Goal: Task Accomplishment & Management: Use online tool/utility

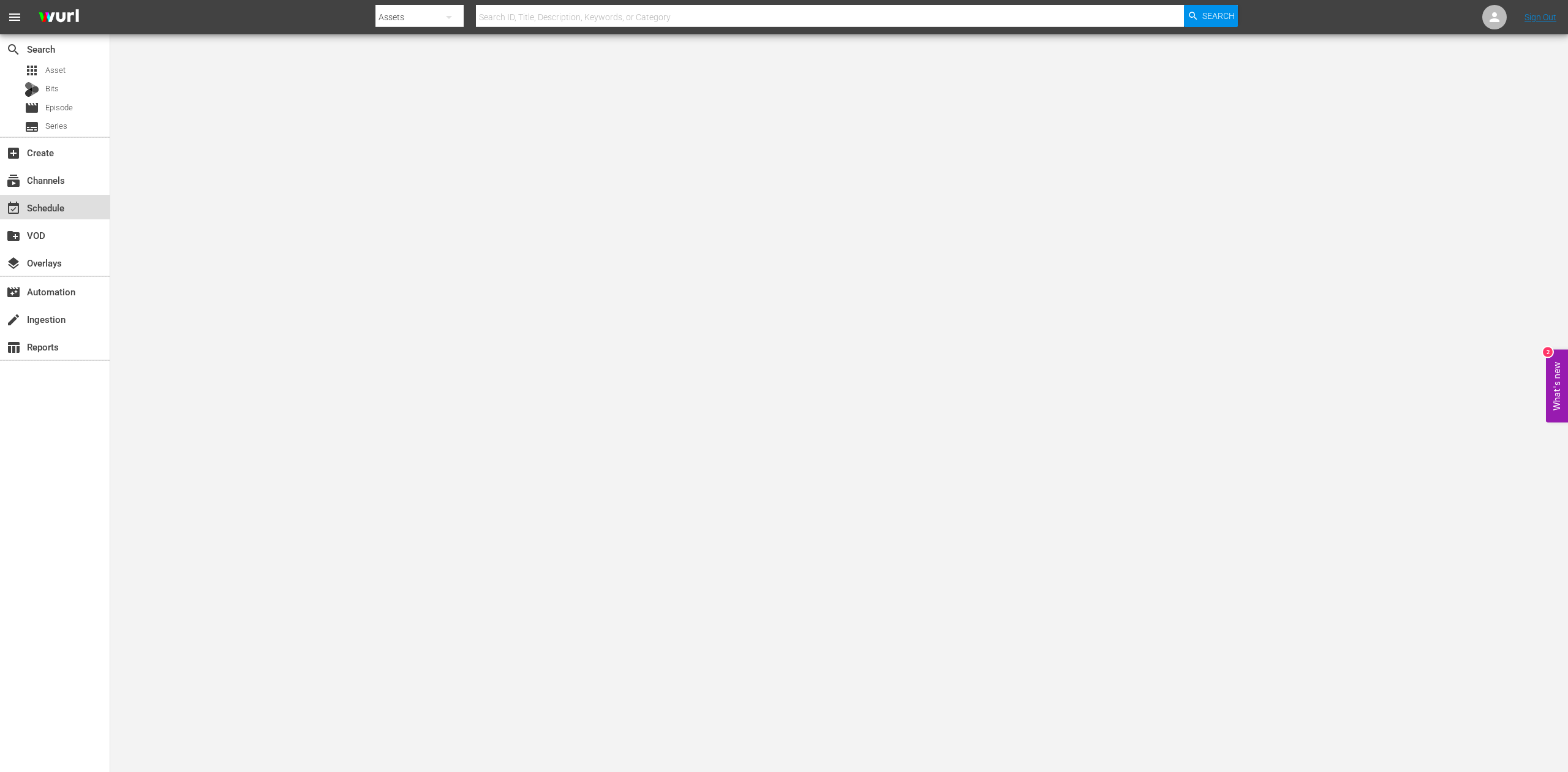
click at [55, 204] on div "event_available Schedule" at bounding box center [34, 206] width 69 height 11
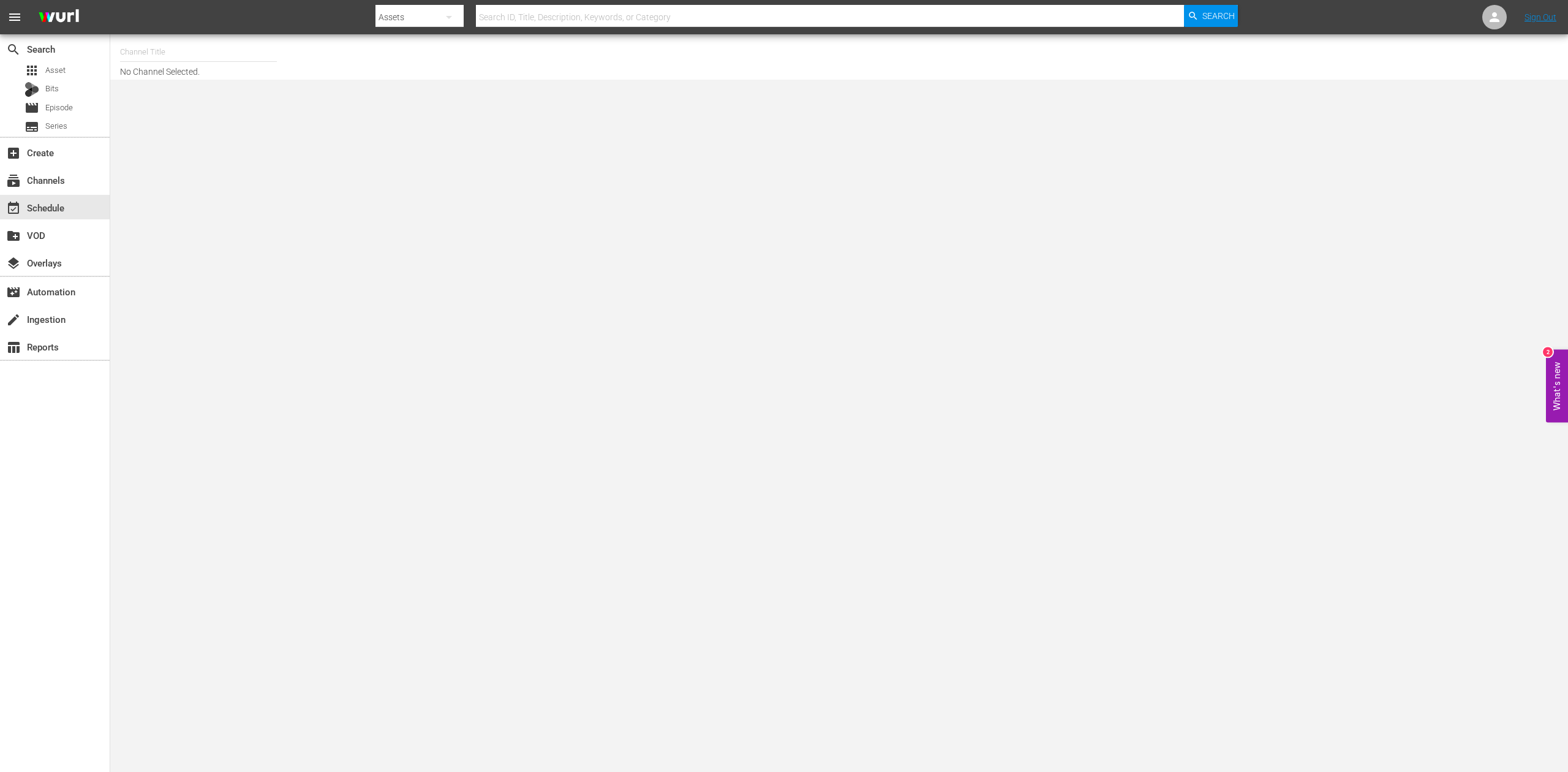
click at [195, 49] on input "text" at bounding box center [198, 52] width 157 height 29
click at [212, 89] on div "60 Days In by A&E (1603 - aenetworks_60daysin_1)" at bounding box center [288, 86] width 317 height 29
type input "60 Days In by A&E (1603 - aenetworks_60daysin_1)"
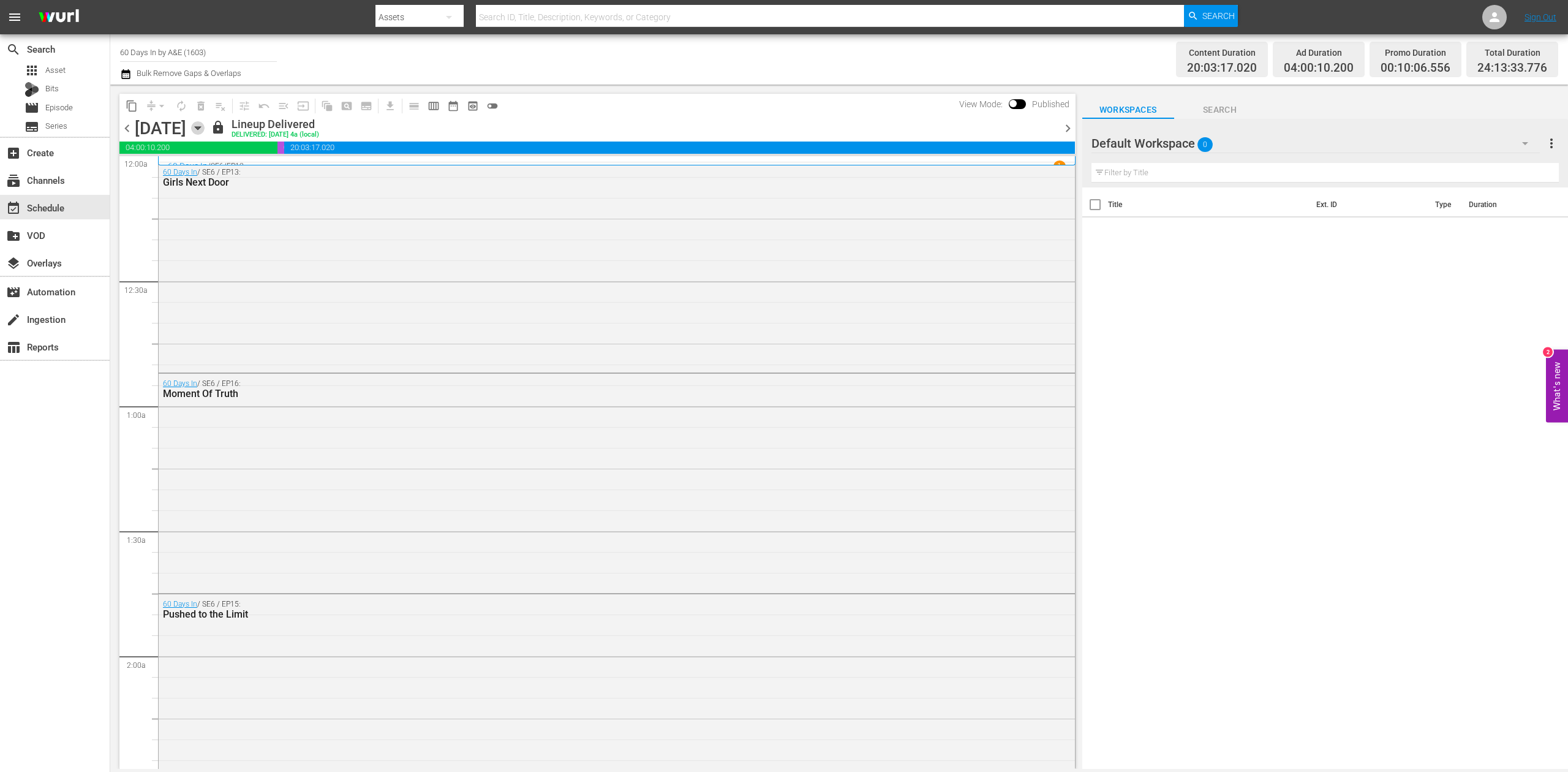
click at [204, 124] on icon "button" at bounding box center [198, 128] width 14 height 14
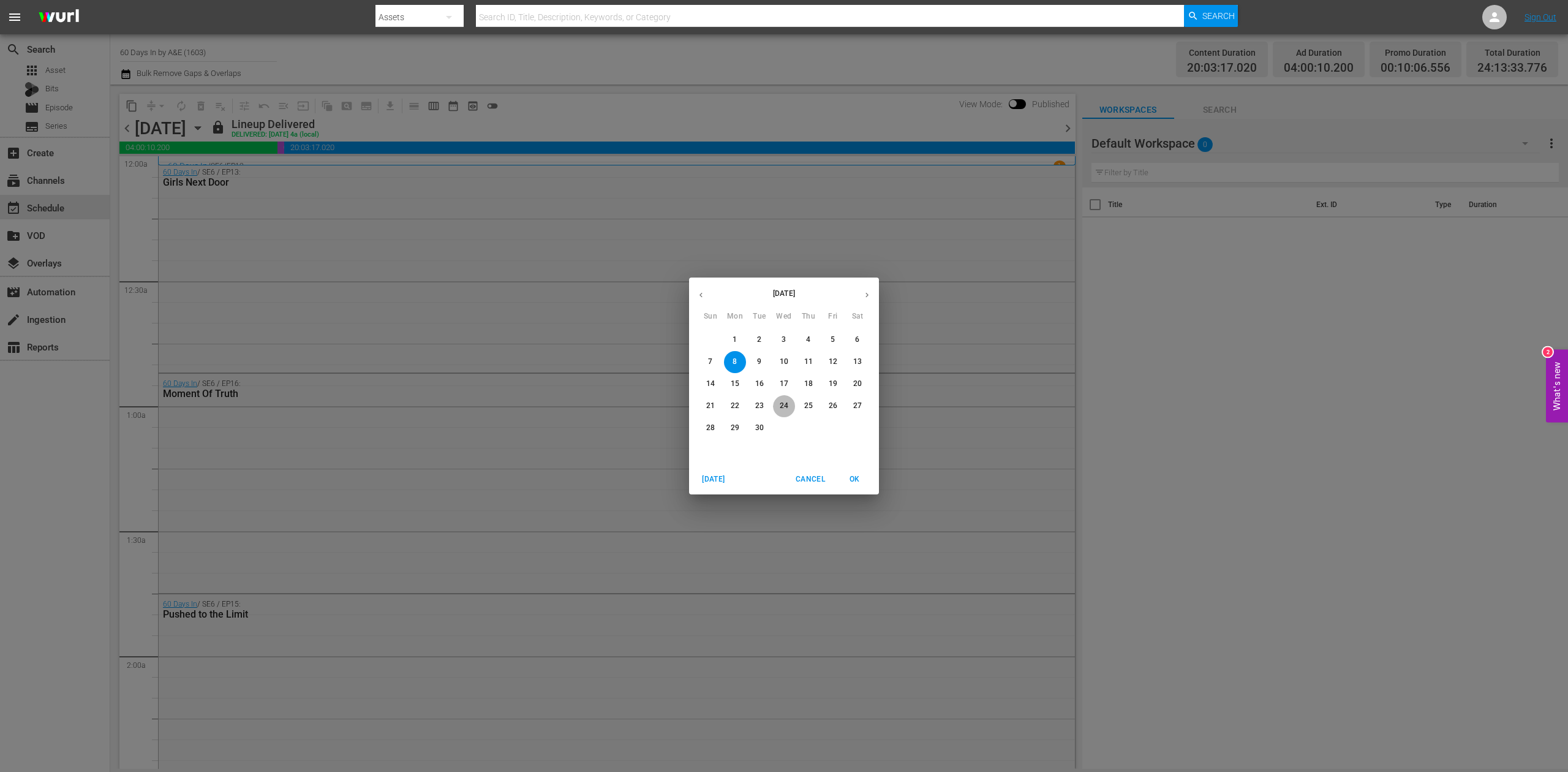
click at [783, 404] on p "24" at bounding box center [784, 406] width 9 height 10
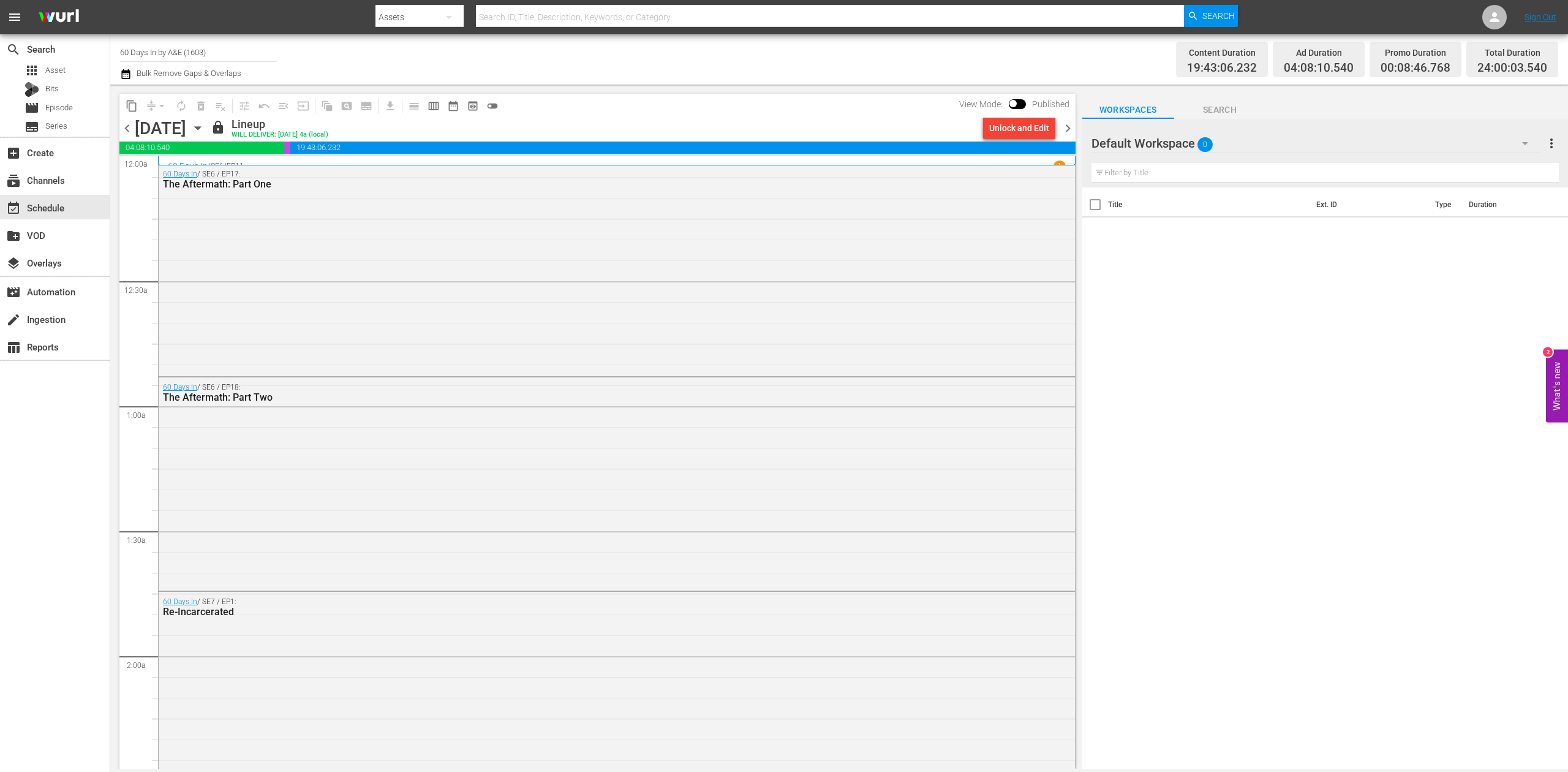
click at [1064, 126] on span "chevron_right" at bounding box center [1067, 128] width 15 height 15
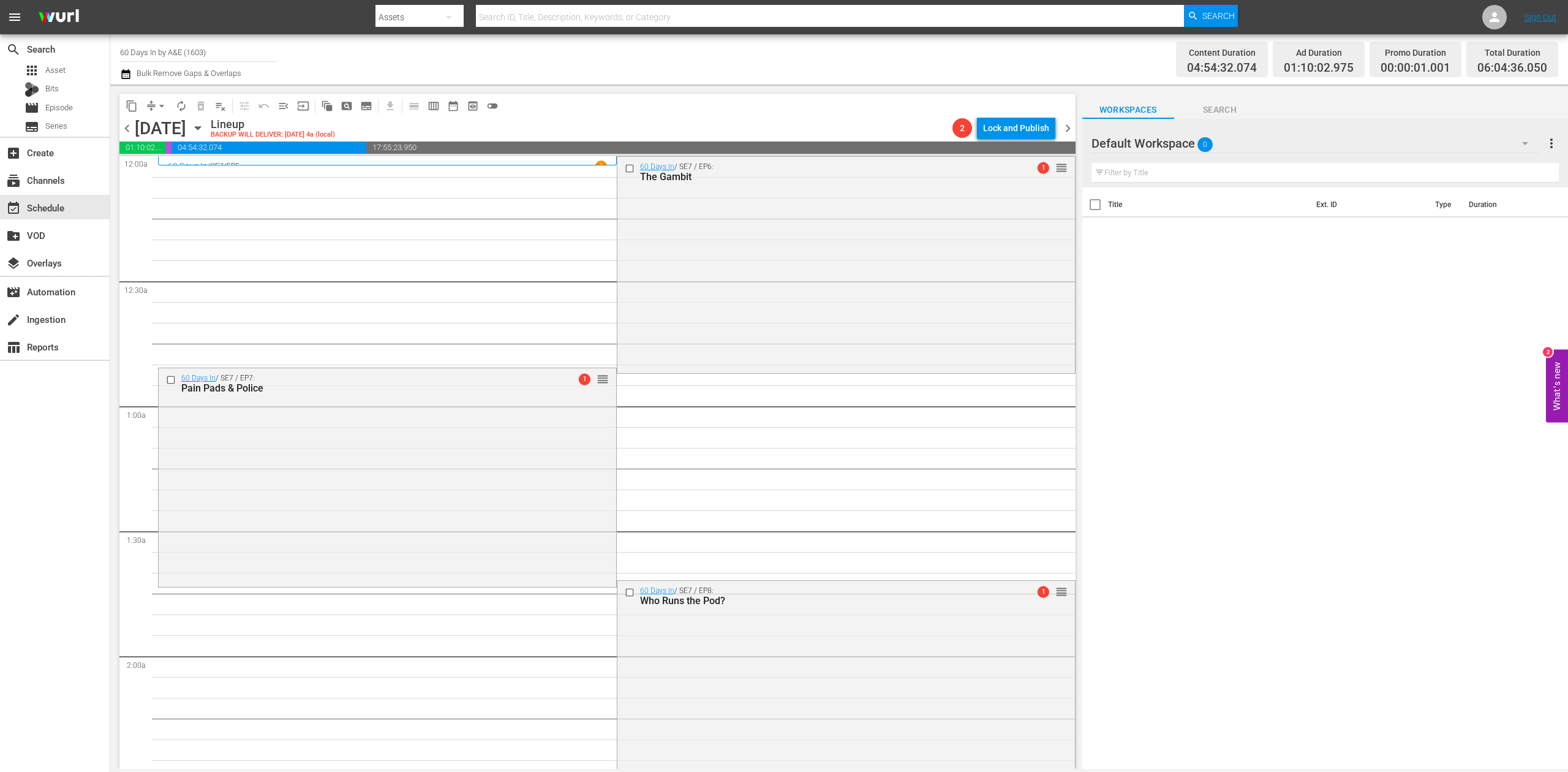
click at [124, 75] on icon "button" at bounding box center [126, 74] width 12 height 14
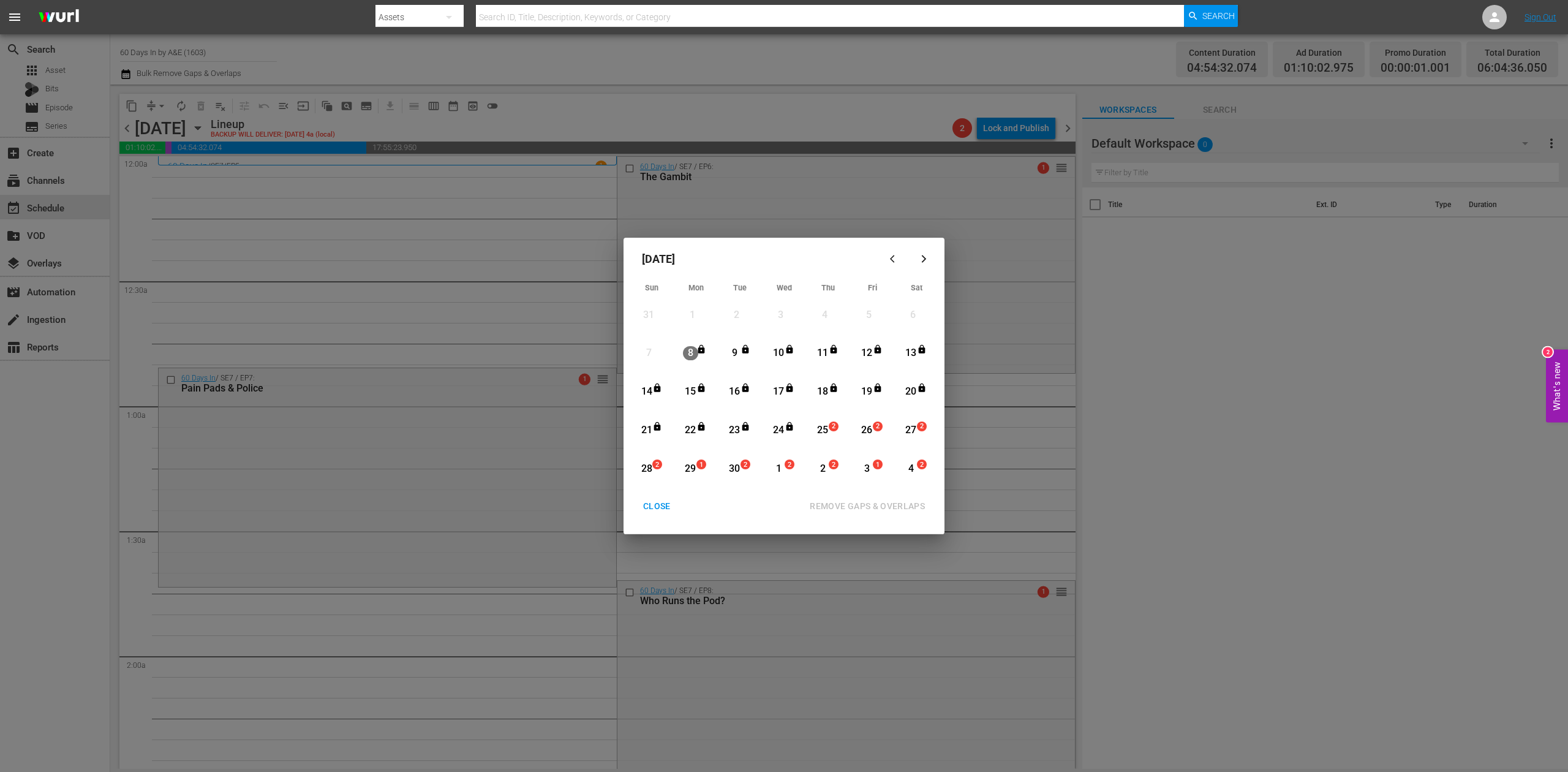
click at [818, 425] on div "25" at bounding box center [822, 431] width 15 height 14
click at [900, 501] on div "REMOVE GAPS & OVERLAPS" at bounding box center [868, 506] width 135 height 15
click at [746, 258] on div "[DATE]" at bounding box center [754, 258] width 250 height 29
click at [824, 431] on div "25" at bounding box center [822, 431] width 15 height 14
click at [872, 501] on div "REMOVE GAPS & OVERLAPS" at bounding box center [868, 506] width 135 height 15
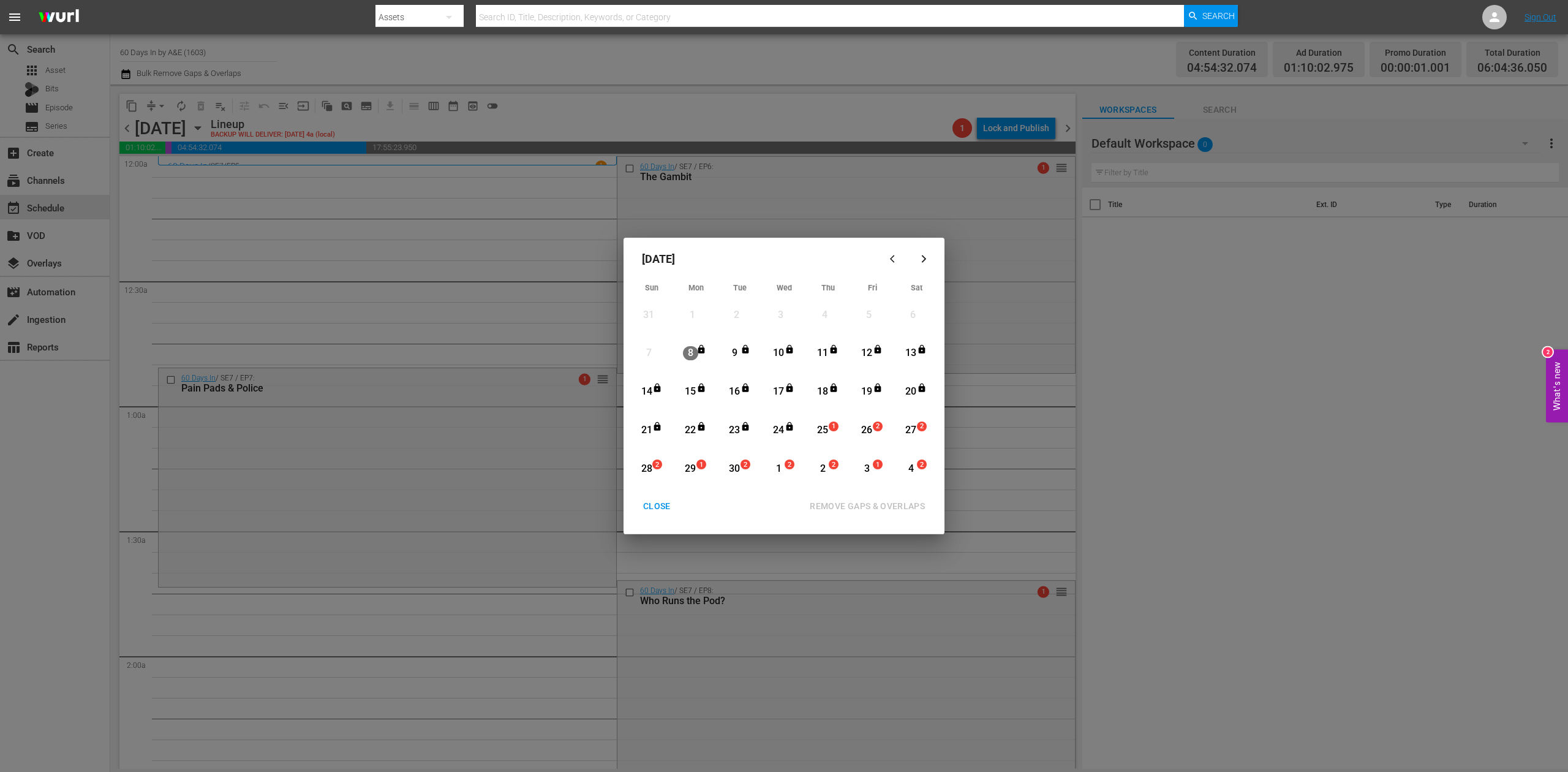
click at [653, 501] on div "CLOSE" at bounding box center [657, 506] width 47 height 15
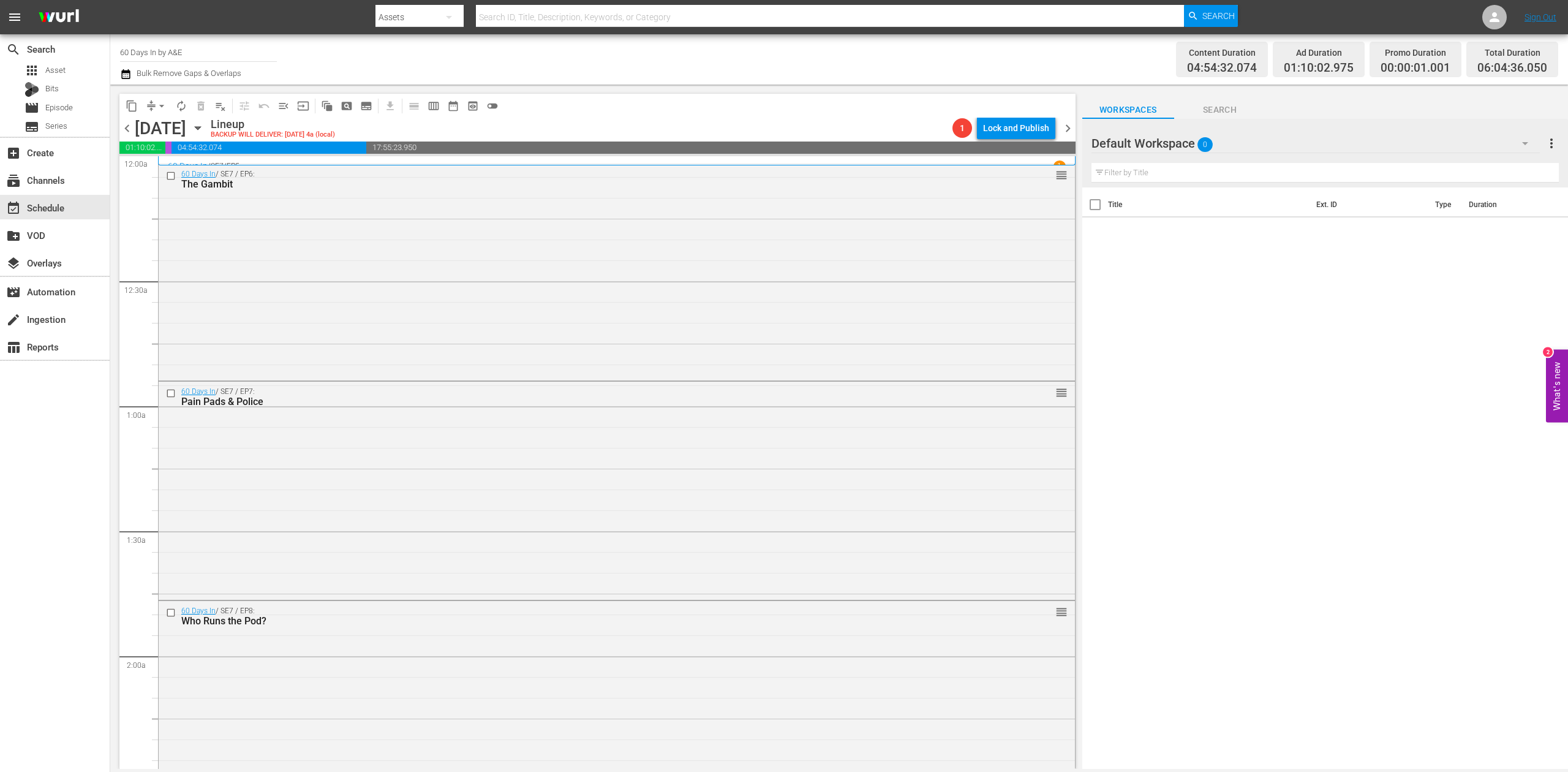
click at [575, 292] on div "60 Days In / SE7 / EP6: The Gambit reorder" at bounding box center [617, 271] width 917 height 214
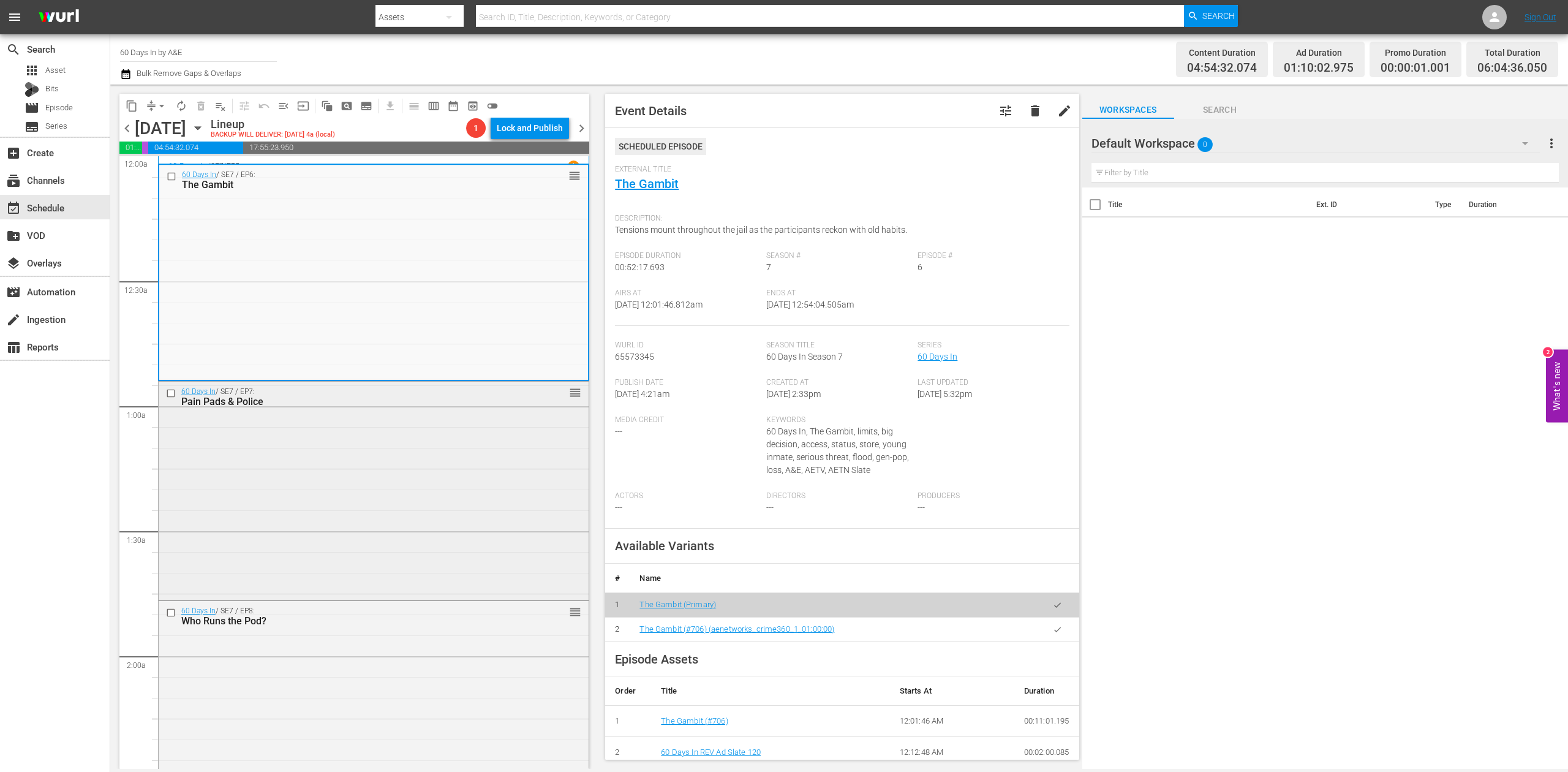
click at [407, 524] on div "60 Days In / SE7 / EP7: Pain Pads & Police reorder" at bounding box center [373, 489] width 430 height 216
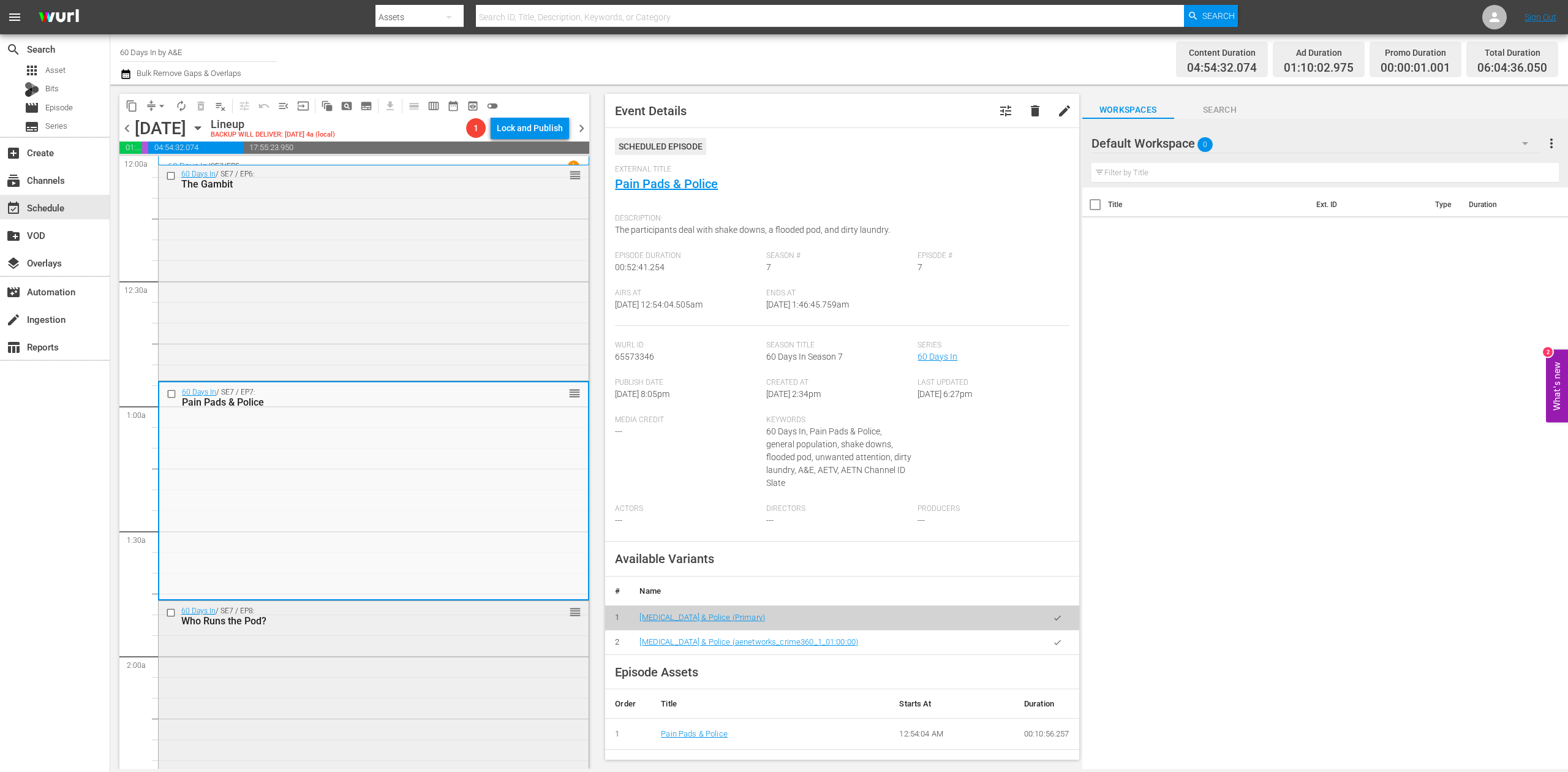
click at [451, 642] on div "60 Days In / SE7 / EP8: Who Runs the Pod? reorder" at bounding box center [373, 708] width 430 height 214
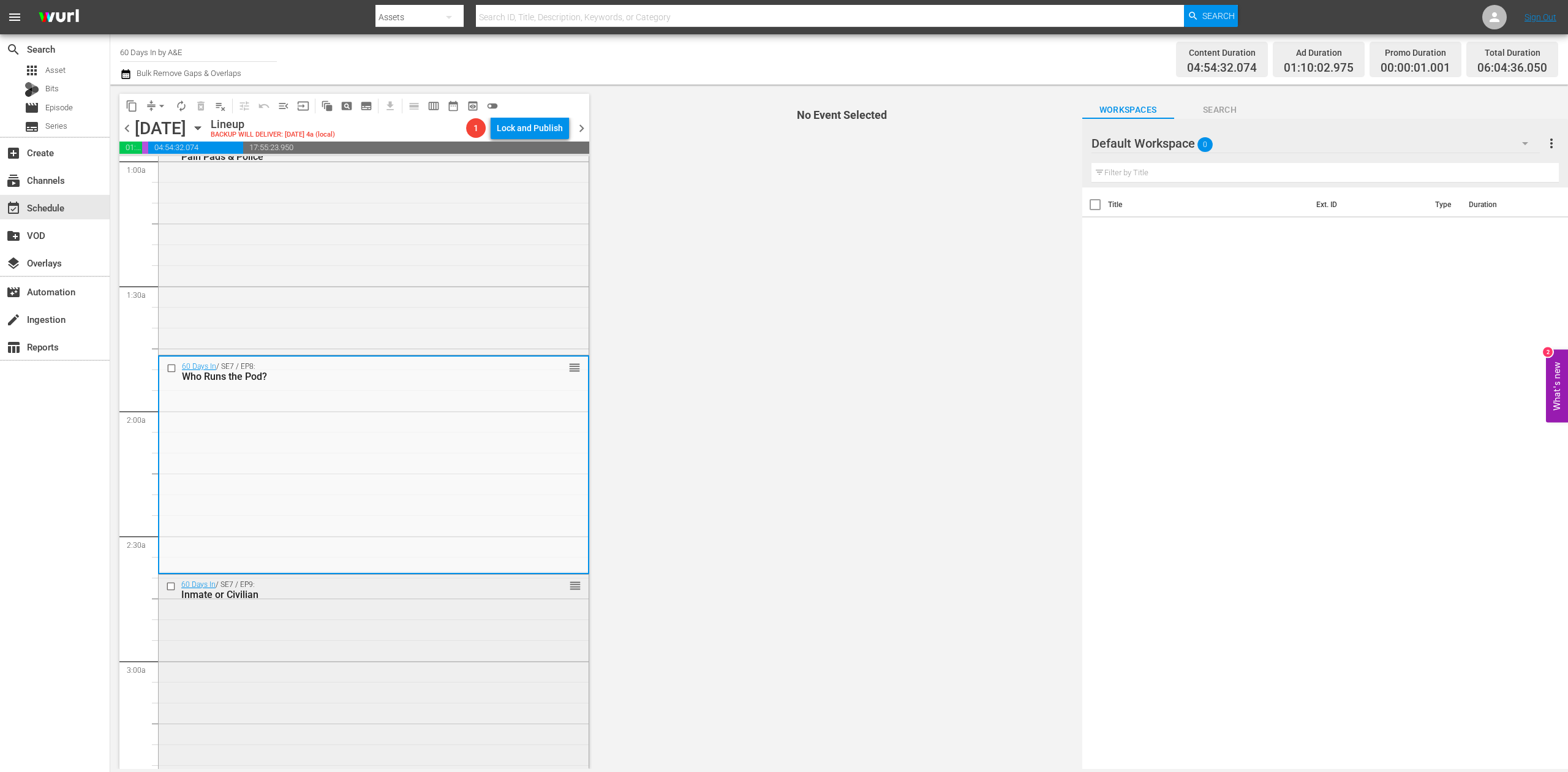
scroll to position [326, 0]
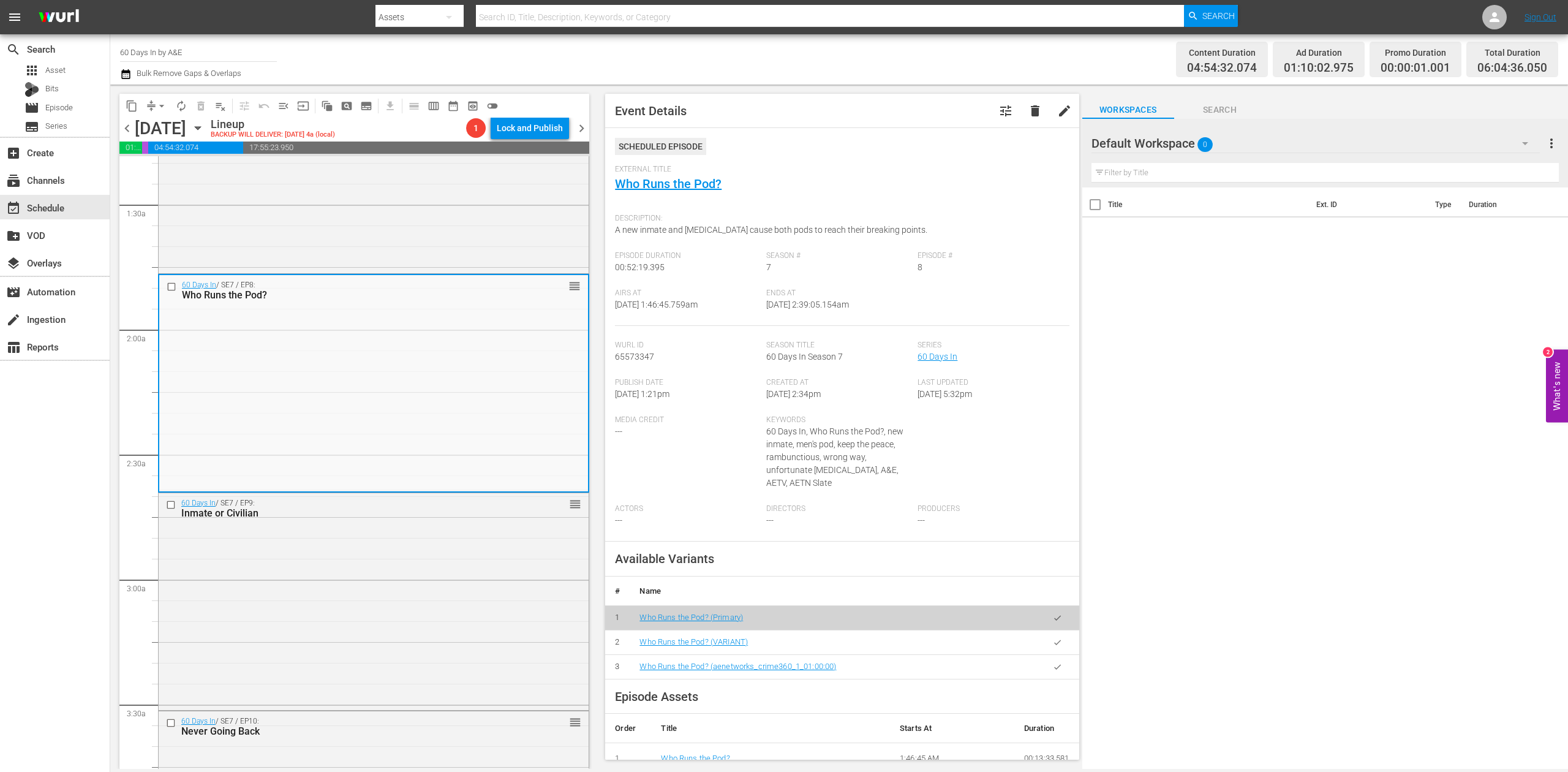
click at [126, 71] on icon "button" at bounding box center [125, 74] width 9 height 10
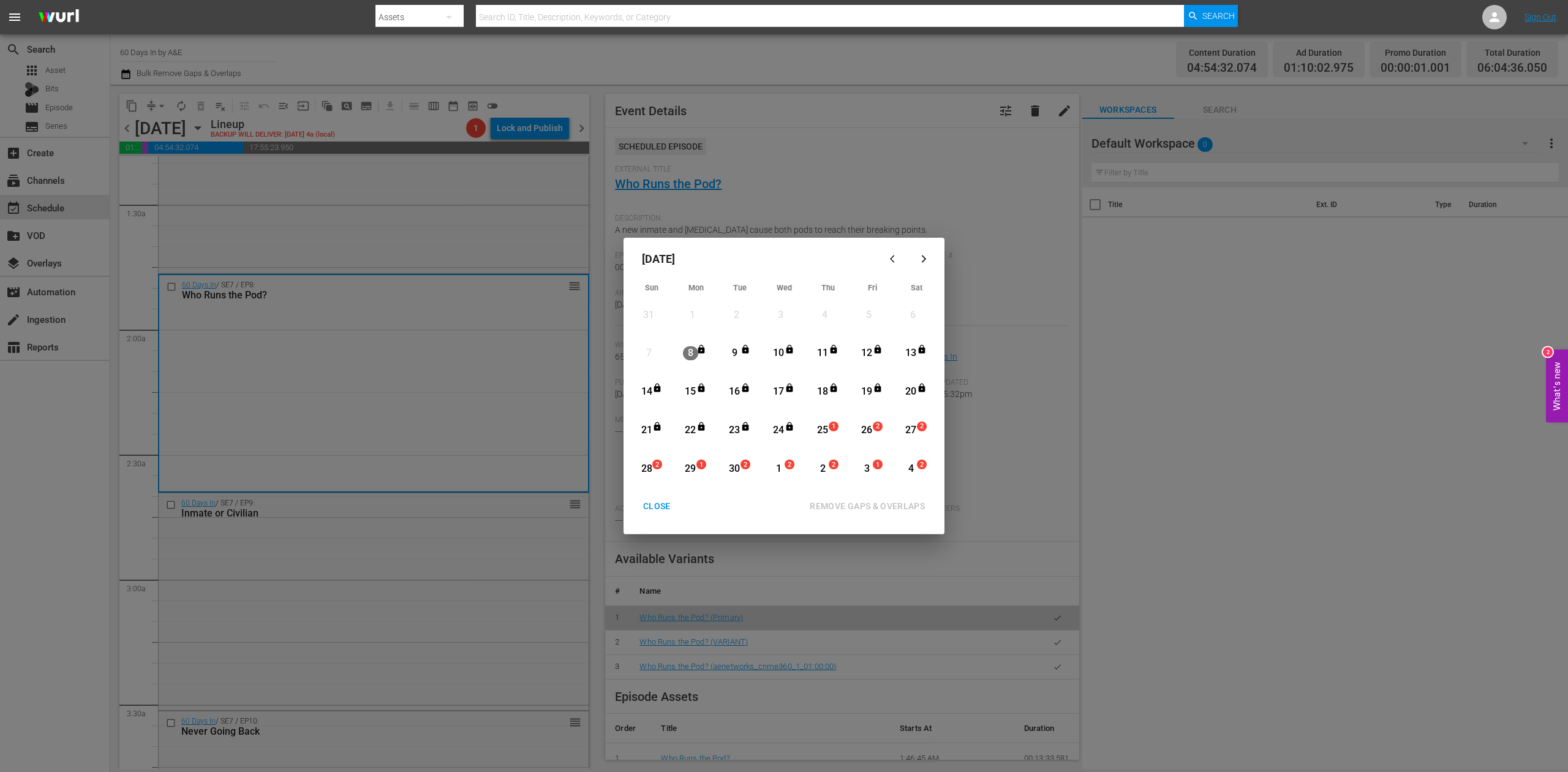
click at [824, 429] on div "25" at bounding box center [822, 431] width 15 height 14
click at [870, 500] on div "REMOVE GAPS & OVERLAPS" at bounding box center [868, 506] width 135 height 15
click at [827, 428] on div "25" at bounding box center [822, 431] width 15 height 14
click at [868, 499] on div "REMOVE GAPS & OVERLAPS" at bounding box center [868, 506] width 135 height 15
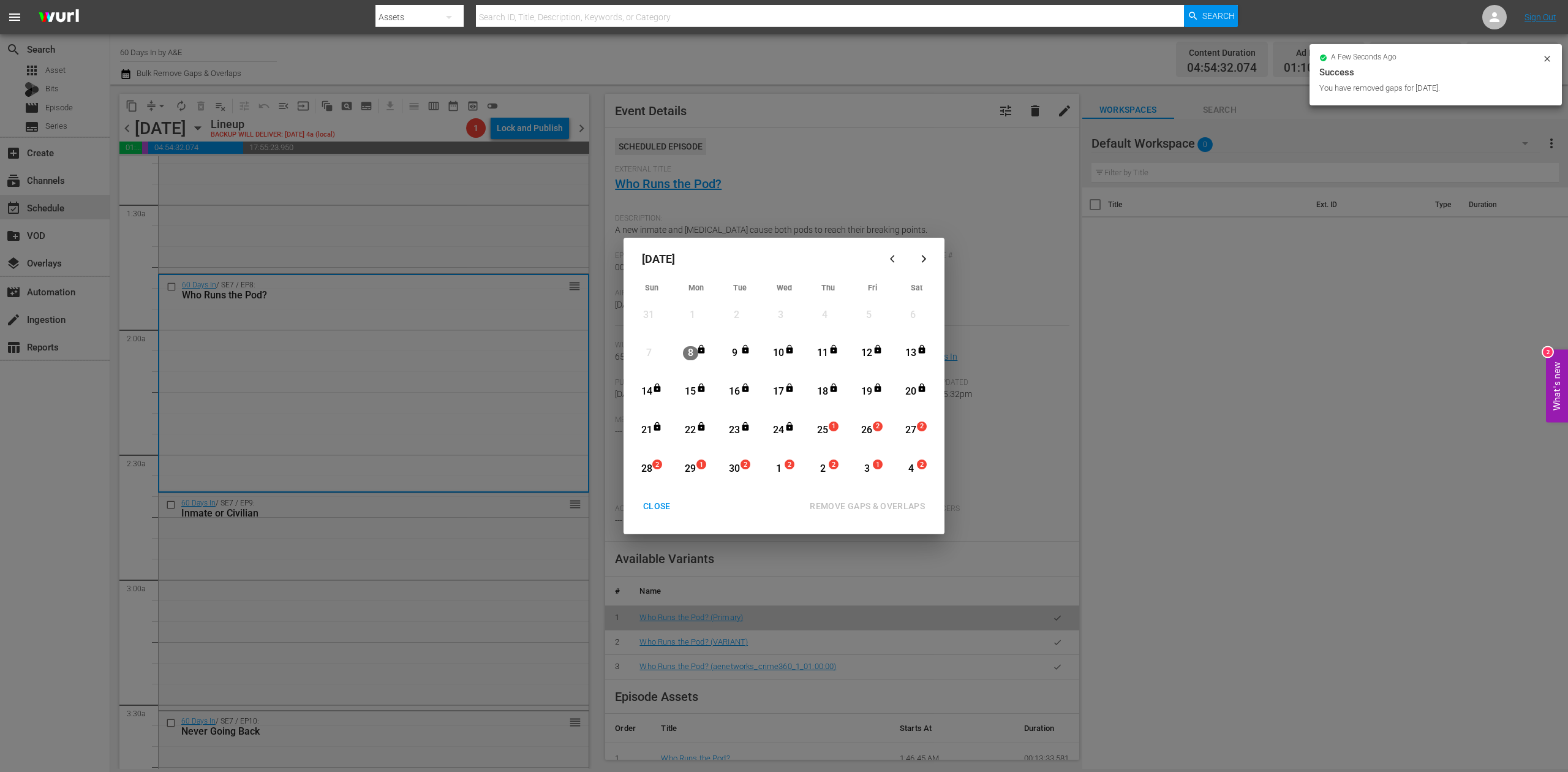
click at [653, 501] on div "CLOSE" at bounding box center [657, 506] width 47 height 15
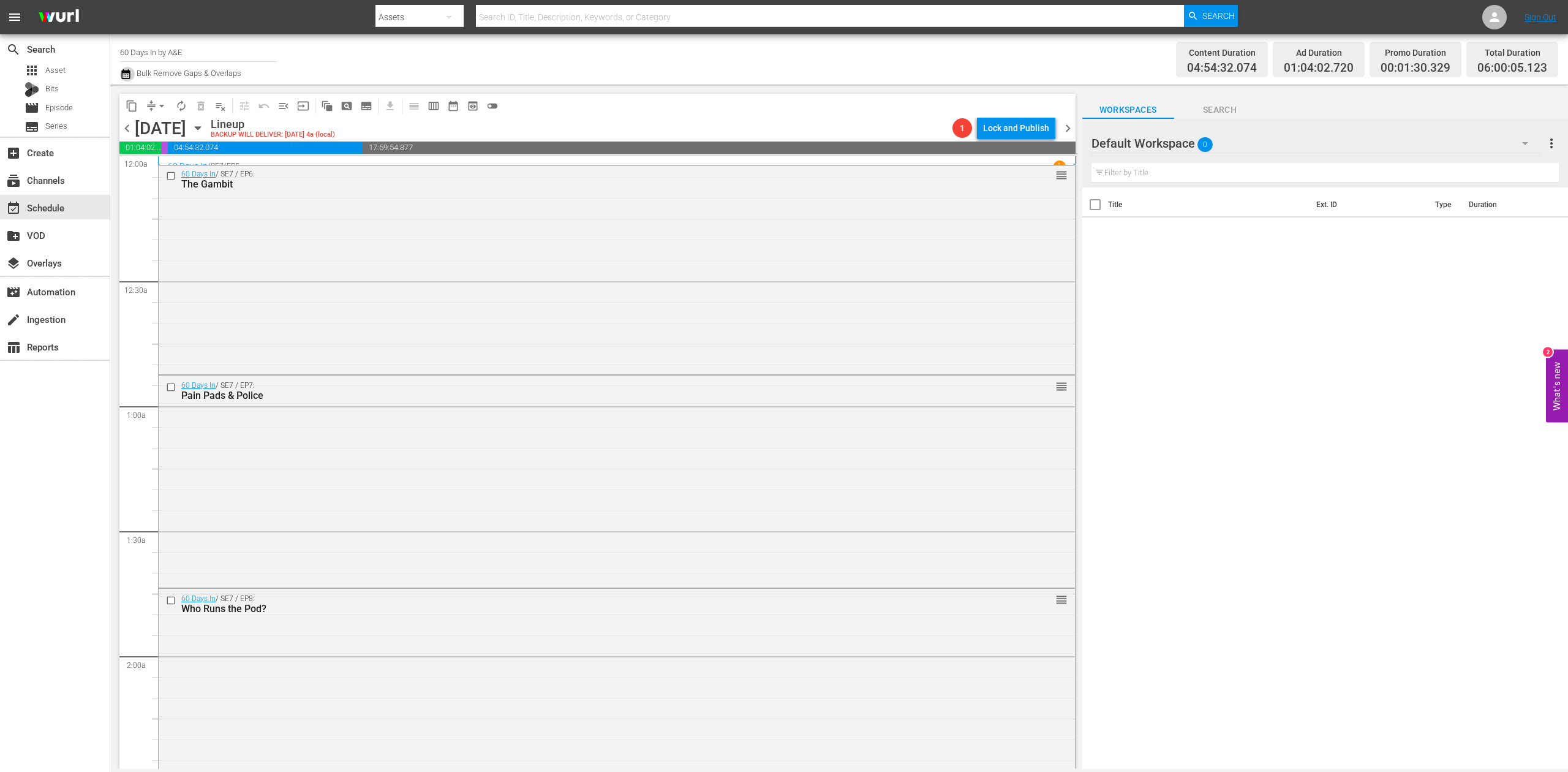
click at [127, 74] on icon "button" at bounding box center [126, 74] width 12 height 14
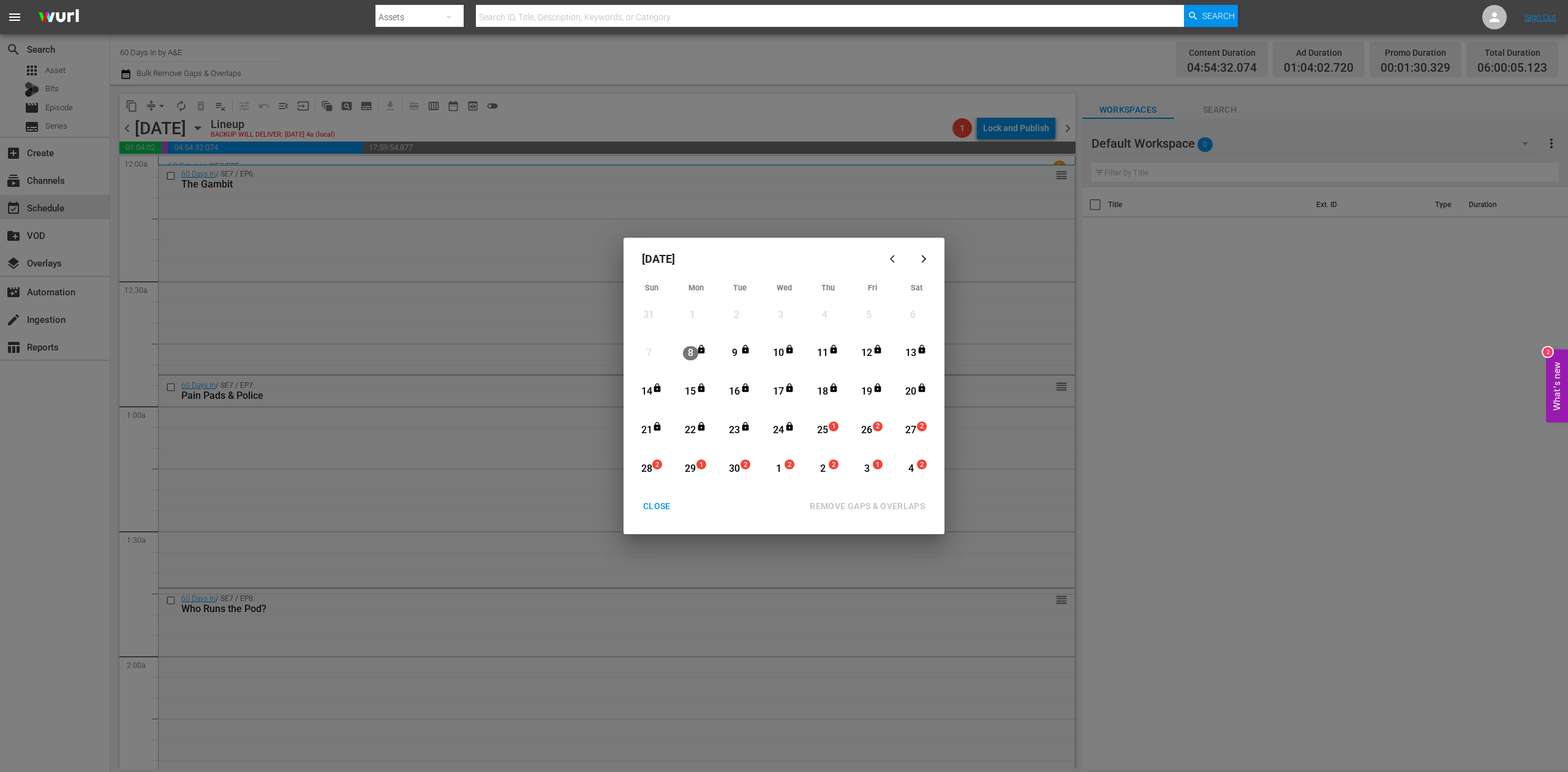
click at [824, 433] on div "25" at bounding box center [822, 431] width 15 height 14
click at [886, 503] on div "REMOVE GAPS & OVERLAPS" at bounding box center [868, 506] width 135 height 15
click at [662, 499] on div "CLOSE" at bounding box center [657, 506] width 47 height 15
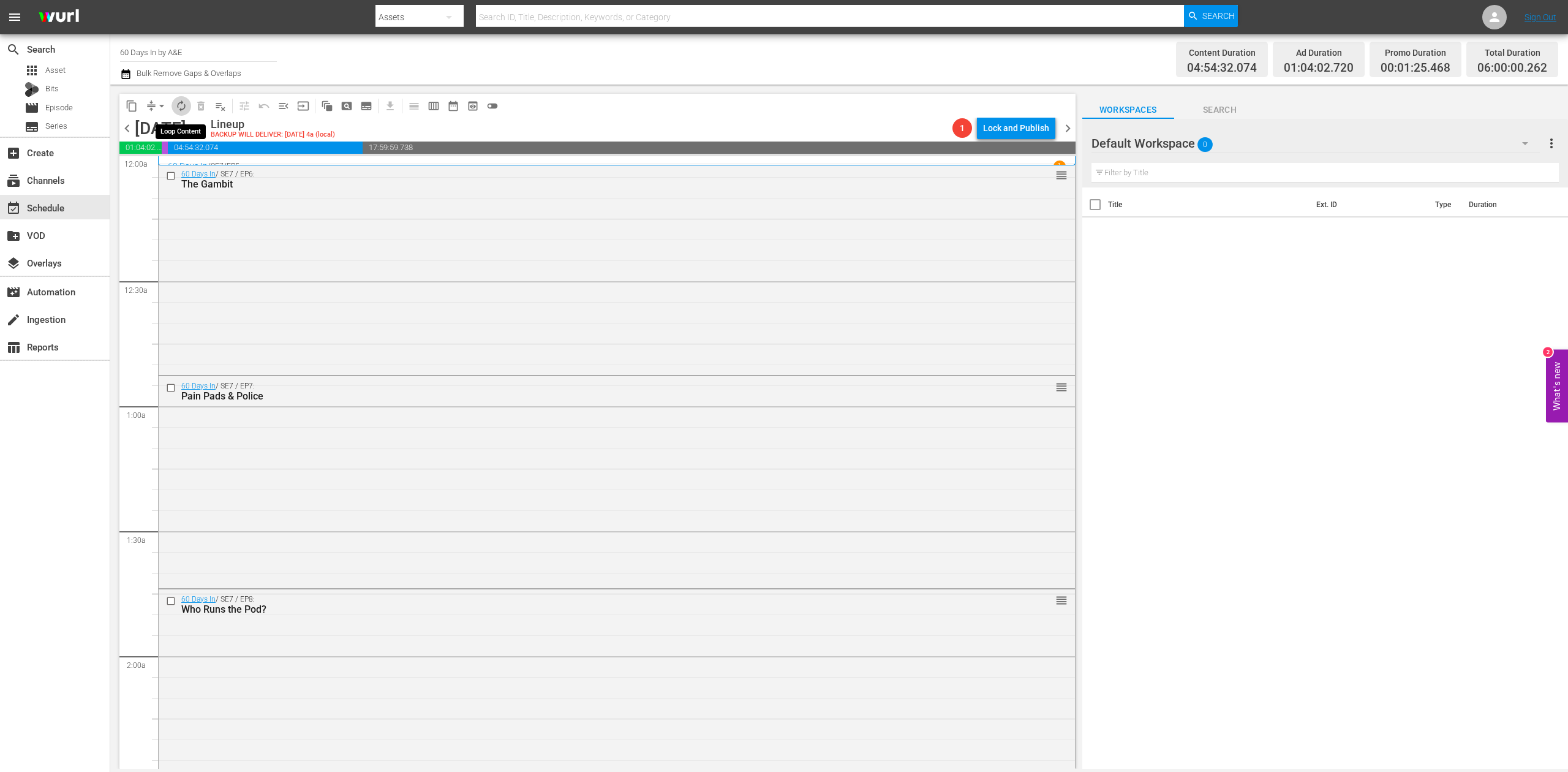
click at [180, 104] on span "autorenew_outlined" at bounding box center [181, 106] width 12 height 12
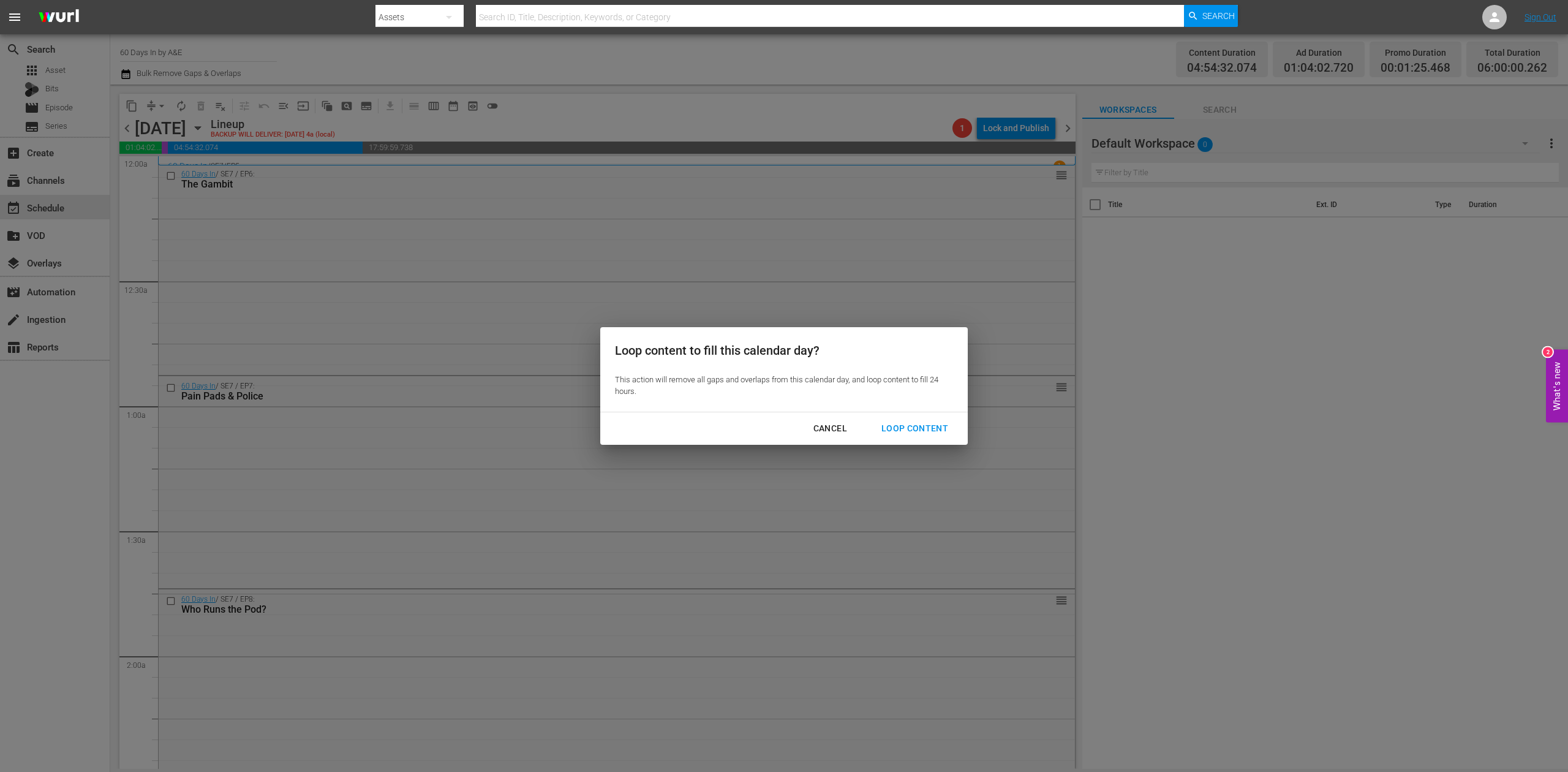
click at [927, 428] on div "Loop Content" at bounding box center [915, 428] width 86 height 15
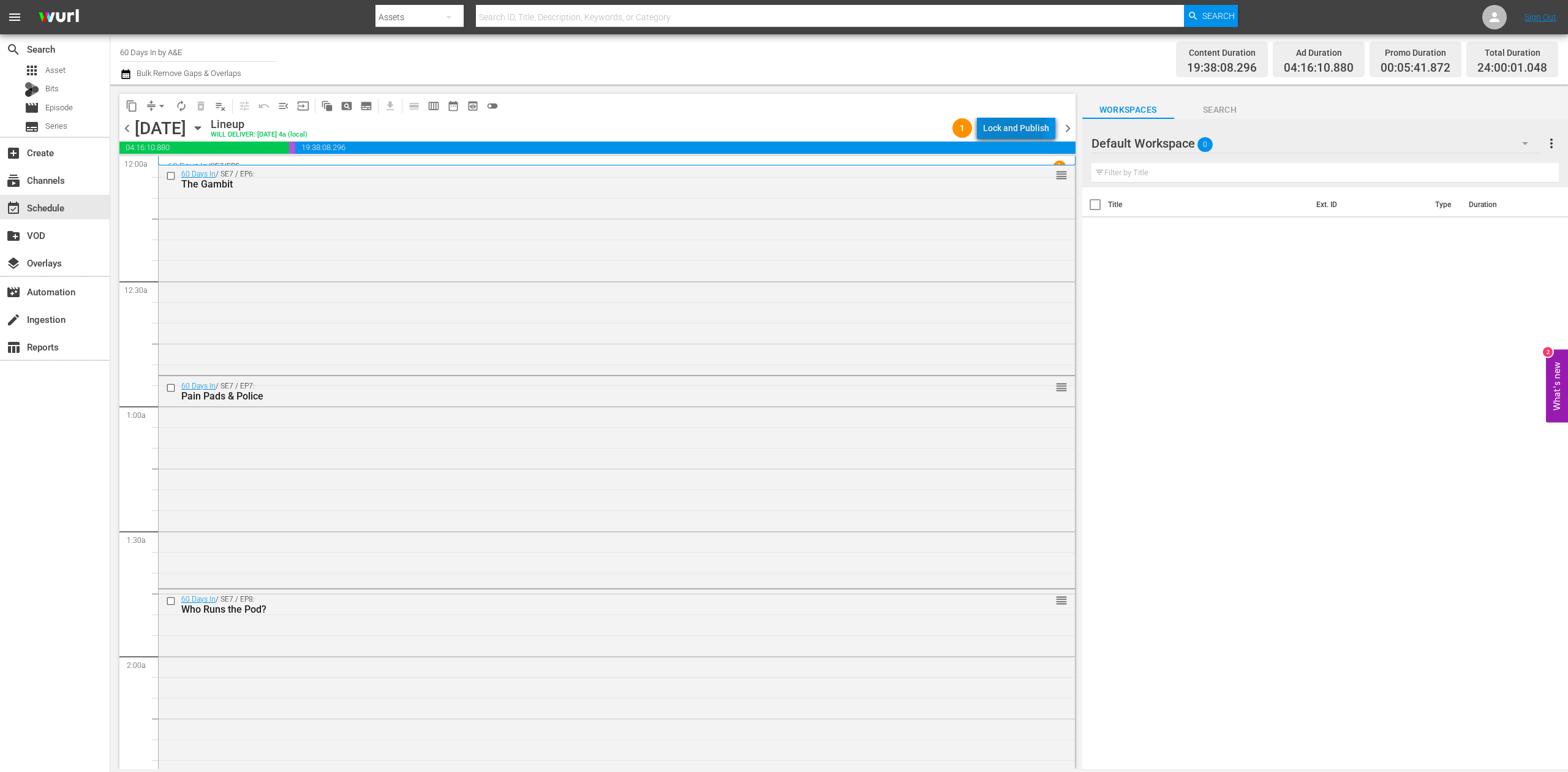
click at [1011, 121] on div "Lock and Publish" at bounding box center [1016, 128] width 66 height 22
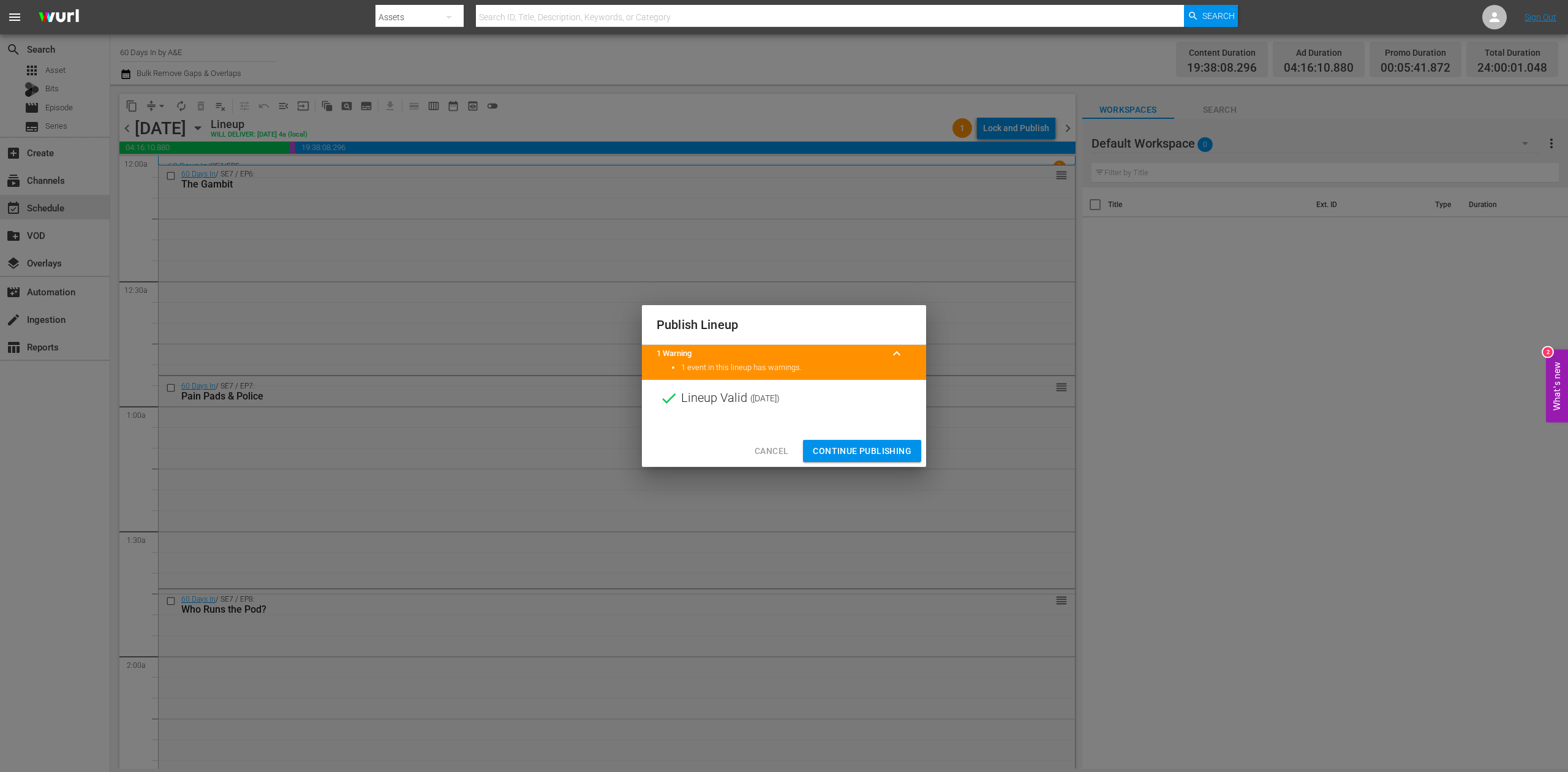
click at [868, 452] on span "Continue Publishing" at bounding box center [862, 451] width 99 height 15
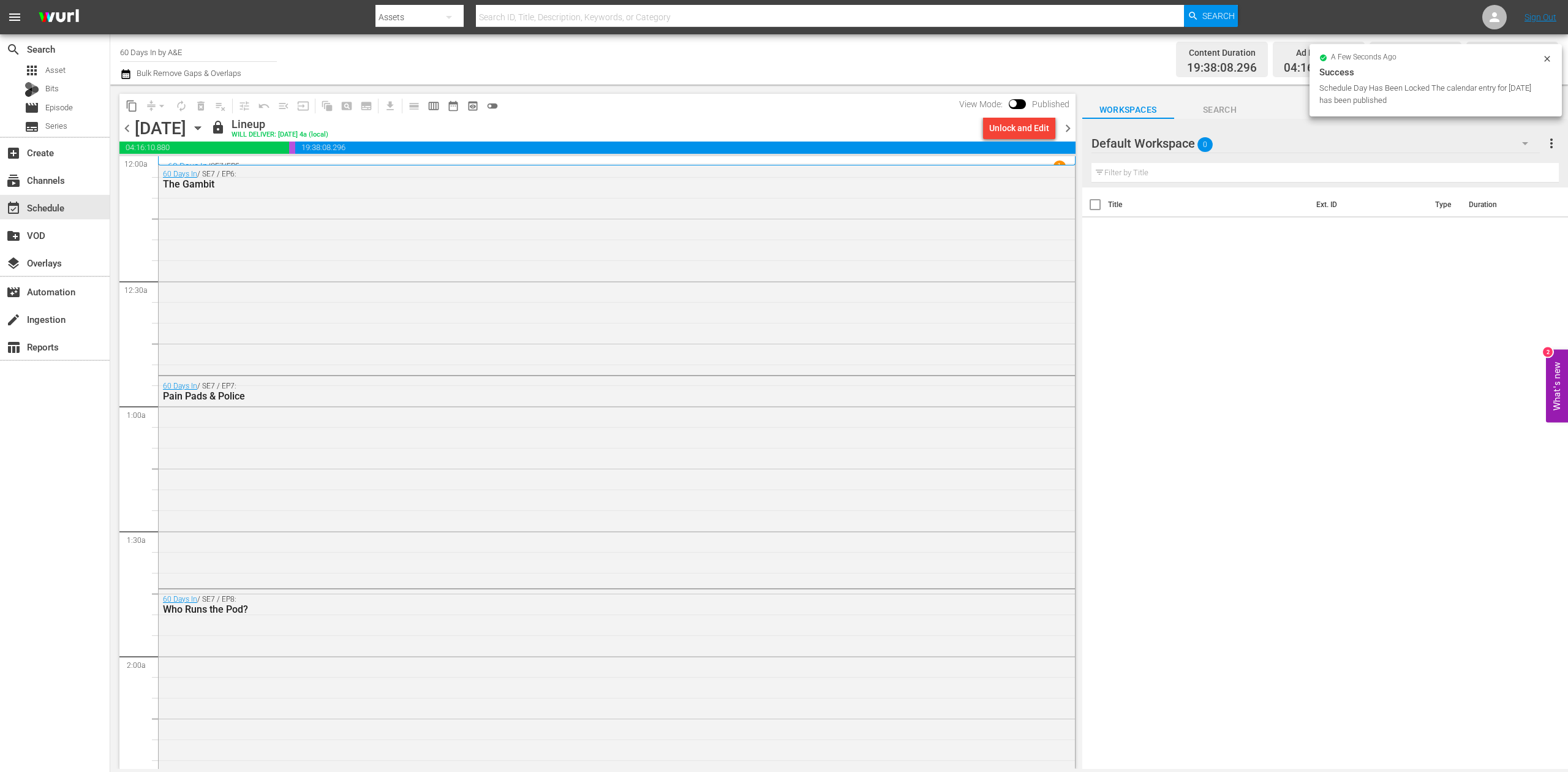
click at [1069, 130] on span "chevron_right" at bounding box center [1067, 128] width 15 height 15
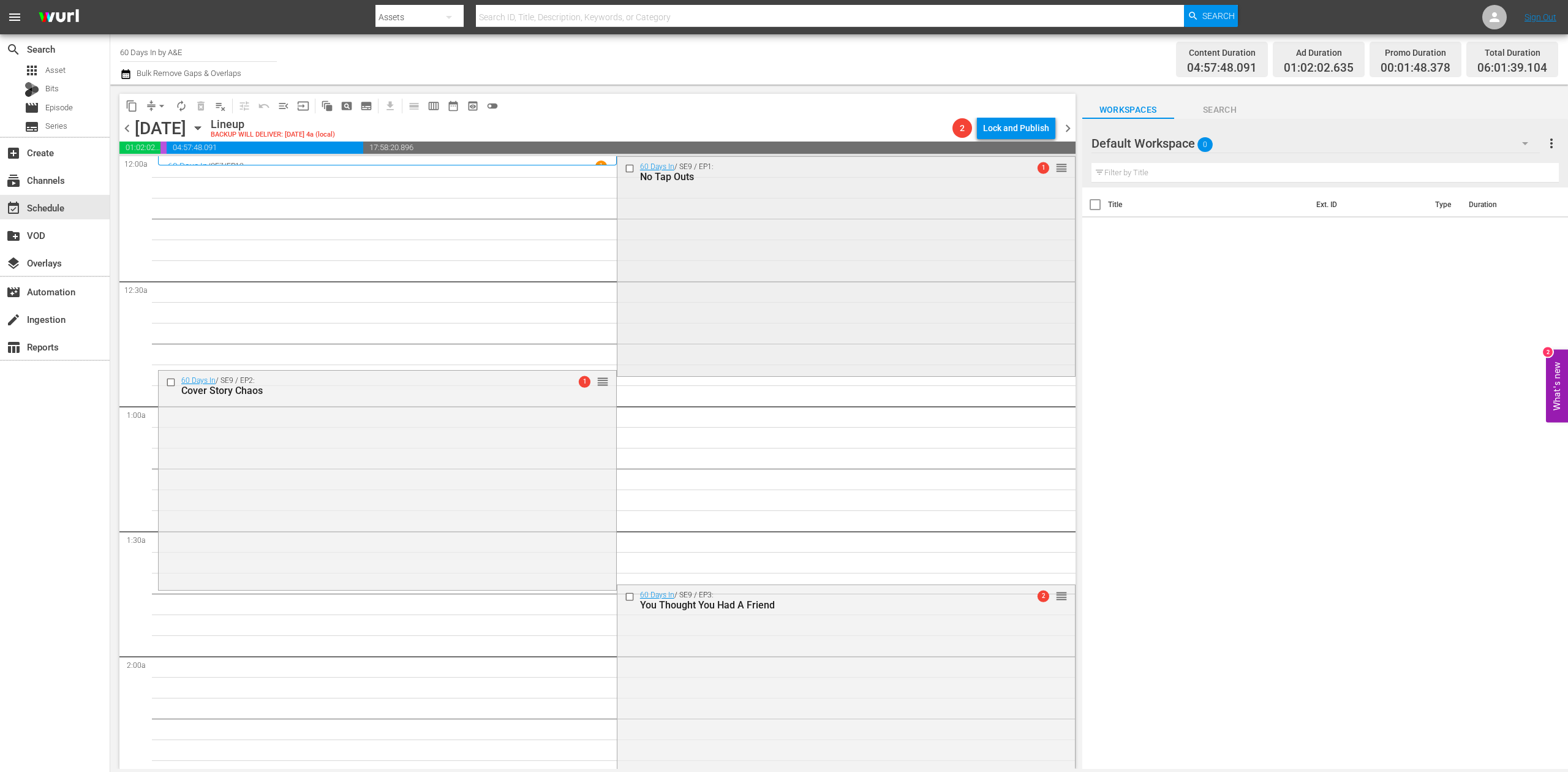
click at [689, 255] on div "60 Days In / SE9 / EP1: No Tap Outs 1 reorder" at bounding box center [846, 265] width 457 height 217
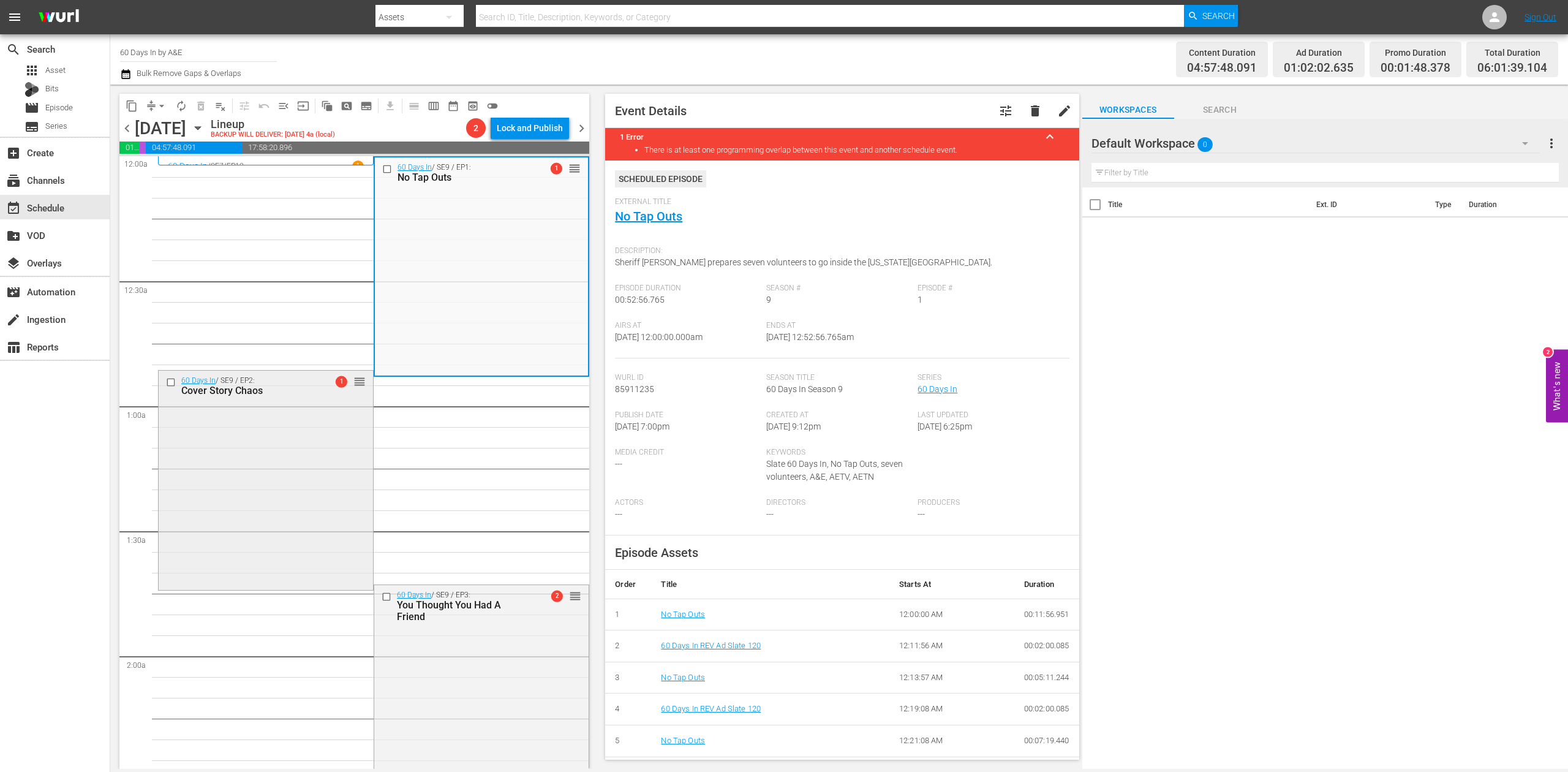
click at [309, 442] on div "60 Days In / SE9 / EP2: Cover Story Chaos 1 reorder" at bounding box center [265, 479] width 214 height 216
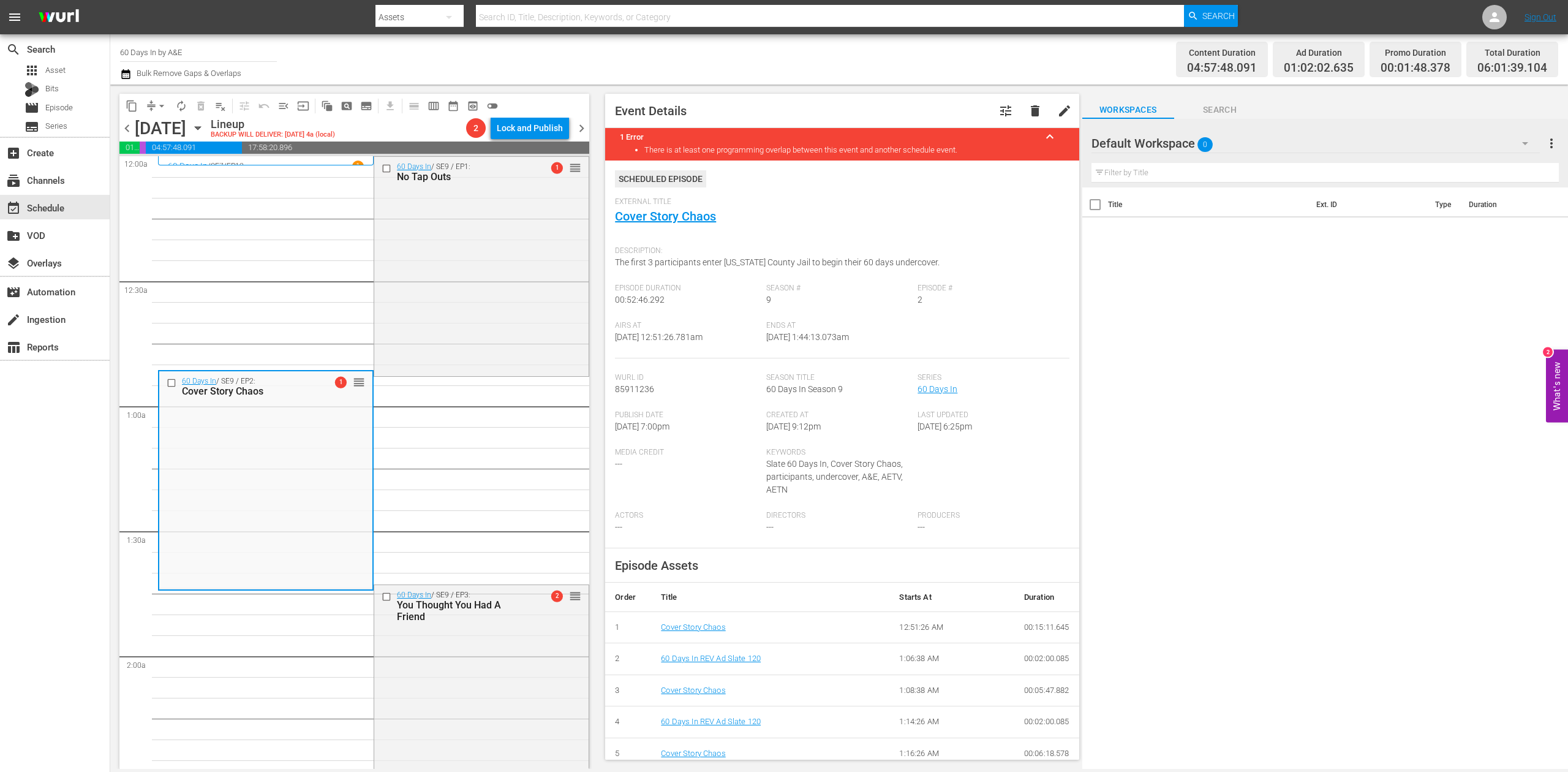
click at [126, 76] on icon "button" at bounding box center [126, 74] width 12 height 14
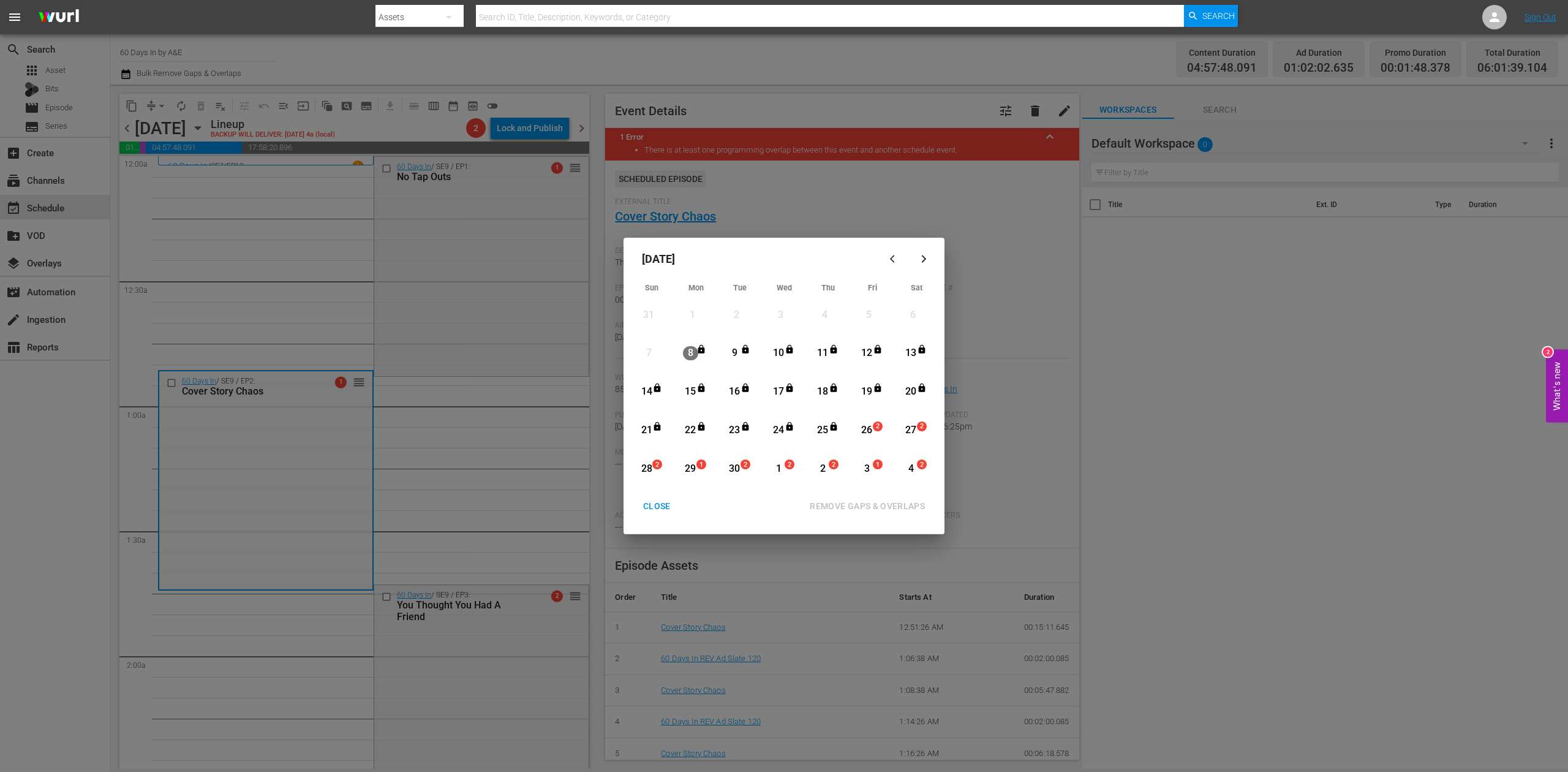
click at [870, 431] on div "26" at bounding box center [867, 431] width 15 height 14
click at [897, 499] on div "REMOVE GAPS & OVERLAPS" at bounding box center [868, 506] width 135 height 15
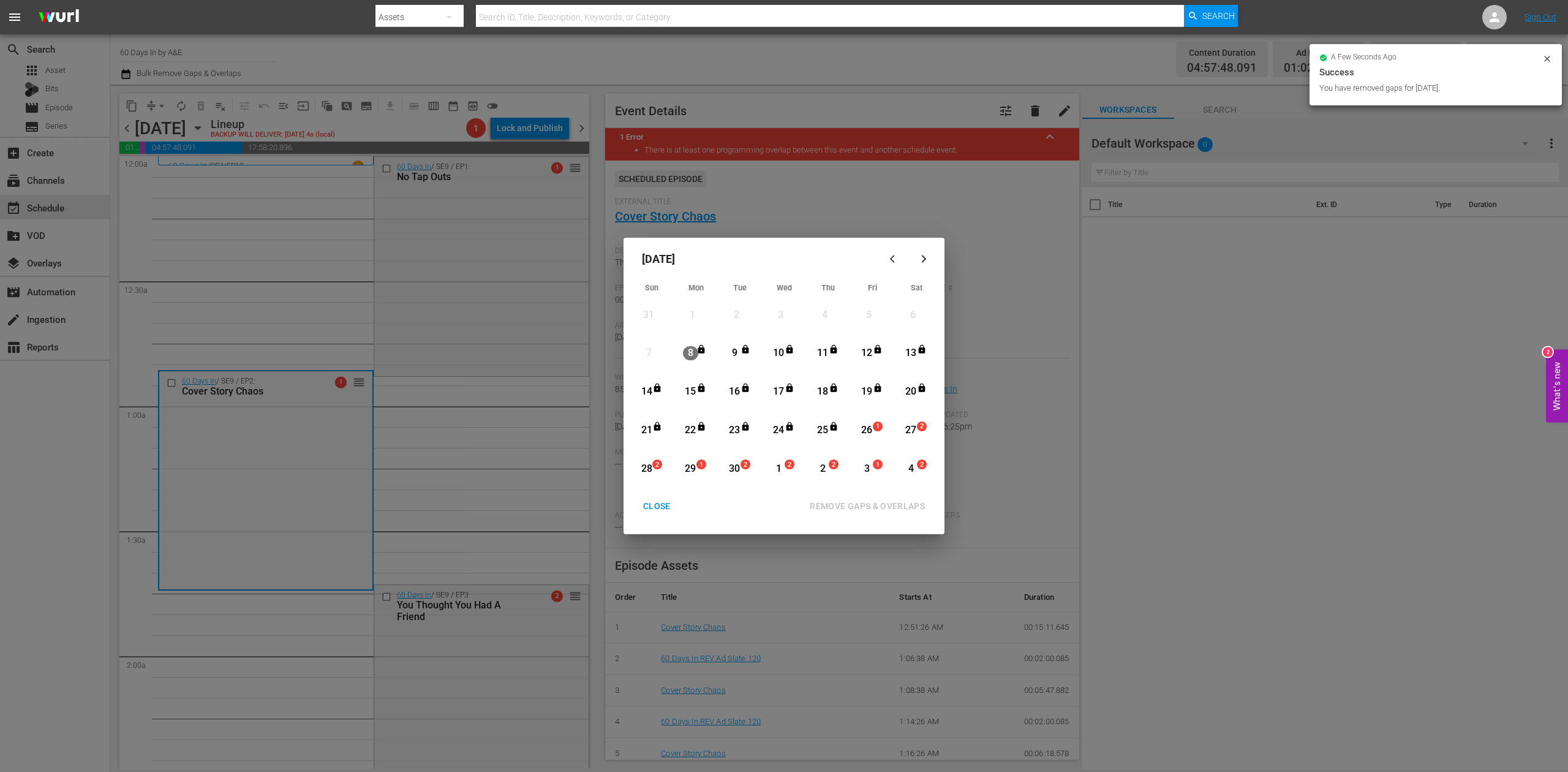
click at [657, 506] on div "CLOSE" at bounding box center [657, 506] width 47 height 15
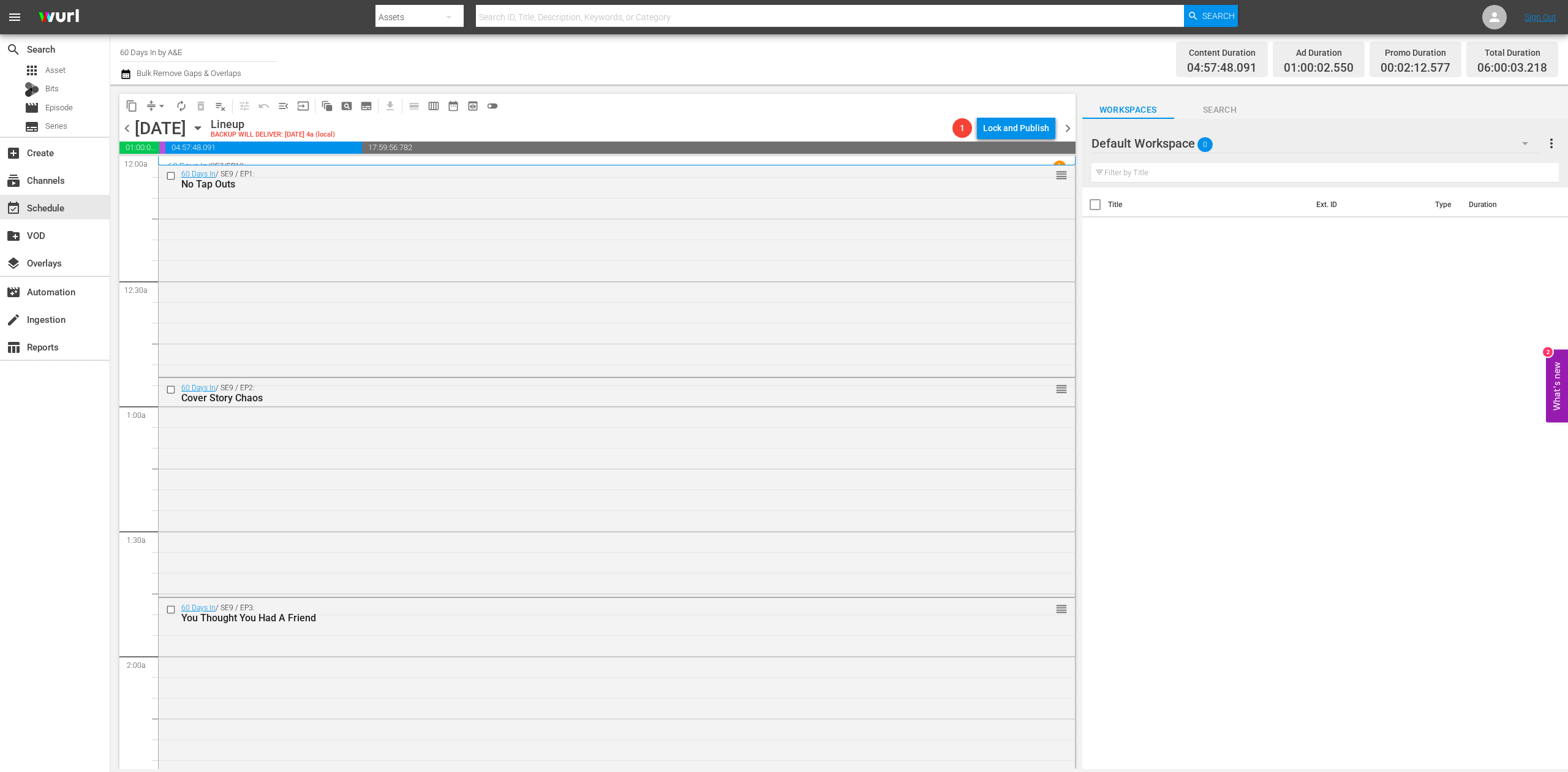
click at [121, 73] on icon "button" at bounding box center [126, 74] width 12 height 14
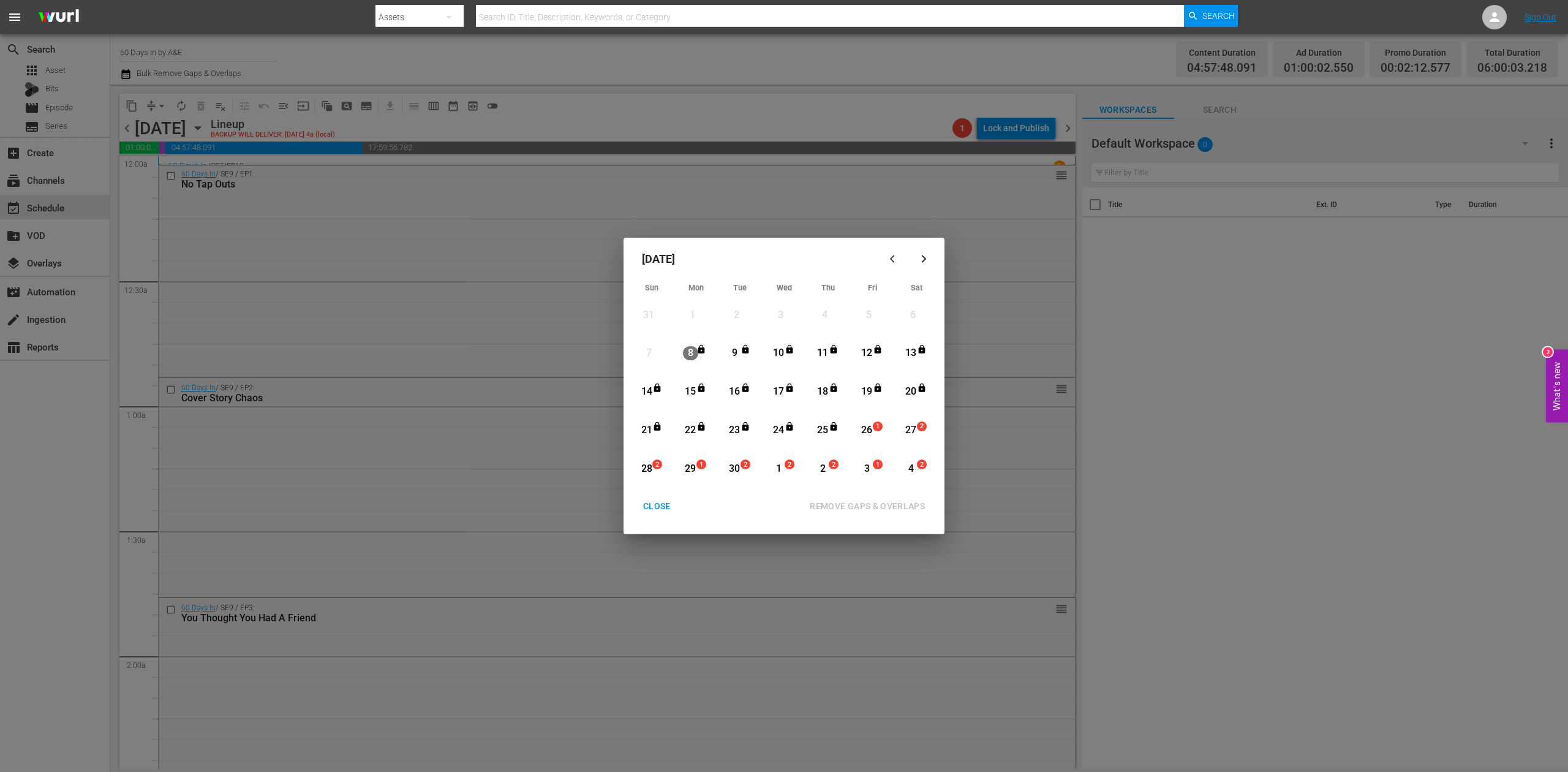
click at [872, 427] on div "26" at bounding box center [867, 431] width 15 height 14
click at [872, 503] on div "REMOVE GAPS & OVERLAPS" at bounding box center [868, 506] width 135 height 15
click at [654, 501] on div "CLOSE" at bounding box center [657, 506] width 47 height 15
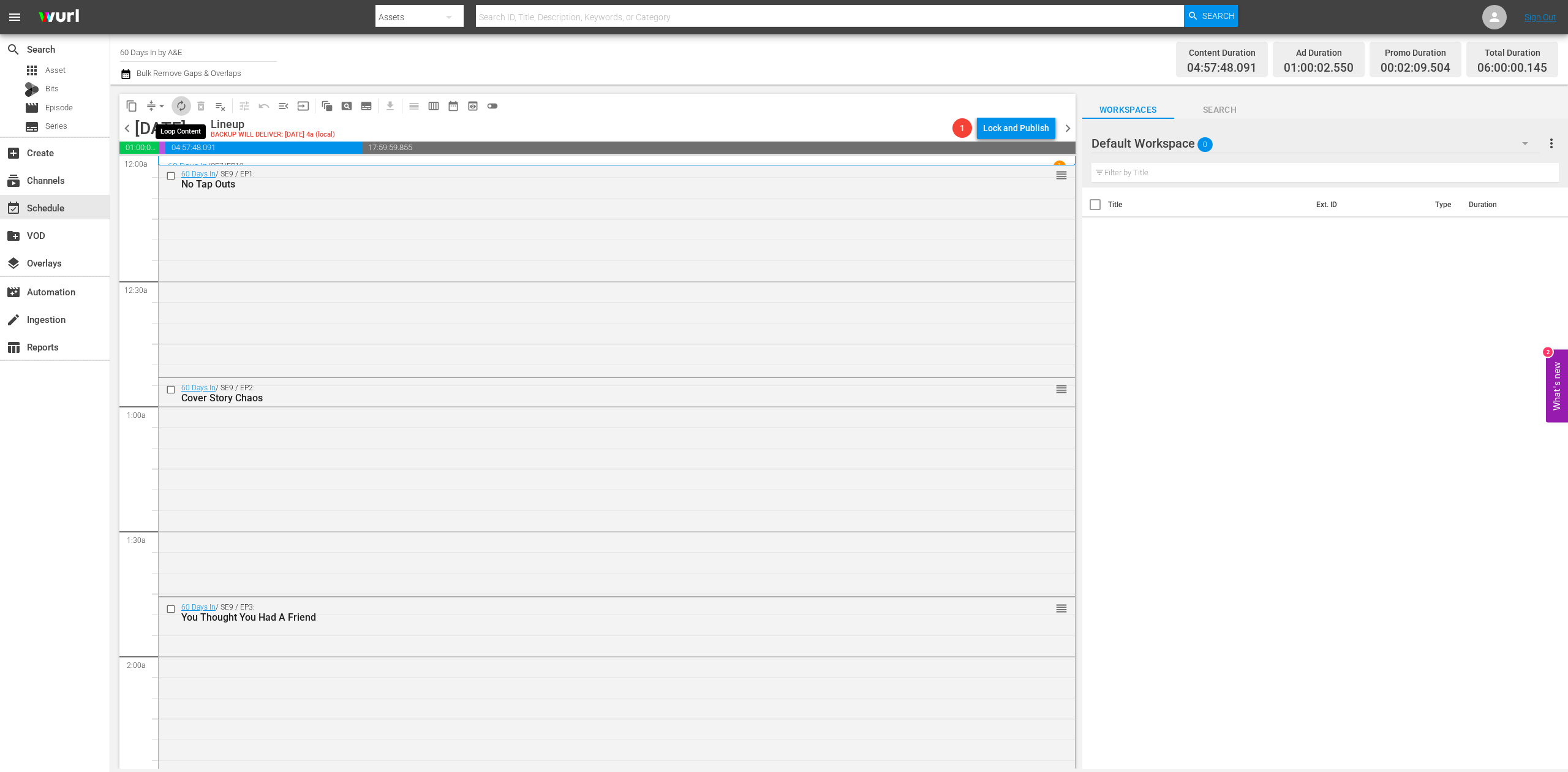
click at [182, 106] on span "autorenew_outlined" at bounding box center [181, 106] width 12 height 12
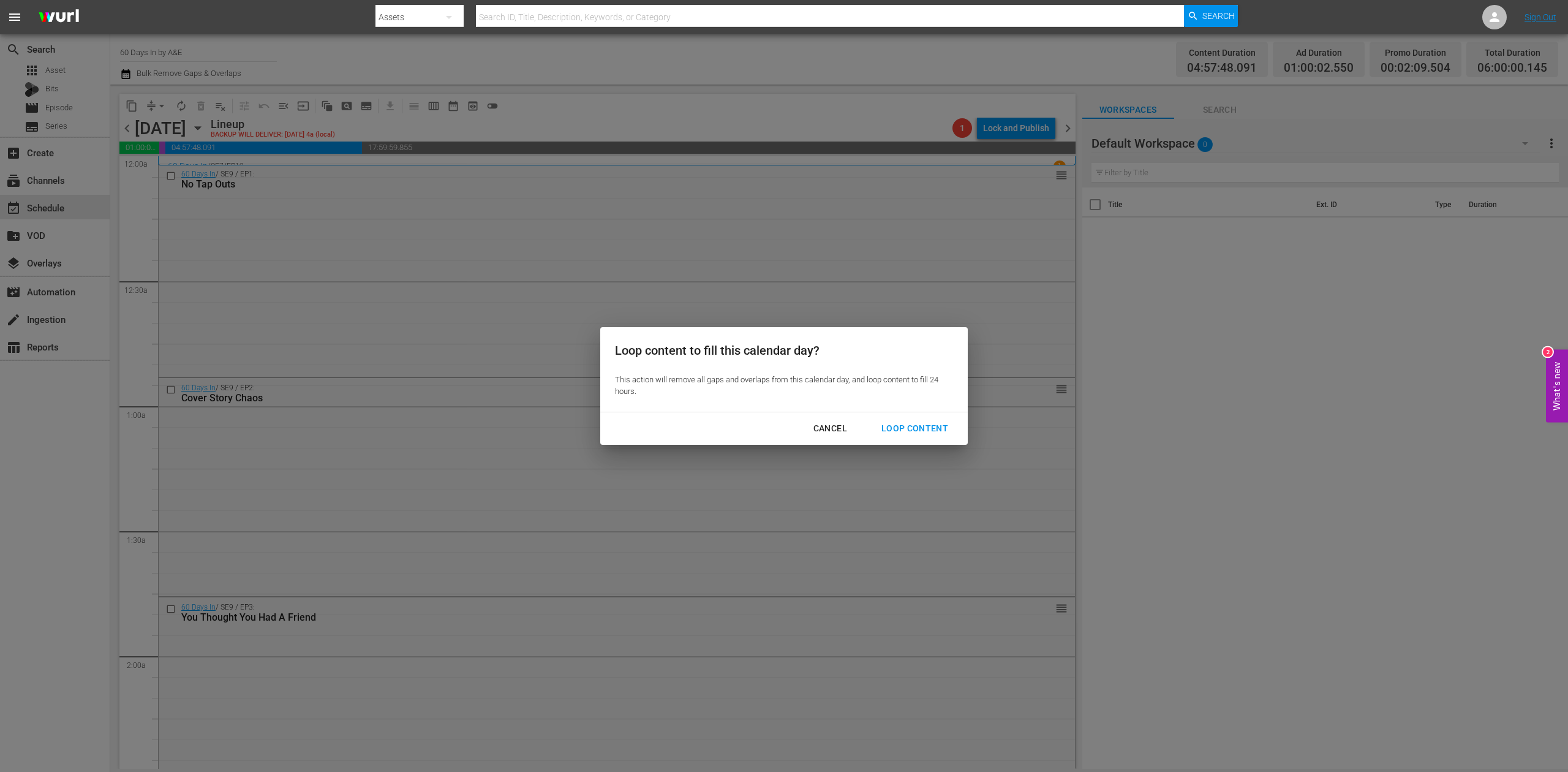
click at [917, 427] on div "Loop Content" at bounding box center [915, 428] width 86 height 15
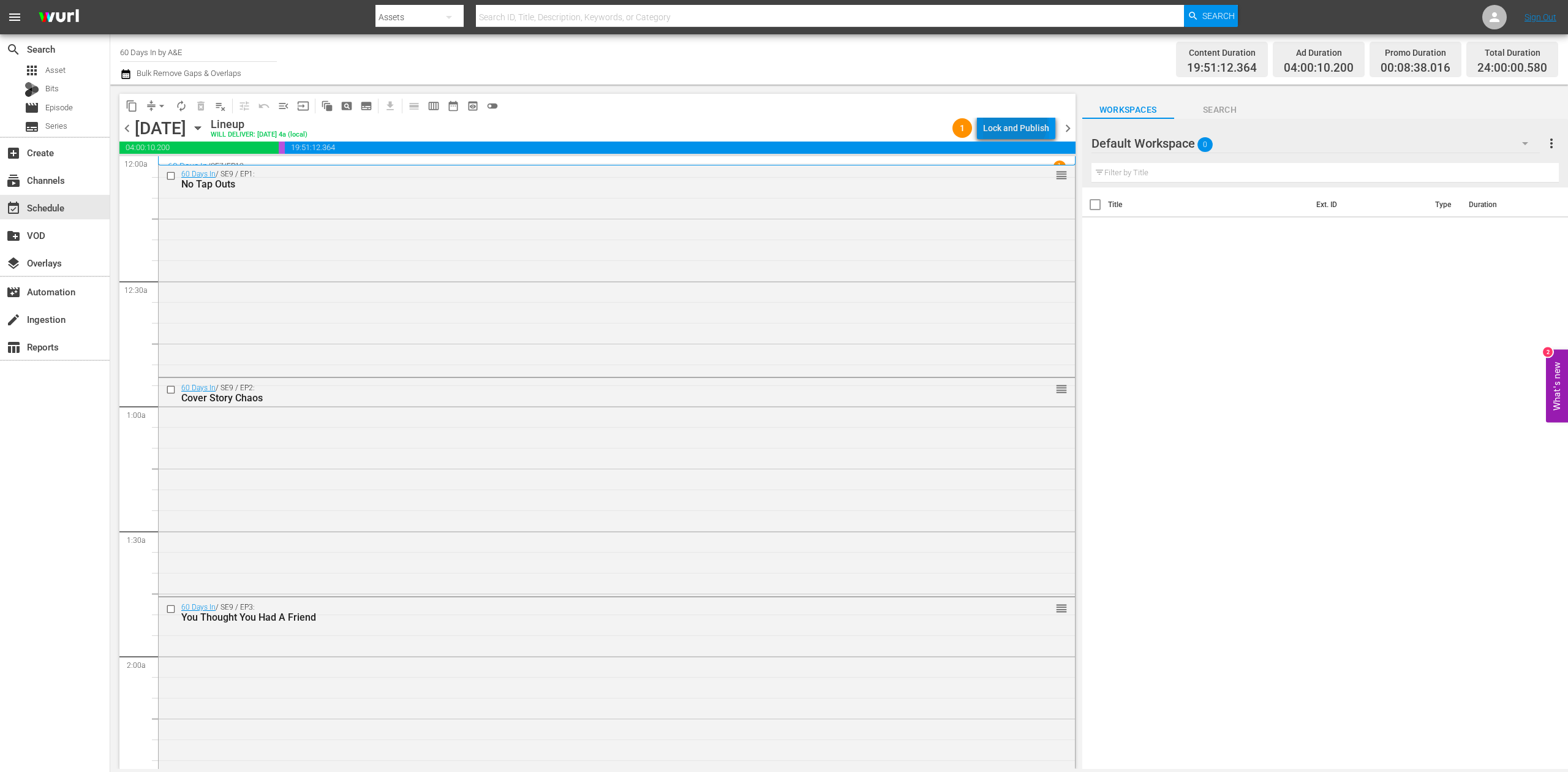
click at [1017, 123] on div "Lock and Publish" at bounding box center [1016, 128] width 66 height 22
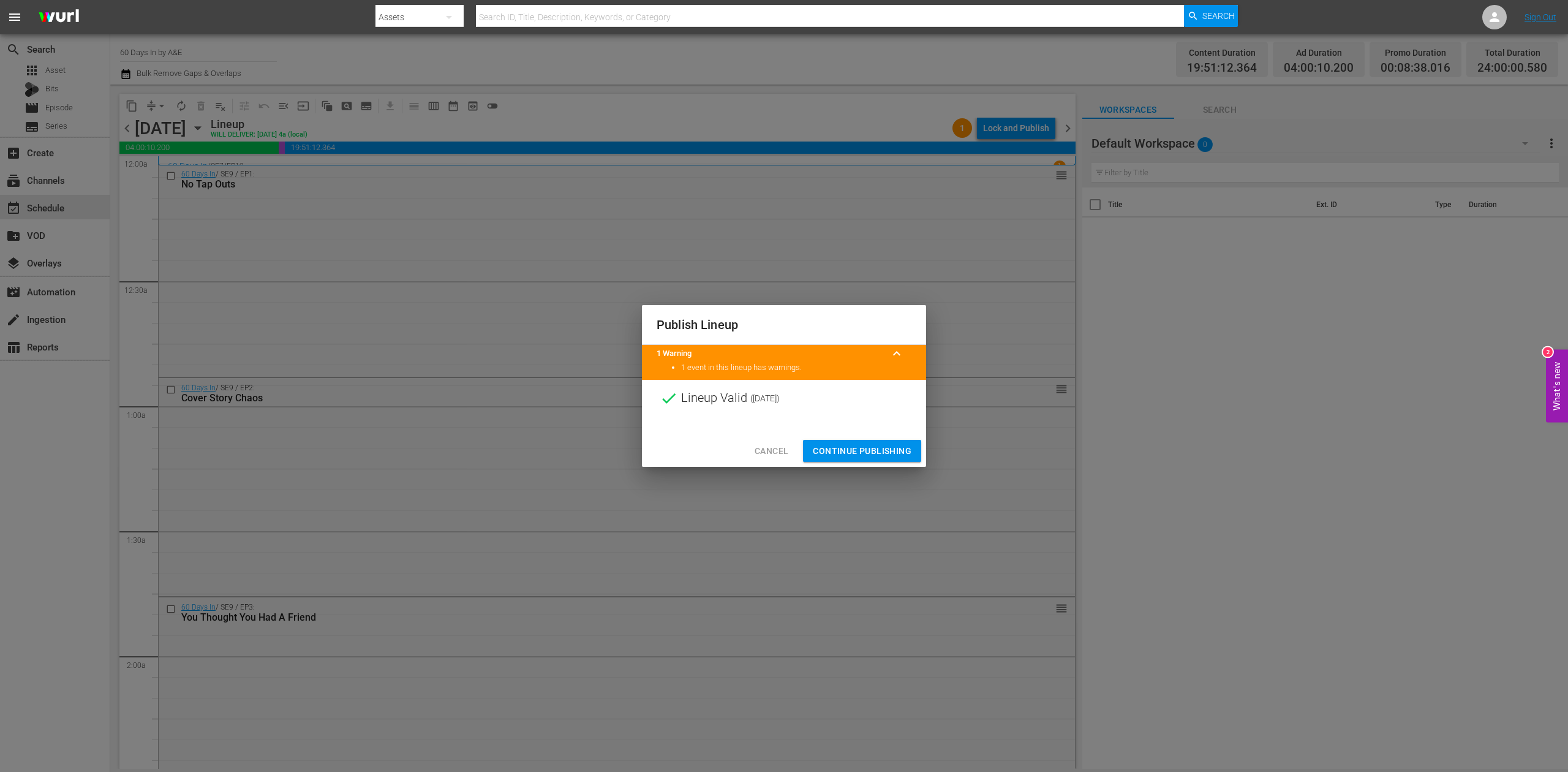
click at [875, 452] on span "Continue Publishing" at bounding box center [862, 451] width 99 height 15
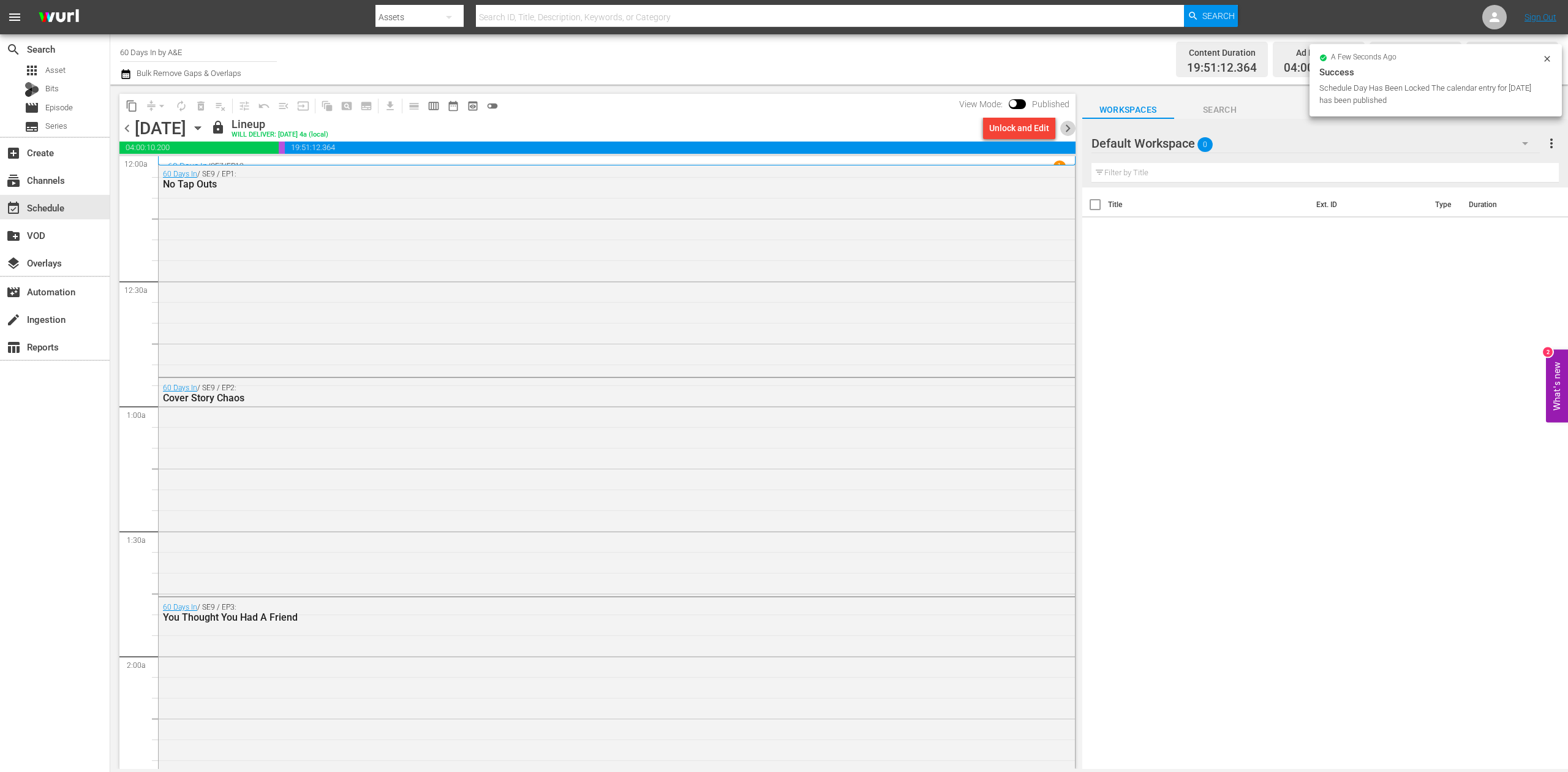
click at [1069, 126] on span "chevron_right" at bounding box center [1067, 128] width 15 height 15
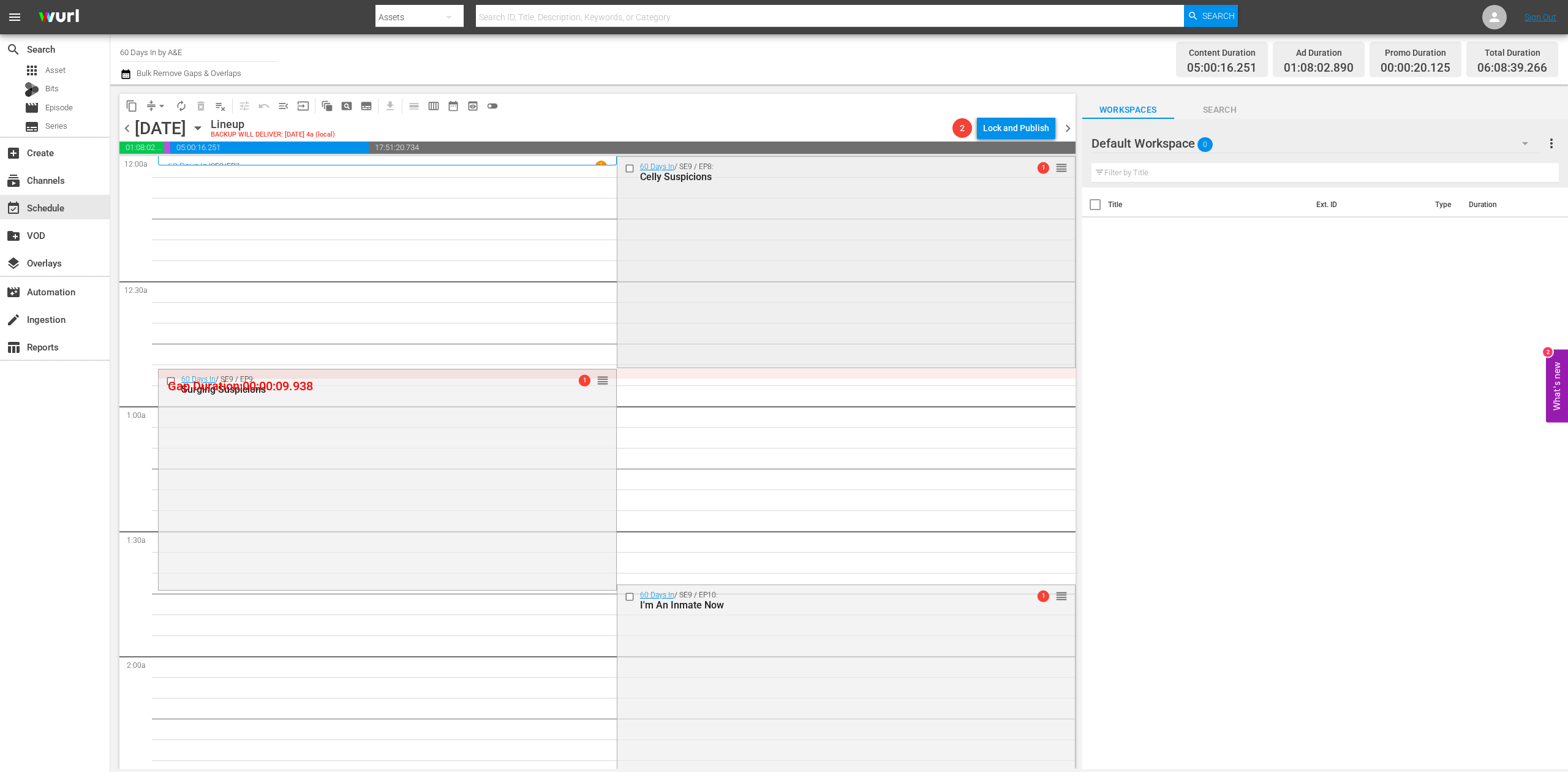
click at [785, 290] on div "60 Days In / SE9 / EP8: Celly Suspicions 1 reorder" at bounding box center [846, 261] width 457 height 209
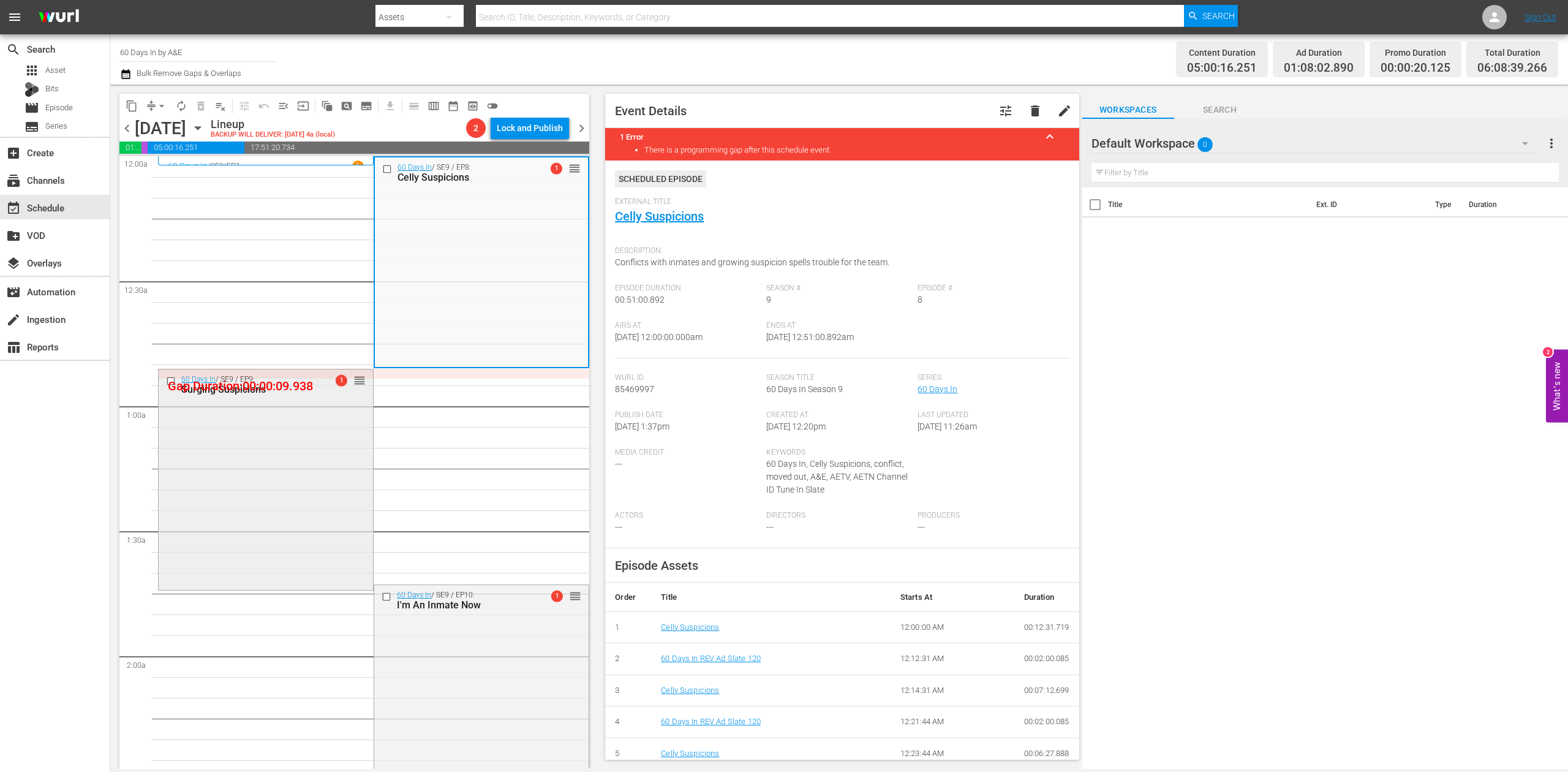
click at [287, 469] on div "60 Days In / SE9 / EP9: Surging Suspicions 1 reorder" at bounding box center [265, 478] width 214 height 218
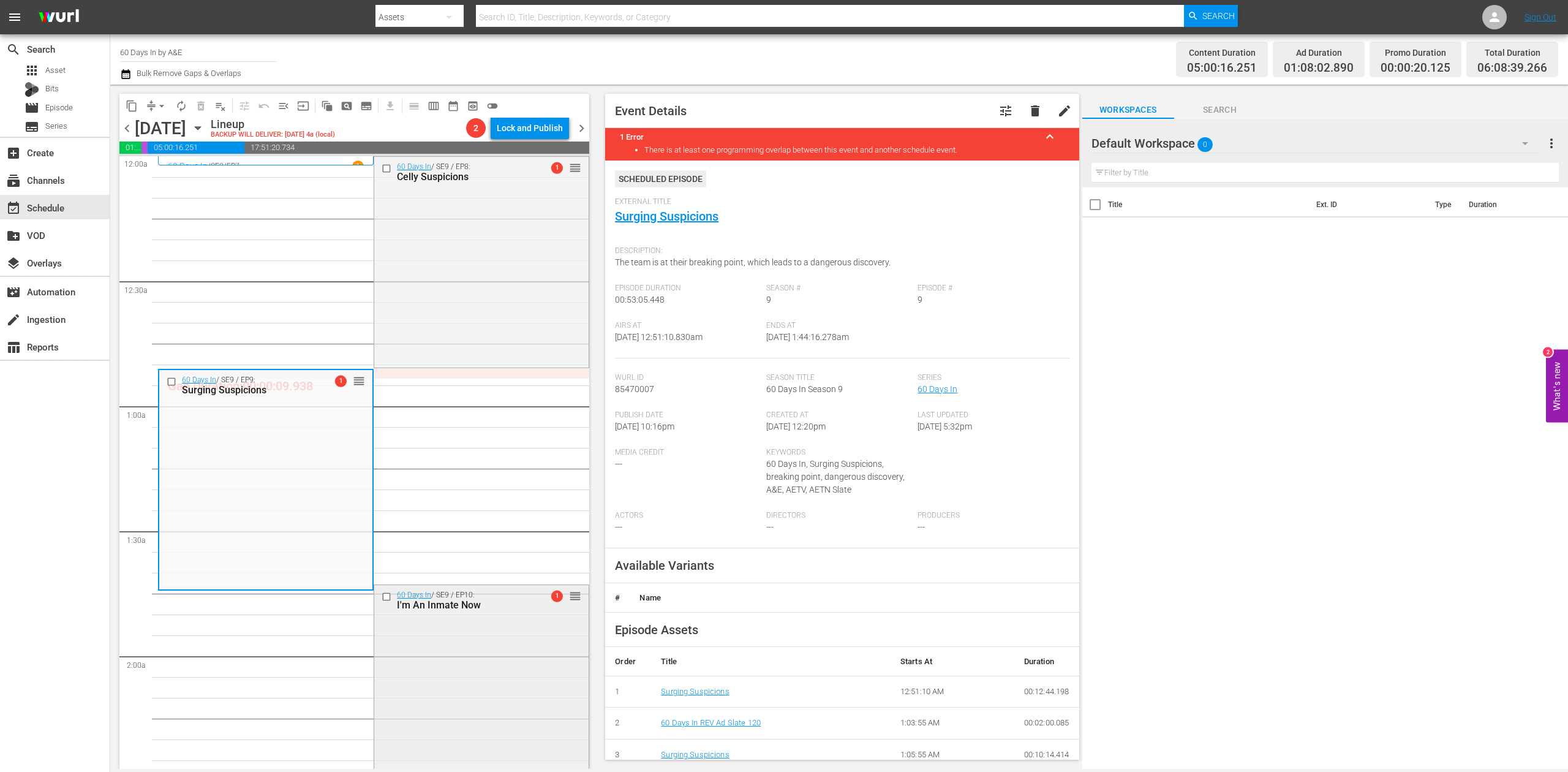
click at [469, 655] on div "60 Days In / SE9 / EP10: I'm An Inmate Now 1 reorder" at bounding box center [481, 693] width 214 height 215
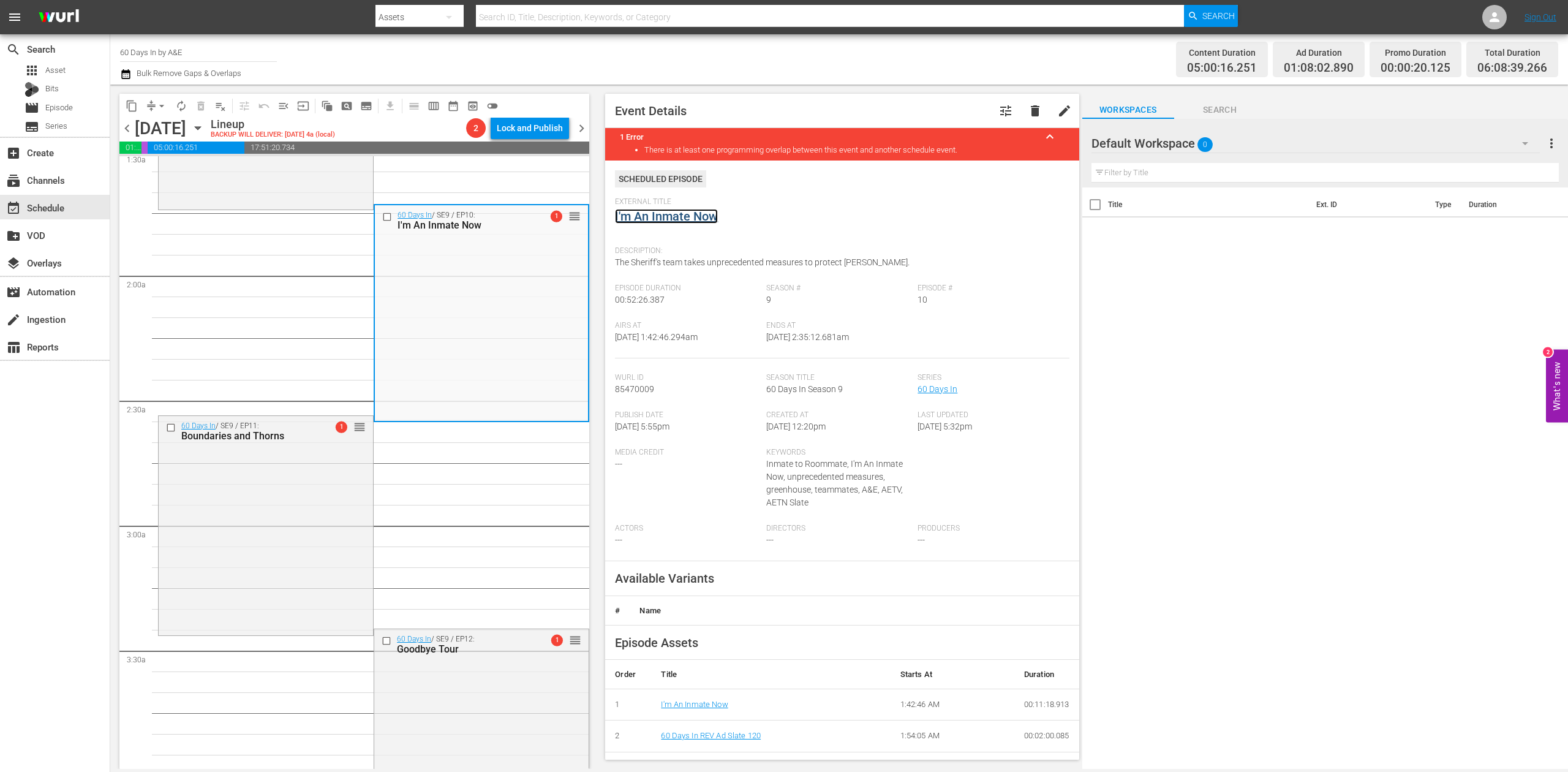
scroll to position [408, 0]
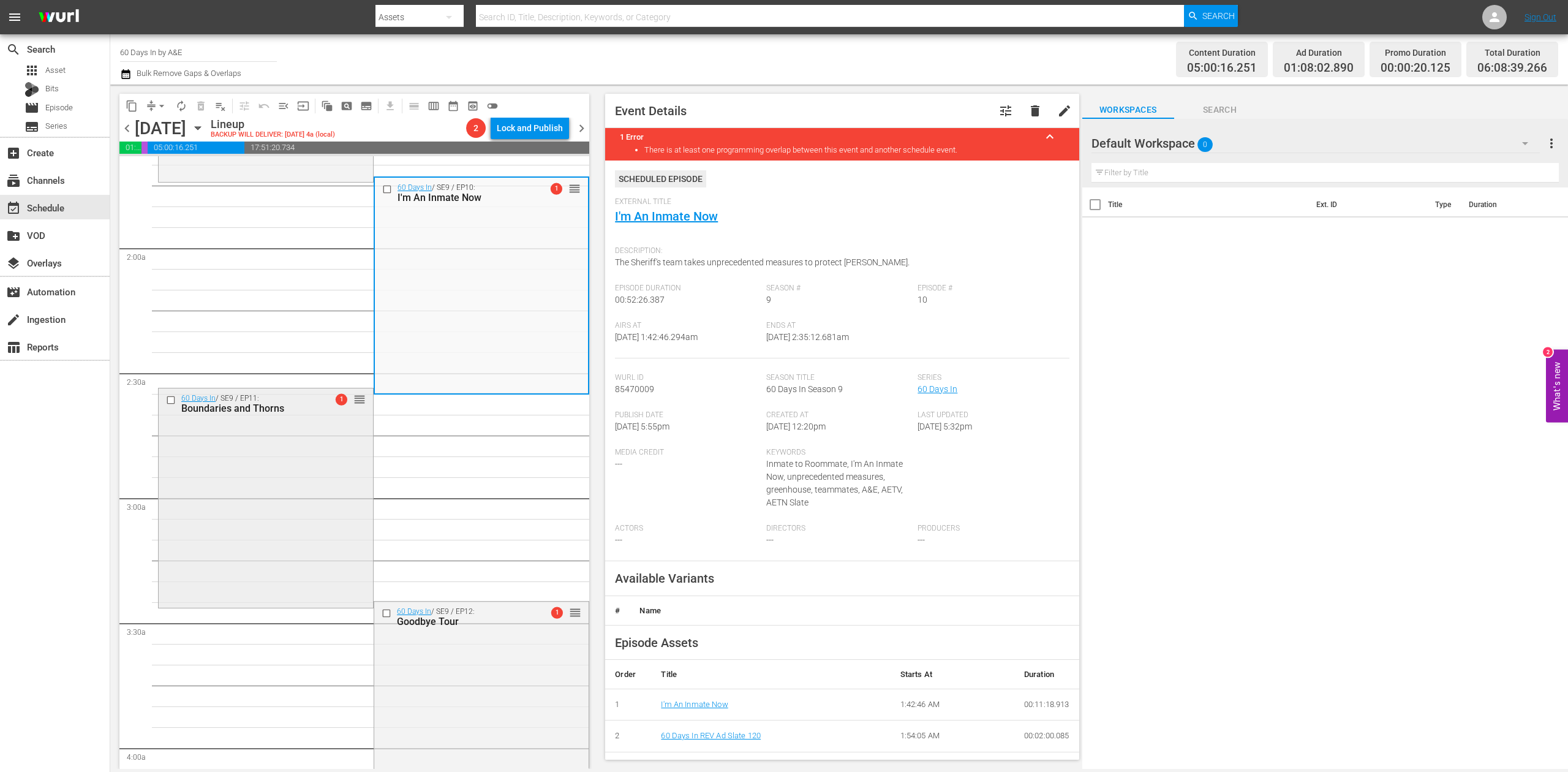
click at [295, 492] on div "60 Days In / SE9 / EP11: Boundaries and Thorns 1 reorder" at bounding box center [265, 497] width 214 height 218
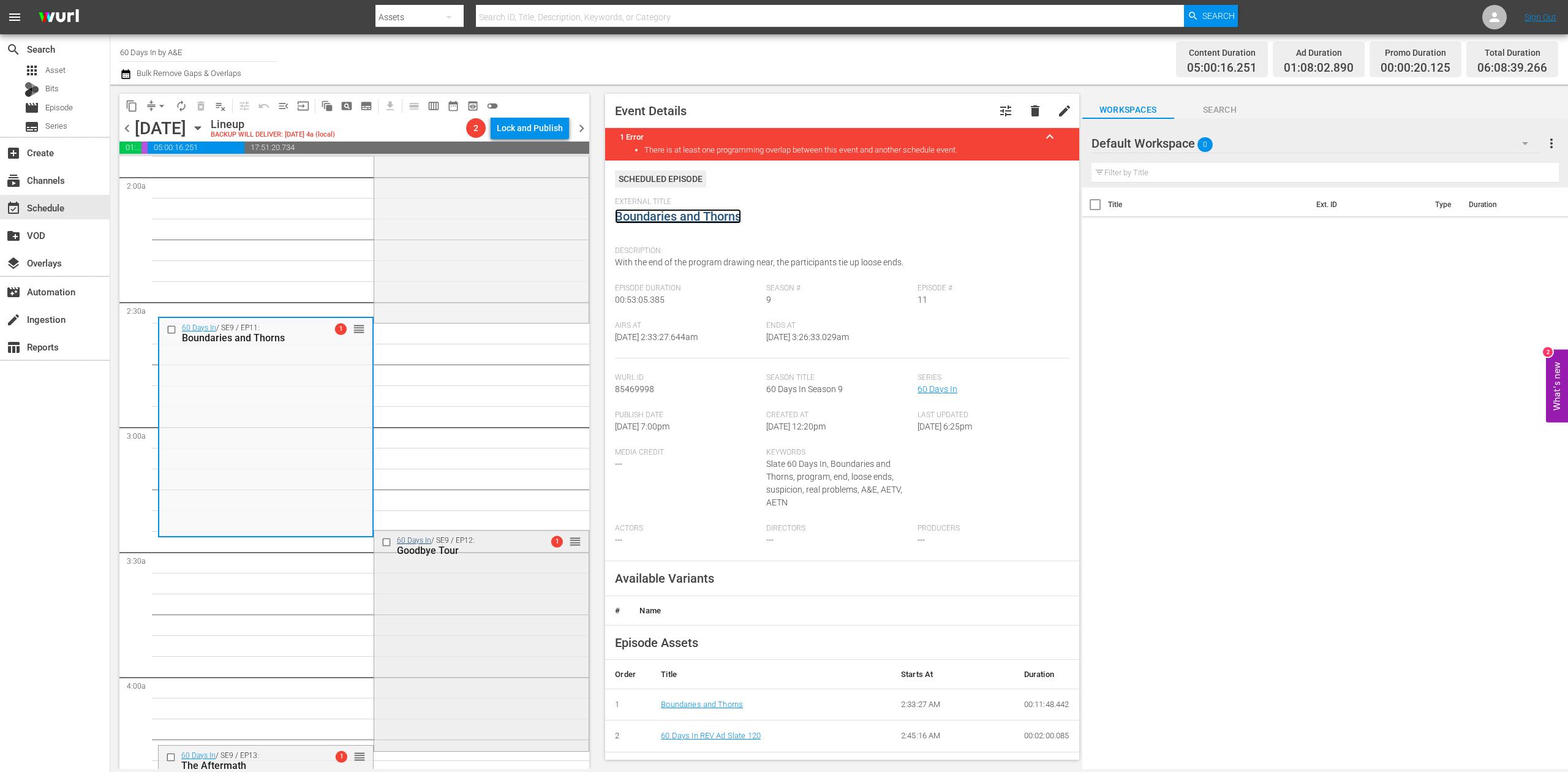
scroll to position [571, 0]
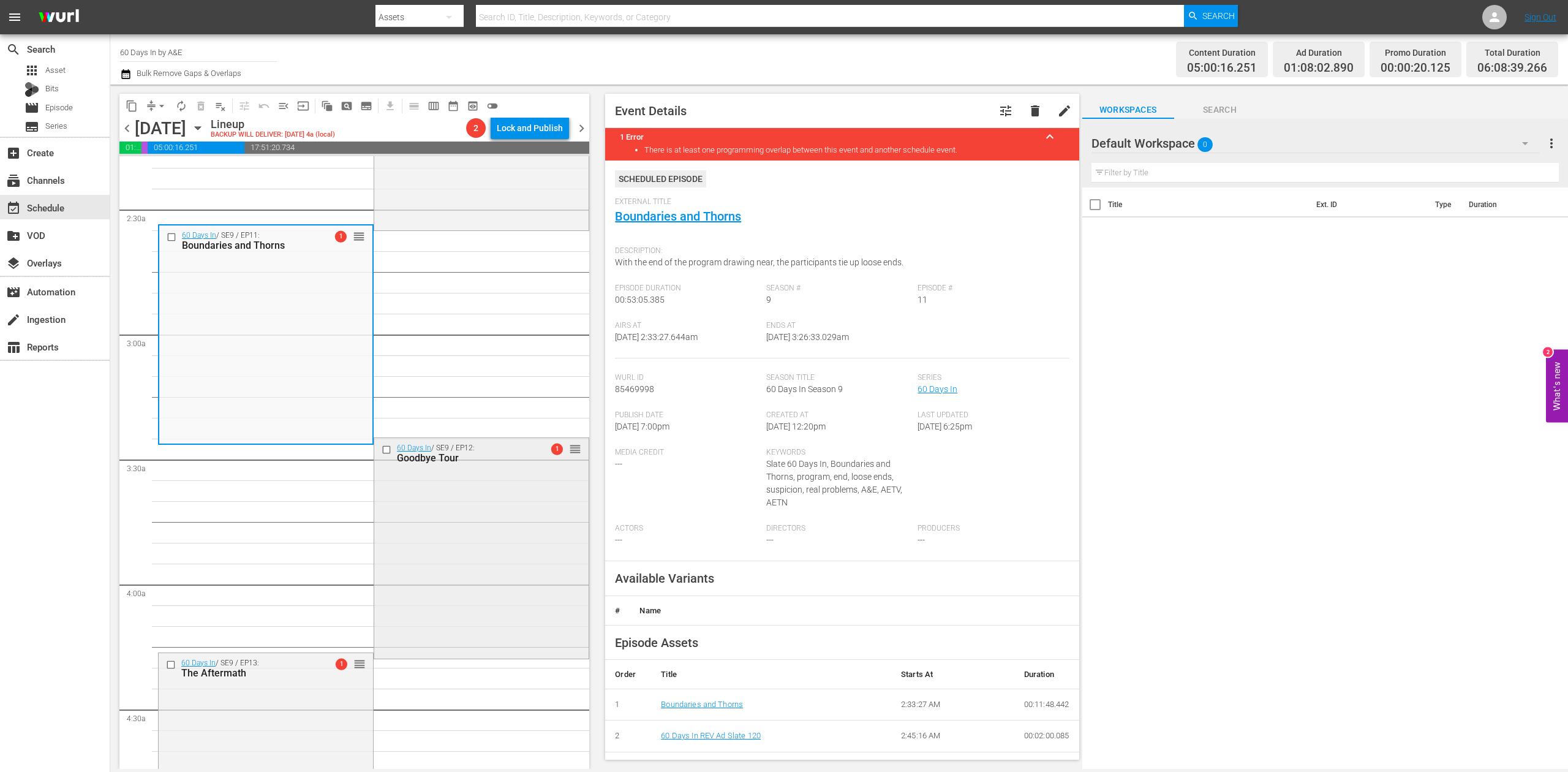
click at [435, 510] on div "60 Days In / SE9 / EP12: Goodbye Tour 1 reorder" at bounding box center [481, 547] width 214 height 218
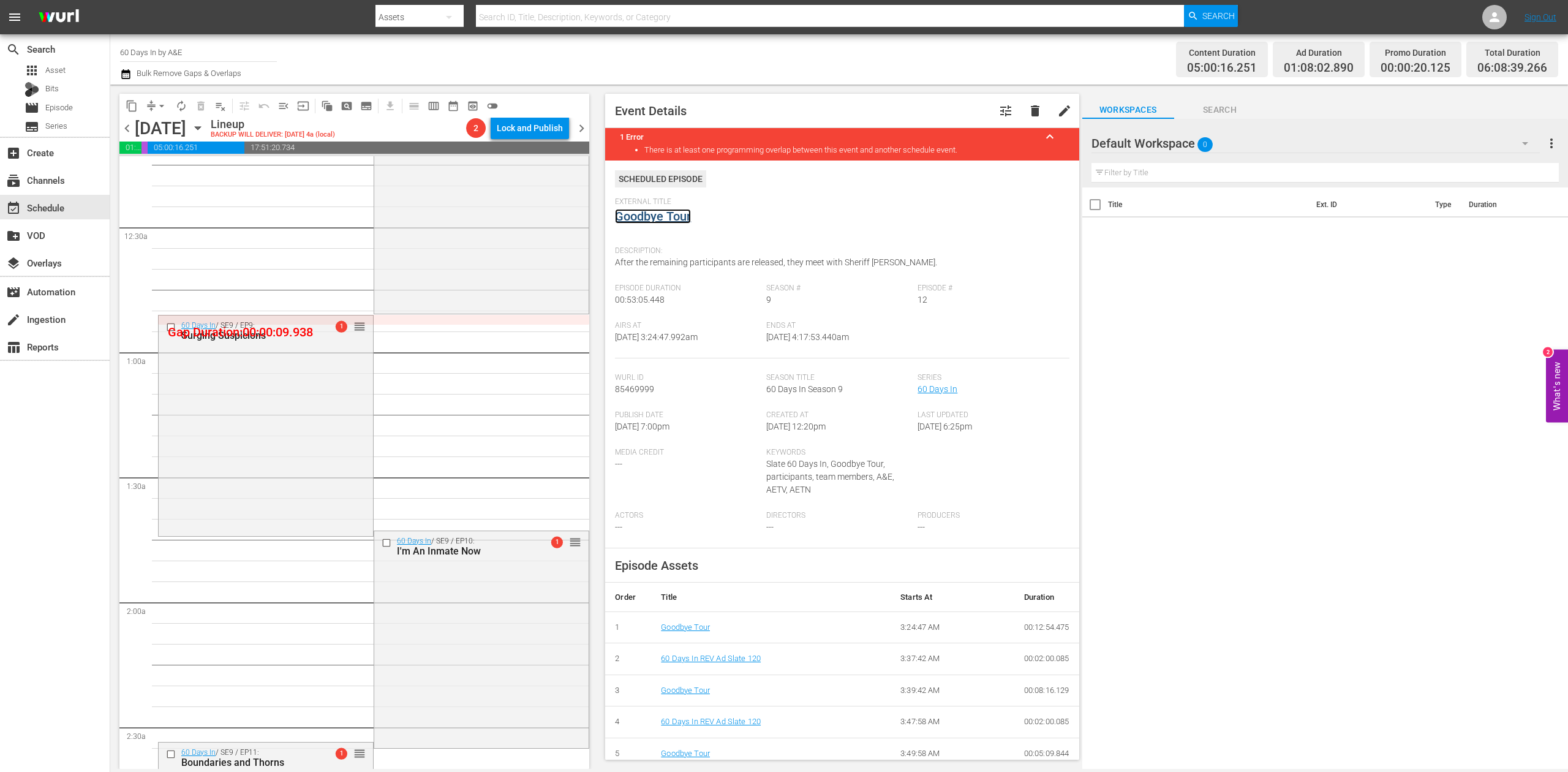
scroll to position [0, 0]
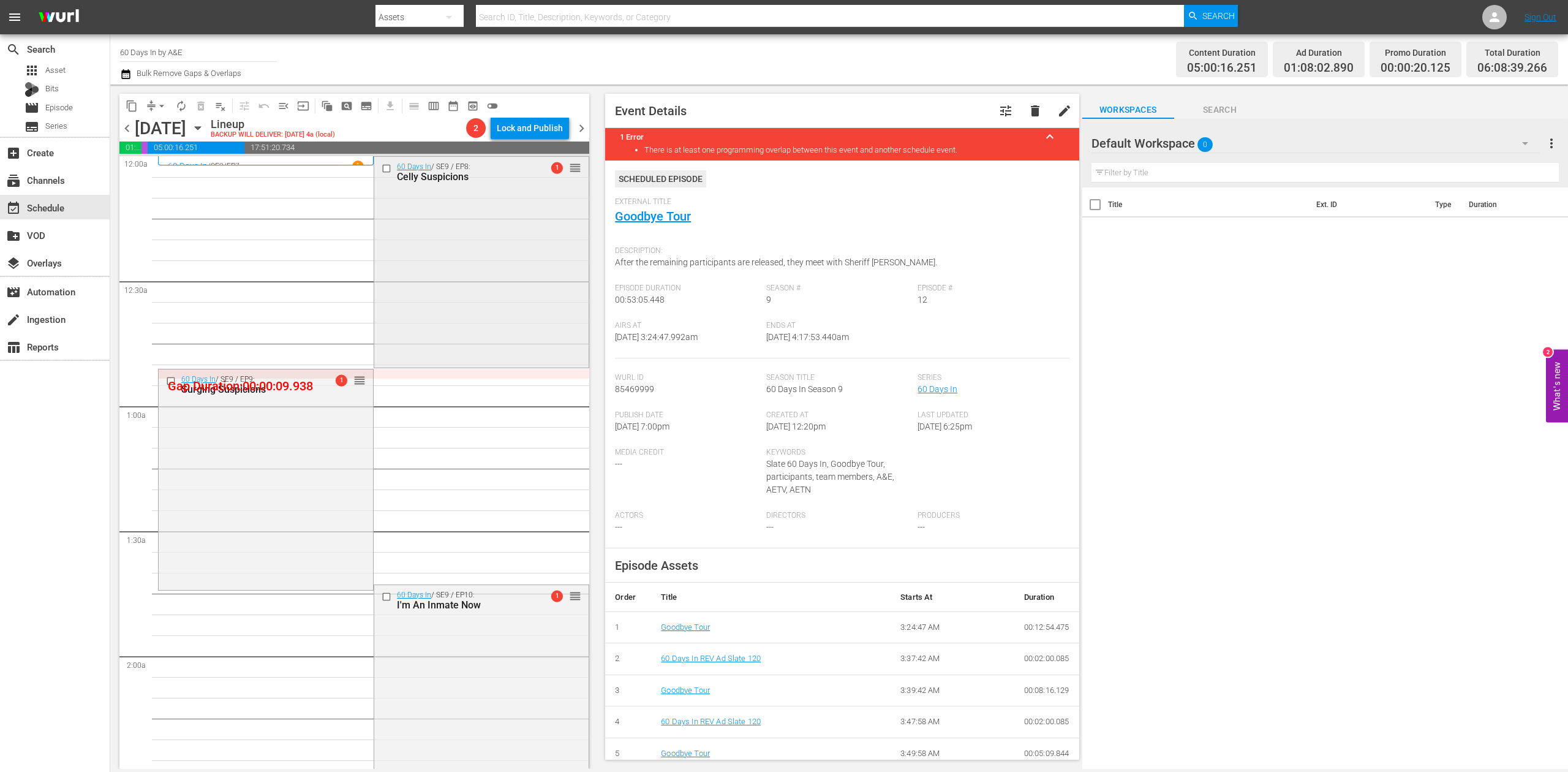
click at [461, 236] on div "60 Days In / SE9 / EP8: Celly Suspicions 1 reorder" at bounding box center [481, 261] width 214 height 209
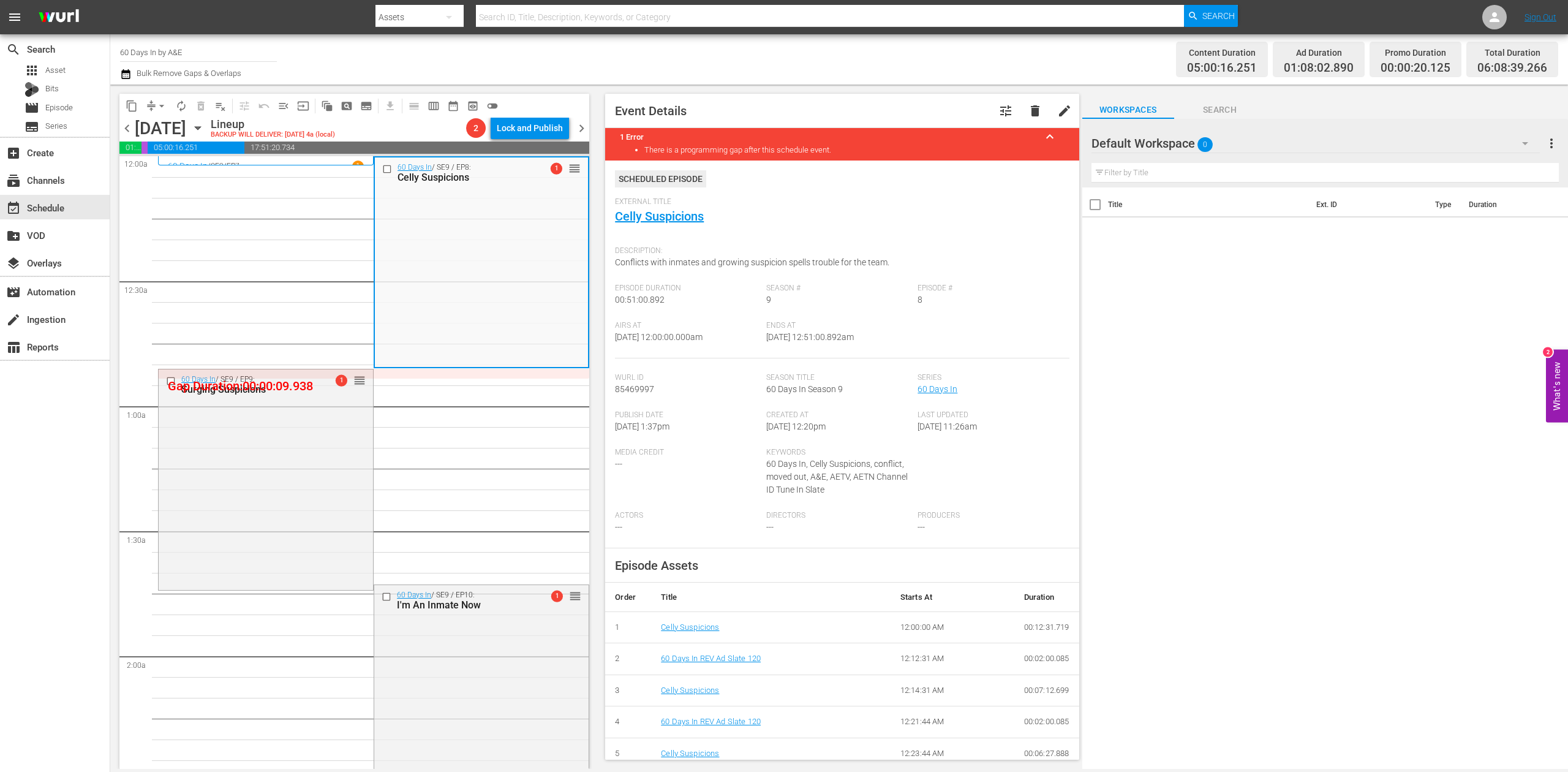
click at [130, 75] on icon "button" at bounding box center [125, 74] width 9 height 10
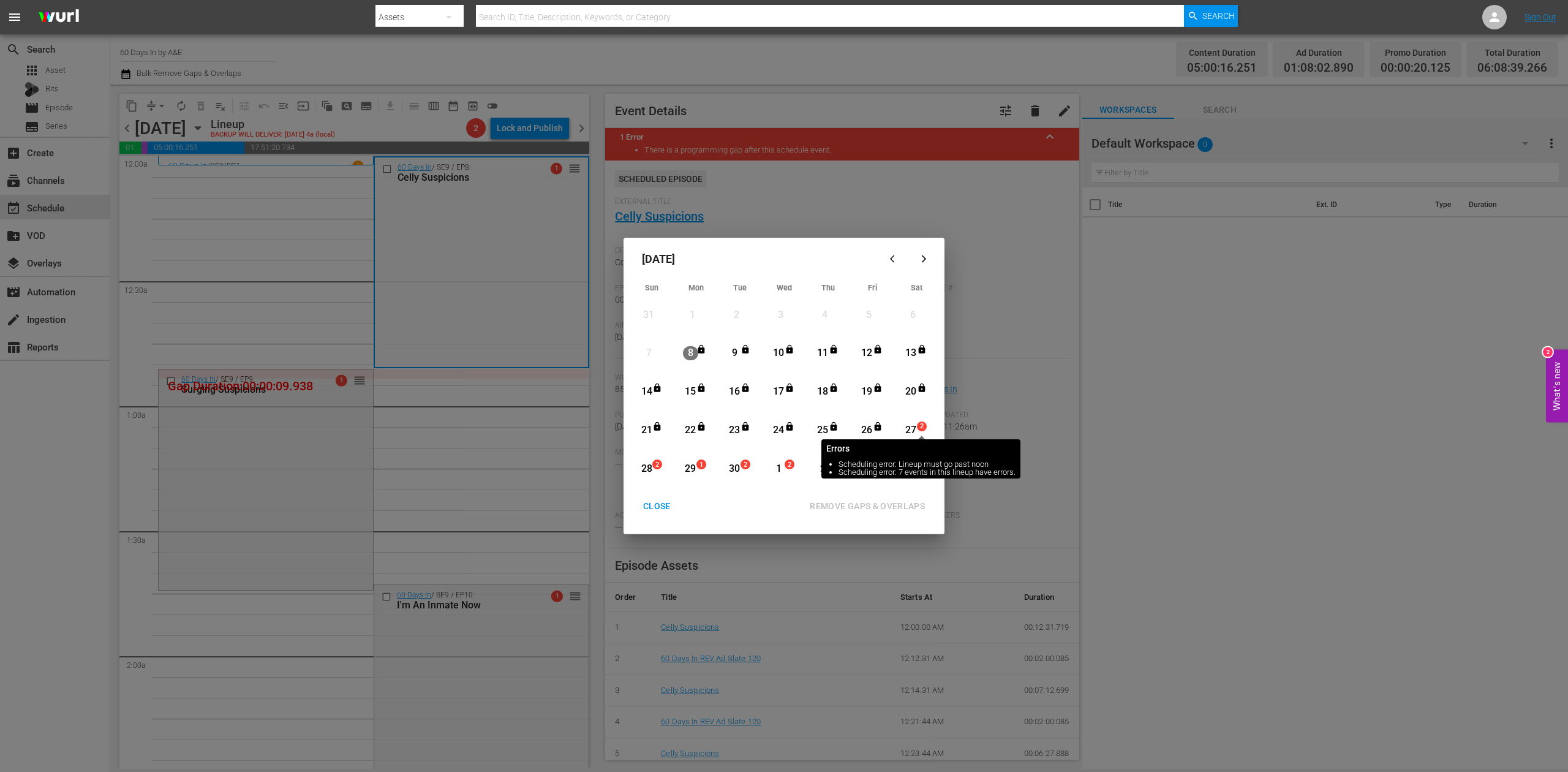
click at [917, 429] on span "2" at bounding box center [921, 426] width 9 height 10
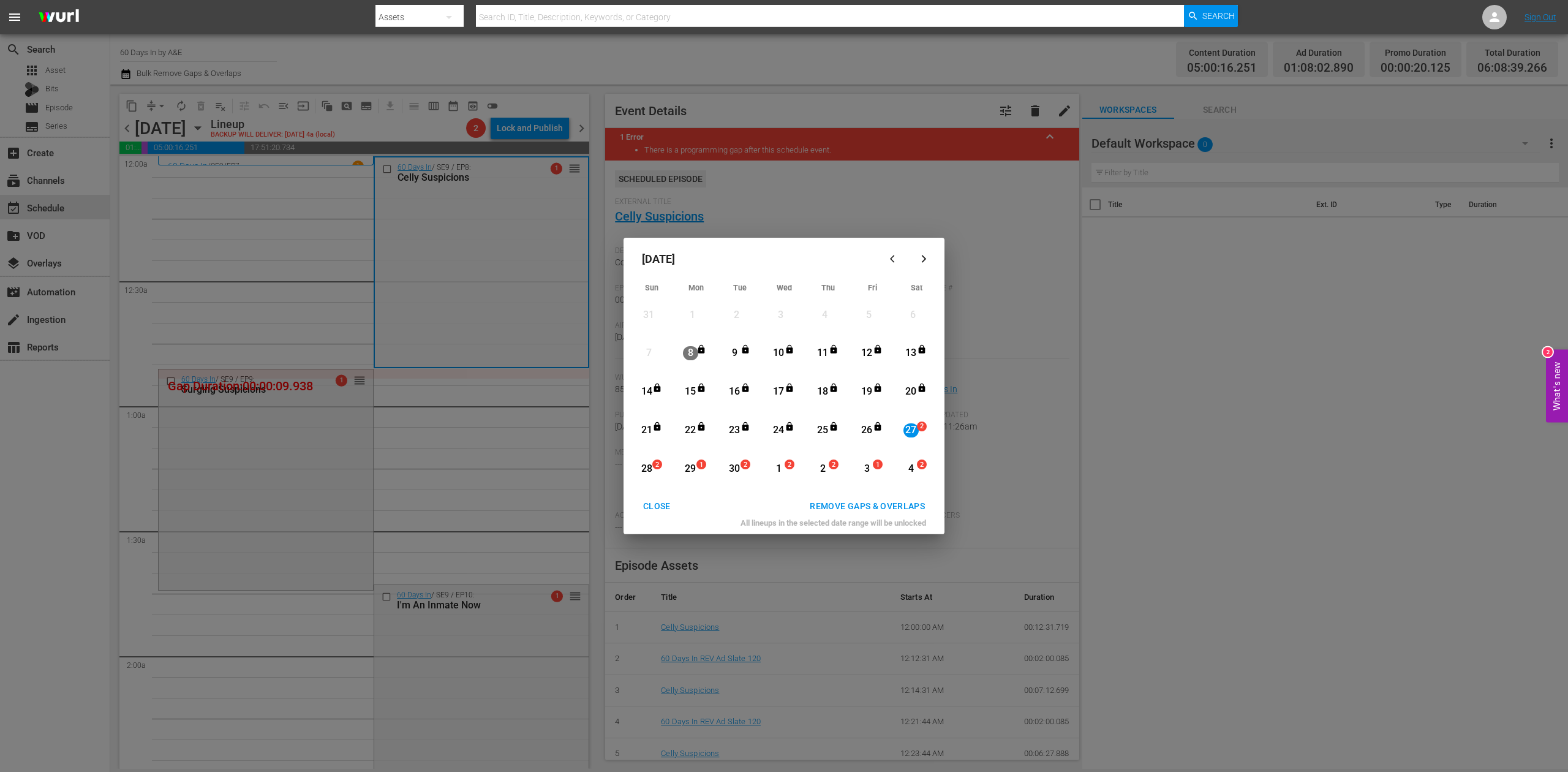
click at [890, 505] on div "REMOVE GAPS & OVERLAPS" at bounding box center [868, 506] width 135 height 15
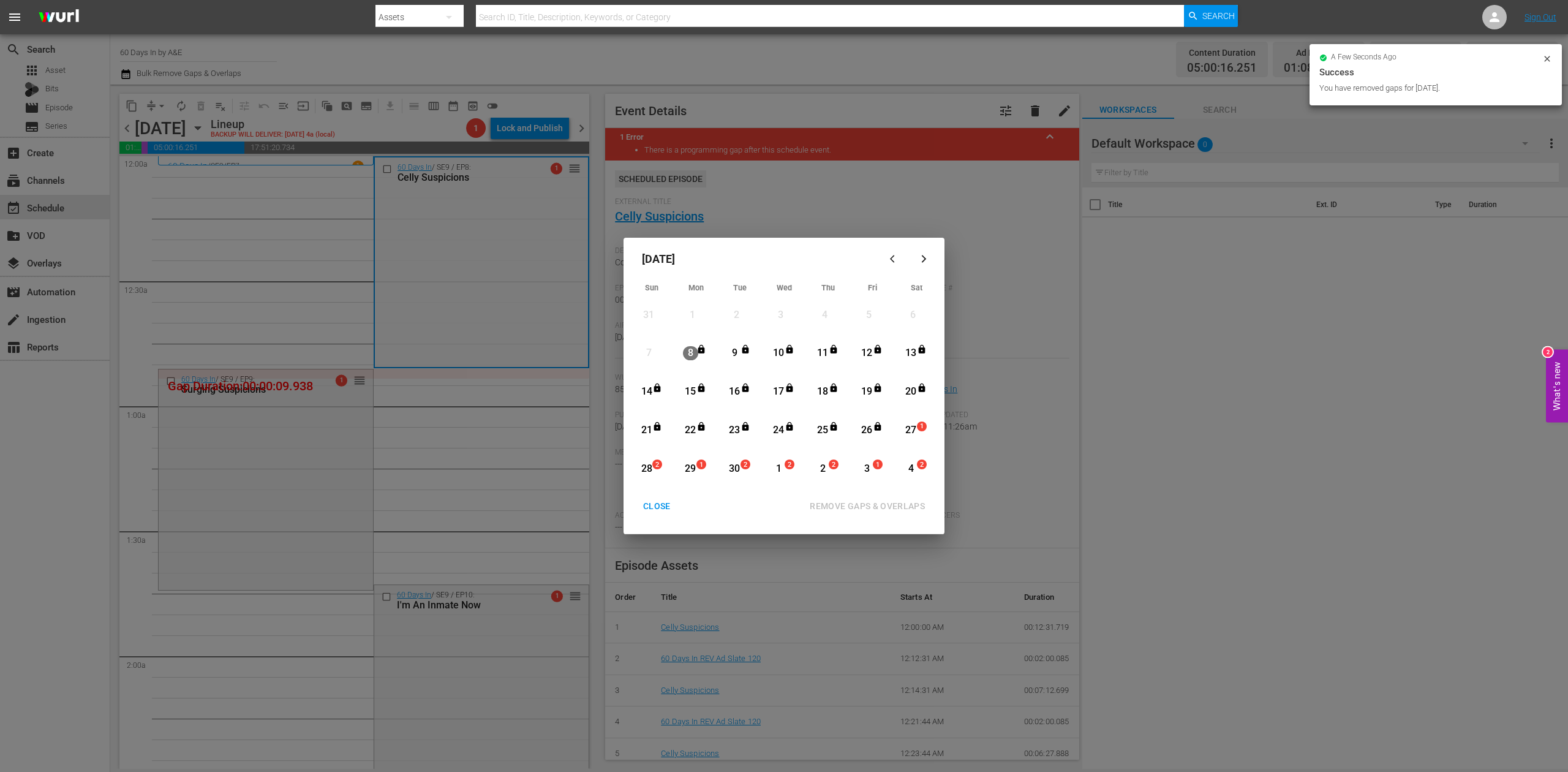
click at [662, 503] on div "CLOSE" at bounding box center [657, 506] width 47 height 15
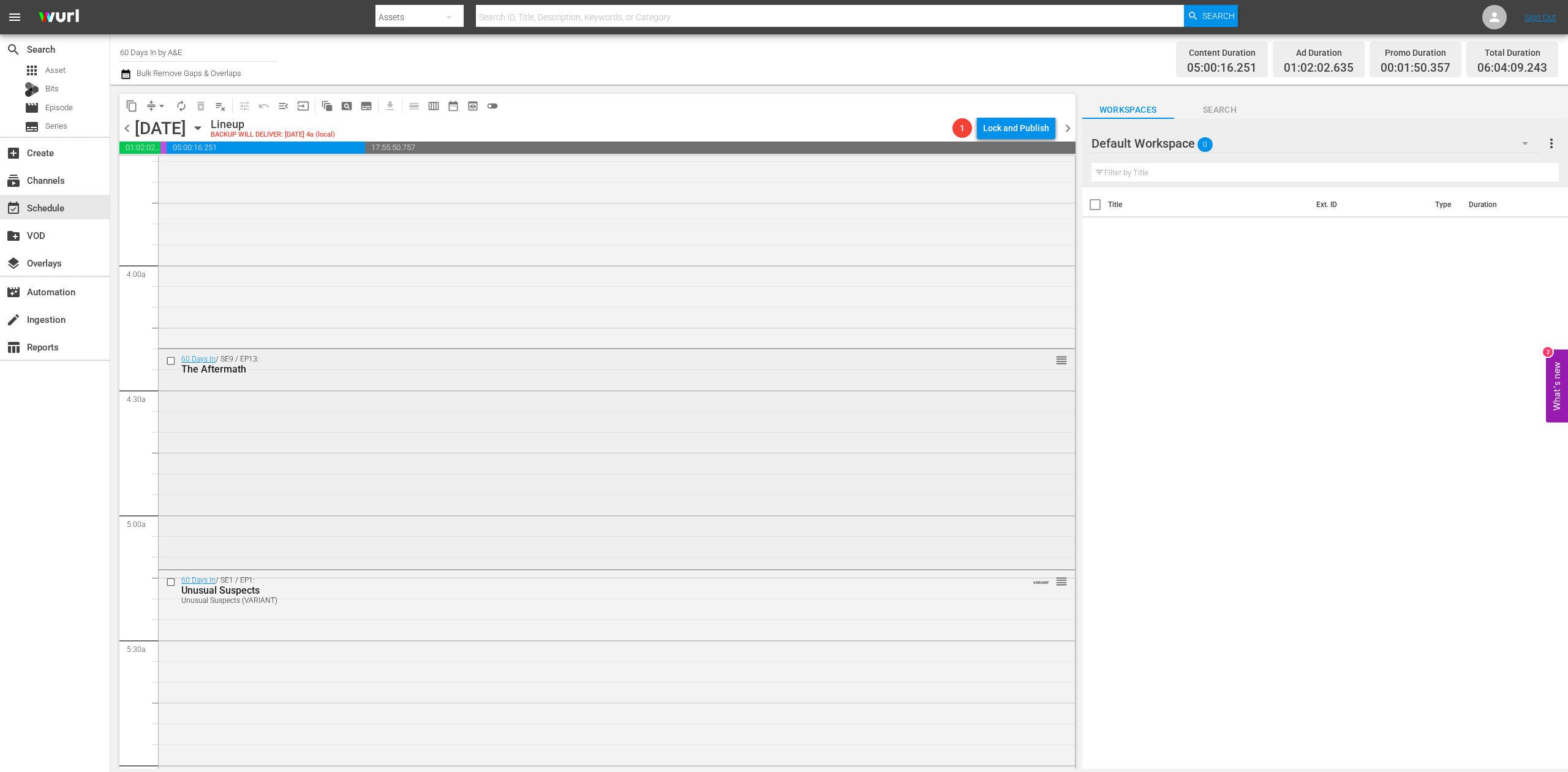
scroll to position [898, 0]
click at [588, 437] on div "60 Days In / SE9 / EP13: The Aftermath reorder" at bounding box center [617, 451] width 917 height 218
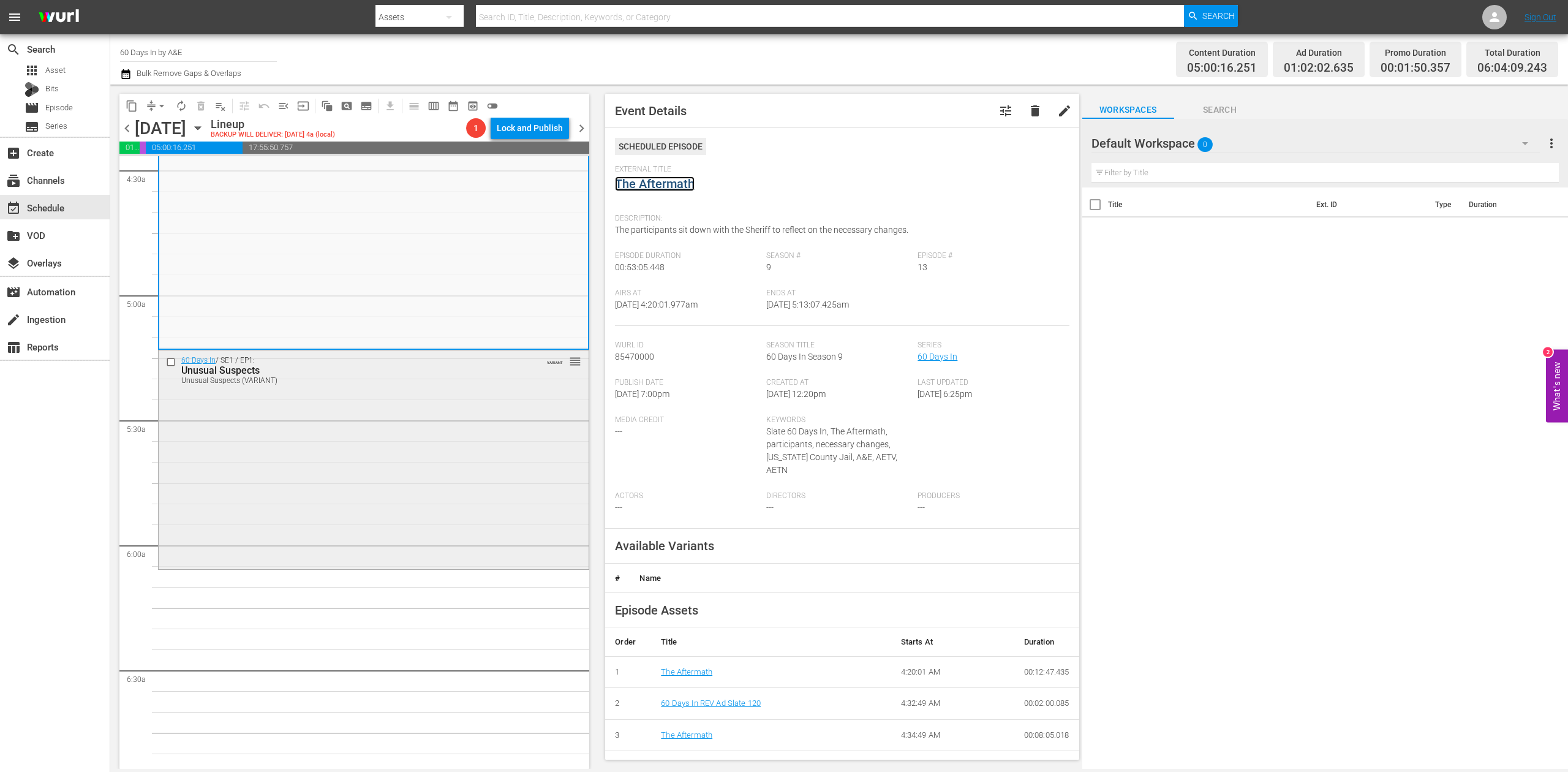
scroll to position [1143, 0]
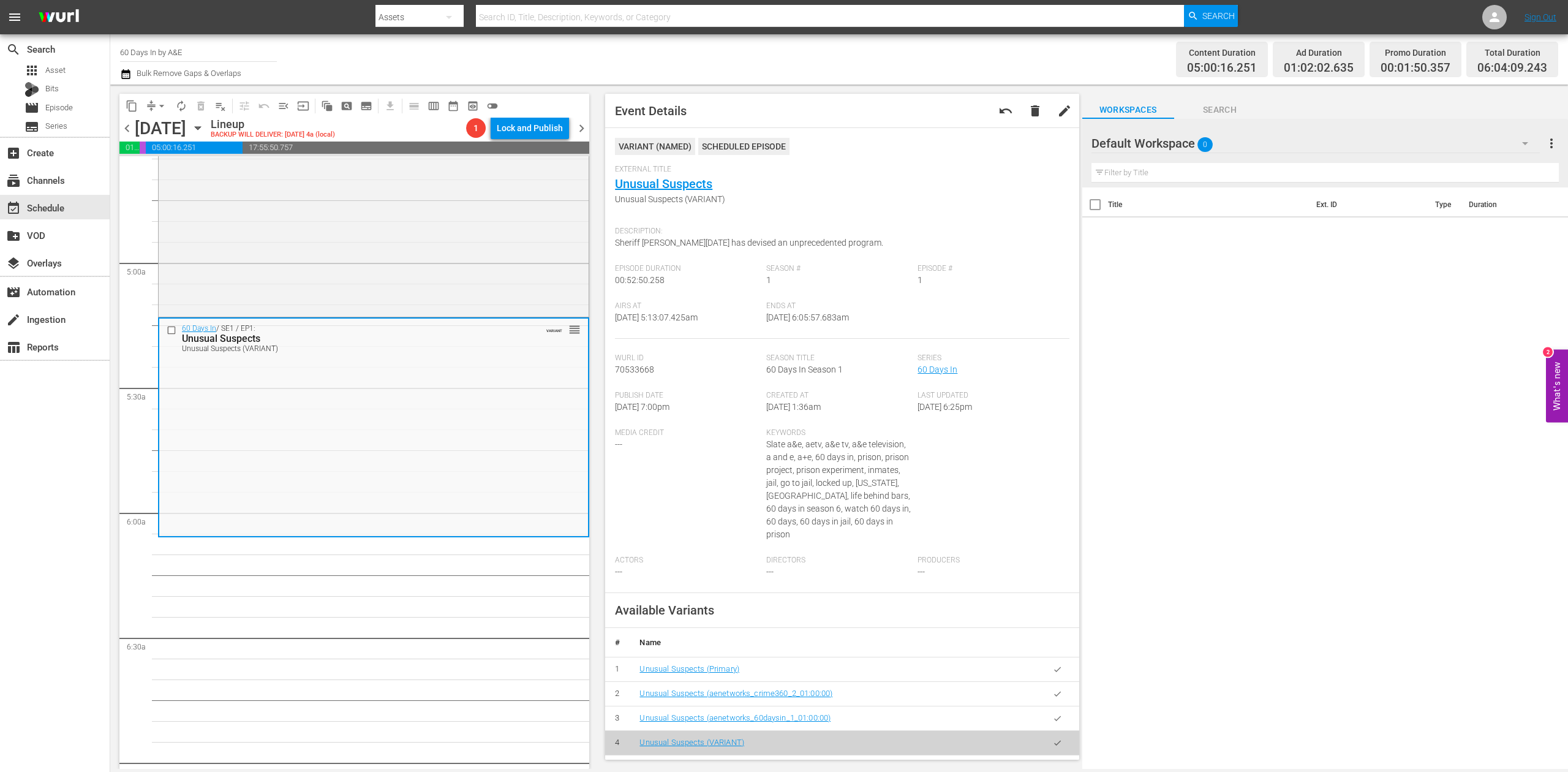
click at [125, 71] on icon "button" at bounding box center [125, 74] width 9 height 10
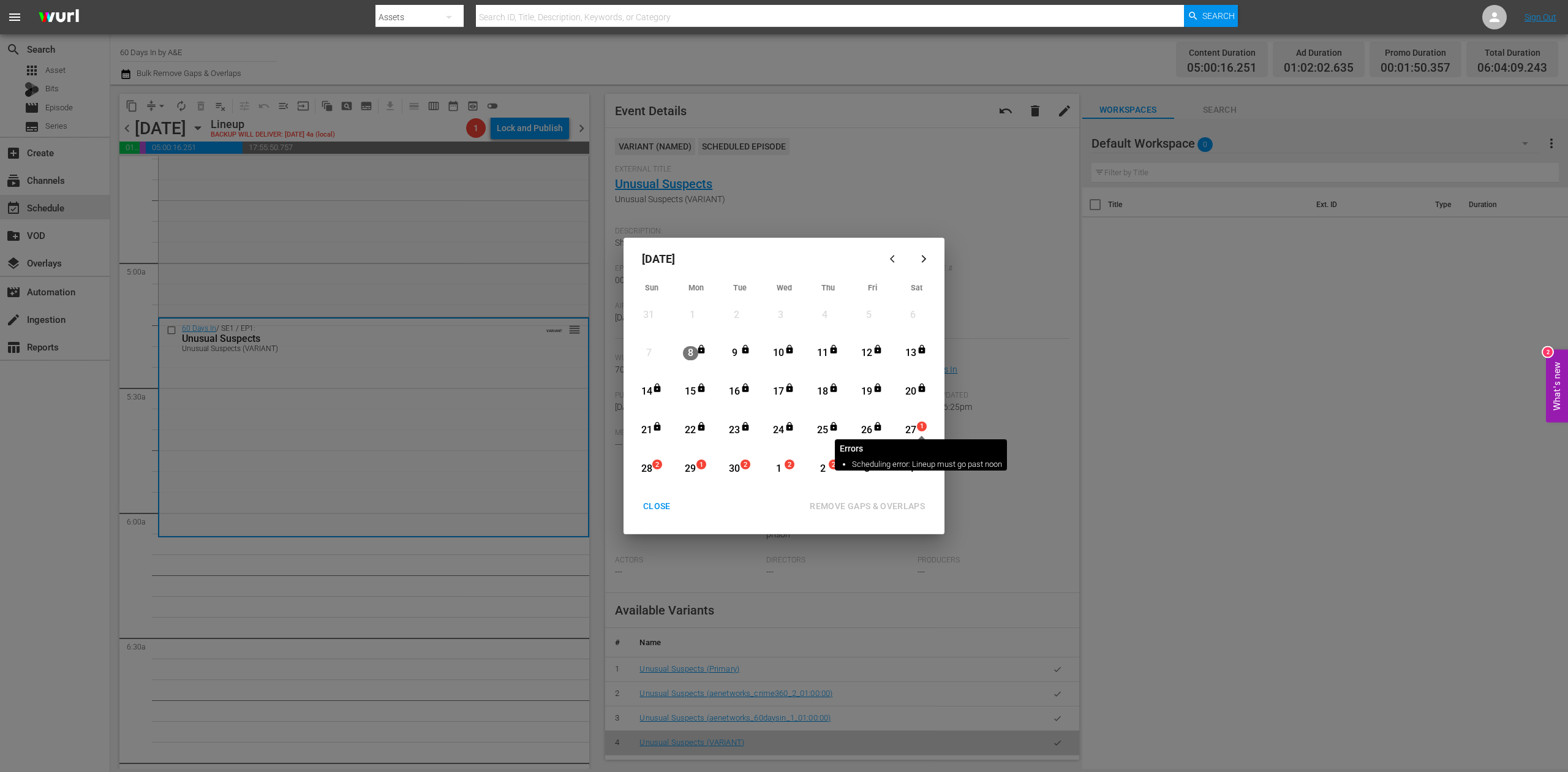
click at [919, 430] on span "1" at bounding box center [921, 426] width 9 height 10
click at [889, 499] on div "REMOVE GAPS & OVERLAPS" at bounding box center [868, 506] width 135 height 15
click at [660, 503] on div "CLOSE" at bounding box center [657, 506] width 47 height 15
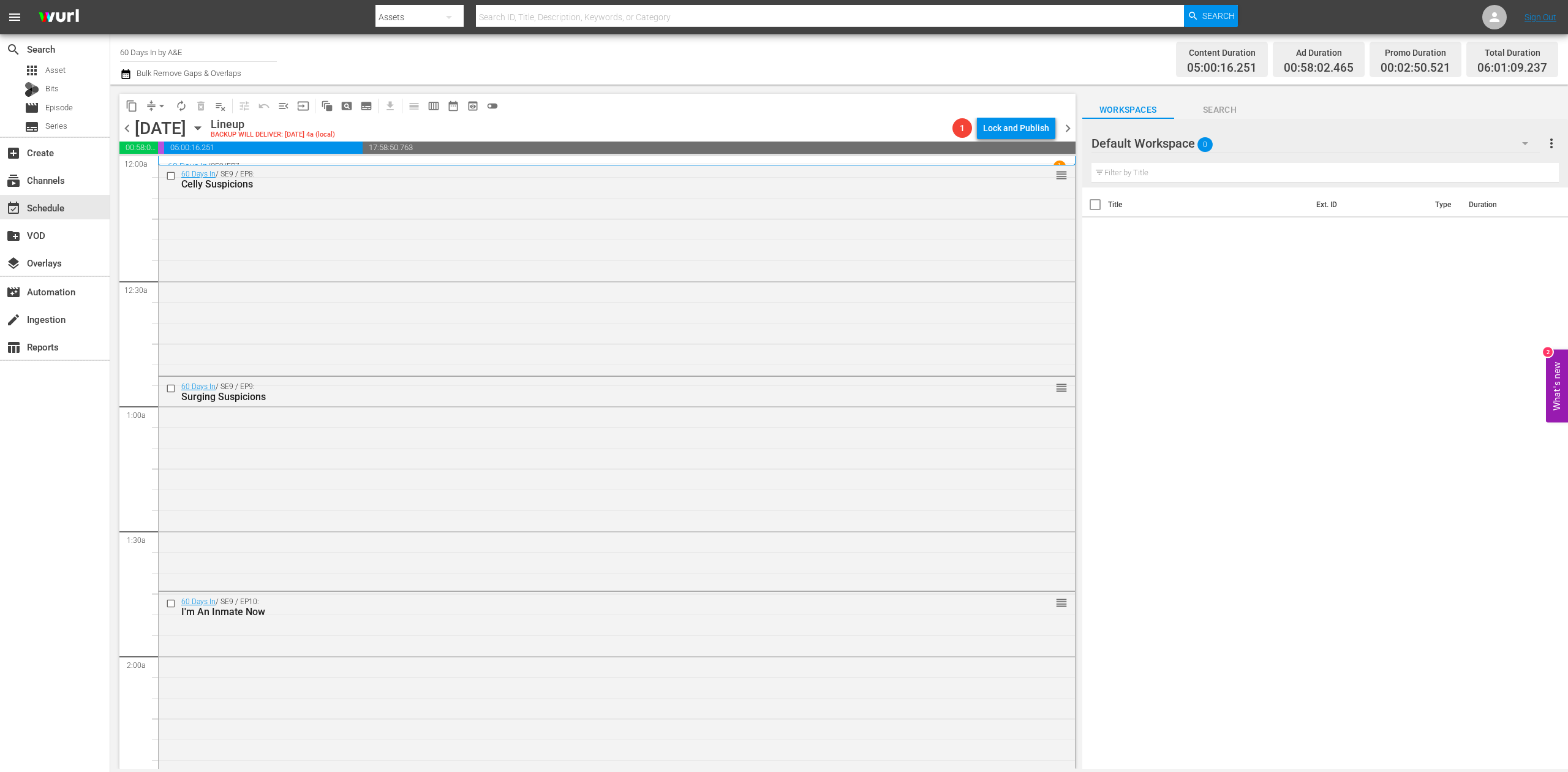
click at [127, 71] on icon "button" at bounding box center [125, 74] width 9 height 10
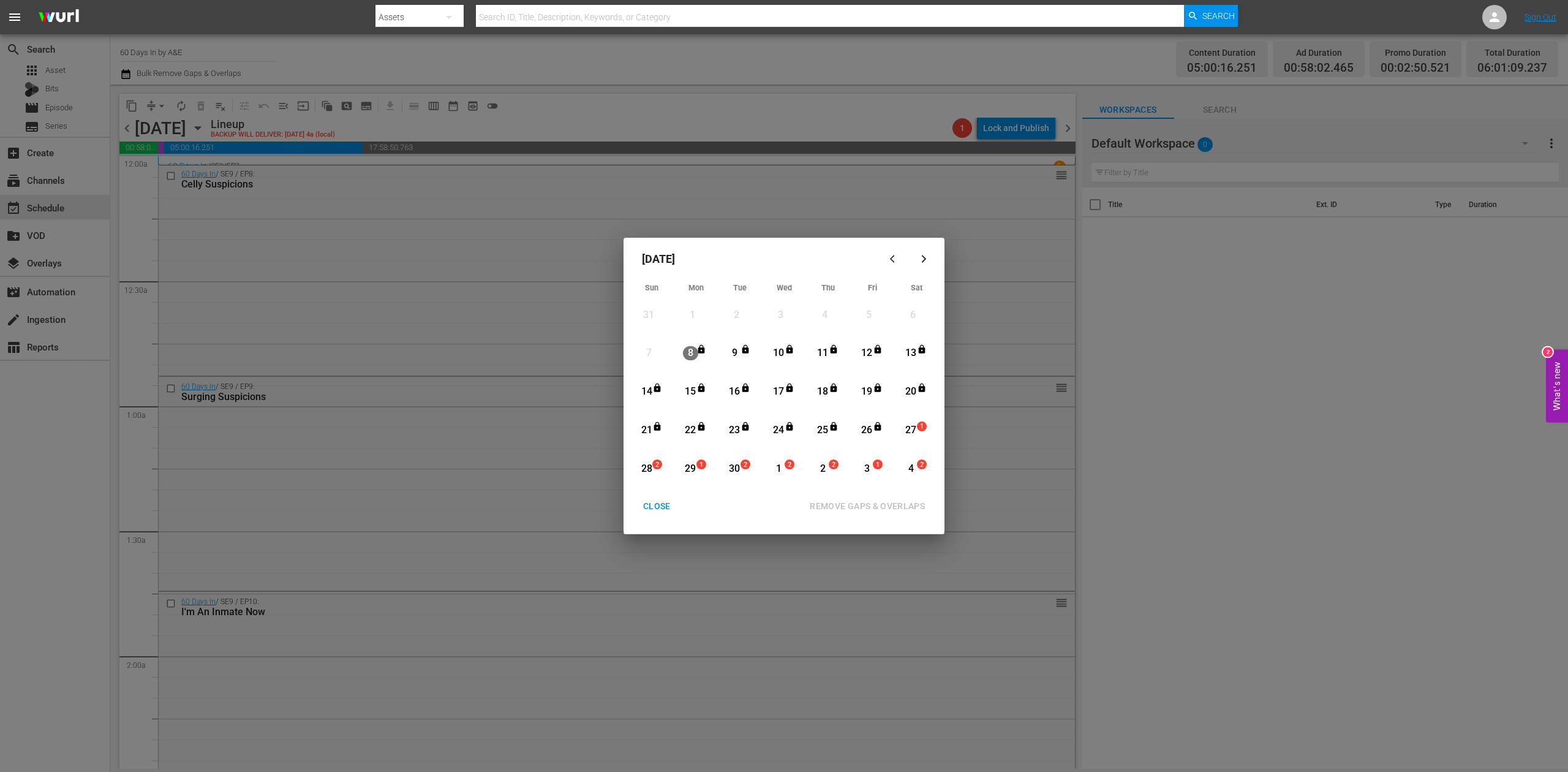
click at [915, 427] on div "27" at bounding box center [911, 431] width 15 height 14
click at [900, 505] on div "REMOVE GAPS & OVERLAPS" at bounding box center [868, 506] width 135 height 15
click at [660, 499] on div "CLOSE" at bounding box center [657, 506] width 47 height 15
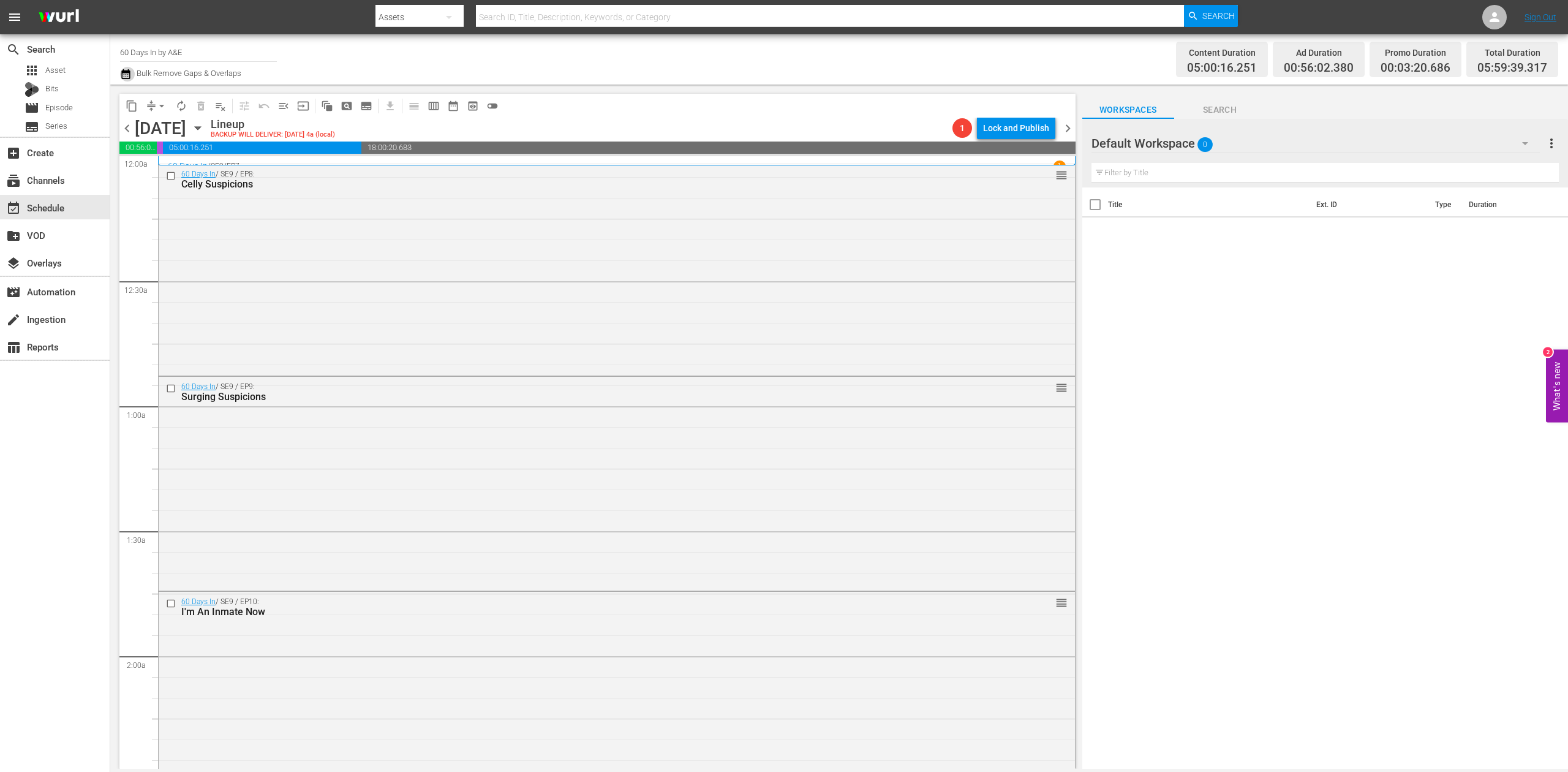
click at [130, 72] on icon "button" at bounding box center [126, 74] width 12 height 14
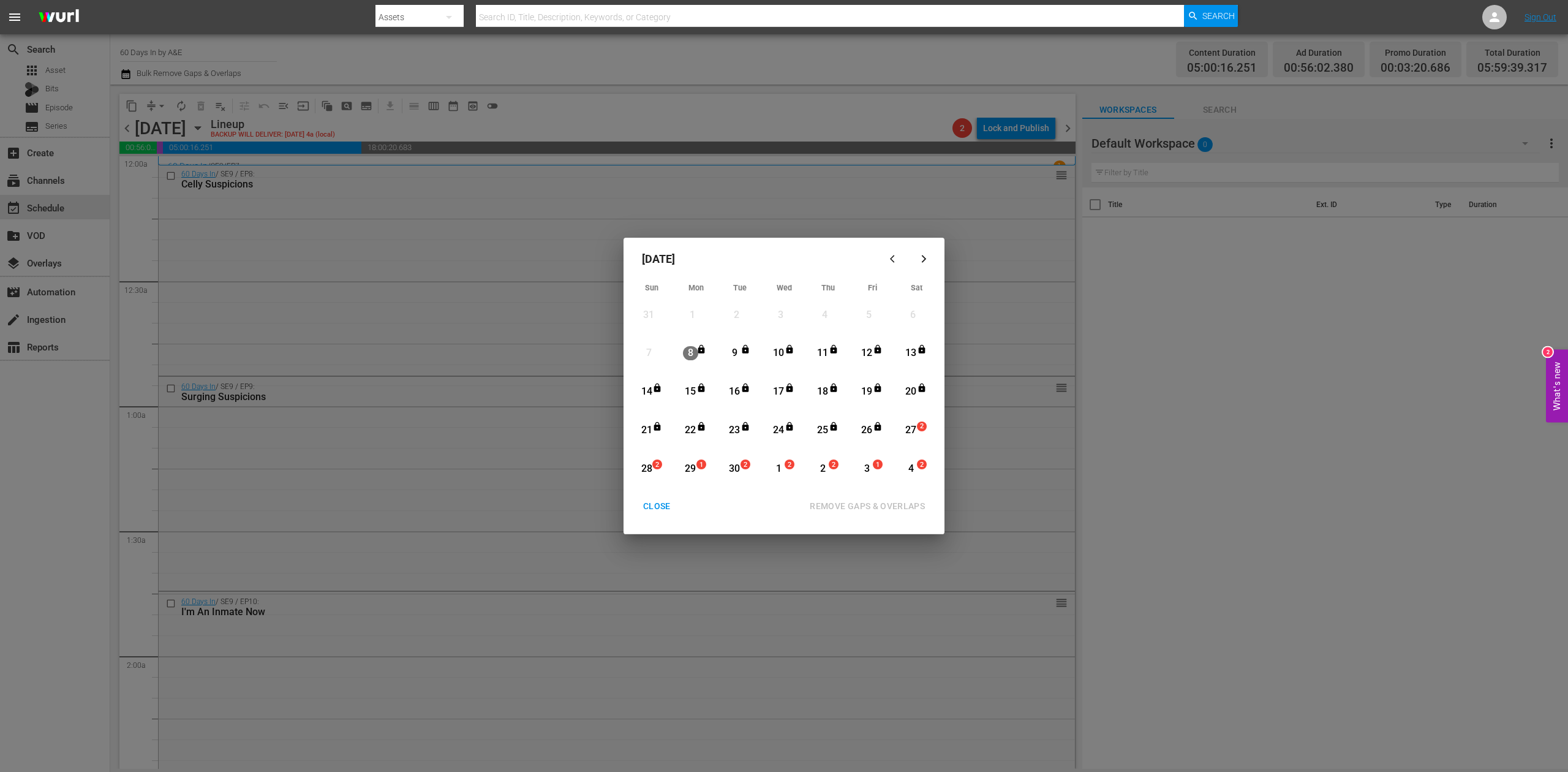
click at [915, 431] on div "27" at bounding box center [911, 431] width 15 height 14
click at [892, 501] on div "REMOVE GAPS & OVERLAPS" at bounding box center [868, 506] width 135 height 15
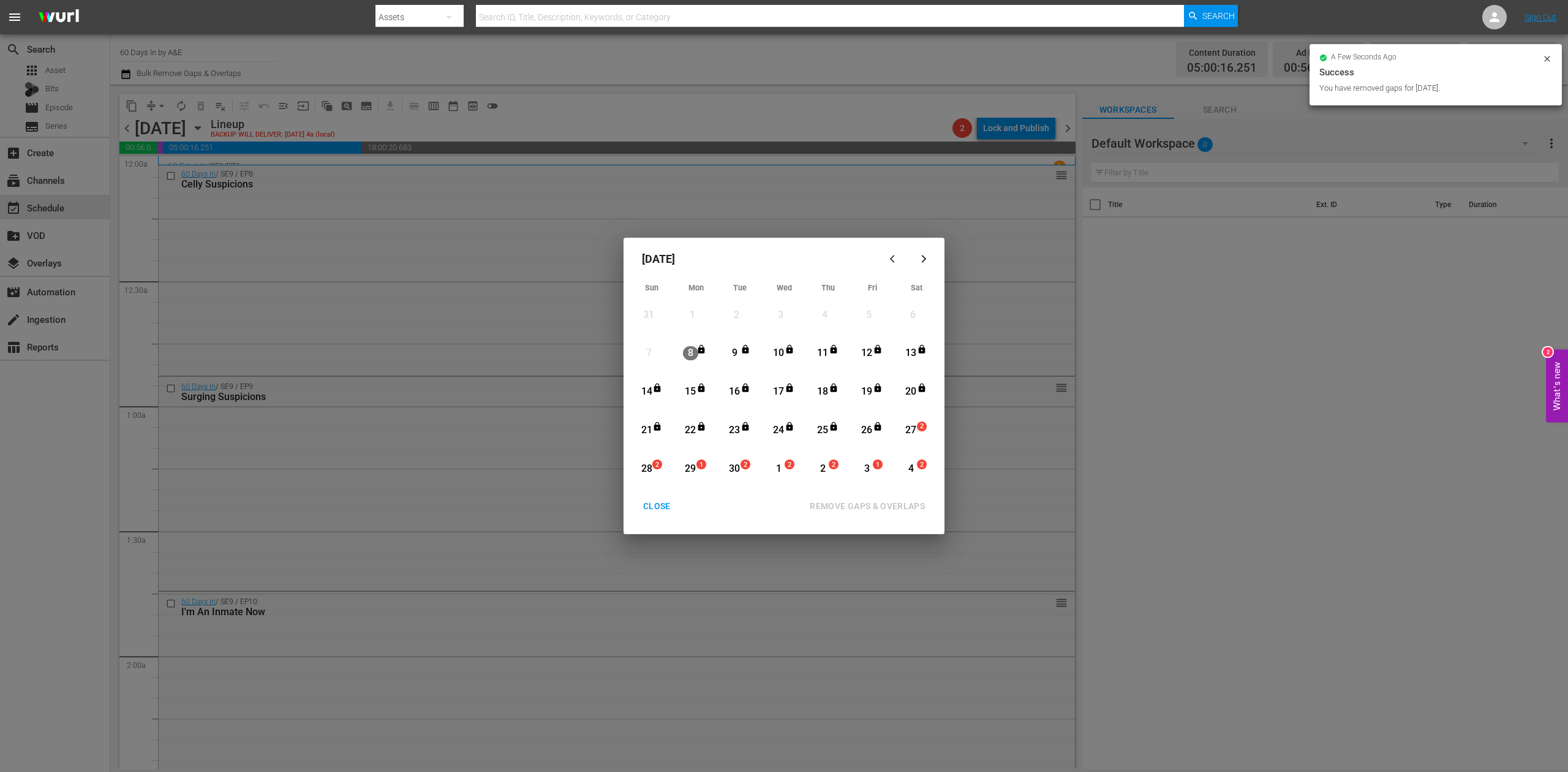
click at [652, 505] on div "CLOSE" at bounding box center [657, 506] width 47 height 15
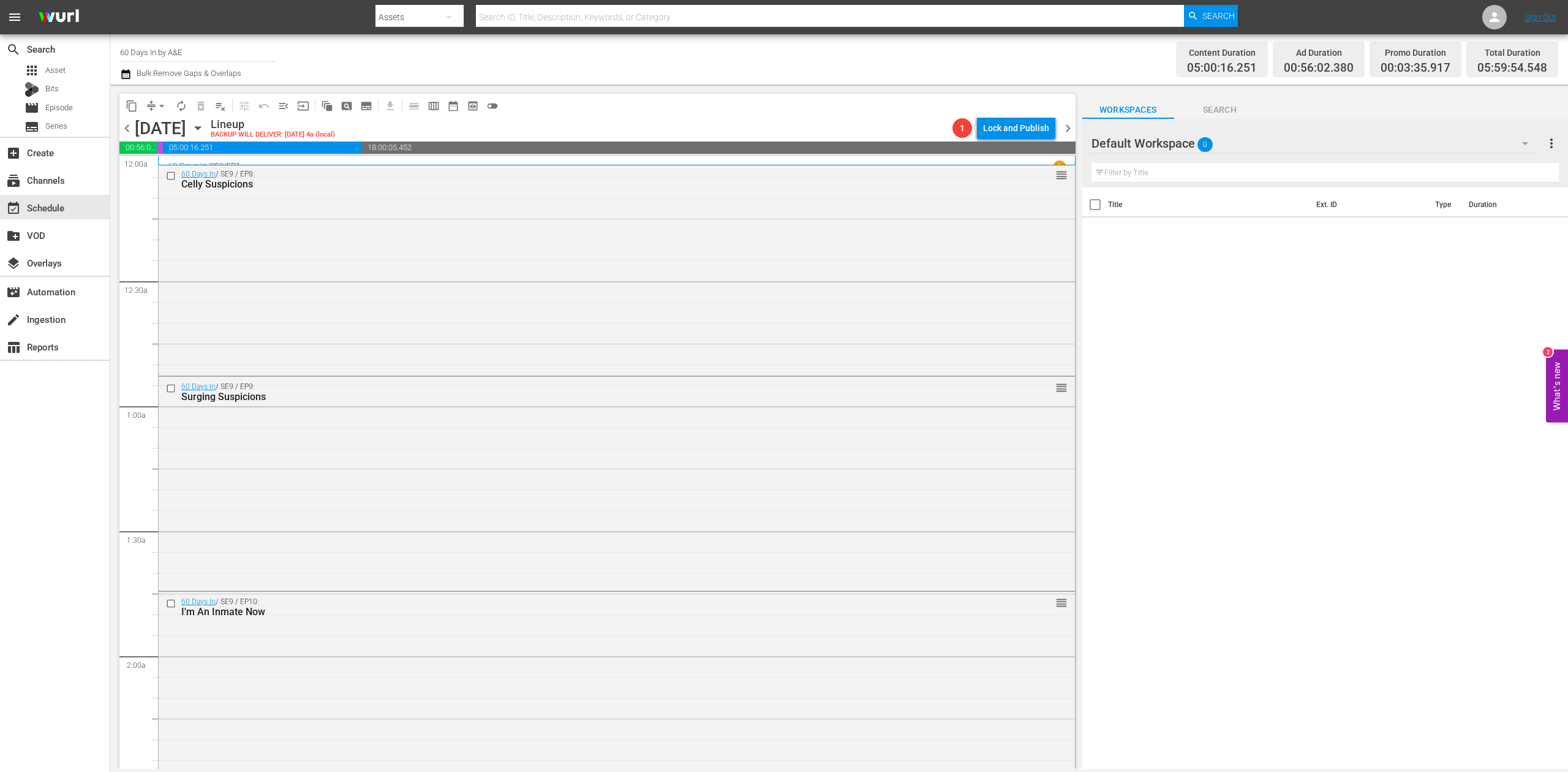
click at [125, 75] on icon "button" at bounding box center [126, 74] width 12 height 14
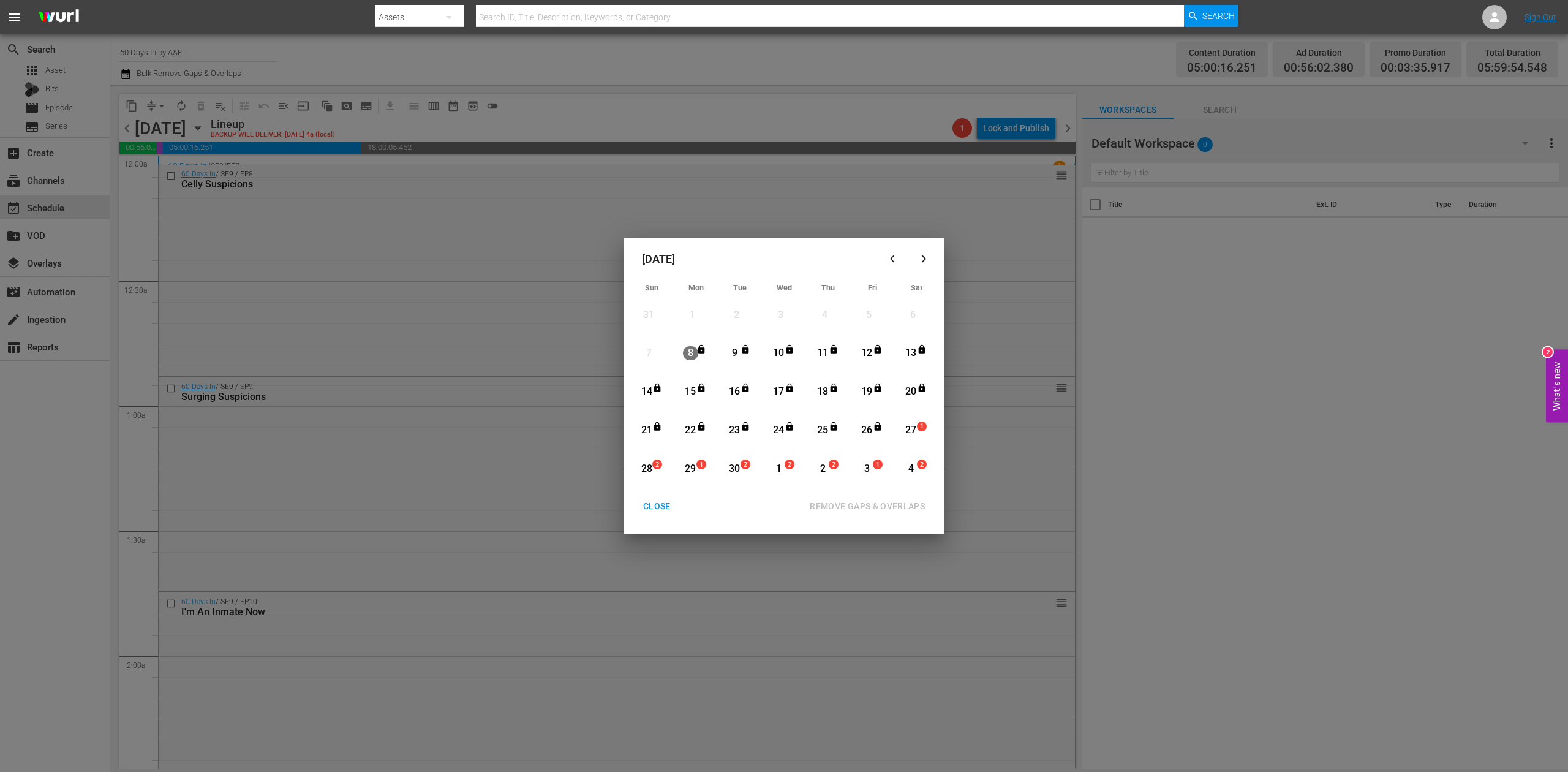
click at [915, 431] on div "27" at bounding box center [911, 431] width 15 height 14
click at [889, 505] on div "REMOVE GAPS & OVERLAPS" at bounding box center [868, 506] width 135 height 15
click at [657, 507] on div "CLOSE" at bounding box center [657, 506] width 47 height 15
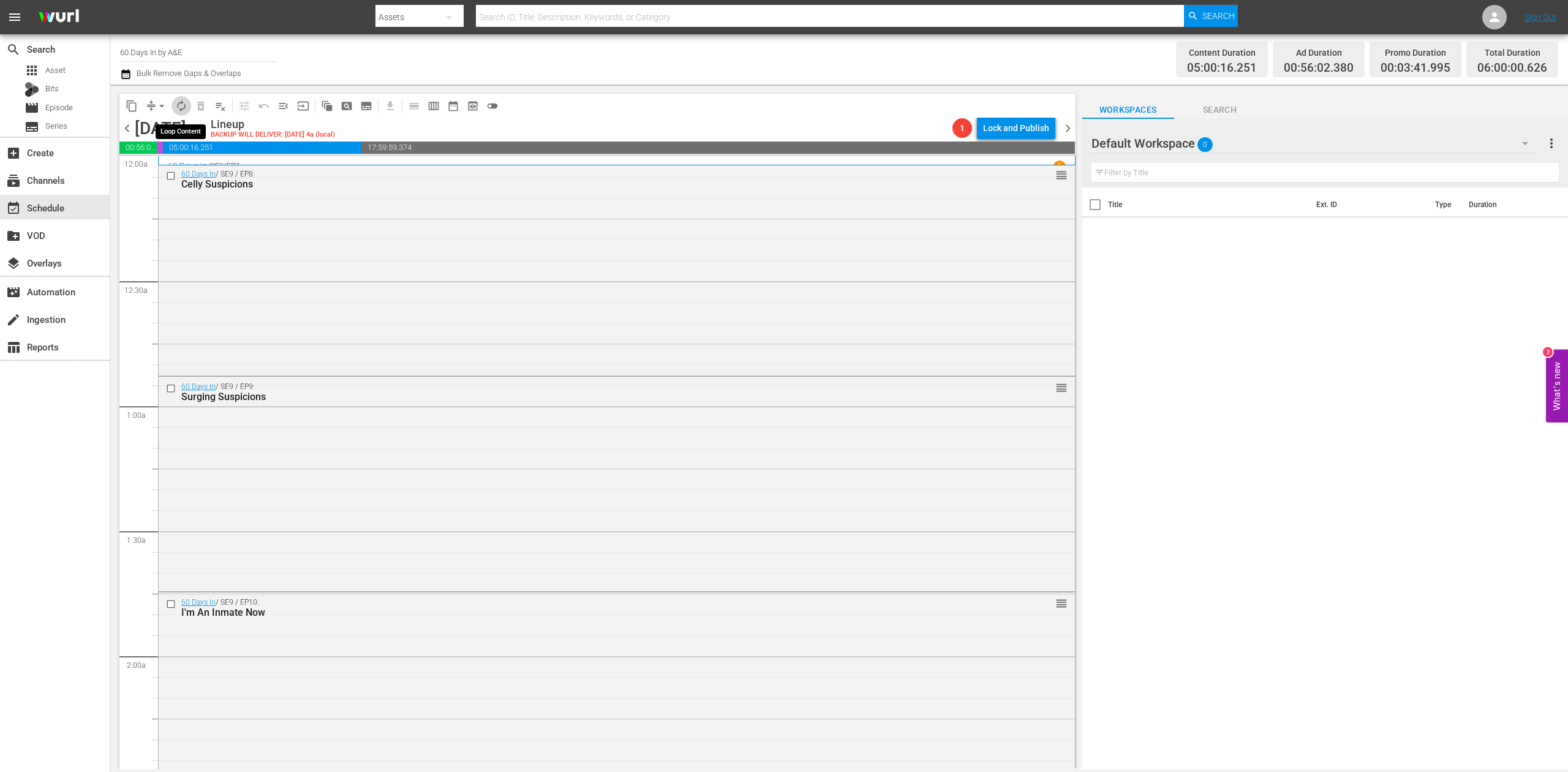
click at [183, 104] on span "autorenew_outlined" at bounding box center [181, 106] width 12 height 12
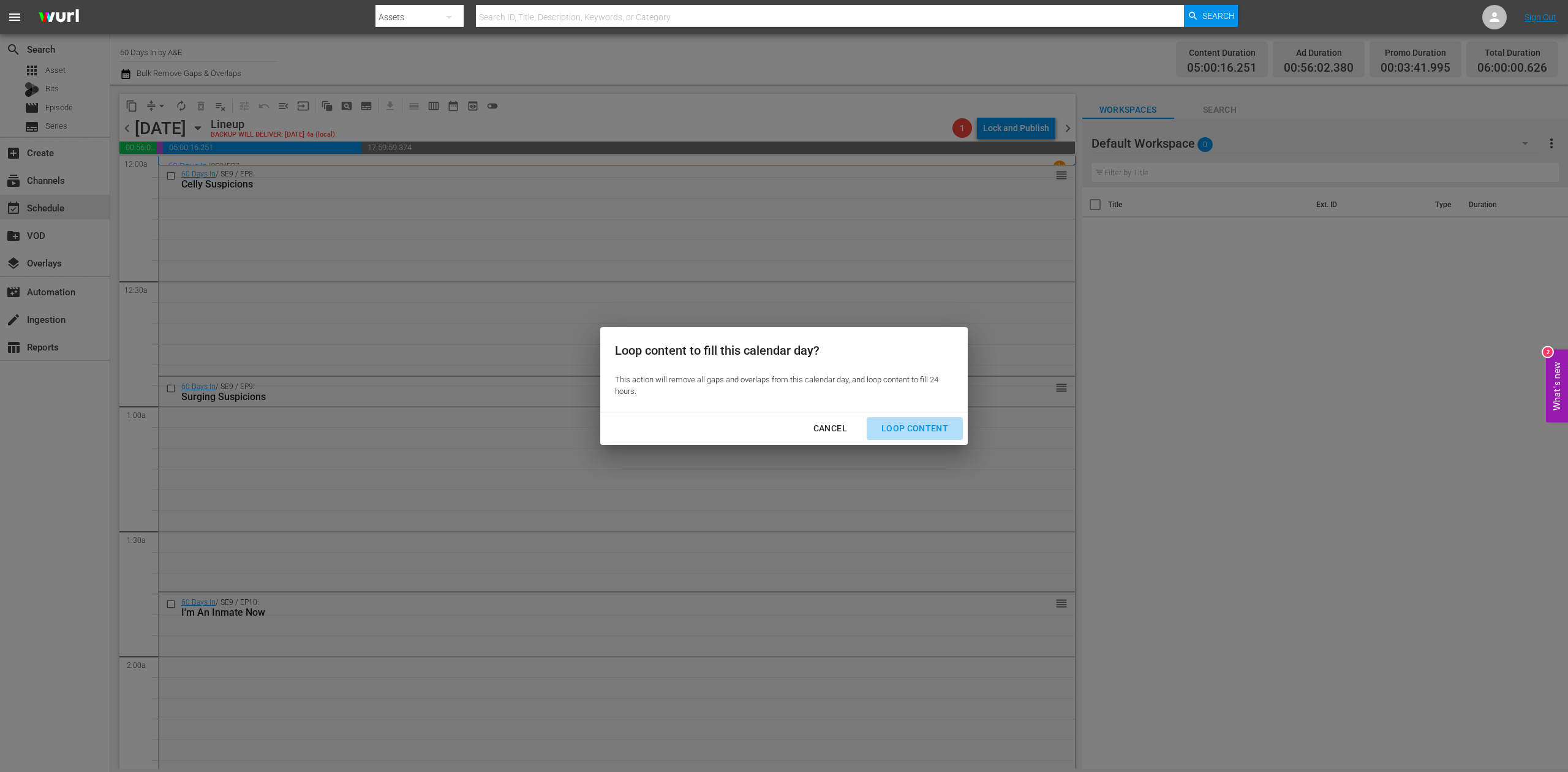
click at [930, 429] on div "Loop Content" at bounding box center [915, 428] width 86 height 15
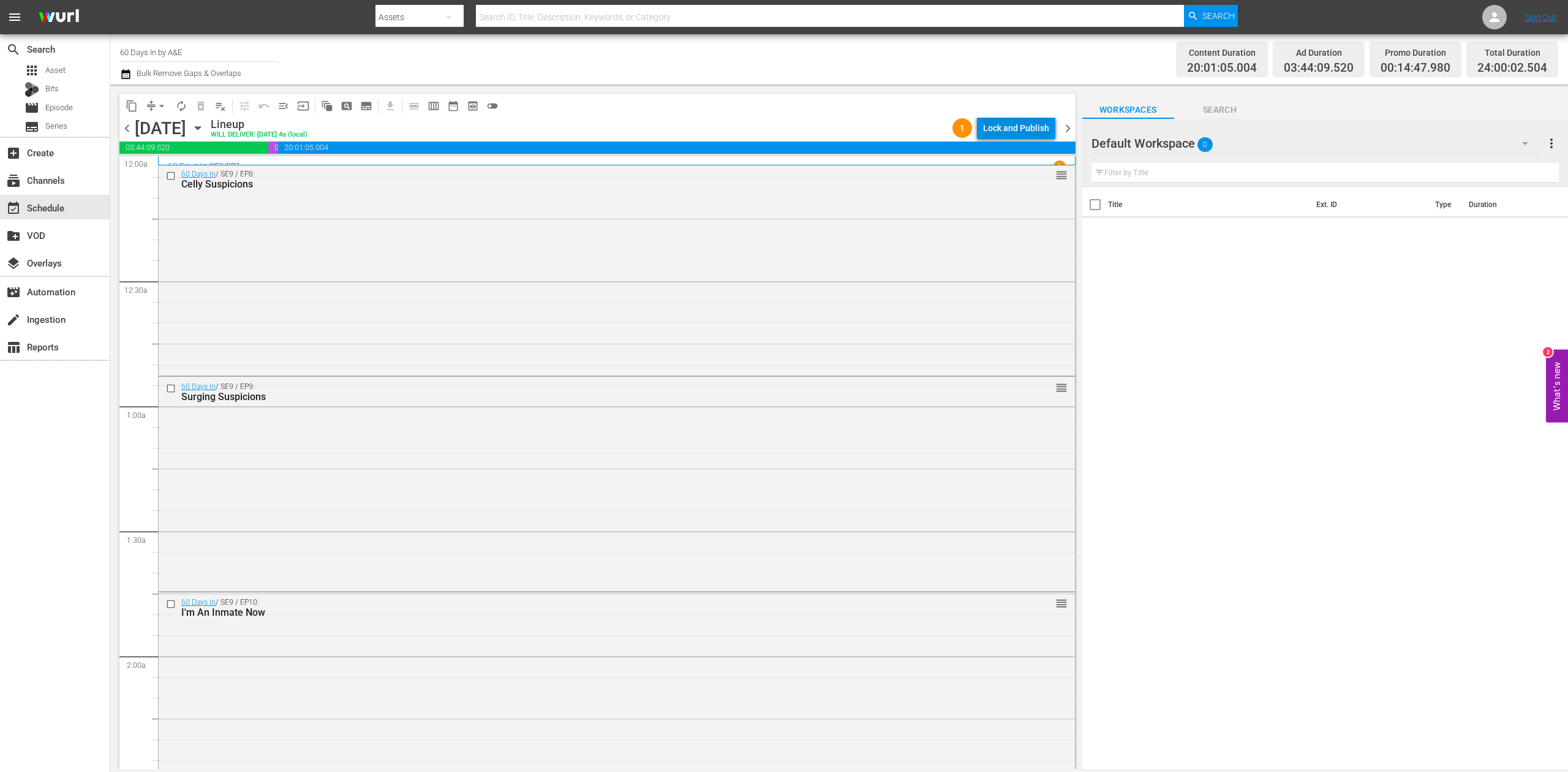
click at [1010, 127] on div "Lock and Publish" at bounding box center [1016, 128] width 66 height 22
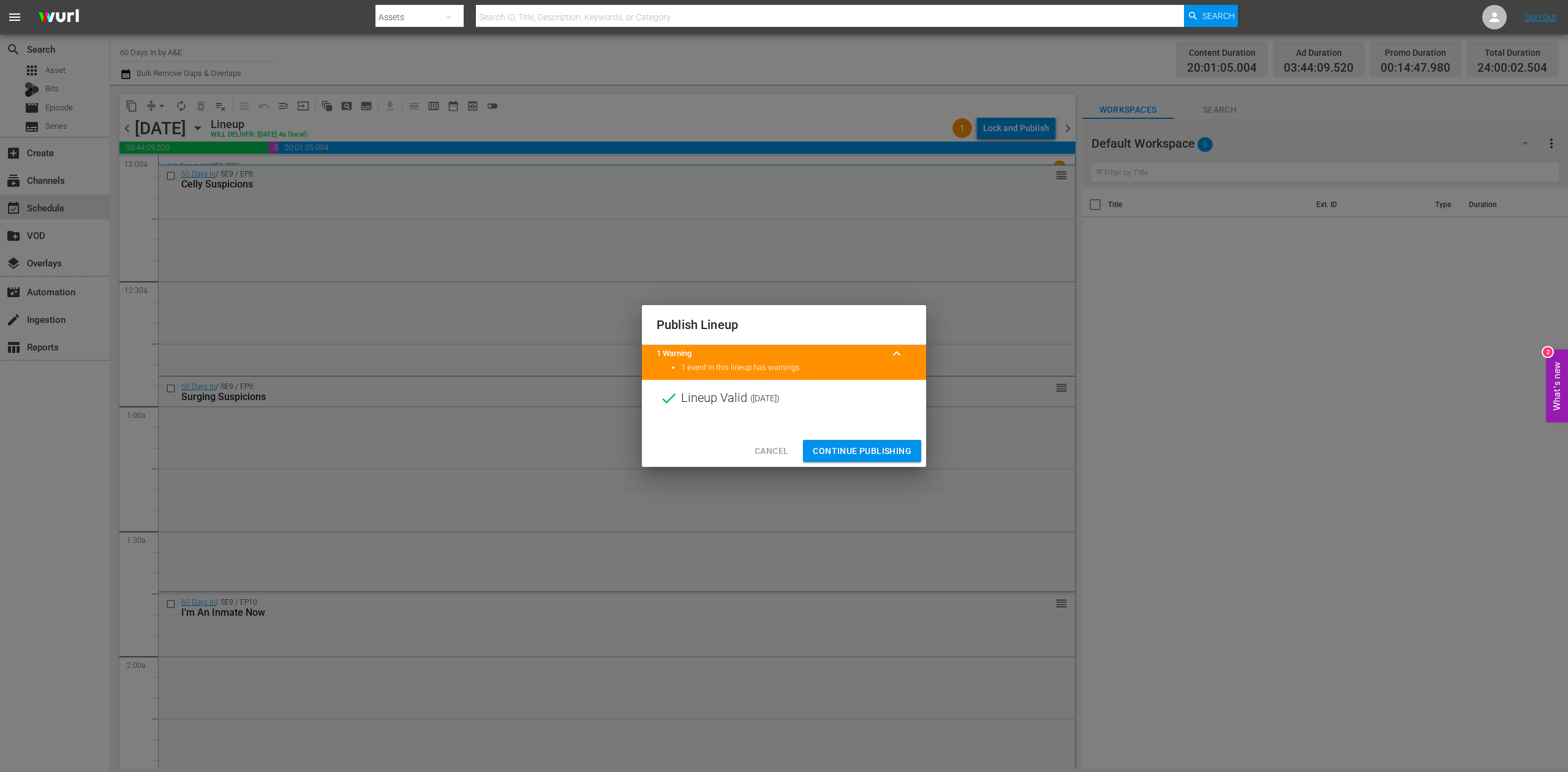
click at [866, 449] on span "Continue Publishing" at bounding box center [862, 451] width 99 height 15
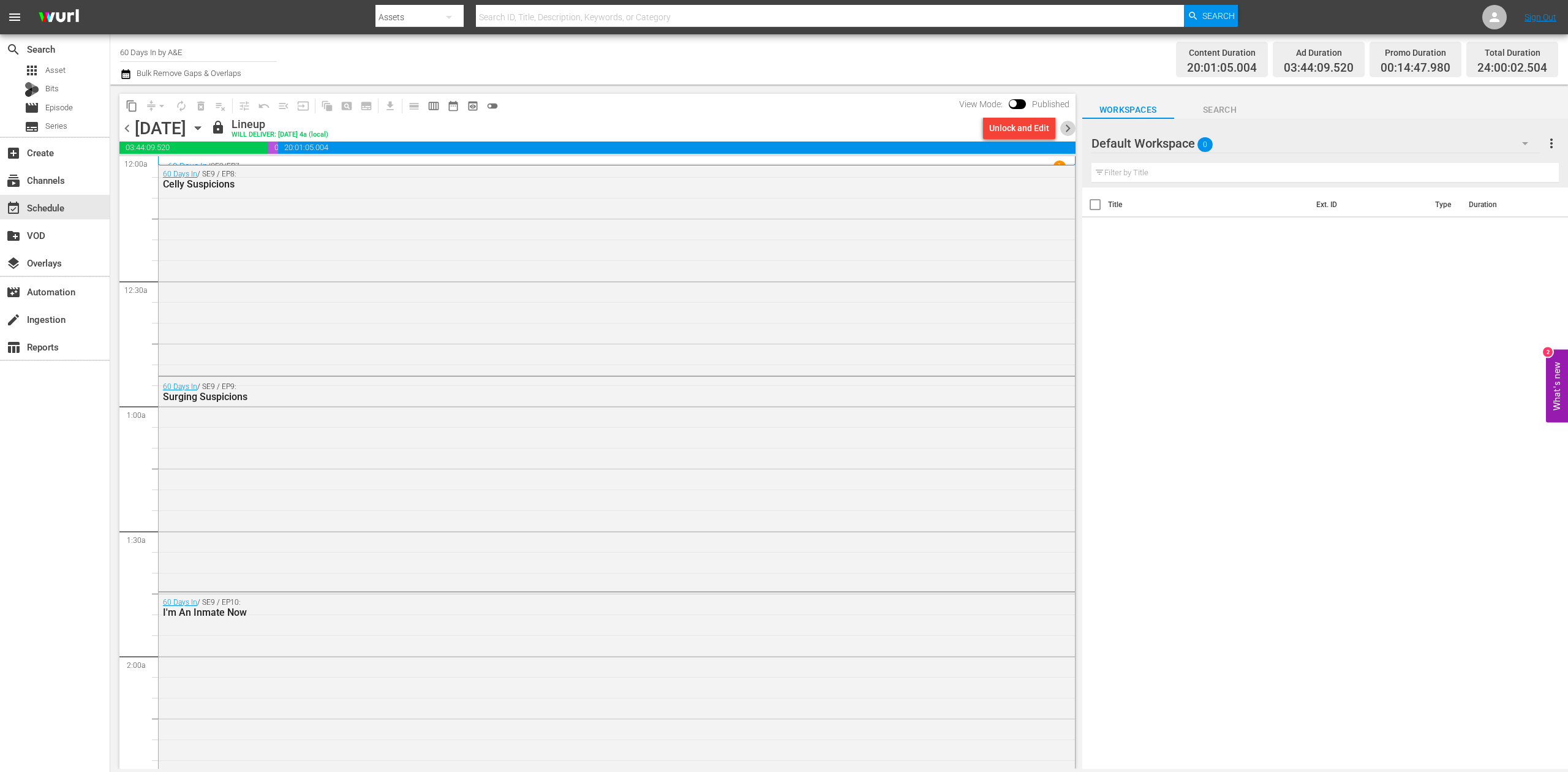
click at [1068, 128] on span "chevron_right" at bounding box center [1067, 128] width 15 height 15
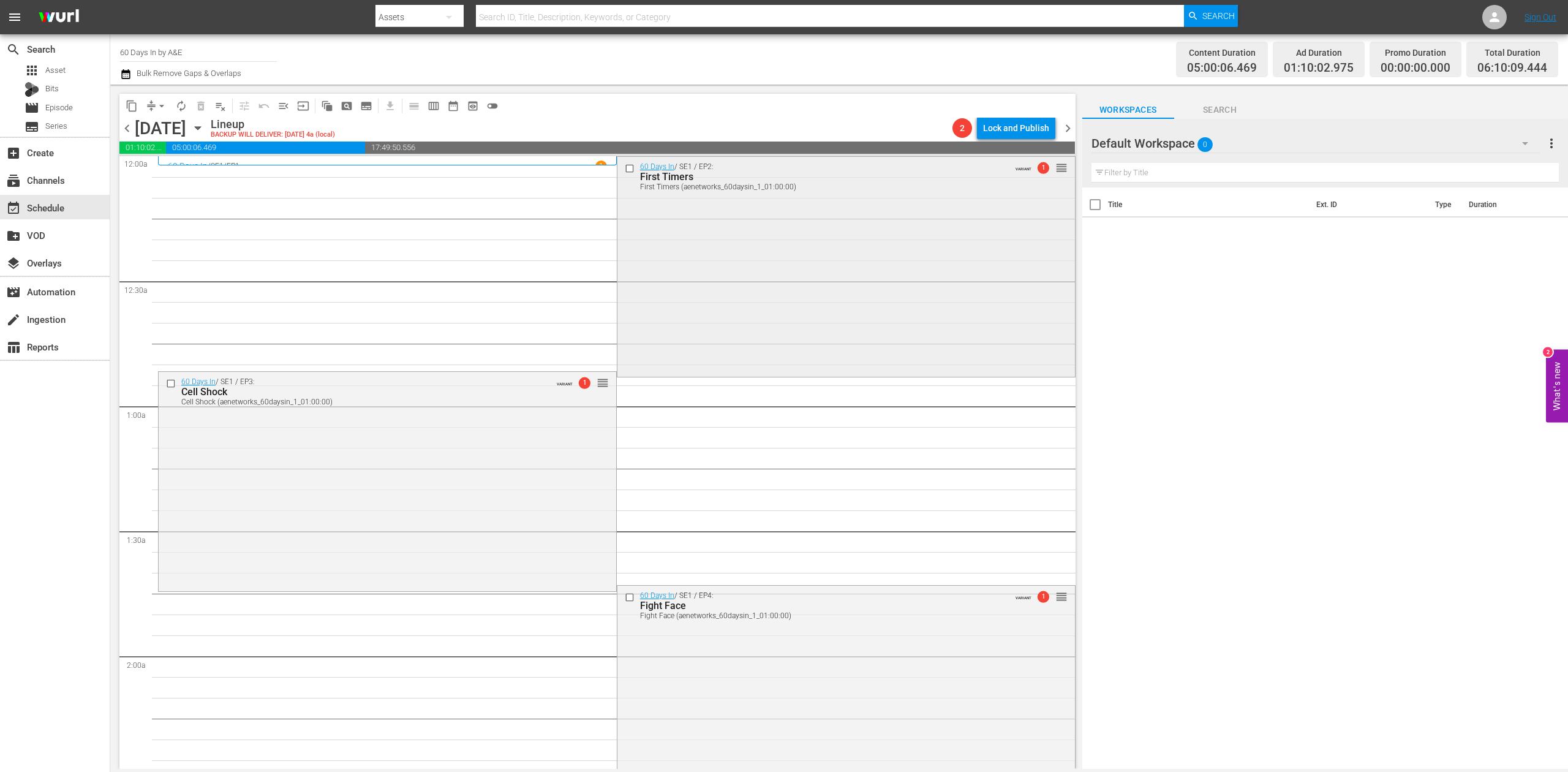
click at [710, 256] on div "60 Days In / SE1 / EP2: First Timers First Timers (aenetworks_60daysin_1_01:00:…" at bounding box center [846, 265] width 457 height 218
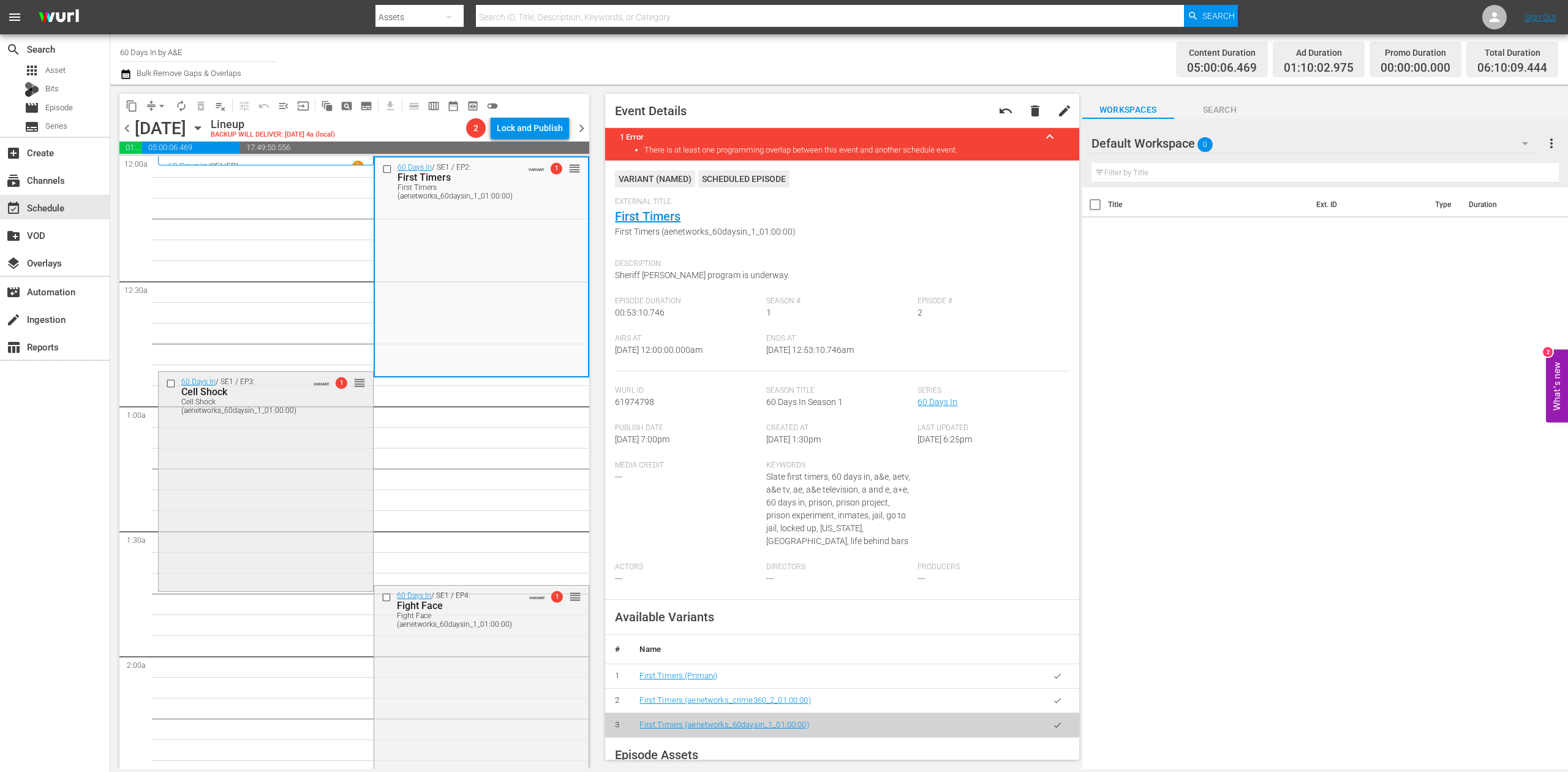
click at [270, 458] on div "60 Days In / SE1 / EP3: Cell Shock Cell Shock (aenetworks_60daysin_1_01:00:00) …" at bounding box center [265, 480] width 214 height 216
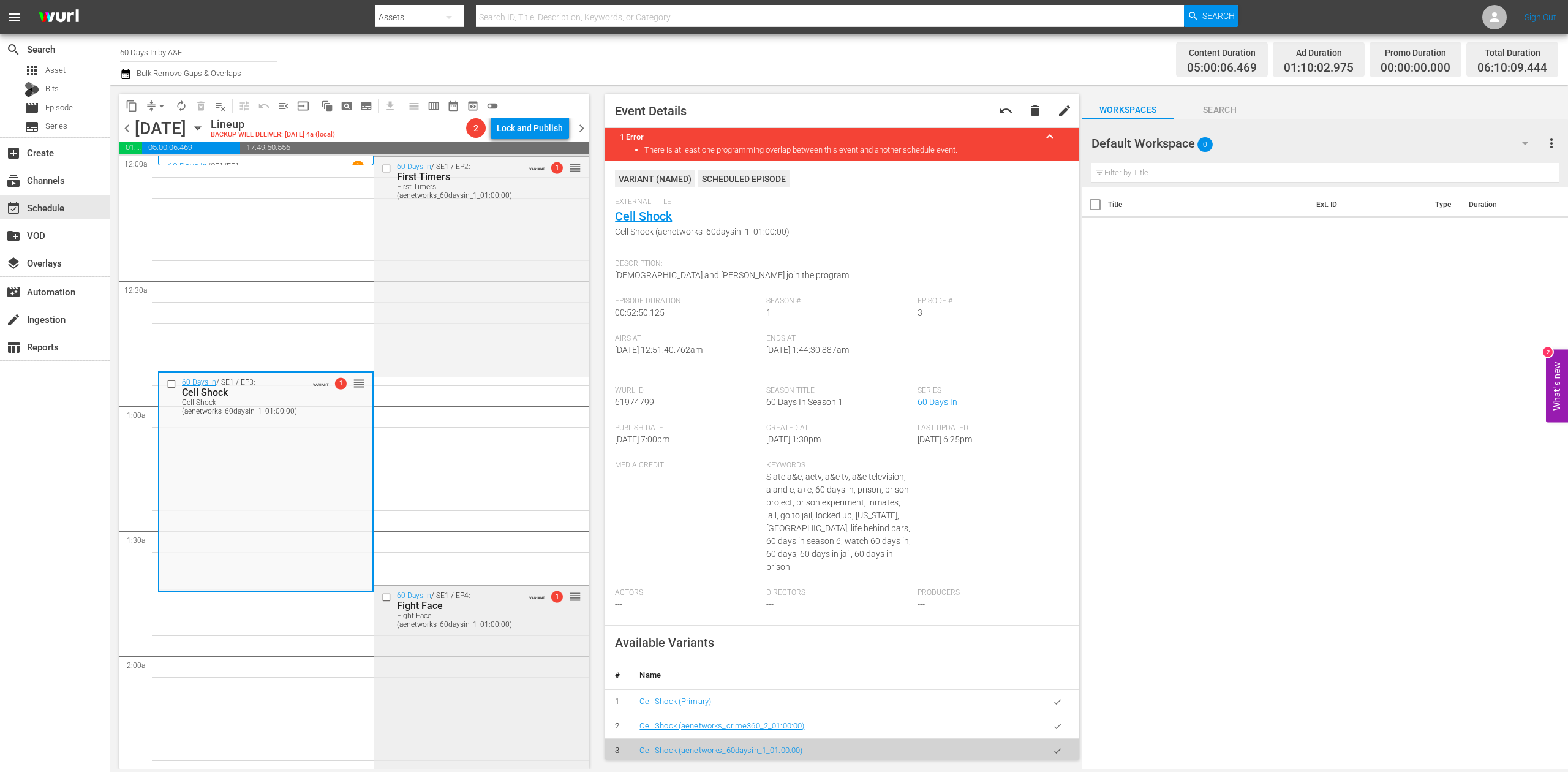
click at [445, 680] on div "60 Days In / SE1 / EP4: Fight Face Fight Face (aenetworks_60daysin_1_01:00:00) …" at bounding box center [481, 694] width 214 height 216
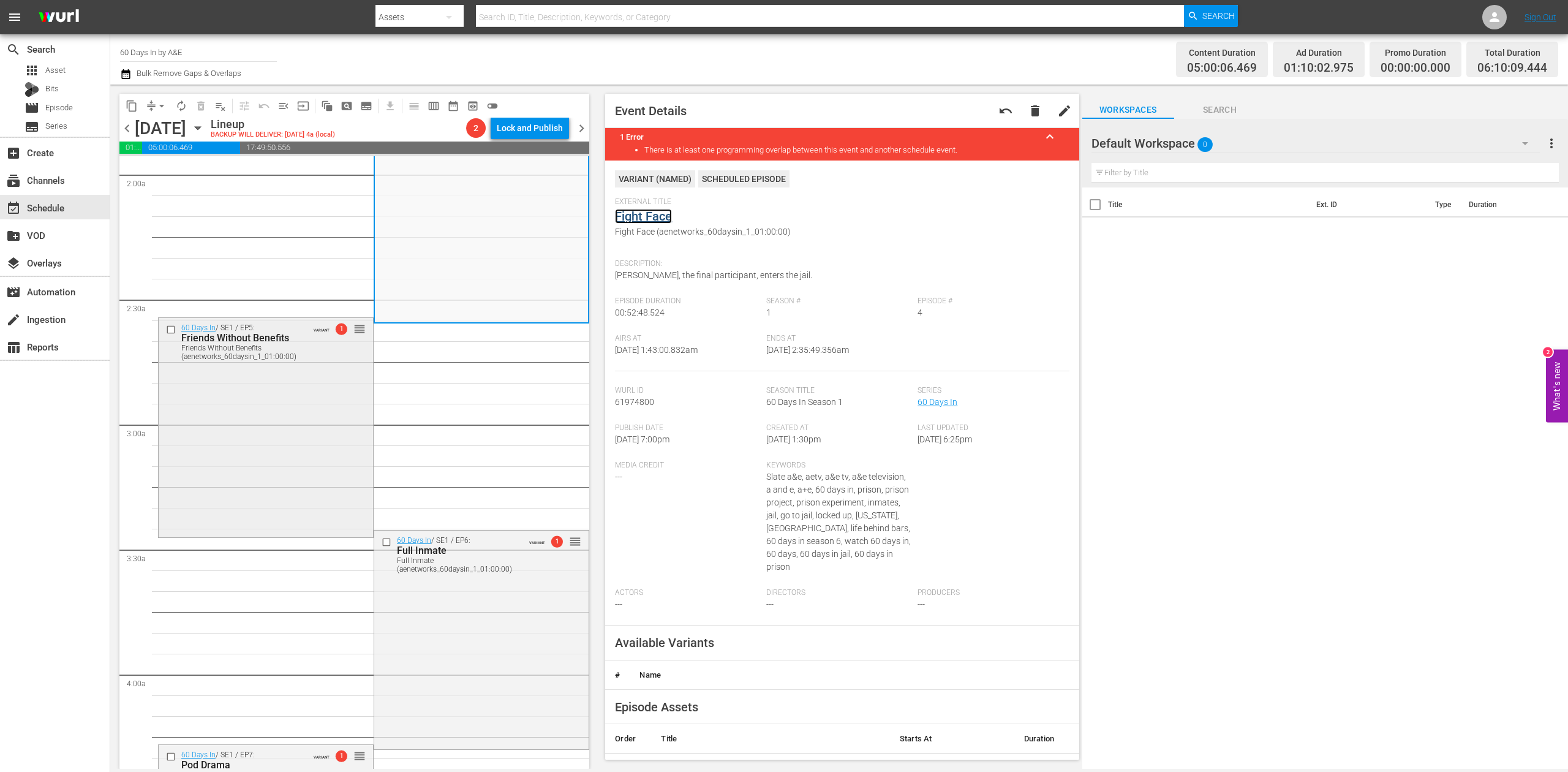
scroll to position [490, 0]
click at [328, 457] on div "60 Days In / SE1 / EP5: Friends Without Benefits Friends Without Benefits (aene…" at bounding box center [265, 417] width 214 height 216
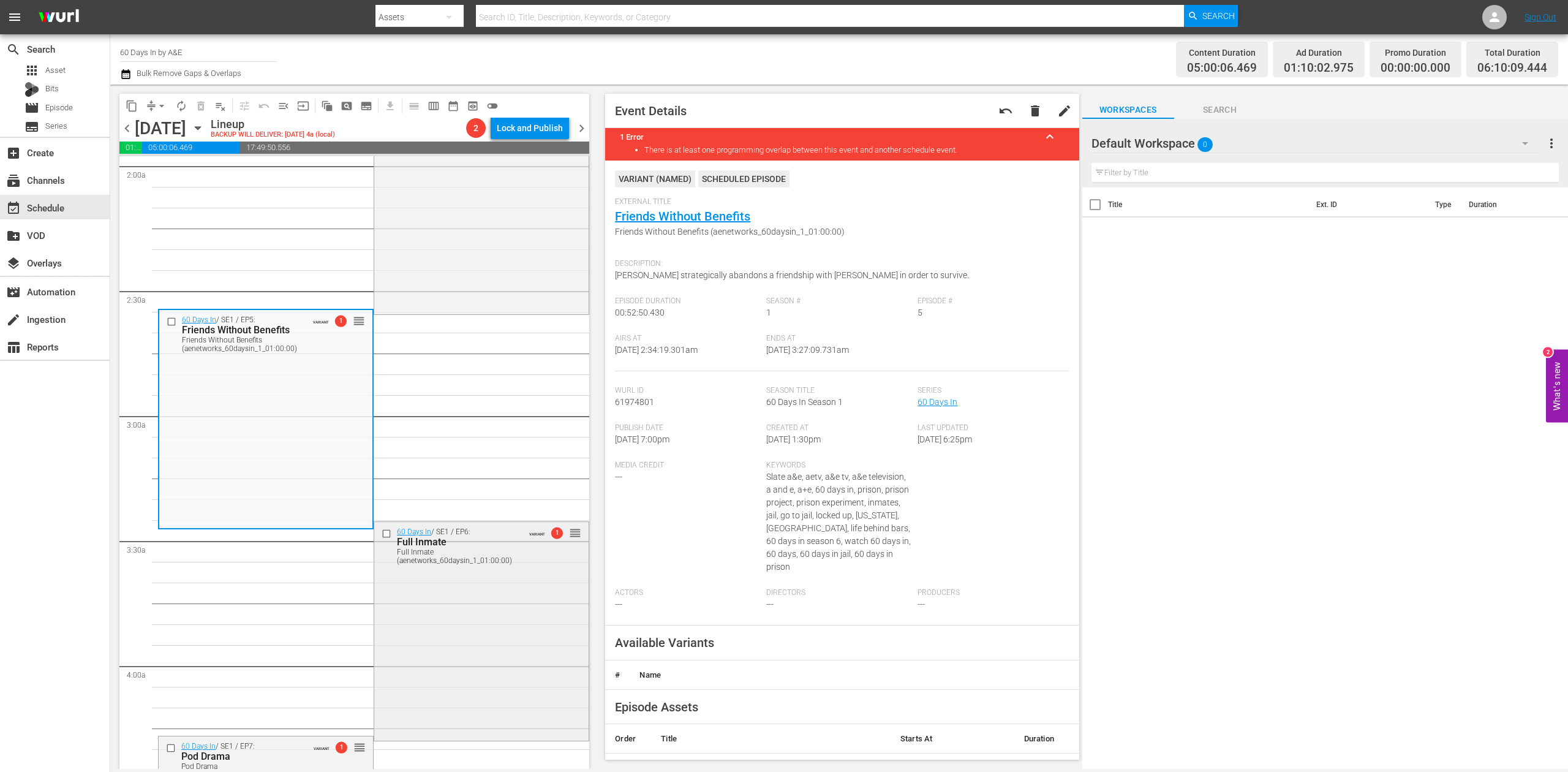
click at [471, 598] on div "60 Days In / SE1 / EP6: Full Inmate Full Inmate (aenetworks_60daysin_1_01:00:00…" at bounding box center [481, 630] width 214 height 216
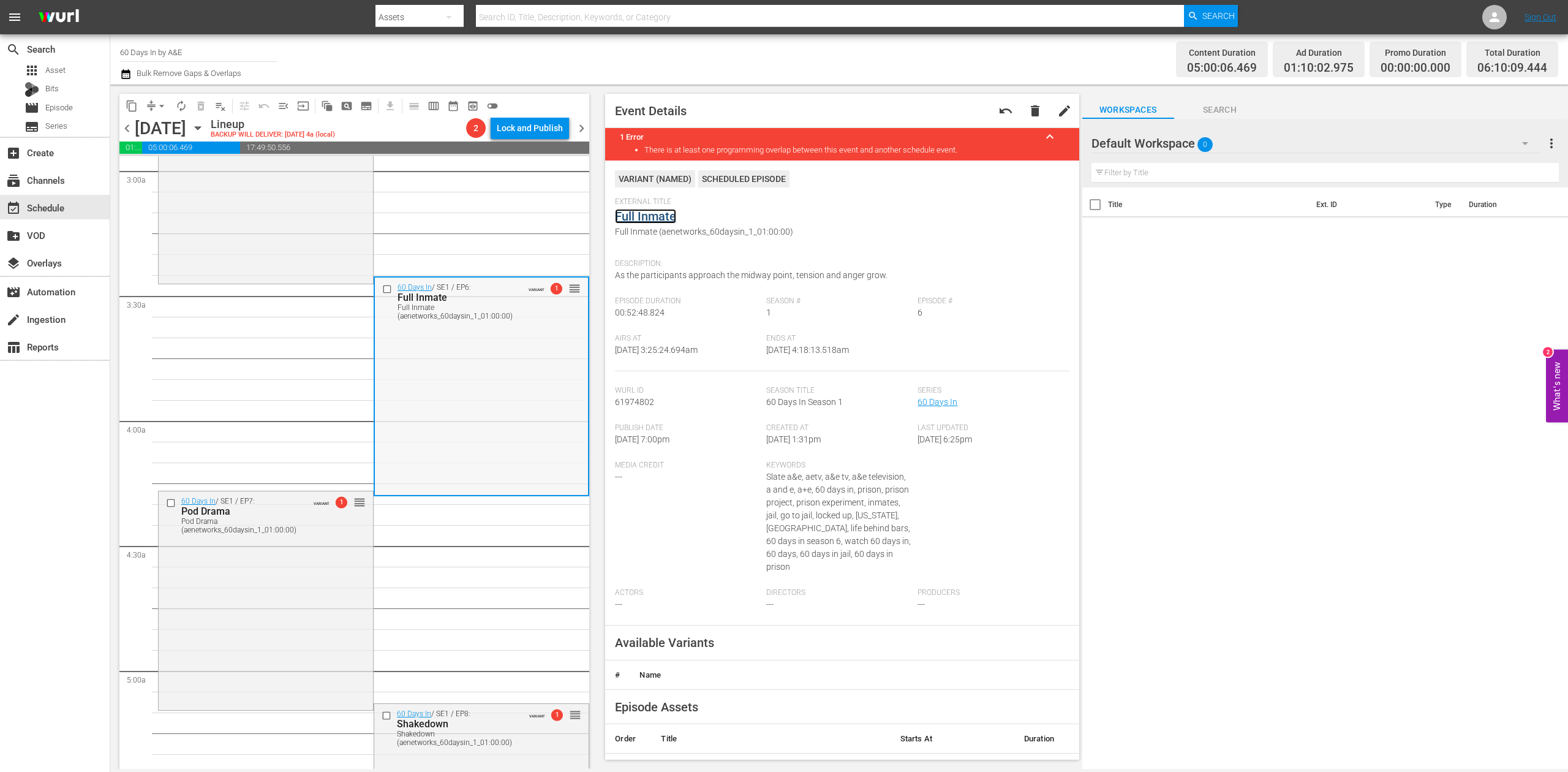
scroll to position [898, 0]
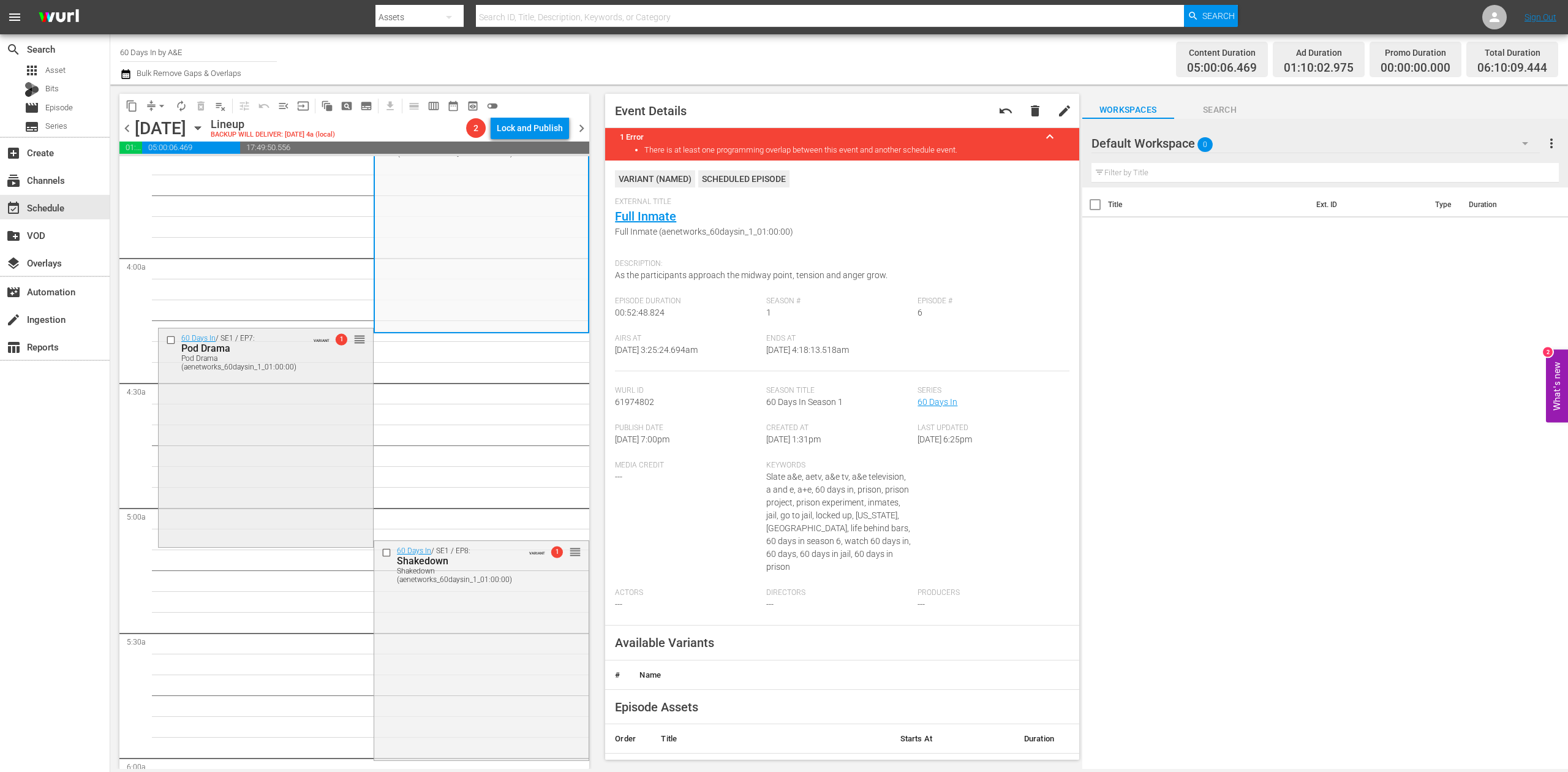
click at [296, 439] on div "60 Days In / SE1 / EP7: Pod Drama Pod Drama (aenetworks_60daysin_1_01:00:00) VA…" at bounding box center [265, 436] width 214 height 216
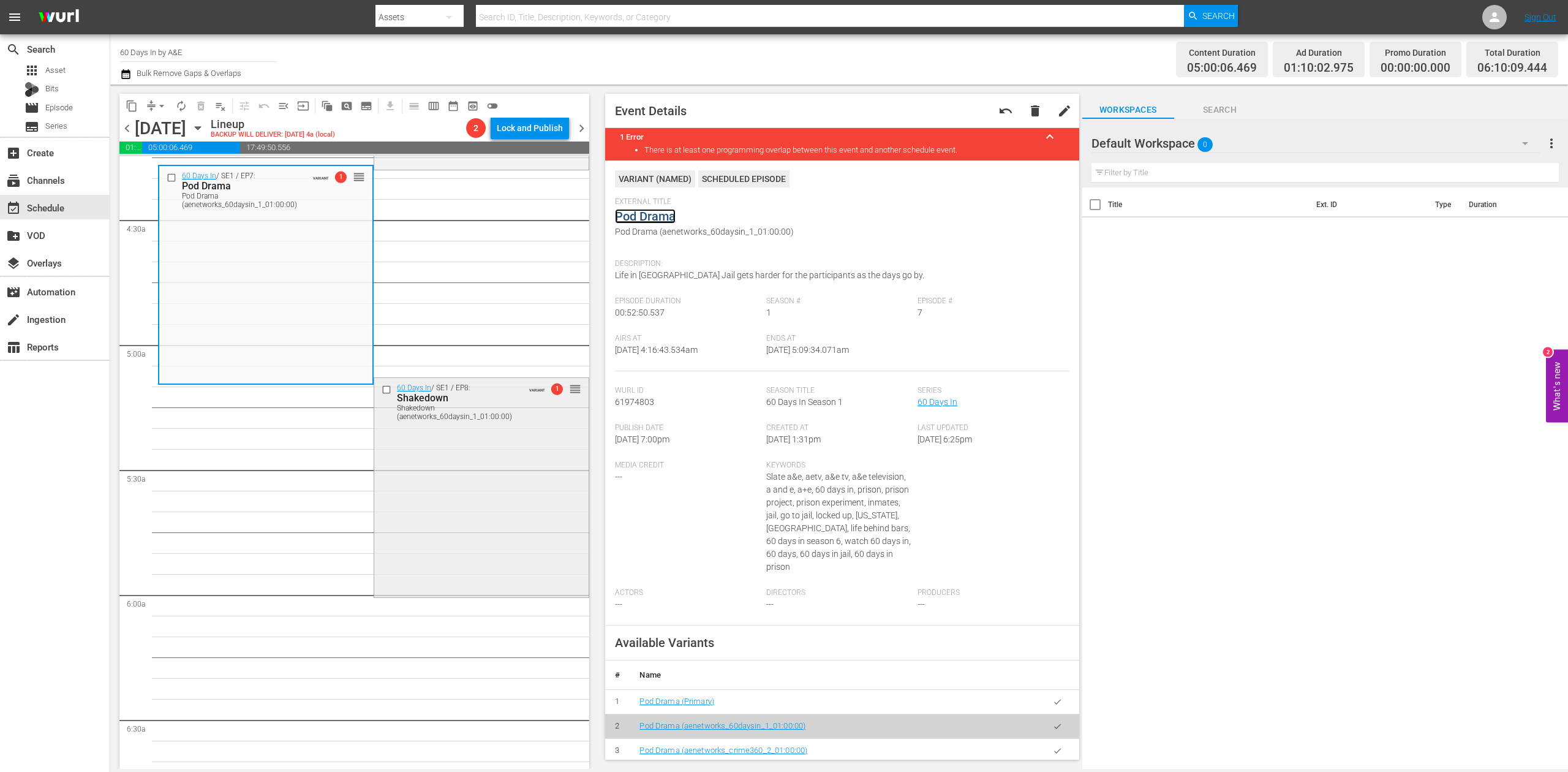
scroll to position [1062, 0]
click at [464, 472] on div "60 Days In / SE1 / EP8: Shakedown Shakedown (aenetworks_60daysin_1_01:00:00) VA…" at bounding box center [481, 486] width 214 height 216
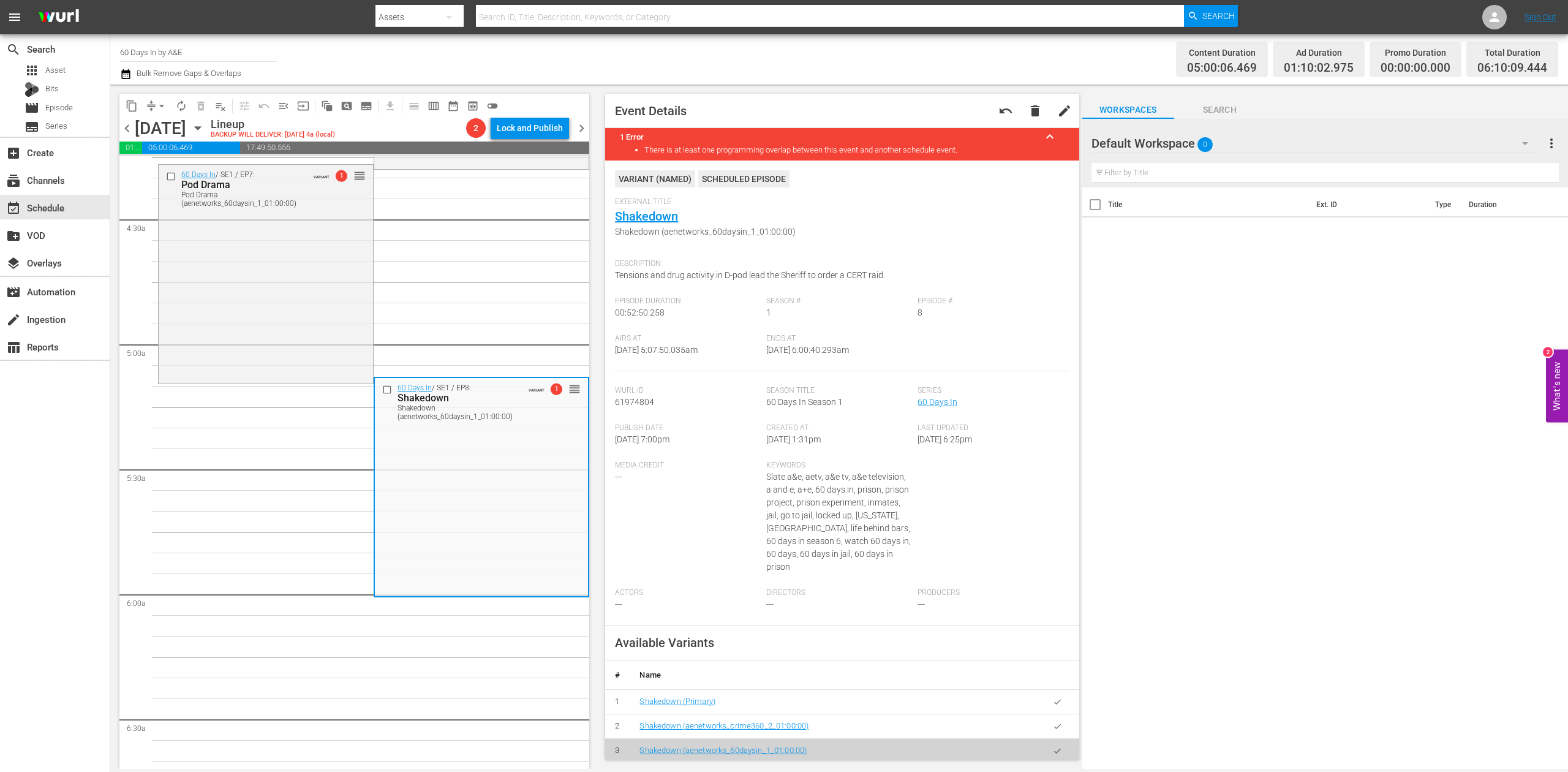
click at [127, 74] on icon "button" at bounding box center [126, 74] width 12 height 14
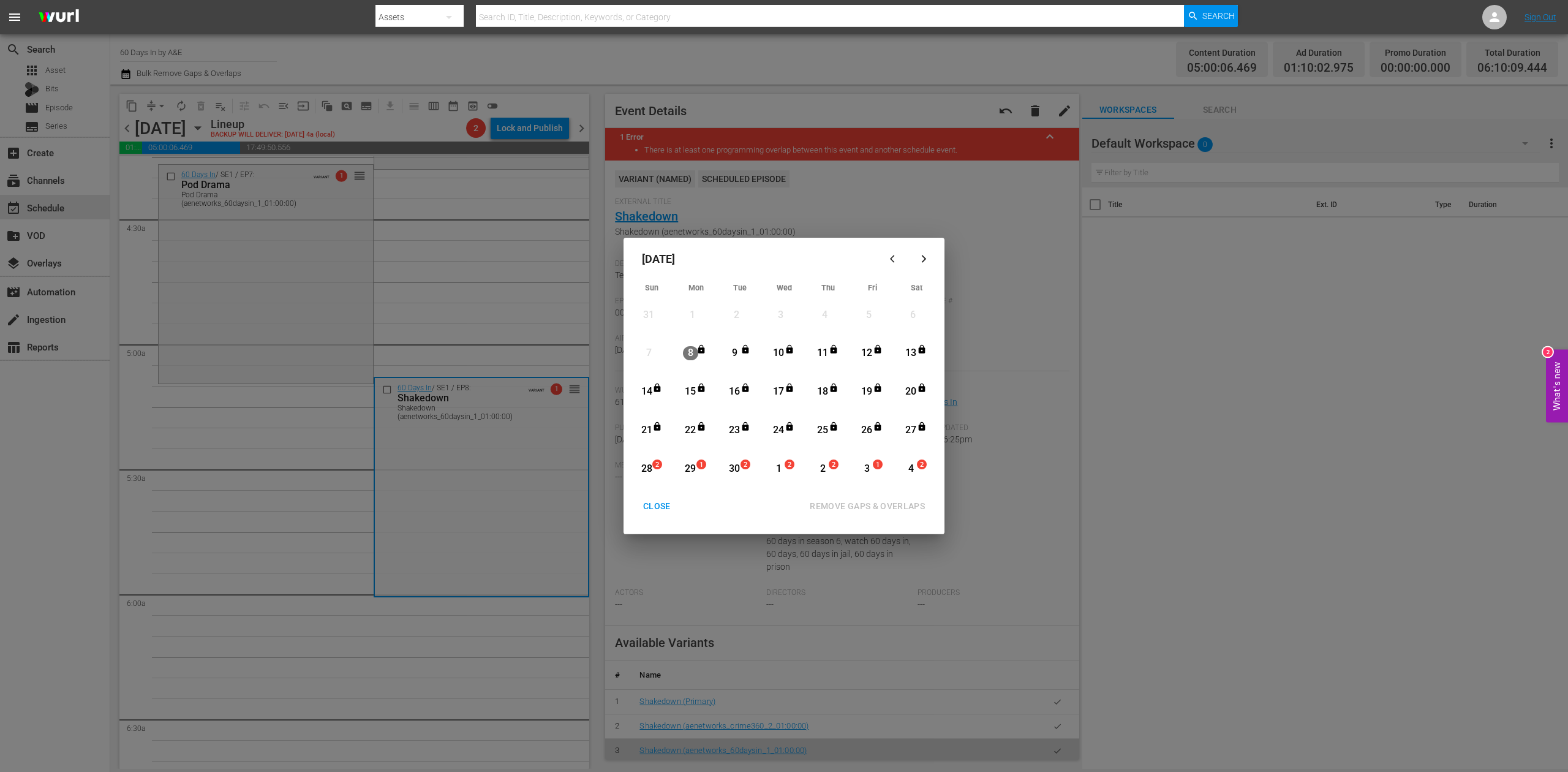
click at [647, 465] on div "28" at bounding box center [646, 469] width 15 height 14
click at [876, 508] on div "REMOVE GAPS & OVERLAPS" at bounding box center [868, 506] width 135 height 15
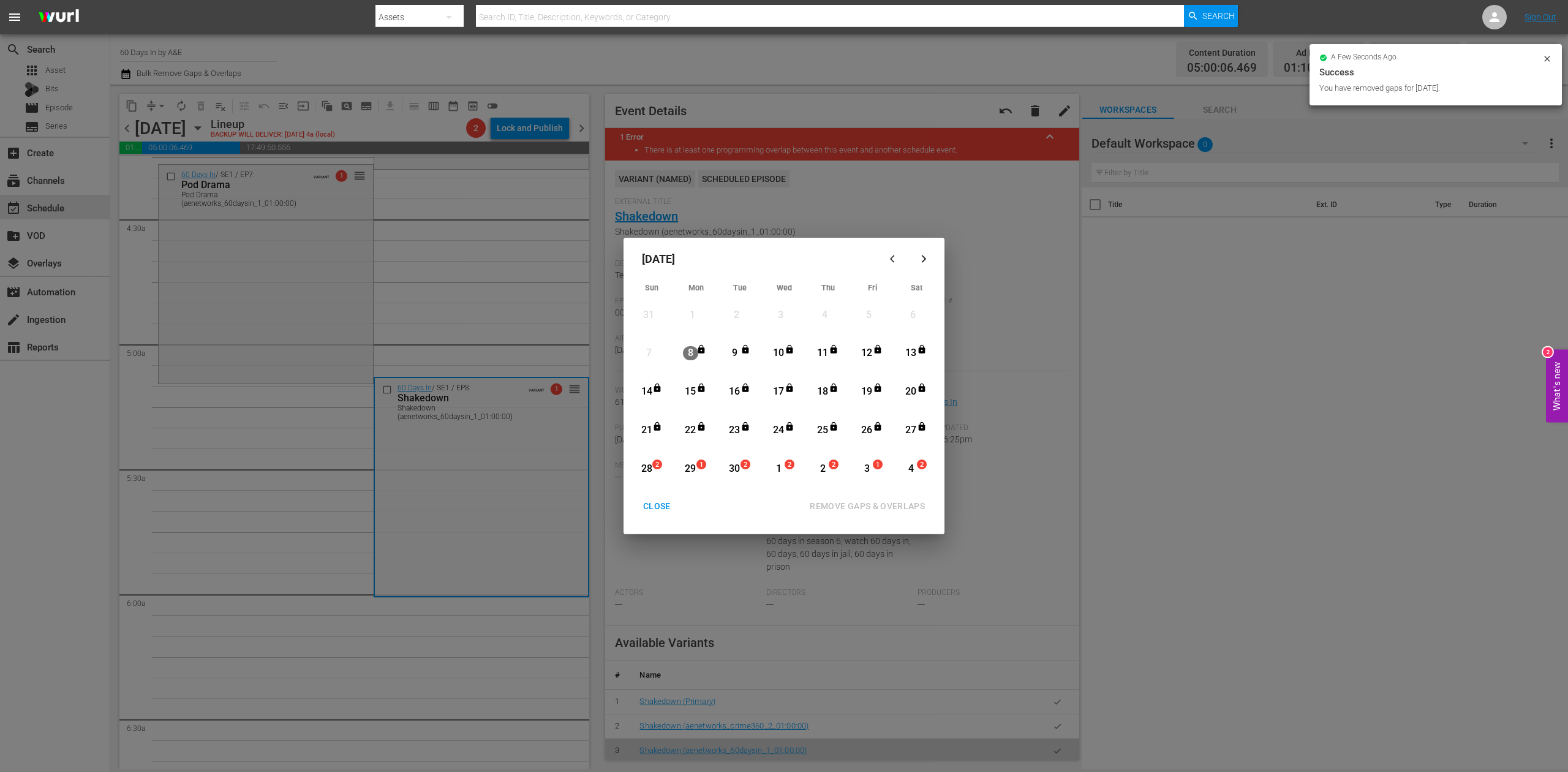
click at [659, 505] on div "CLOSE" at bounding box center [657, 506] width 47 height 15
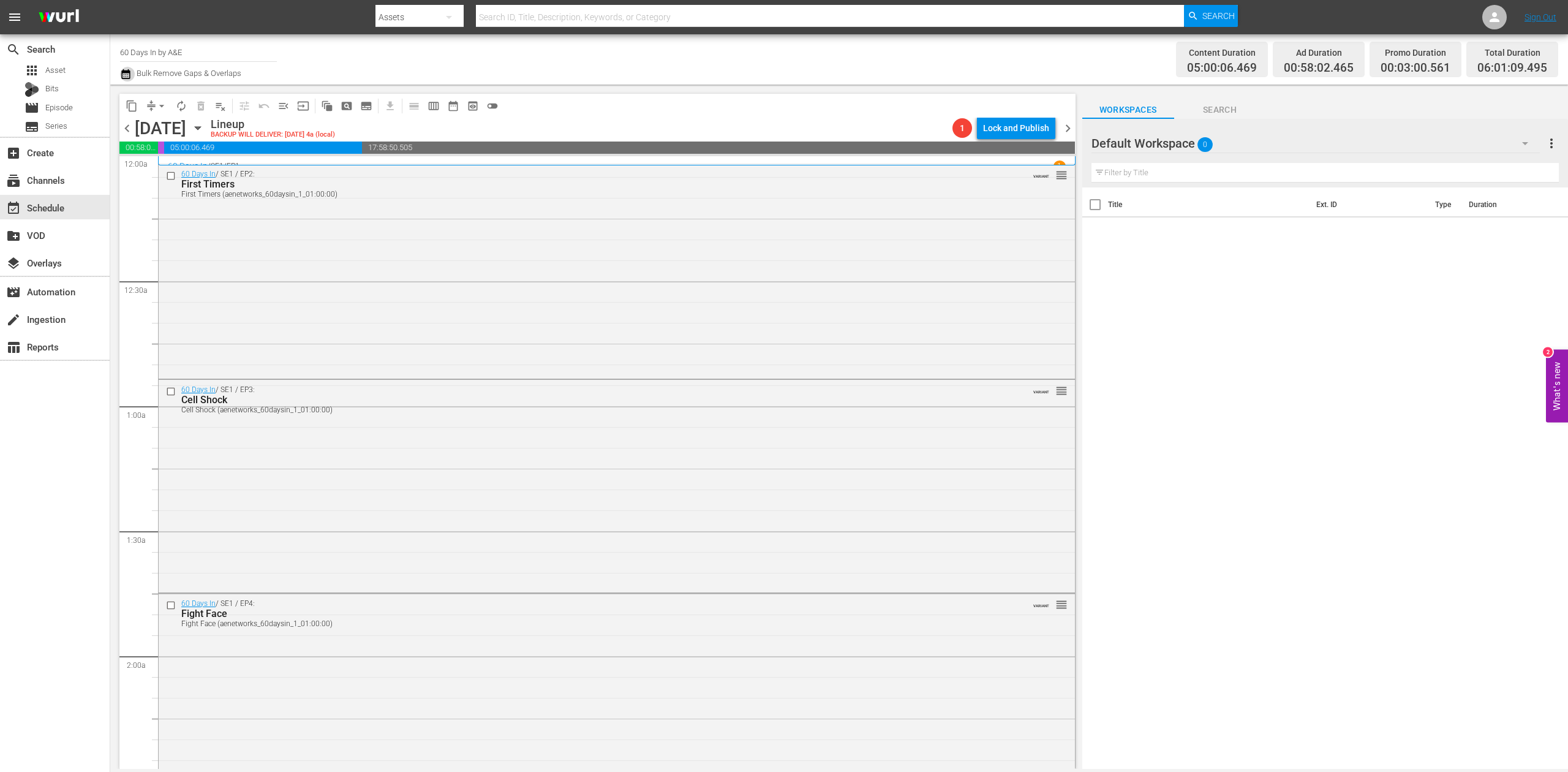
click at [123, 74] on icon "button" at bounding box center [126, 74] width 12 height 14
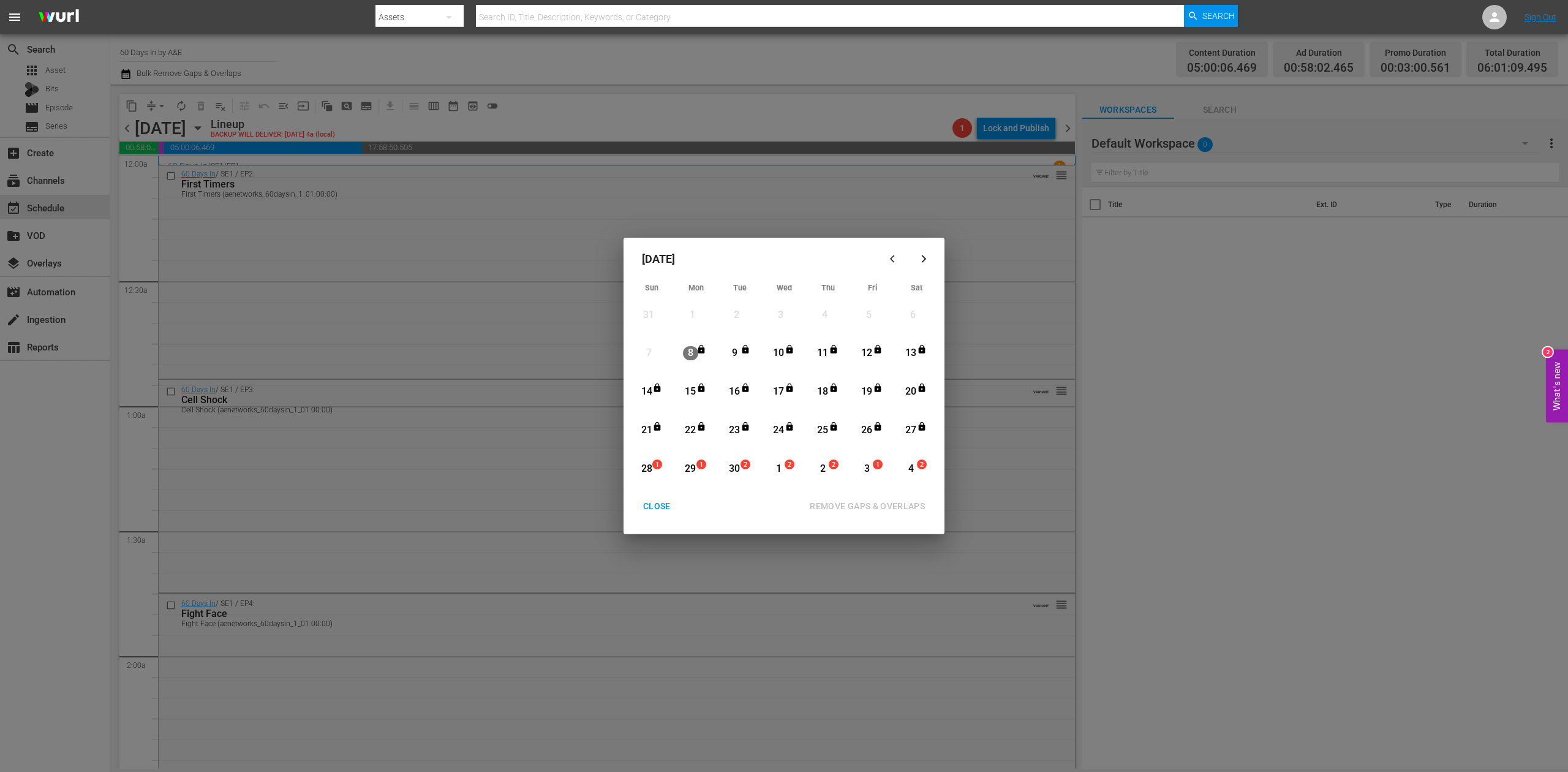
click at [647, 471] on div "28" at bounding box center [646, 469] width 15 height 14
click at [879, 506] on div "REMOVE GAPS & OVERLAPS" at bounding box center [868, 506] width 135 height 15
click at [653, 499] on div "CLOSE" at bounding box center [657, 506] width 47 height 15
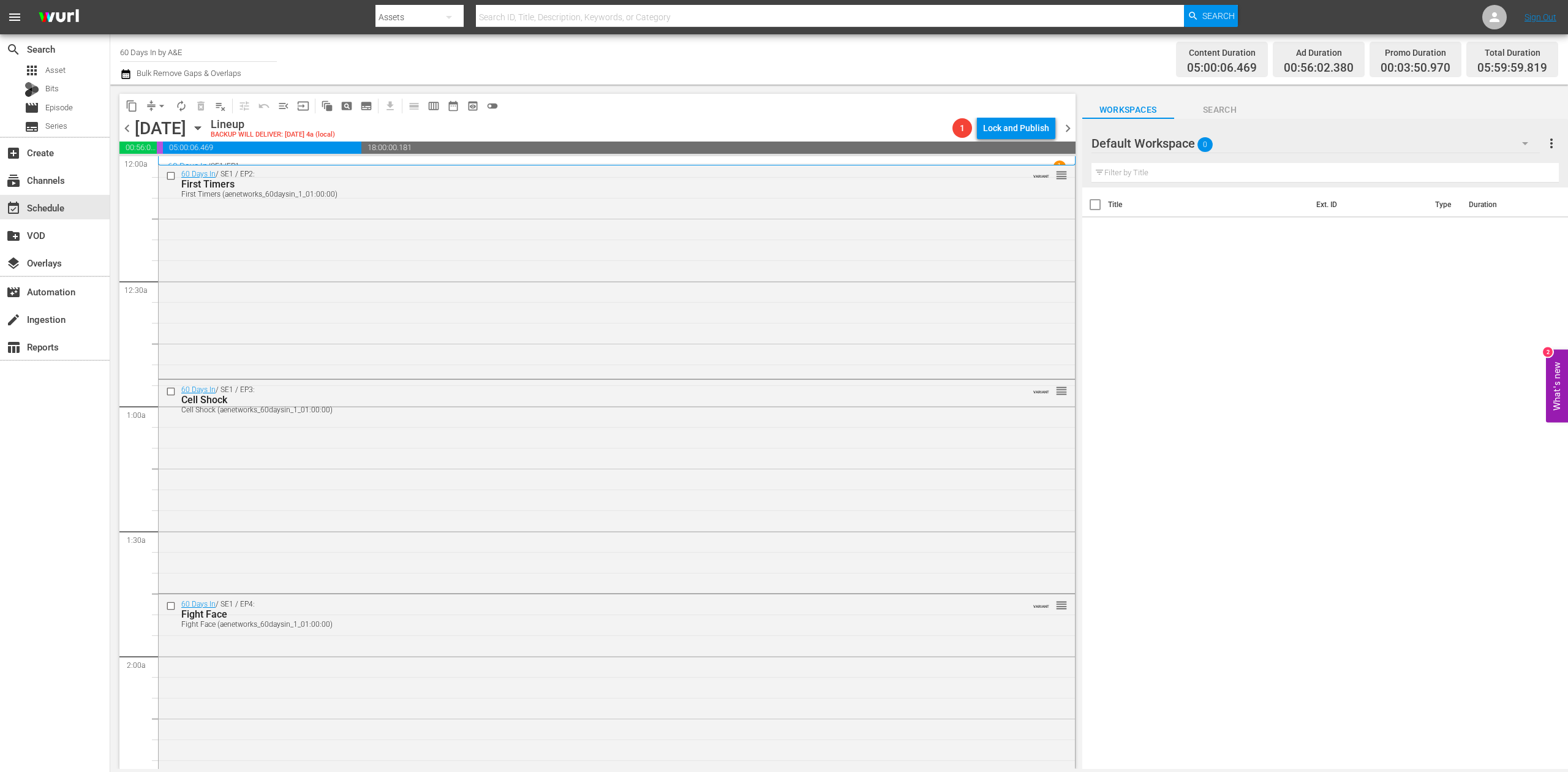
click at [130, 77] on icon "button" at bounding box center [125, 74] width 9 height 10
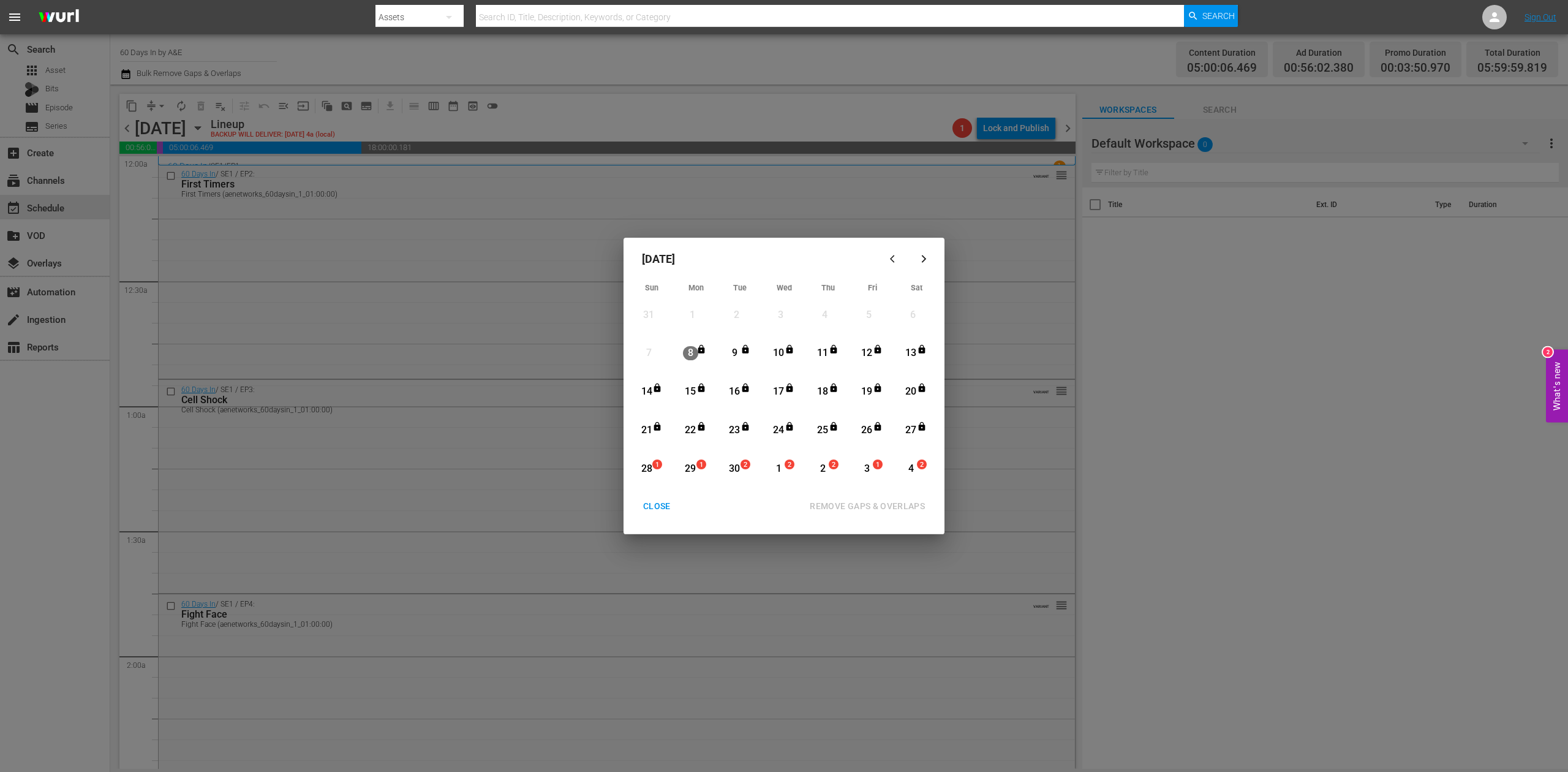
click at [640, 466] on div "28" at bounding box center [646, 469] width 15 height 14
click at [906, 503] on div "REMOVE GAPS & OVERLAPS" at bounding box center [868, 506] width 135 height 15
click at [723, 515] on div "REMOVE GAPS & OVERLAPS" at bounding box center [813, 506] width 254 height 23
click at [640, 503] on div "CLOSE" at bounding box center [657, 506] width 47 height 15
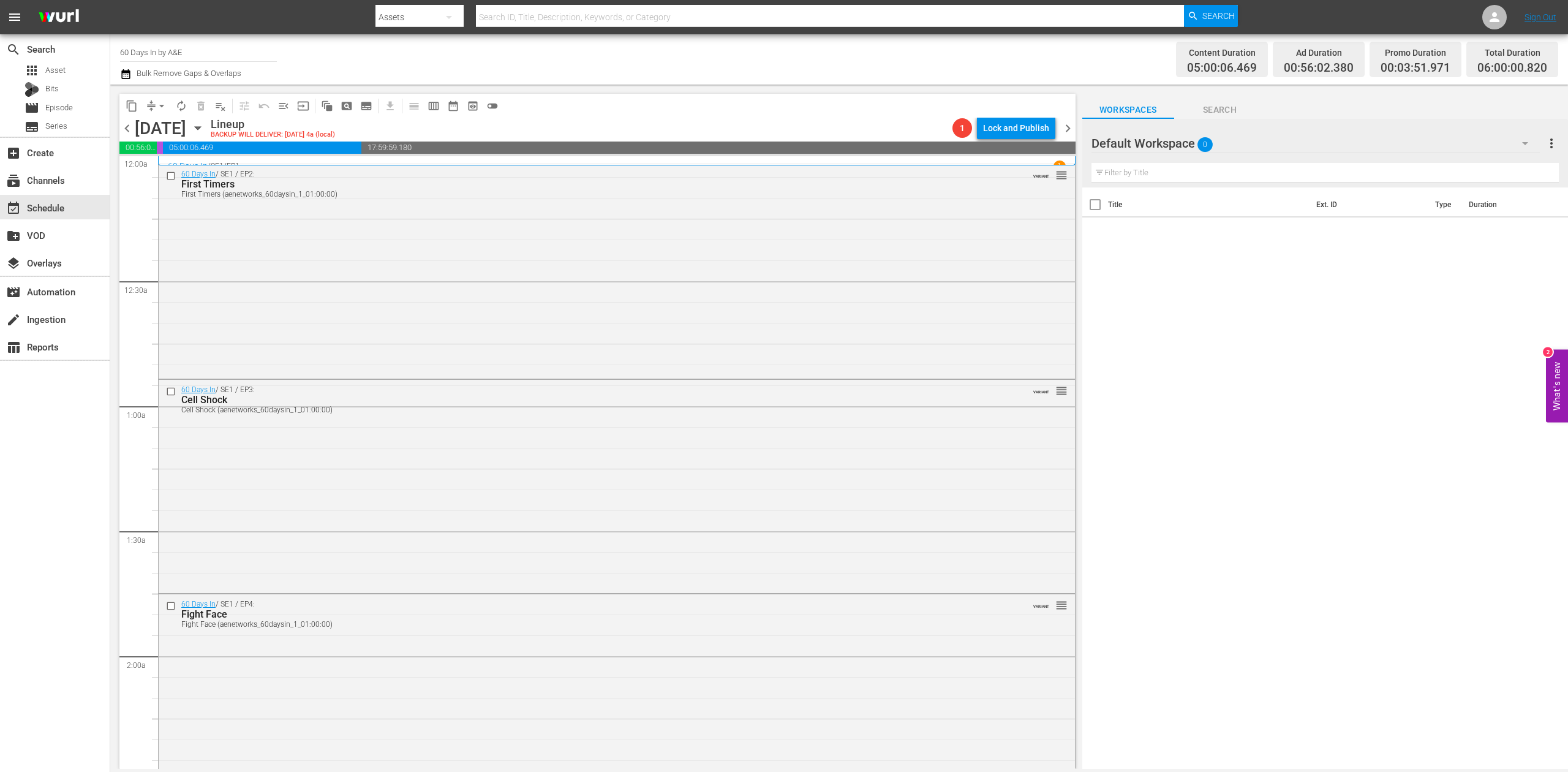
click at [82, 441] on div "search Search apps Asset Bits movie Episode subtitles Series add_box Create sub…" at bounding box center [55, 420] width 110 height 772
click at [179, 106] on span "autorenew_outlined" at bounding box center [181, 106] width 12 height 12
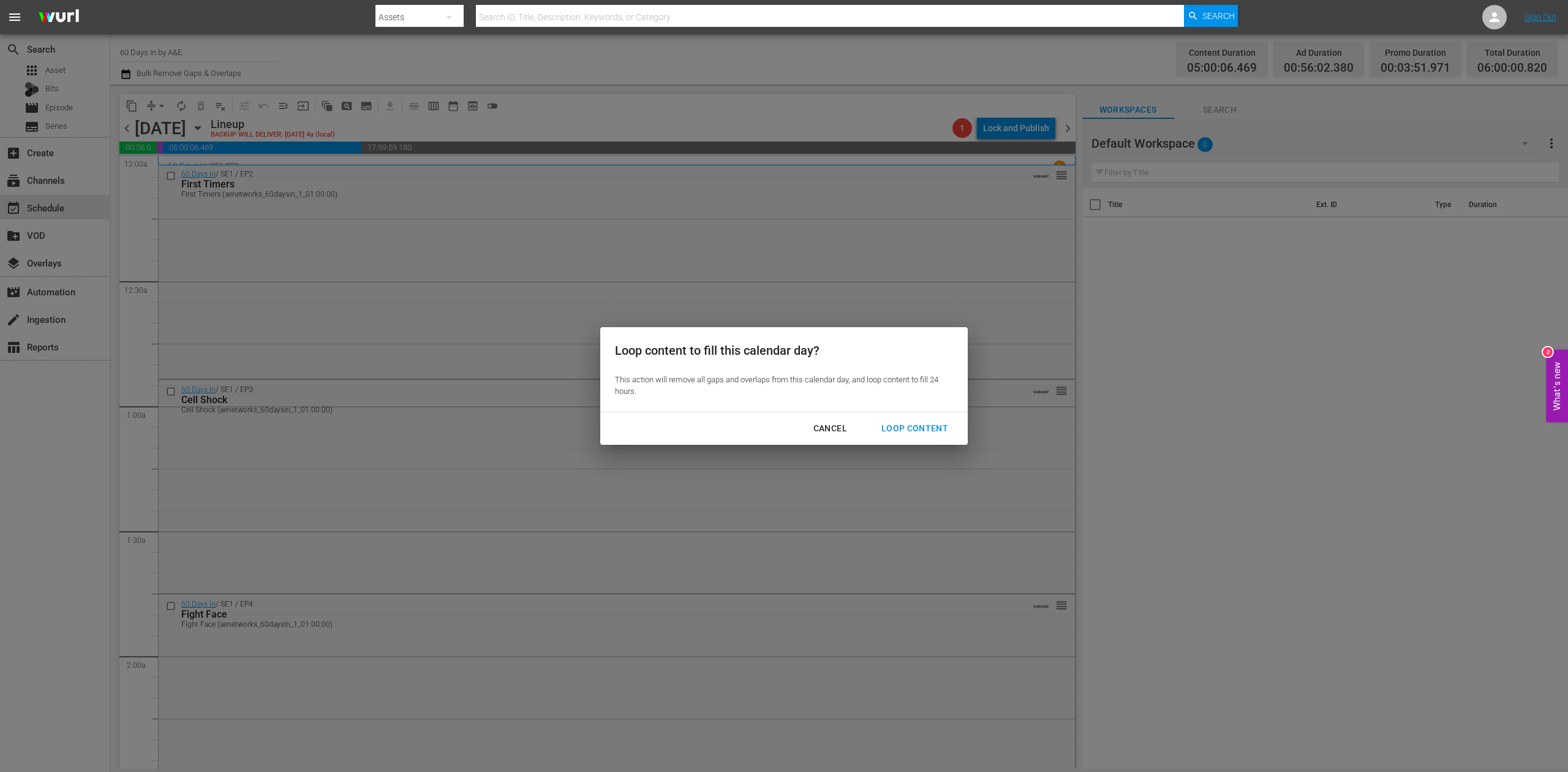
click at [936, 419] on button "Loop Content" at bounding box center [915, 429] width 96 height 23
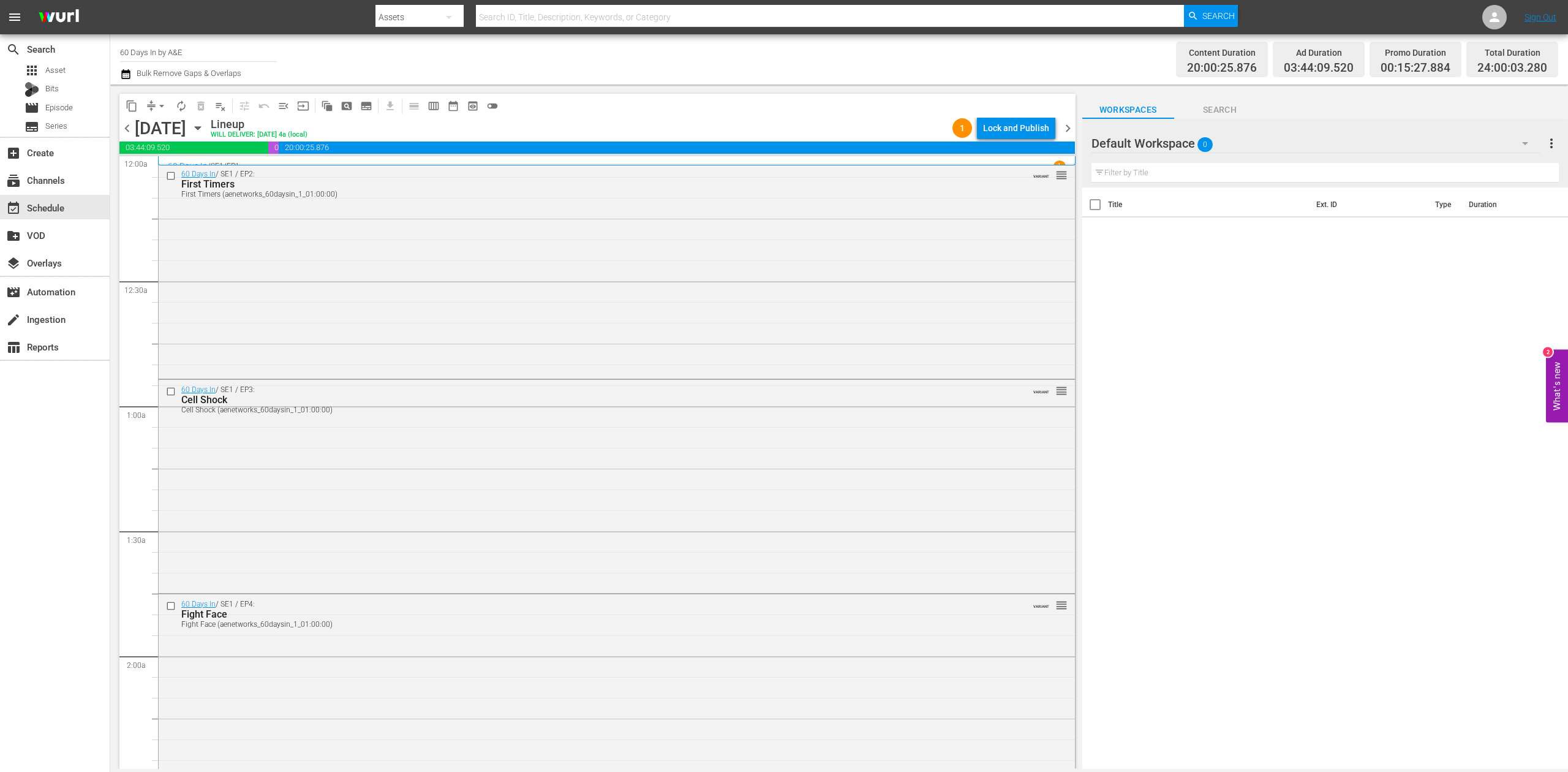
click at [24, 503] on div "search Search apps Asset Bits movie Episode subtitles Series add_box Create sub…" at bounding box center [55, 420] width 110 height 772
click at [1023, 121] on div "Lock and Publish" at bounding box center [1016, 128] width 66 height 22
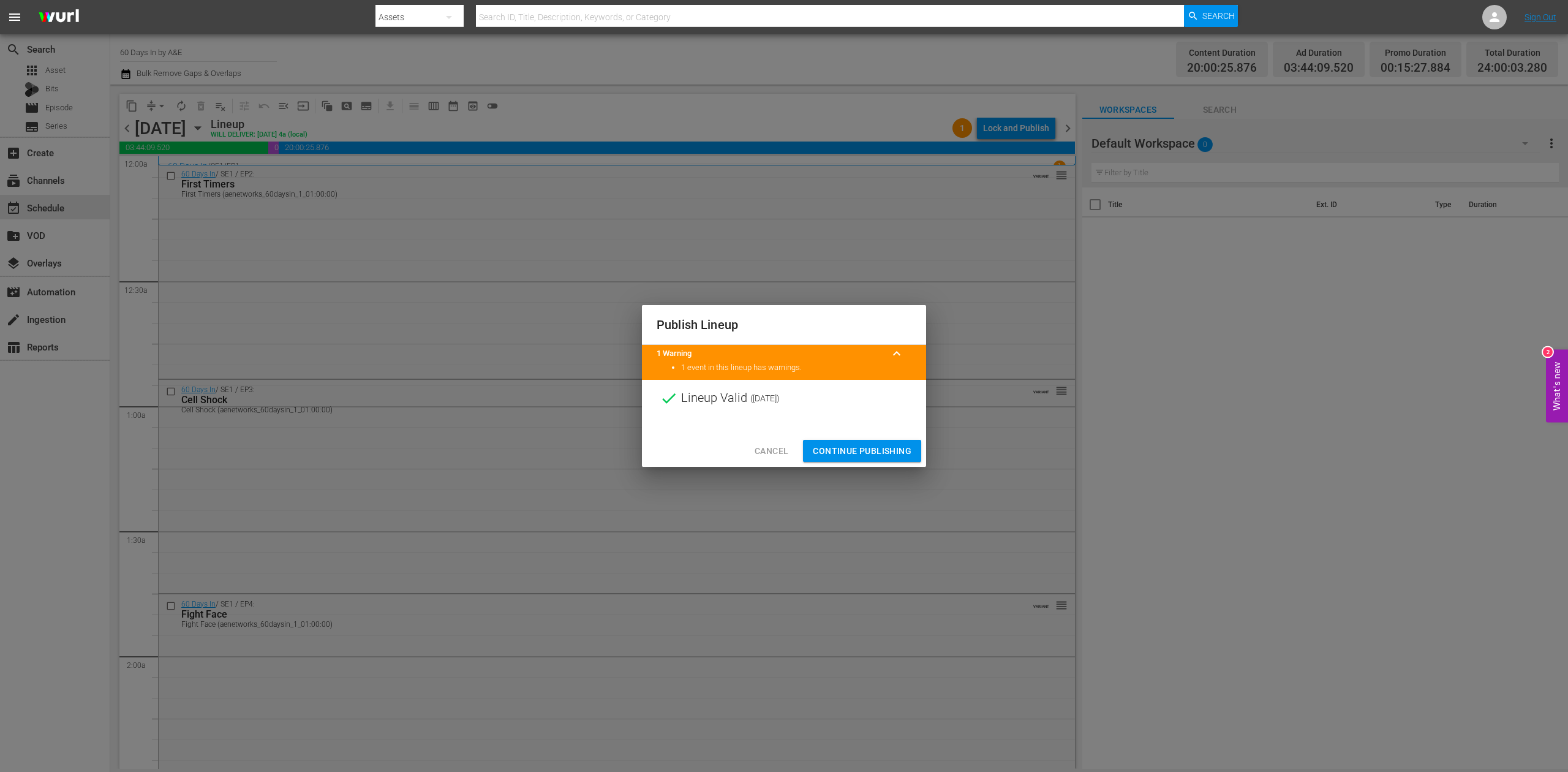
click at [883, 451] on span "Continue Publishing" at bounding box center [862, 451] width 99 height 15
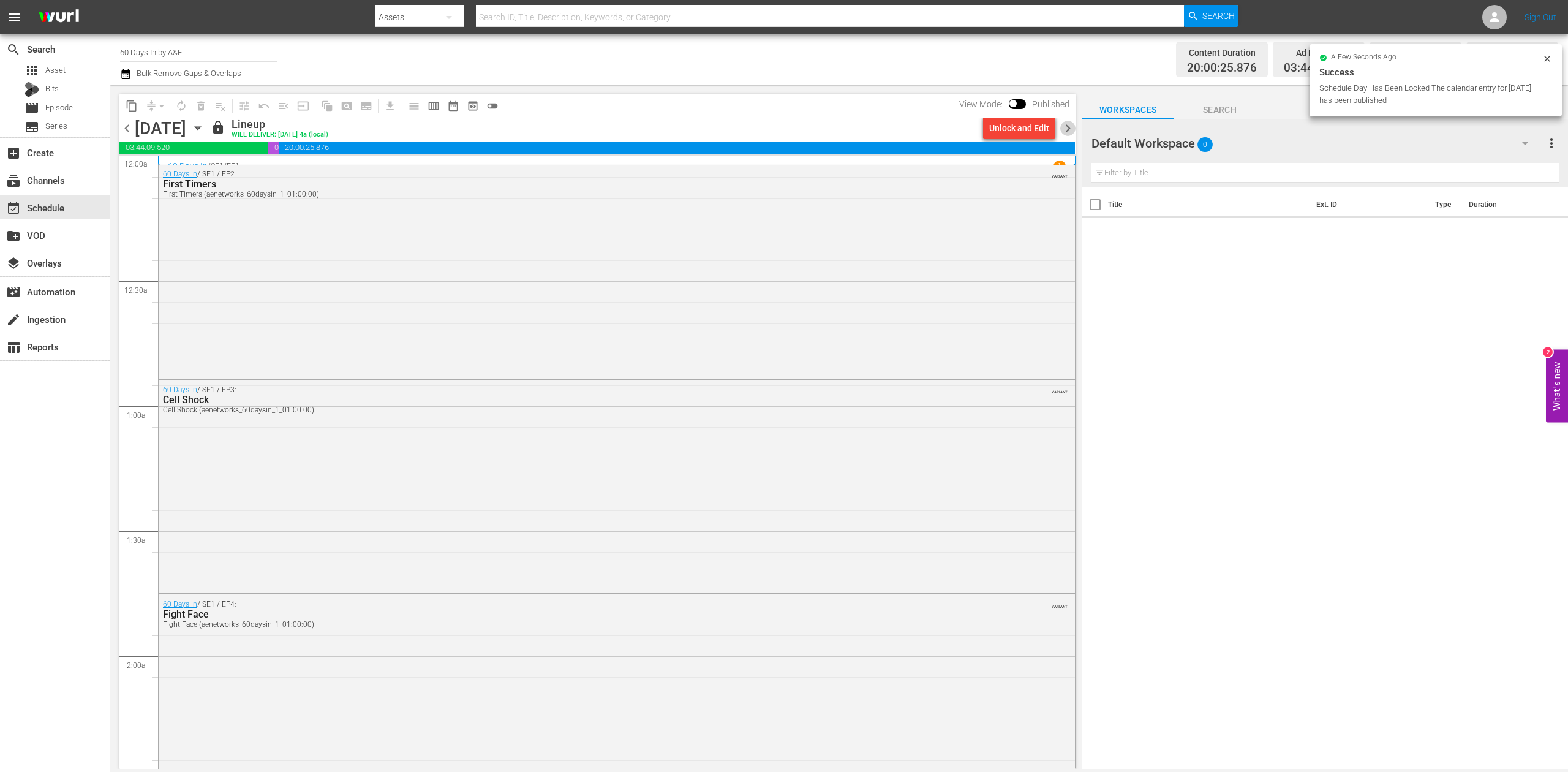
click at [1069, 128] on span "chevron_right" at bounding box center [1067, 128] width 15 height 15
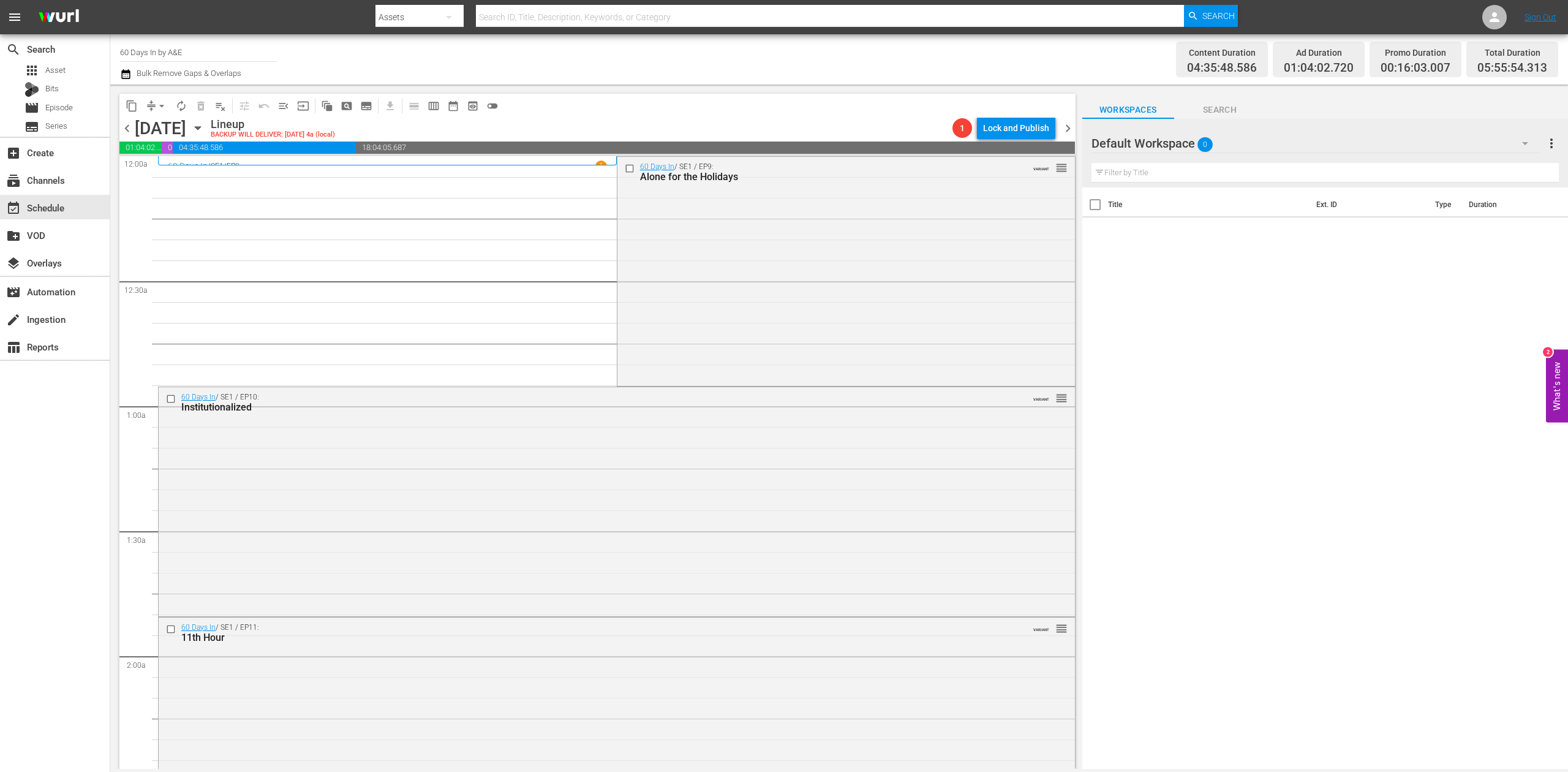
click at [199, 55] on input "60 Days In by A&E" at bounding box center [198, 52] width 157 height 29
drag, startPoint x: 218, startPoint y: 49, endPoint x: -92, endPoint y: 27, distance: 310.8
click at [0, 27] on html "menu Search By Assets Search ID, Title, Description, Keywords, or Category Sear…" at bounding box center [784, 386] width 1568 height 772
click at [258, 80] on div "Pawn Stars (1636 - aenetworks_pawnstars_1)" at bounding box center [288, 86] width 317 height 29
type input "Pawn Stars (1636 - aenetworks_pawnstars_1)"
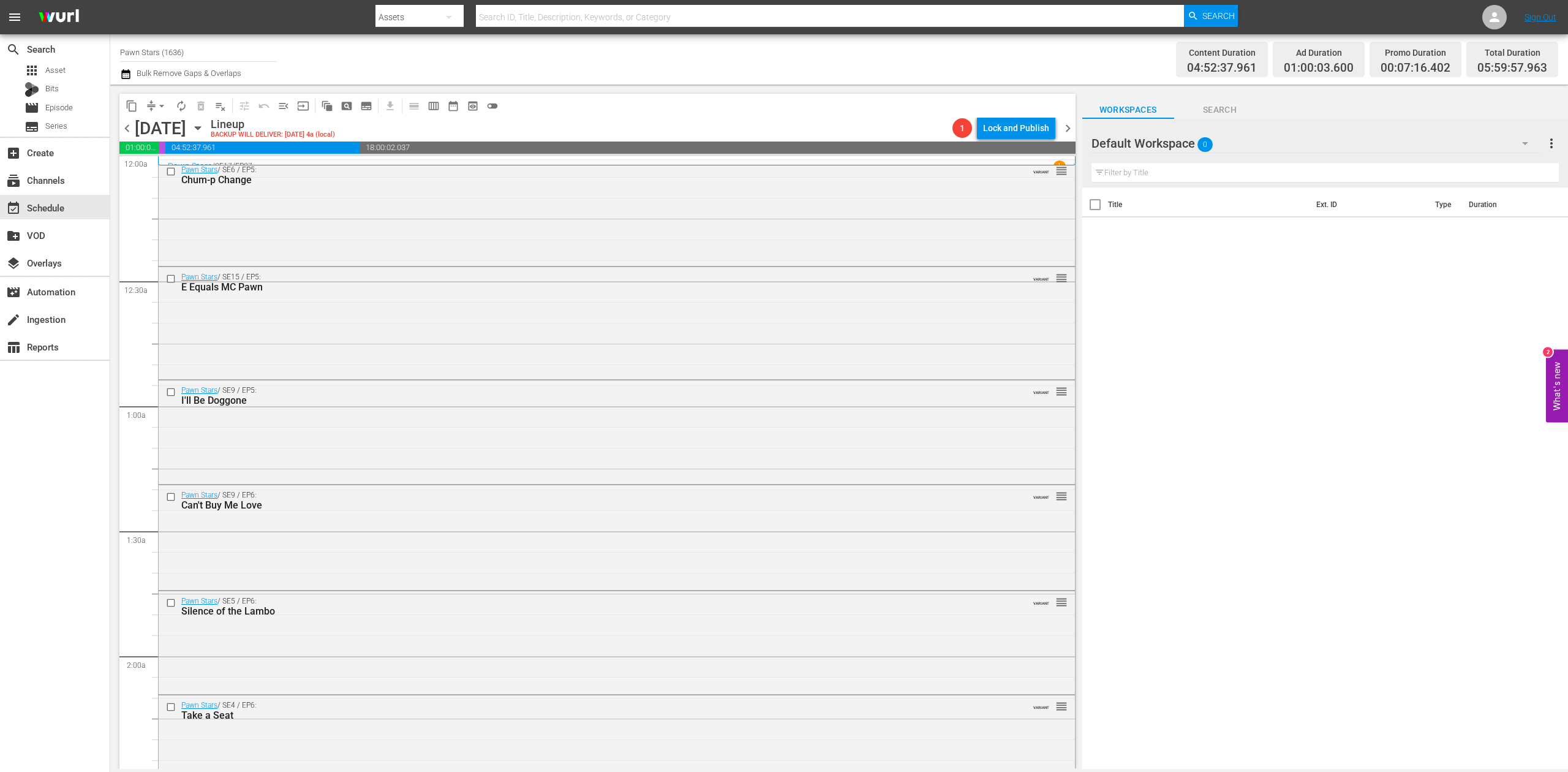
click at [372, 226] on div "Pawn Stars / SE6 / EP5: Chum-p Change VARIANT reorder" at bounding box center [617, 212] width 917 height 104
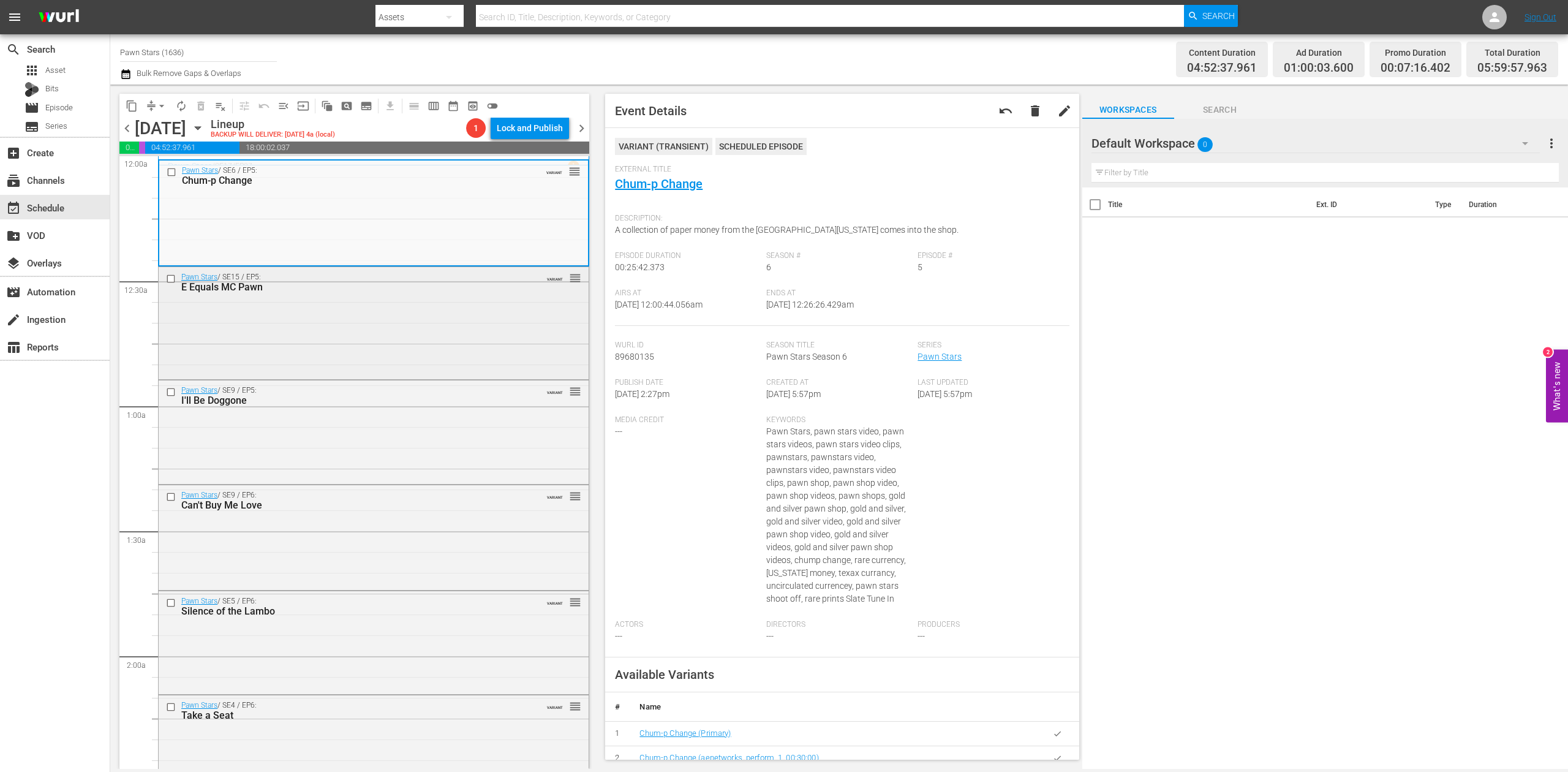
click at [395, 334] on div "Pawn Stars / SE15 / EP5: E Equals MC Pawn VARIANT reorder" at bounding box center [373, 322] width 430 height 109
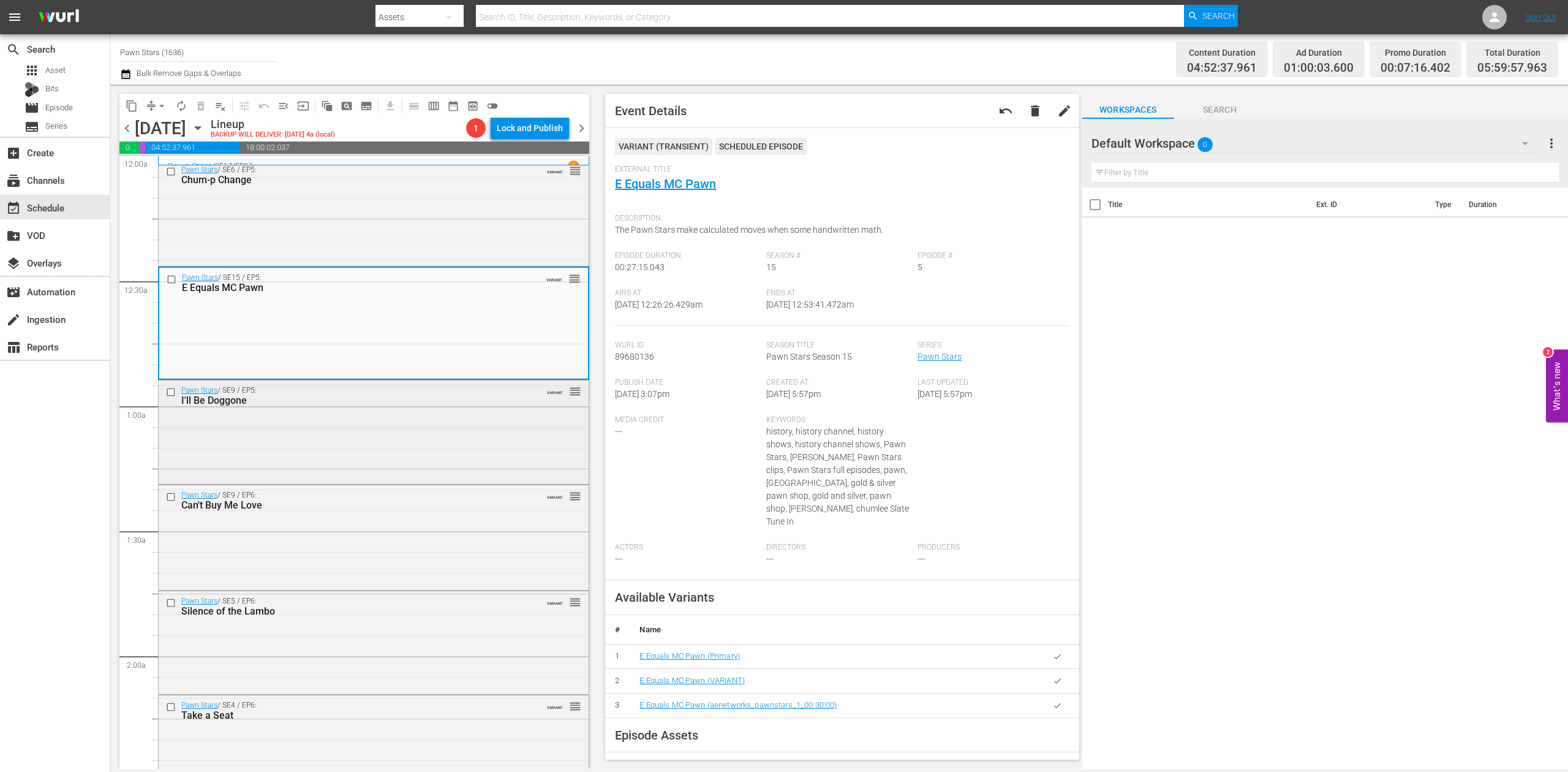
click at [442, 455] on div "Pawn Stars / SE9 / EP5: I'll Be Doggone VARIANT reorder" at bounding box center [373, 431] width 430 height 102
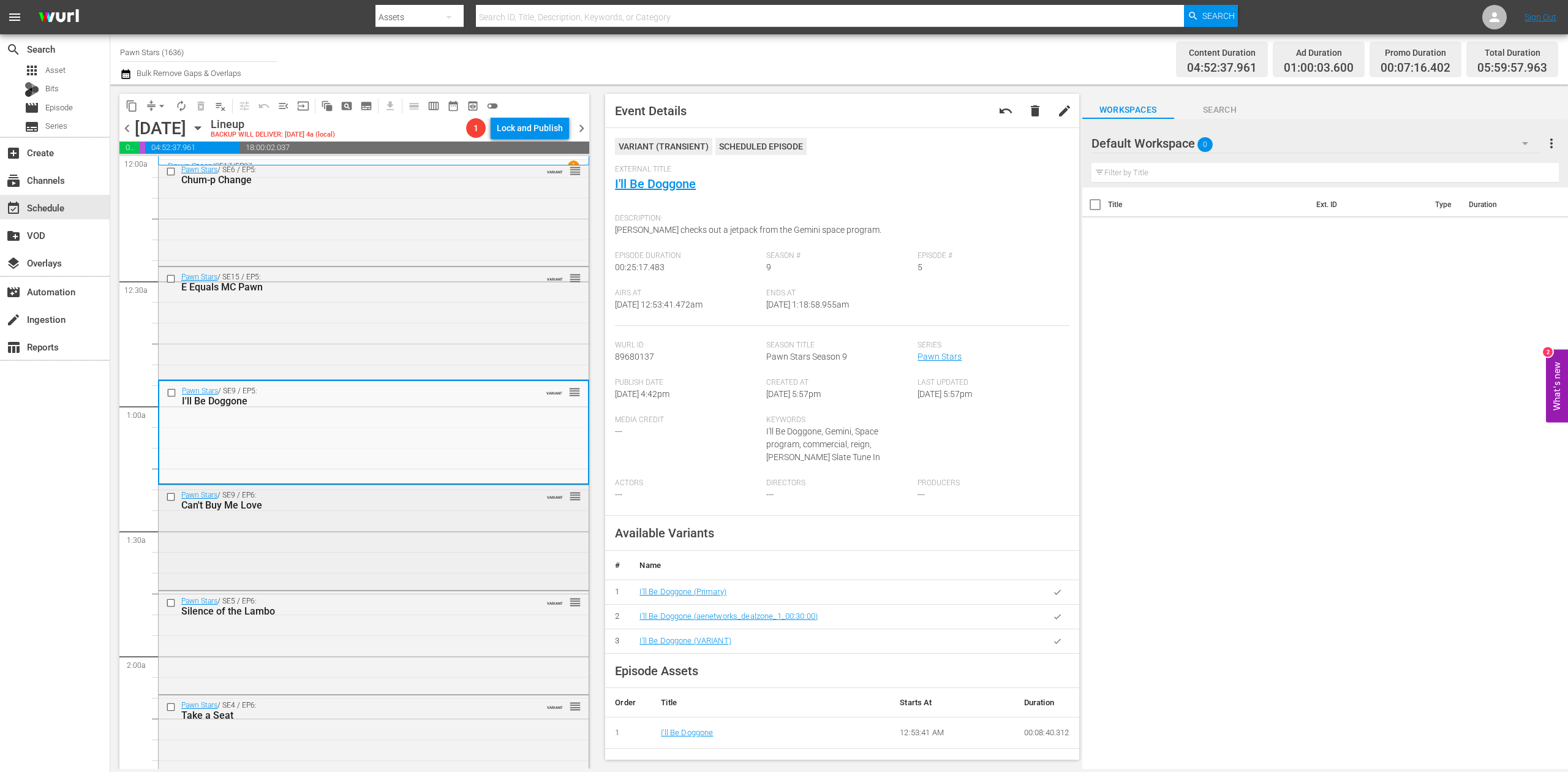
click at [454, 547] on div "Pawn Stars / SE9 / EP6: Can't Buy Me Love VARIANT reorder" at bounding box center [373, 535] width 430 height 102
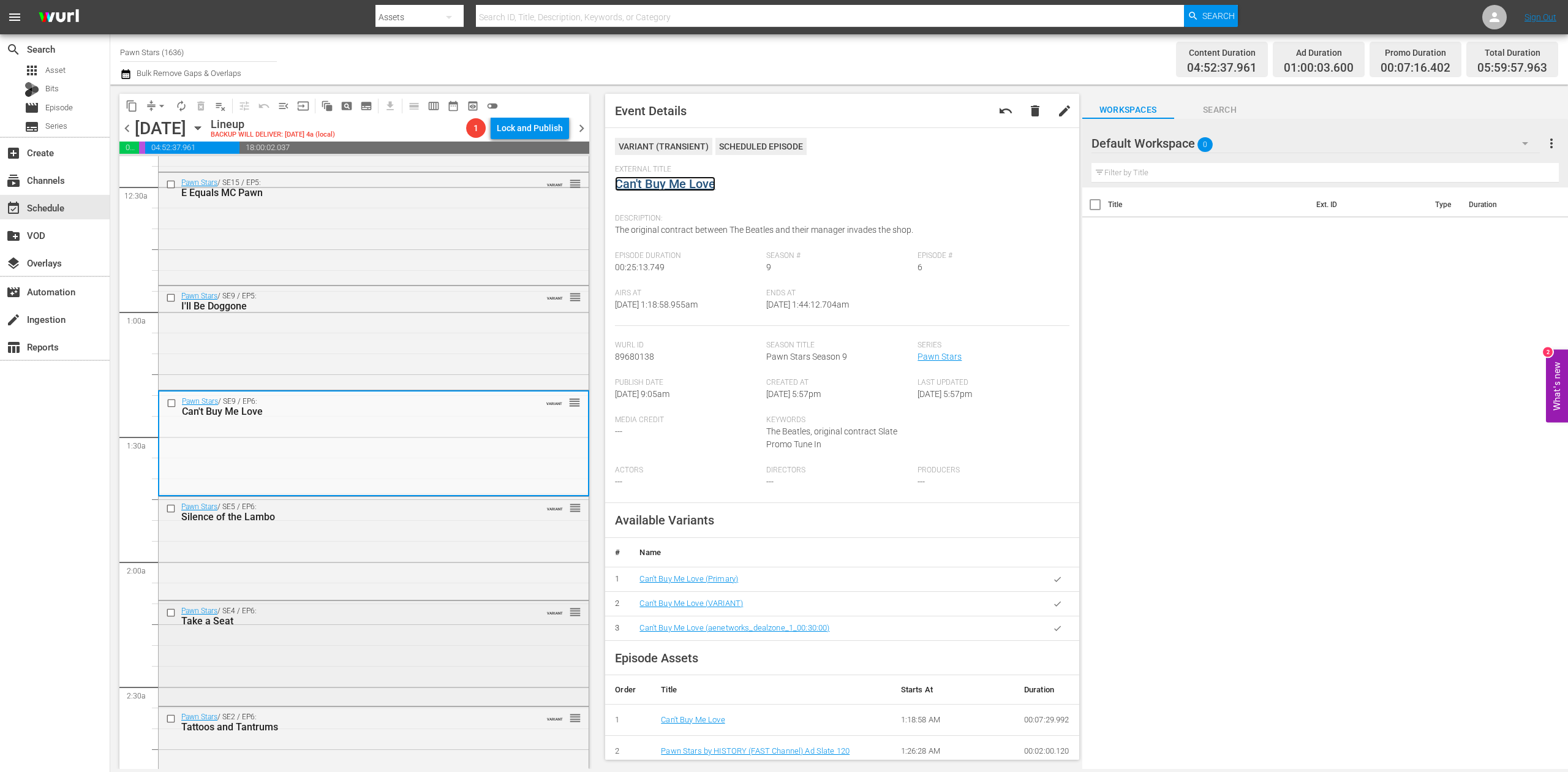
scroll to position [245, 0]
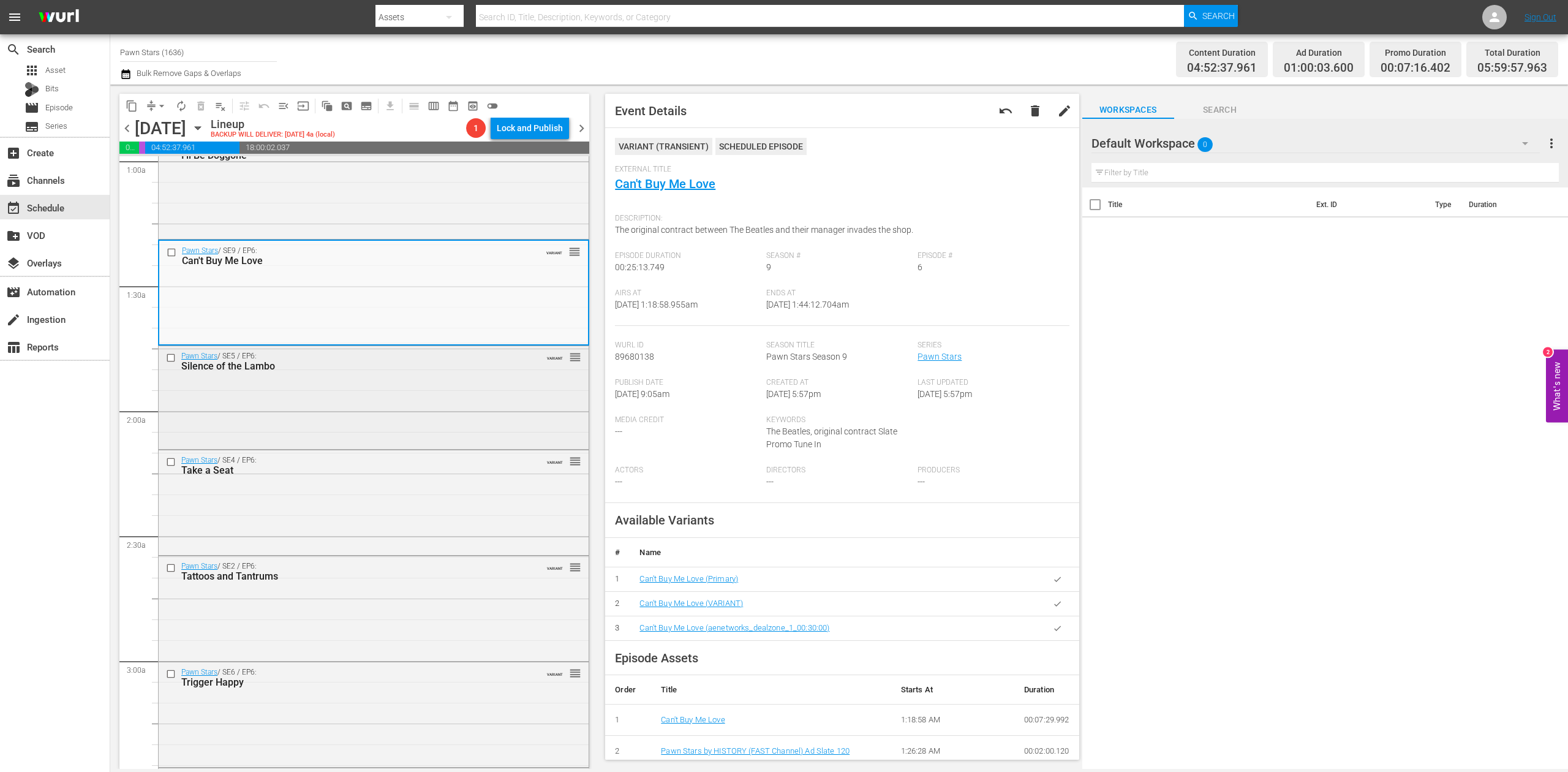
click at [387, 393] on div "Pawn Stars / SE5 / EP6: Silence of the Lambo VARIANT reorder" at bounding box center [373, 396] width 430 height 100
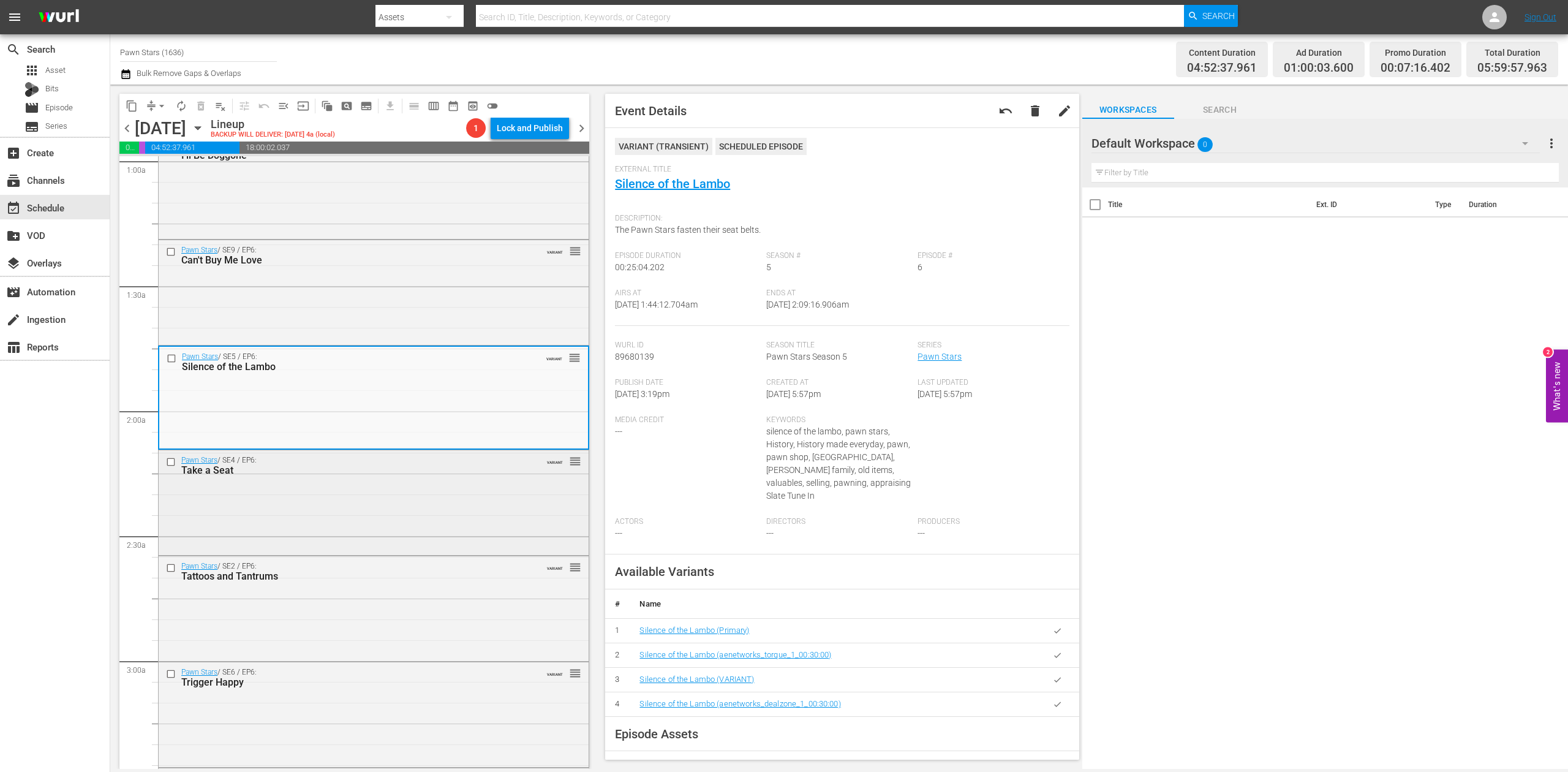
click at [406, 501] on div "Pawn Stars / SE4 / EP6: Take a Seat VARIANT reorder" at bounding box center [373, 501] width 430 height 103
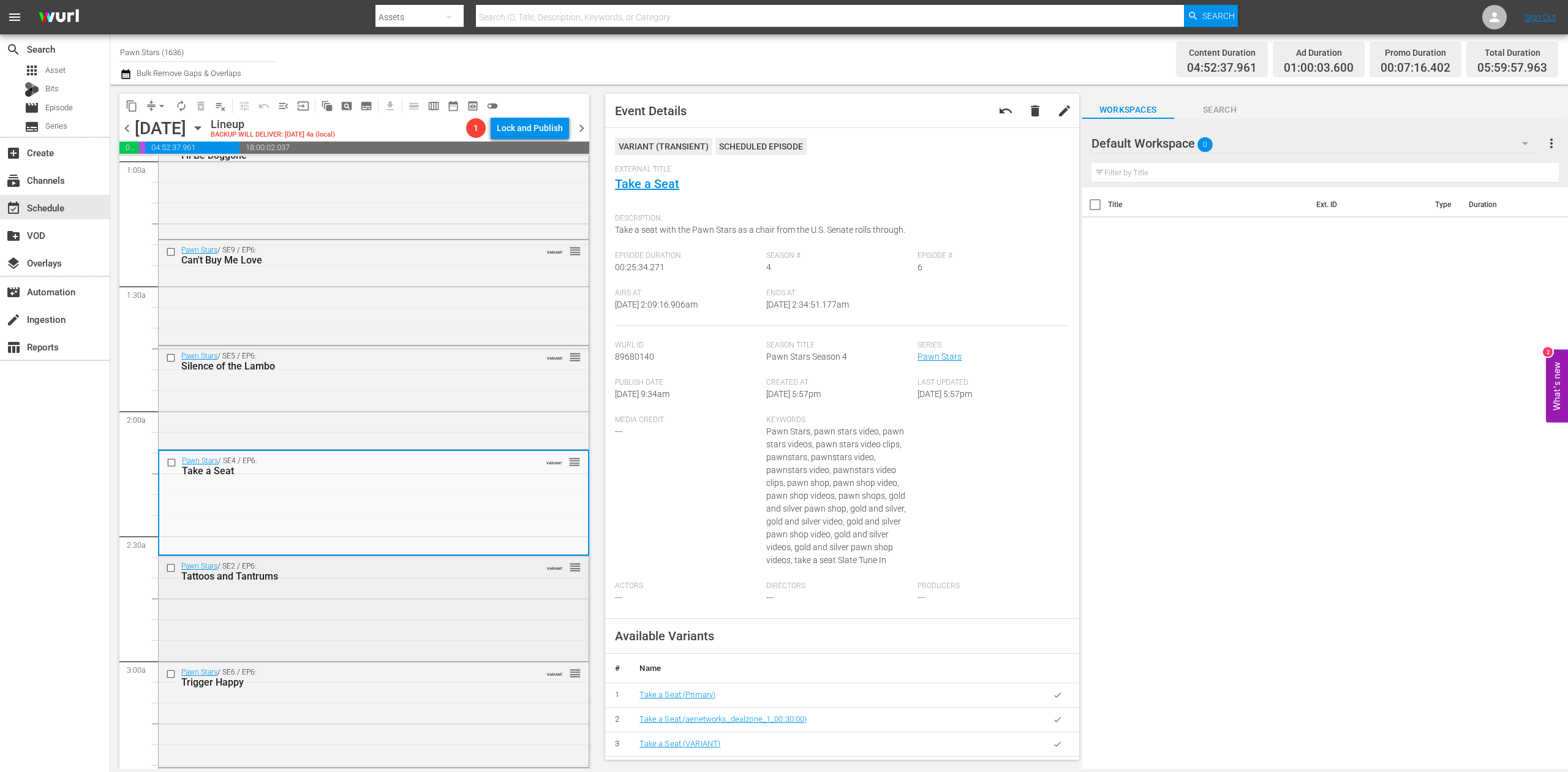
click at [392, 587] on div "Pawn Stars / SE2 / EP6: Tattoos and Tantrums VARIANT reorder" at bounding box center [373, 571] width 430 height 30
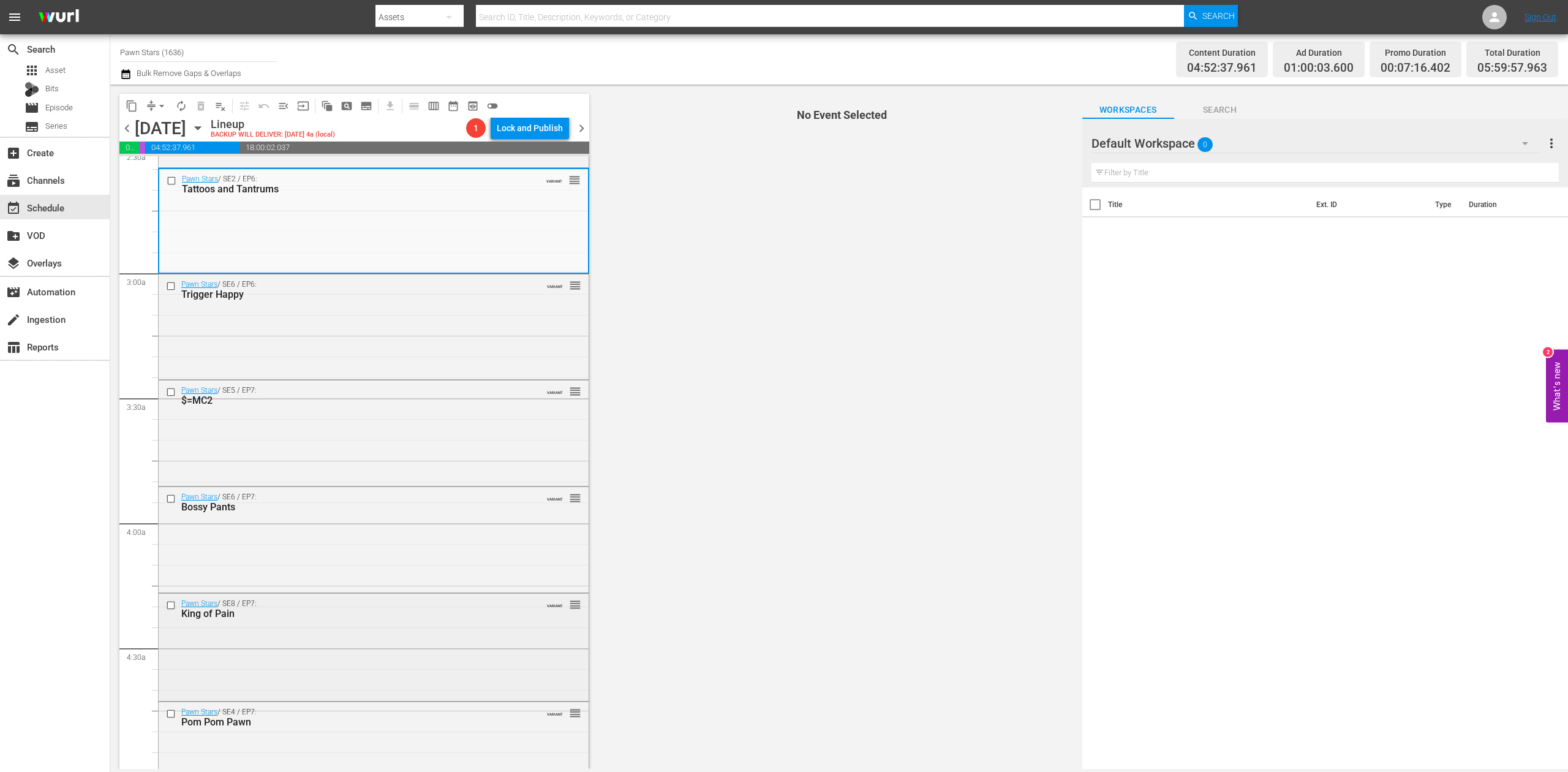
scroll to position [653, 0]
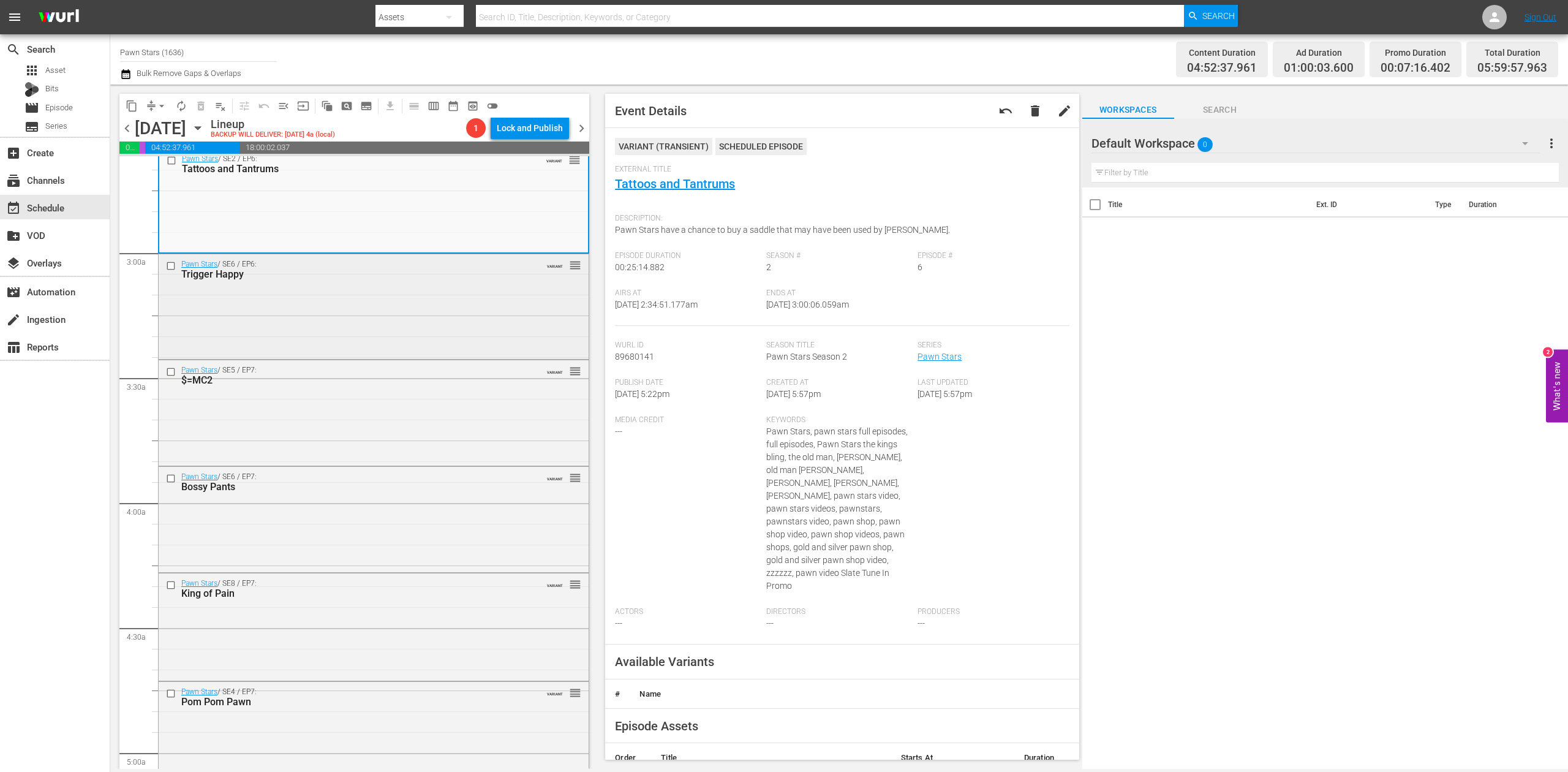
click at [354, 334] on div "Pawn Stars / SE6 / EP6: Trigger Happy VARIANT reorder" at bounding box center [373, 305] width 430 height 103
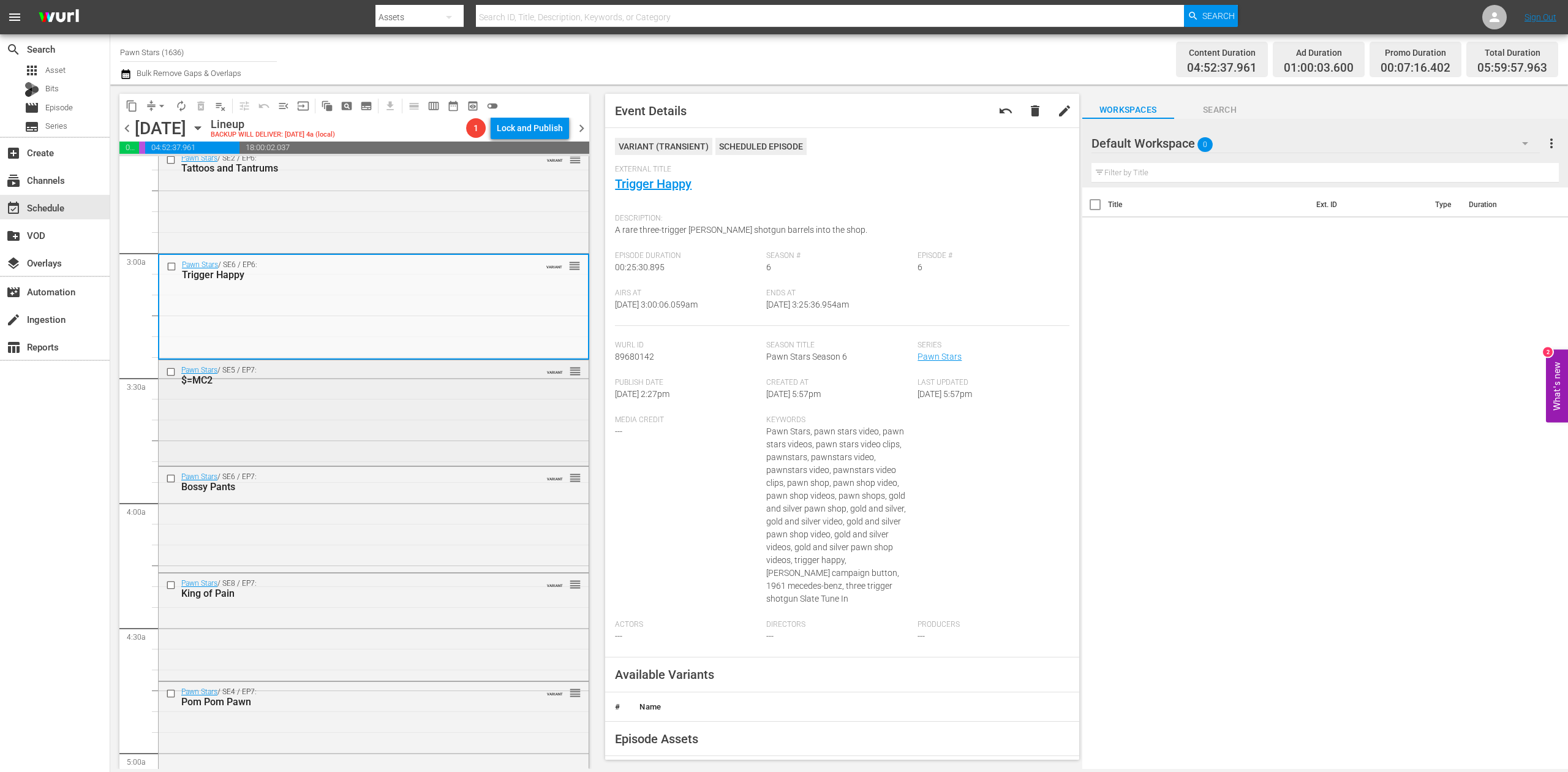
click at [421, 410] on div "Pawn Stars / SE5 / EP7: $=MC2 VARIANT reorder" at bounding box center [373, 412] width 430 height 104
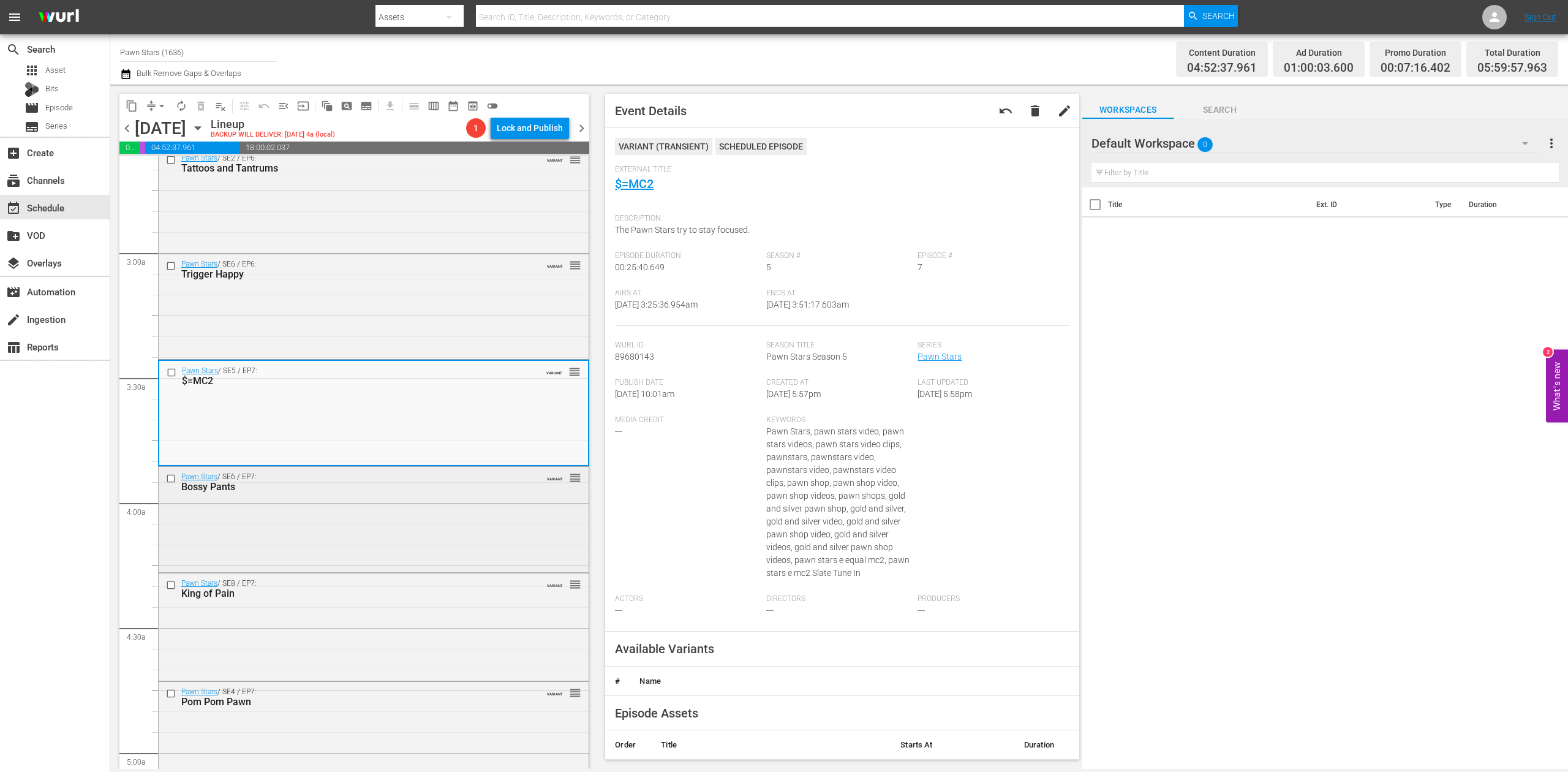
click at [478, 518] on div "Pawn Stars / SE6 / EP7: Bossy Pants VARIANT reorder" at bounding box center [373, 518] width 430 height 102
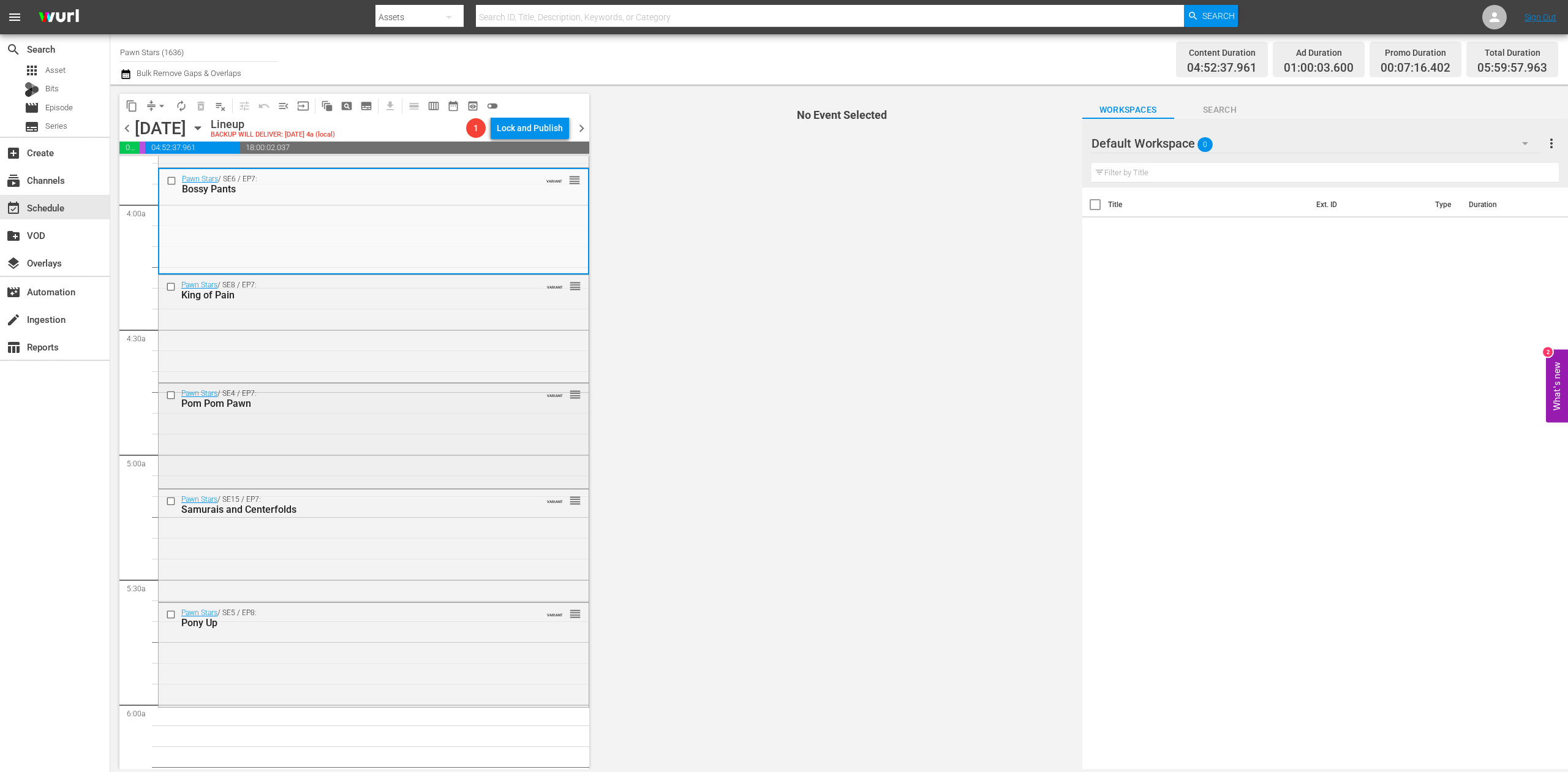
scroll to position [980, 0]
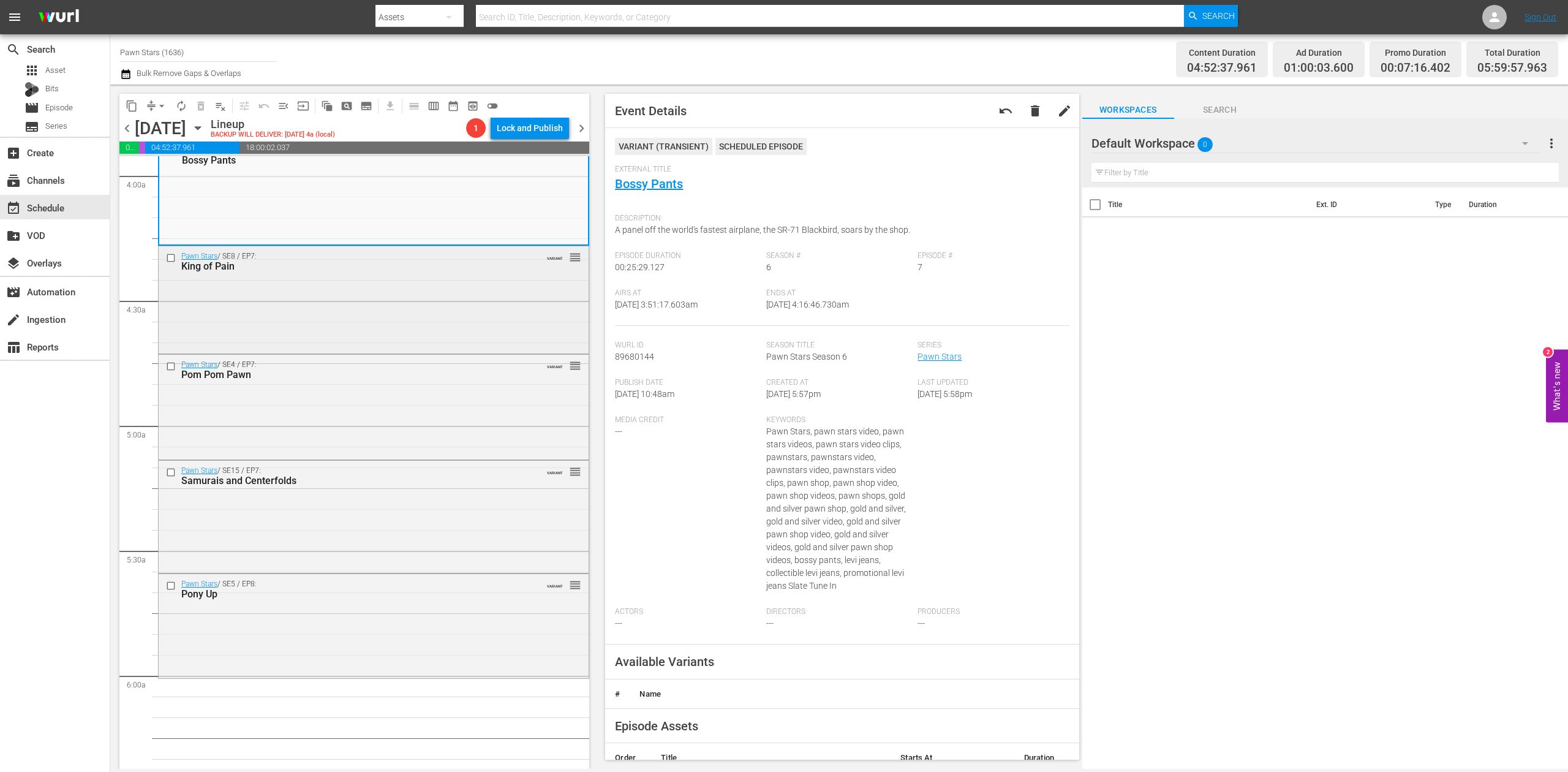
click at [469, 312] on div "Pawn Stars / SE8 / EP7: King of Pain VARIANT reorder" at bounding box center [373, 299] width 430 height 105
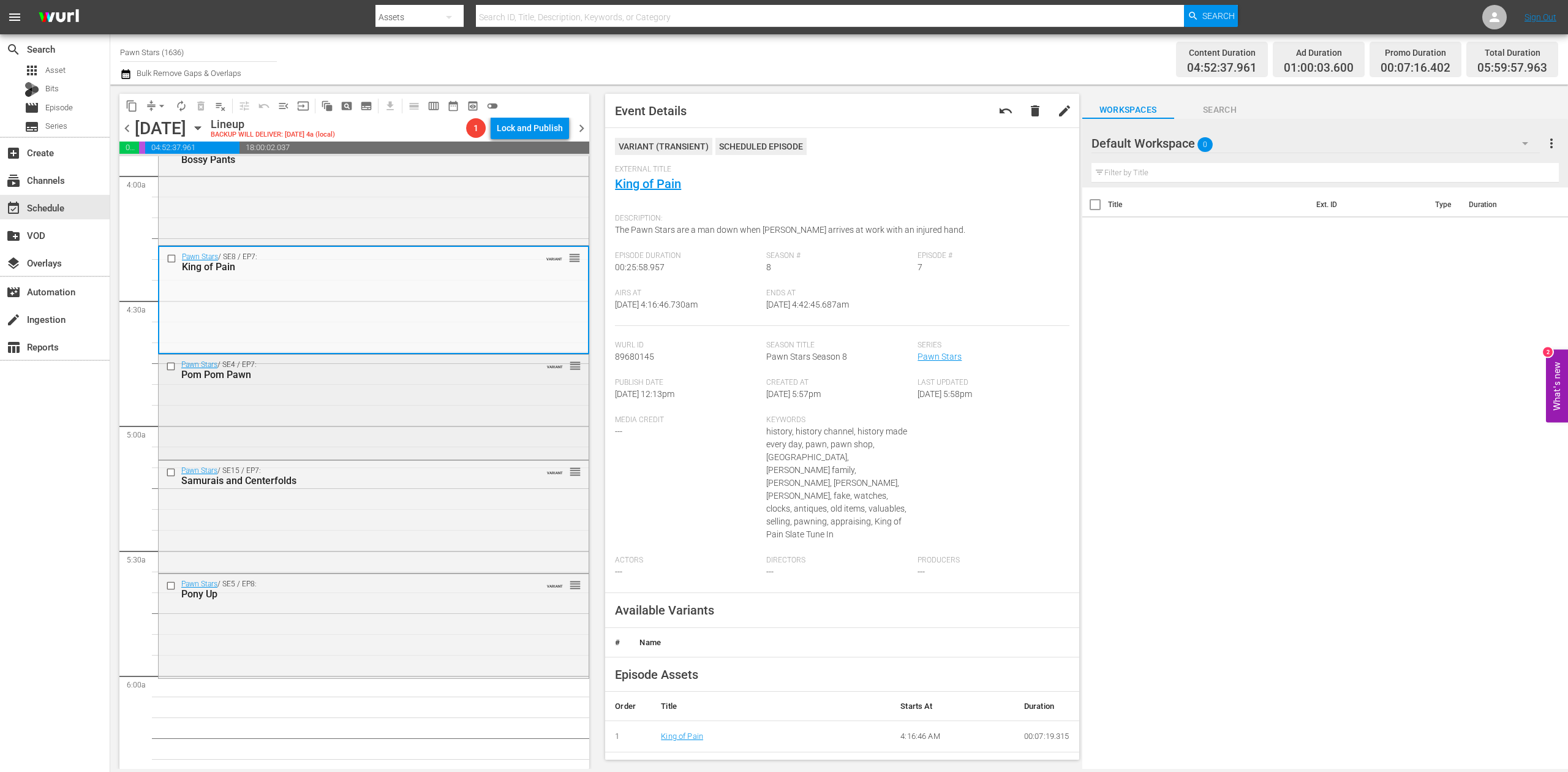
click at [417, 417] on div "Pawn Stars / SE4 / EP7: Pom Pom Pawn VARIANT reorder" at bounding box center [373, 406] width 430 height 103
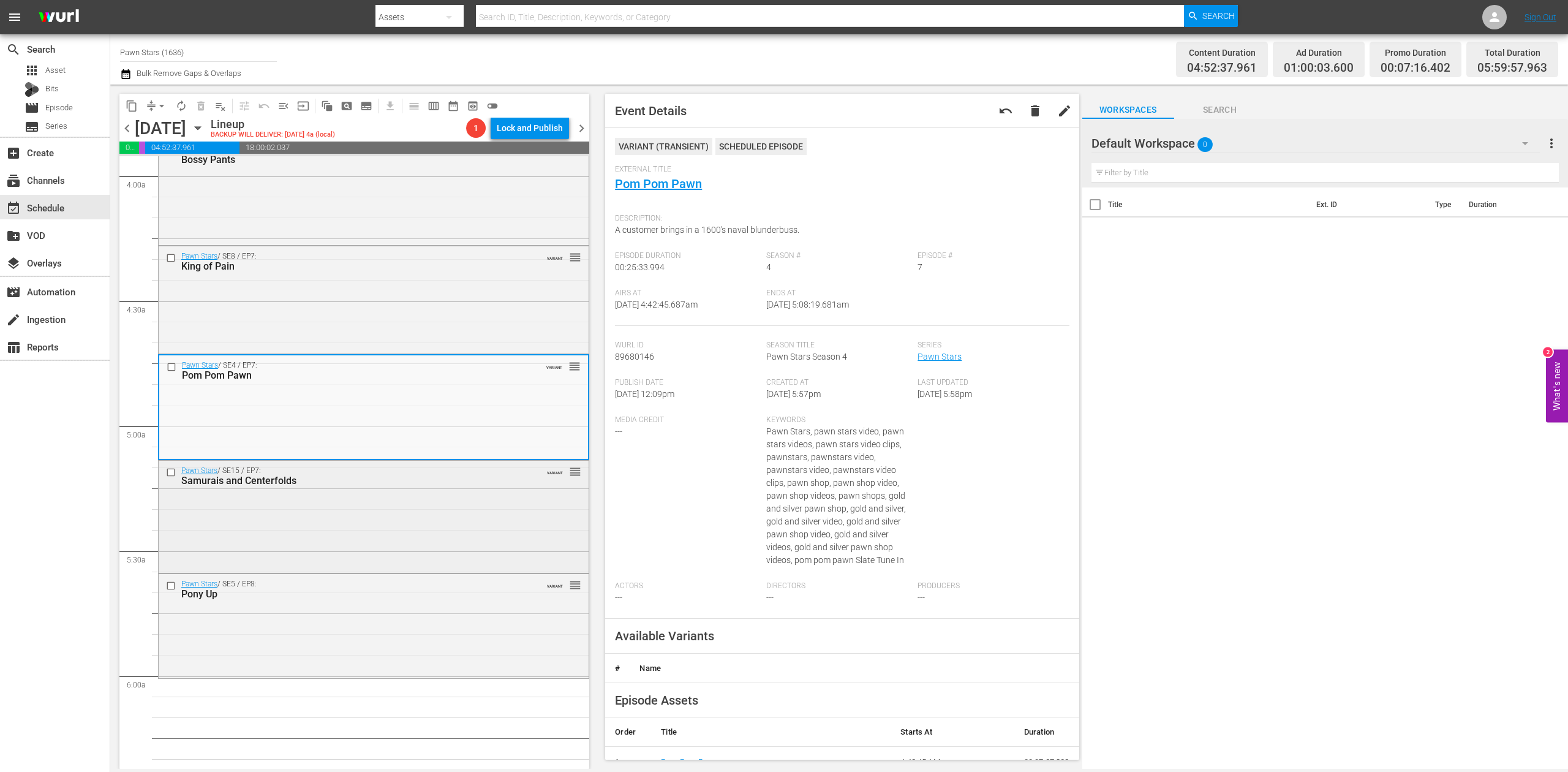
click at [435, 499] on div "Pawn Stars / SE15 / EP7: Samurais and Centerfolds VARIANT reorder" at bounding box center [373, 515] width 430 height 109
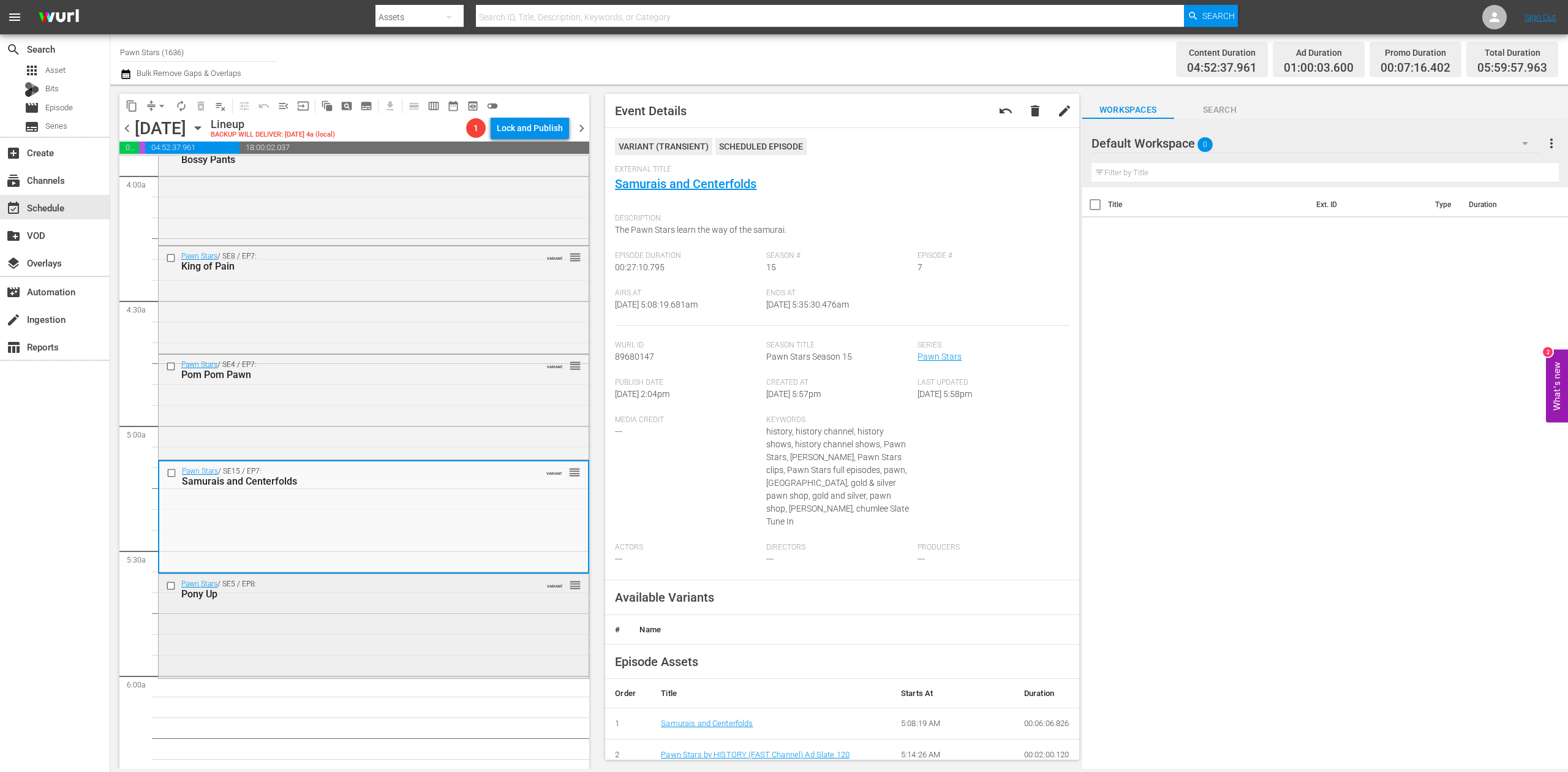
click at [488, 621] on div "Pawn Stars / SE5 / EP8: Pony Up VARIANT reorder" at bounding box center [373, 625] width 430 height 101
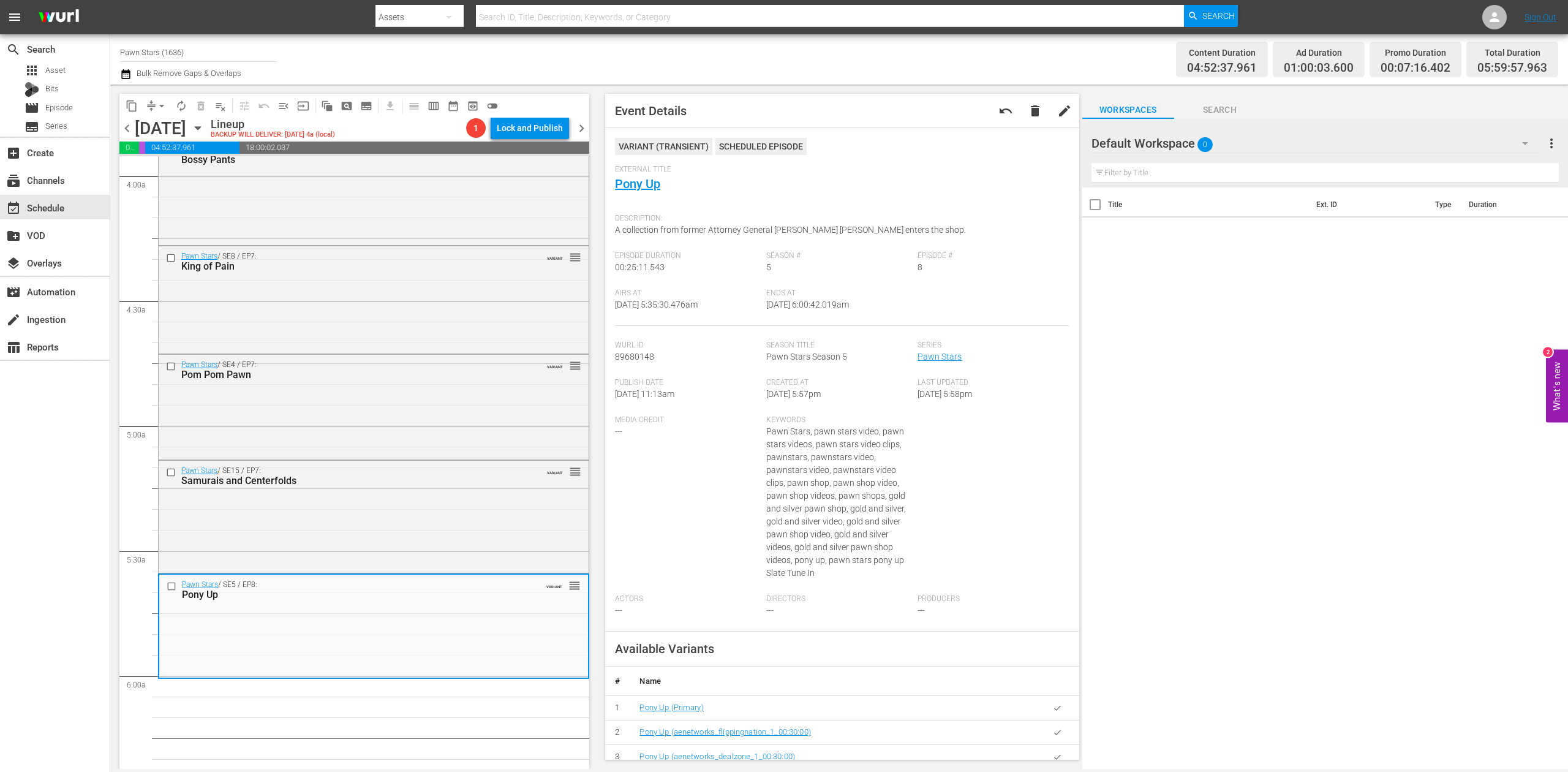
click at [127, 76] on icon "button" at bounding box center [126, 74] width 12 height 14
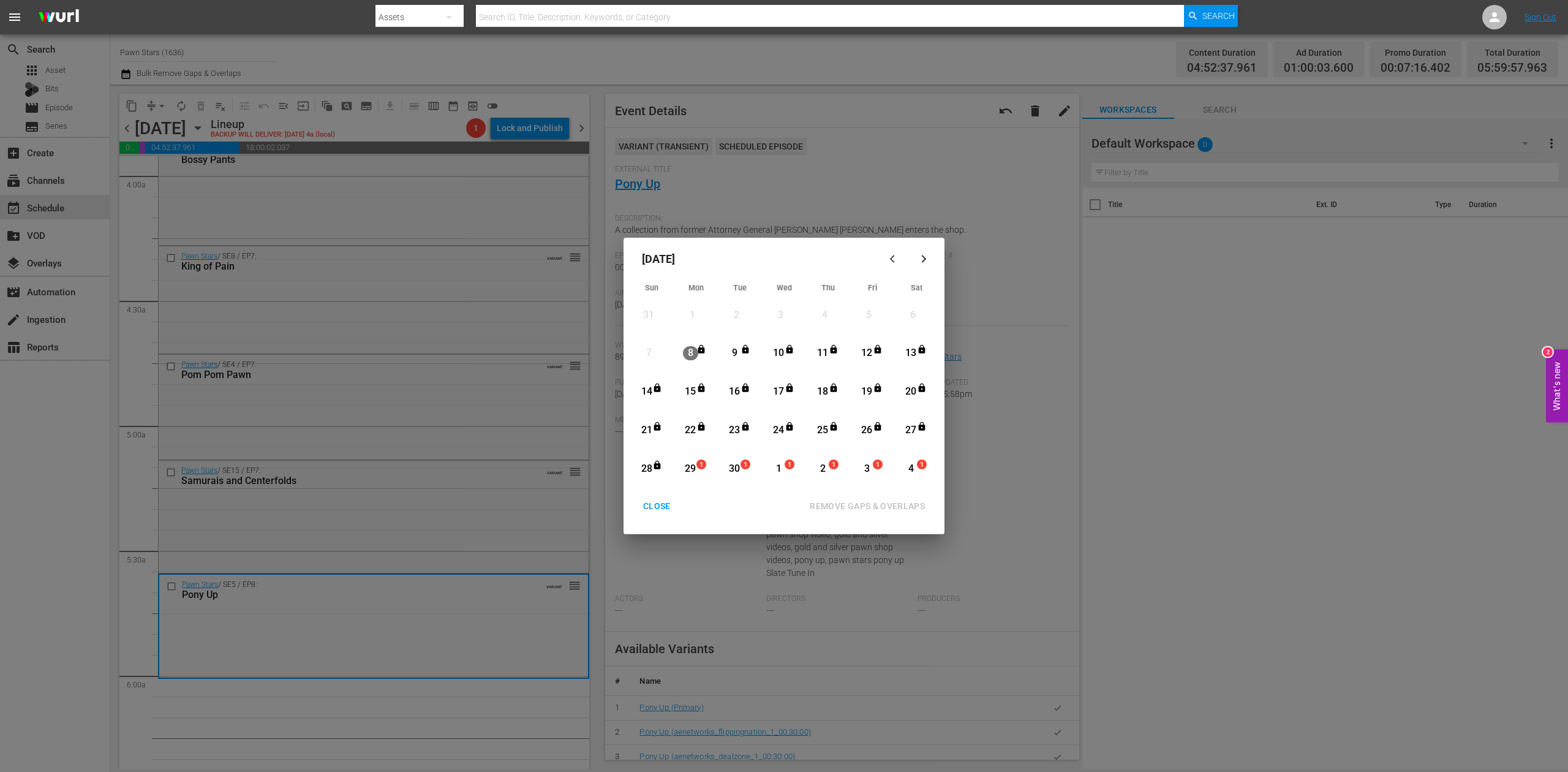
click at [698, 467] on span "1" at bounding box center [701, 465] width 9 height 10
click at [880, 503] on div "REMOVE GAPS & OVERLAPS" at bounding box center [868, 506] width 135 height 15
click at [650, 506] on div "CLOSE" at bounding box center [657, 506] width 47 height 15
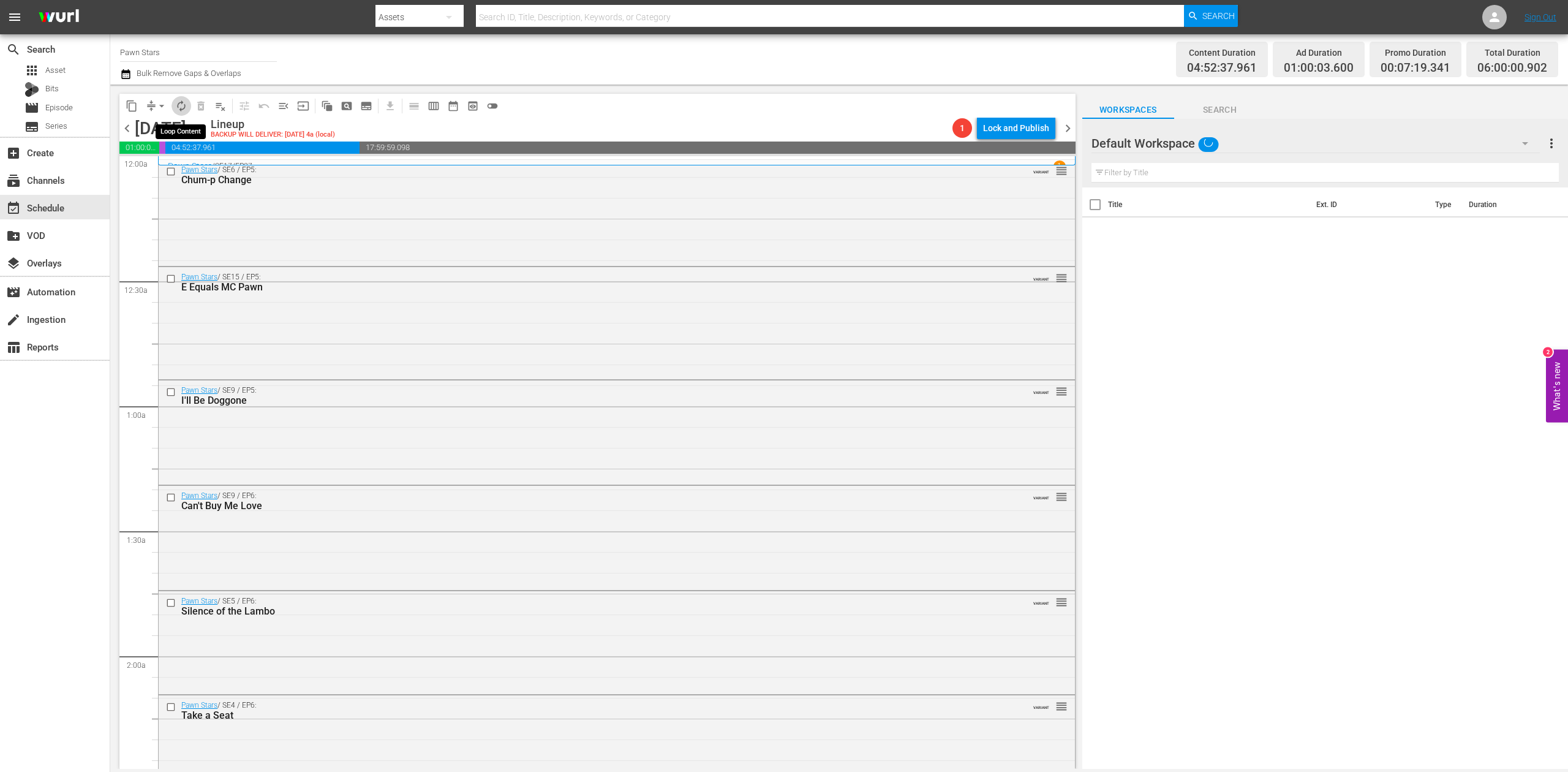
click at [180, 111] on span "autorenew_outlined" at bounding box center [181, 106] width 12 height 12
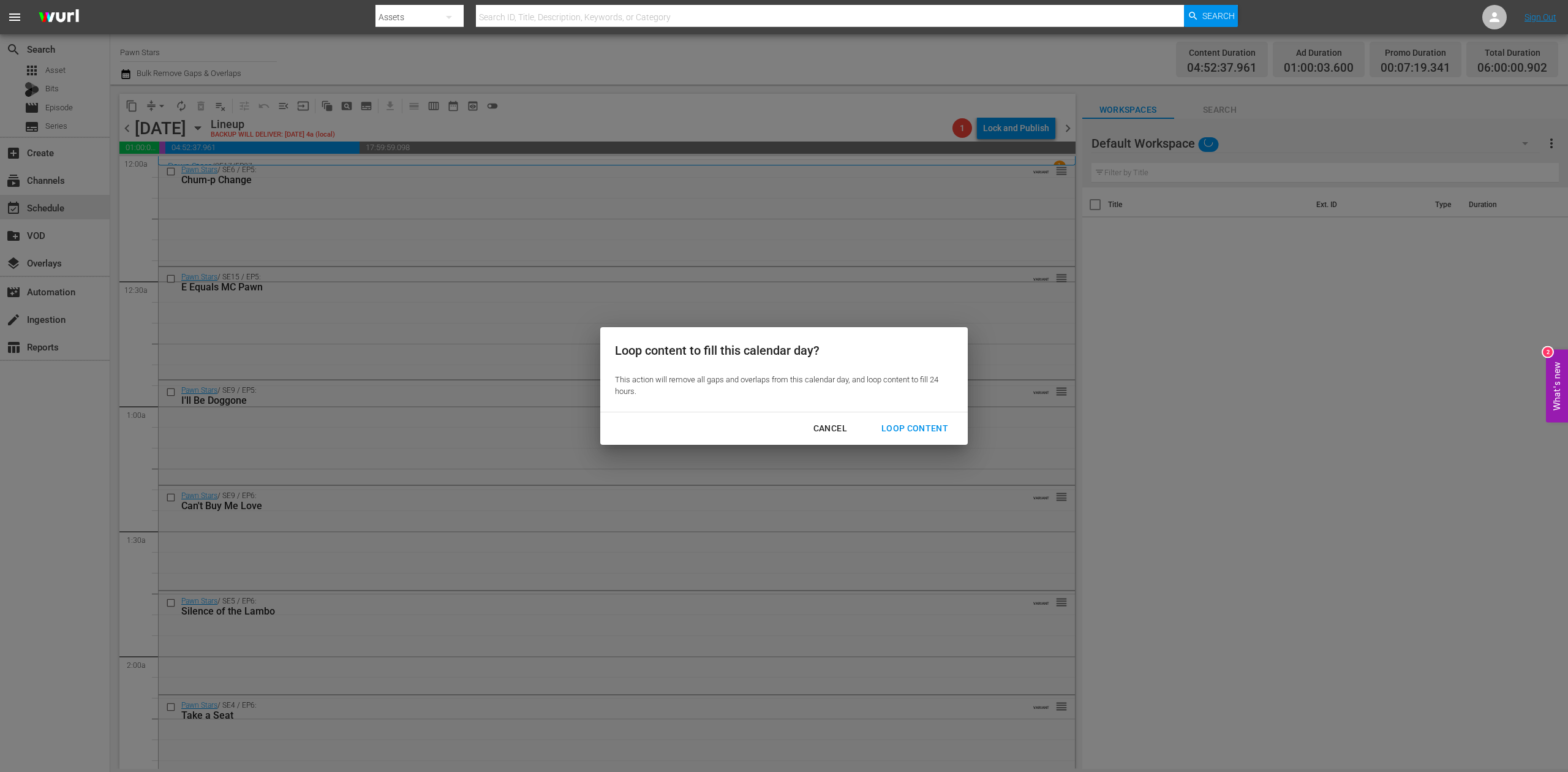
click at [932, 427] on div "Loop Content" at bounding box center [915, 428] width 86 height 15
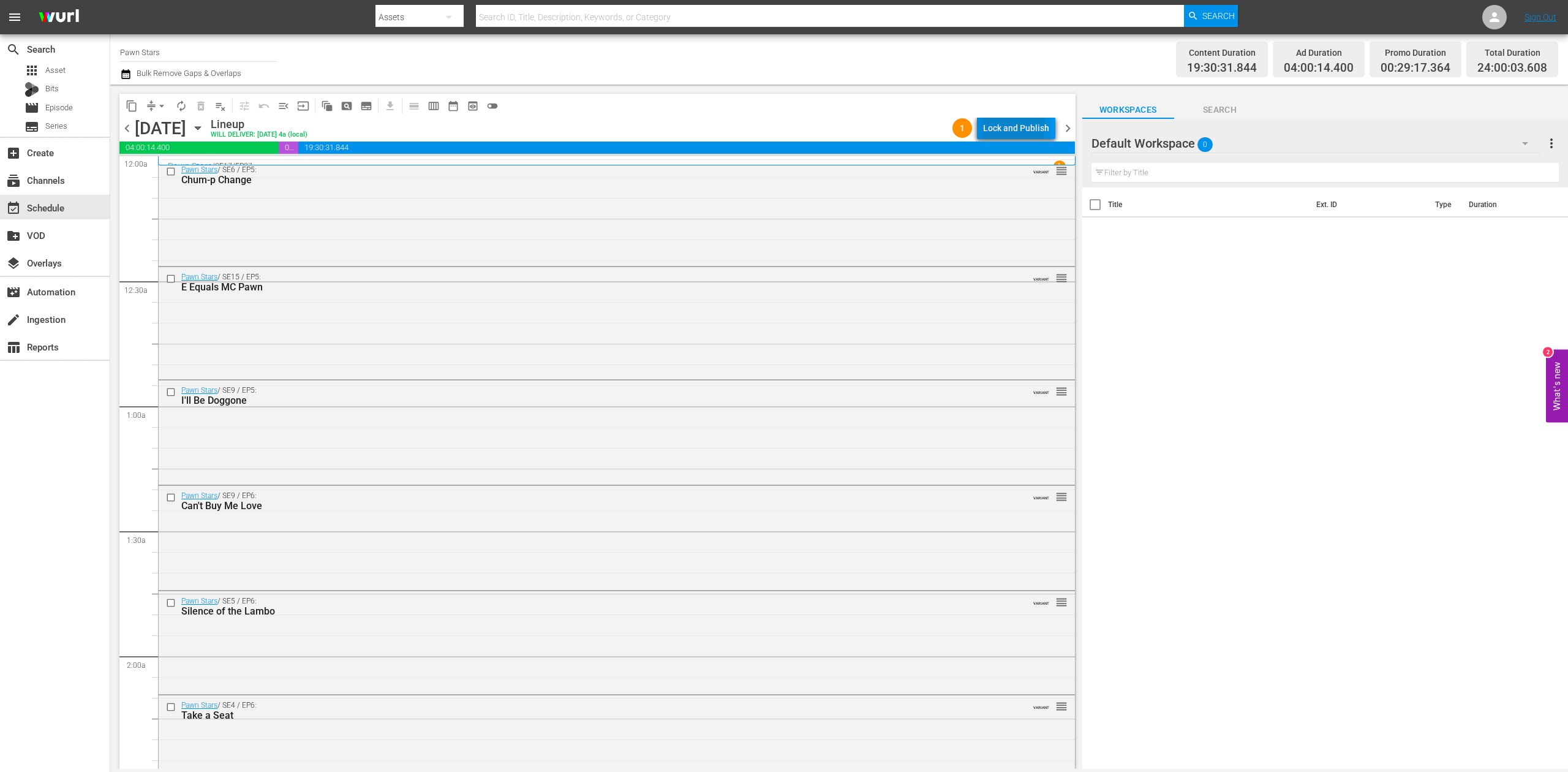
click at [1013, 126] on div "Lock and Publish" at bounding box center [1016, 128] width 66 height 22
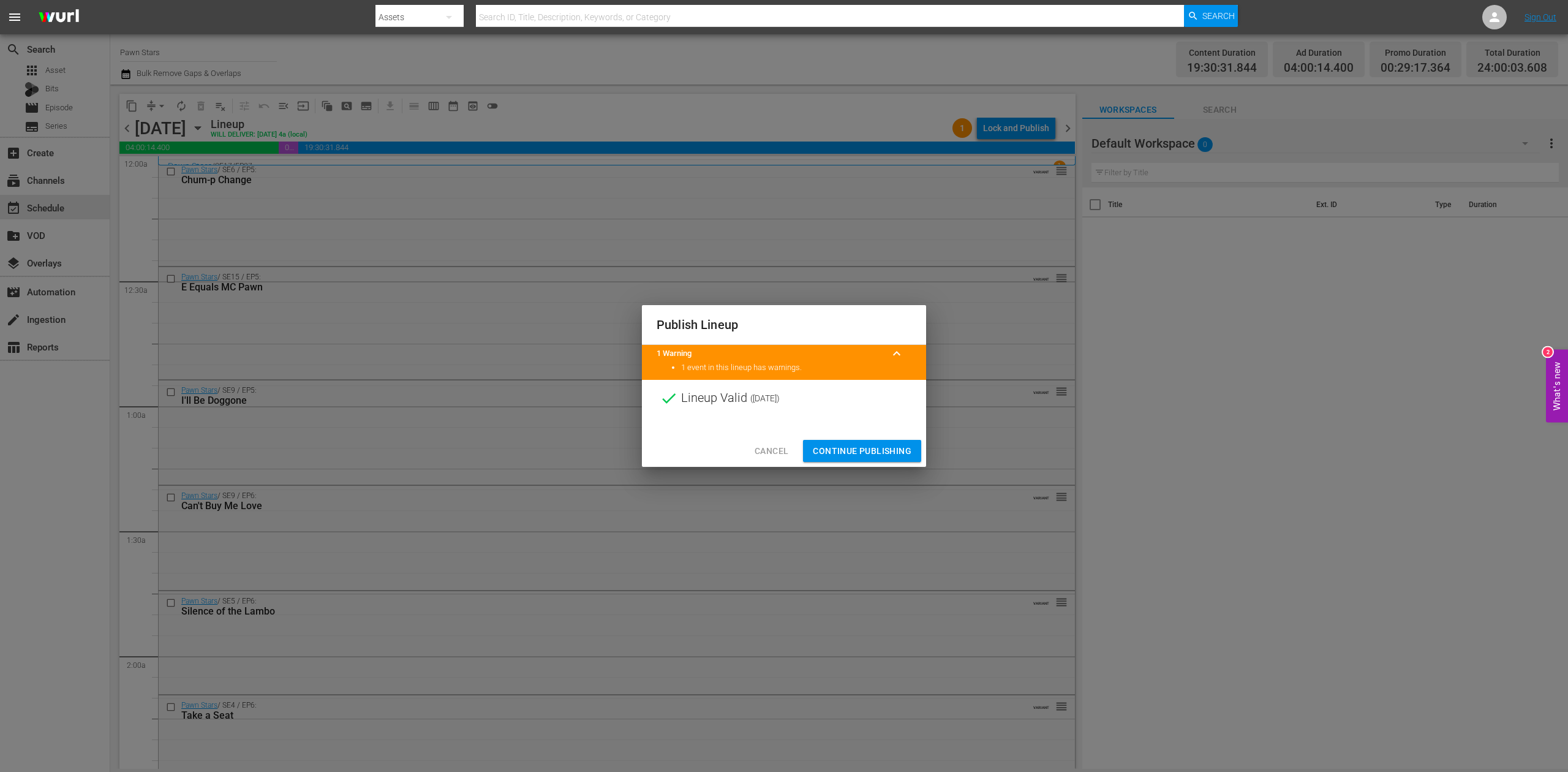
click at [889, 452] on span "Continue Publishing" at bounding box center [862, 451] width 99 height 15
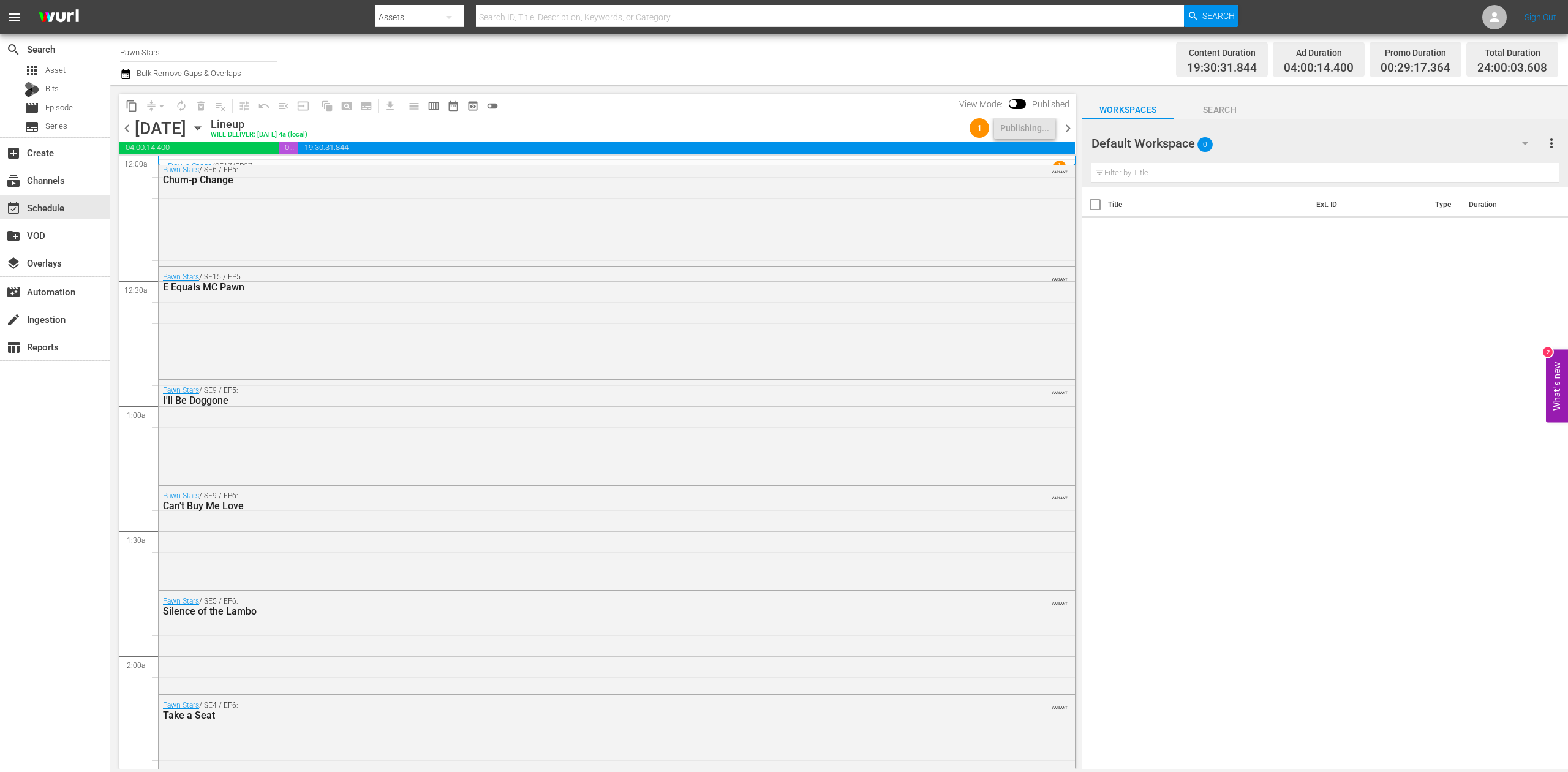
click at [201, 128] on icon "button" at bounding box center [197, 128] width 5 height 3
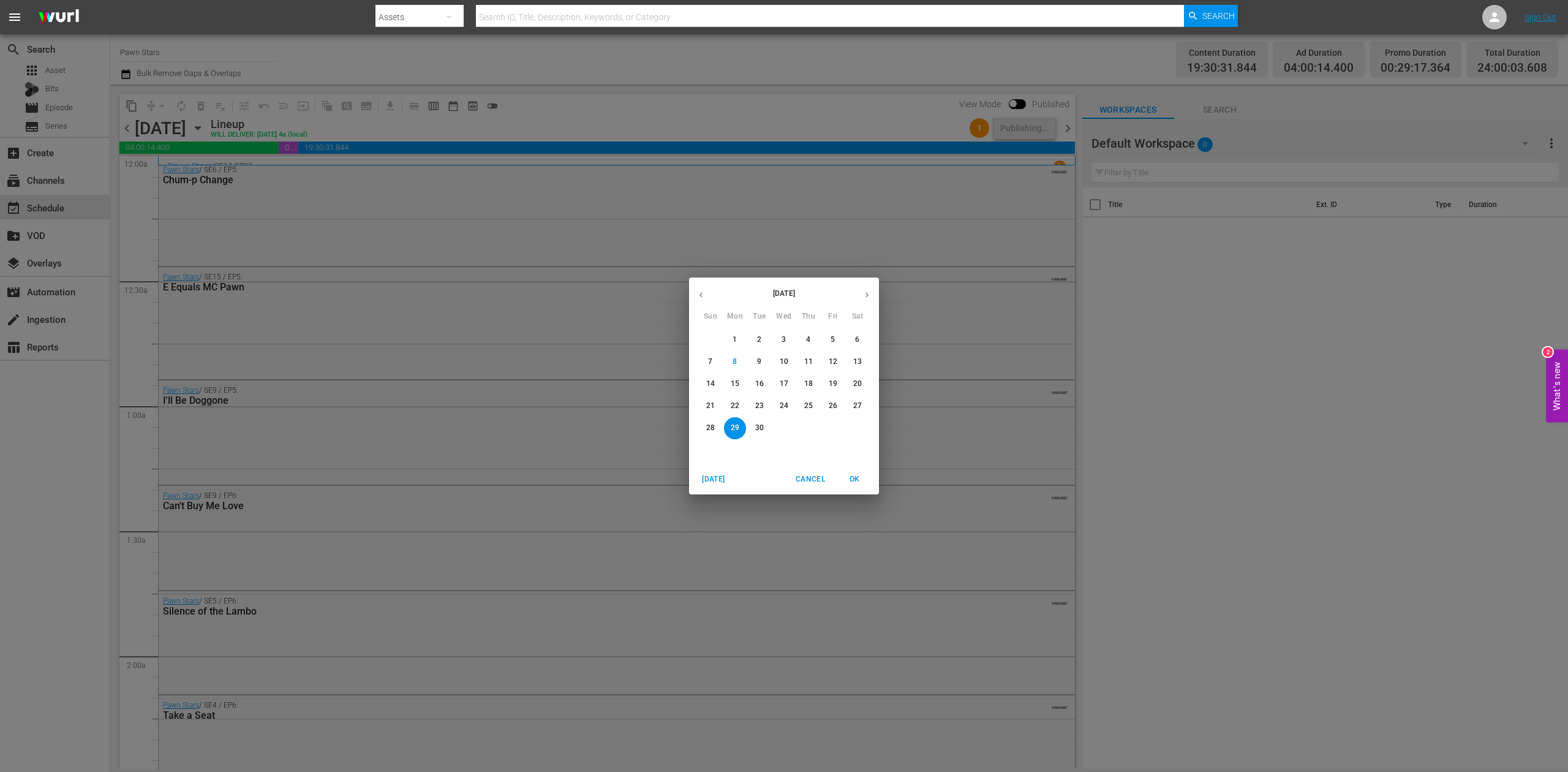
click at [851, 400] on button "27" at bounding box center [858, 406] width 22 height 22
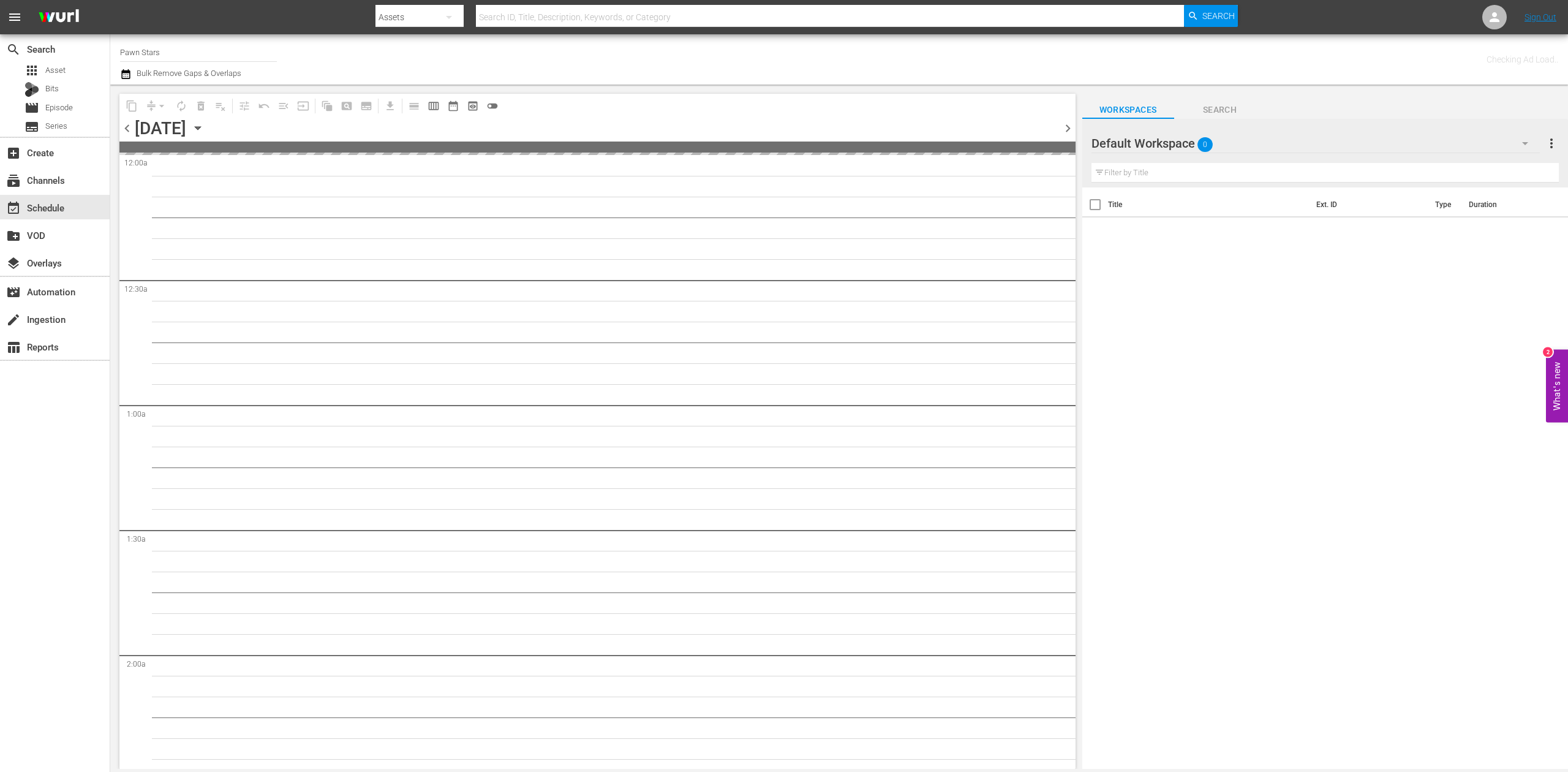
click at [201, 55] on input "Pawn Stars" at bounding box center [198, 52] width 157 height 29
drag, startPoint x: 170, startPoint y: 52, endPoint x: -3, endPoint y: 35, distance: 173.8
click at [0, 35] on html "menu Search By Assets Search ID, Title, Description, Keywords, or Category Sear…" at bounding box center [784, 386] width 1568 height 772
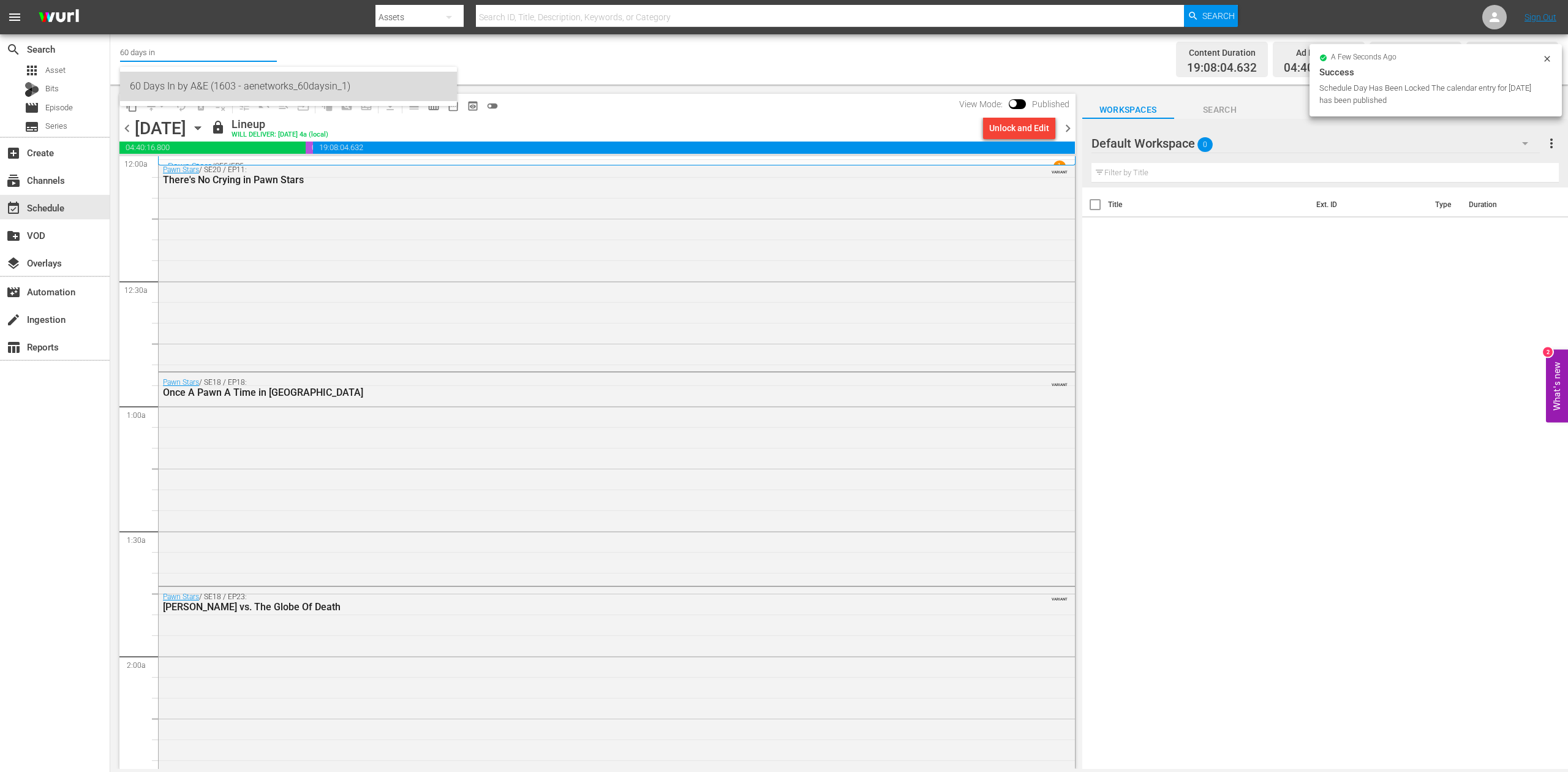
click at [261, 92] on div "60 Days In by A&E (1603 - aenetworks_60daysin_1)" at bounding box center [288, 86] width 317 height 29
type input "60 Days In by A&E (1603 - aenetworks_60daysin_1)"
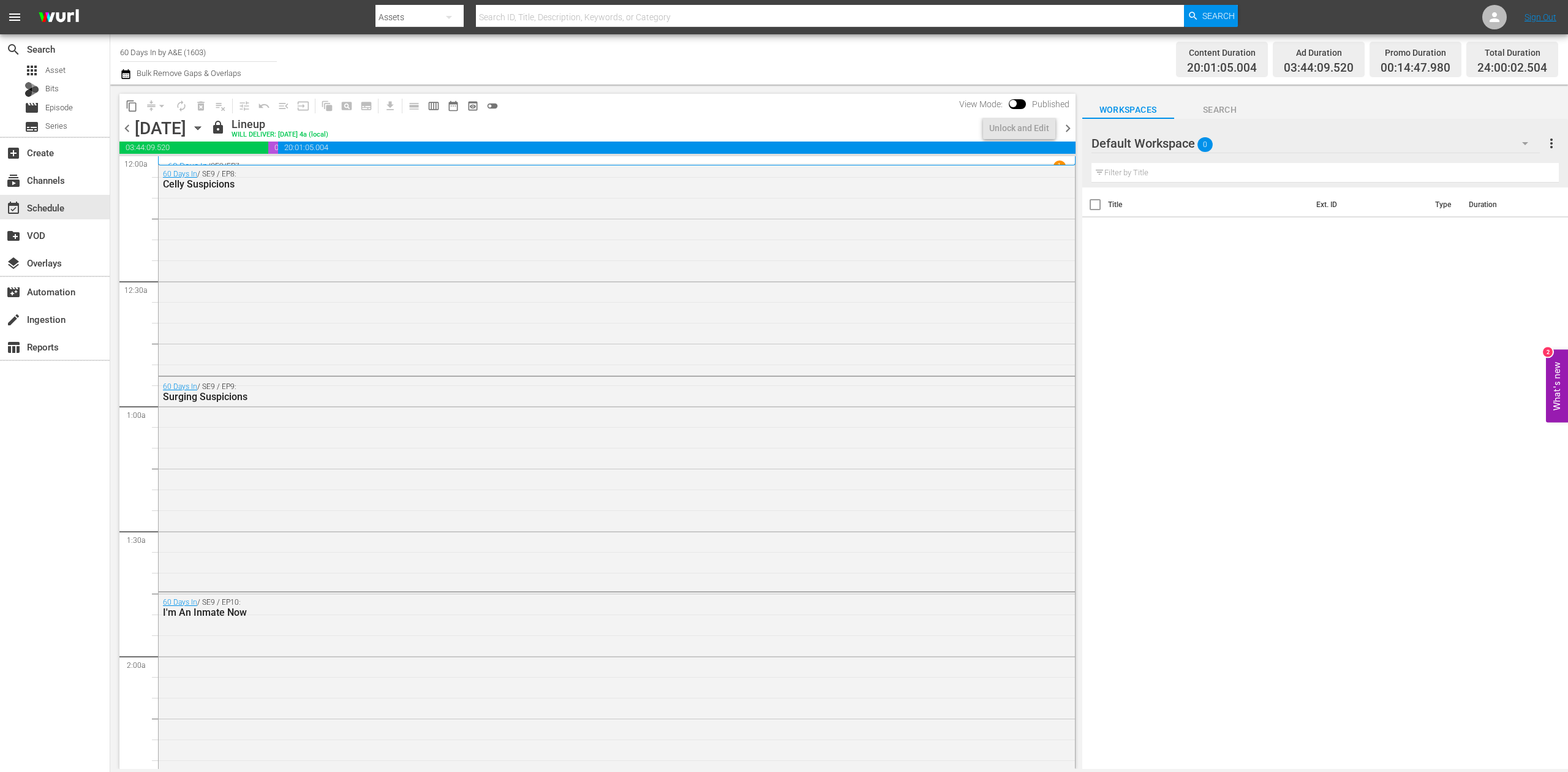
click at [490, 251] on div "60 Days In / SE9 / EP8: Celly Suspicions" at bounding box center [617, 269] width 917 height 209
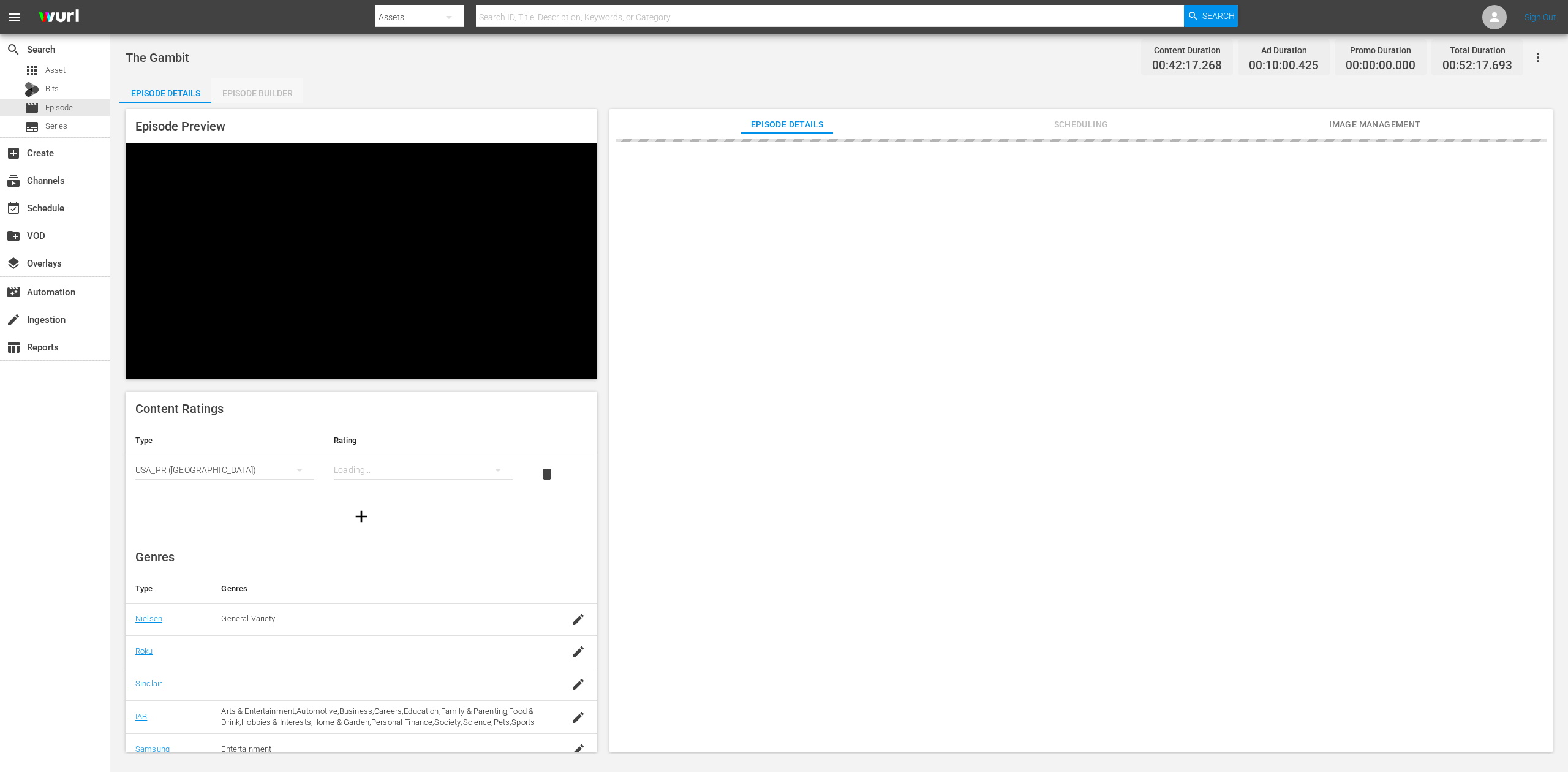
click at [280, 85] on div "Episode Builder" at bounding box center [258, 93] width 92 height 29
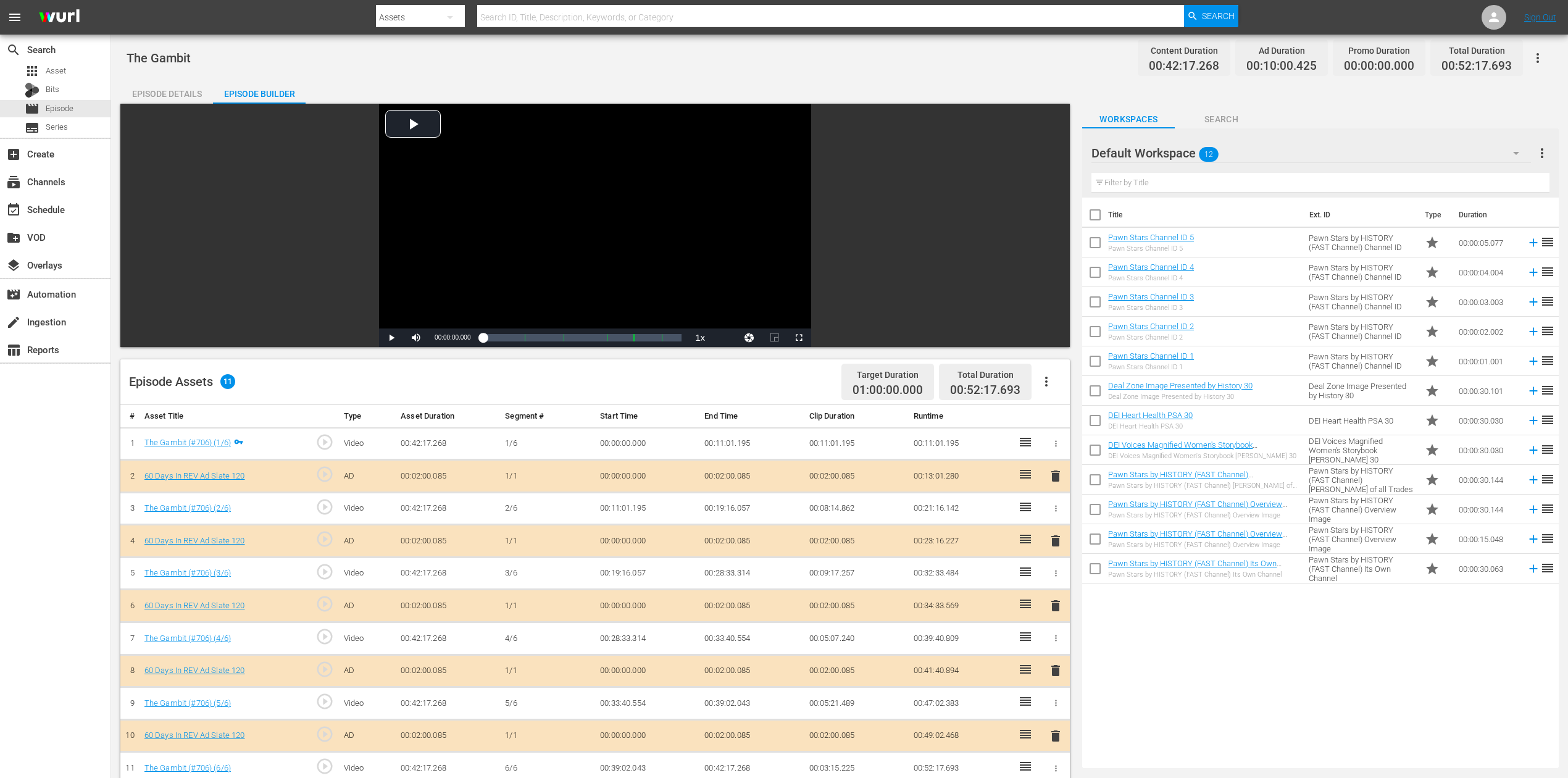
click at [1184, 156] on icon "button" at bounding box center [1516, 153] width 15 height 15
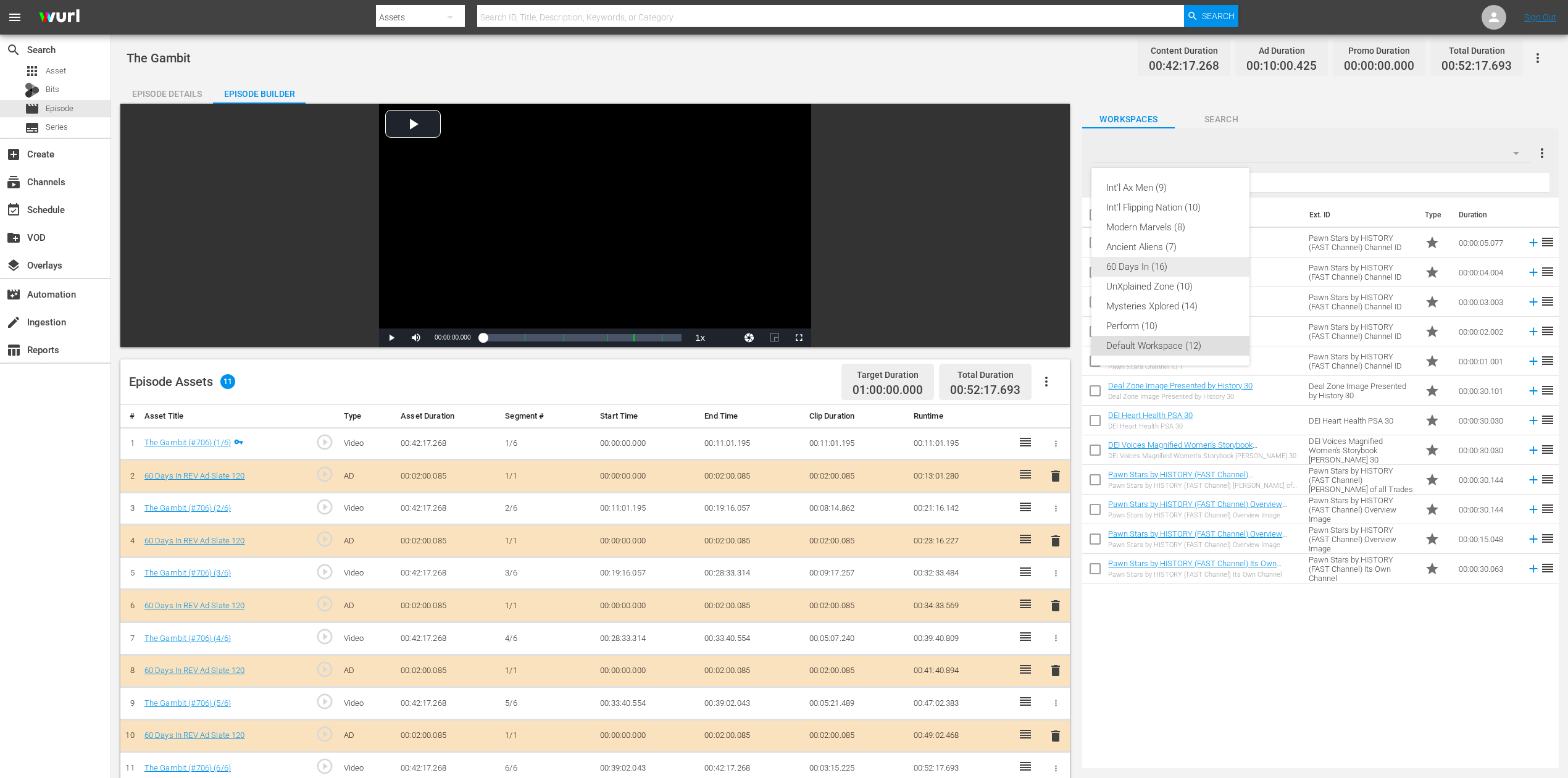
click at [1129, 261] on div "60 Days In (16)" at bounding box center [1170, 267] width 128 height 20
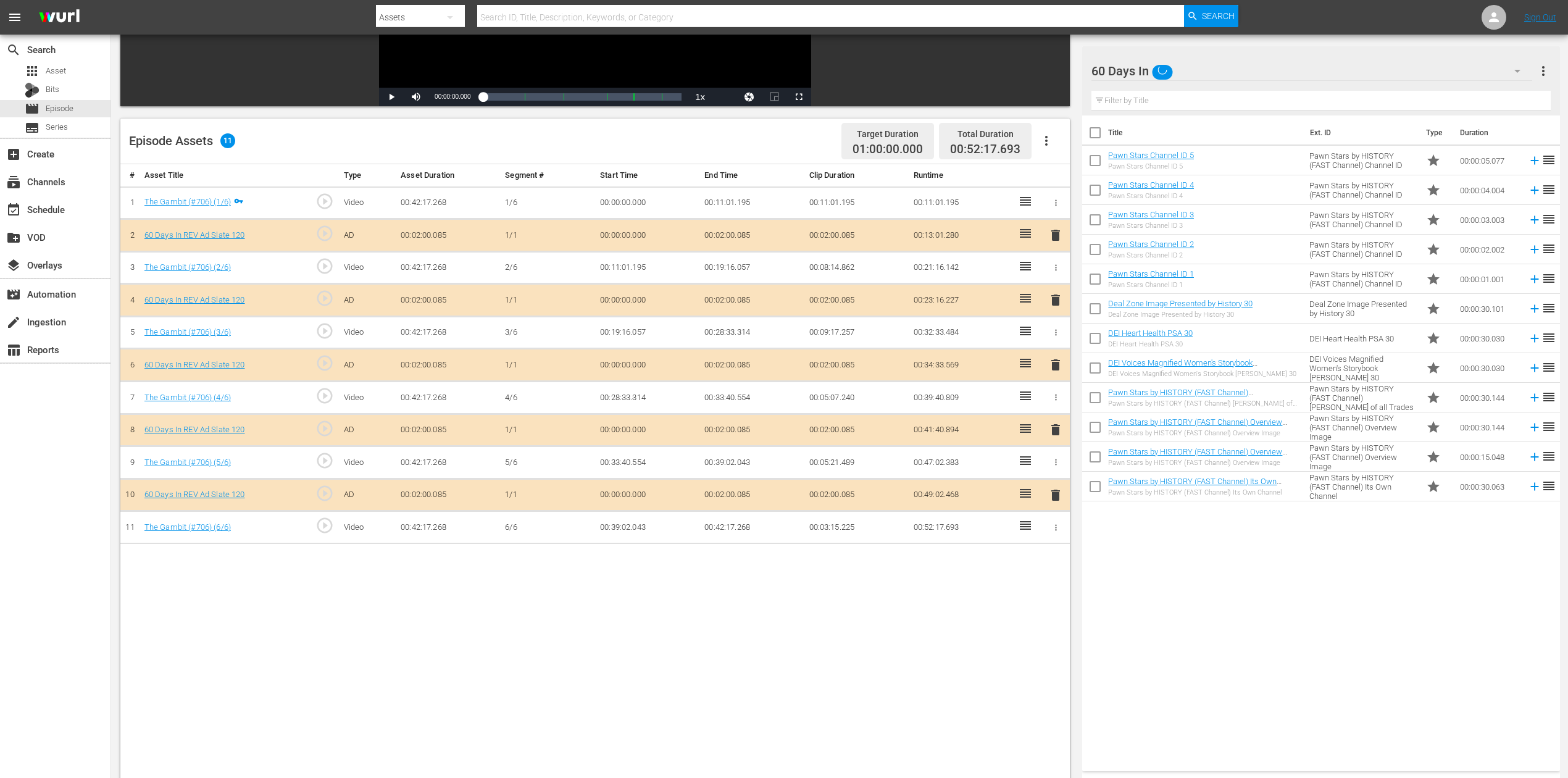
scroll to position [247, 0]
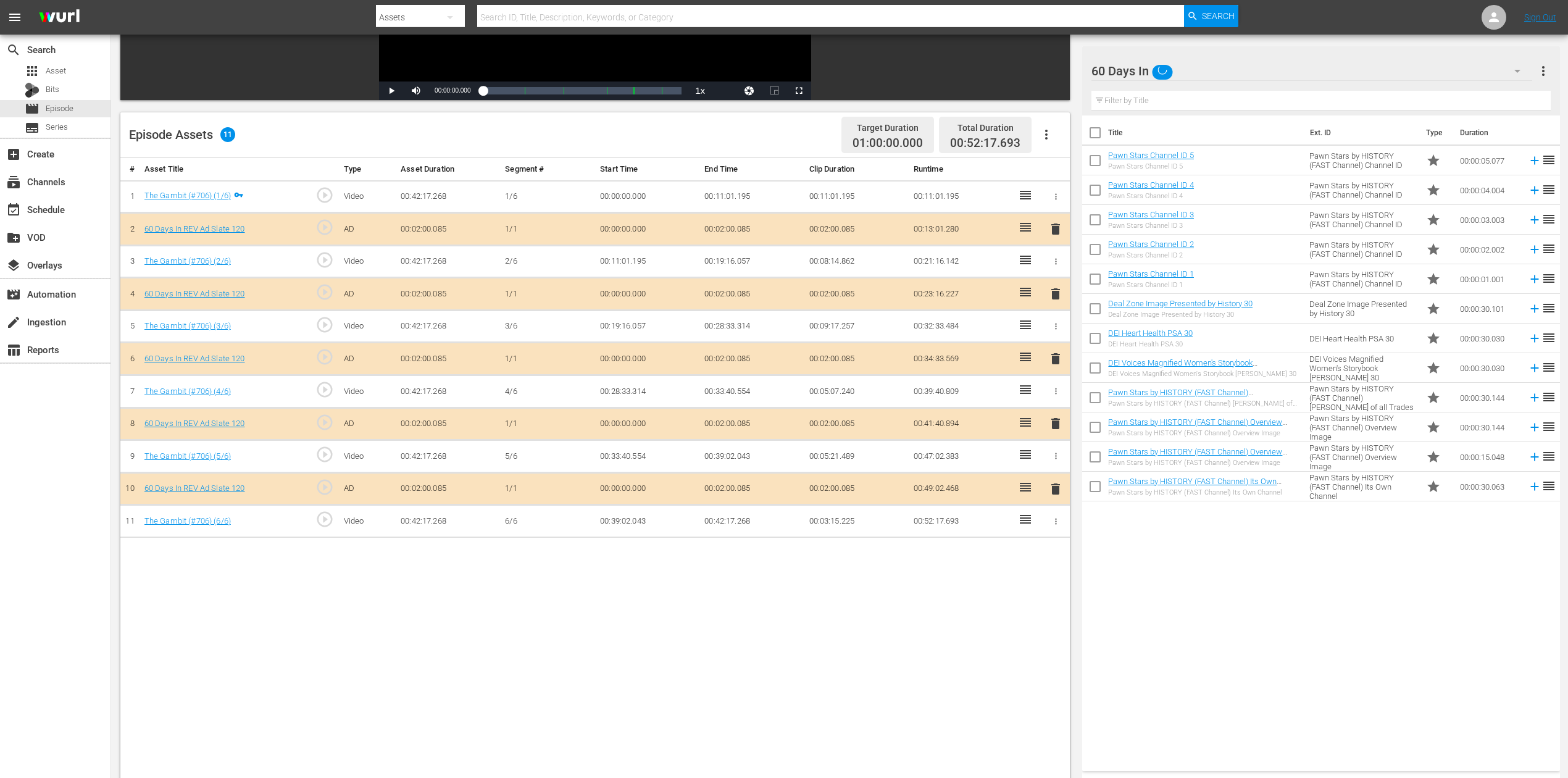
click at [1058, 356] on span "delete" at bounding box center [1055, 359] width 15 height 15
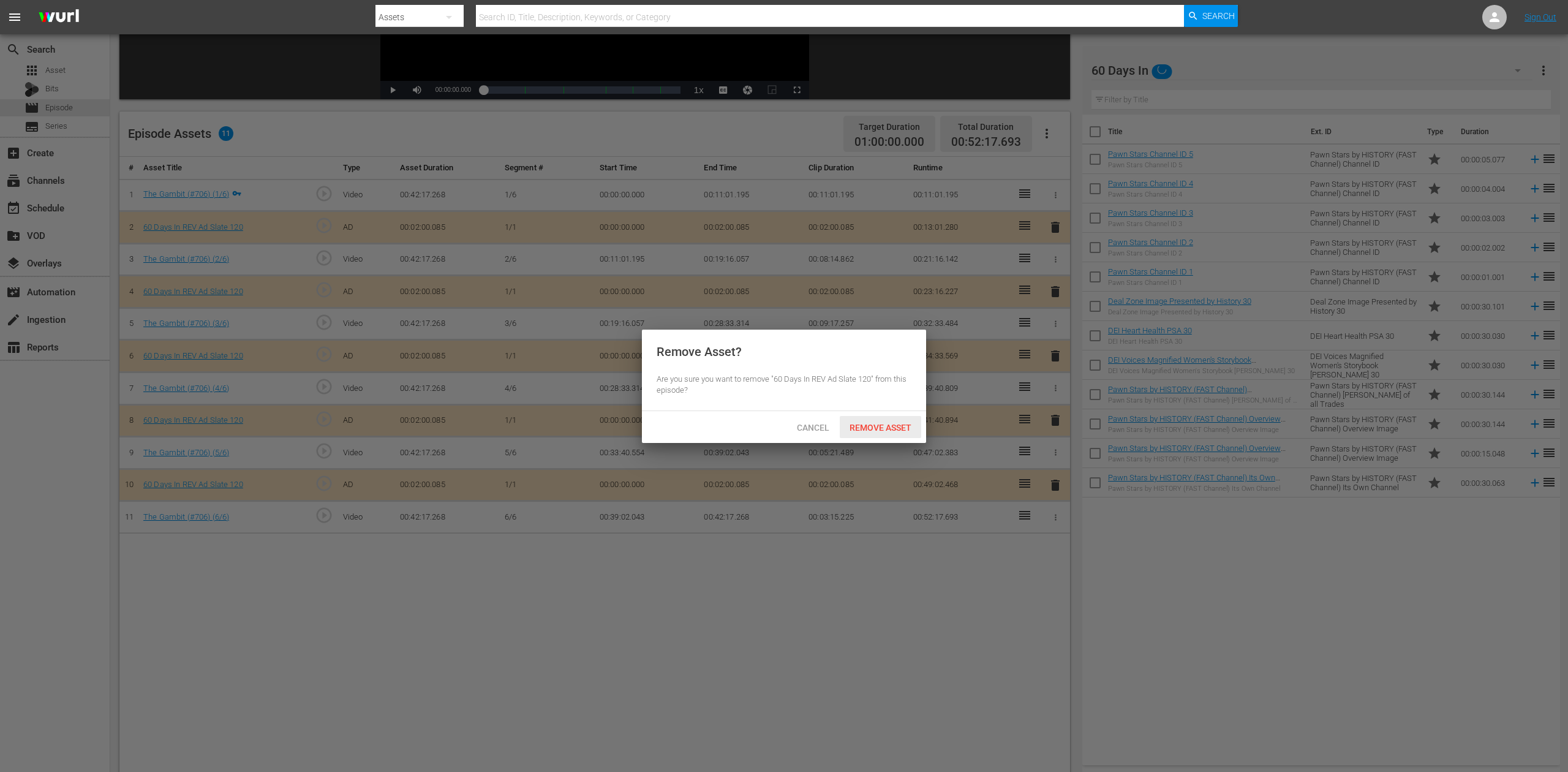
click at [864, 417] on div "Remove Asset" at bounding box center [881, 427] width 81 height 23
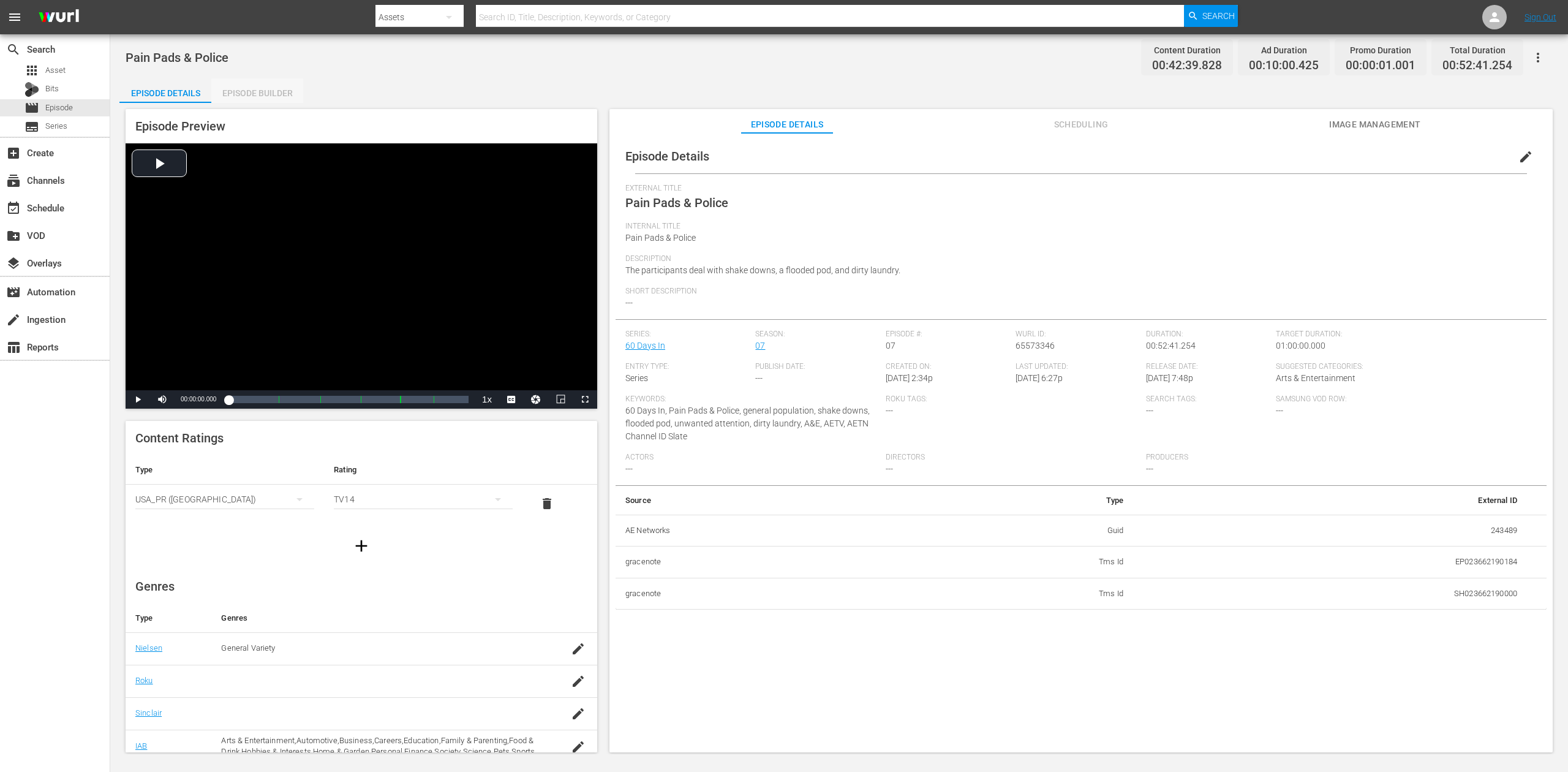
click at [259, 89] on div "Episode Builder" at bounding box center [258, 93] width 92 height 29
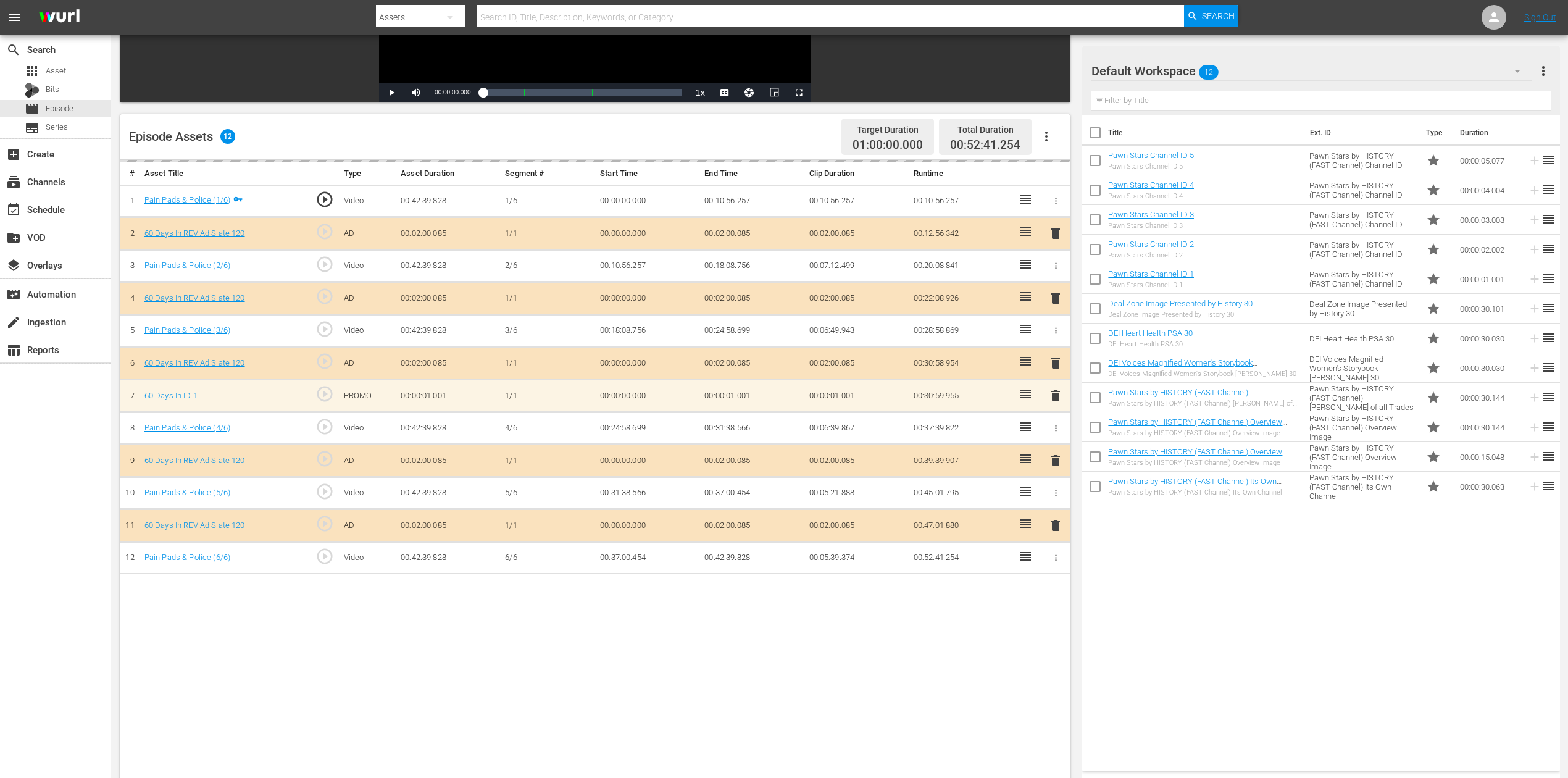
scroll to position [247, 0]
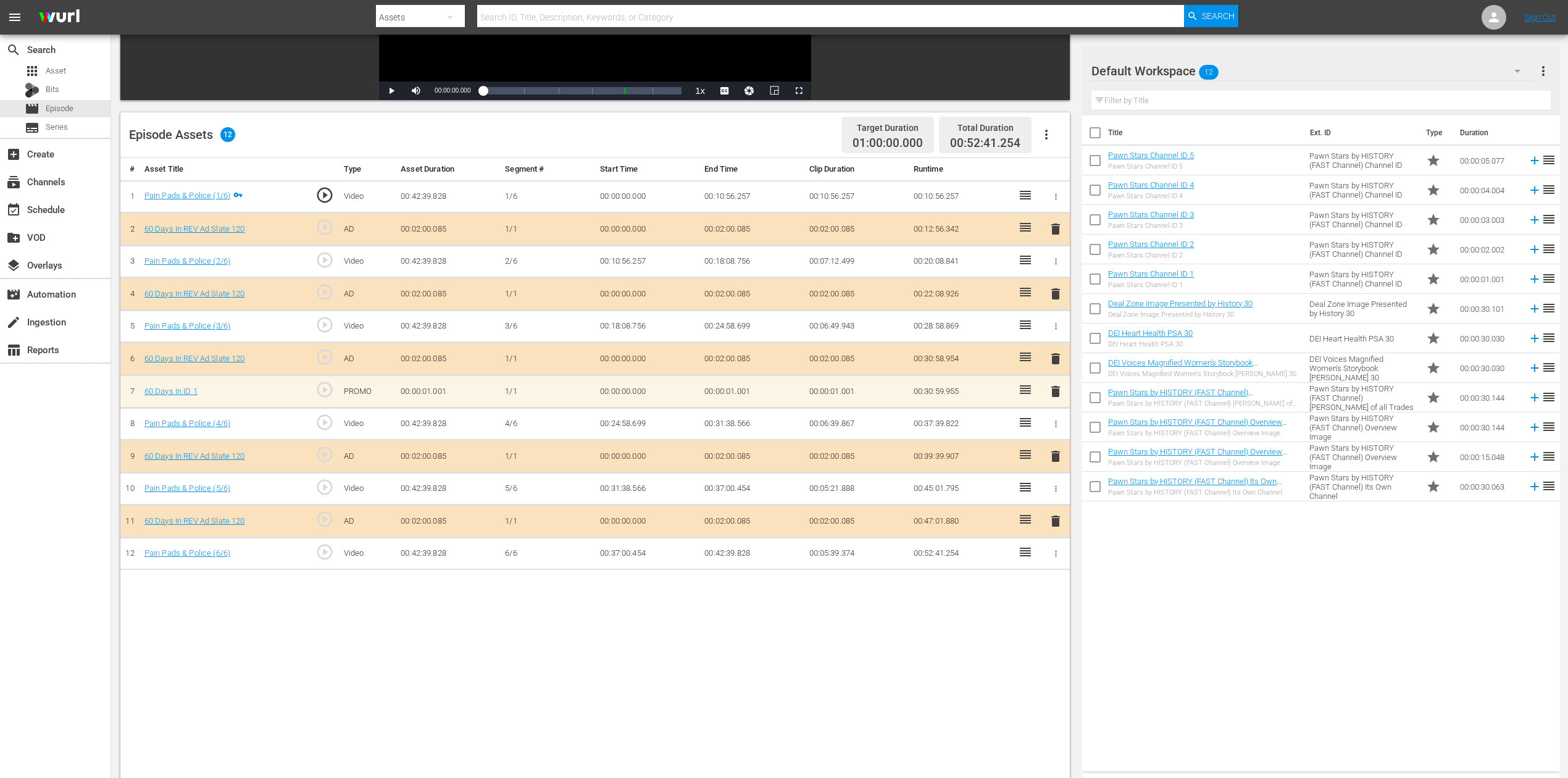
click at [1057, 394] on span "delete" at bounding box center [1055, 391] width 15 height 15
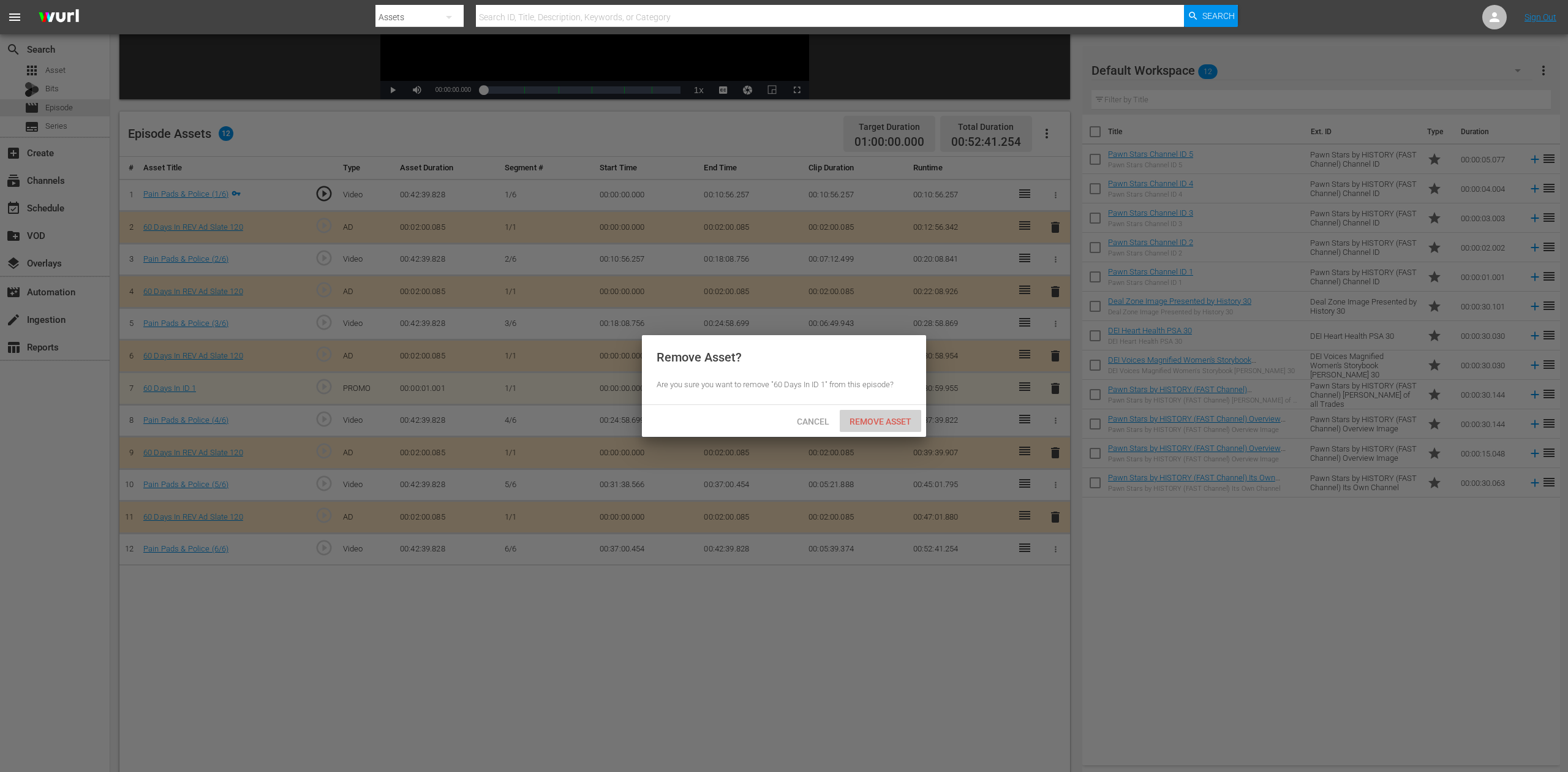
click at [881, 413] on div "Remove Asset" at bounding box center [881, 421] width 81 height 23
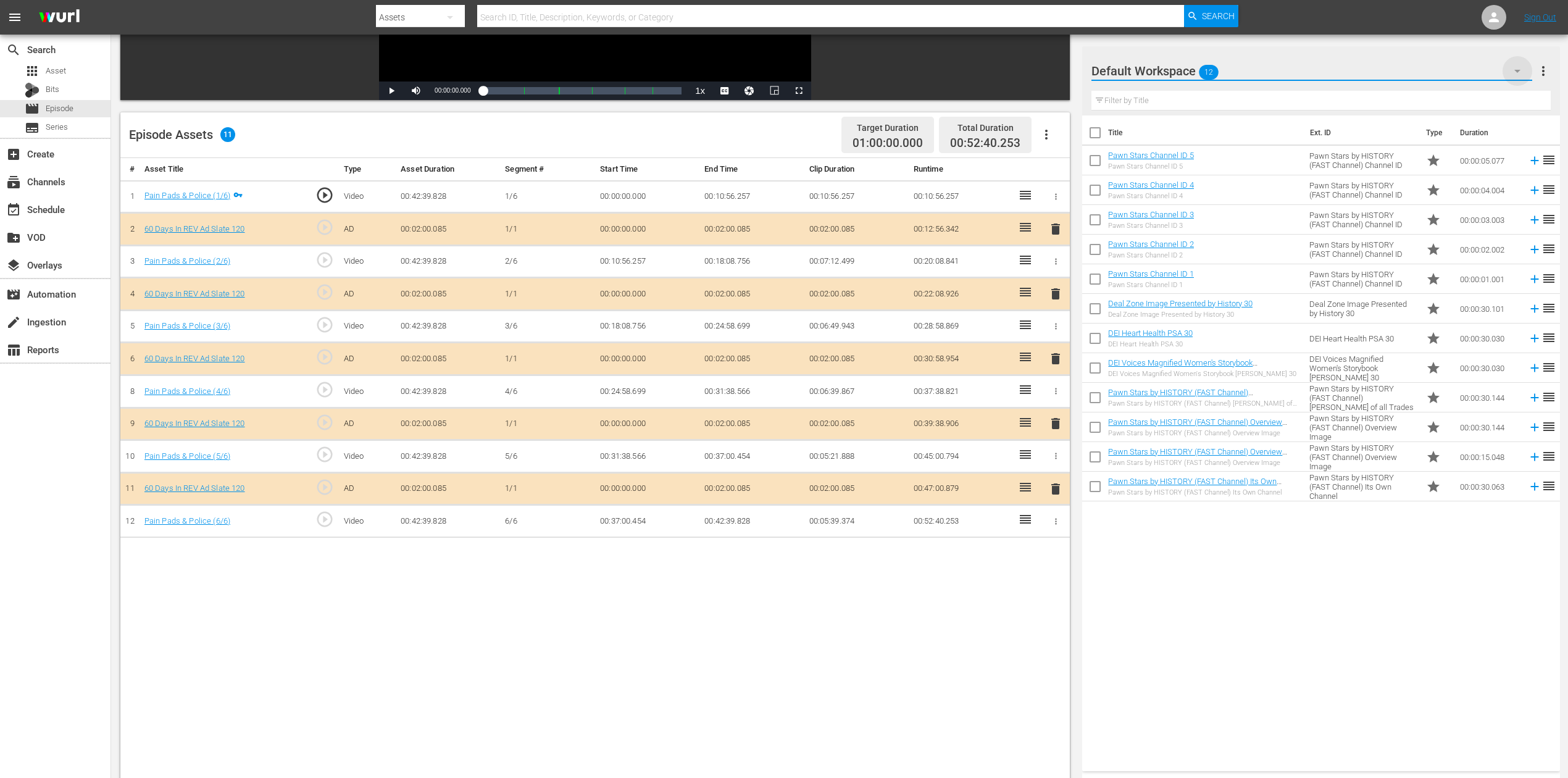
click at [1184, 67] on icon "button" at bounding box center [1517, 71] width 15 height 15
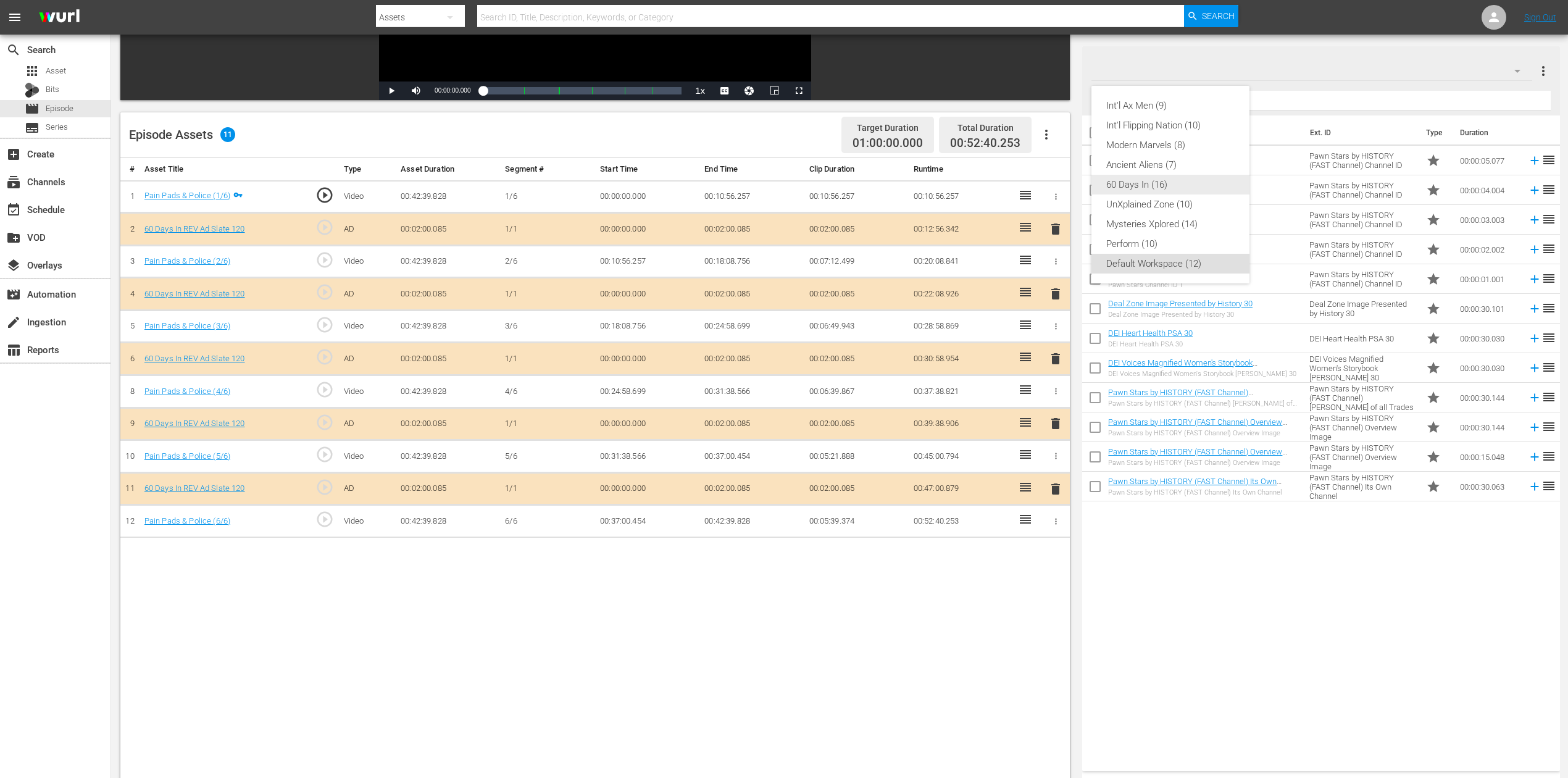
click at [1155, 183] on div "60 Days In (16)" at bounding box center [1170, 185] width 128 height 20
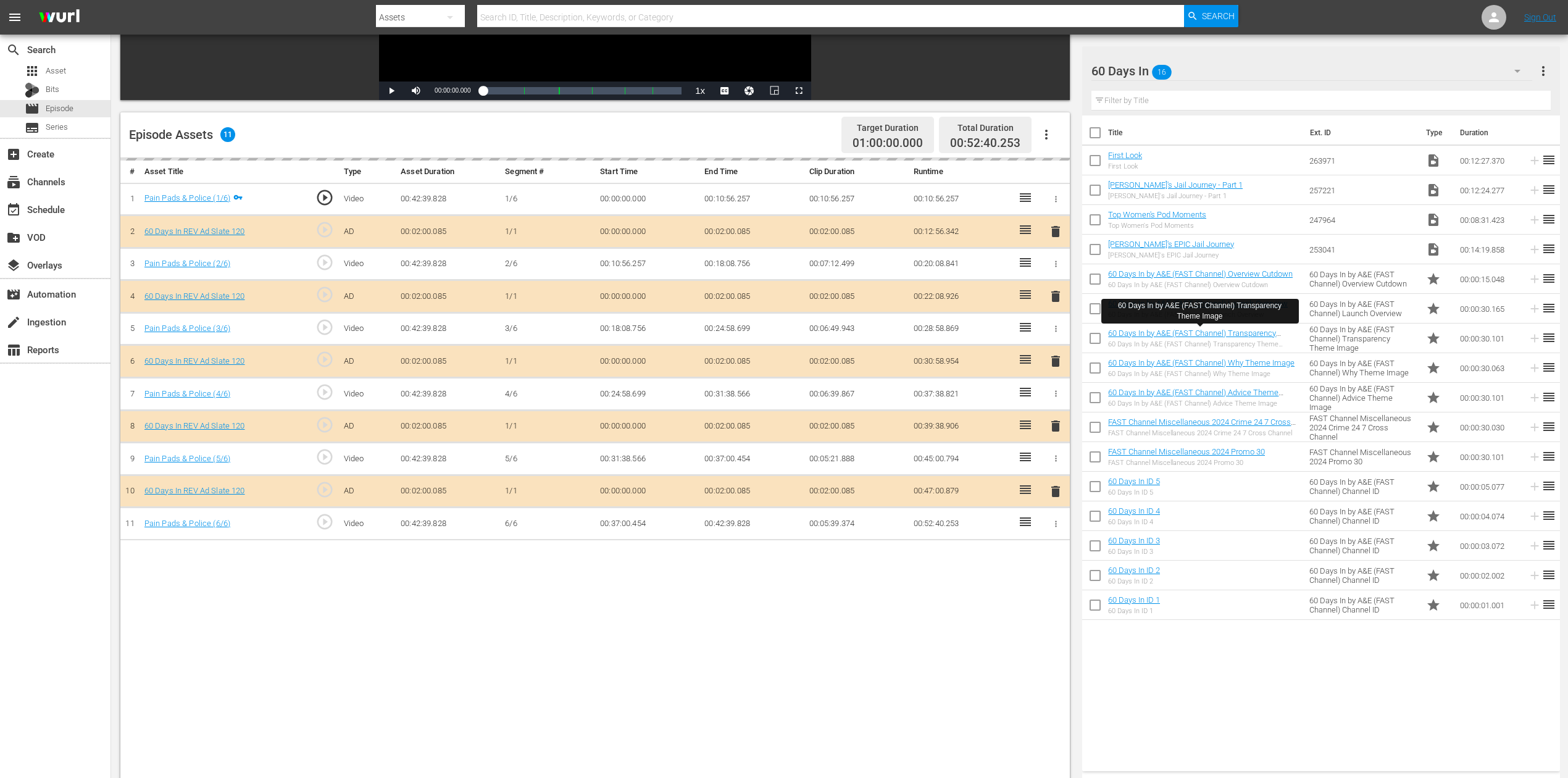
click at [1056, 359] on div "delete" at bounding box center [1056, 361] width 18 height 18
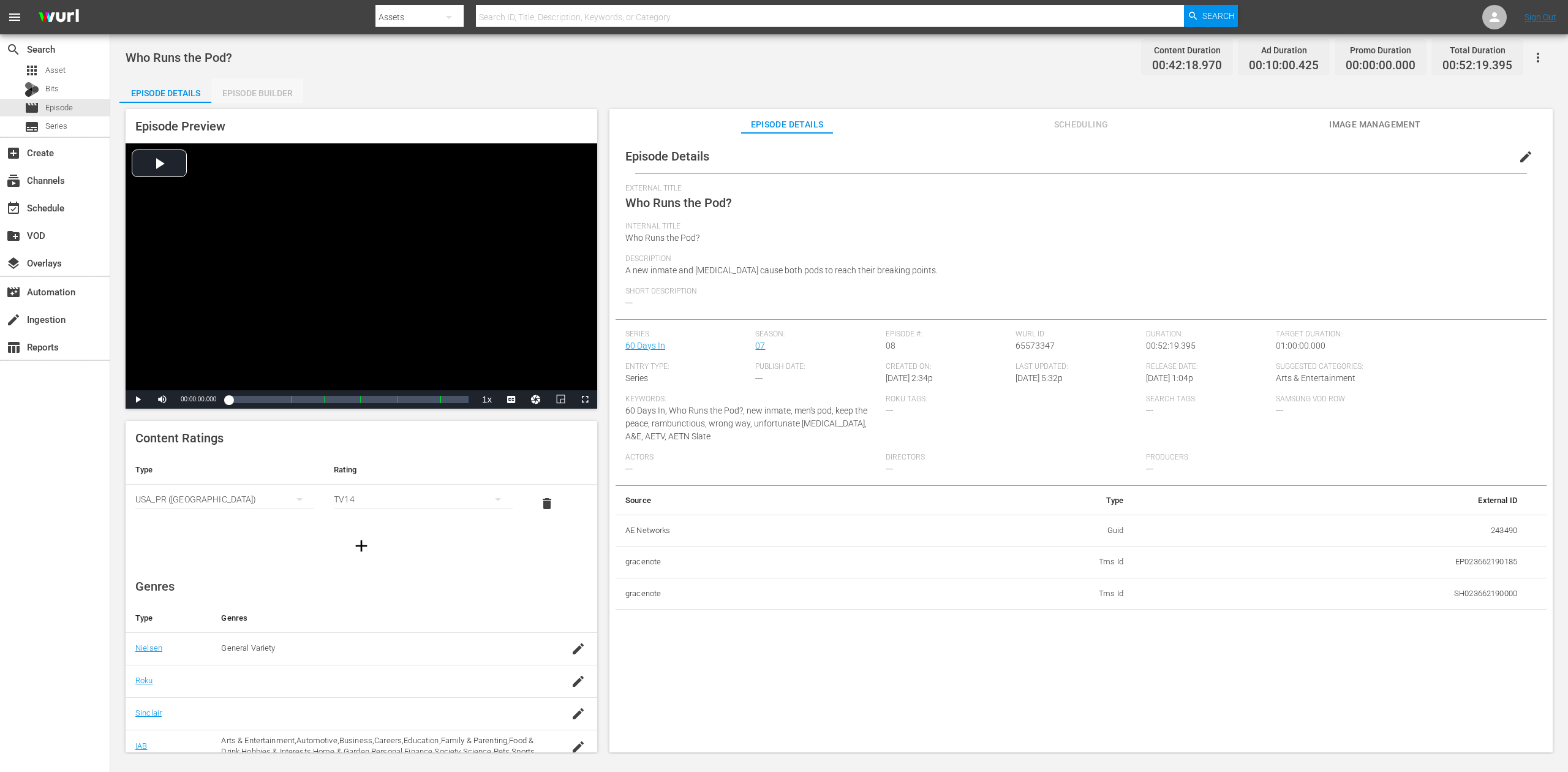
click at [269, 87] on div "Episode Builder" at bounding box center [258, 93] width 92 height 29
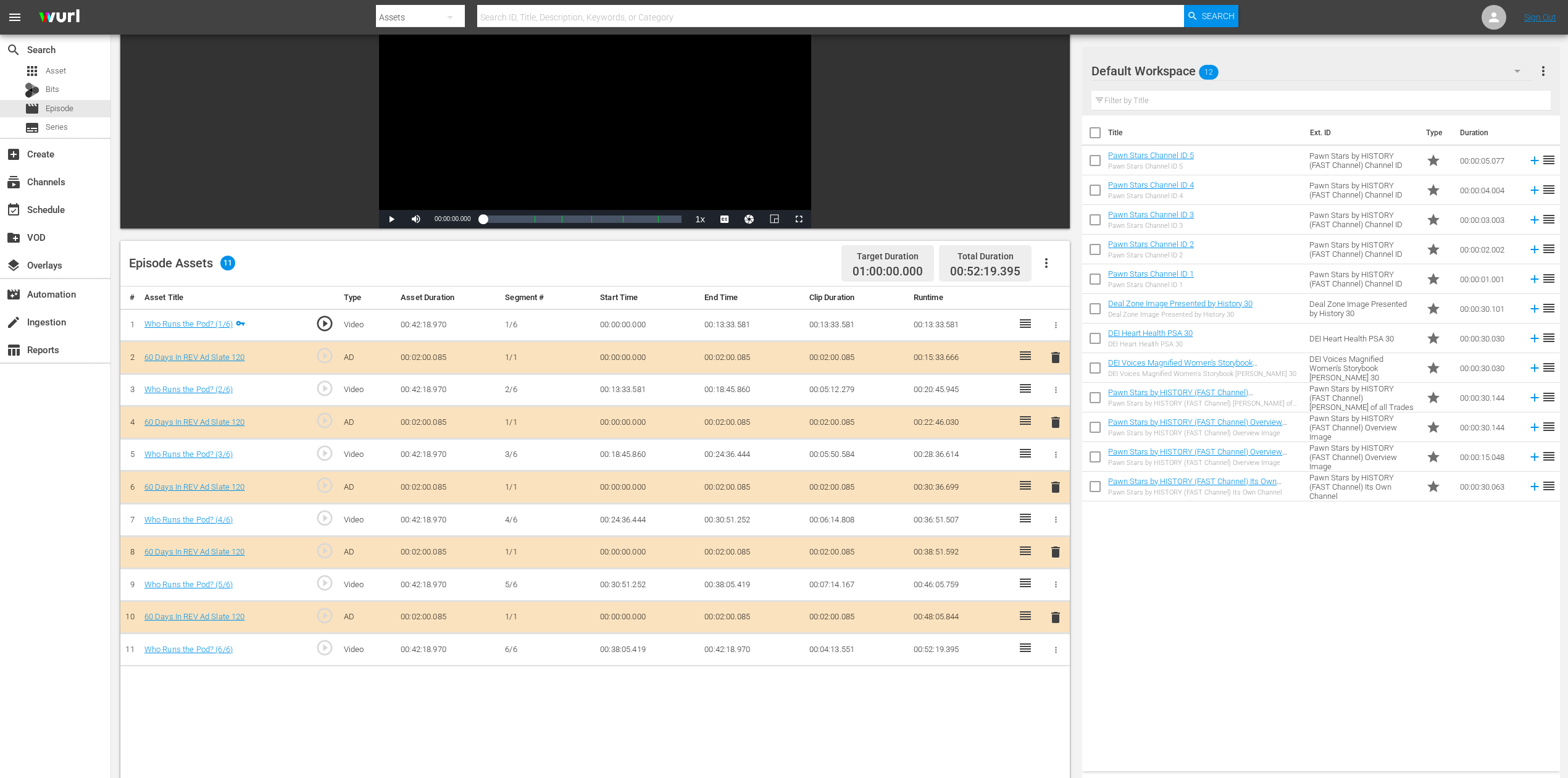
scroll to position [247, 0]
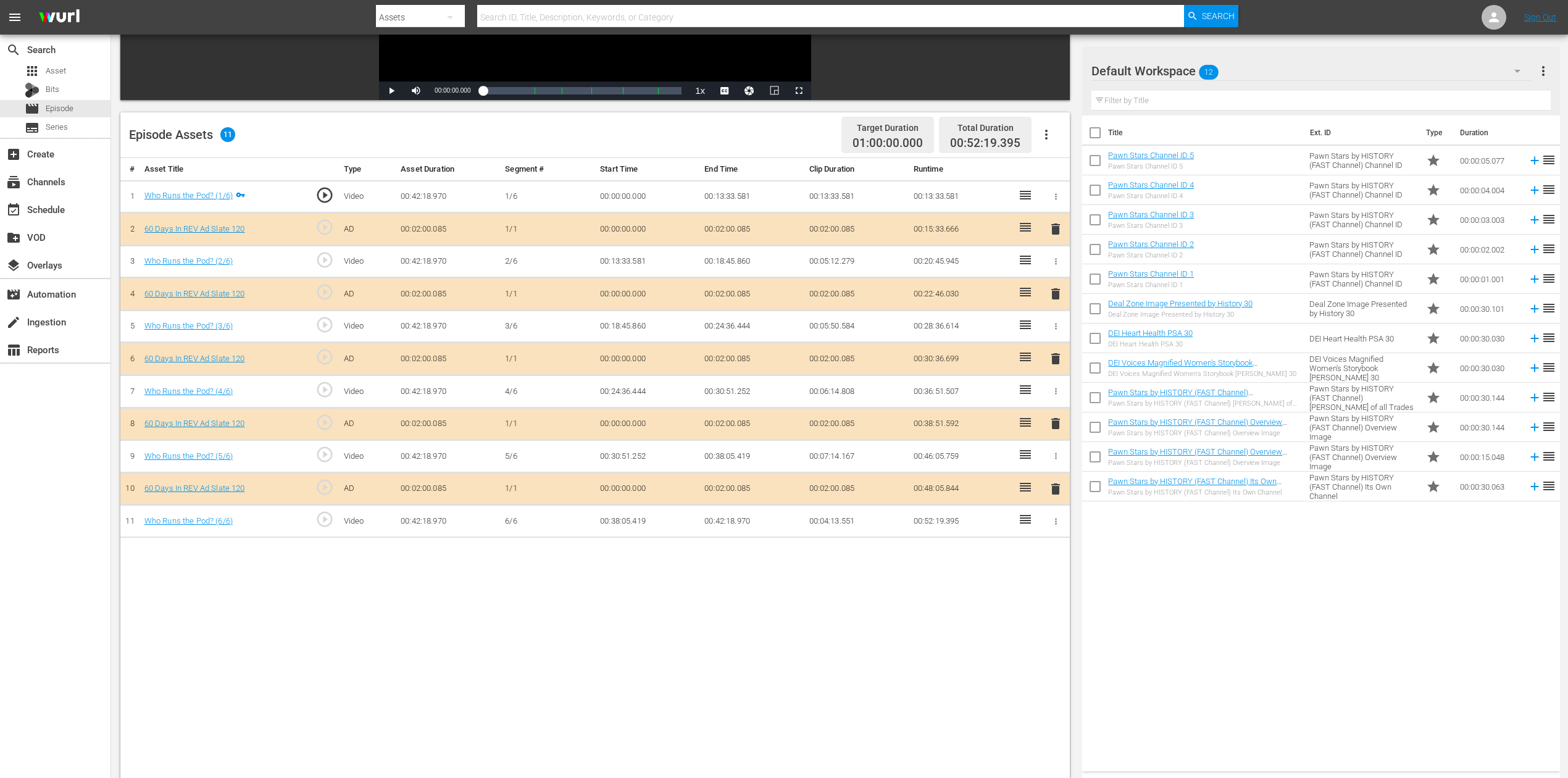
click at [1056, 356] on span "delete" at bounding box center [1055, 359] width 15 height 15
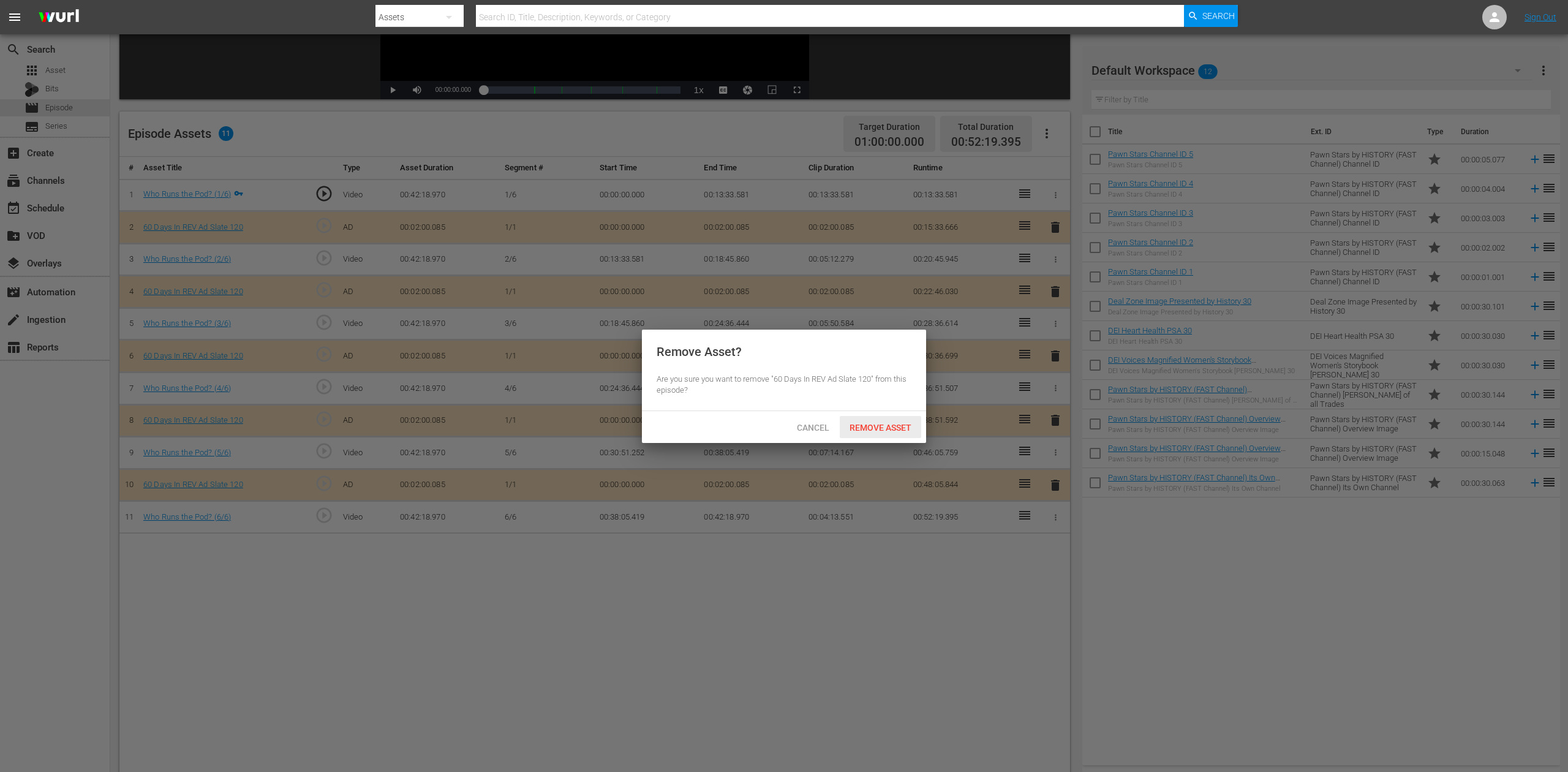
click at [852, 427] on span "Remove Asset" at bounding box center [881, 427] width 81 height 10
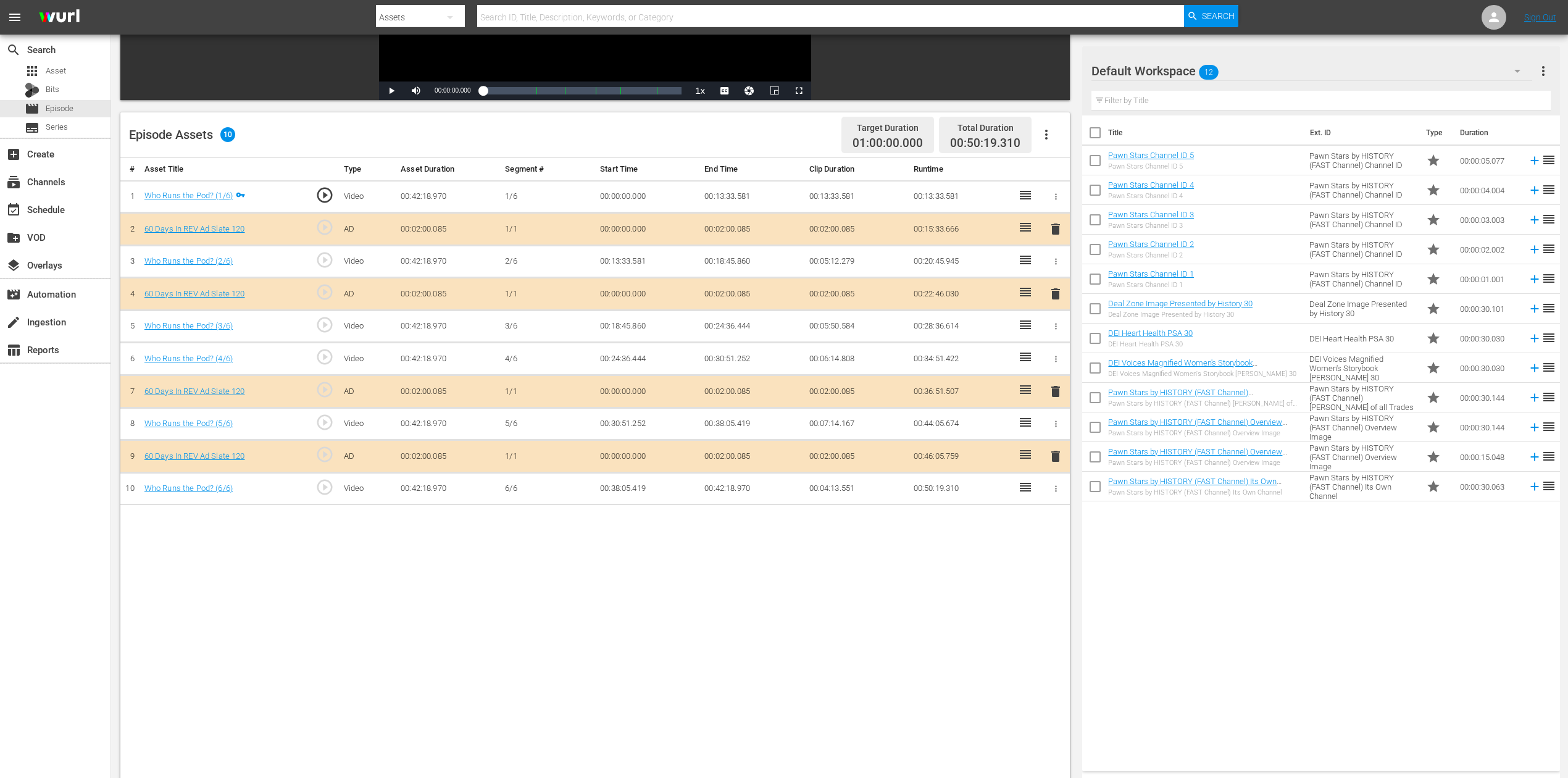
click at [1184, 72] on icon "button" at bounding box center [1517, 71] width 15 height 15
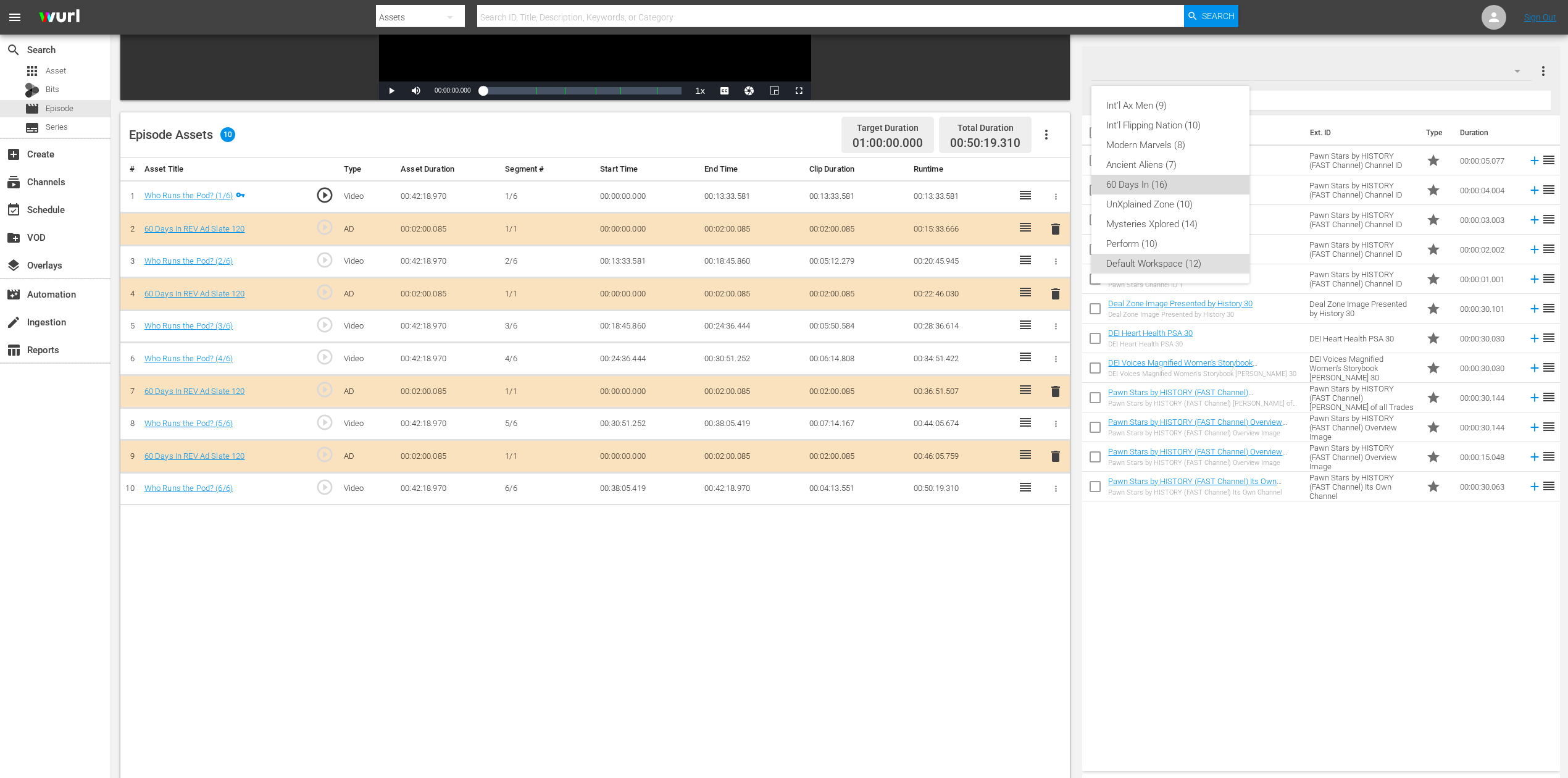
click at [1156, 183] on div "60 Days In (16)" at bounding box center [1170, 185] width 128 height 20
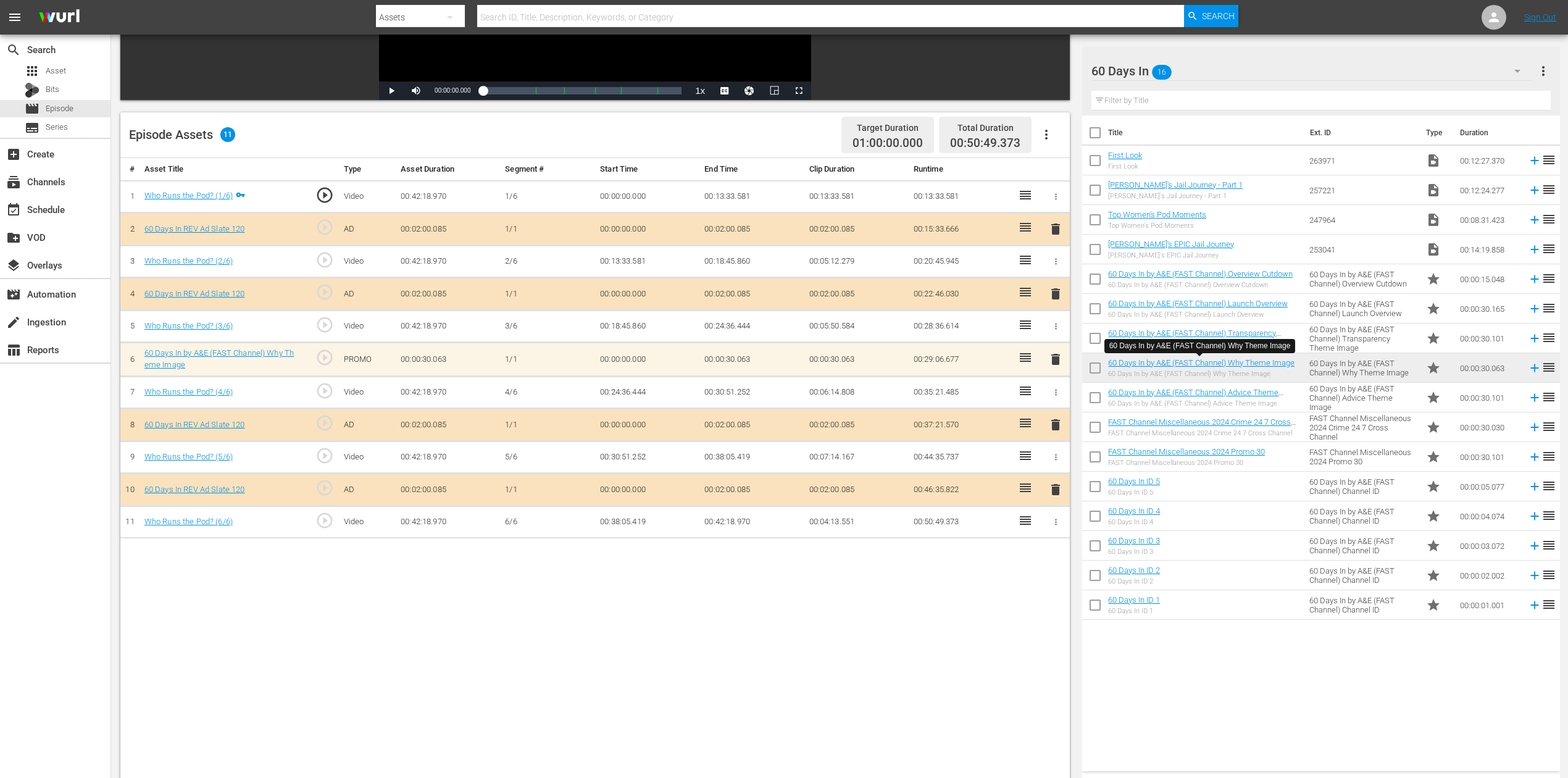
click at [1055, 355] on span "delete" at bounding box center [1055, 359] width 15 height 15
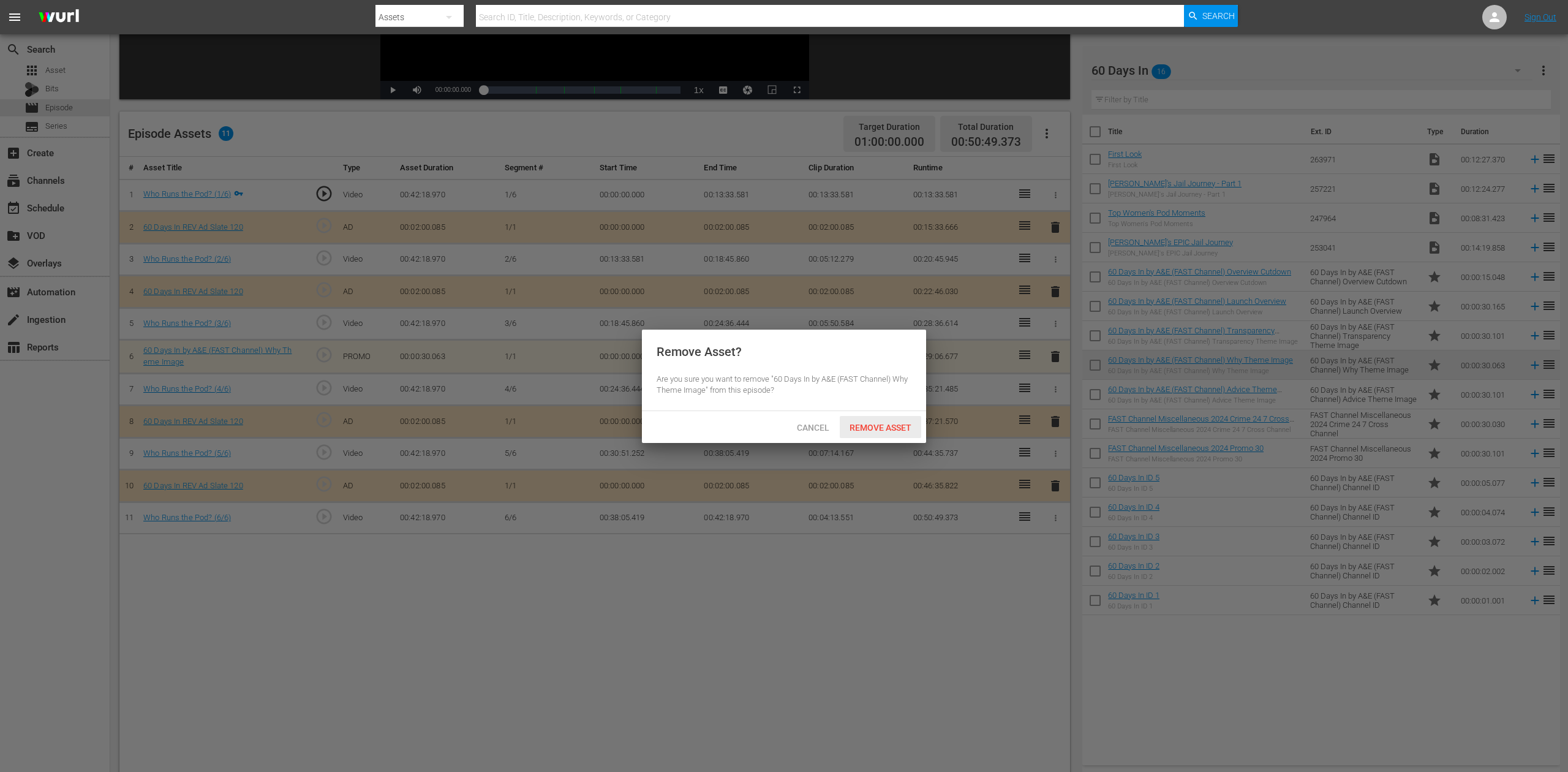
click at [886, 425] on span "Remove Asset" at bounding box center [881, 427] width 81 height 10
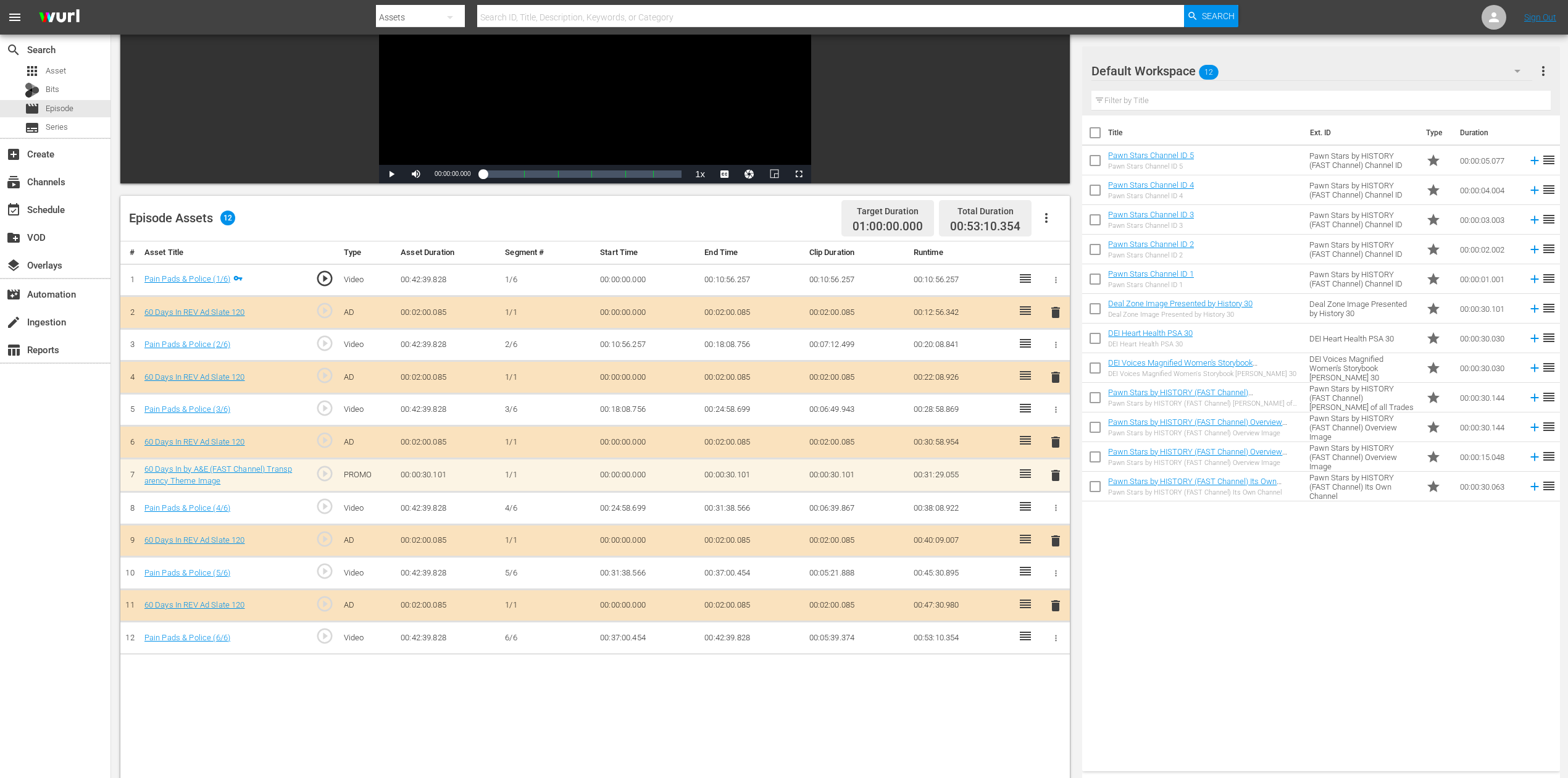
scroll to position [164, 0]
click at [1055, 439] on span "delete" at bounding box center [1055, 441] width 15 height 15
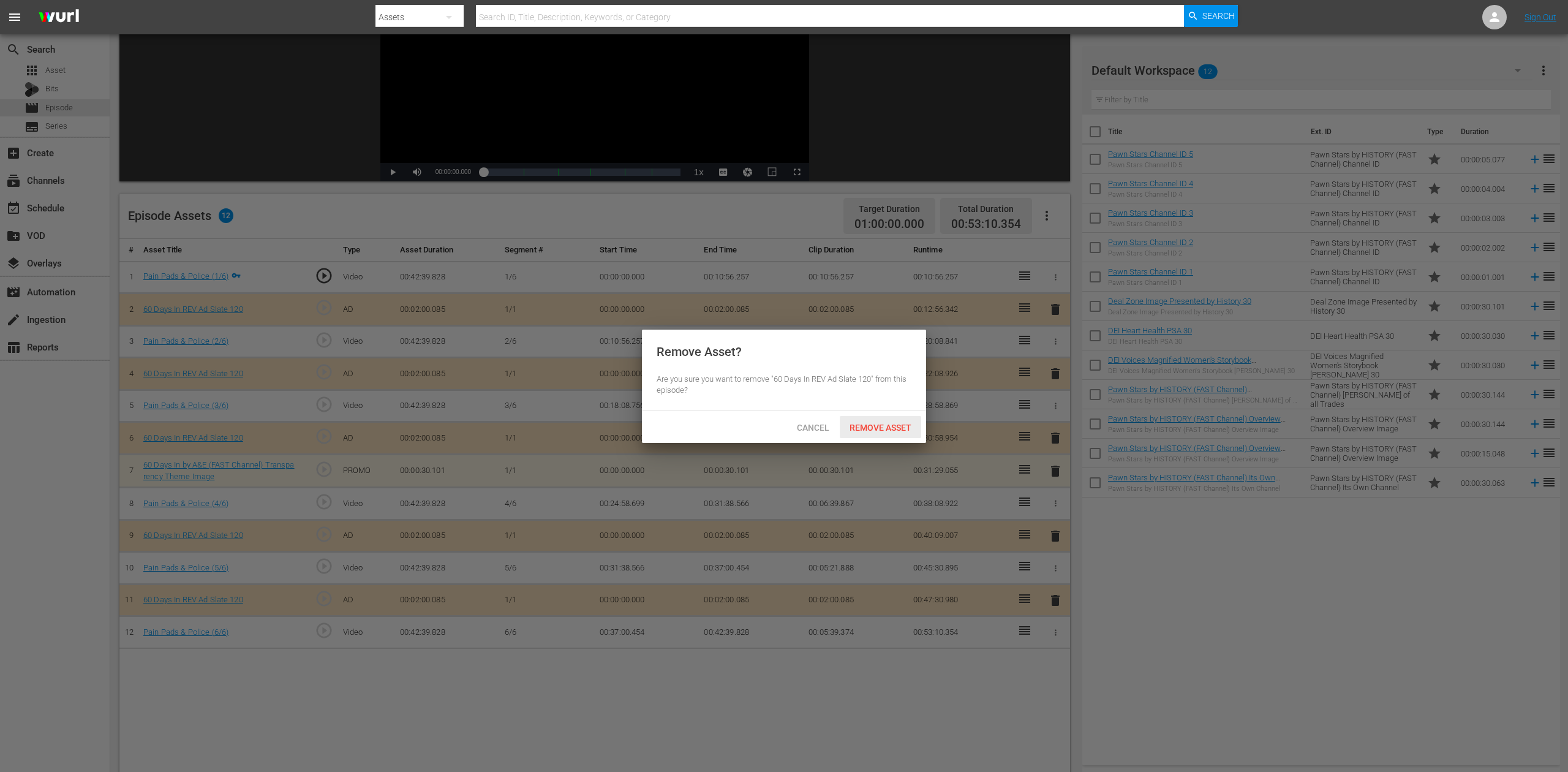
click at [883, 424] on span "Remove Asset" at bounding box center [881, 427] width 81 height 10
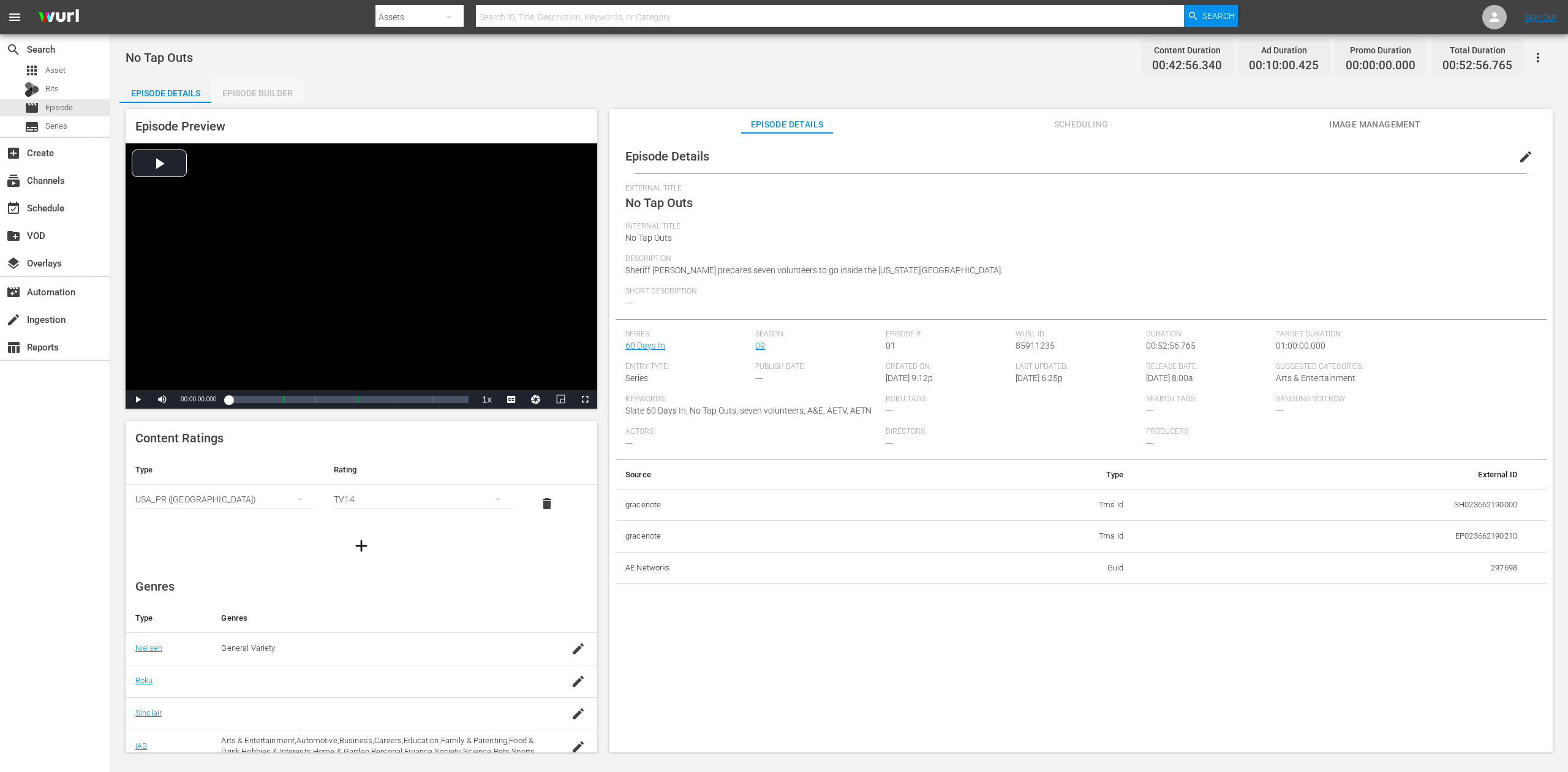
click at [263, 90] on div "Episode Builder" at bounding box center [258, 93] width 92 height 29
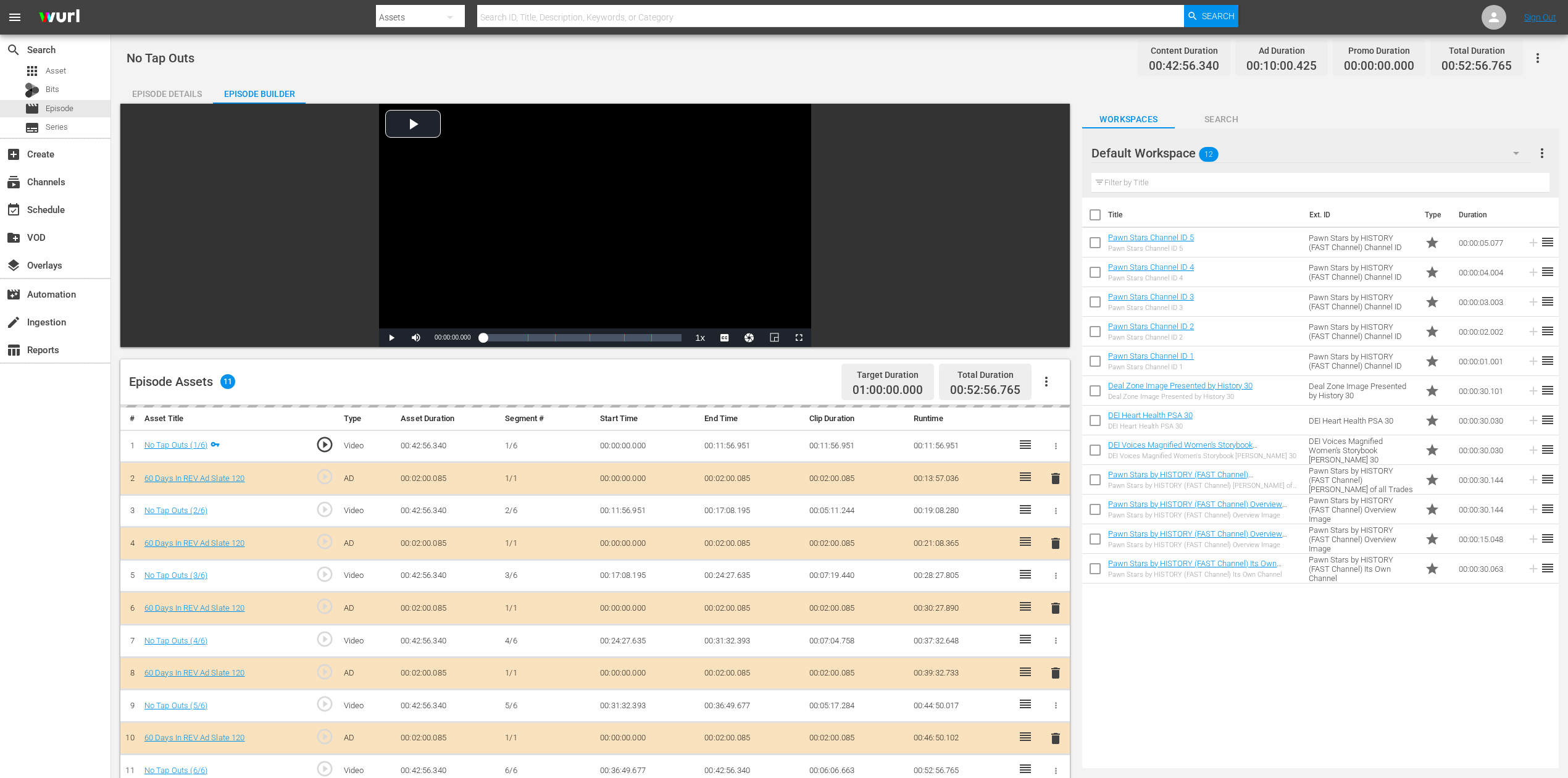
scroll to position [164, 0]
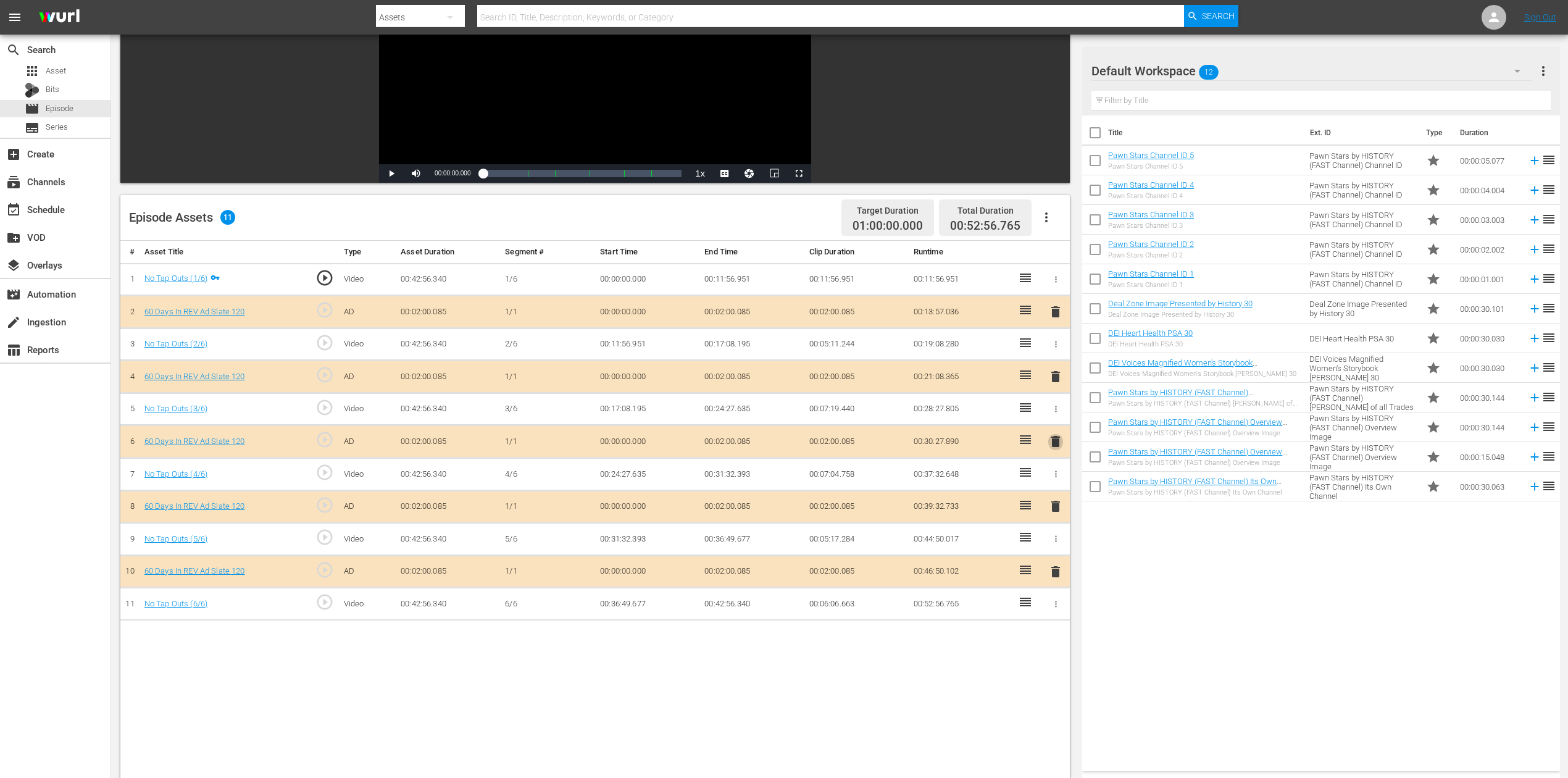
click at [1056, 438] on span "delete" at bounding box center [1055, 441] width 15 height 15
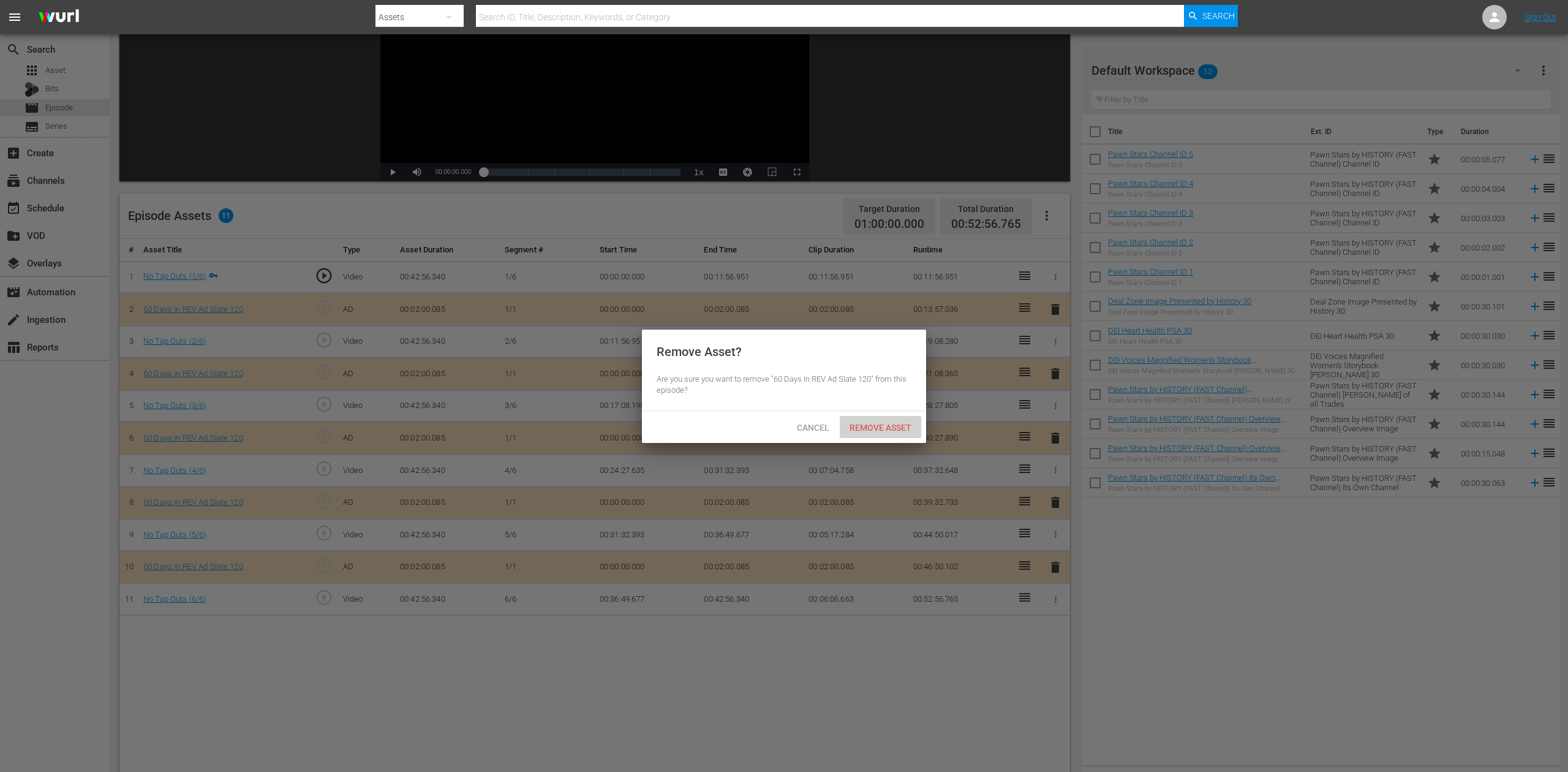
click at [871, 425] on span "Remove Asset" at bounding box center [881, 427] width 81 height 10
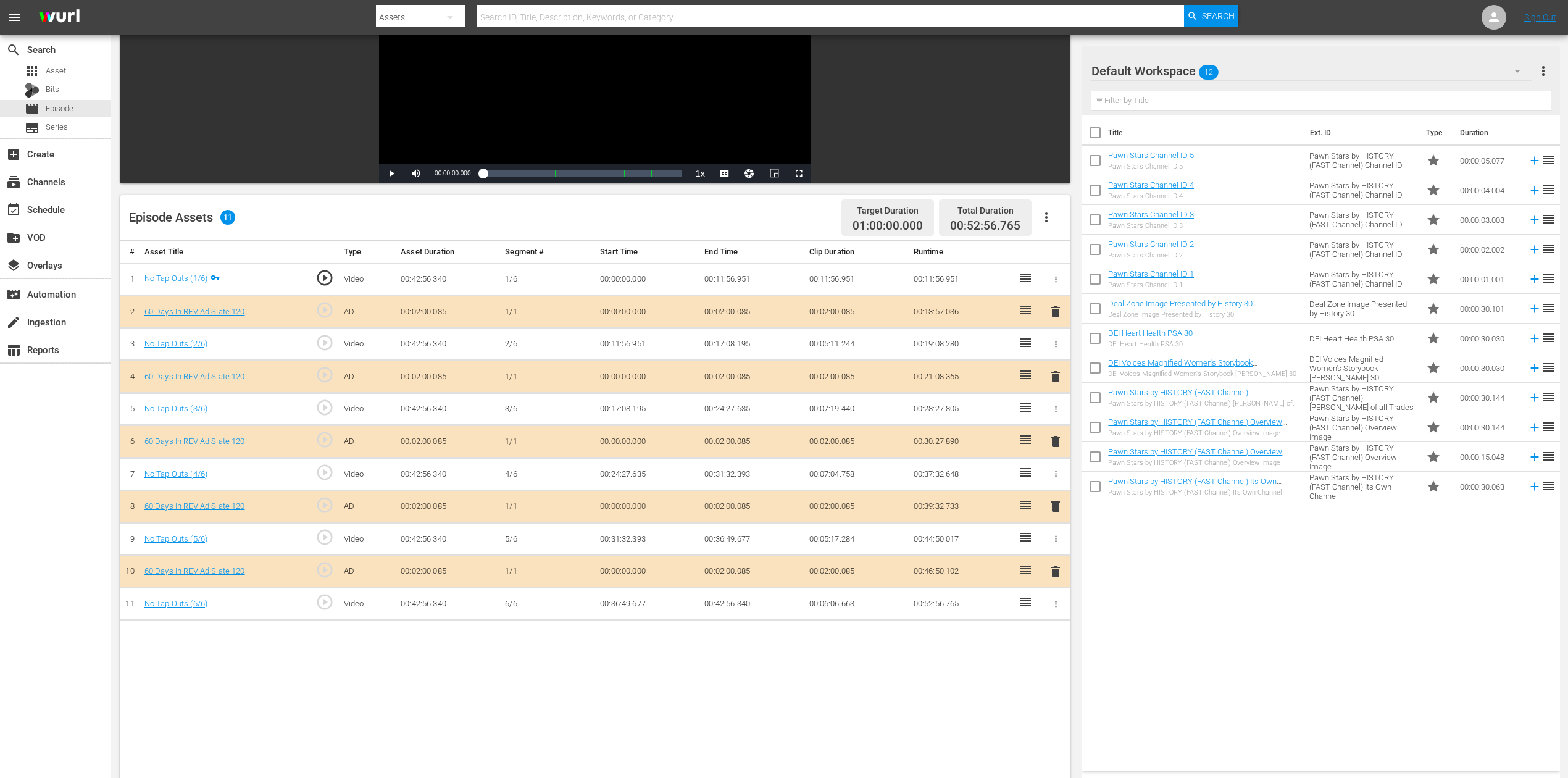
click at [1184, 71] on icon "button" at bounding box center [1517, 71] width 15 height 15
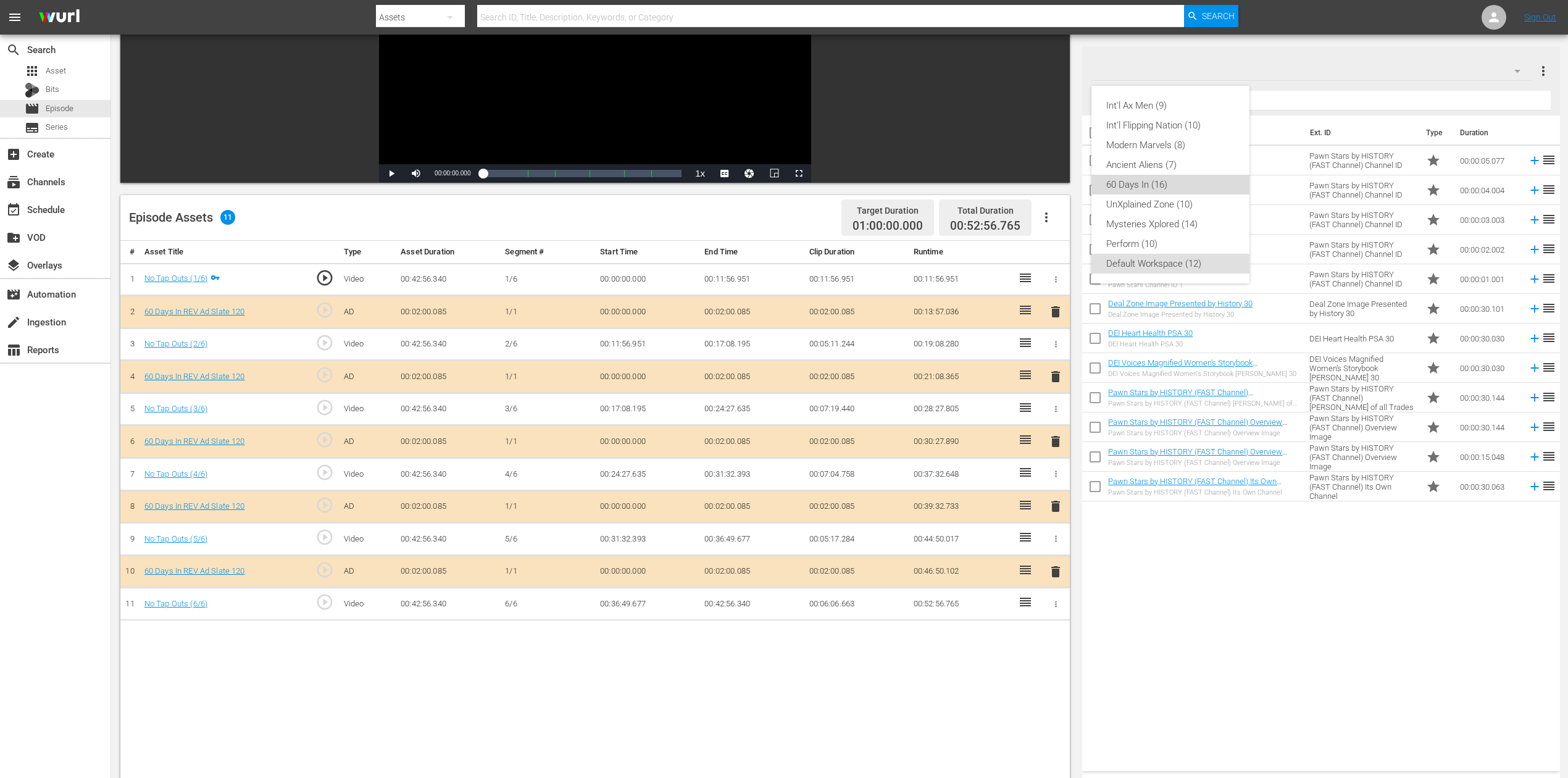
click at [1139, 176] on div "60 Days In (16)" at bounding box center [1170, 185] width 128 height 20
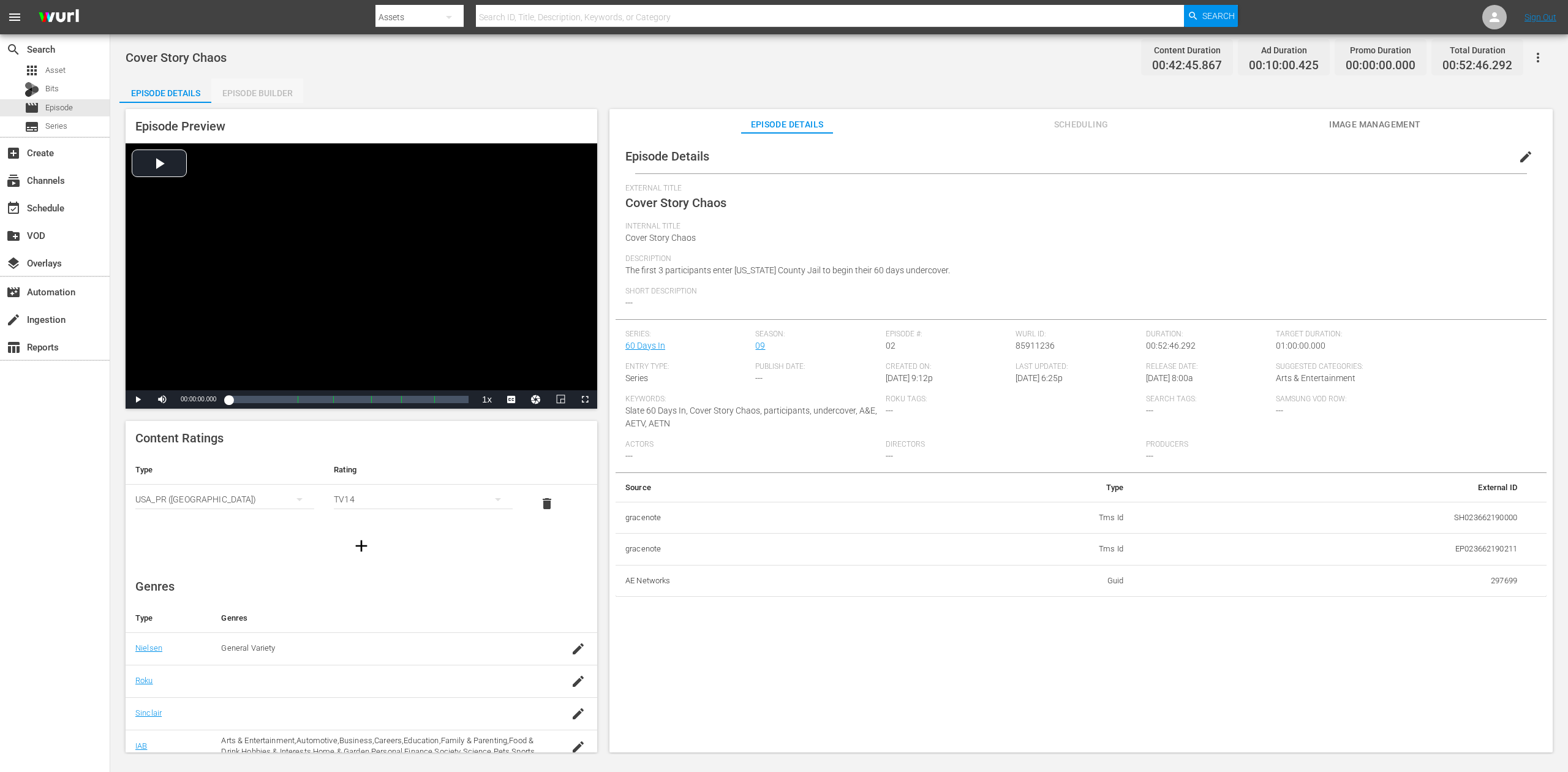
click at [259, 88] on div "Episode Builder" at bounding box center [258, 93] width 92 height 29
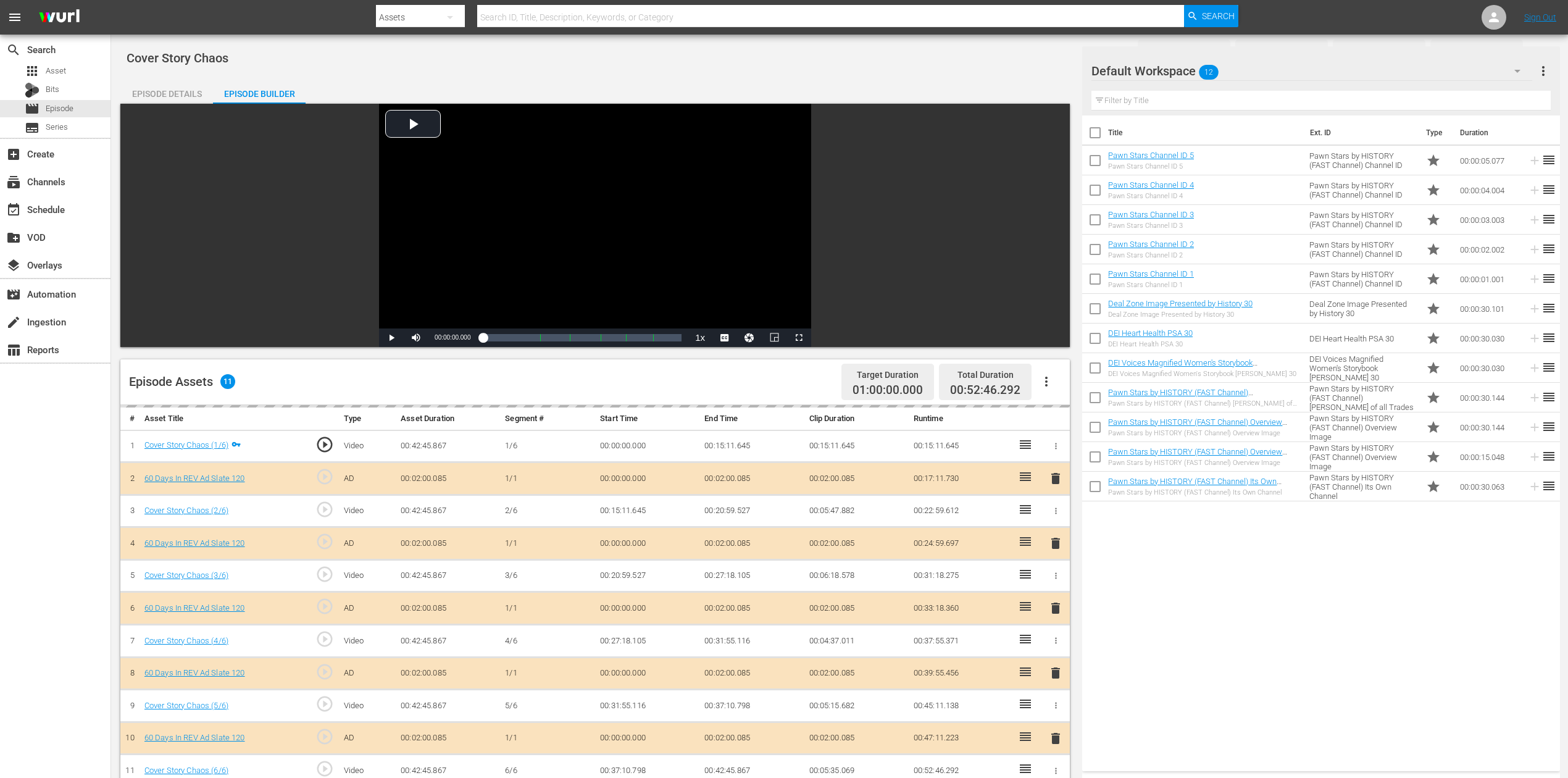
scroll to position [322, 0]
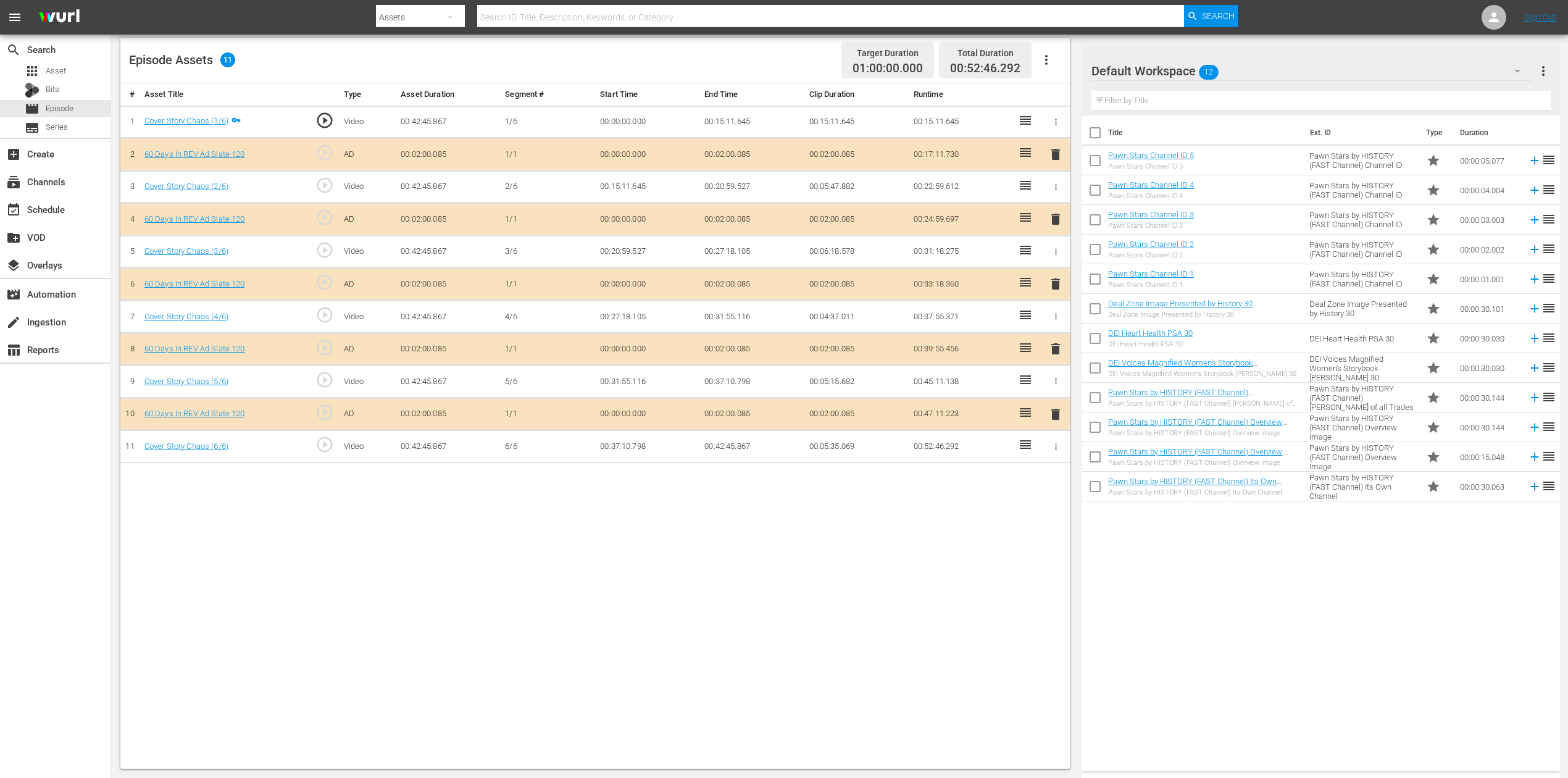
click at [1184, 73] on icon "button" at bounding box center [1517, 71] width 15 height 15
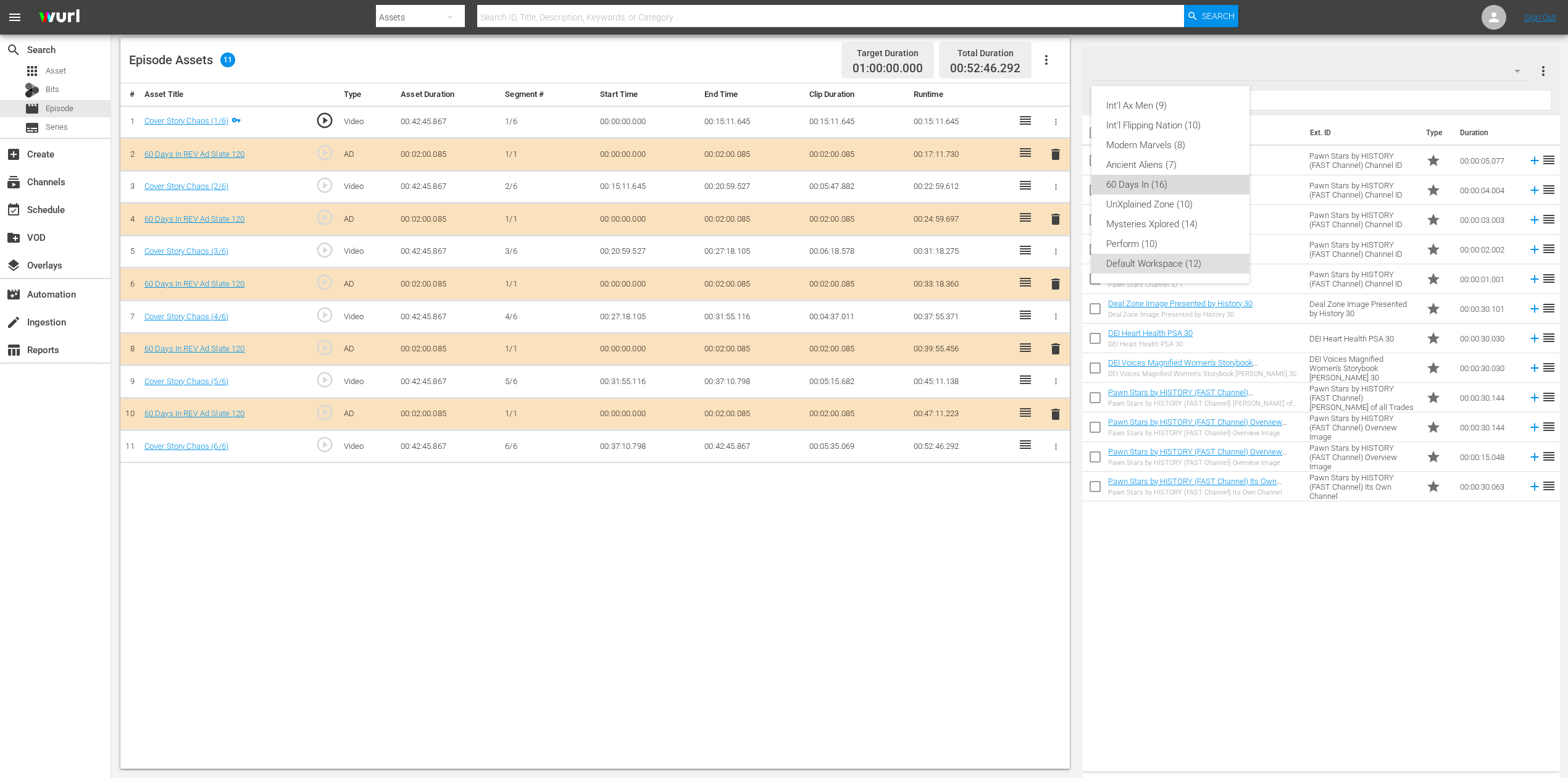
click at [1169, 184] on div "60 Days In (16)" at bounding box center [1170, 185] width 128 height 20
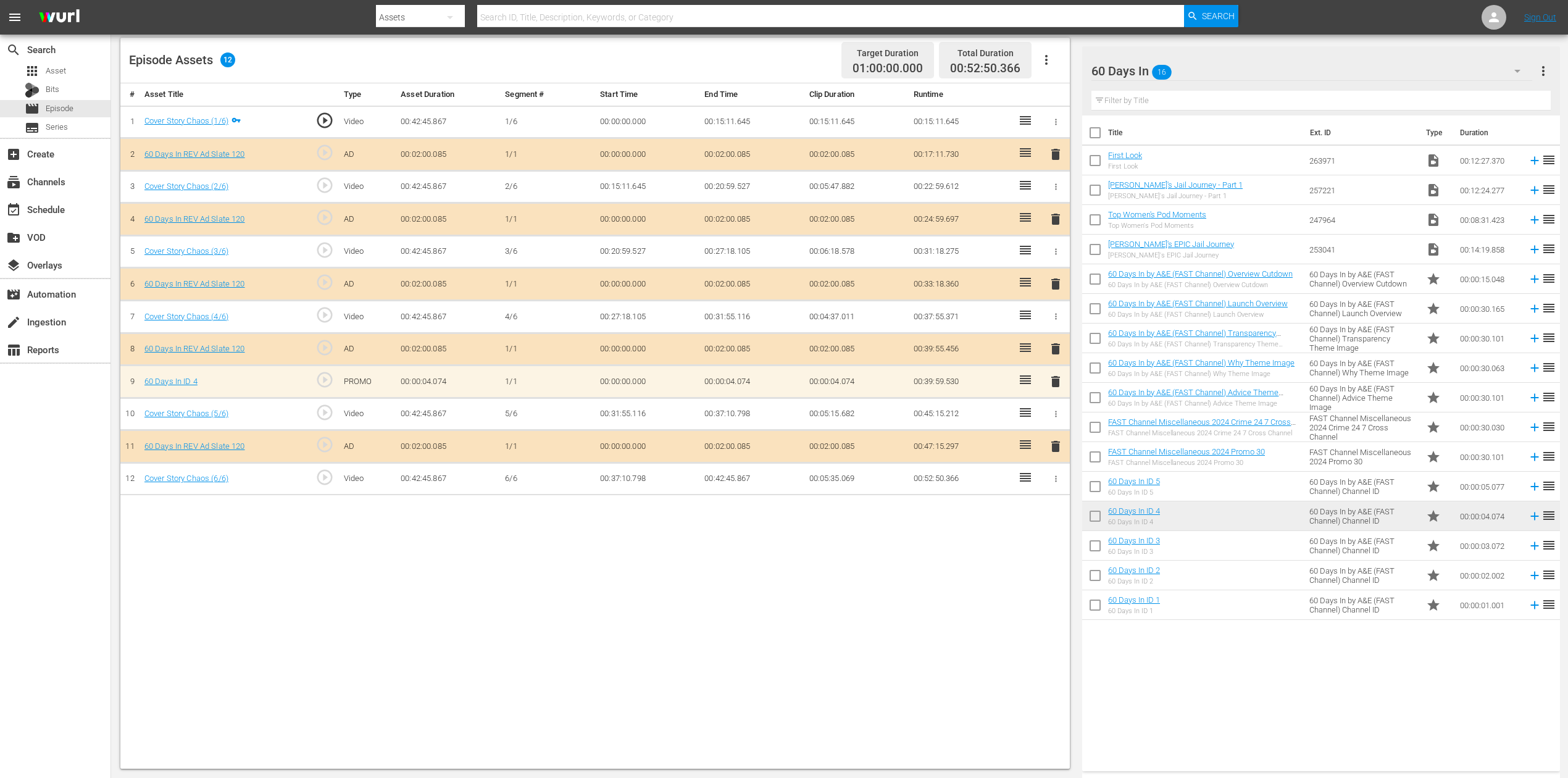
click at [1058, 378] on span "delete" at bounding box center [1055, 382] width 15 height 15
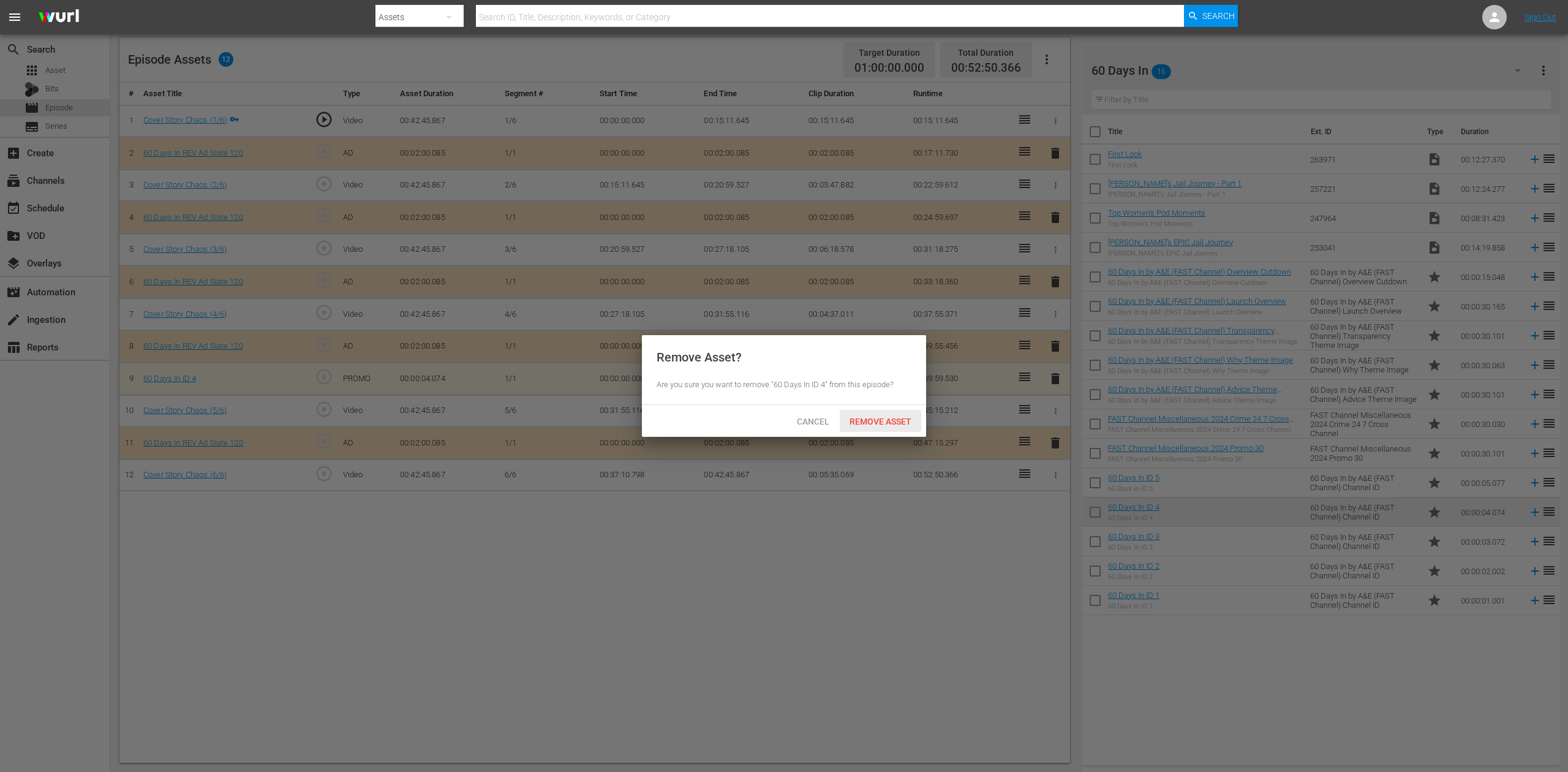
click at [898, 423] on span "Remove Asset" at bounding box center [881, 421] width 81 height 10
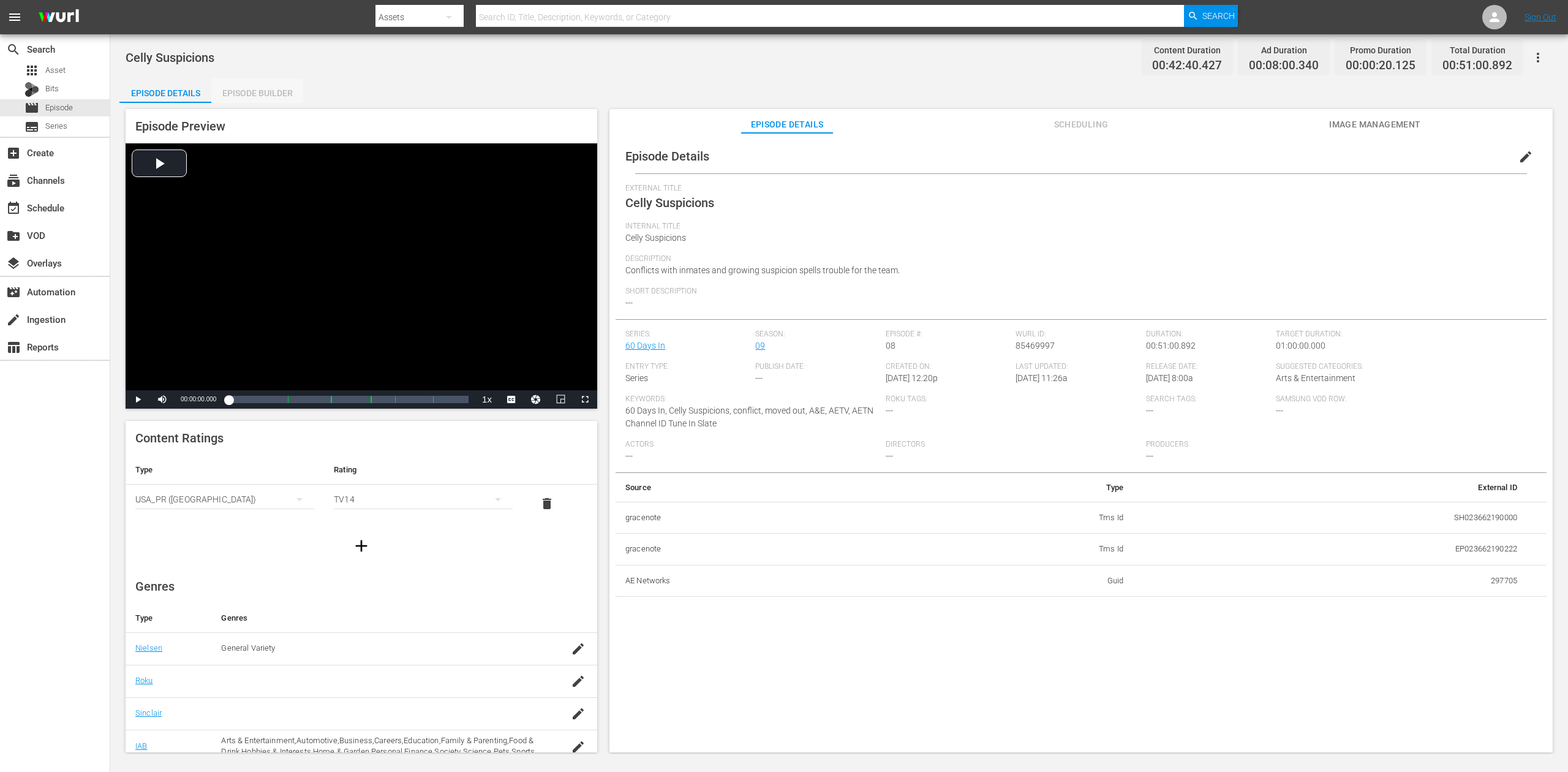
click at [251, 89] on div "Episode Builder" at bounding box center [258, 93] width 92 height 29
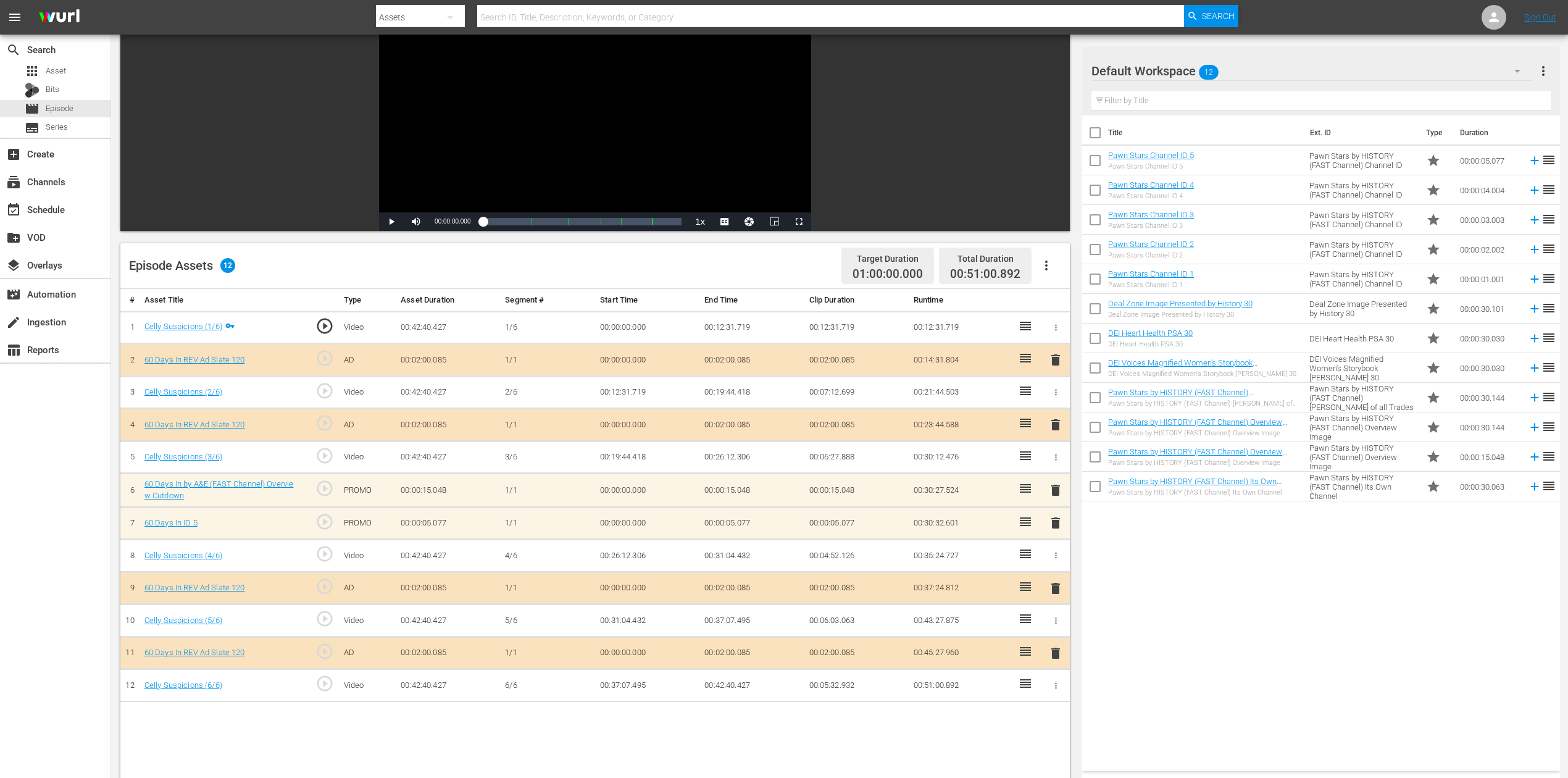
scroll to position [247, 0]
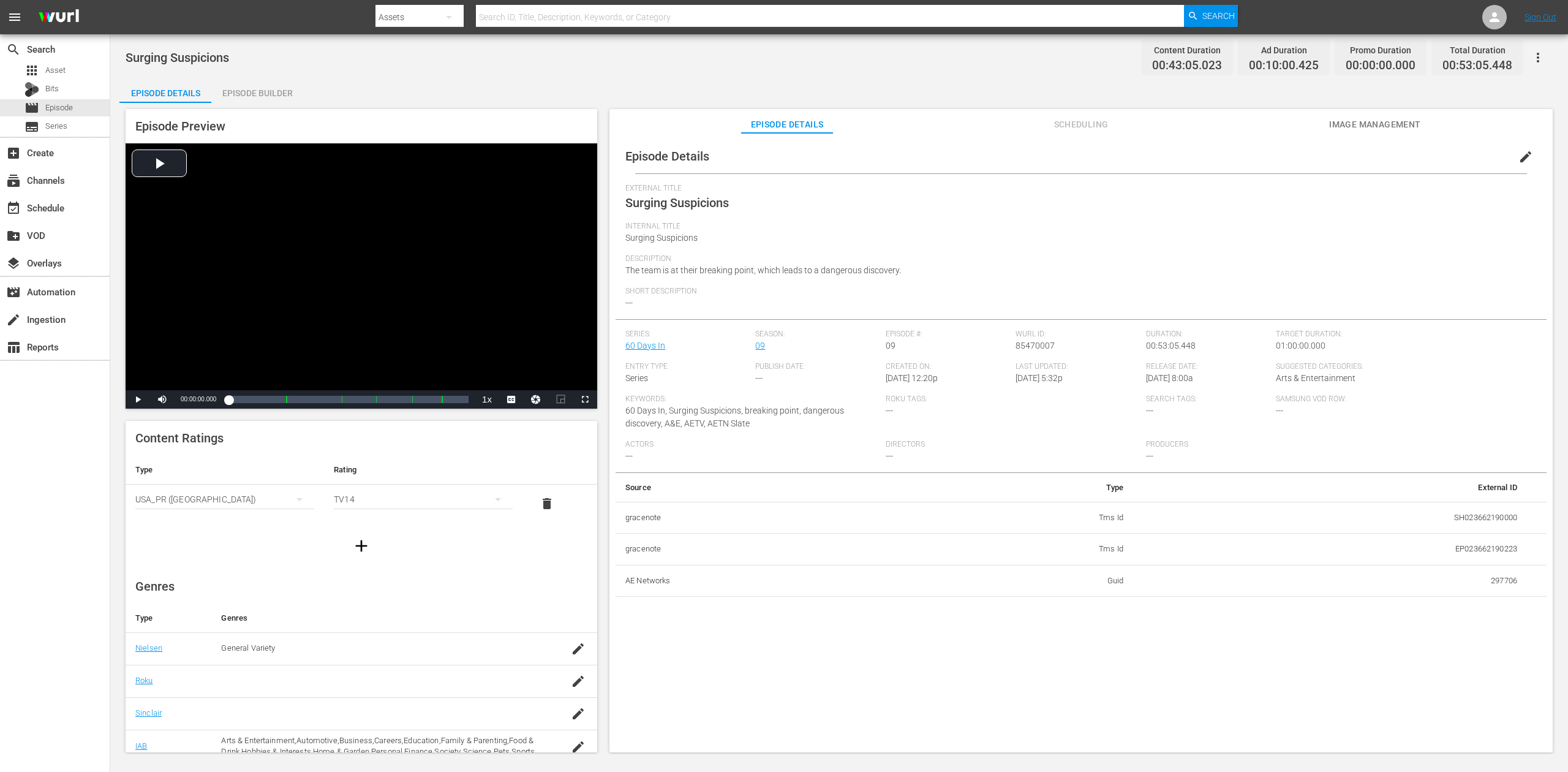
click at [250, 94] on div "Episode Builder" at bounding box center [258, 93] width 92 height 29
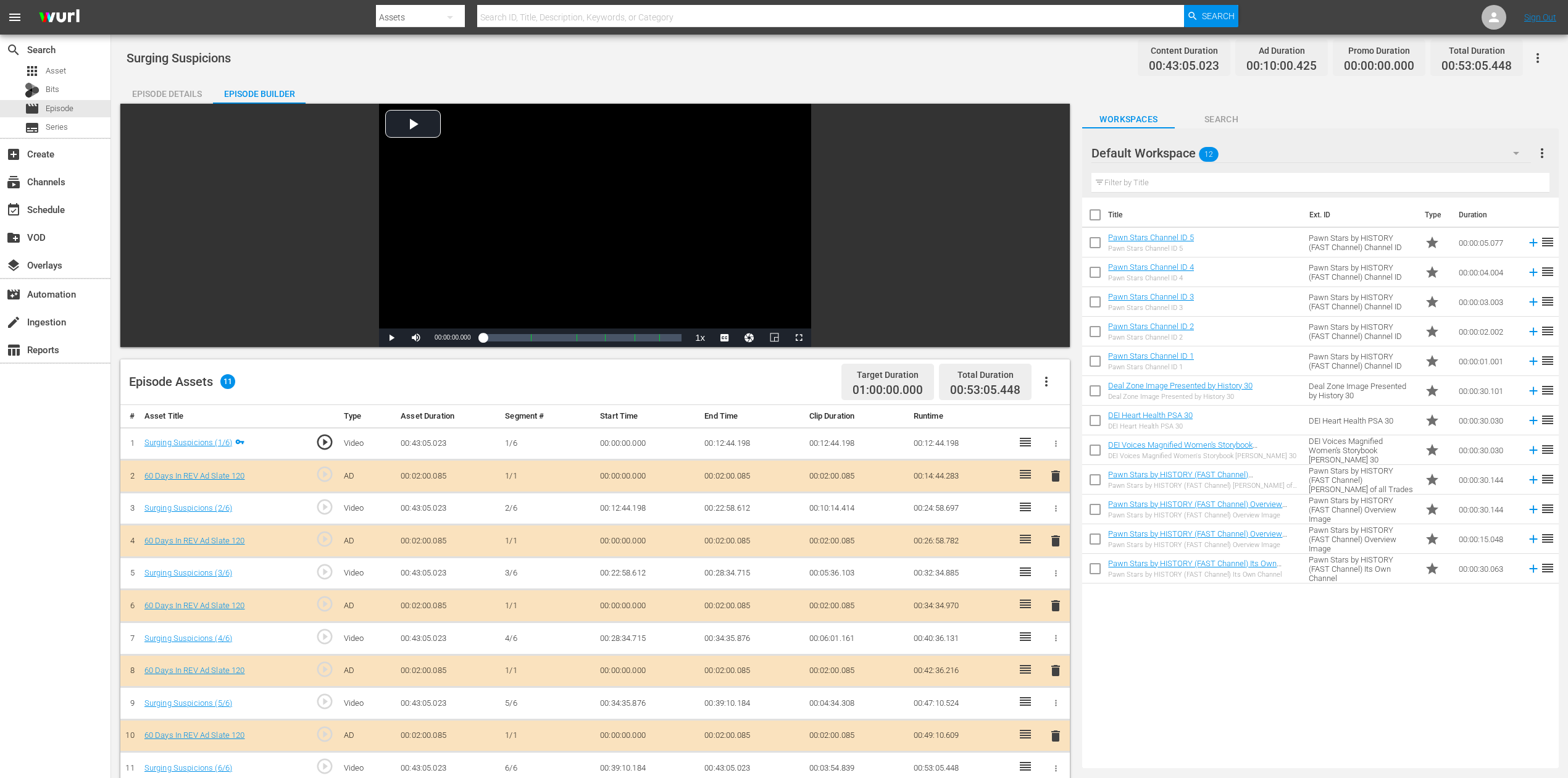
scroll to position [322, 0]
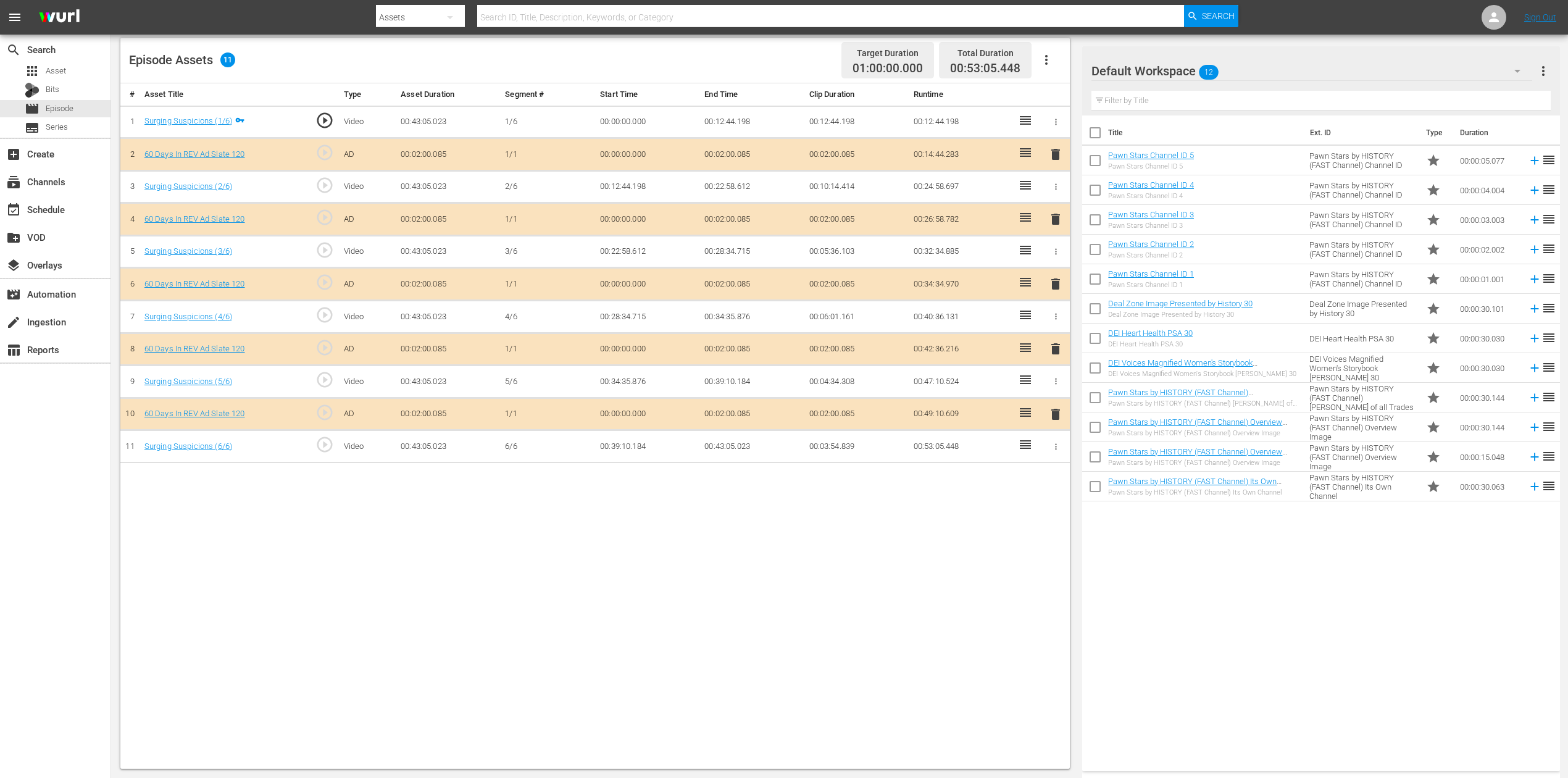
click at [1050, 282] on span "delete" at bounding box center [1055, 284] width 15 height 15
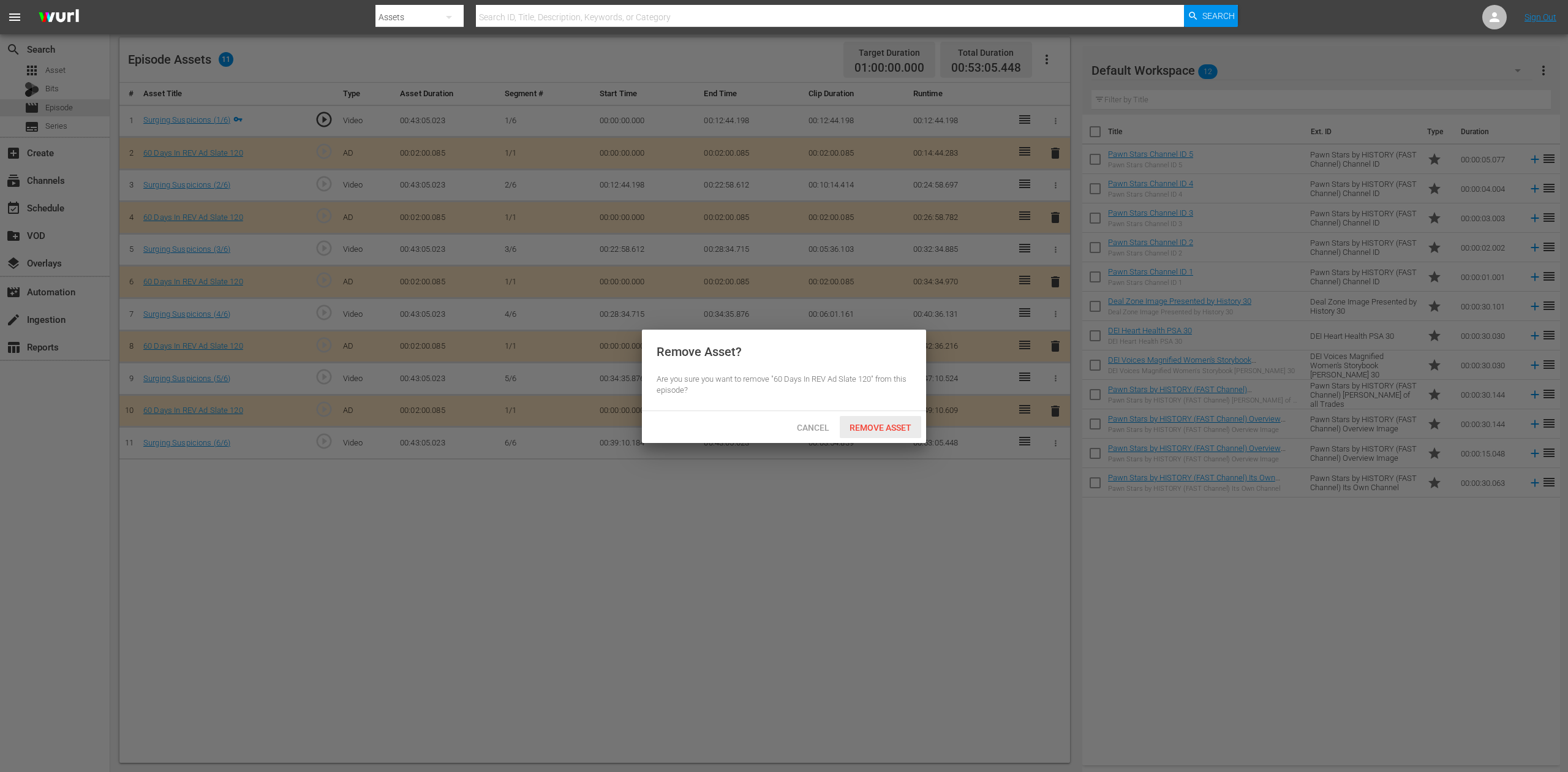
click at [879, 423] on span "Remove Asset" at bounding box center [881, 427] width 81 height 10
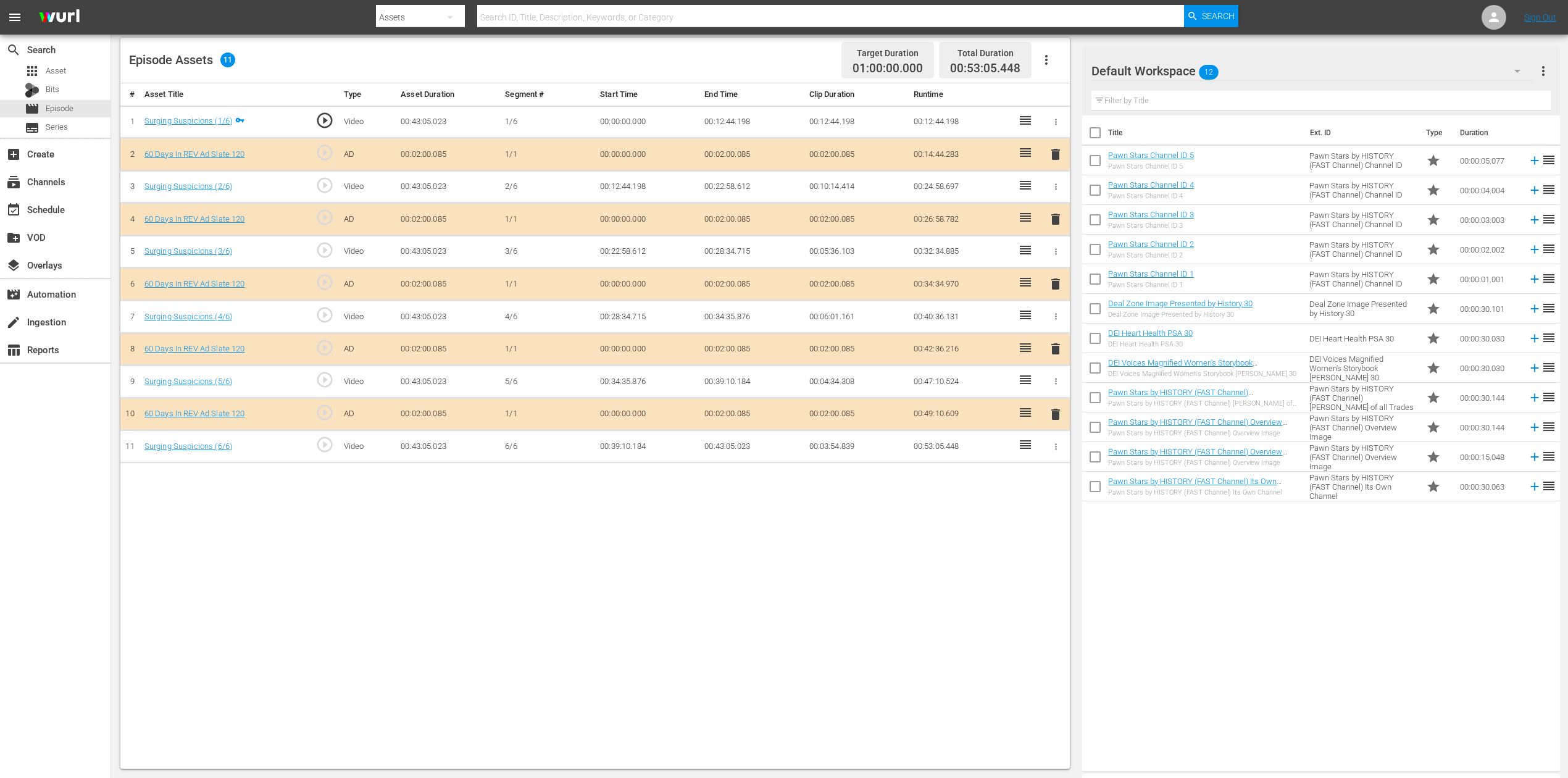
click at [1184, 67] on icon "button" at bounding box center [1517, 71] width 15 height 15
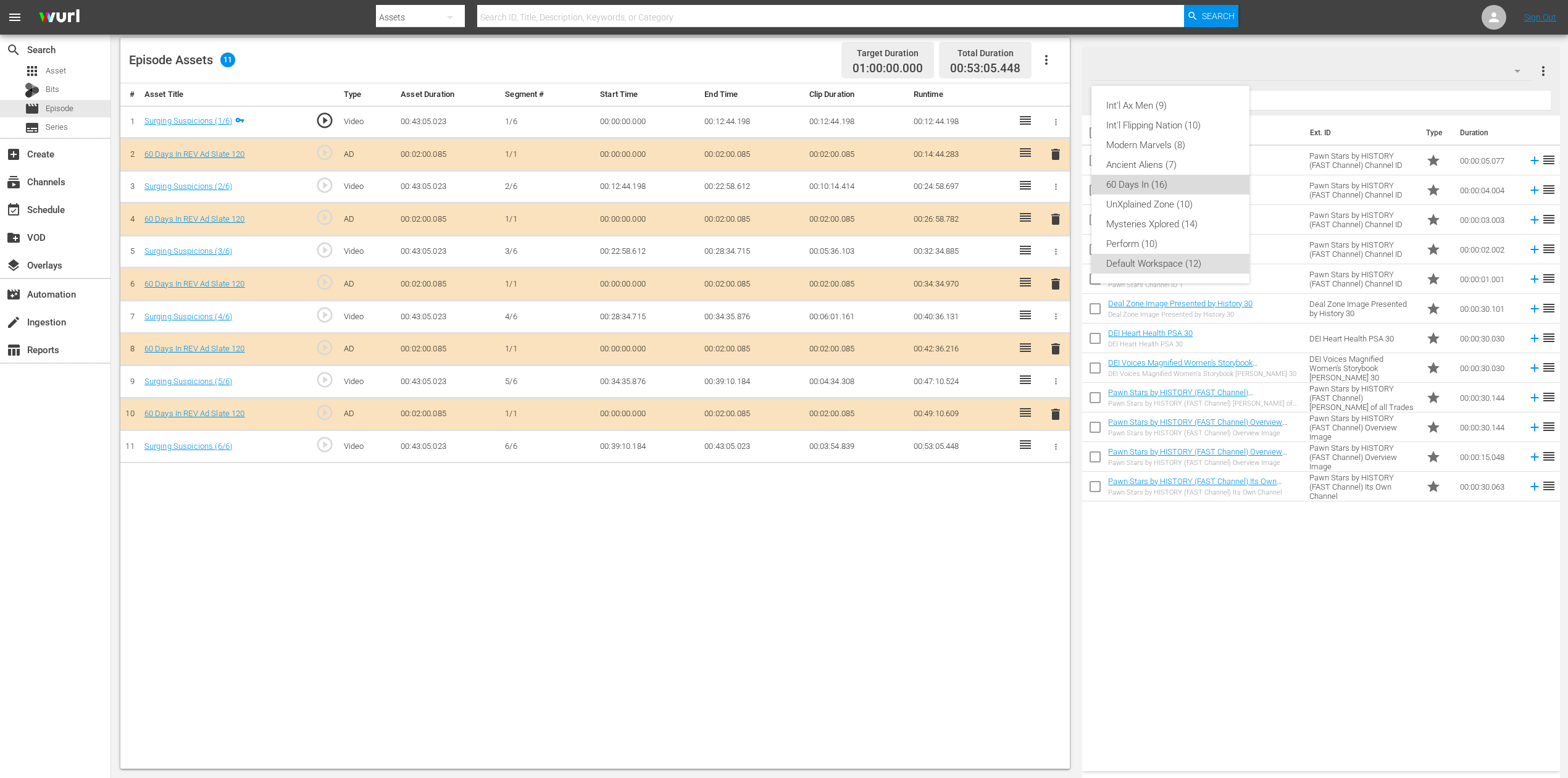
click at [1144, 176] on div "60 Days In (16)" at bounding box center [1170, 185] width 128 height 20
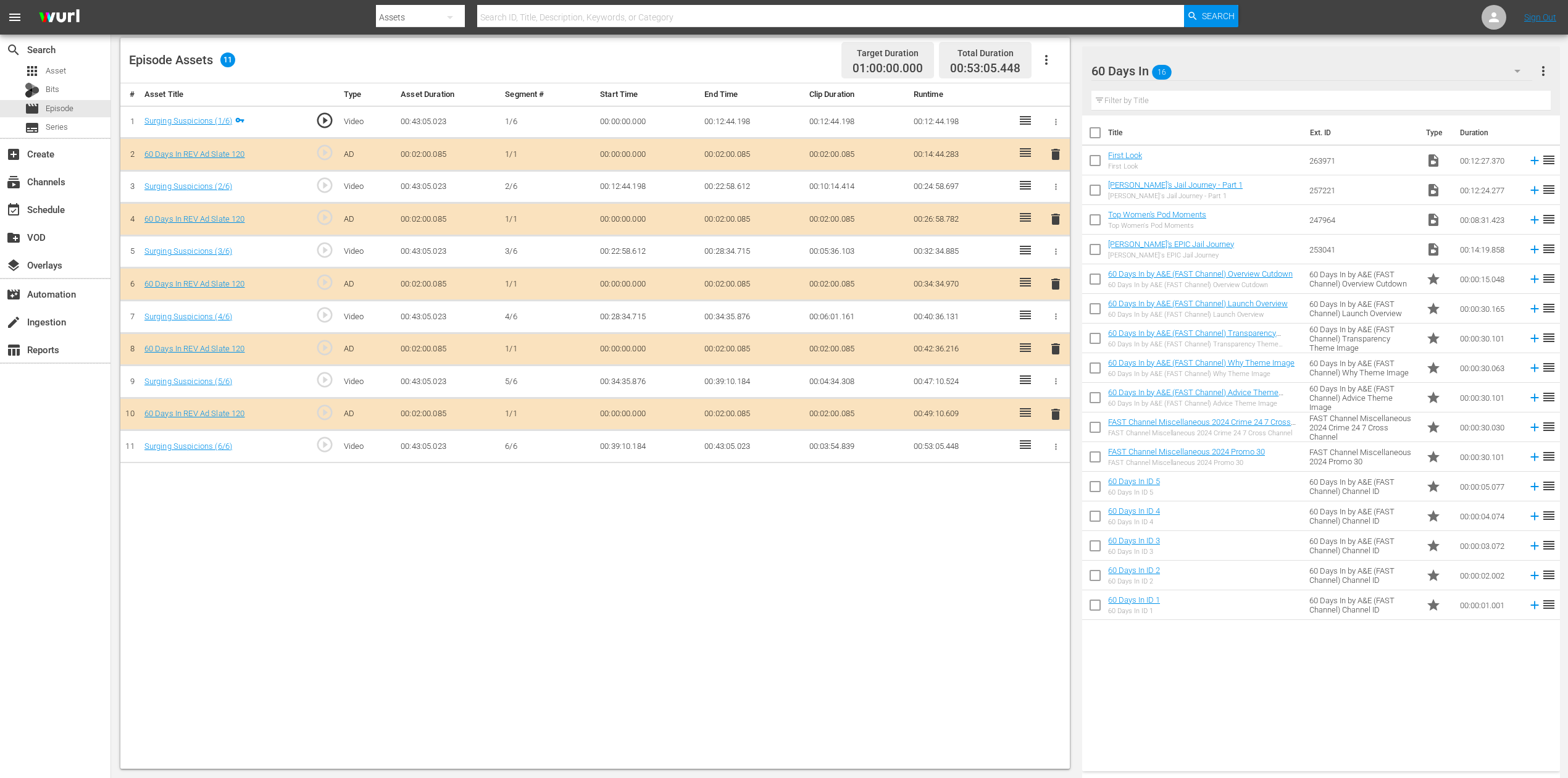
click at [1055, 281] on span "delete" at bounding box center [1055, 284] width 15 height 15
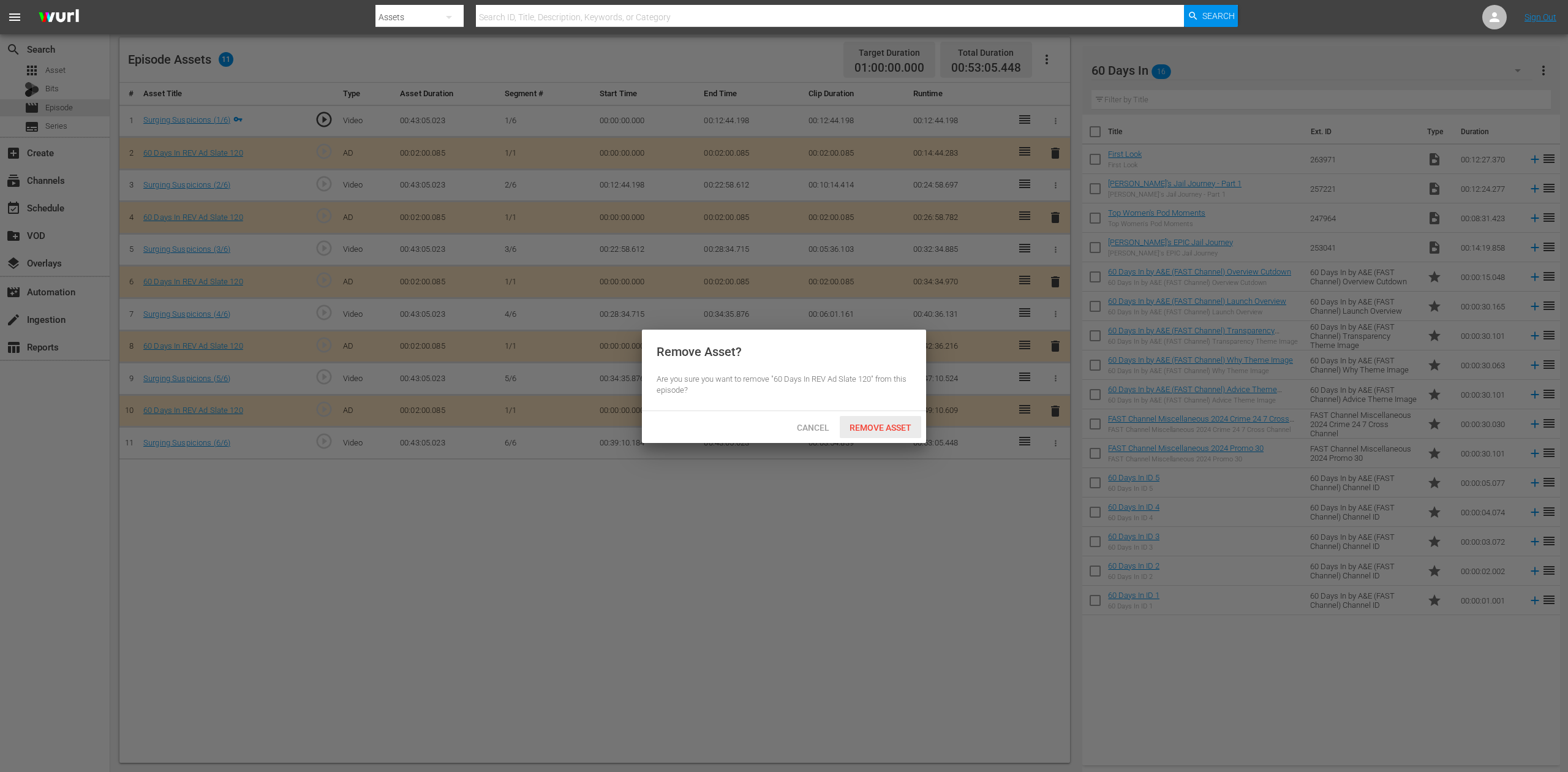
click at [890, 427] on span "Remove Asset" at bounding box center [881, 427] width 81 height 10
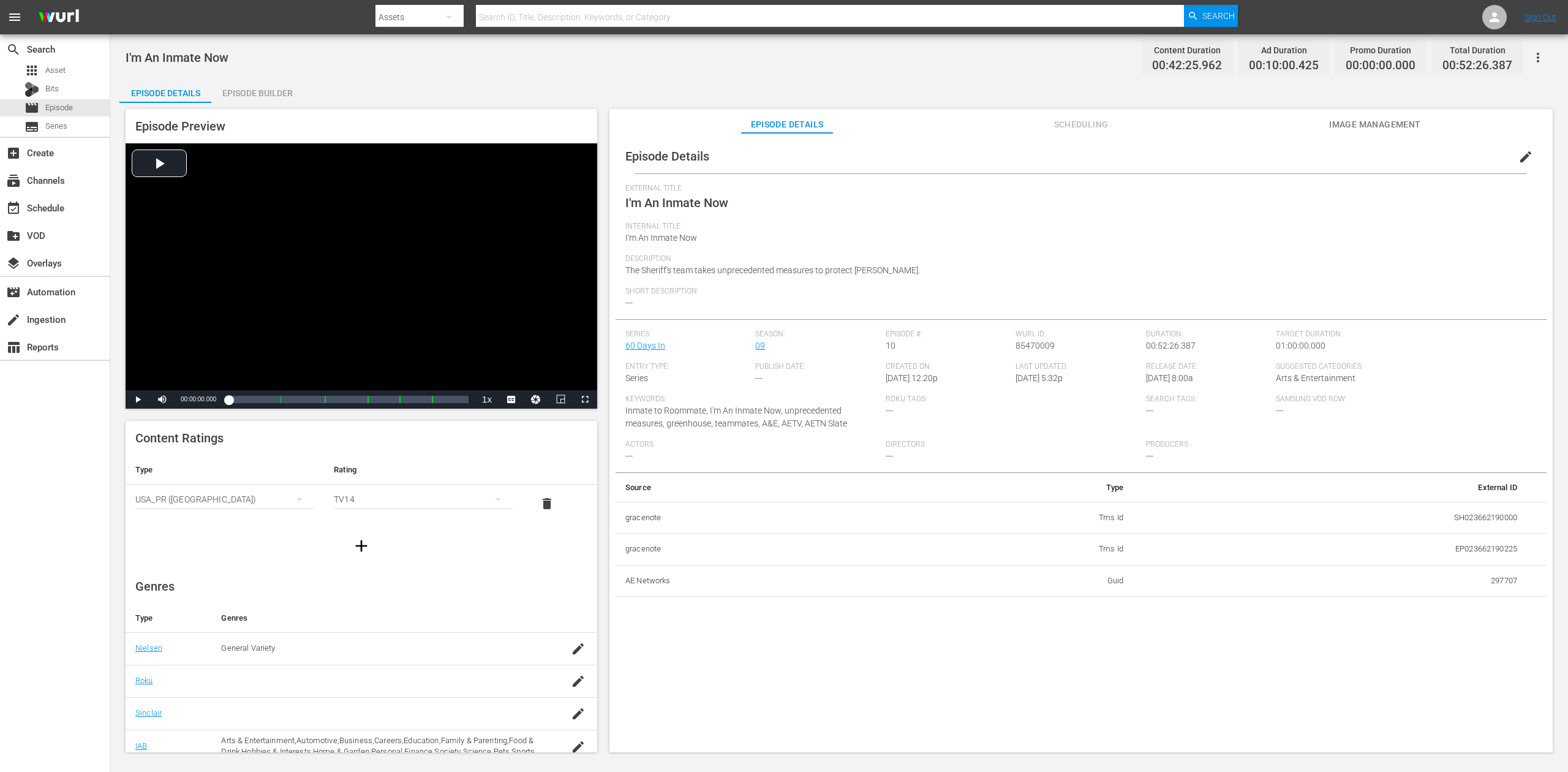
click at [268, 87] on div "Episode Builder" at bounding box center [258, 93] width 92 height 29
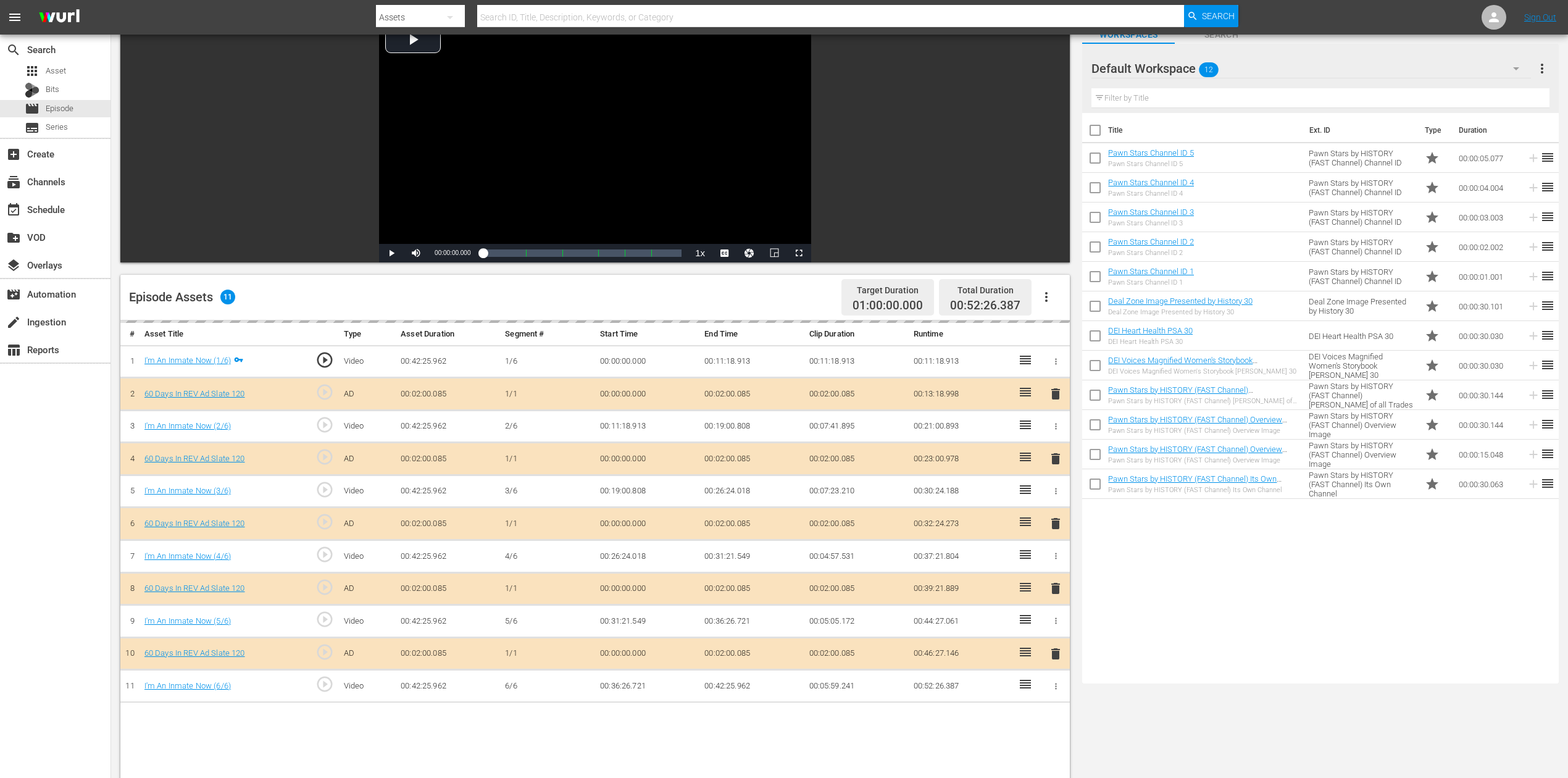
scroll to position [164, 0]
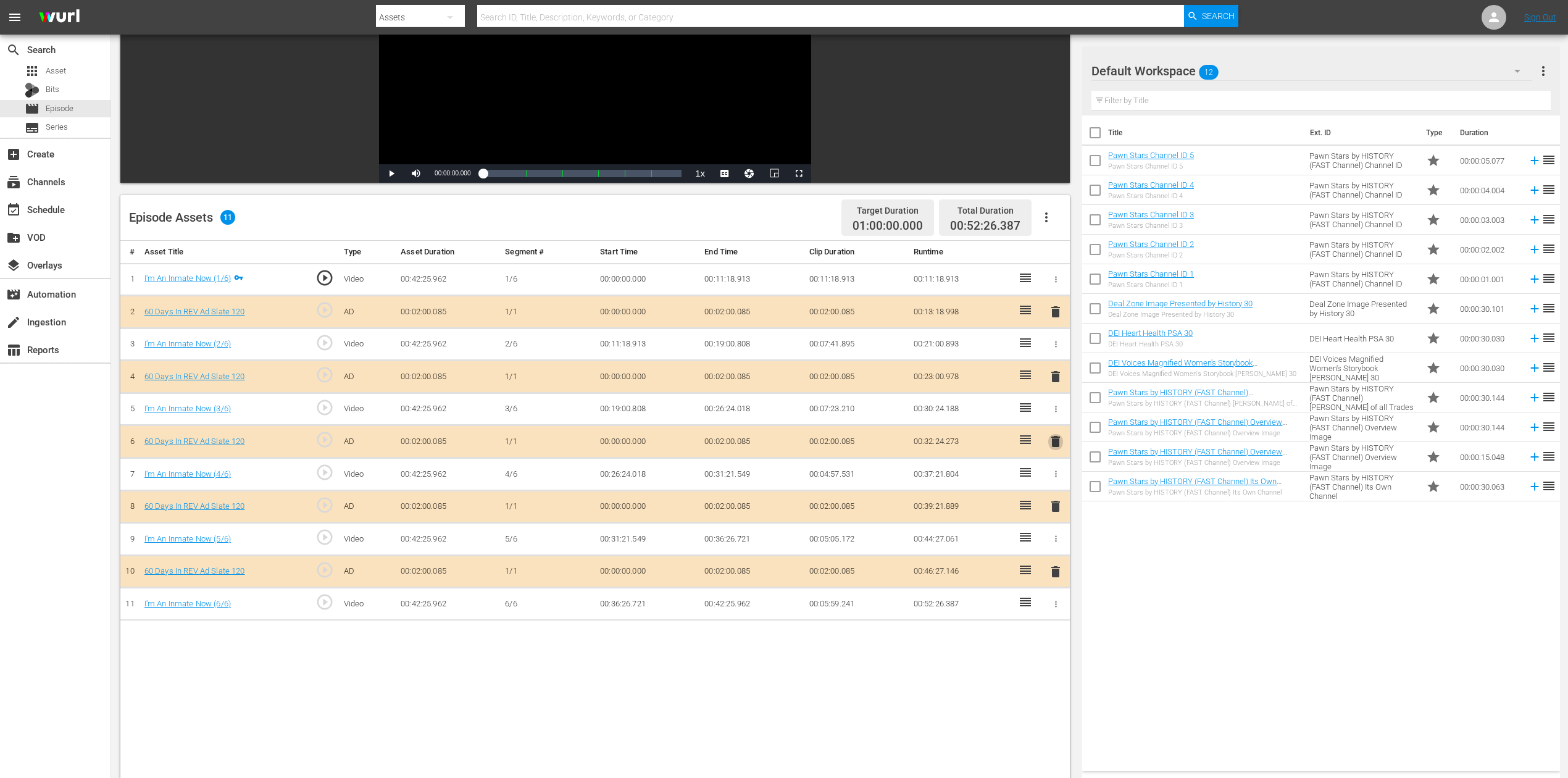
click at [1055, 436] on span "delete" at bounding box center [1055, 441] width 15 height 15
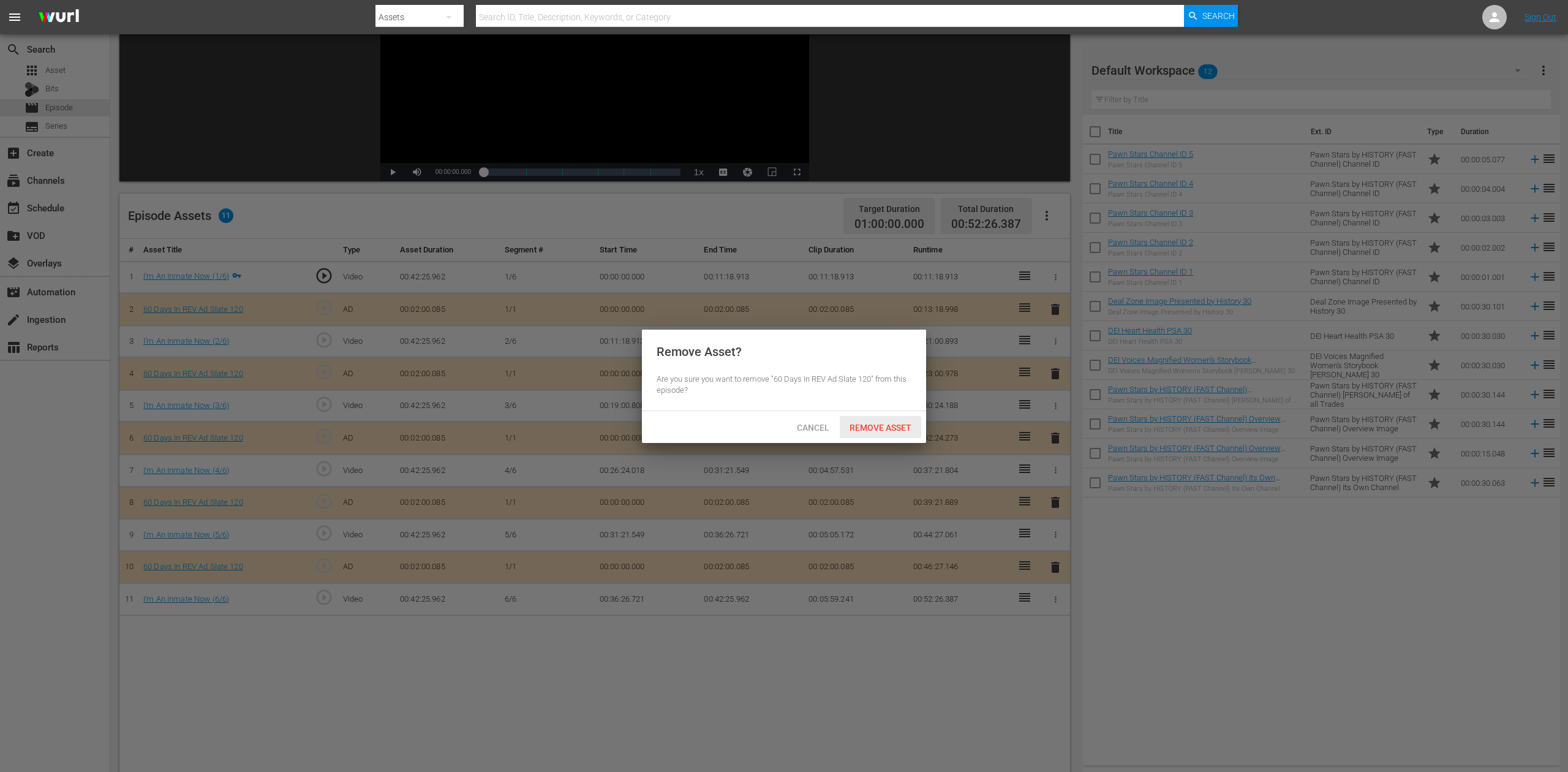
click at [889, 430] on span "Remove Asset" at bounding box center [881, 427] width 81 height 10
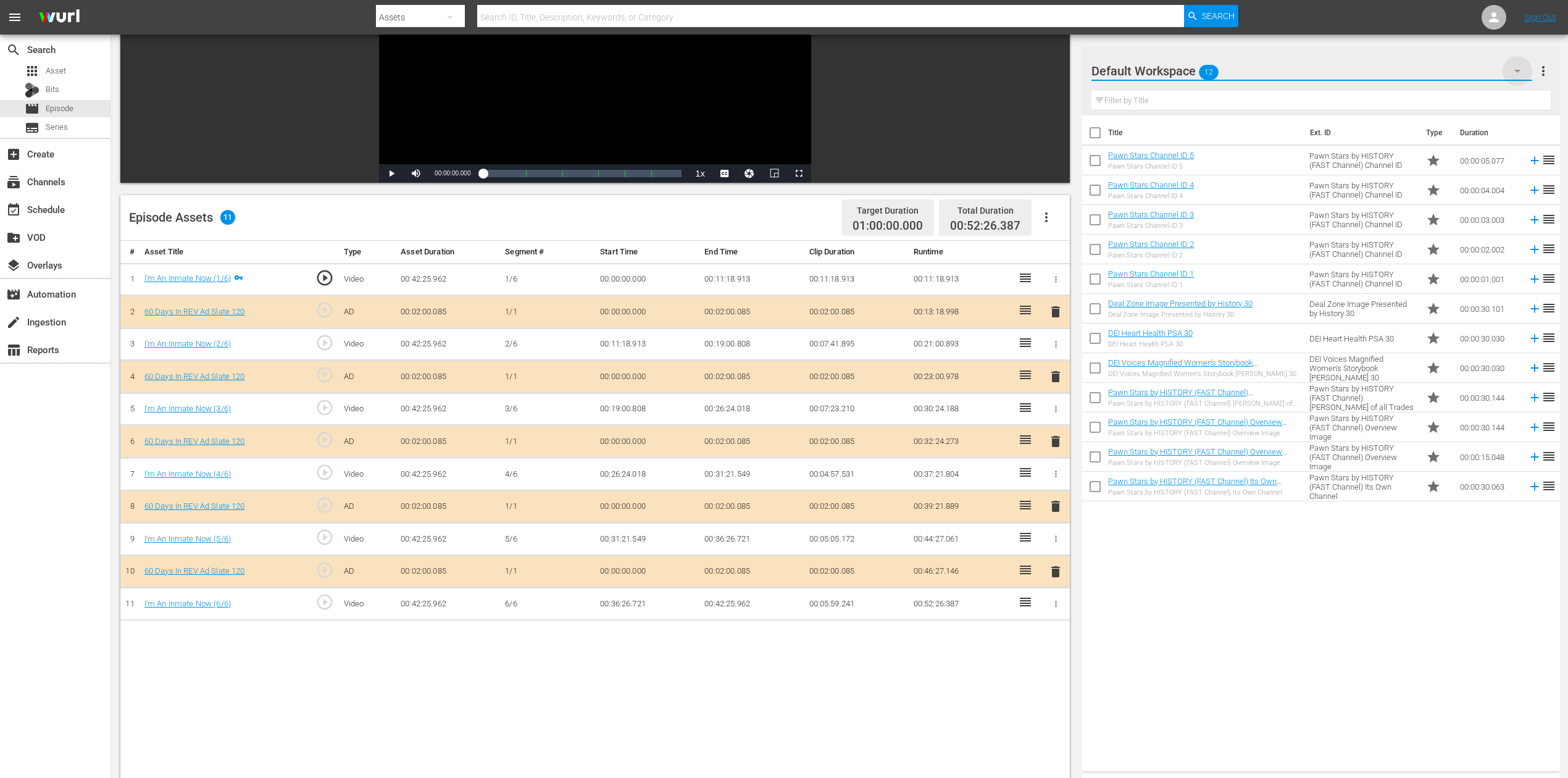
click at [1184, 69] on icon "button" at bounding box center [1517, 71] width 15 height 15
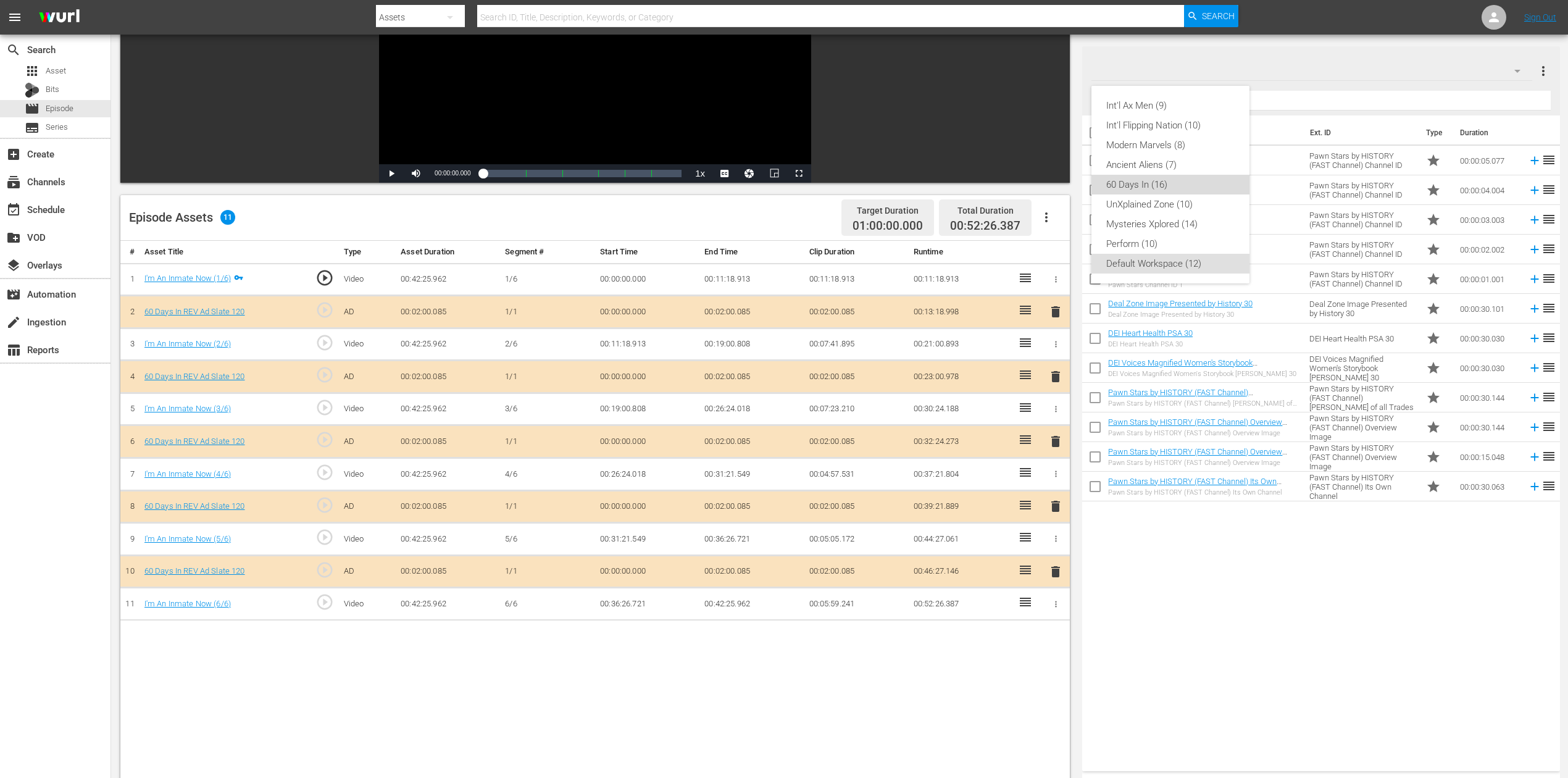
click at [1136, 180] on div "60 Days In (16)" at bounding box center [1170, 185] width 128 height 20
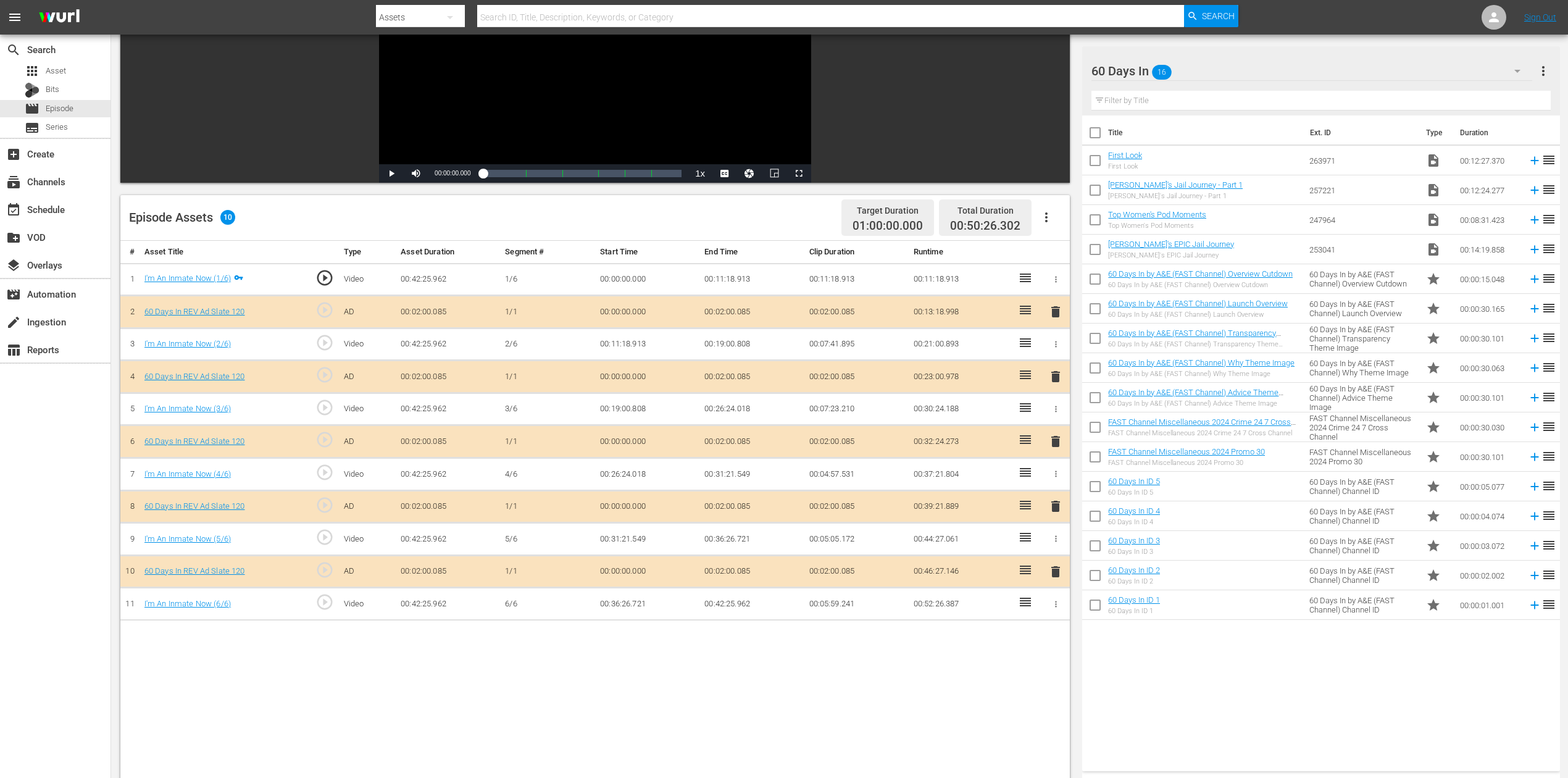
click at [1057, 439] on span "delete" at bounding box center [1055, 441] width 15 height 15
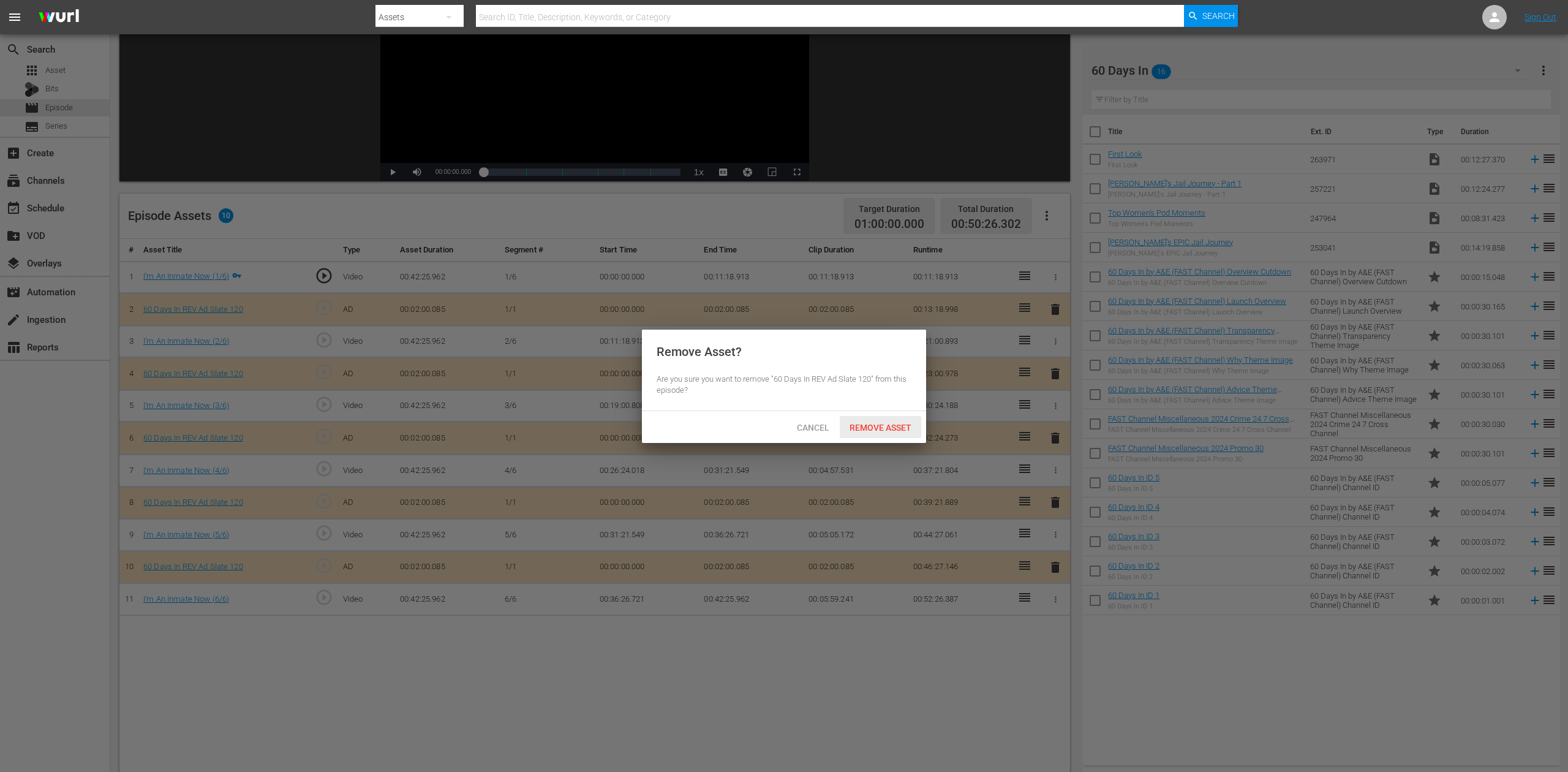
click at [872, 427] on span "Remove Asset" at bounding box center [881, 427] width 81 height 10
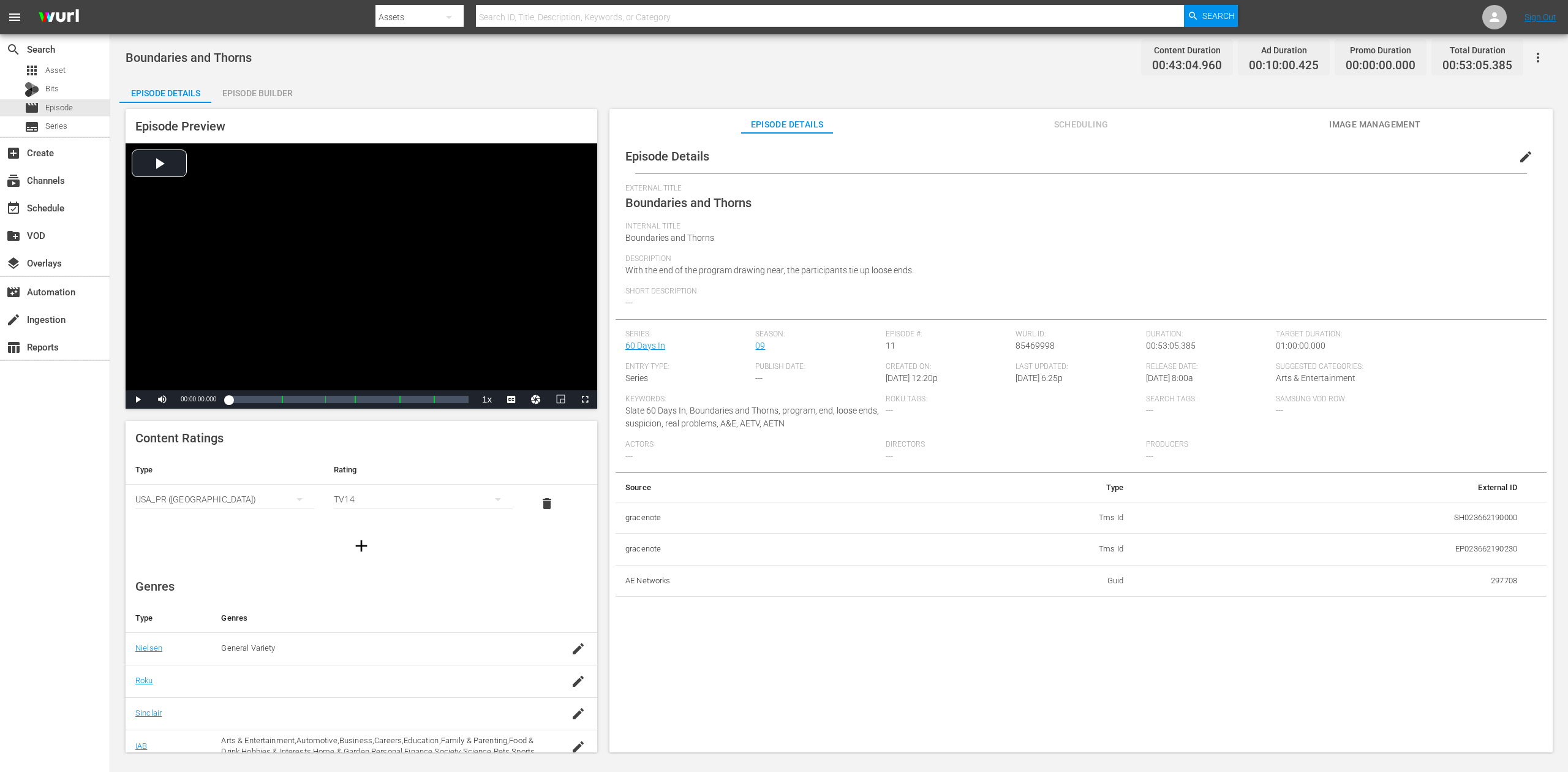
click at [245, 91] on div "Episode Builder" at bounding box center [258, 93] width 92 height 29
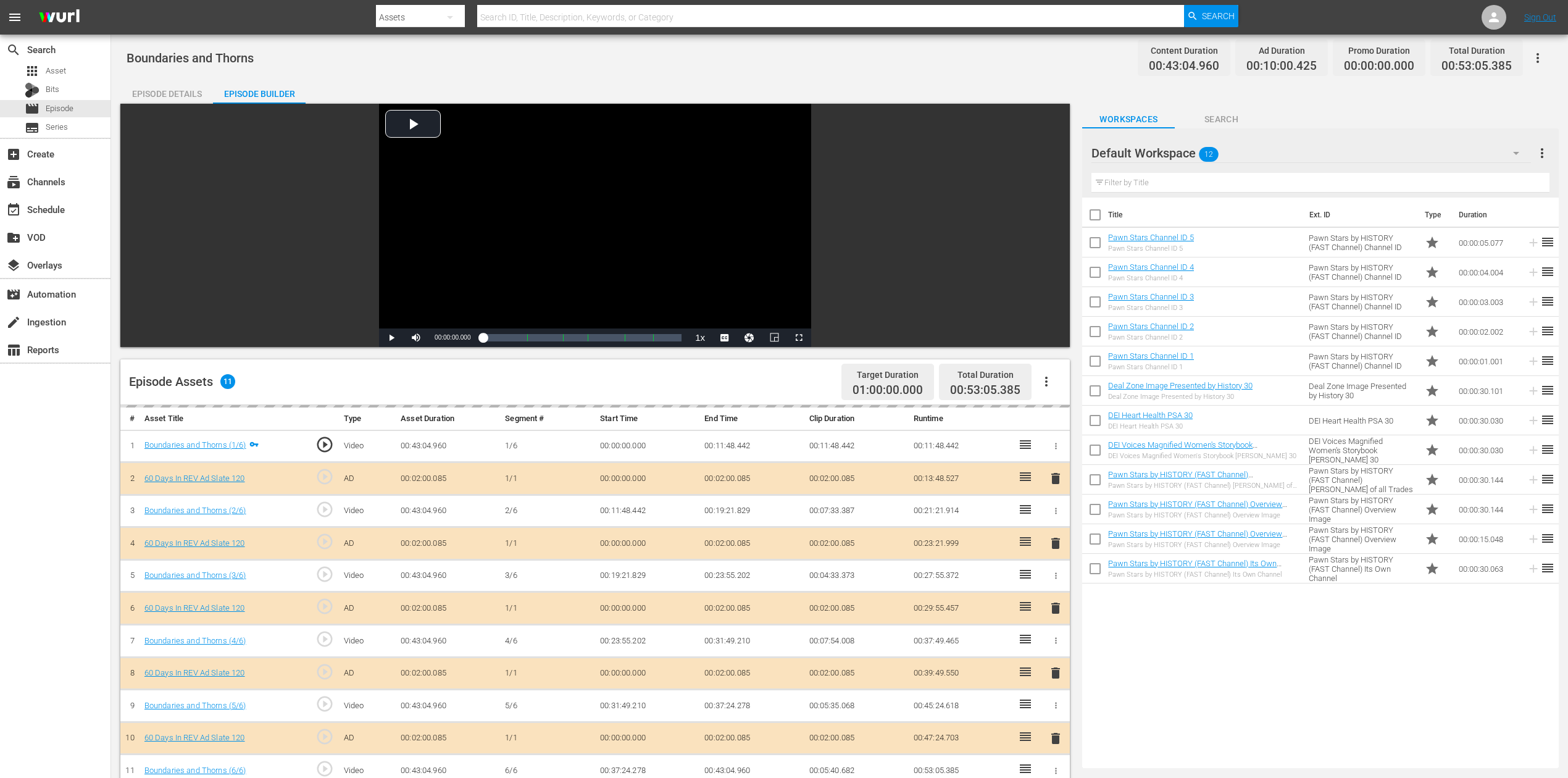
click at [1184, 149] on icon "button" at bounding box center [1516, 153] width 15 height 15
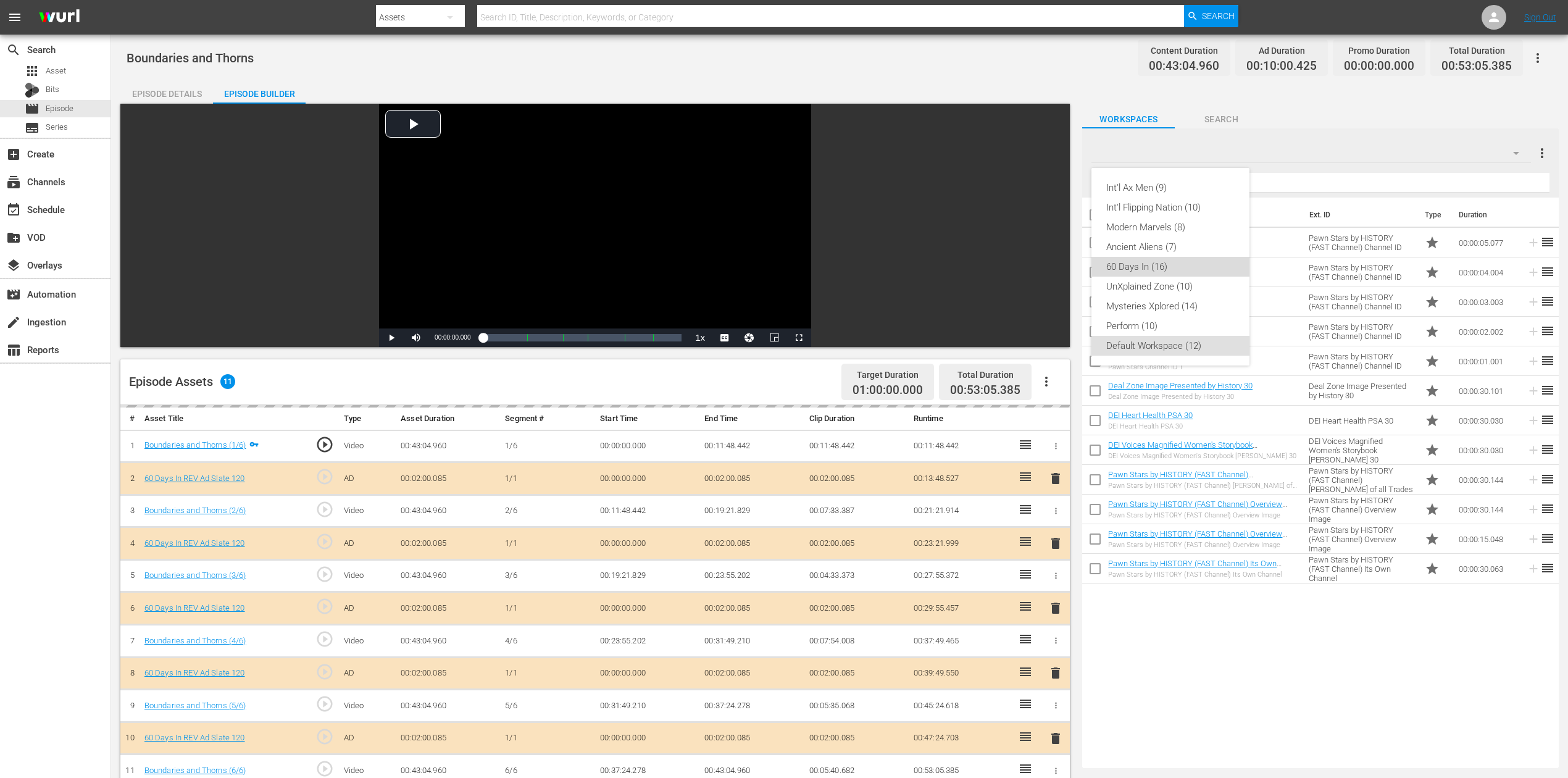
click at [1134, 267] on div "60 Days In (16)" at bounding box center [1170, 267] width 128 height 20
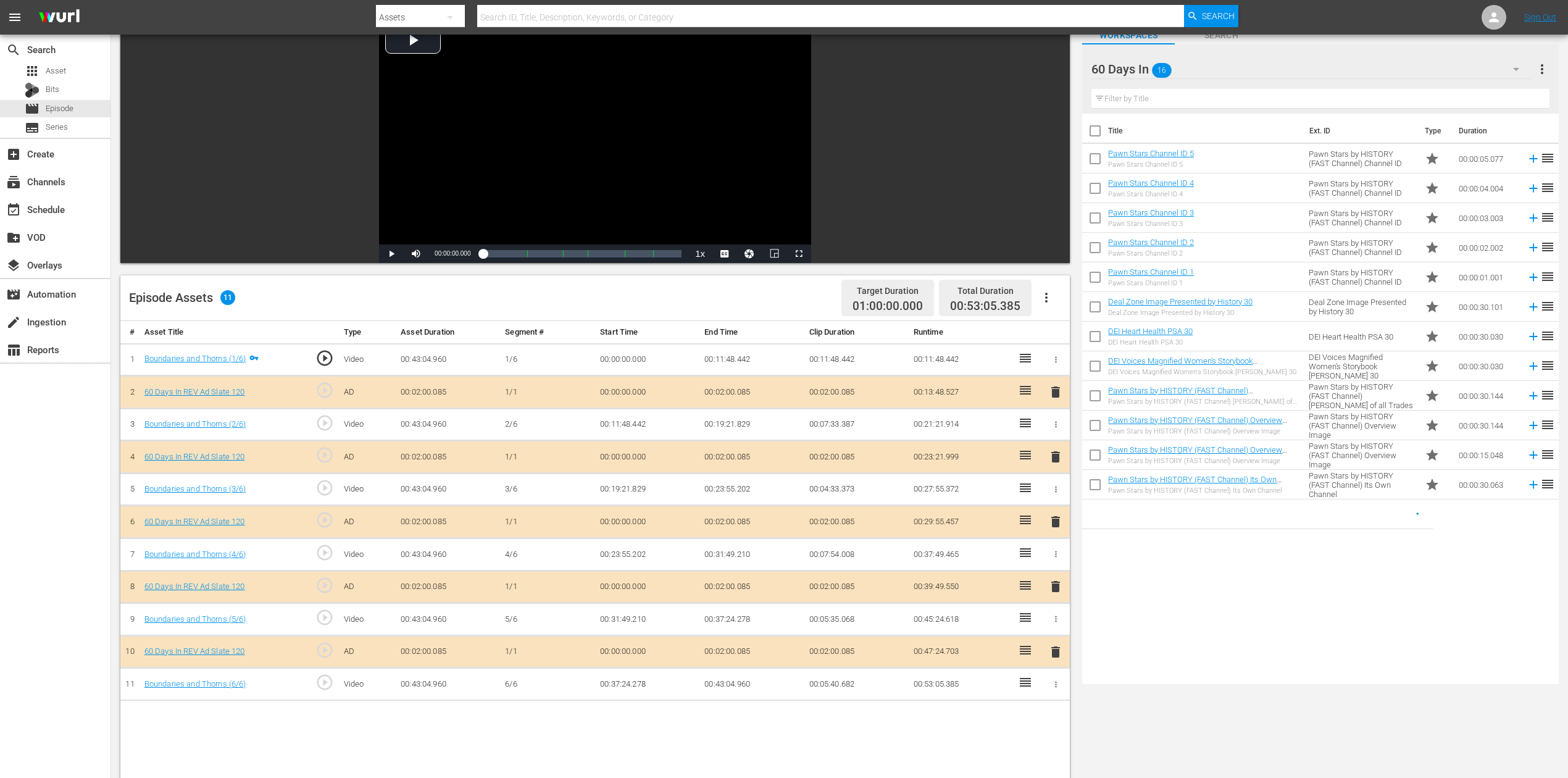
scroll to position [164, 0]
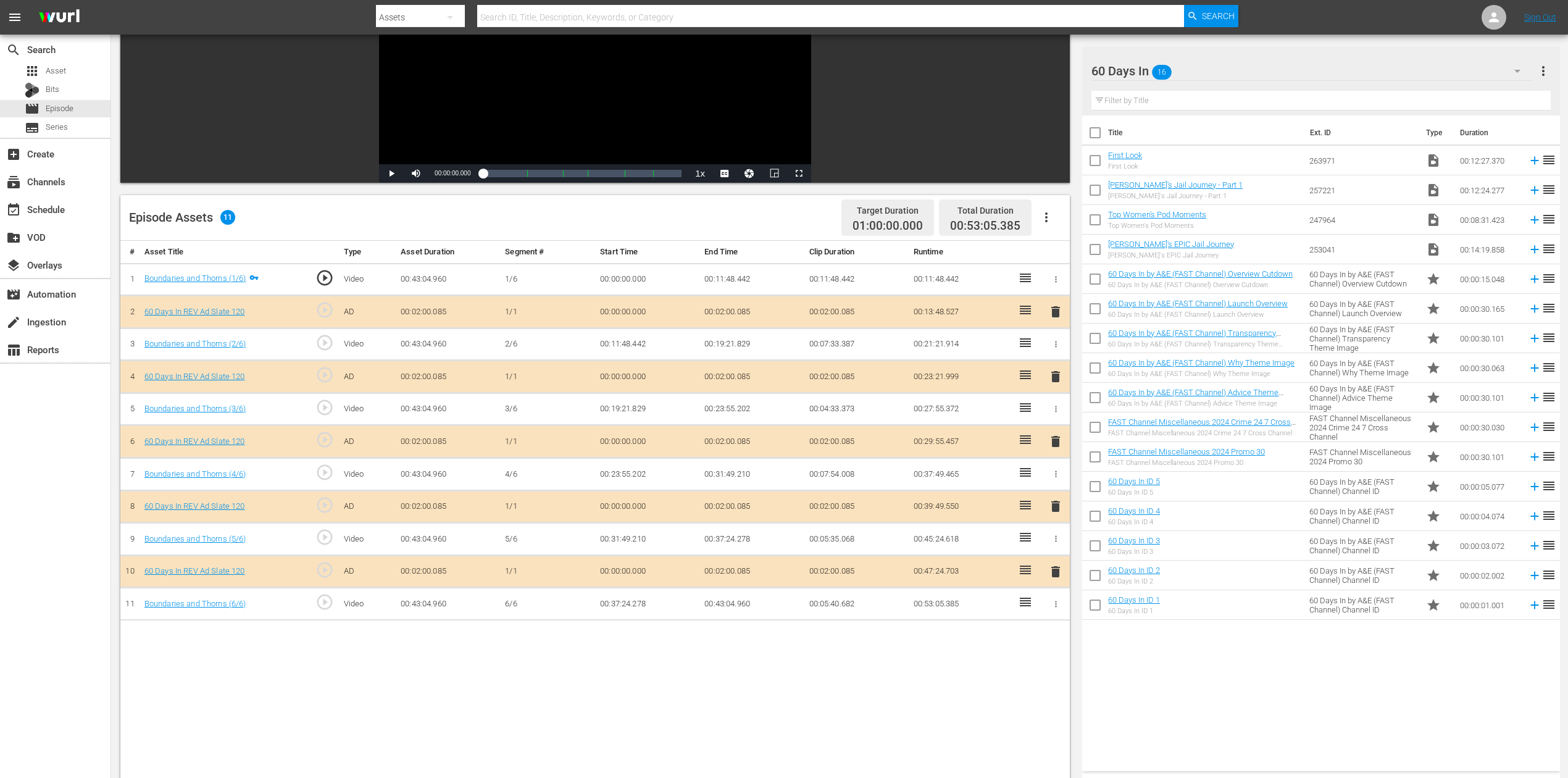
click at [1052, 440] on span "delete" at bounding box center [1055, 441] width 15 height 15
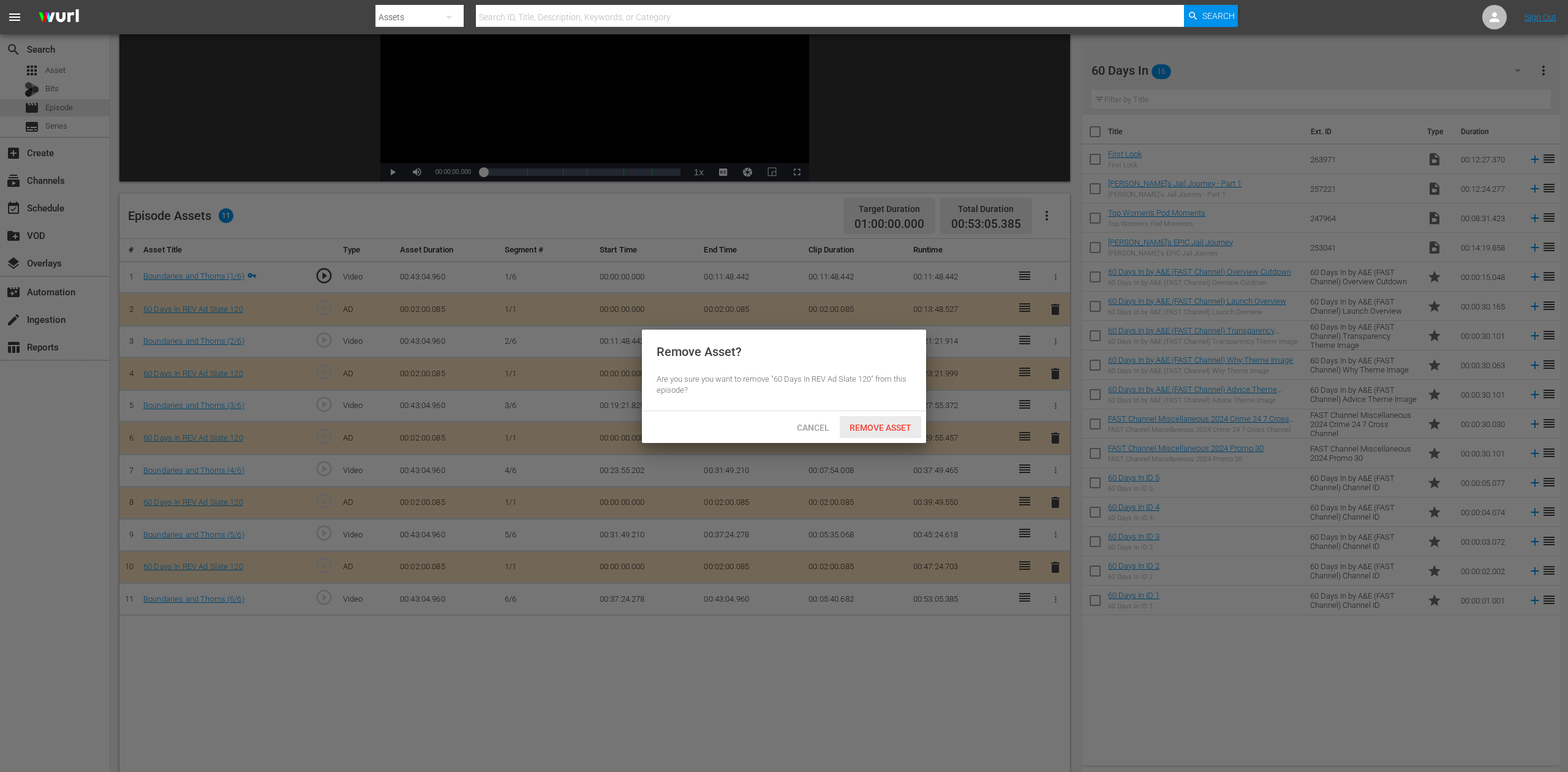
click at [879, 419] on div "Remove Asset" at bounding box center [881, 427] width 81 height 23
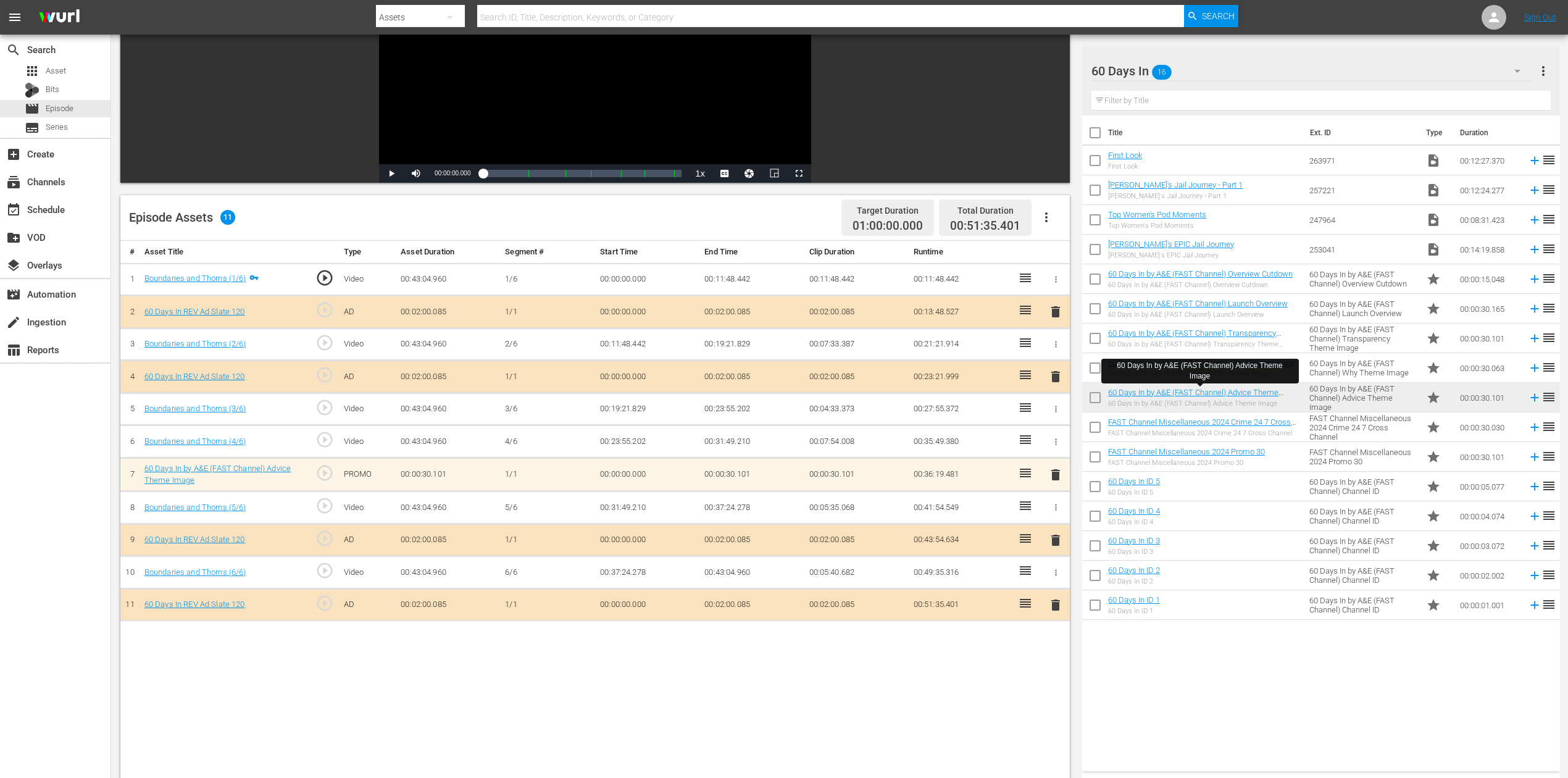
click at [1052, 474] on span "delete" at bounding box center [1055, 475] width 15 height 15
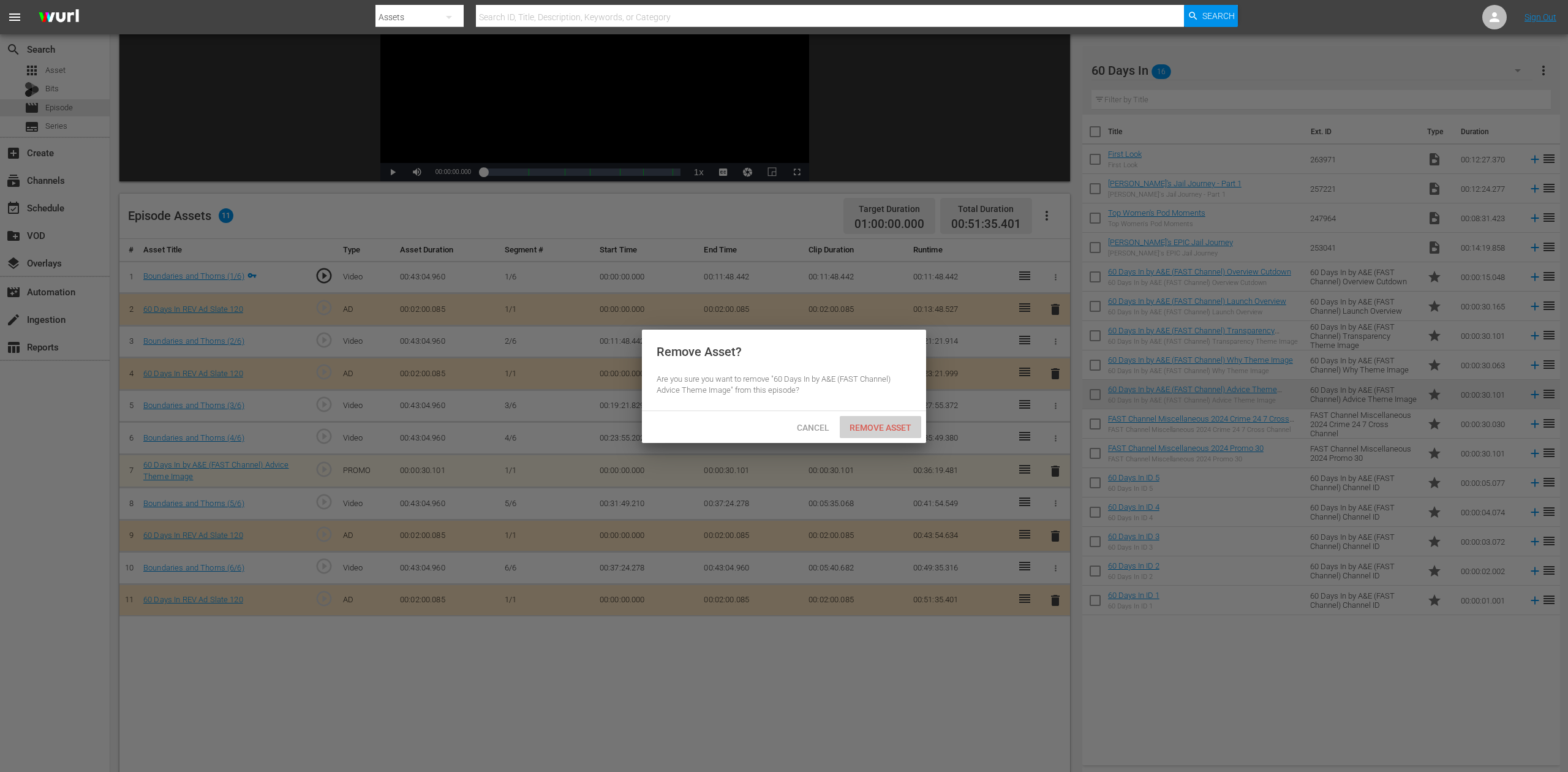
drag, startPoint x: 883, startPoint y: 425, endPoint x: 890, endPoint y: 422, distance: 7.6
click at [885, 425] on span "Remove Asset" at bounding box center [881, 427] width 81 height 10
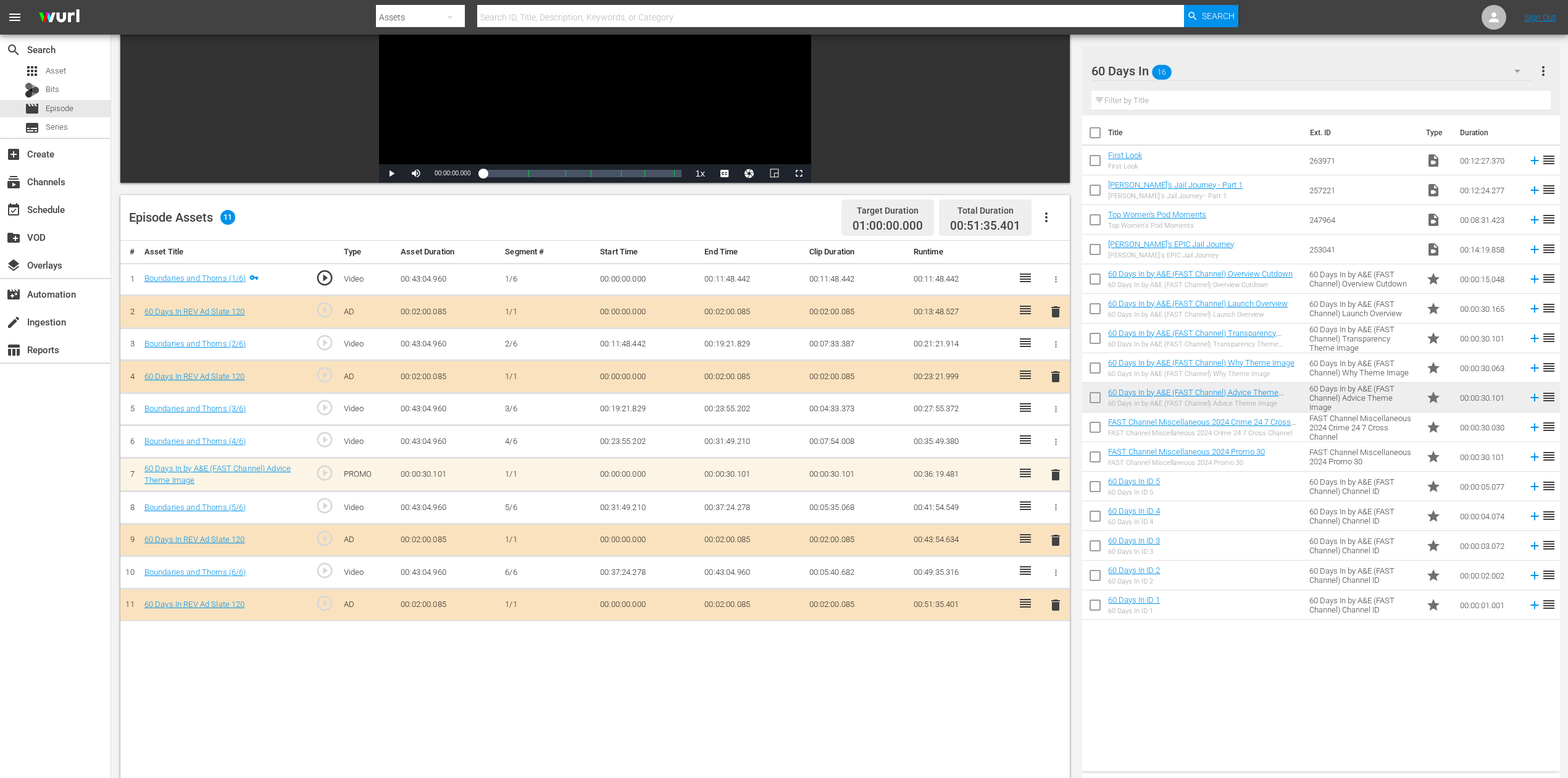
click at [1047, 215] on icon "button" at bounding box center [1046, 217] width 15 height 15
click at [1066, 225] on div "Fill with Ads" at bounding box center [1083, 221] width 84 height 30
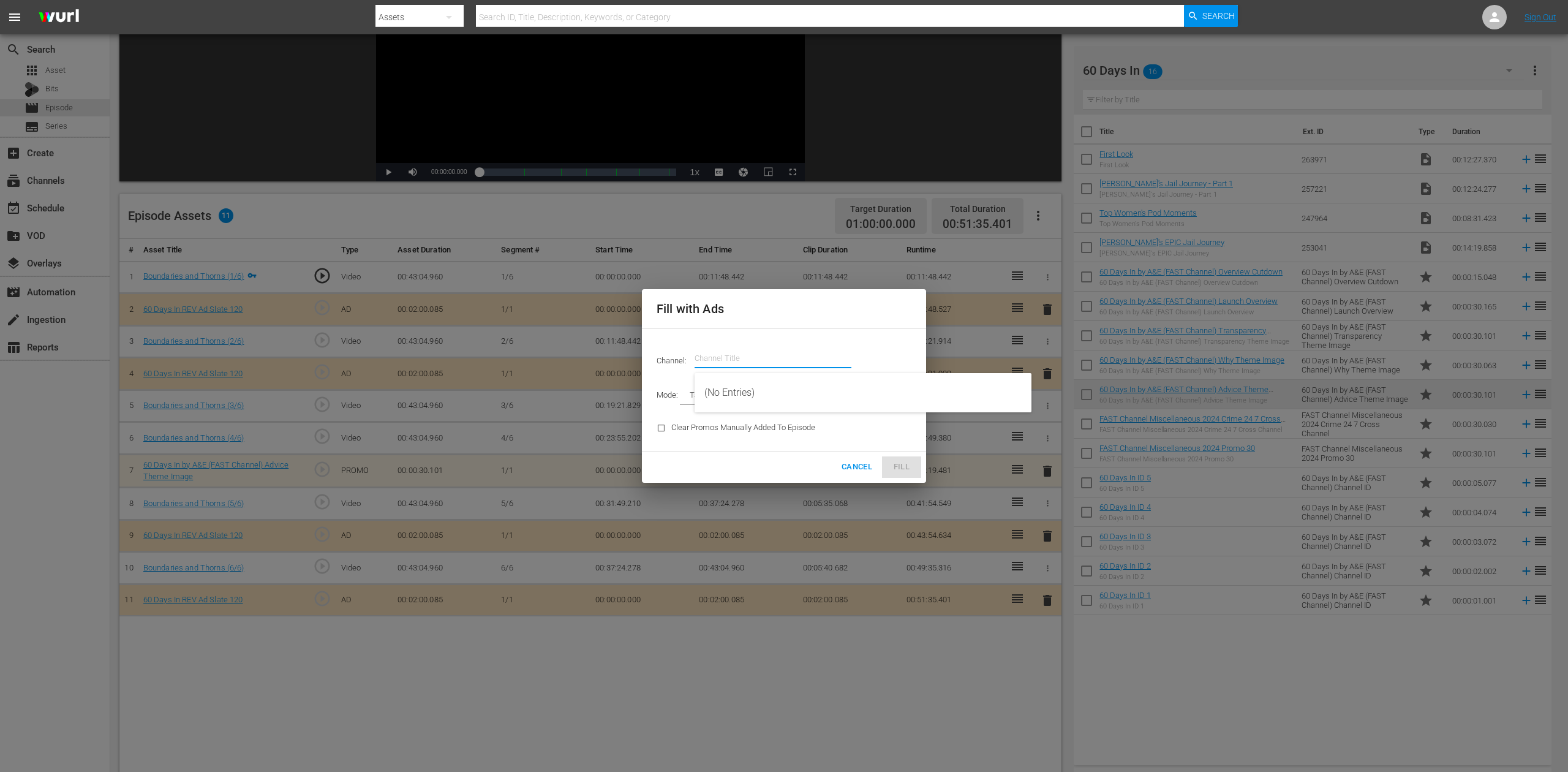
click at [782, 358] on input "text" at bounding box center [773, 358] width 157 height 29
click at [779, 395] on div "60 Days In by A&E (1603 - aenetworks_60daysin_1)" at bounding box center [863, 393] width 317 height 29
type input "60 Days In by A&E (1603)"
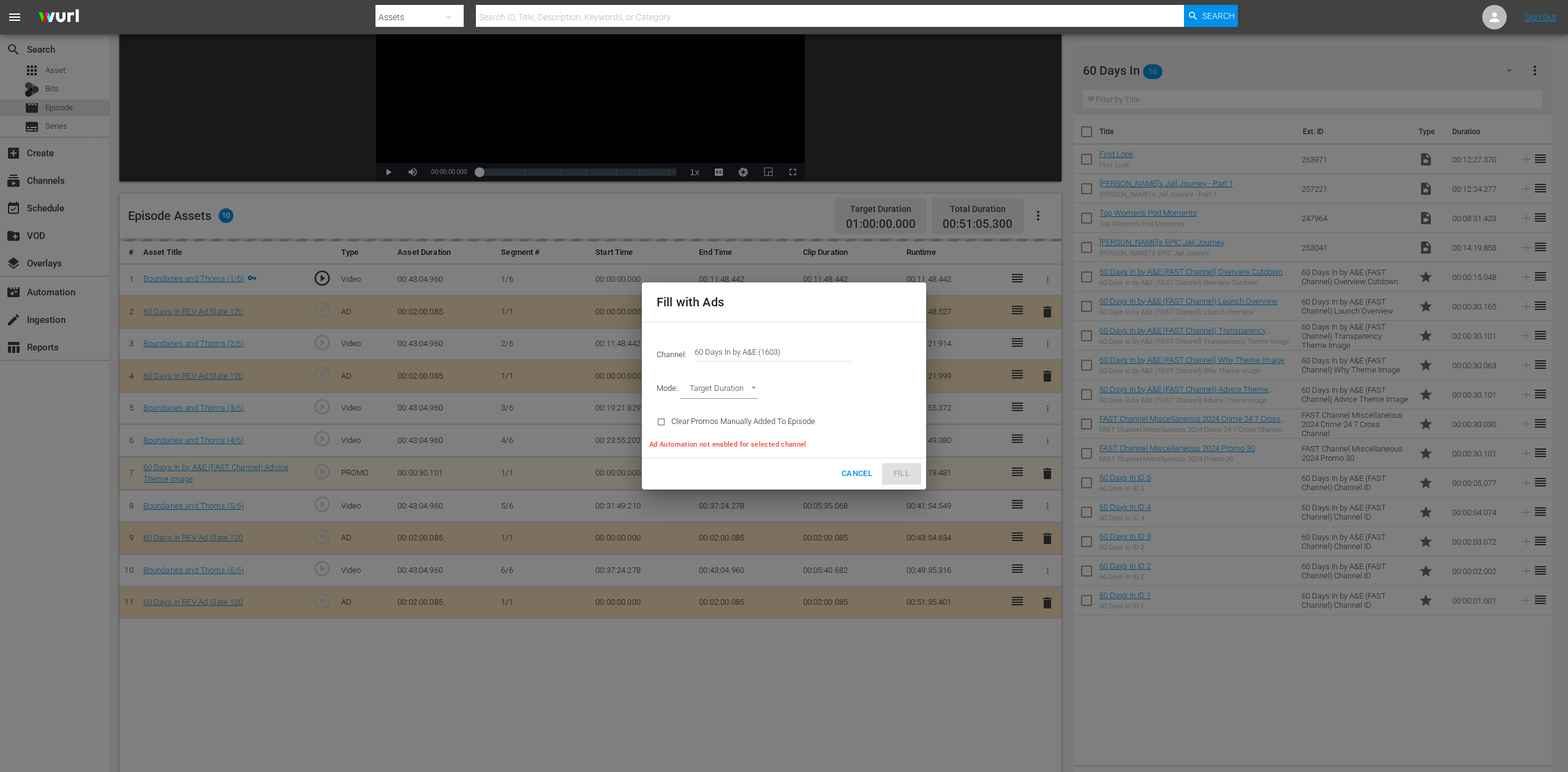
type input "AD_BREAK_DURATION"
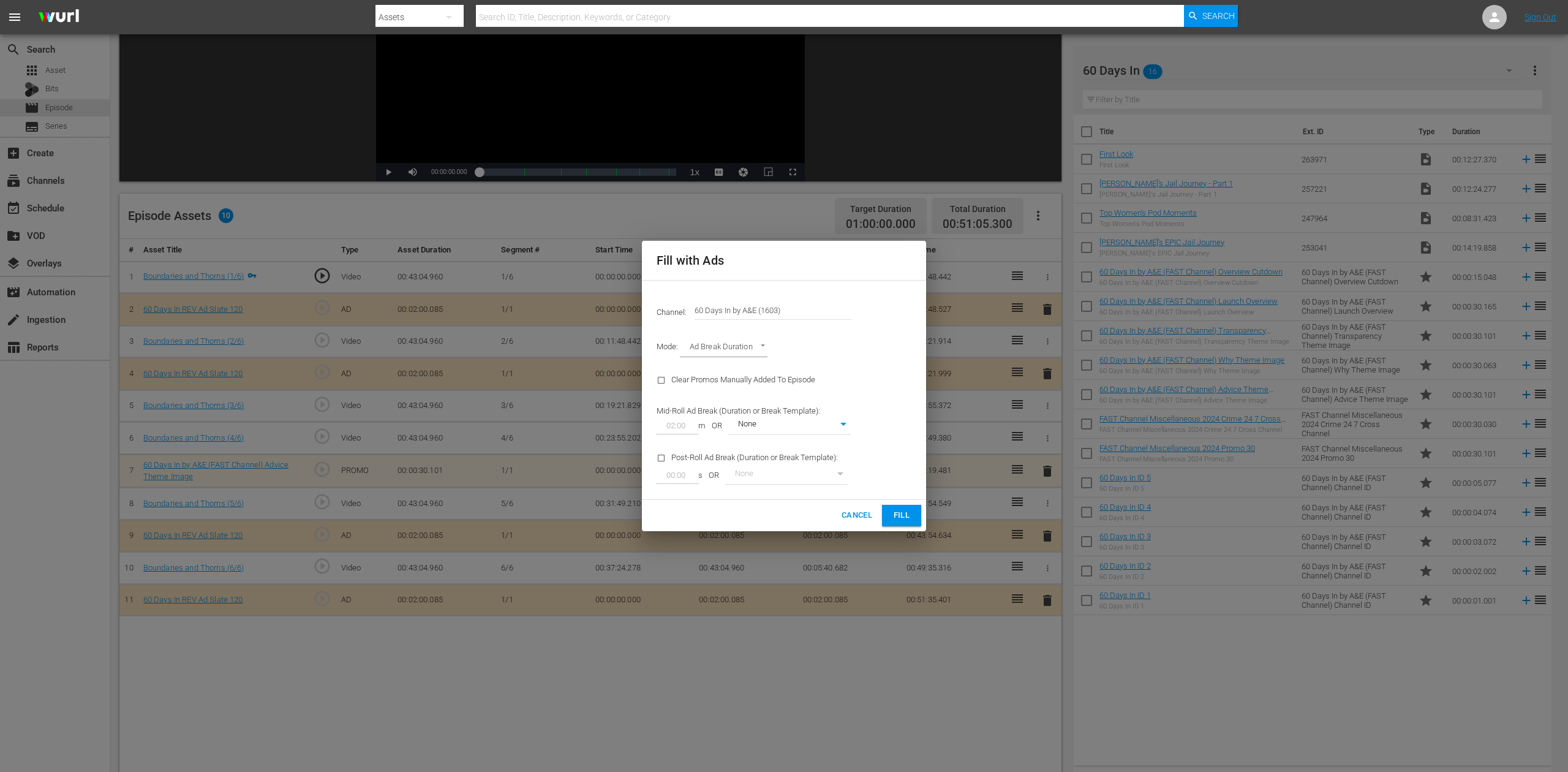
click at [902, 514] on span "Fill" at bounding box center [902, 516] width 20 height 14
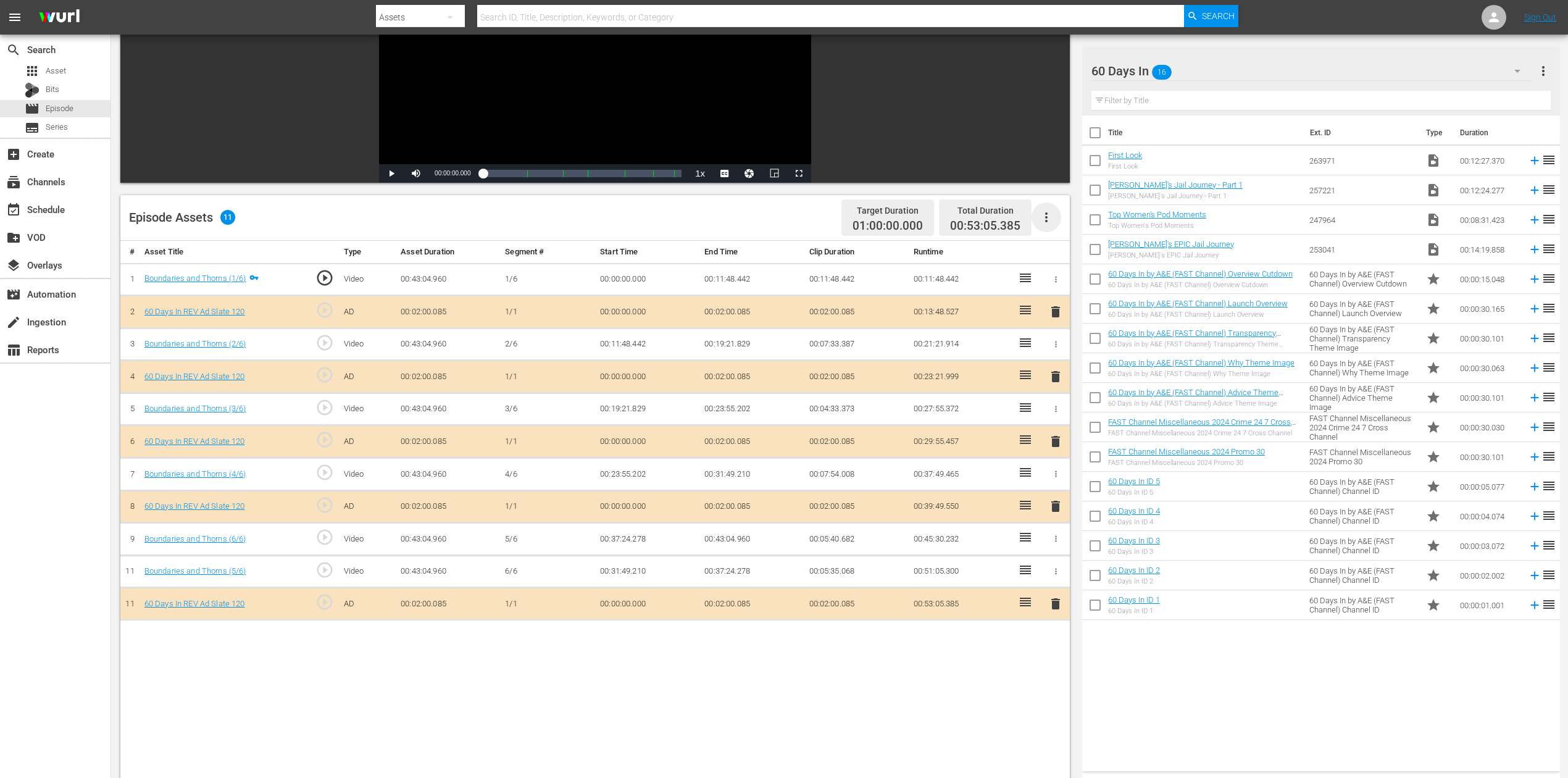
click at [1047, 216] on icon "button" at bounding box center [1046, 217] width 3 height 10
click at [1063, 221] on div "Fill with Ads" at bounding box center [1083, 221] width 84 height 30
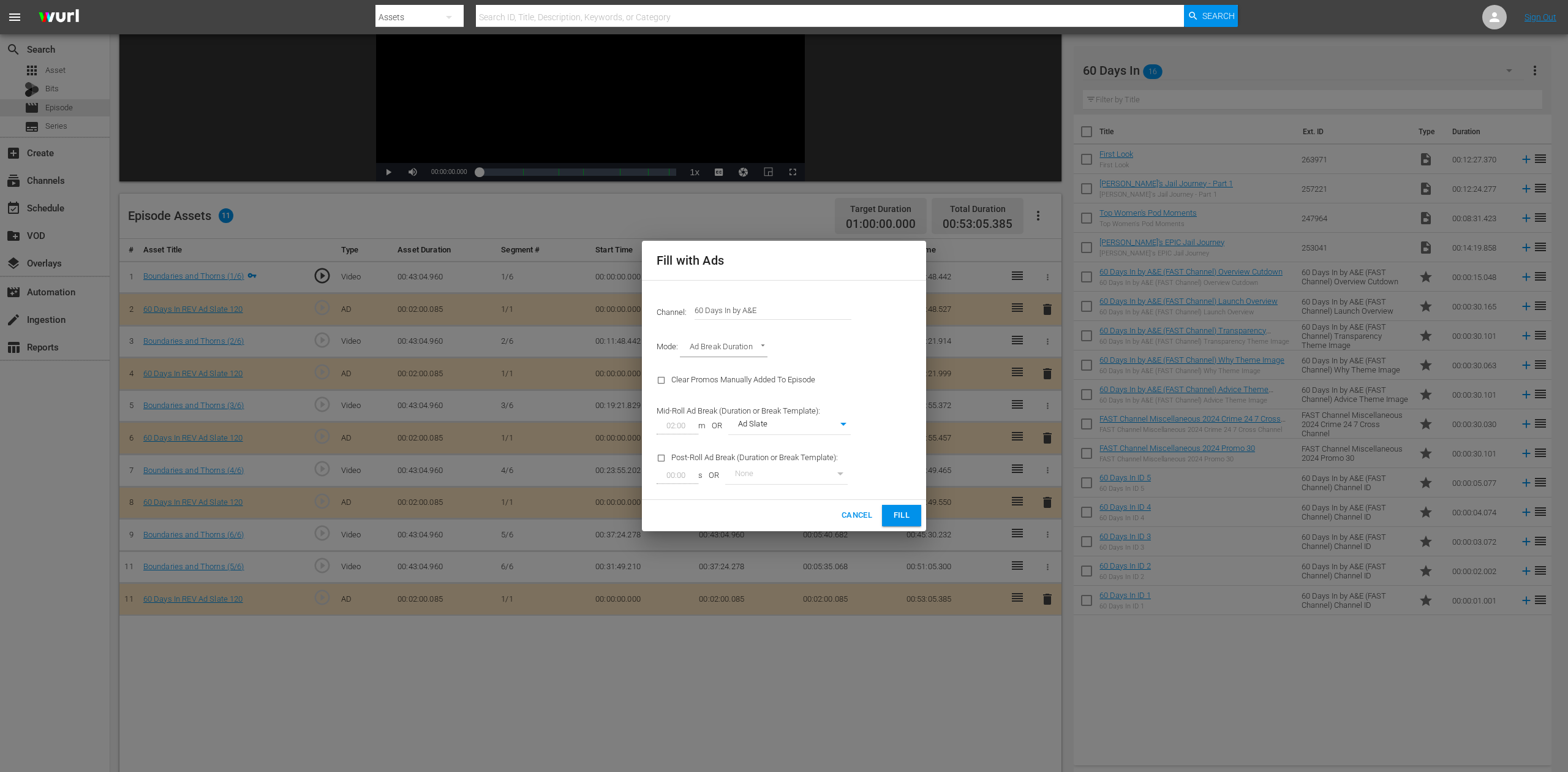
click at [905, 511] on span "Fill" at bounding box center [902, 516] width 20 height 14
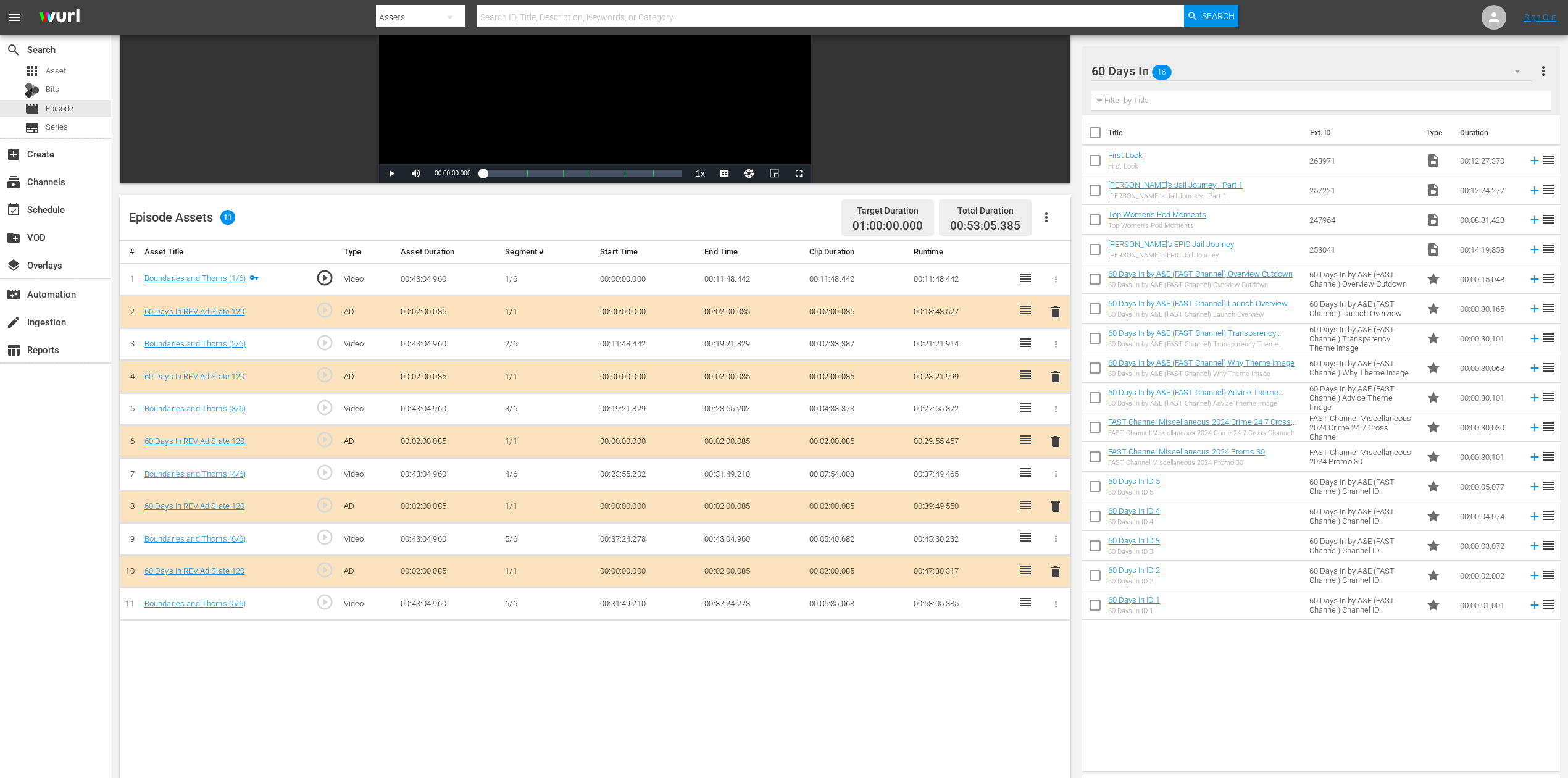
click at [1058, 436] on span "delete" at bounding box center [1055, 441] width 15 height 15
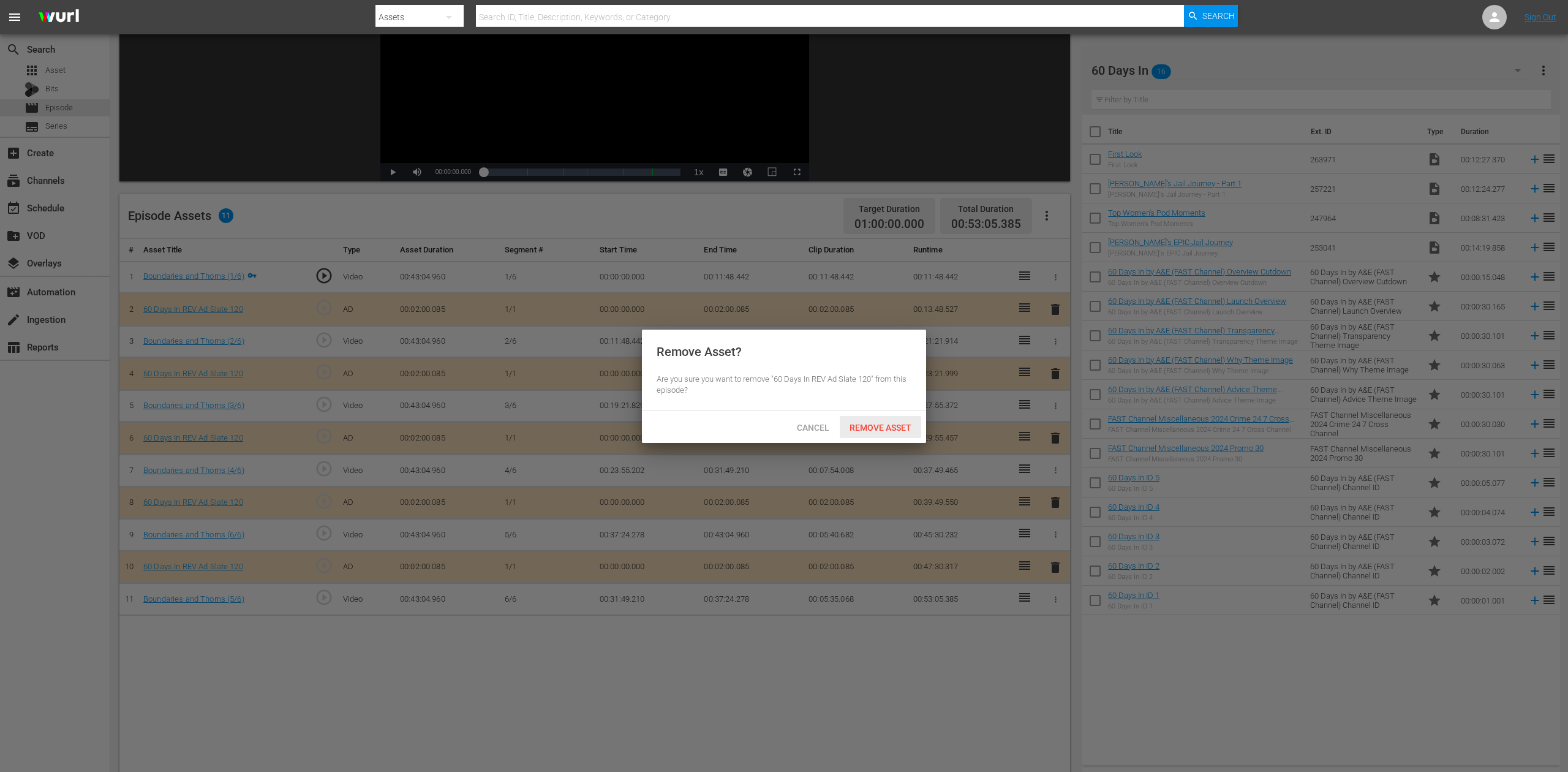
click at [895, 421] on div "Remove Asset" at bounding box center [881, 427] width 81 height 23
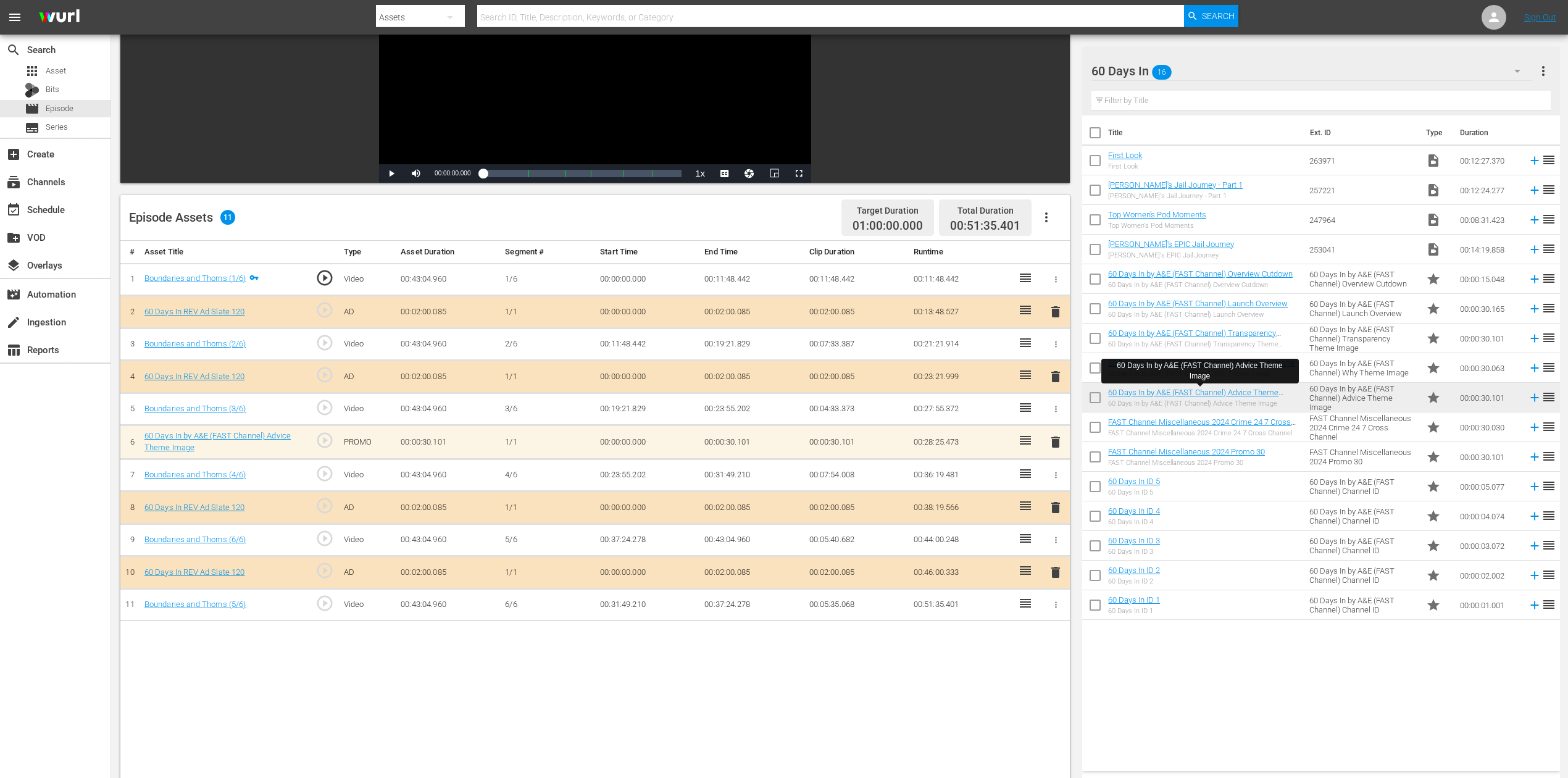
click at [1184, 583] on div "Title Ext. ID Type Duration First Look First Look 263971 video_file 00:12:27.37…" at bounding box center [1320, 441] width 477 height 651
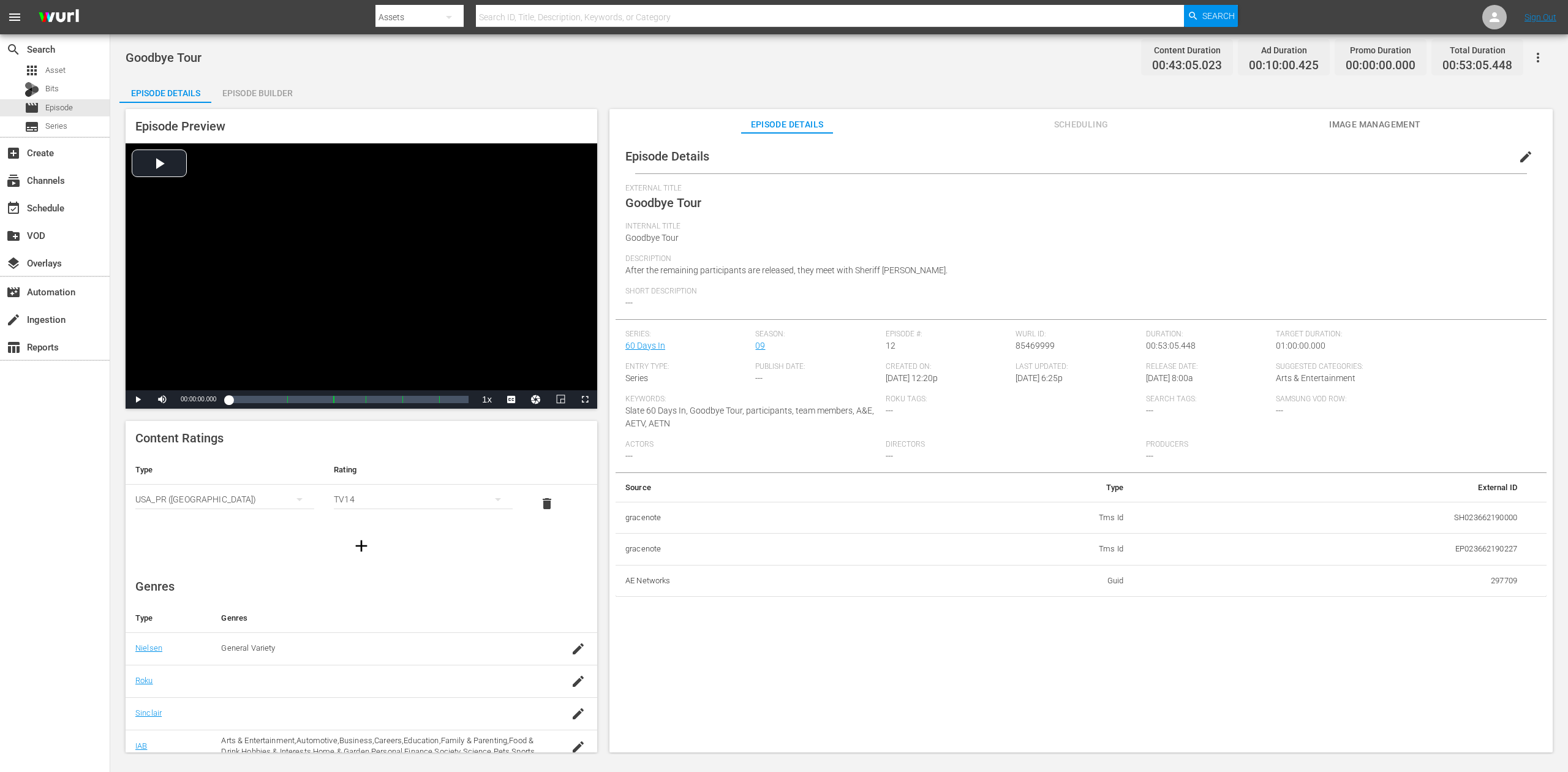
click at [276, 98] on div "Episode Builder" at bounding box center [258, 93] width 92 height 29
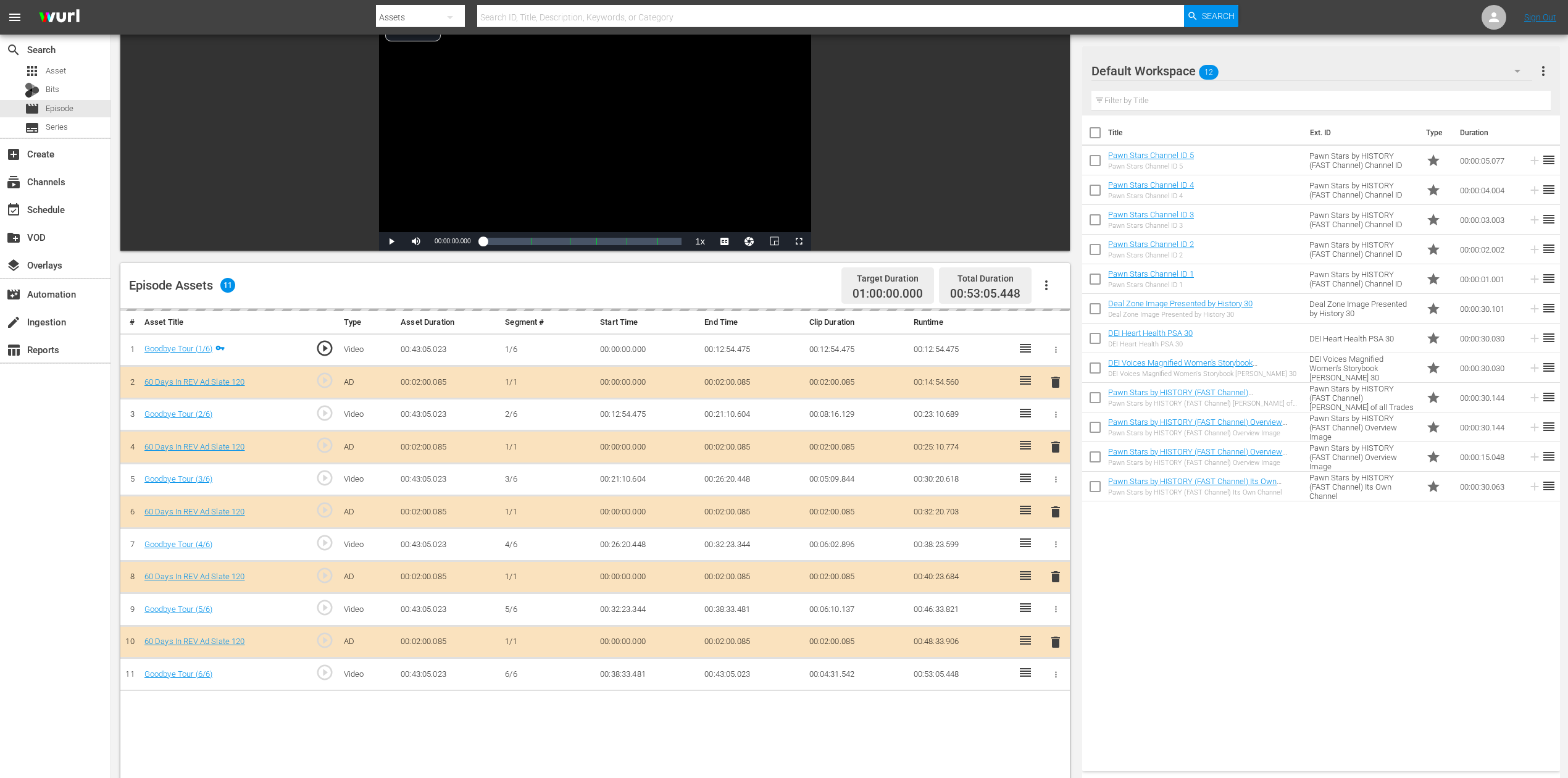
scroll to position [247, 0]
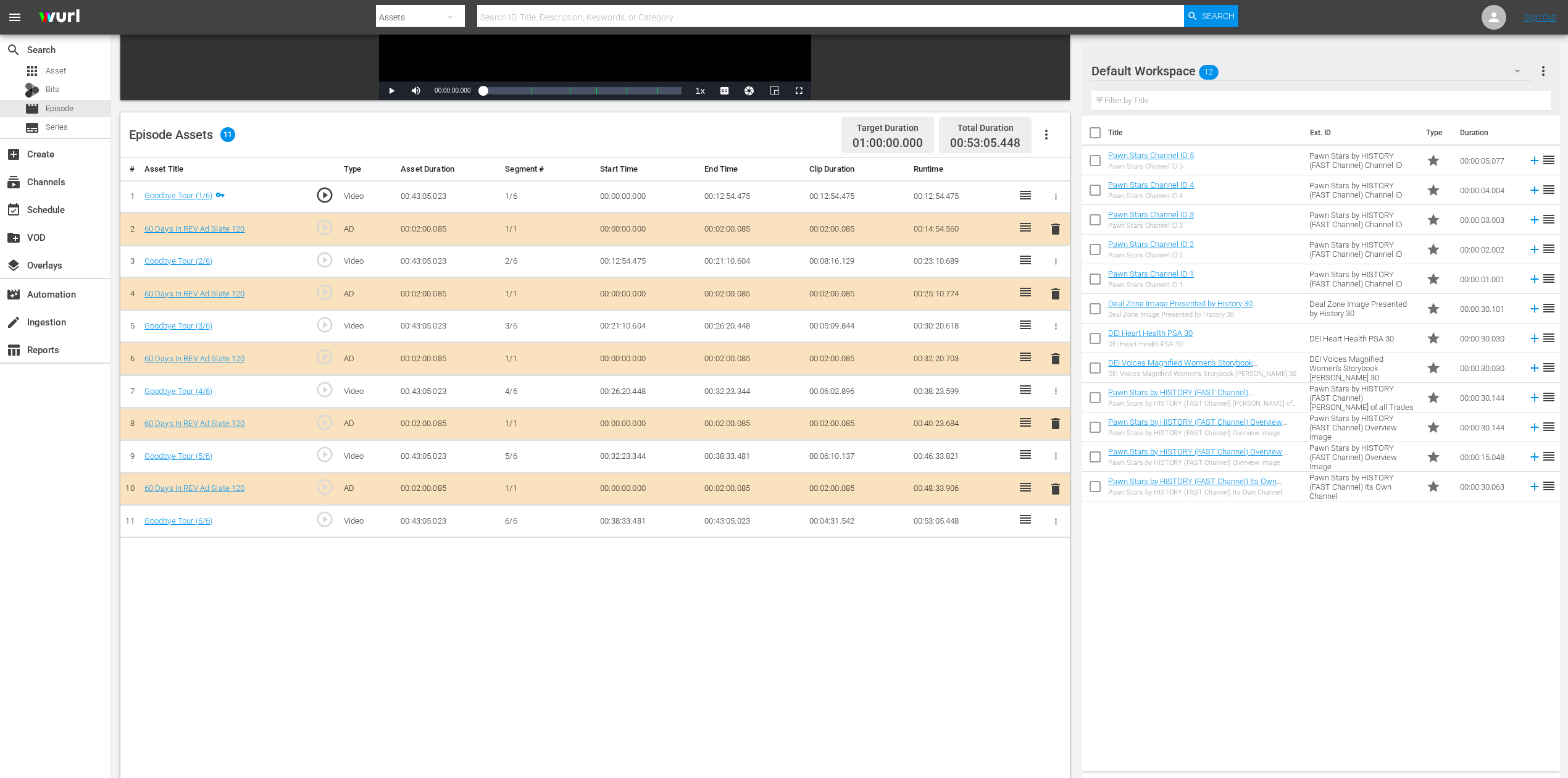
click at [1184, 61] on button "button" at bounding box center [1517, 71] width 30 height 30
click at [1145, 185] on div "60 Days In (16)" at bounding box center [1170, 185] width 128 height 20
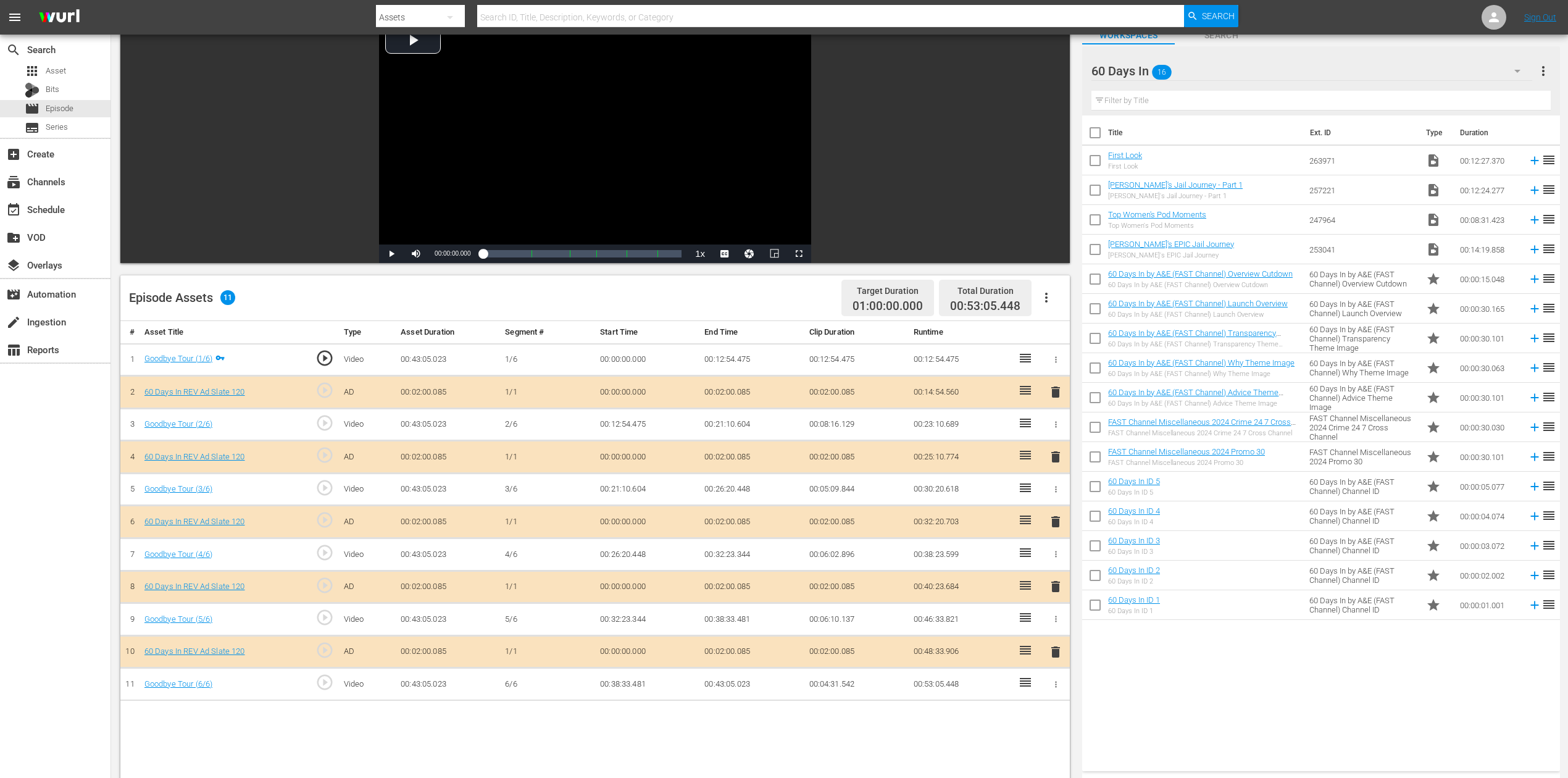
scroll to position [164, 0]
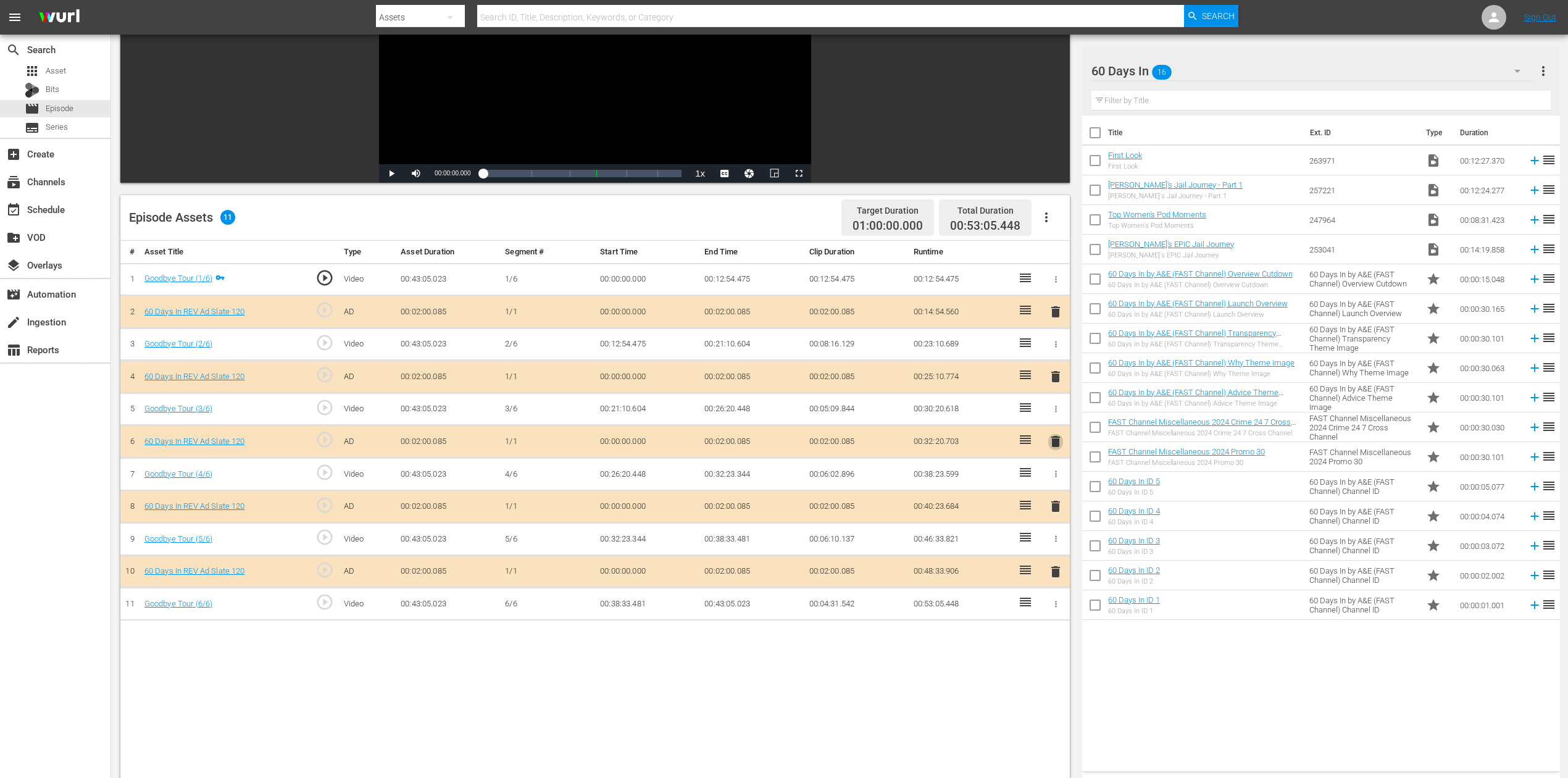
click at [1053, 434] on span "delete" at bounding box center [1055, 441] width 15 height 15
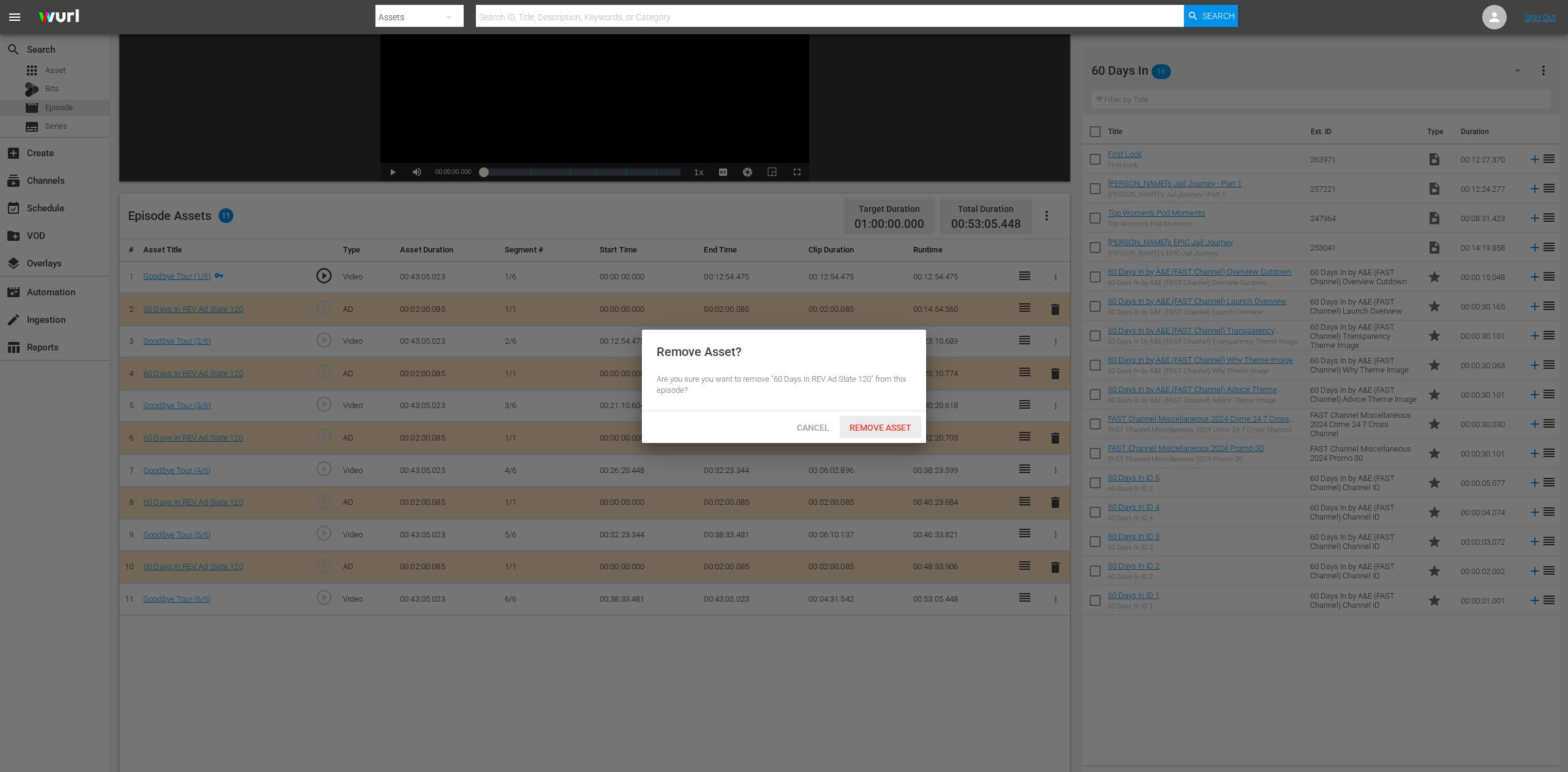
click at [890, 425] on span "Remove Asset" at bounding box center [881, 427] width 81 height 10
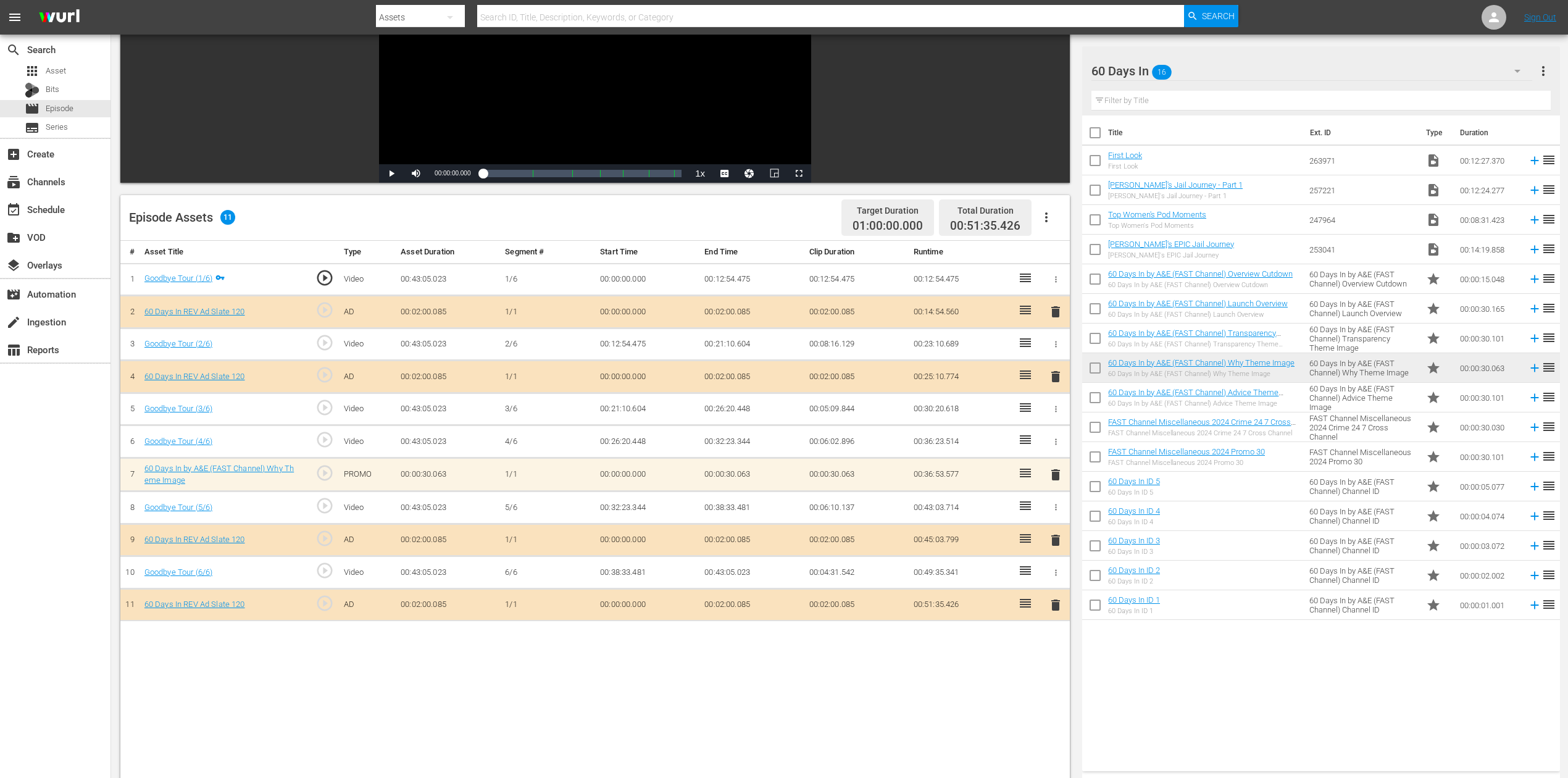
click at [1056, 473] on span "delete" at bounding box center [1055, 475] width 15 height 15
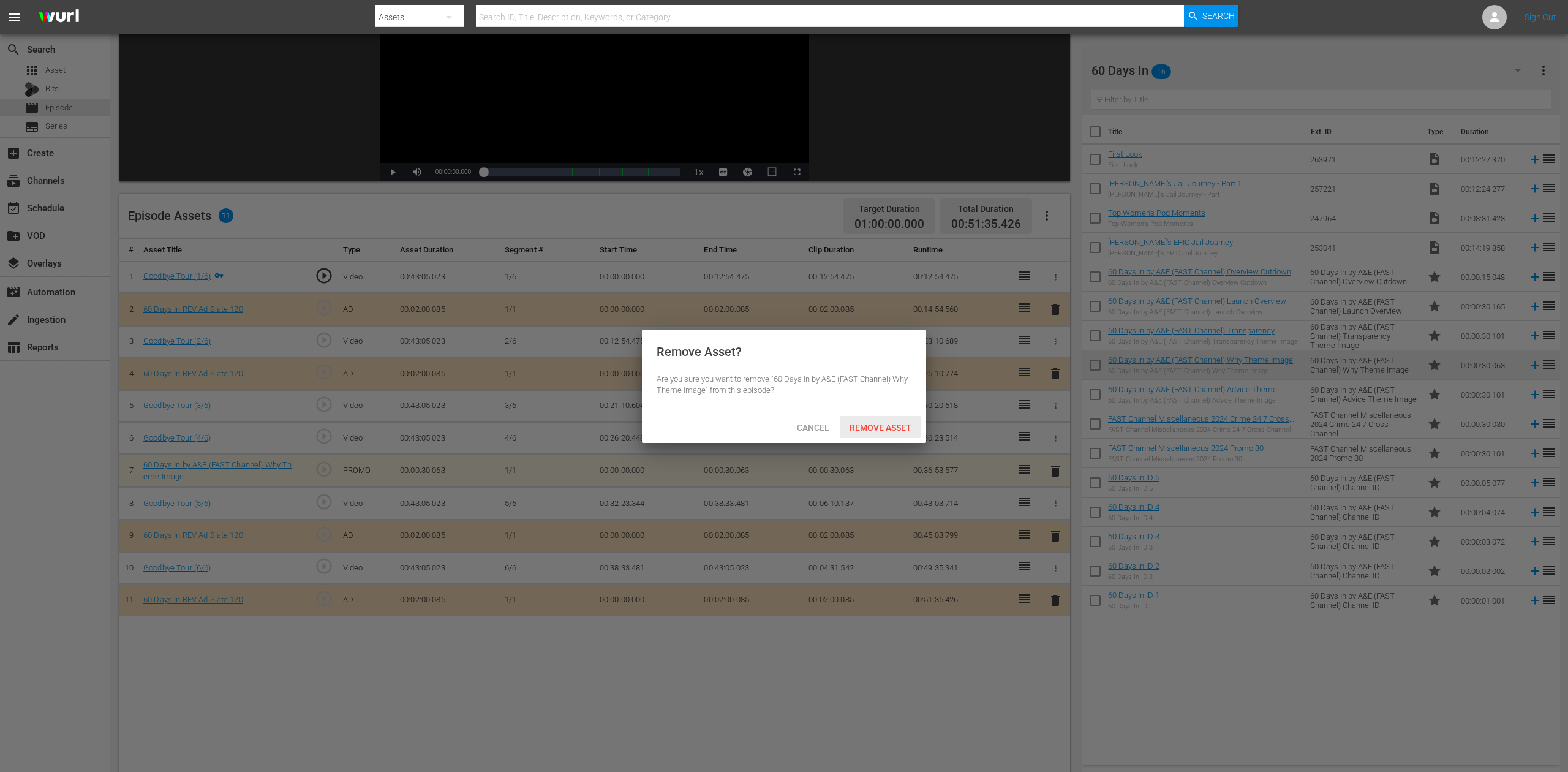
click at [864, 418] on div "Remove Asset" at bounding box center [881, 427] width 81 height 23
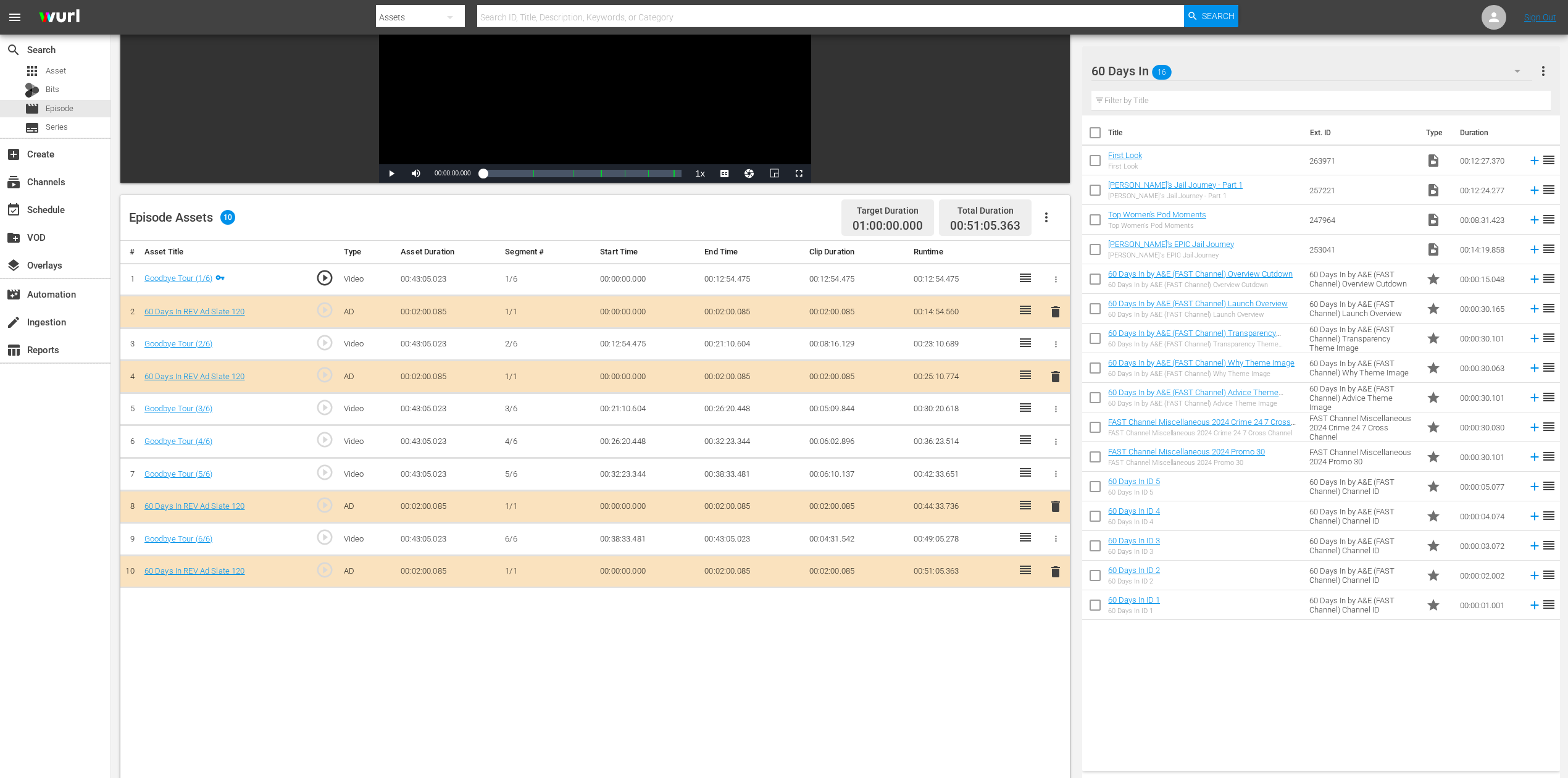
click at [646, 583] on div "# Asset Title Type Asset Duration Segment # Start Time End Time Clip Duration R…" at bounding box center [595, 584] width 949 height 686
click at [1047, 218] on icon "button" at bounding box center [1046, 217] width 15 height 15
click at [1066, 220] on div "Fill with Ads" at bounding box center [1083, 221] width 84 height 30
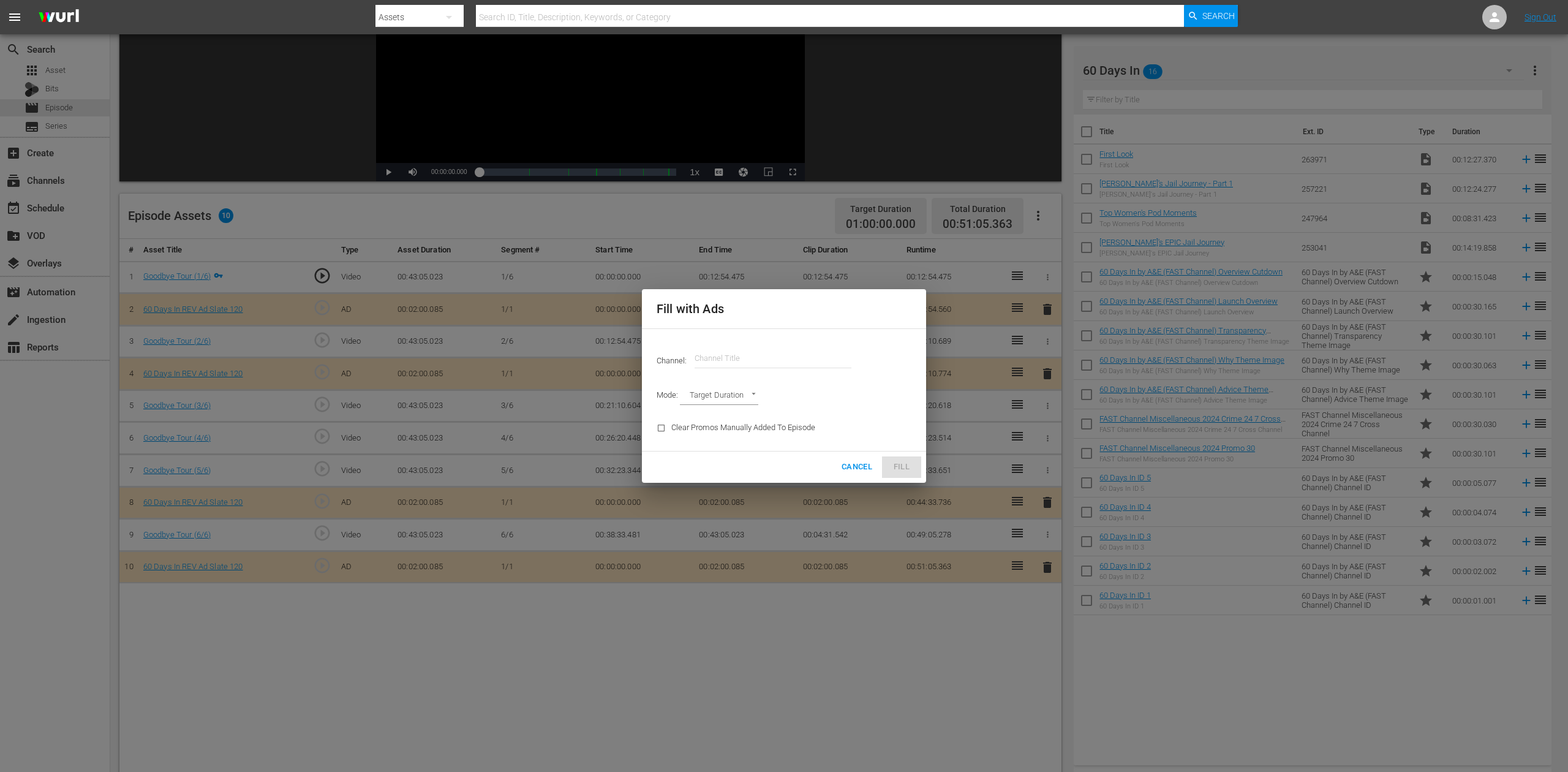
click at [744, 365] on input "text" at bounding box center [773, 358] width 157 height 29
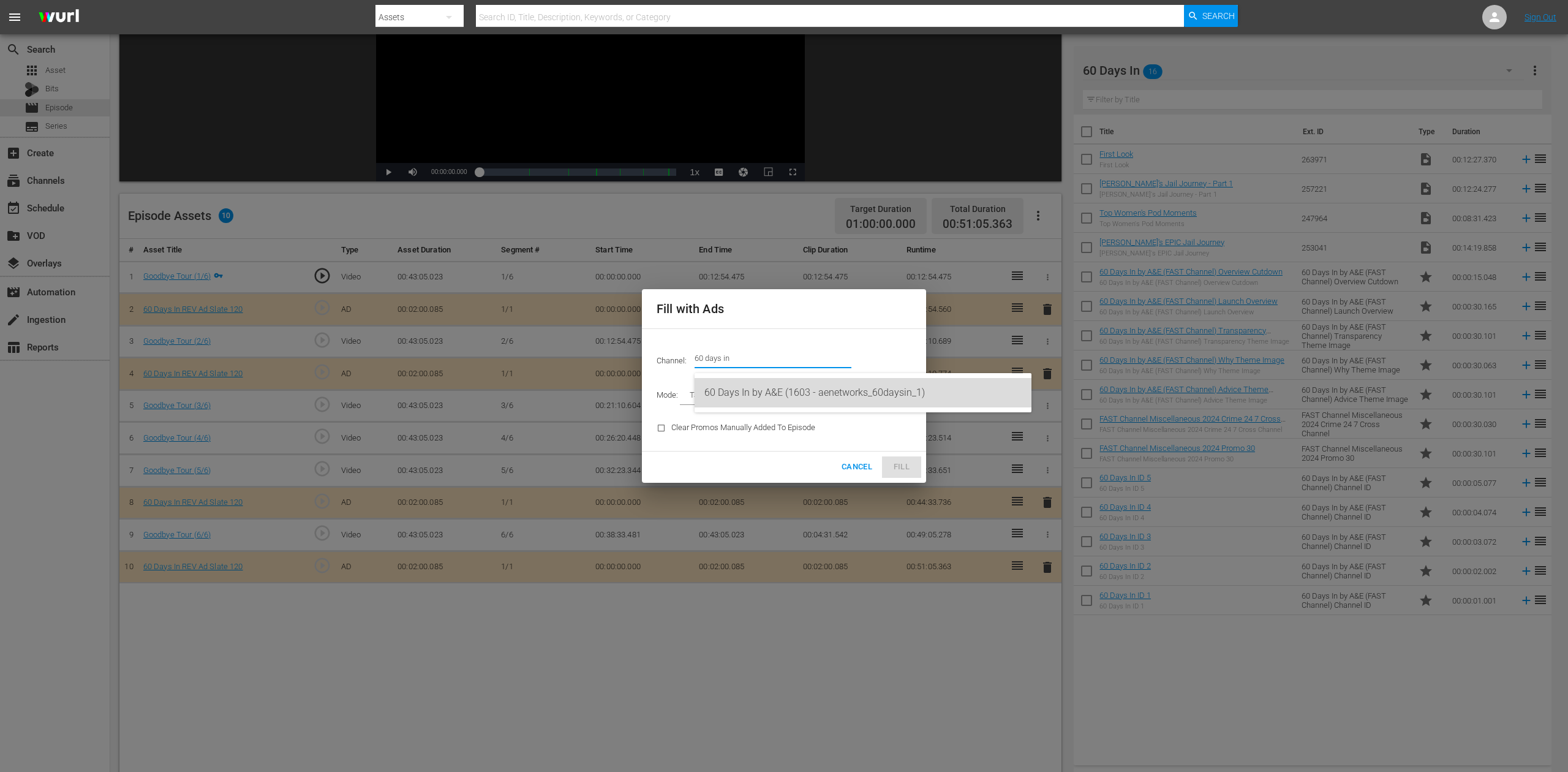
click at [758, 382] on div "60 Days In by A&E (1603 - aenetworks_60daysin_1)" at bounding box center [863, 393] width 317 height 29
type input "60 Days In by A&E (1603)"
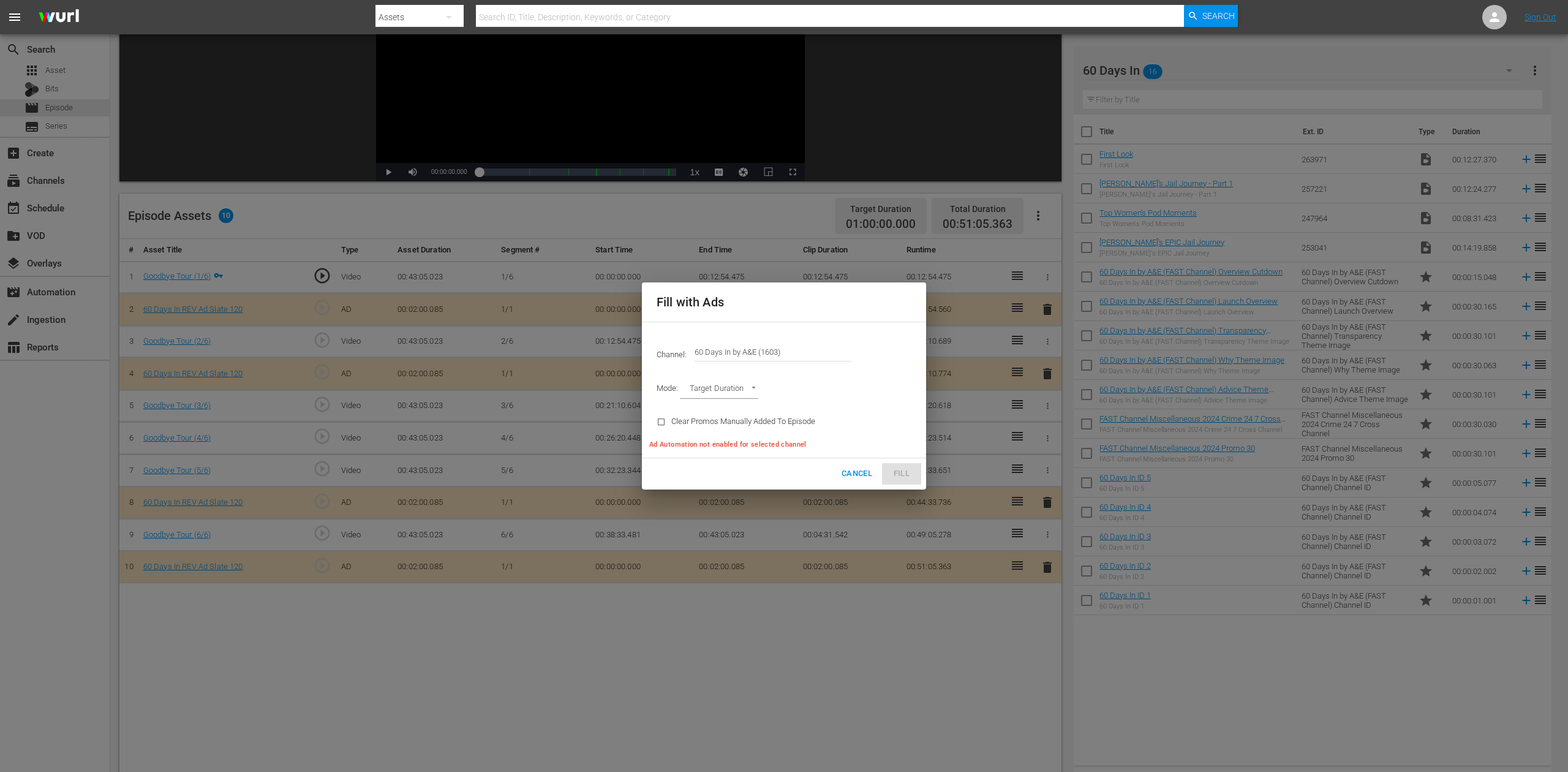
type input "AD_BREAK_DURATION"
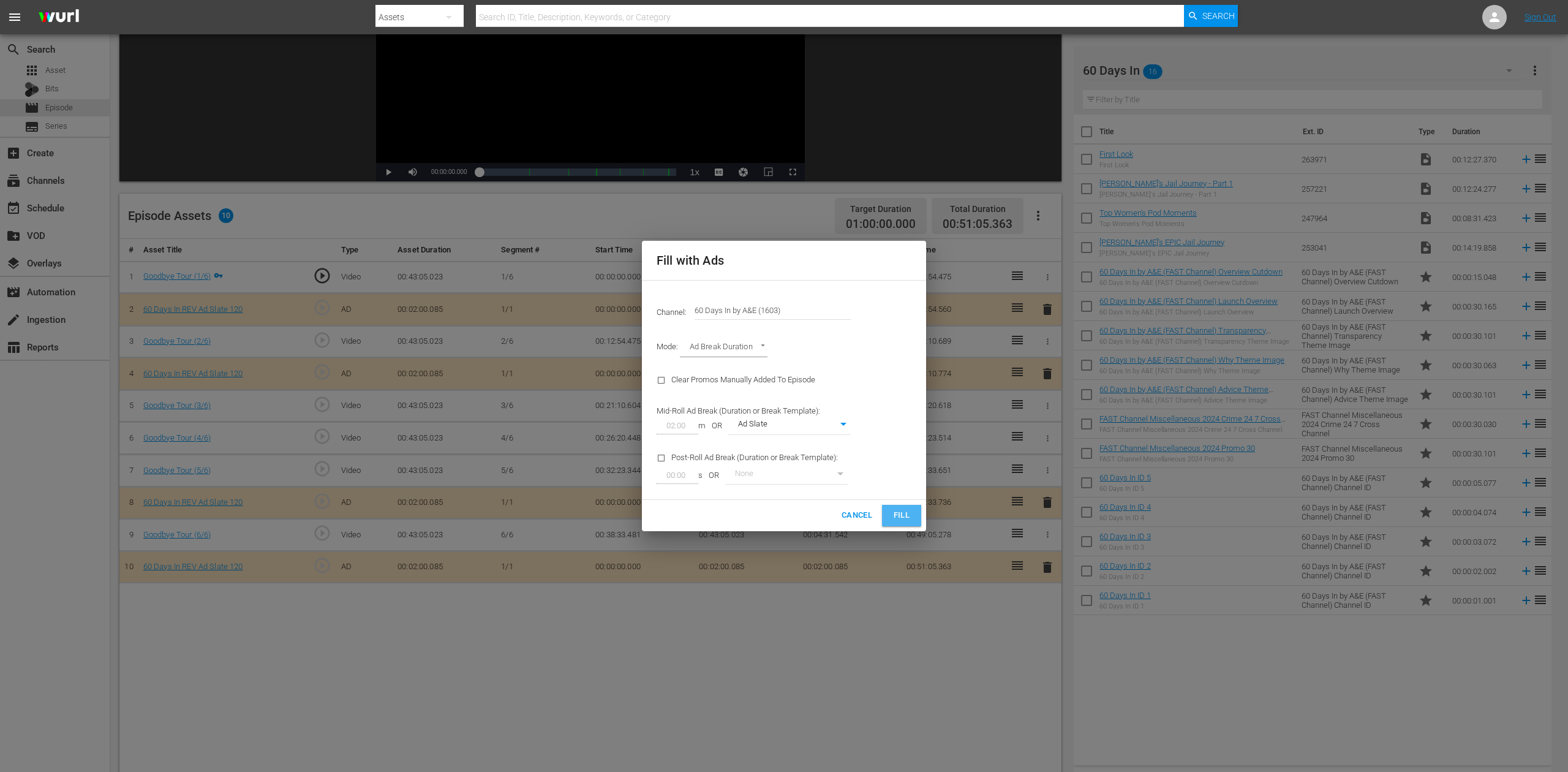
click at [904, 515] on span "Fill" at bounding box center [902, 516] width 20 height 14
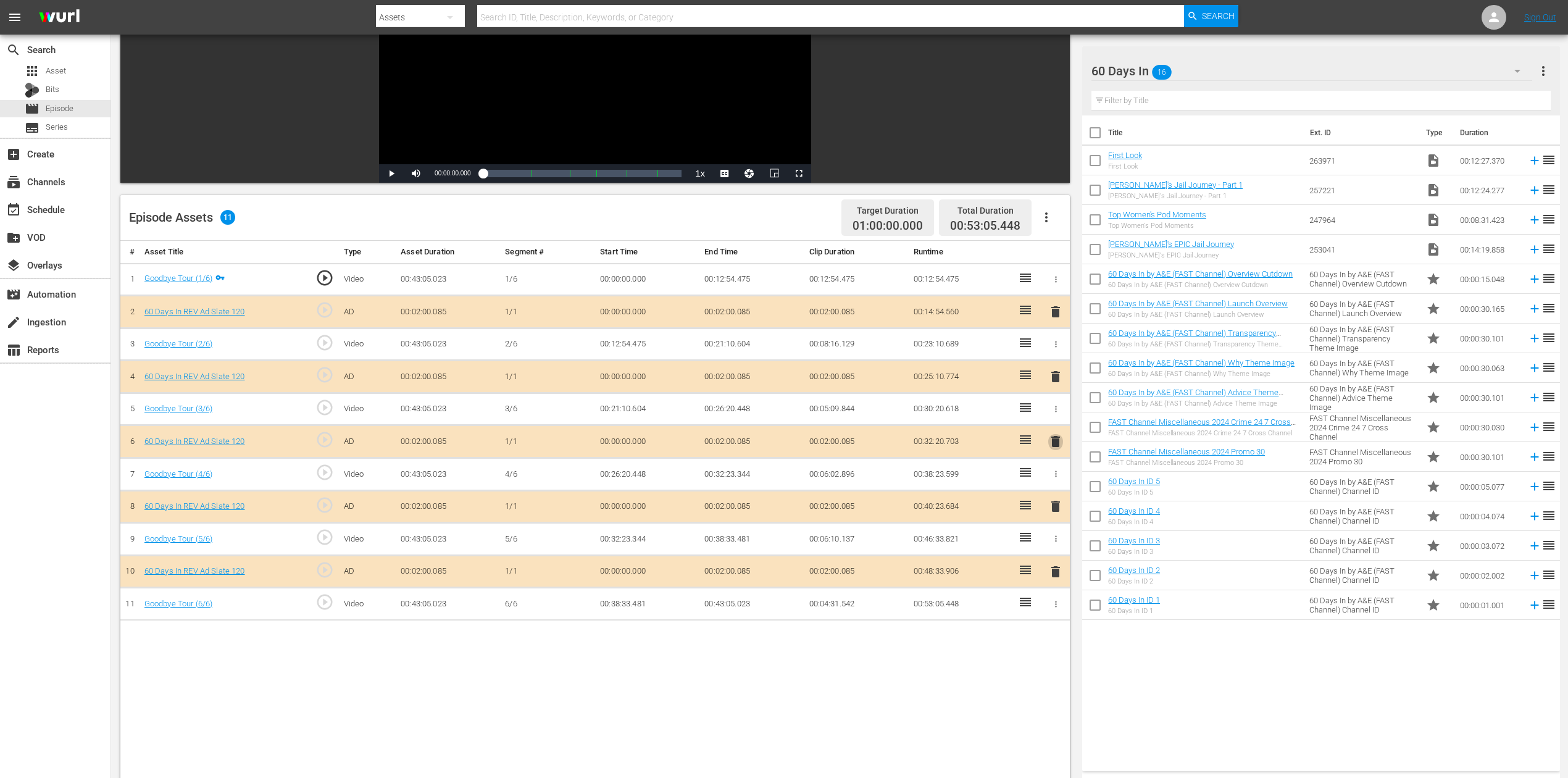
click at [1057, 442] on span "delete" at bounding box center [1055, 441] width 15 height 15
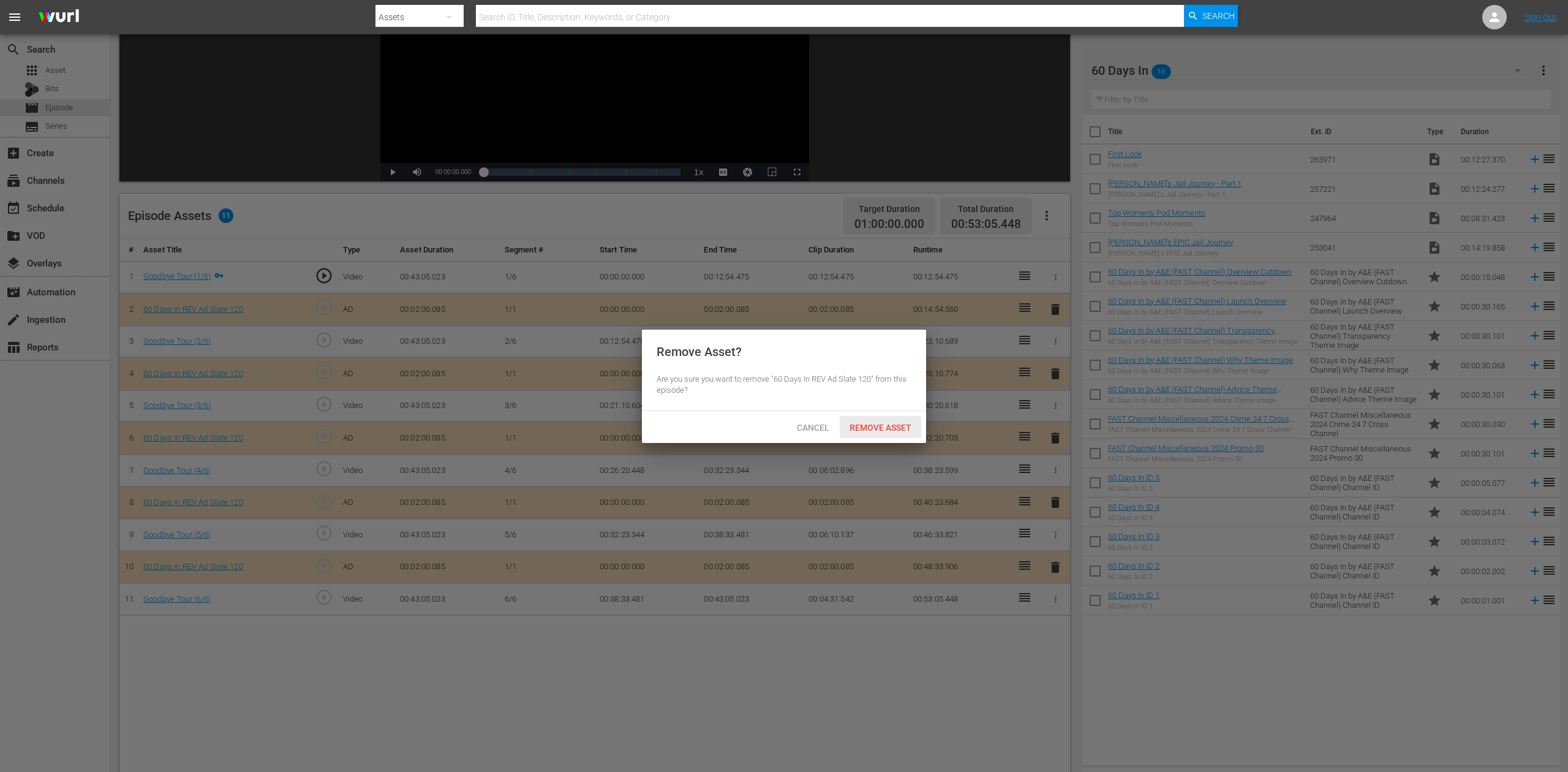
click at [888, 425] on span "Remove Asset" at bounding box center [881, 427] width 81 height 10
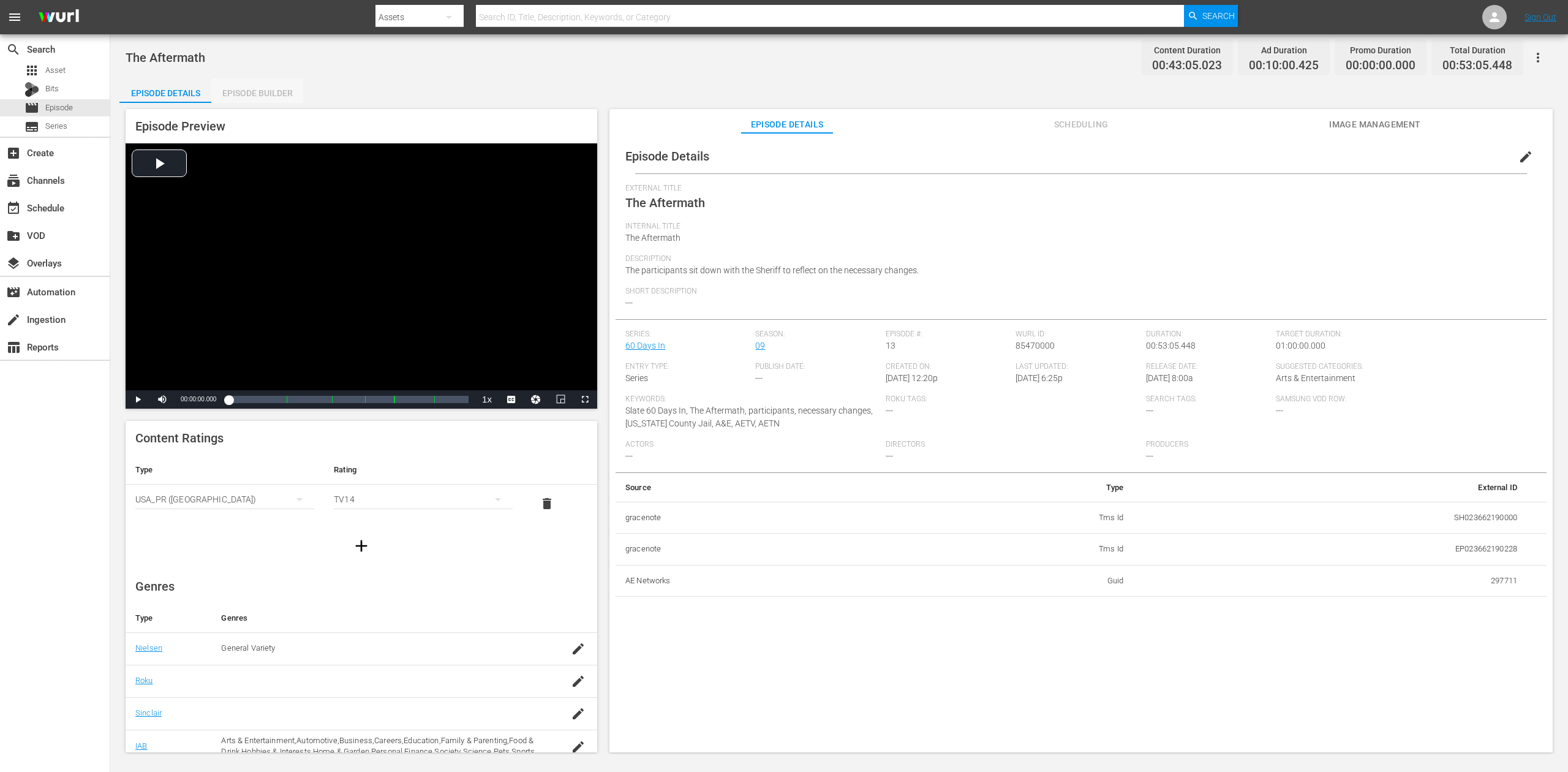
click at [275, 92] on div "Episode Builder" at bounding box center [258, 93] width 92 height 29
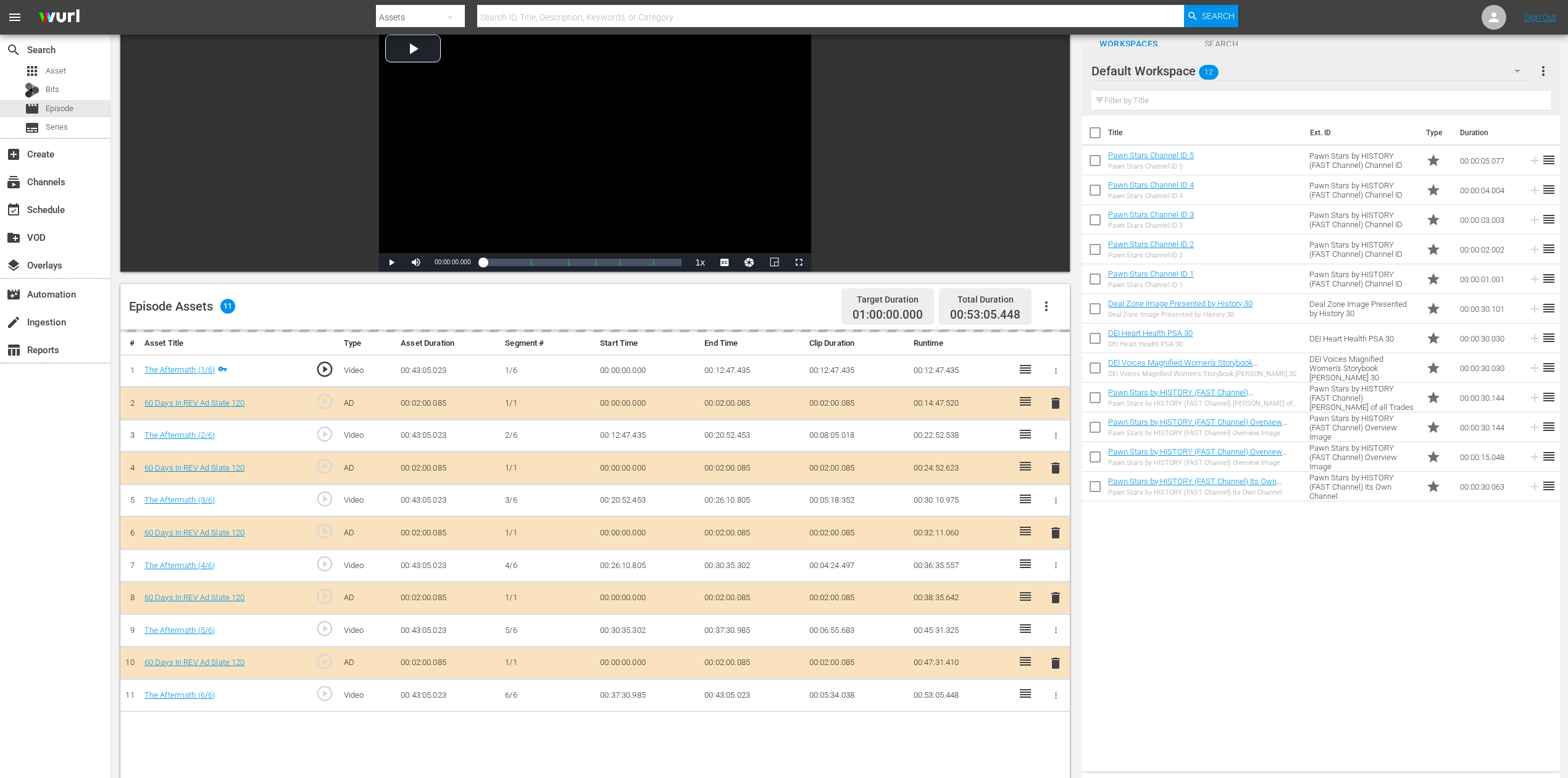
scroll to position [164, 0]
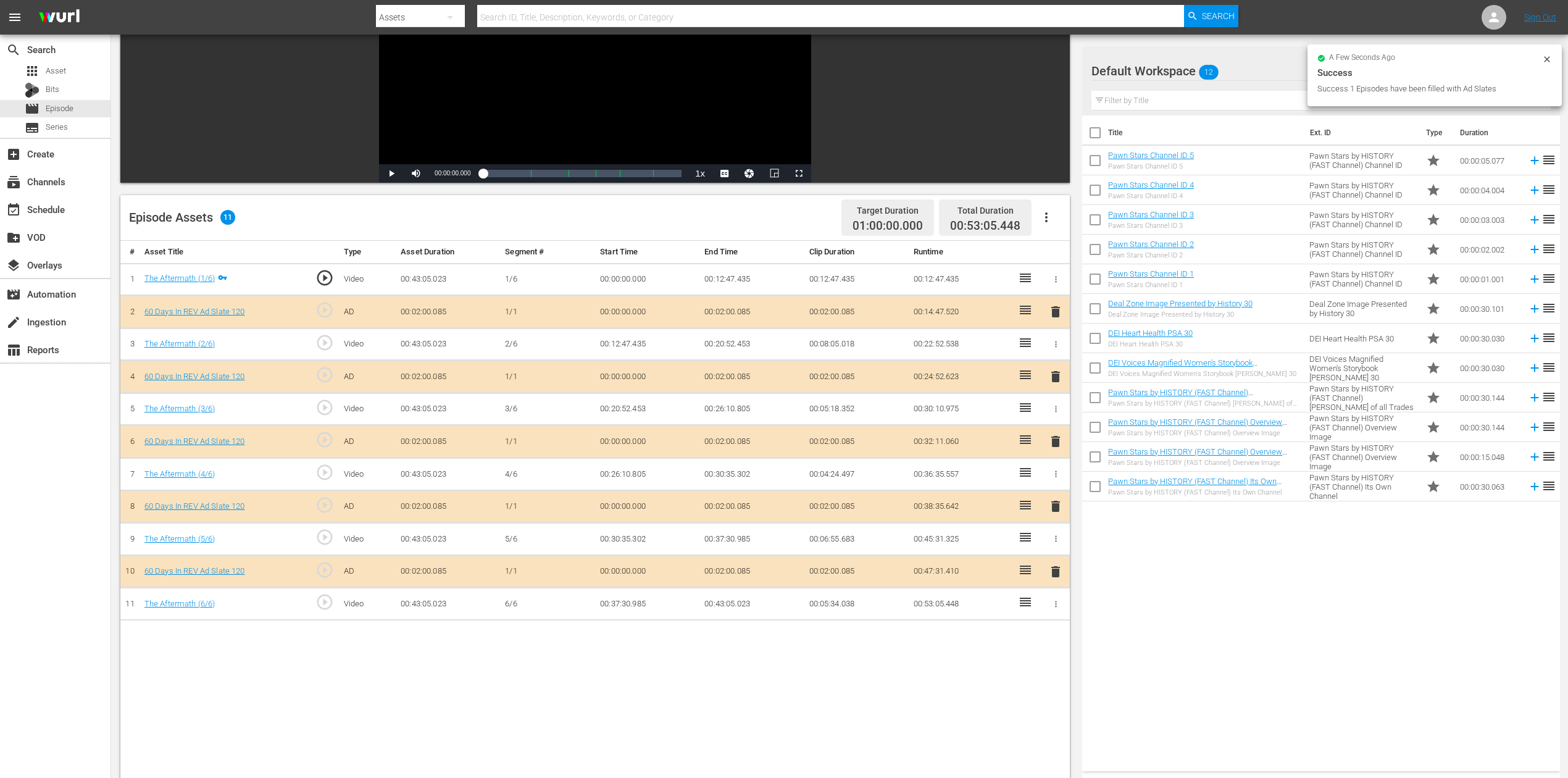
click at [1055, 442] on span "delete" at bounding box center [1055, 441] width 15 height 15
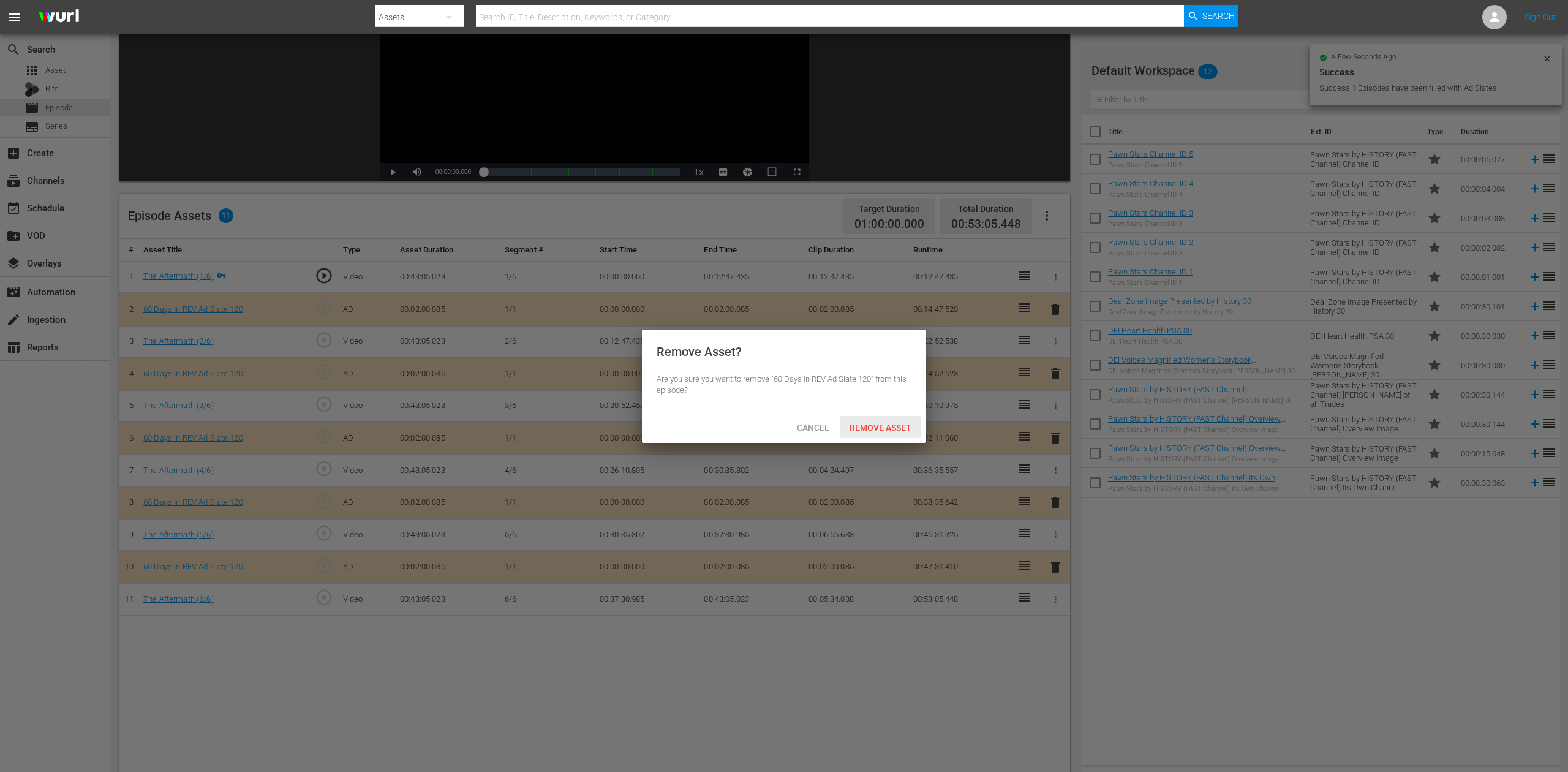
click at [876, 427] on span "Remove Asset" at bounding box center [881, 427] width 81 height 10
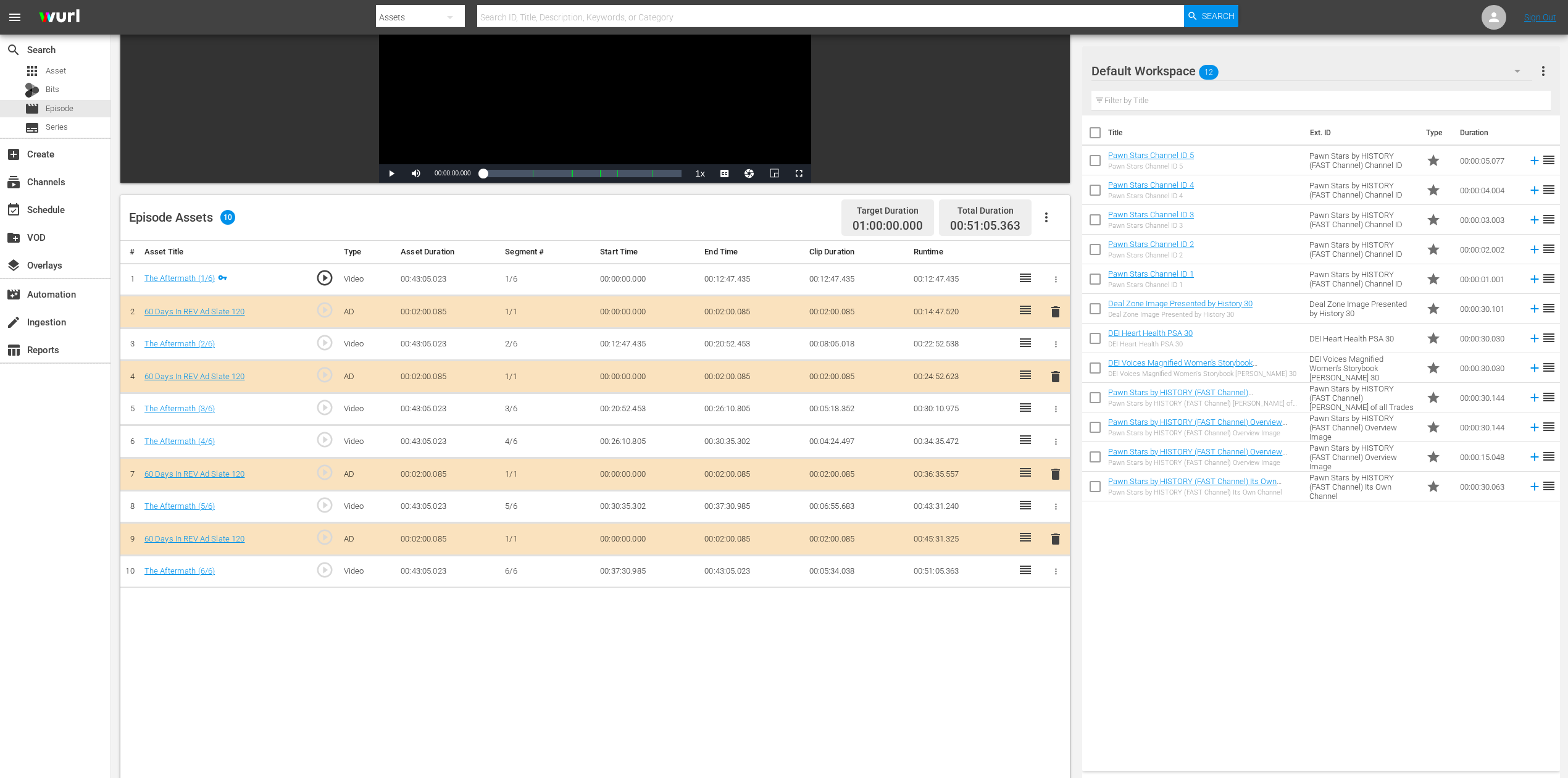
click at [1184, 64] on icon "button" at bounding box center [1517, 71] width 15 height 15
click at [1153, 186] on div "60 Days In (16)" at bounding box center [1170, 185] width 128 height 20
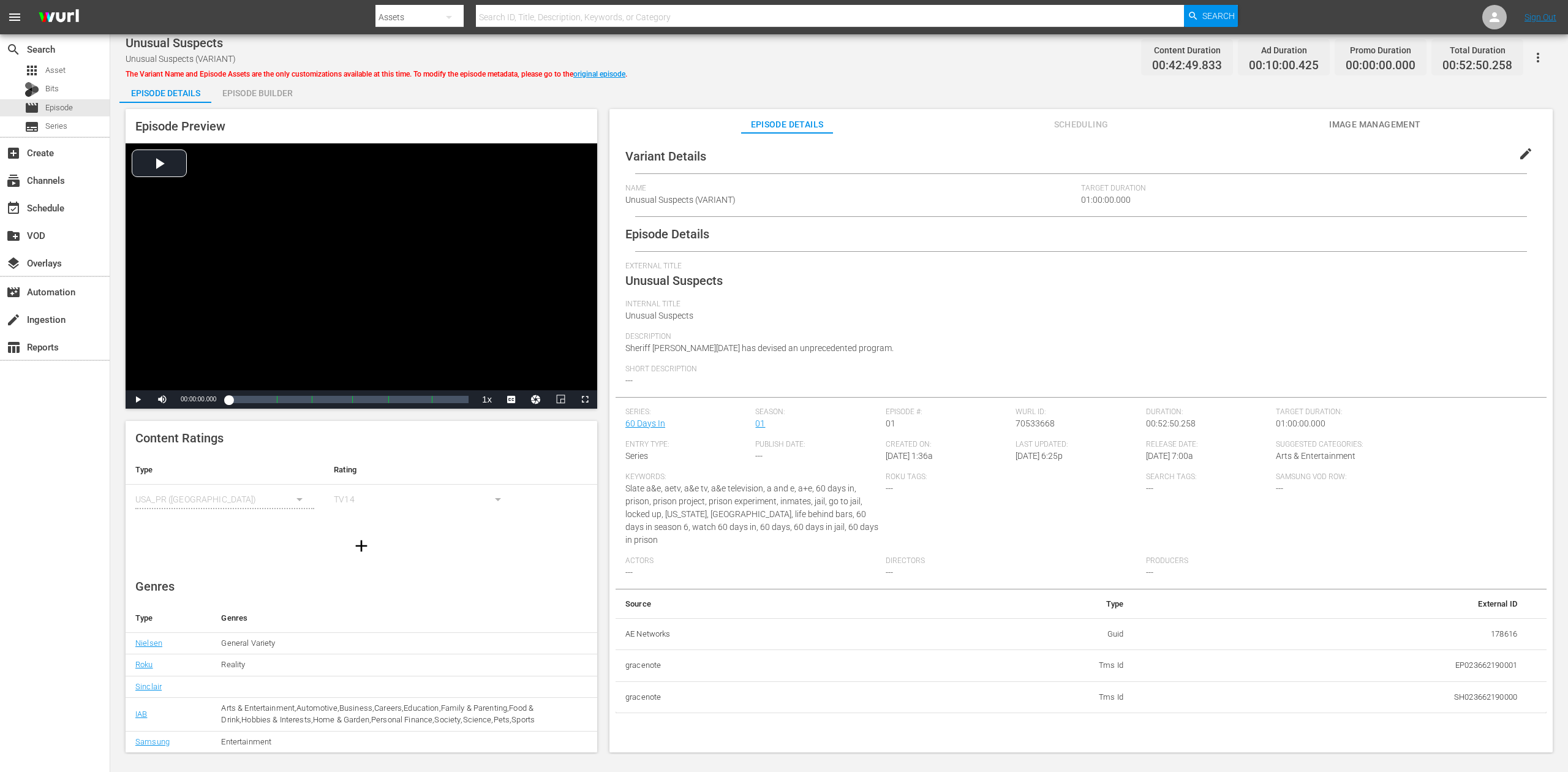
click at [286, 89] on div "Episode Builder" at bounding box center [258, 93] width 92 height 29
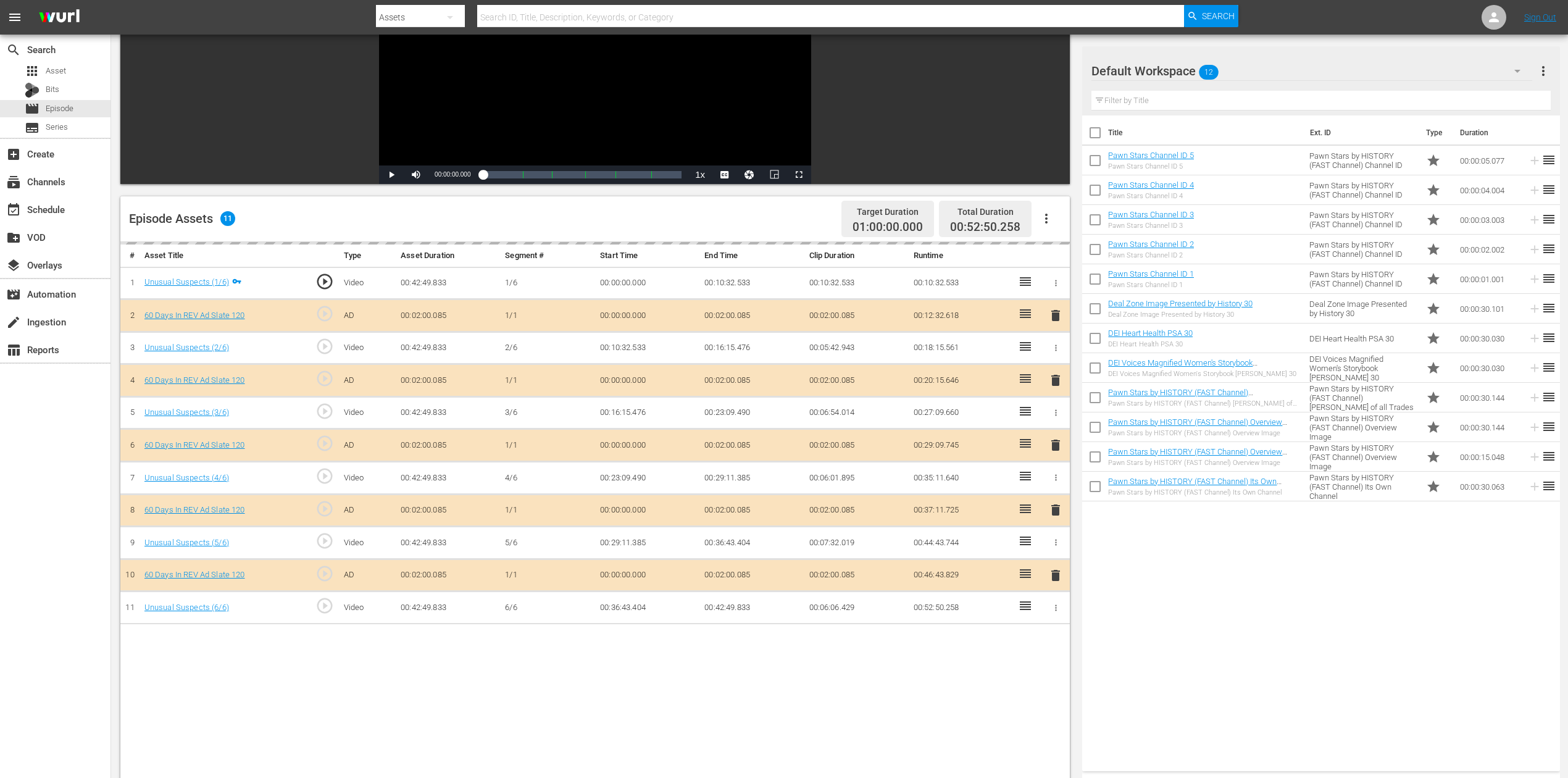
scroll to position [164, 0]
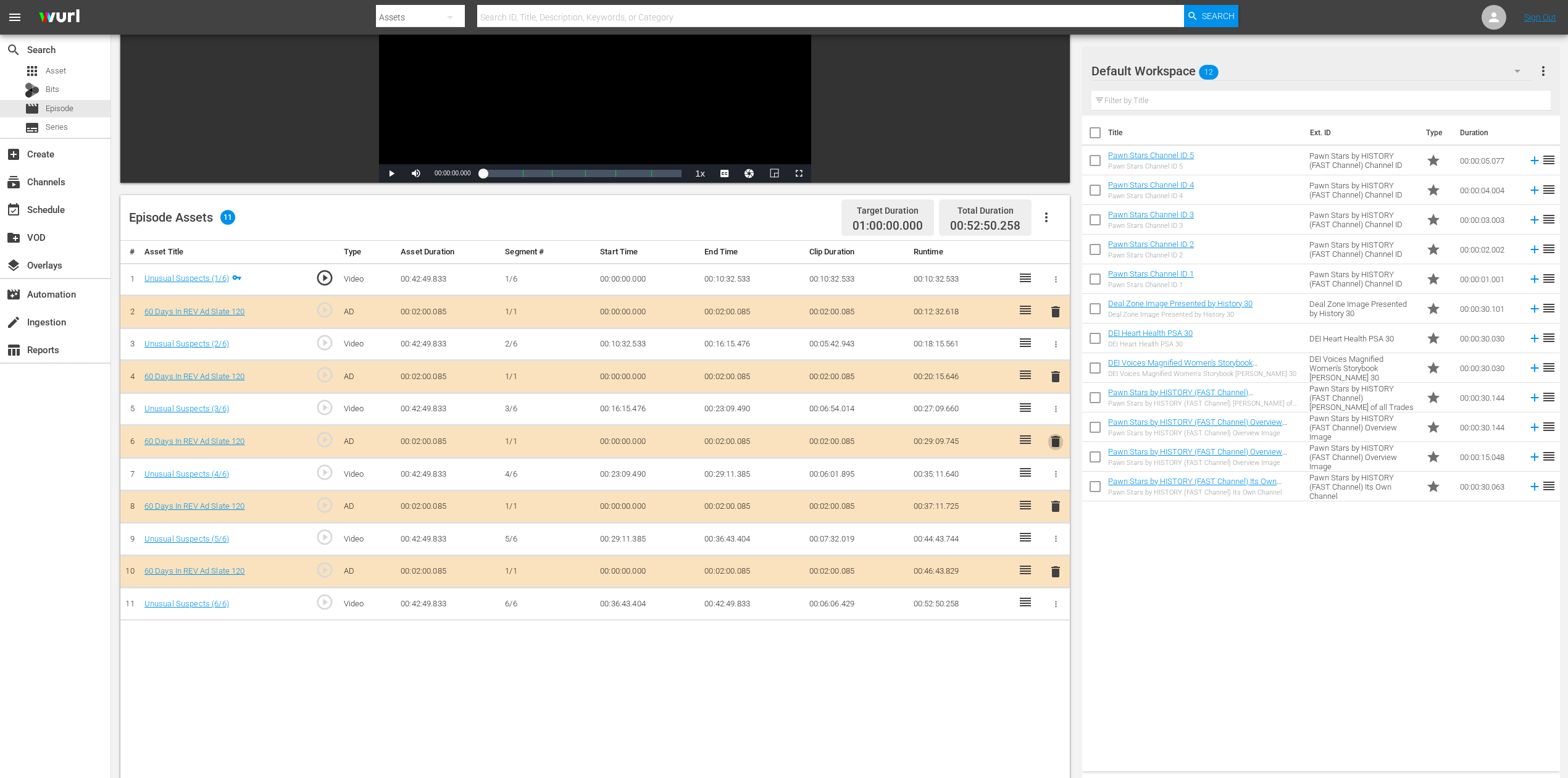
click at [1056, 436] on span "delete" at bounding box center [1055, 441] width 15 height 15
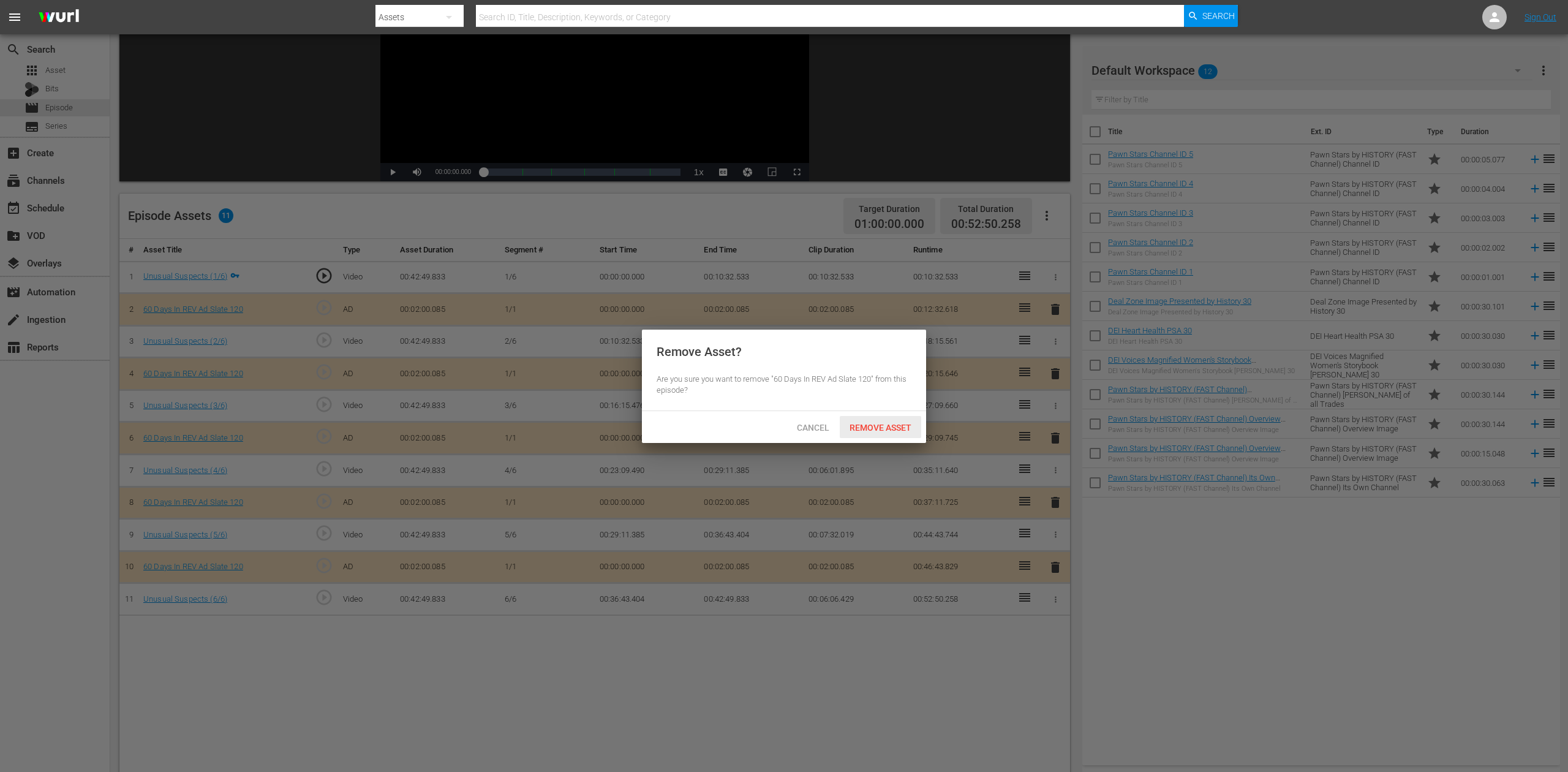
click at [900, 430] on span "Remove Asset" at bounding box center [881, 427] width 81 height 10
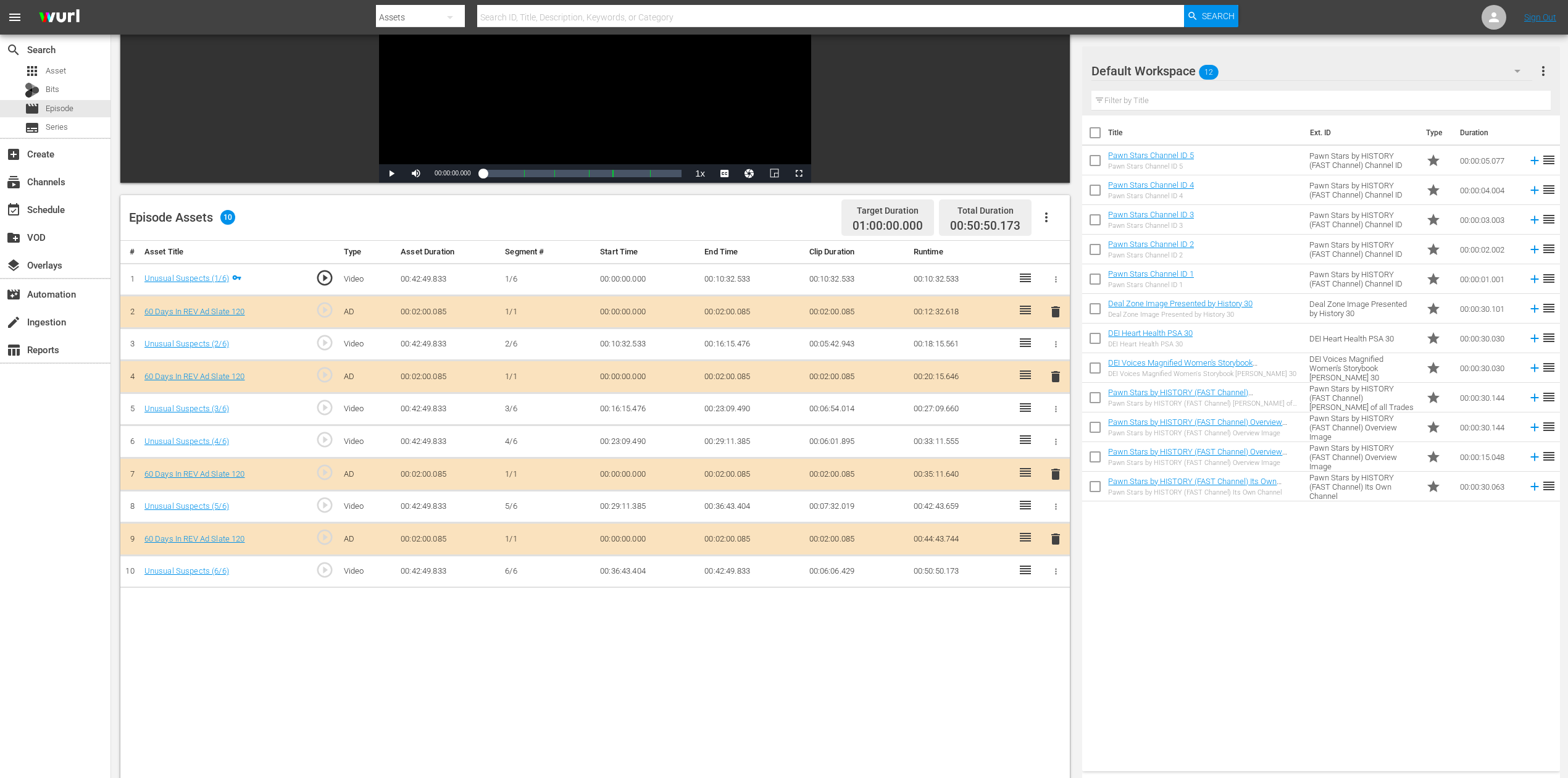
click at [1184, 62] on button "button" at bounding box center [1517, 71] width 30 height 30
click at [1167, 188] on div "60 Days In (16)" at bounding box center [1170, 185] width 128 height 20
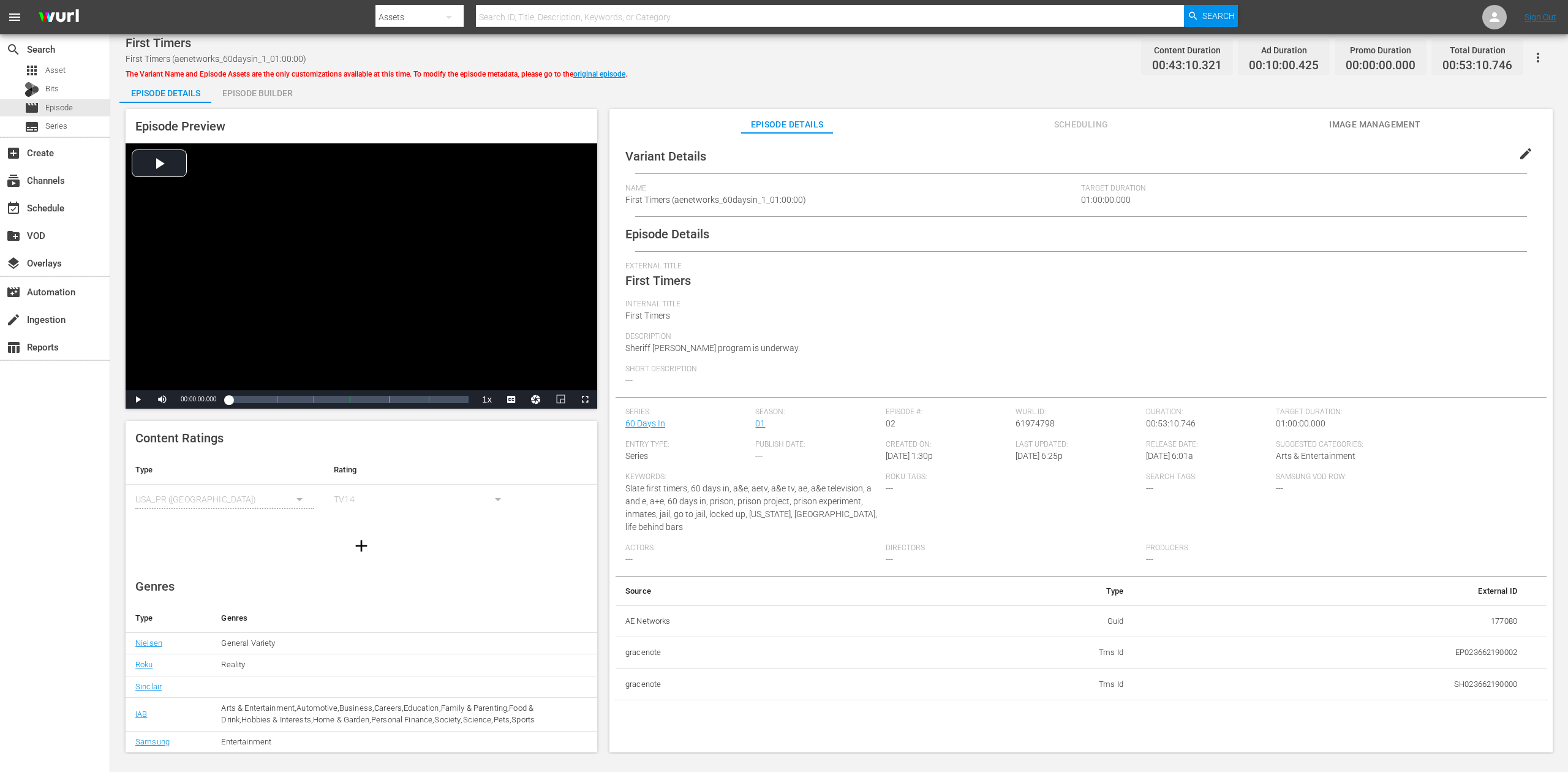
click at [267, 92] on div "Episode Builder" at bounding box center [258, 93] width 92 height 29
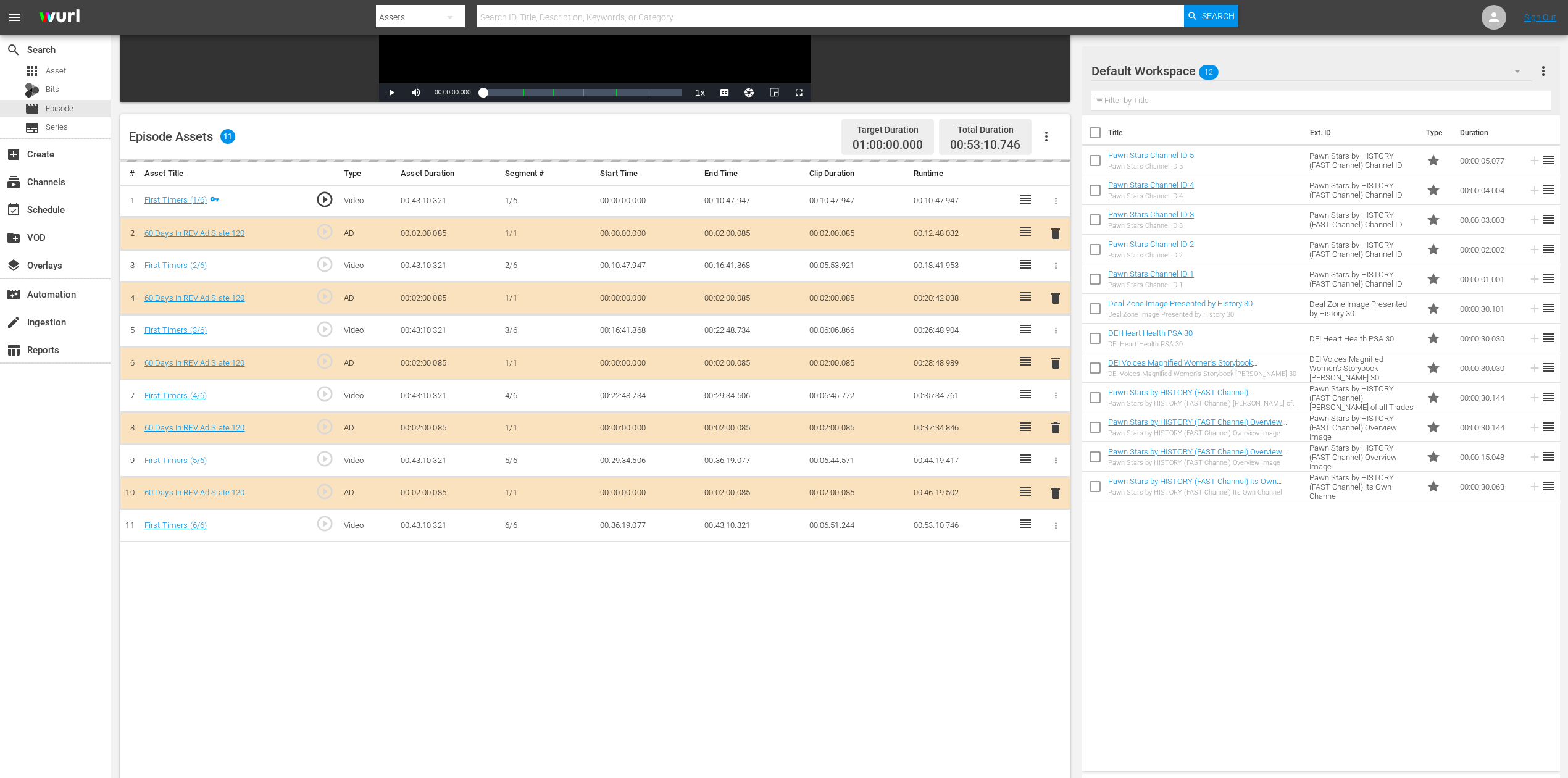
scroll to position [247, 0]
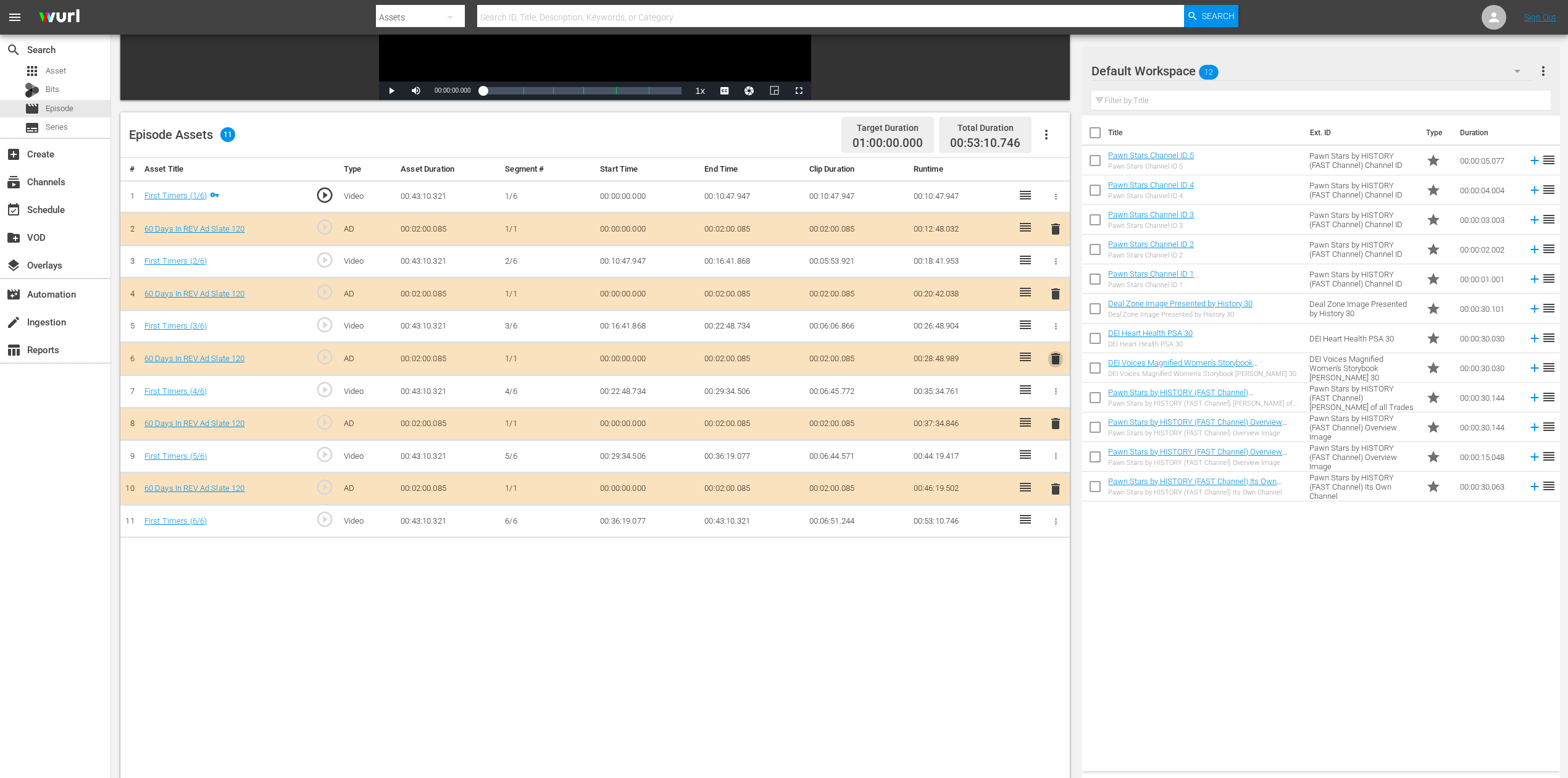
click at [1055, 357] on span "delete" at bounding box center [1055, 359] width 15 height 15
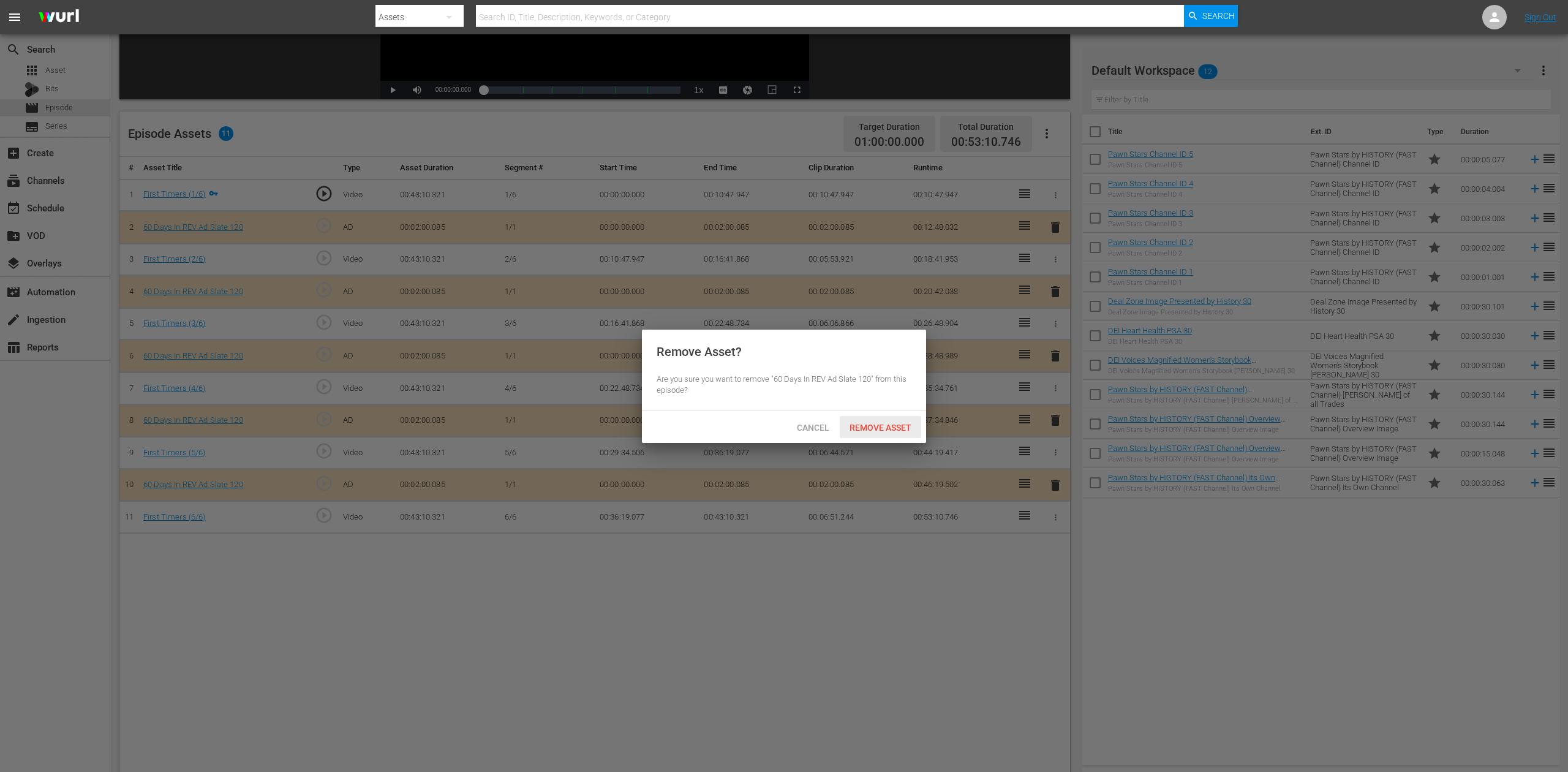
click at [889, 425] on span "Remove Asset" at bounding box center [881, 427] width 81 height 10
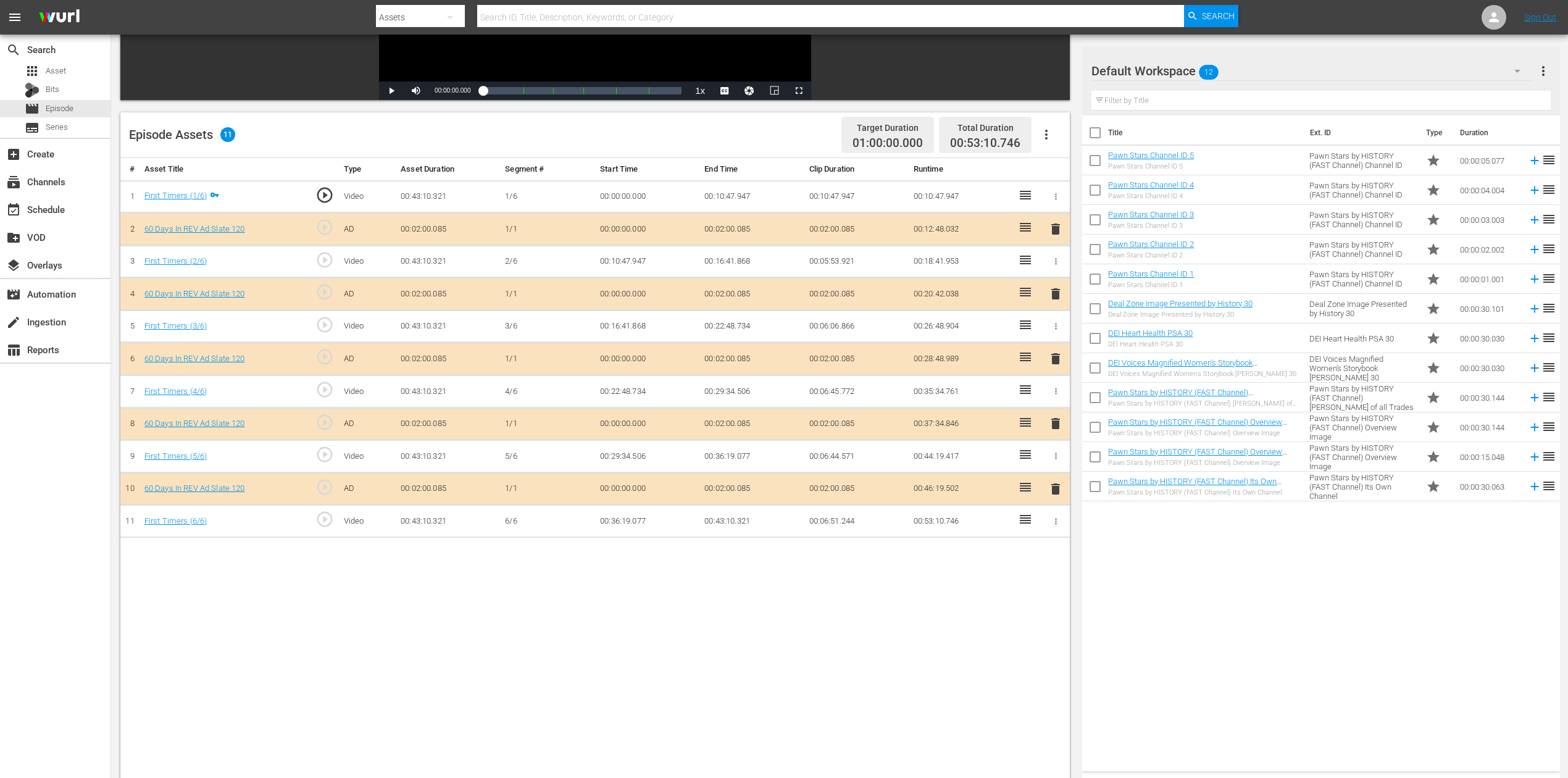
click at [1184, 67] on icon "button" at bounding box center [1517, 71] width 15 height 15
click at [1180, 183] on div "60 Days In (16)" at bounding box center [1170, 185] width 128 height 20
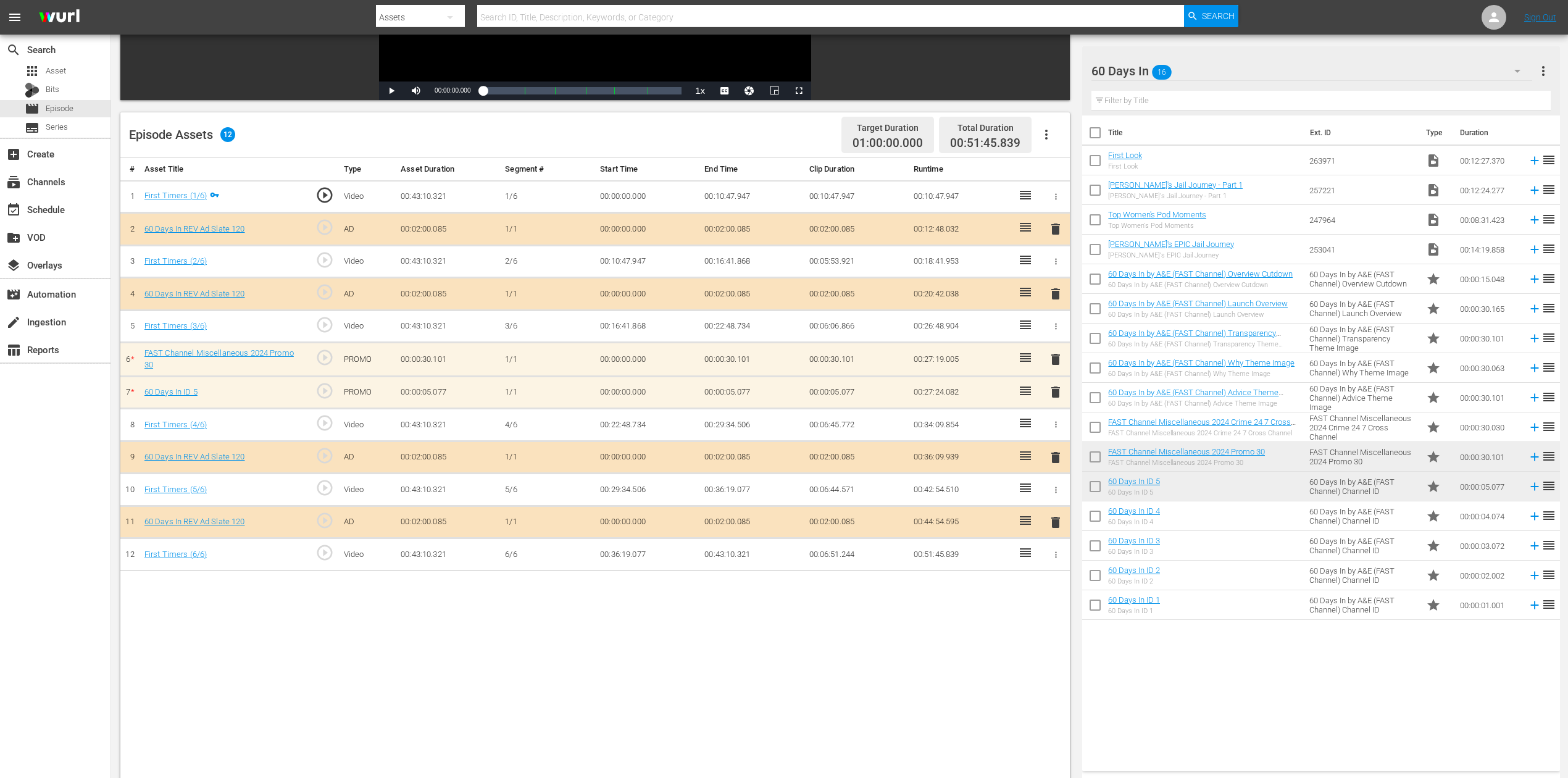
click at [668, 583] on div "# Asset Title Type Asset Duration Segment # Start Time End Time Clip Duration R…" at bounding box center [595, 501] width 949 height 686
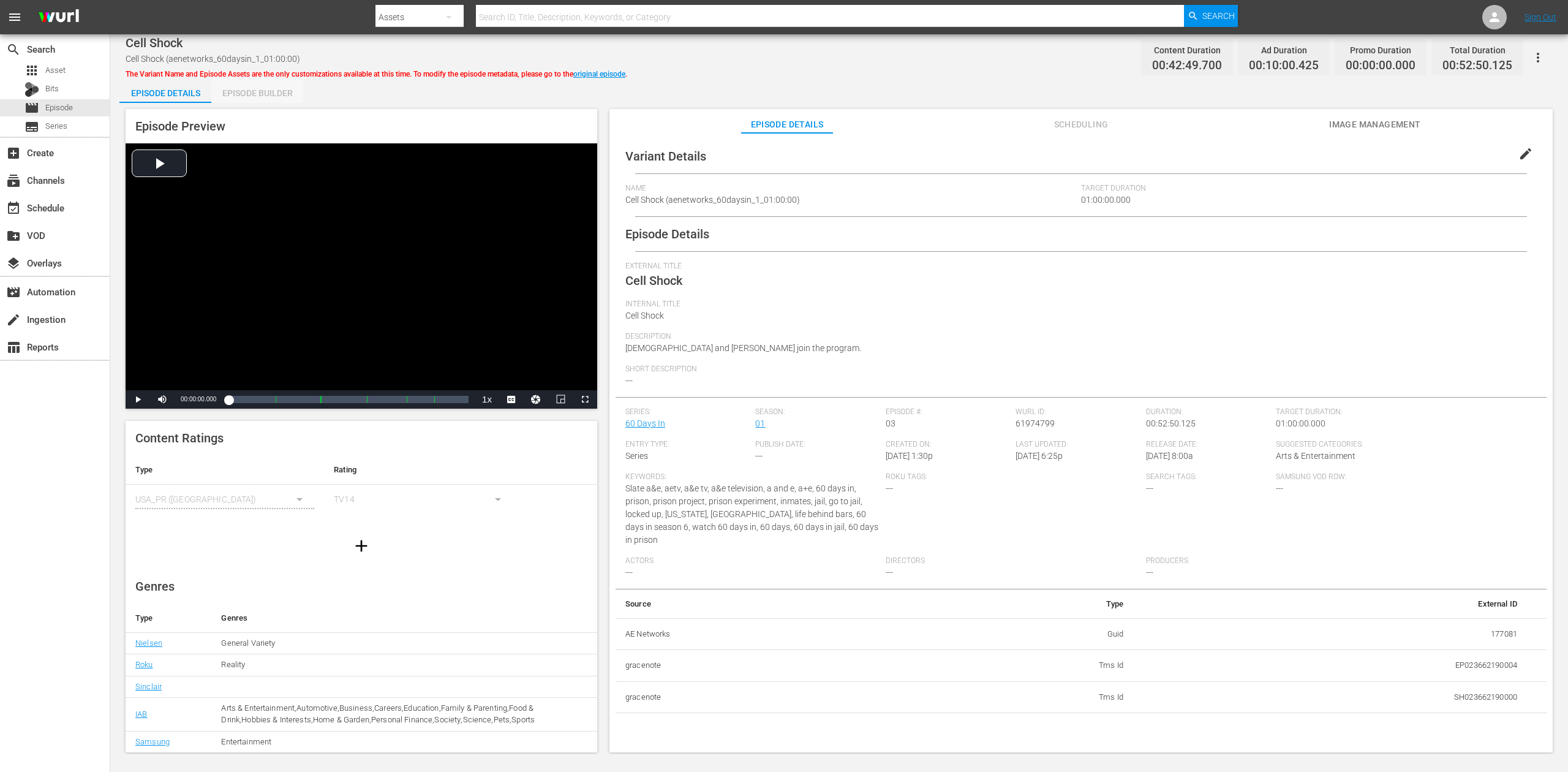
click at [248, 93] on div "Episode Builder" at bounding box center [258, 93] width 92 height 29
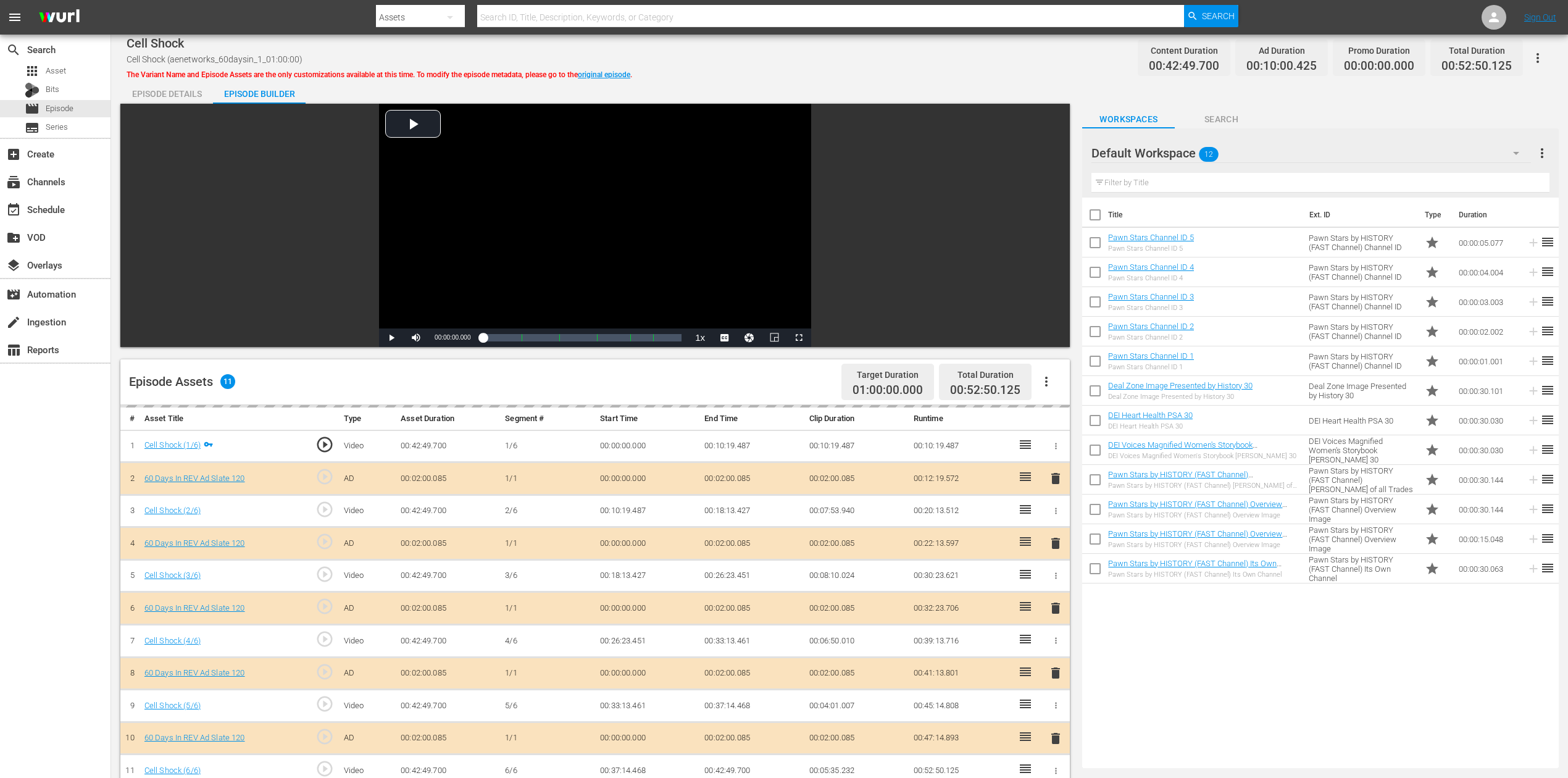
click at [1184, 151] on icon "button" at bounding box center [1516, 153] width 15 height 15
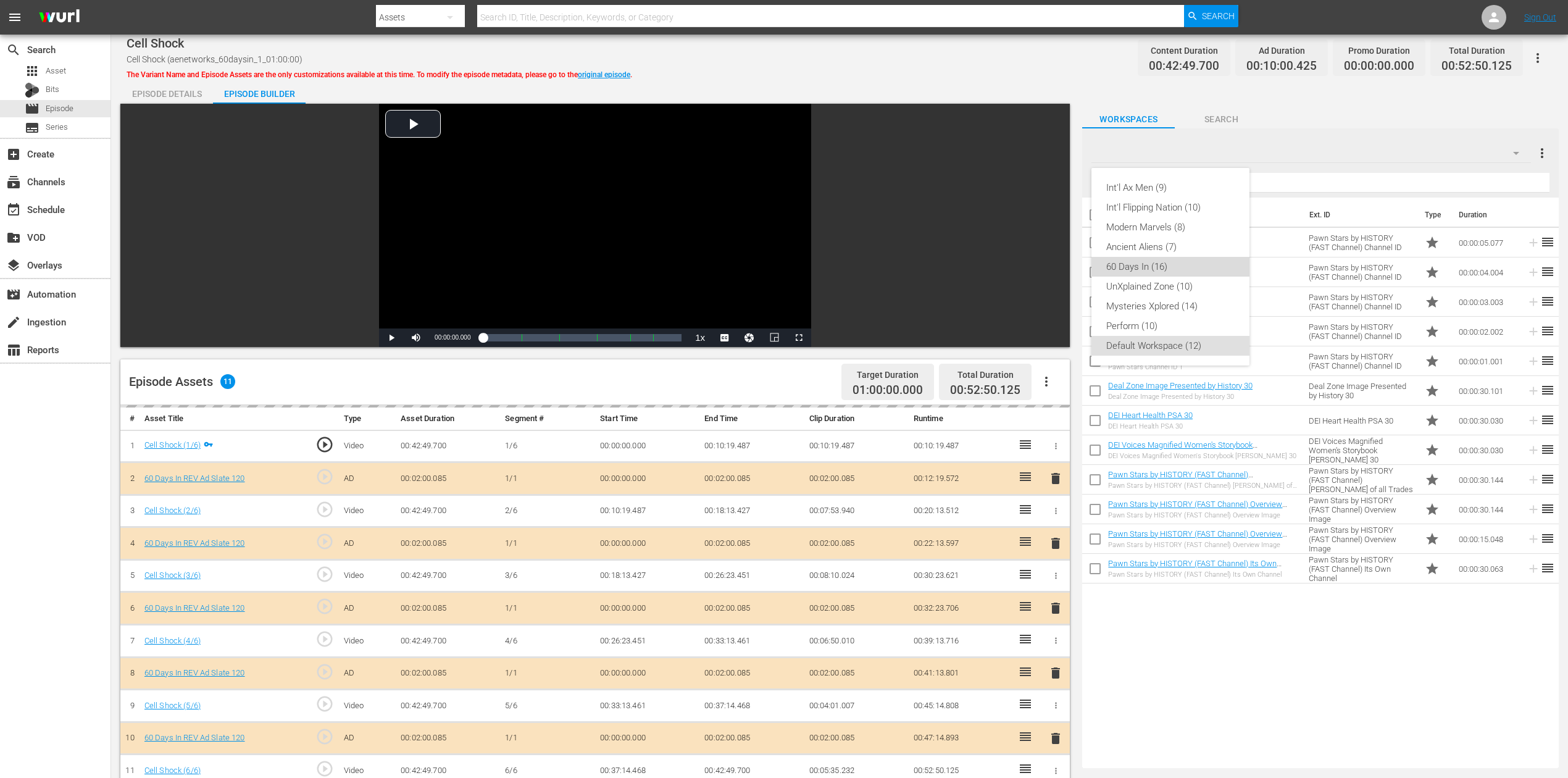
click at [1156, 264] on div "60 Days In (16)" at bounding box center [1170, 267] width 128 height 20
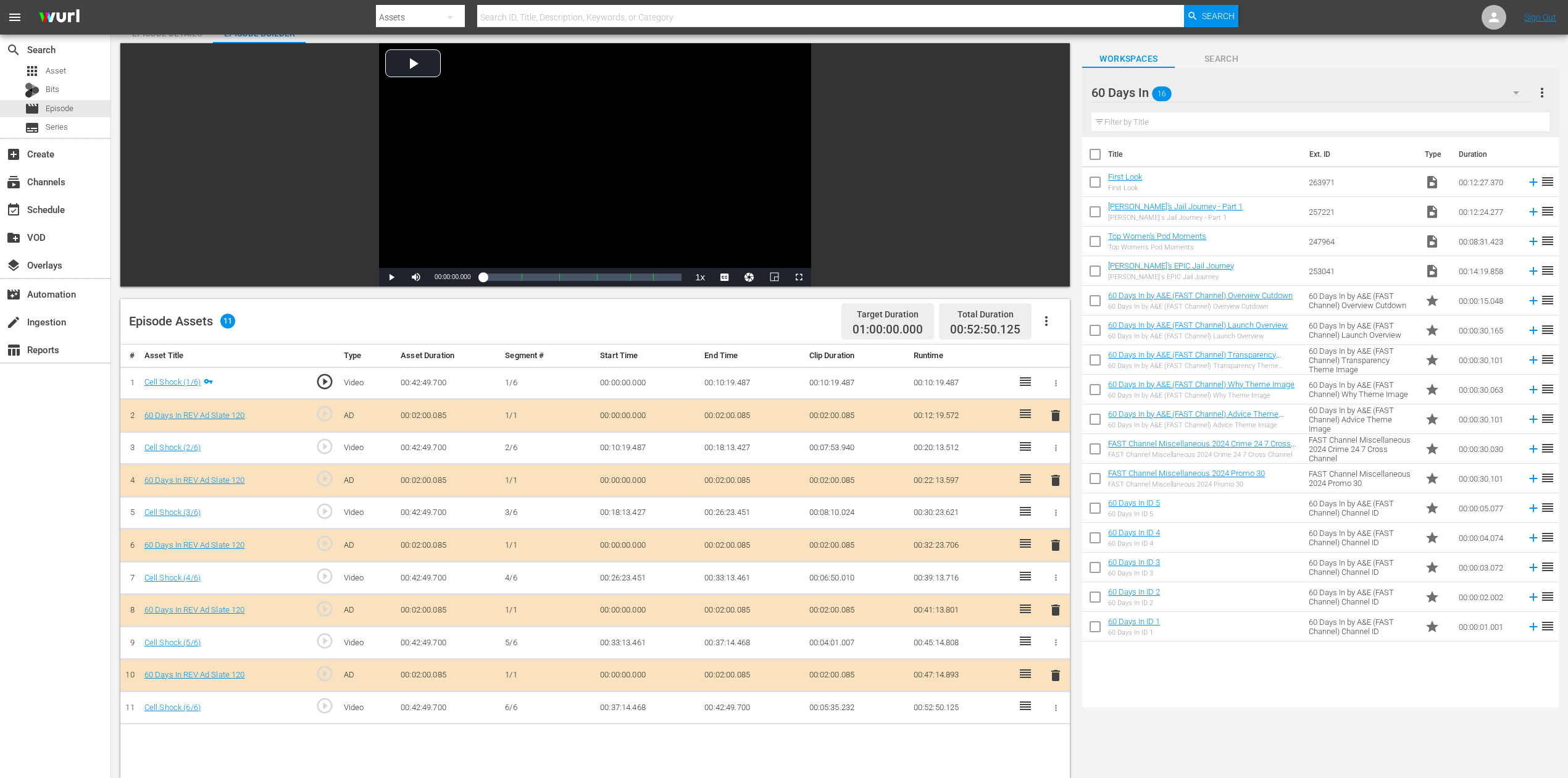
scroll to position [164, 0]
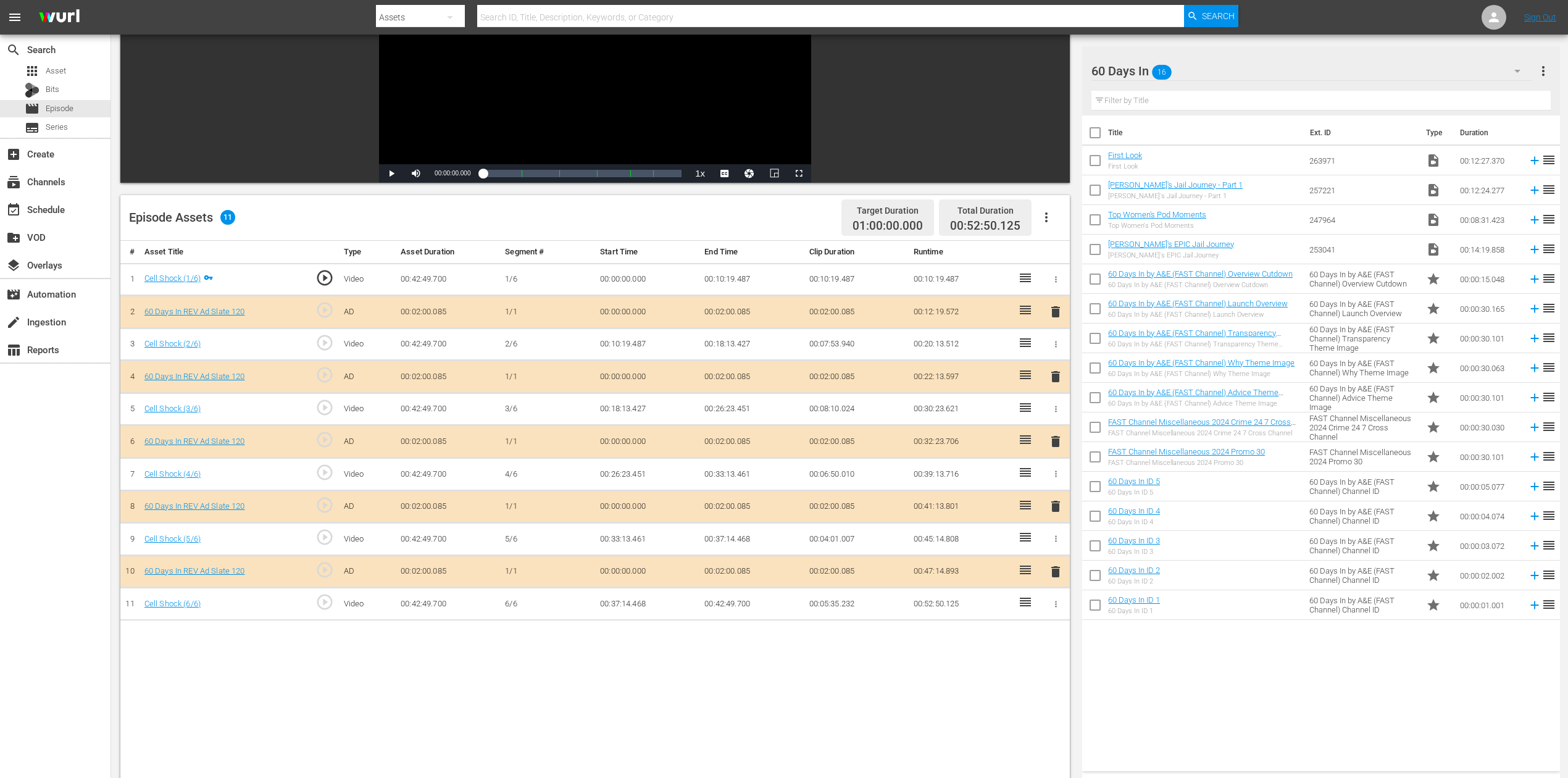
click at [1058, 441] on span "delete" at bounding box center [1055, 441] width 15 height 15
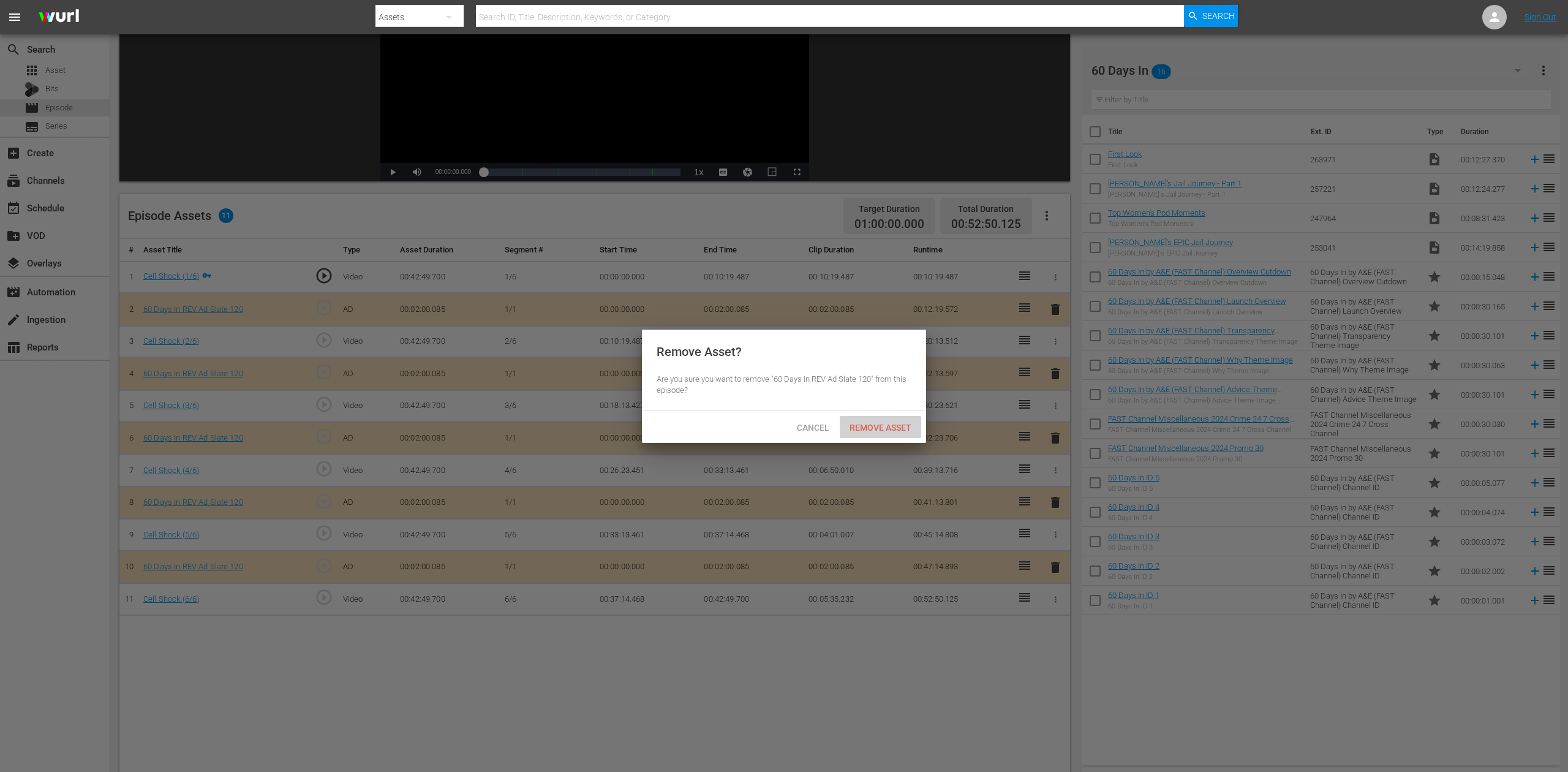
click at [885, 428] on span "Remove Asset" at bounding box center [881, 427] width 81 height 10
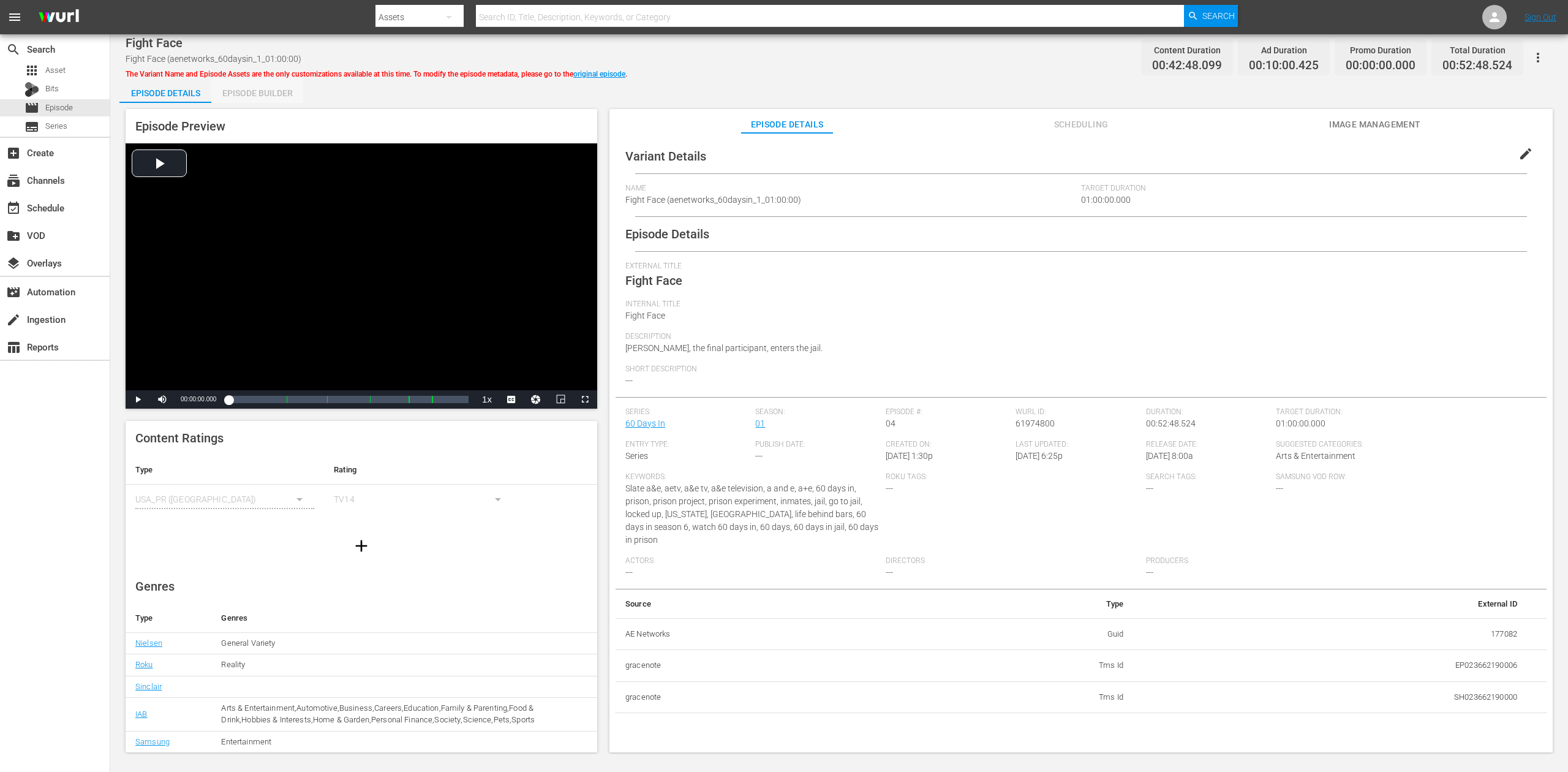
click at [270, 96] on div "Episode Builder" at bounding box center [258, 93] width 92 height 29
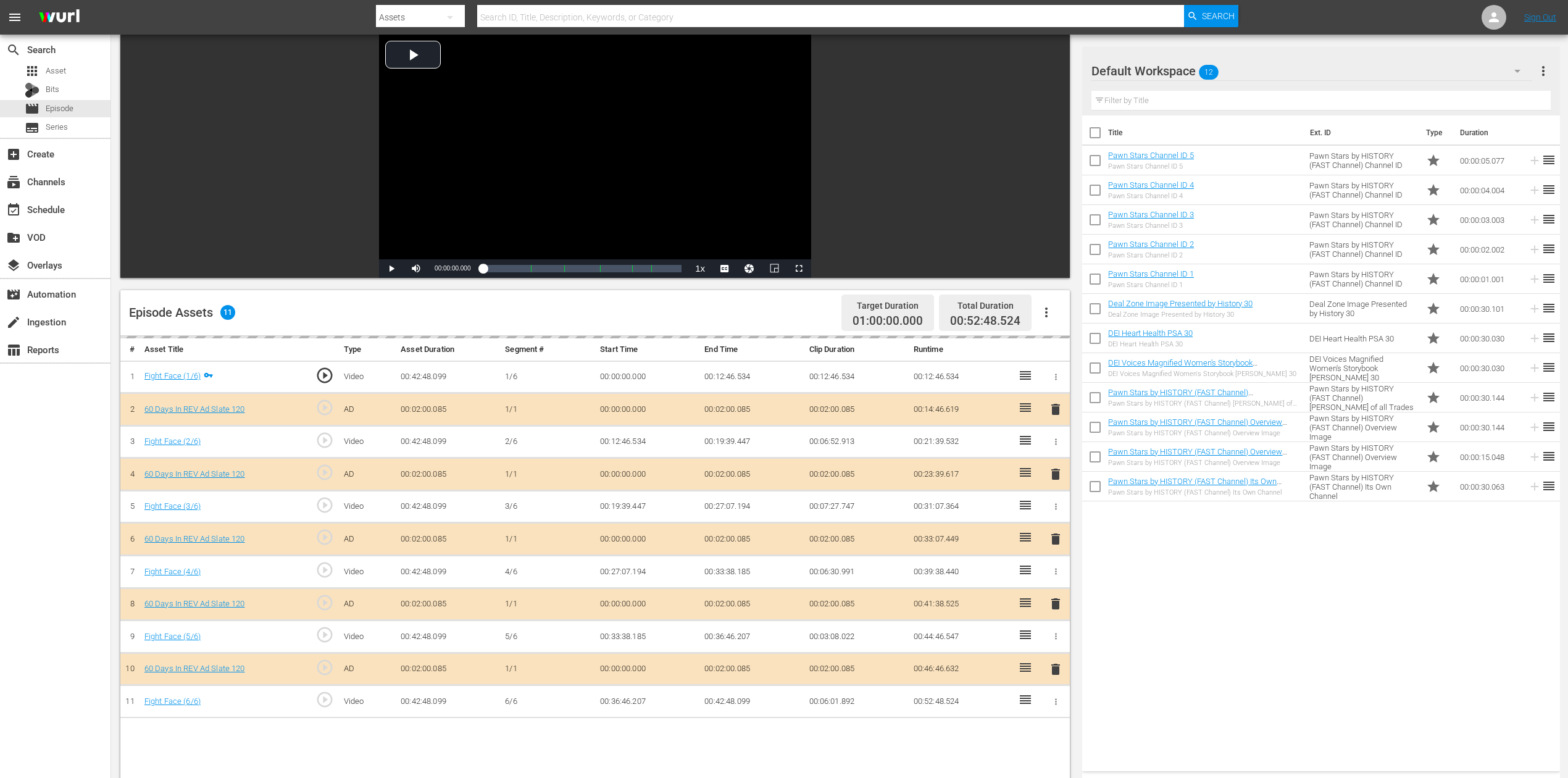
scroll to position [164, 0]
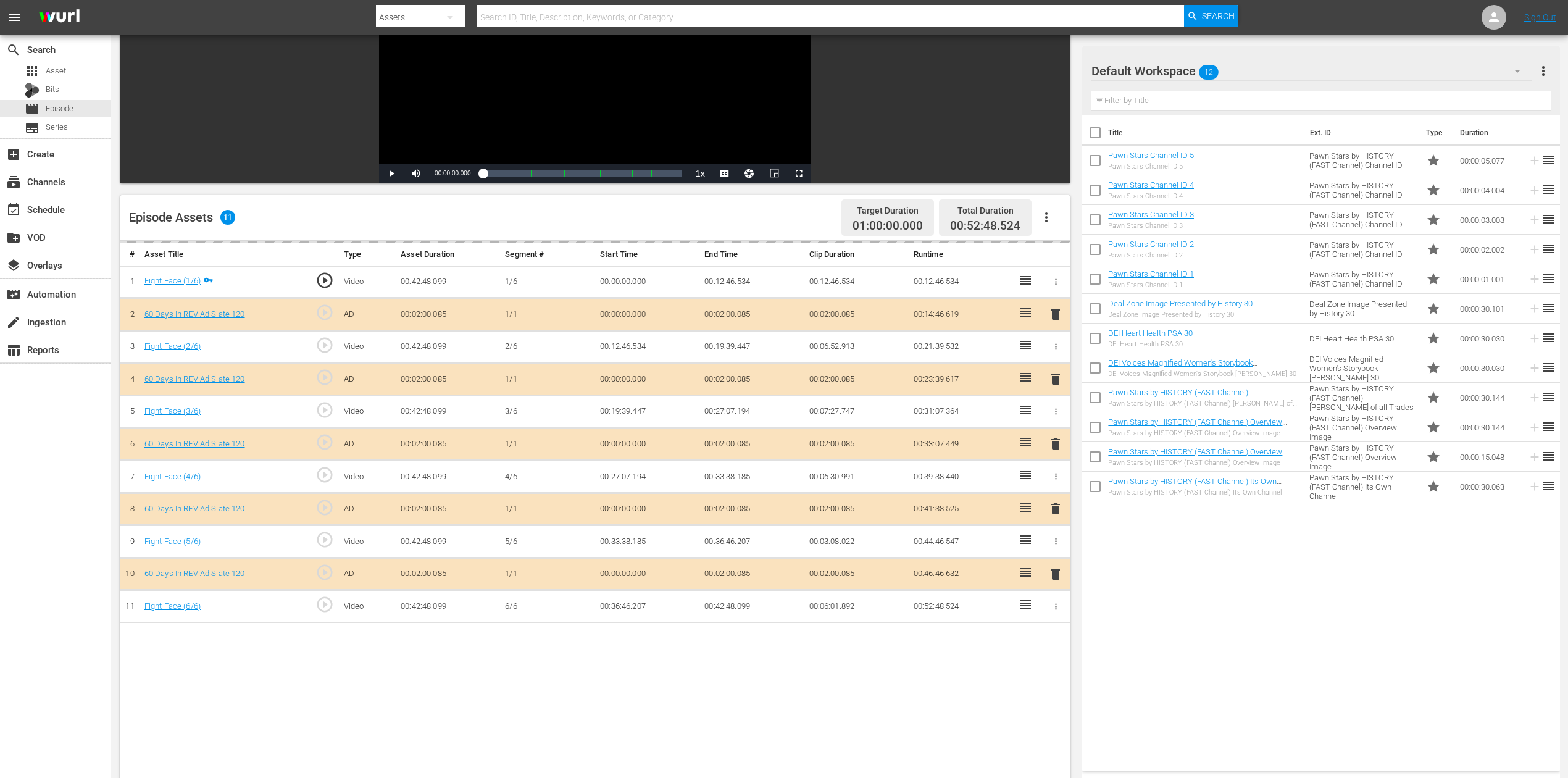
click at [1056, 437] on div "delete" at bounding box center [1056, 444] width 18 height 18
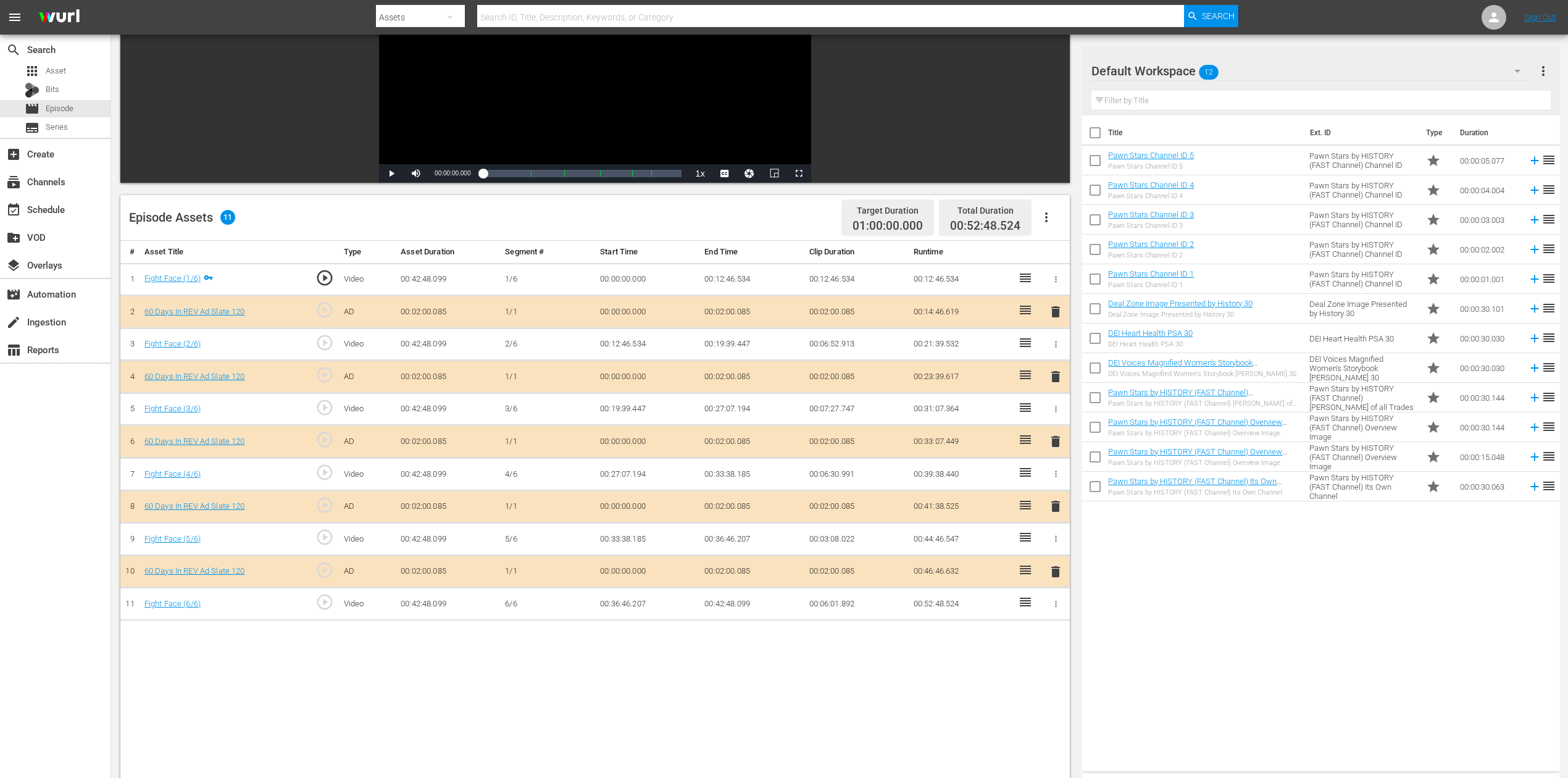
click at [1056, 442] on span "delete" at bounding box center [1055, 441] width 15 height 15
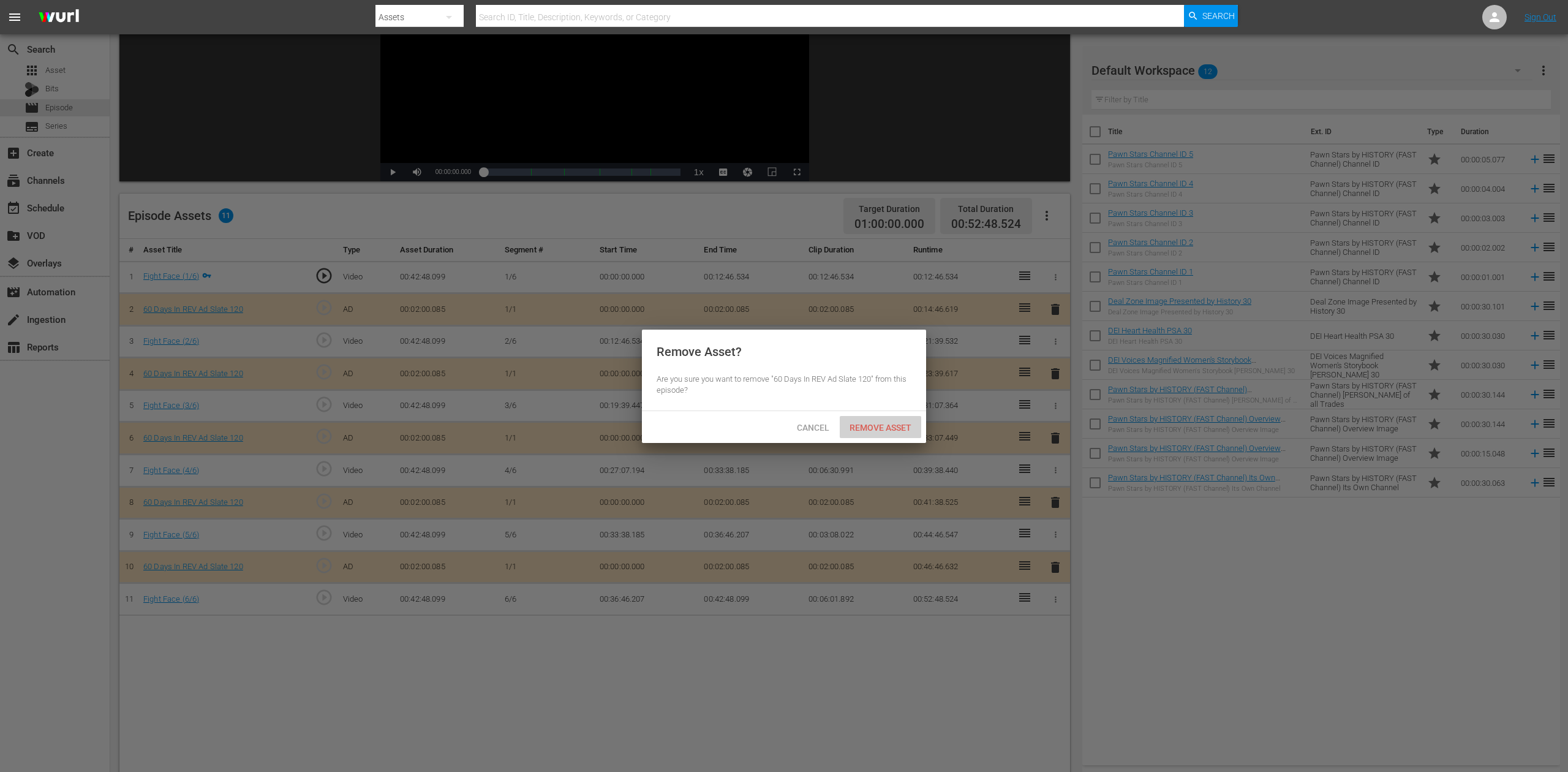
click at [880, 419] on div "Remove Asset" at bounding box center [881, 427] width 81 height 23
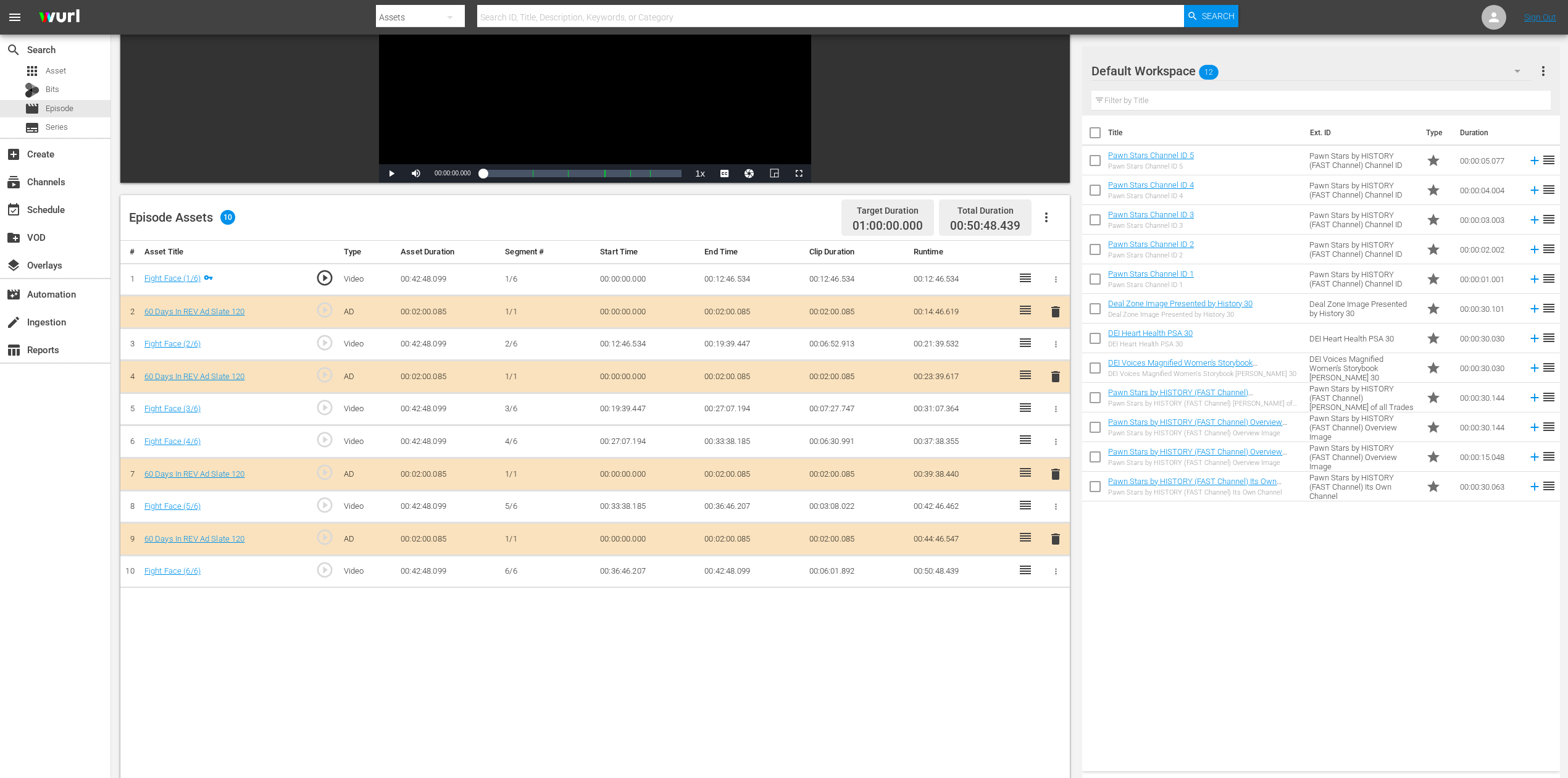
click at [1184, 68] on icon "button" at bounding box center [1517, 71] width 15 height 15
click at [1155, 185] on div "60 Days In (16)" at bounding box center [1170, 185] width 128 height 20
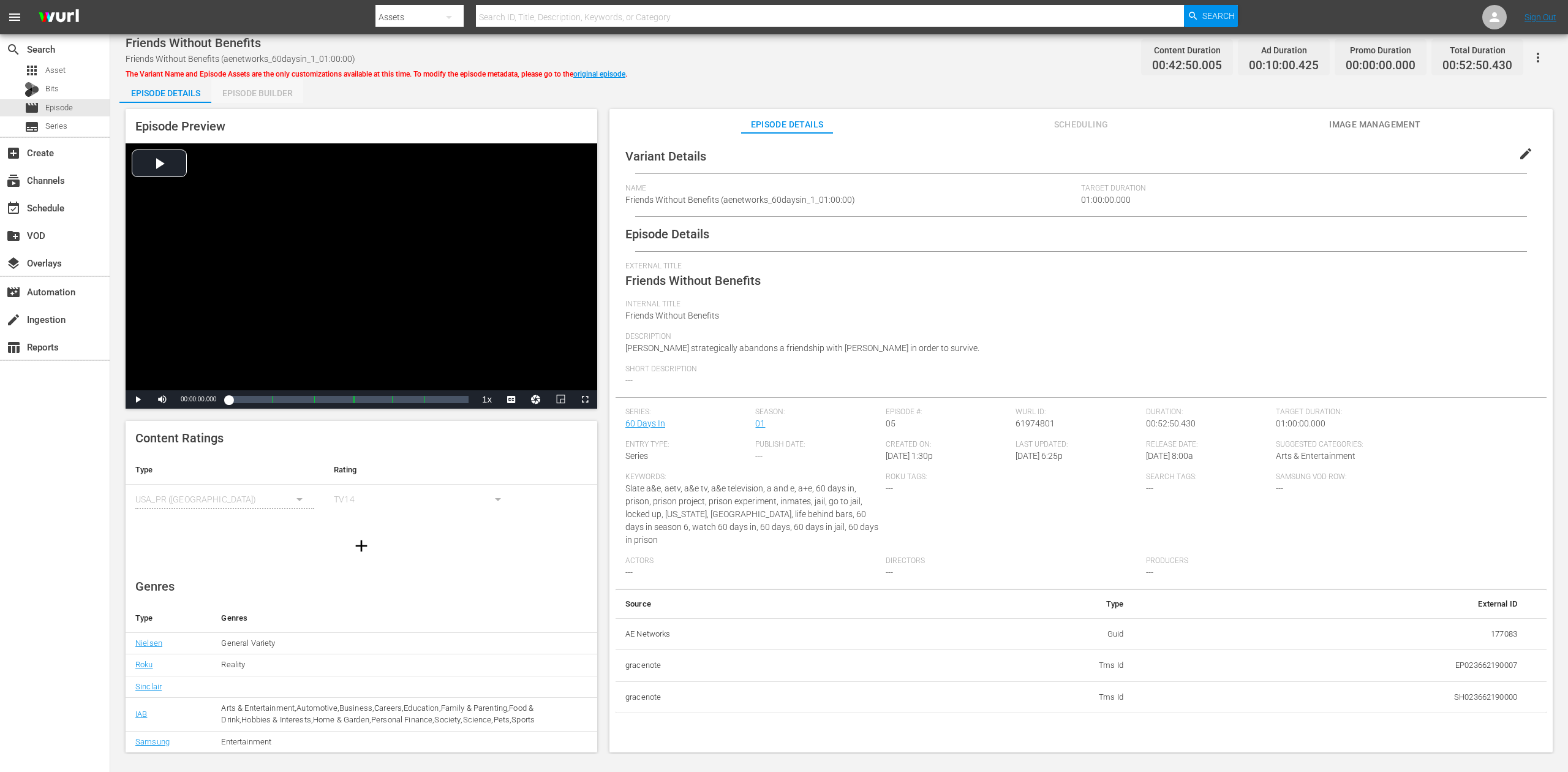
click at [256, 98] on div "Episode Builder" at bounding box center [258, 93] width 92 height 29
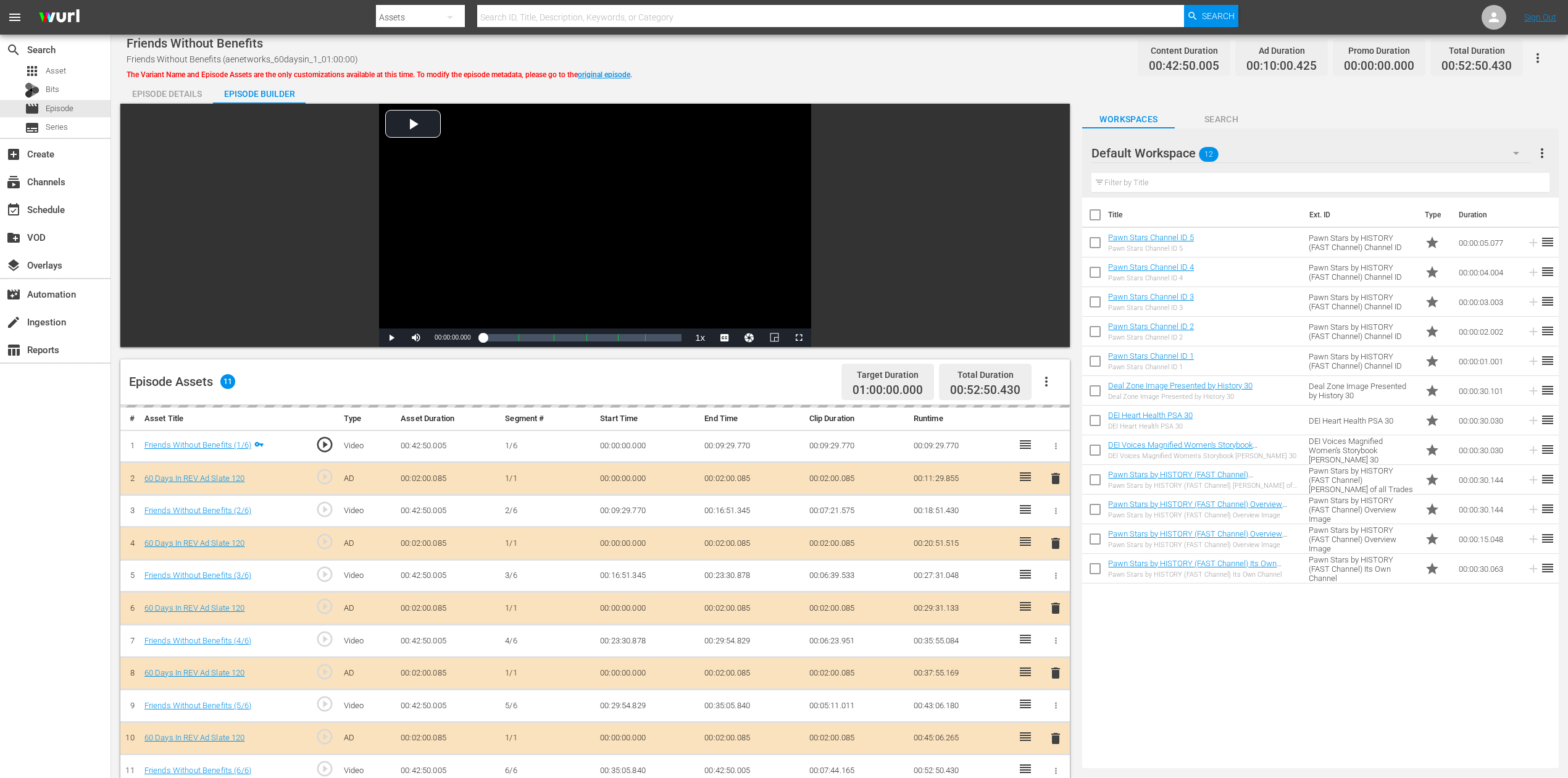
scroll to position [247, 0]
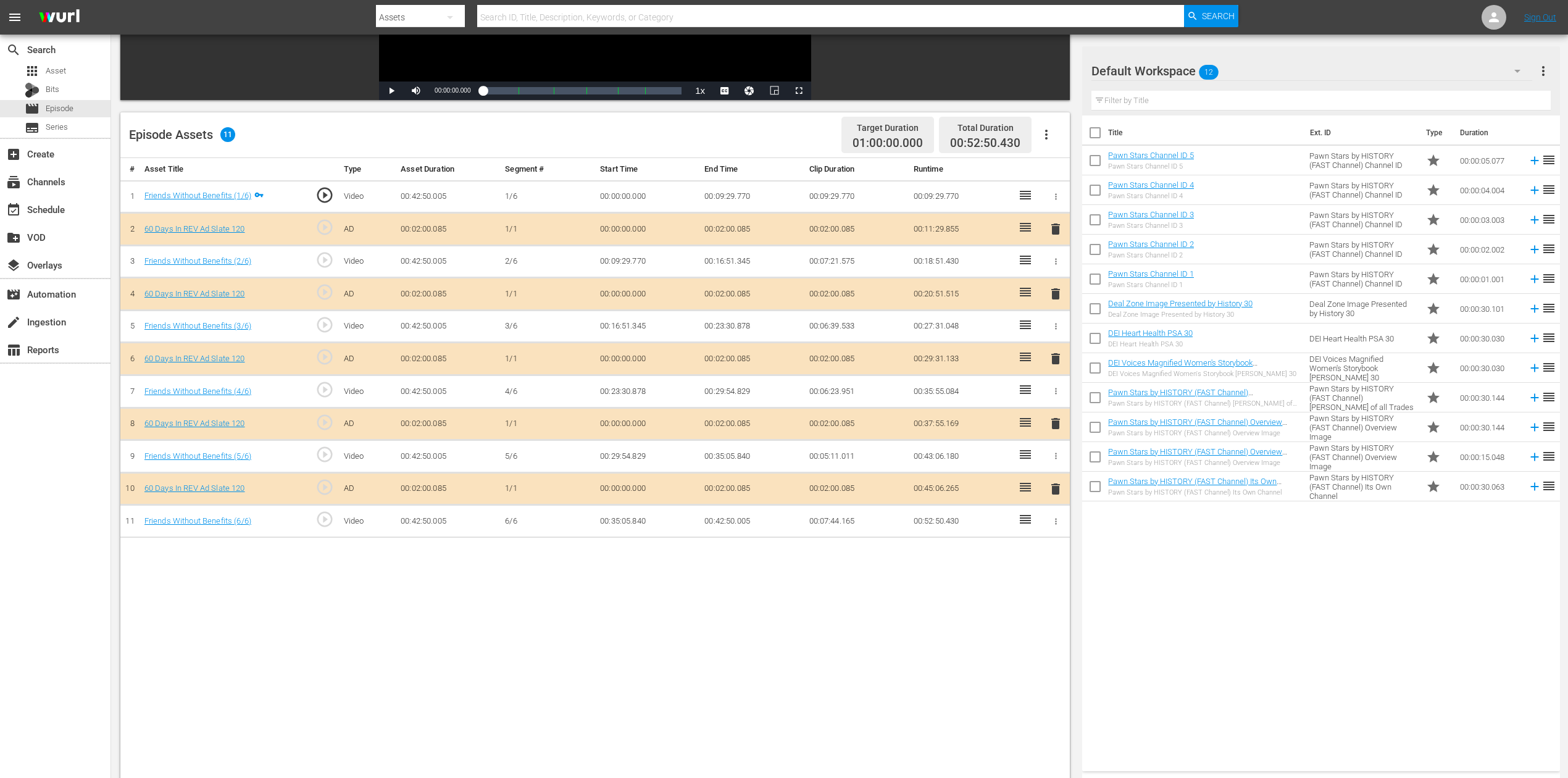
click at [1184, 67] on icon "button" at bounding box center [1517, 71] width 15 height 15
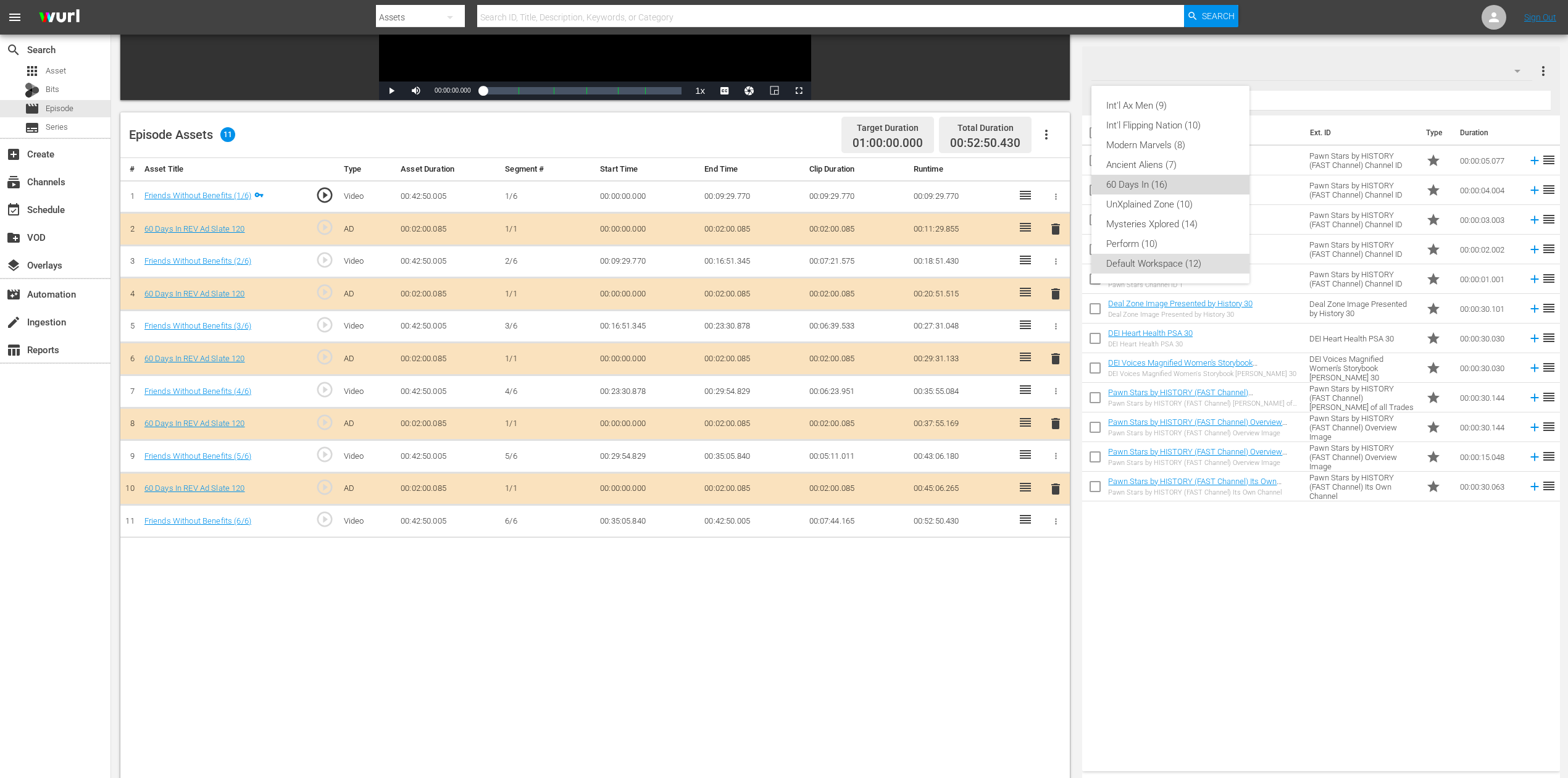
click at [1132, 181] on div "60 Days In (16)" at bounding box center [1170, 185] width 128 height 20
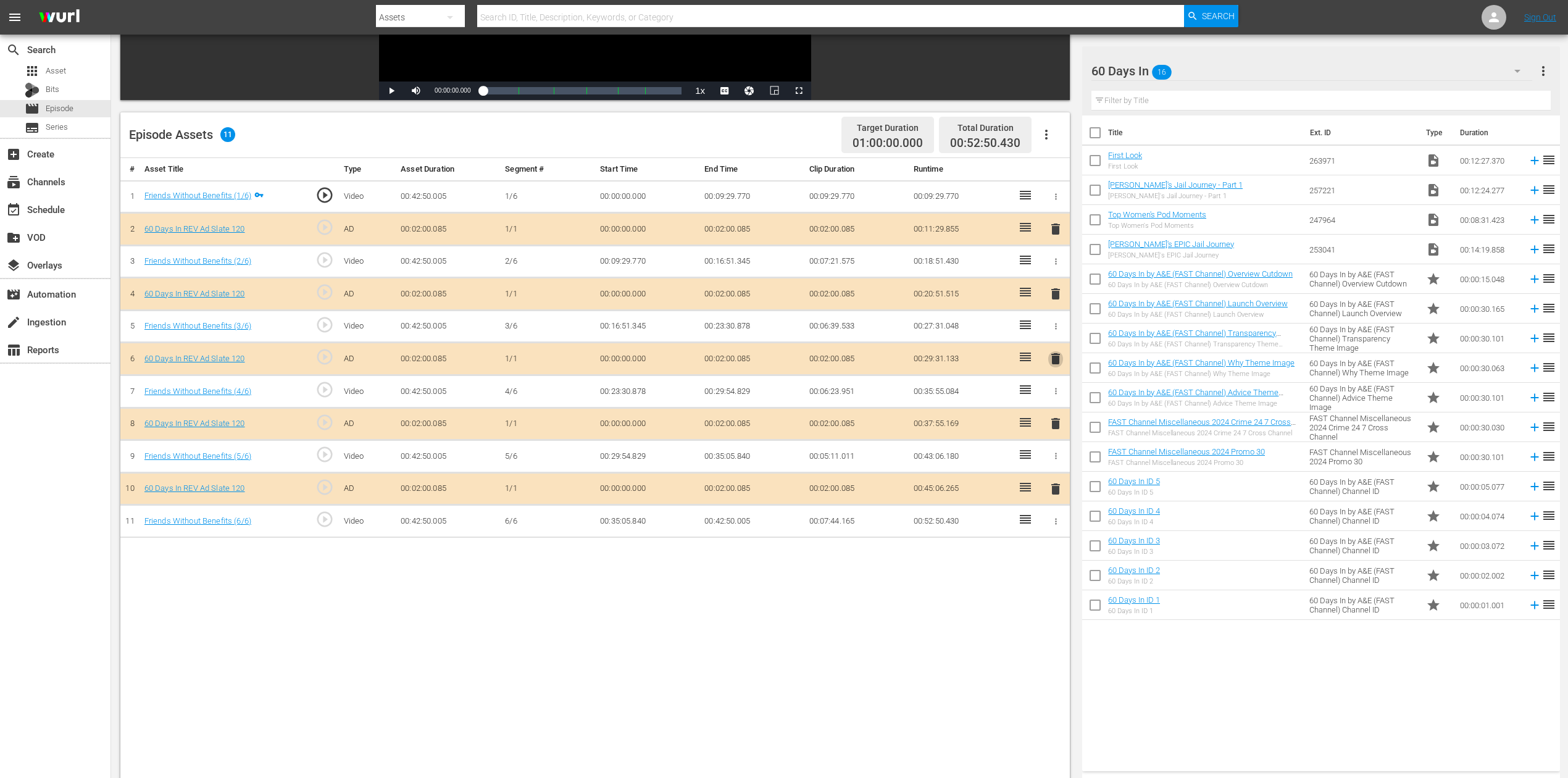
click at [1052, 352] on span "delete" at bounding box center [1055, 359] width 15 height 15
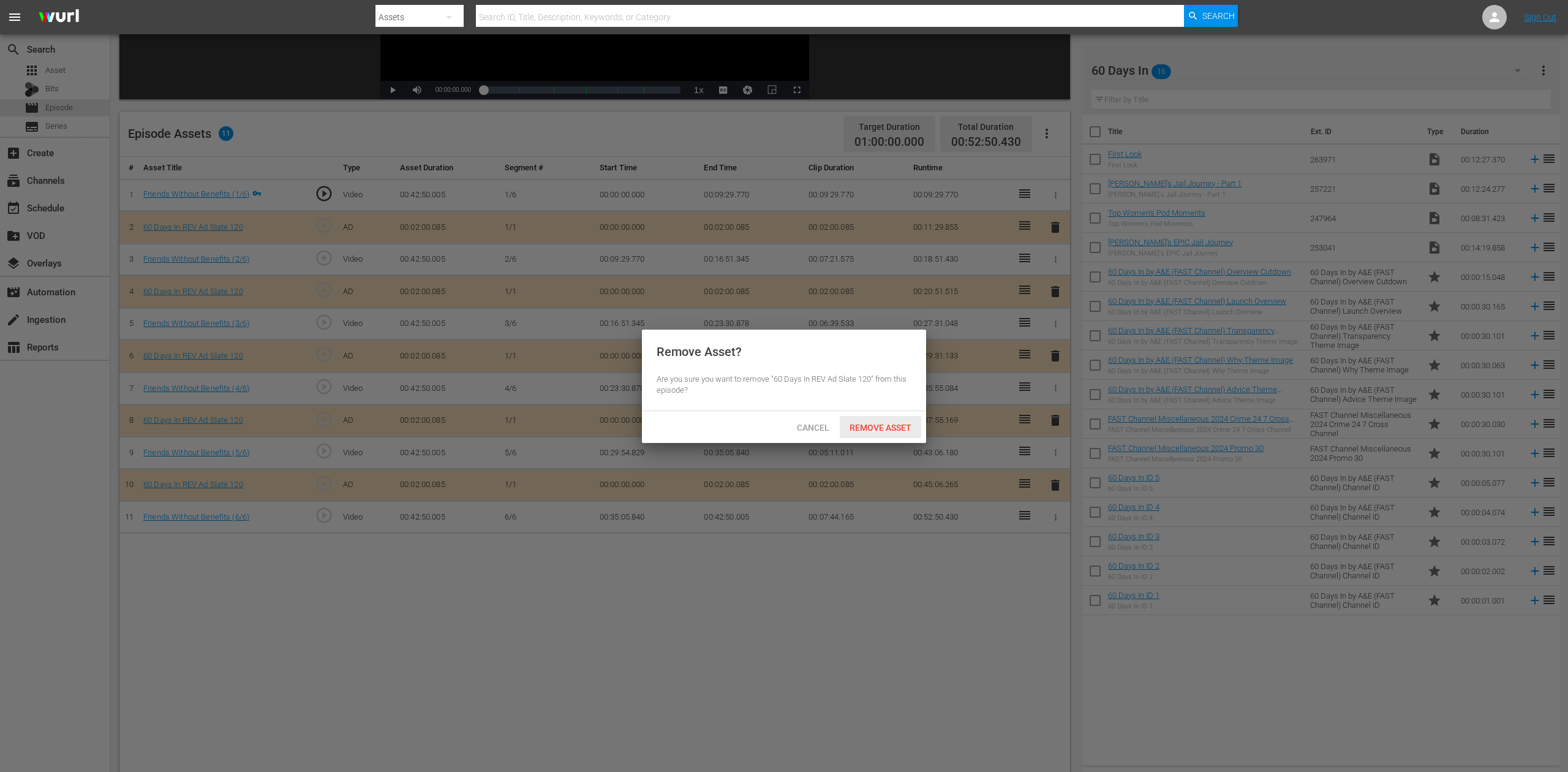
click at [875, 428] on span "Remove Asset" at bounding box center [881, 427] width 81 height 10
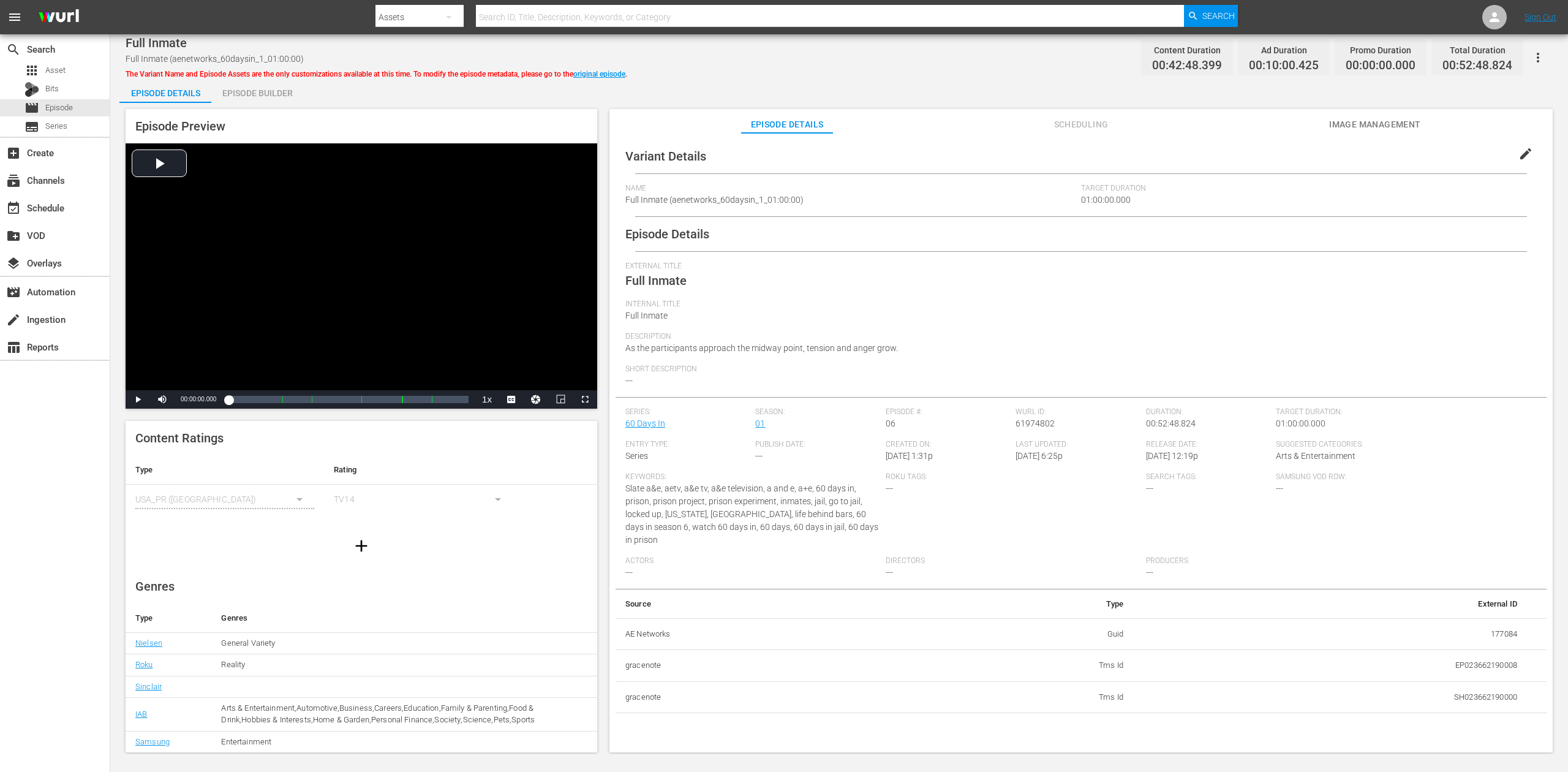
click at [263, 93] on div "Episode Builder" at bounding box center [258, 93] width 92 height 29
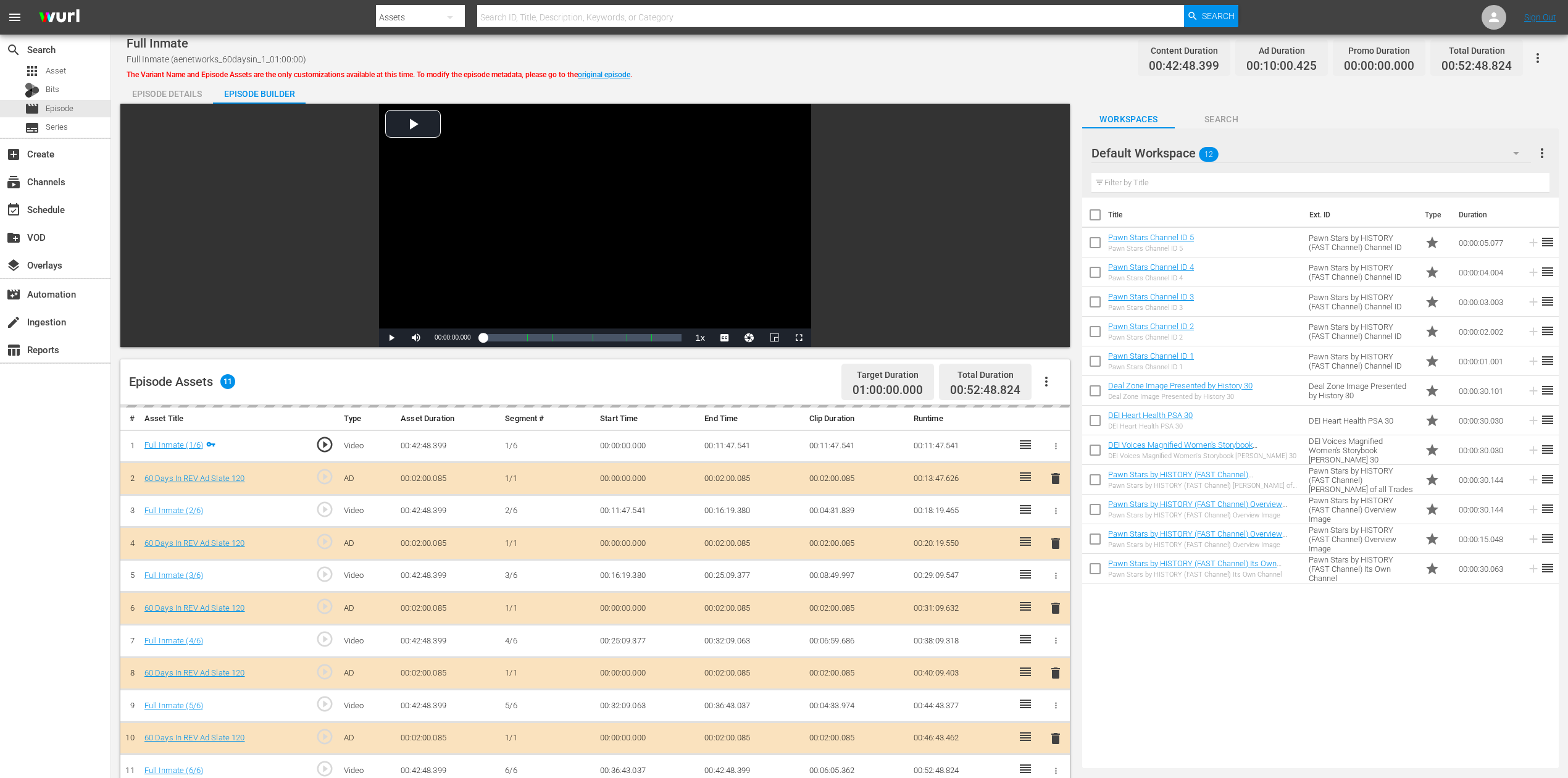
scroll to position [164, 0]
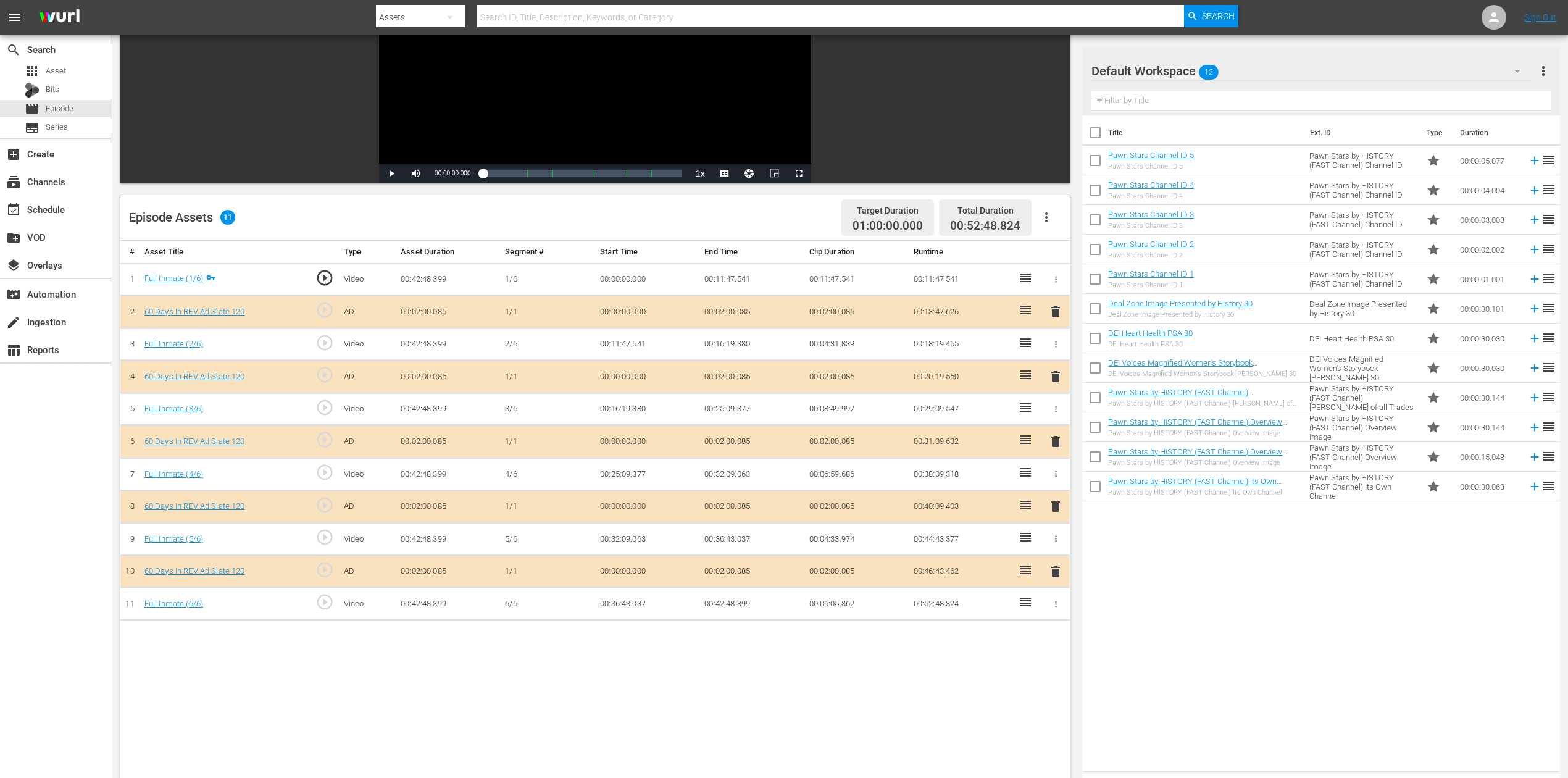
click at [1050, 441] on span "delete" at bounding box center [1055, 441] width 15 height 15
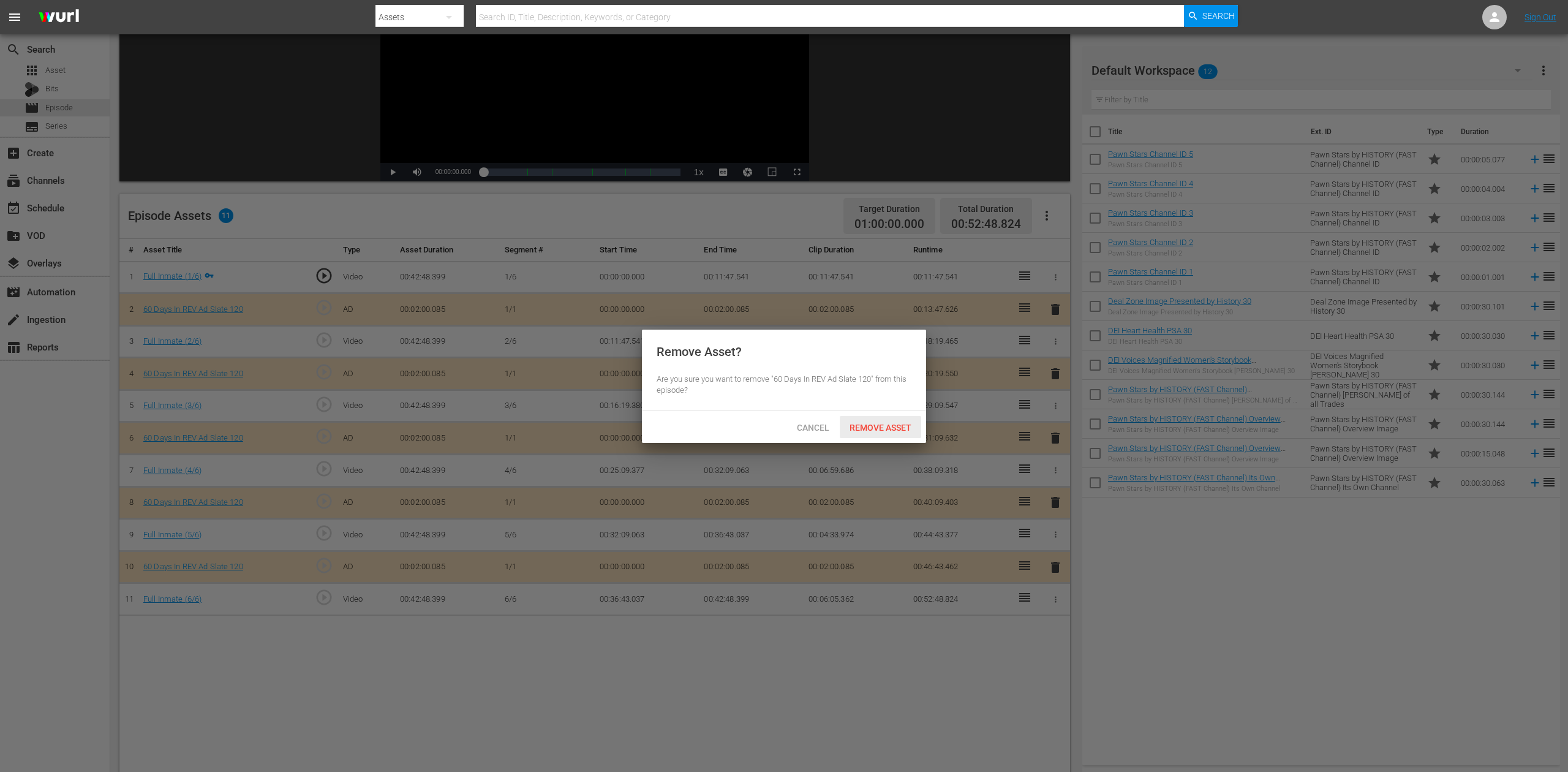
click at [881, 425] on span "Remove Asset" at bounding box center [881, 427] width 81 height 10
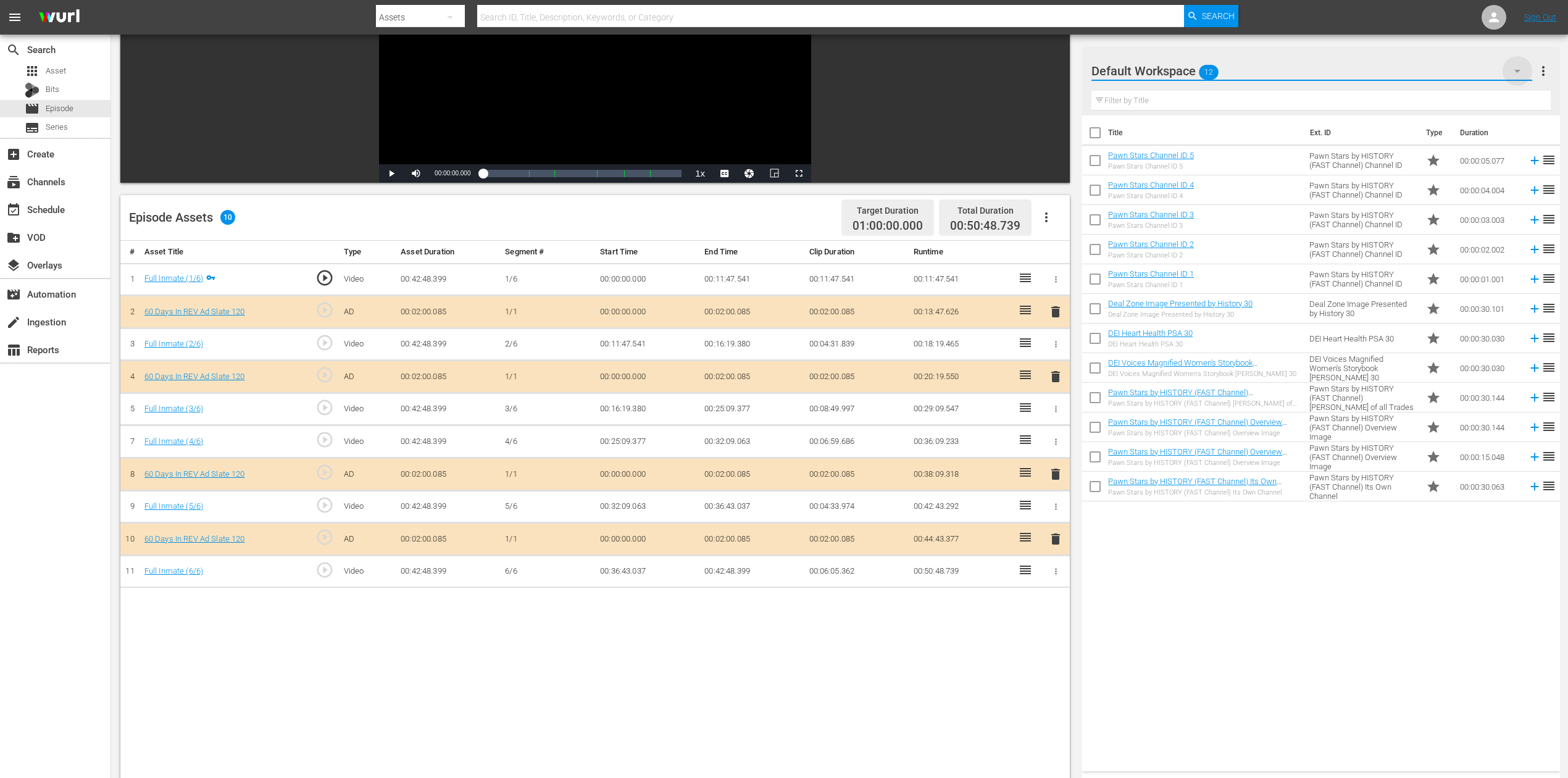
click at [1184, 69] on icon "button" at bounding box center [1517, 71] width 15 height 15
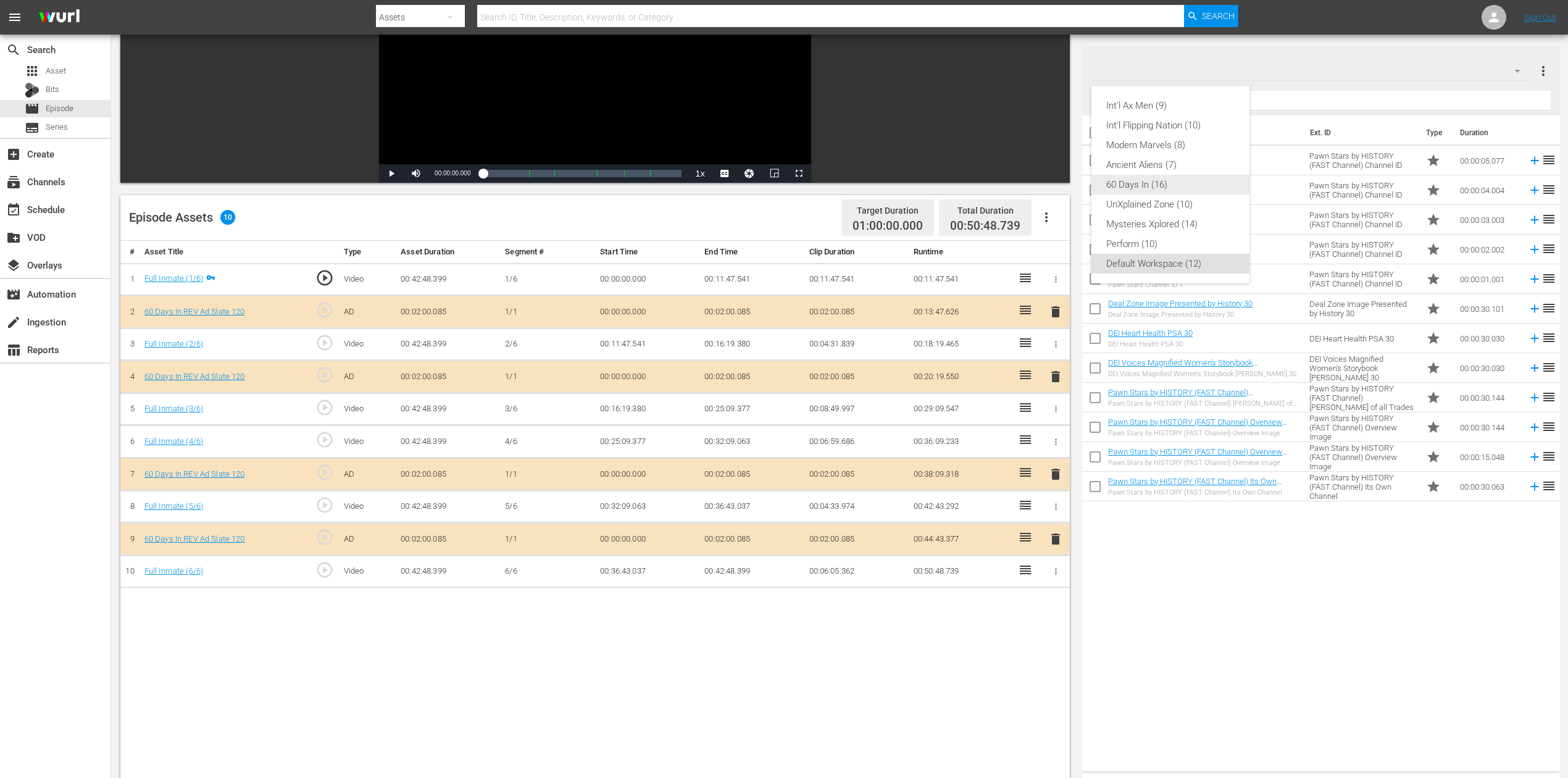
click at [1157, 186] on div "60 Days In (16)" at bounding box center [1170, 185] width 128 height 20
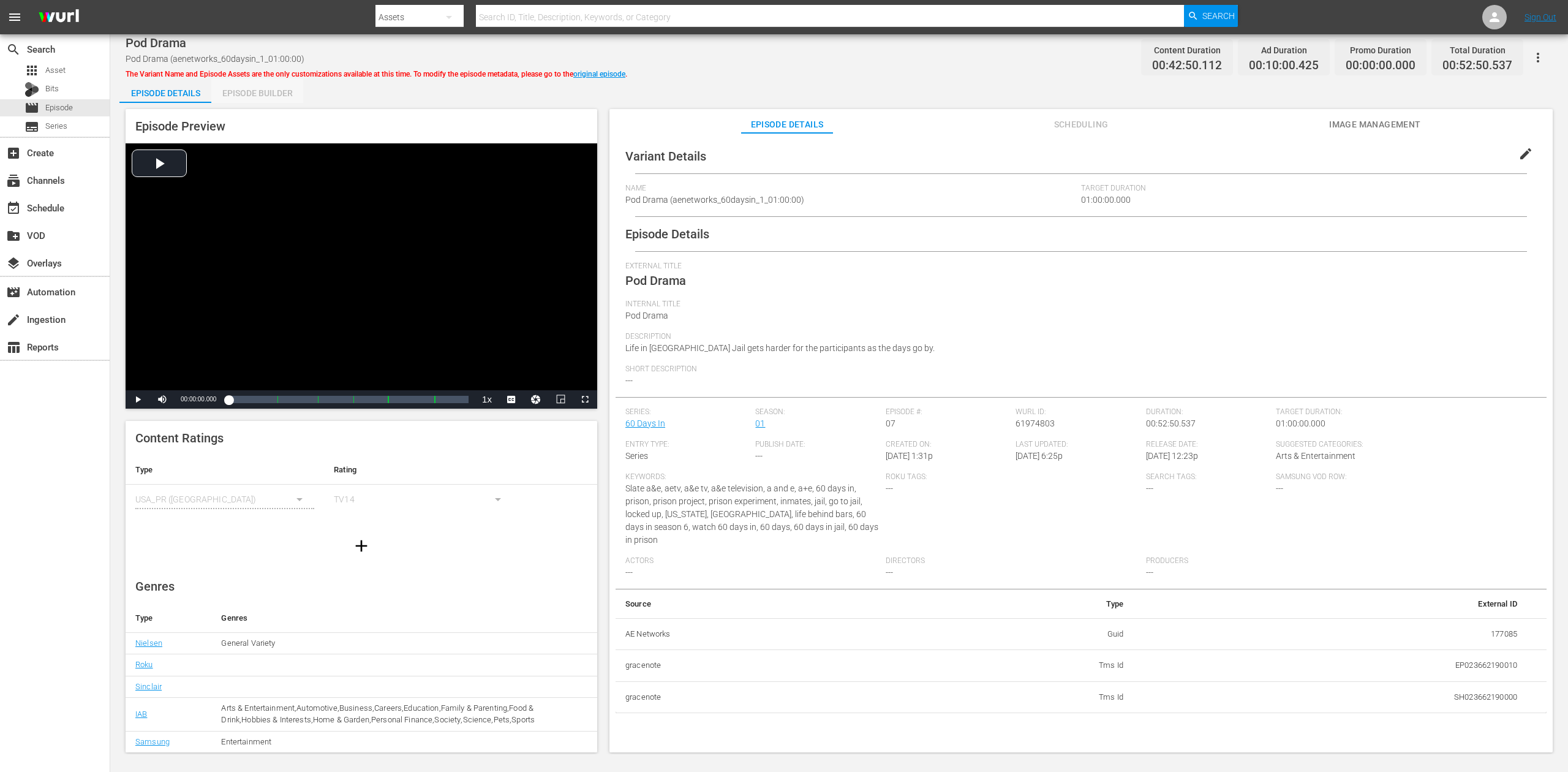
click at [268, 87] on div "Episode Builder" at bounding box center [258, 93] width 92 height 29
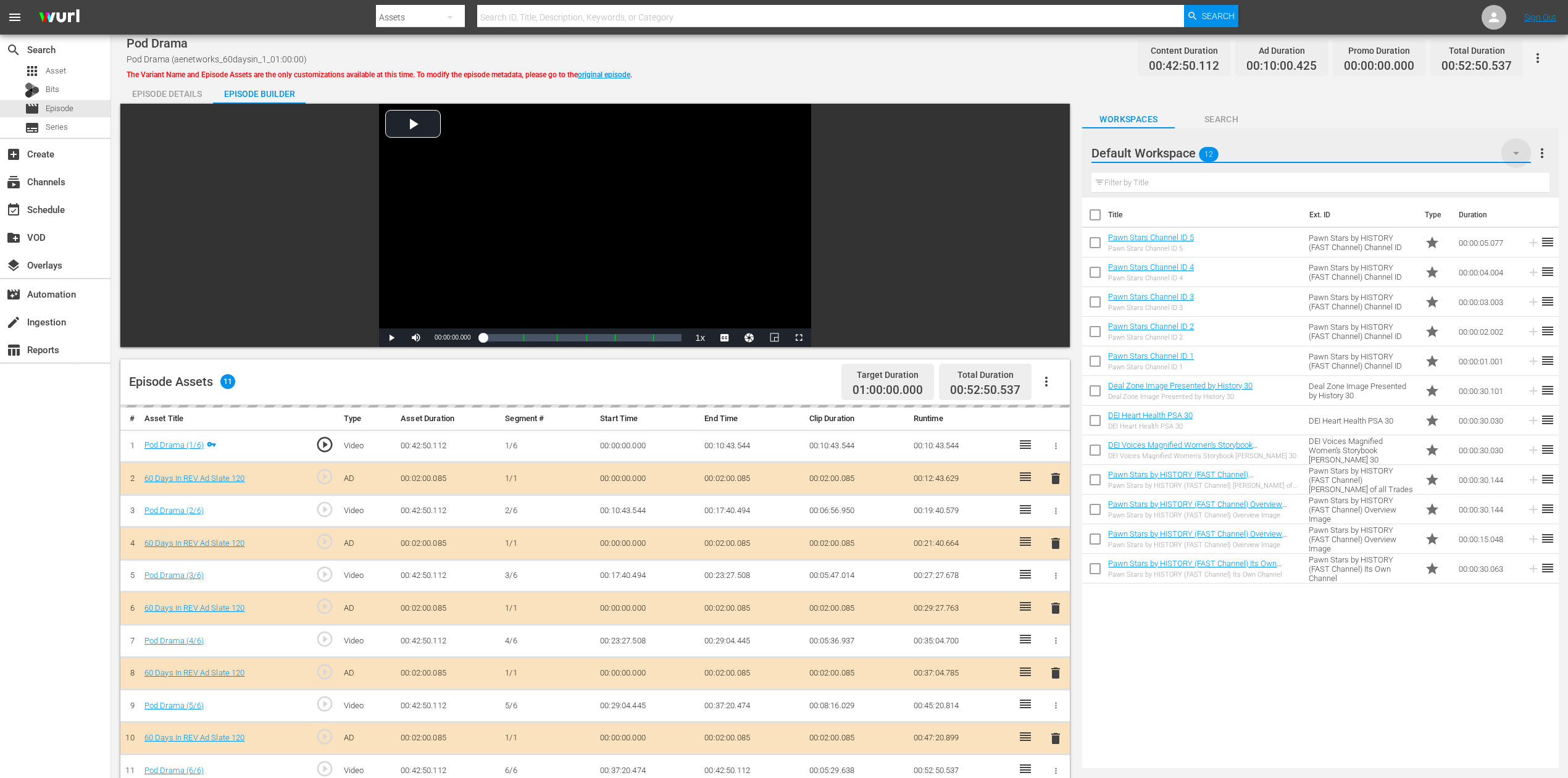
click at [1184, 151] on icon "button" at bounding box center [1516, 153] width 15 height 15
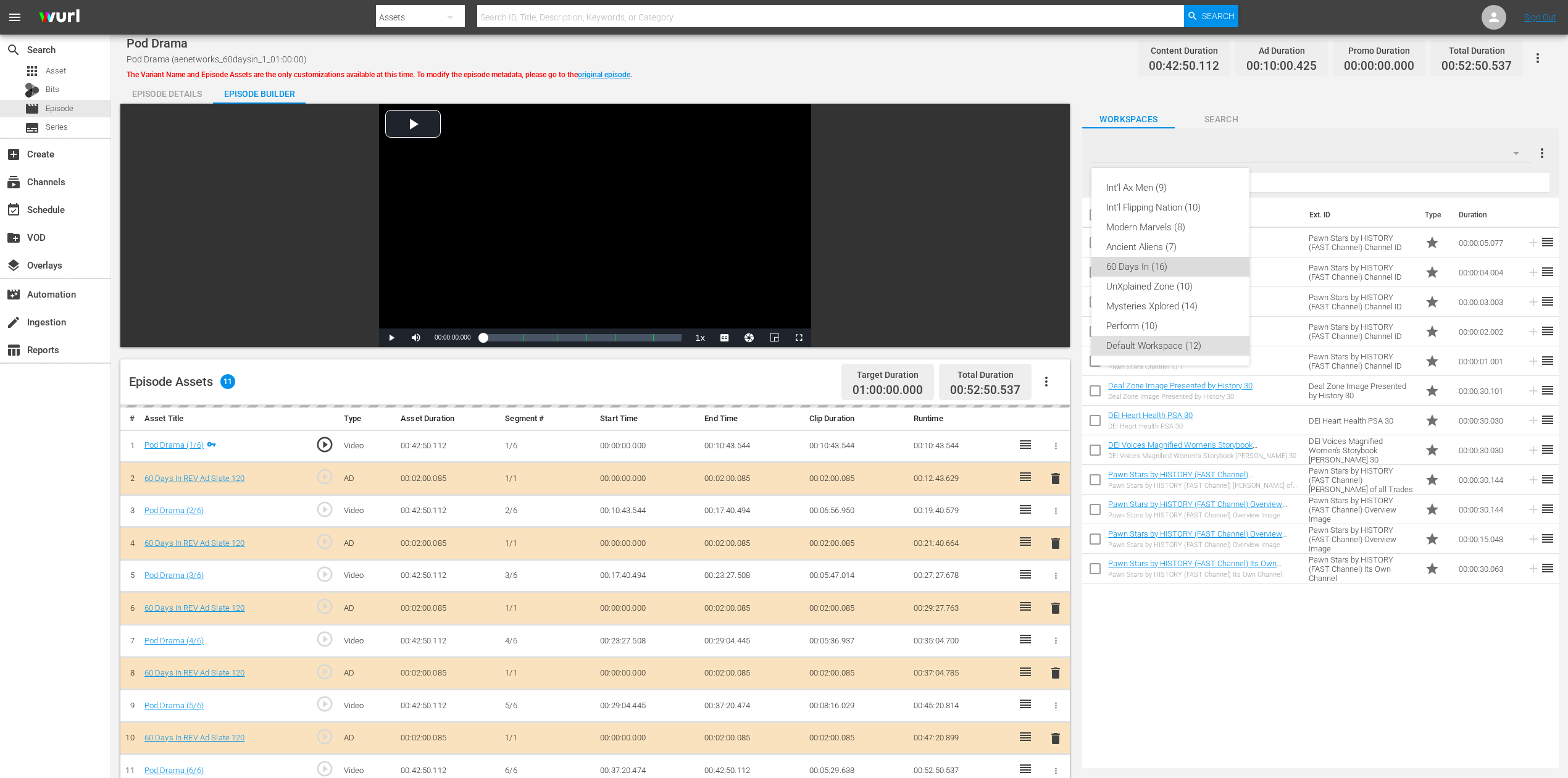
click at [1155, 267] on div "60 Days In (16)" at bounding box center [1170, 267] width 128 height 20
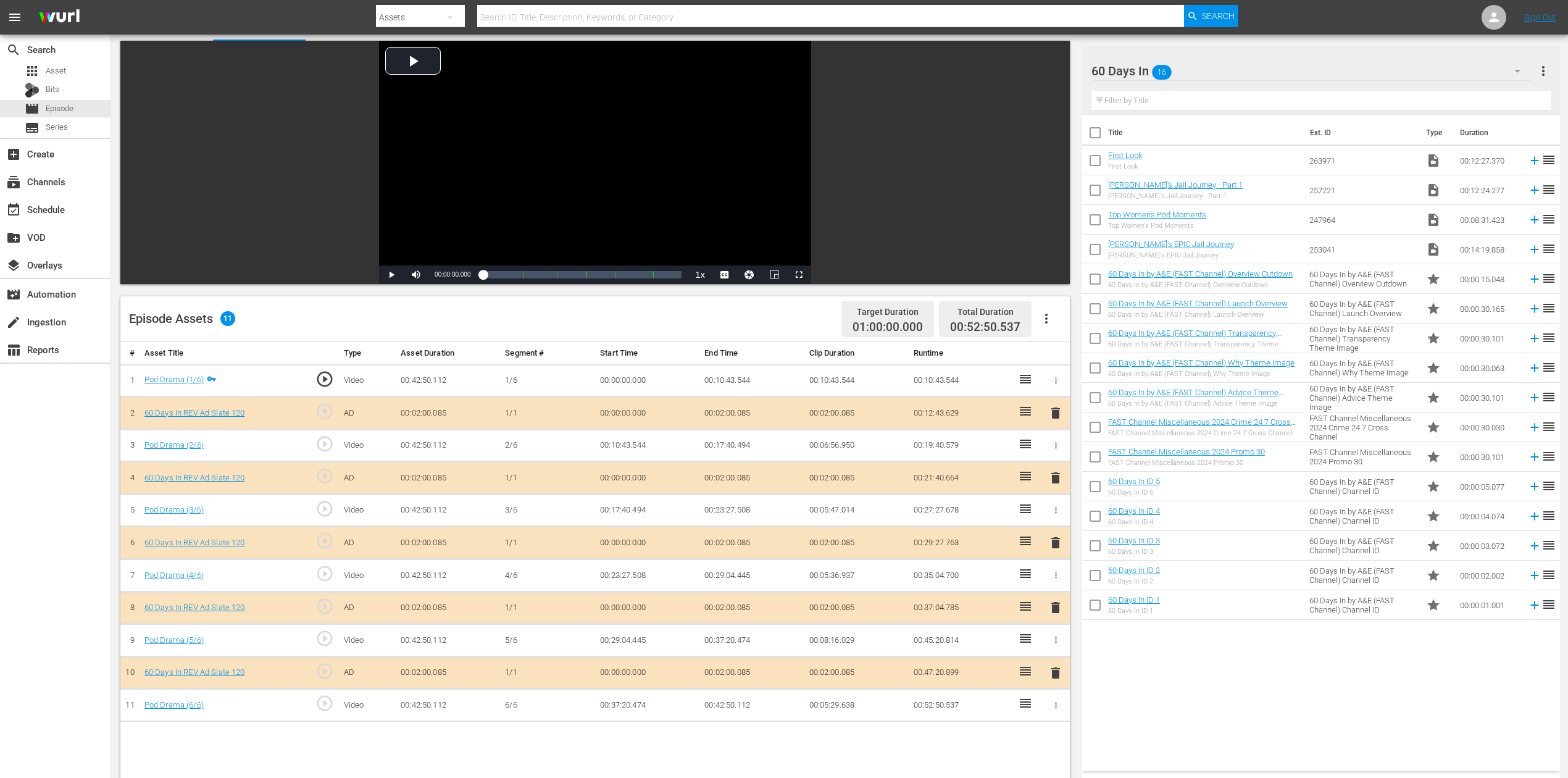
scroll to position [82, 0]
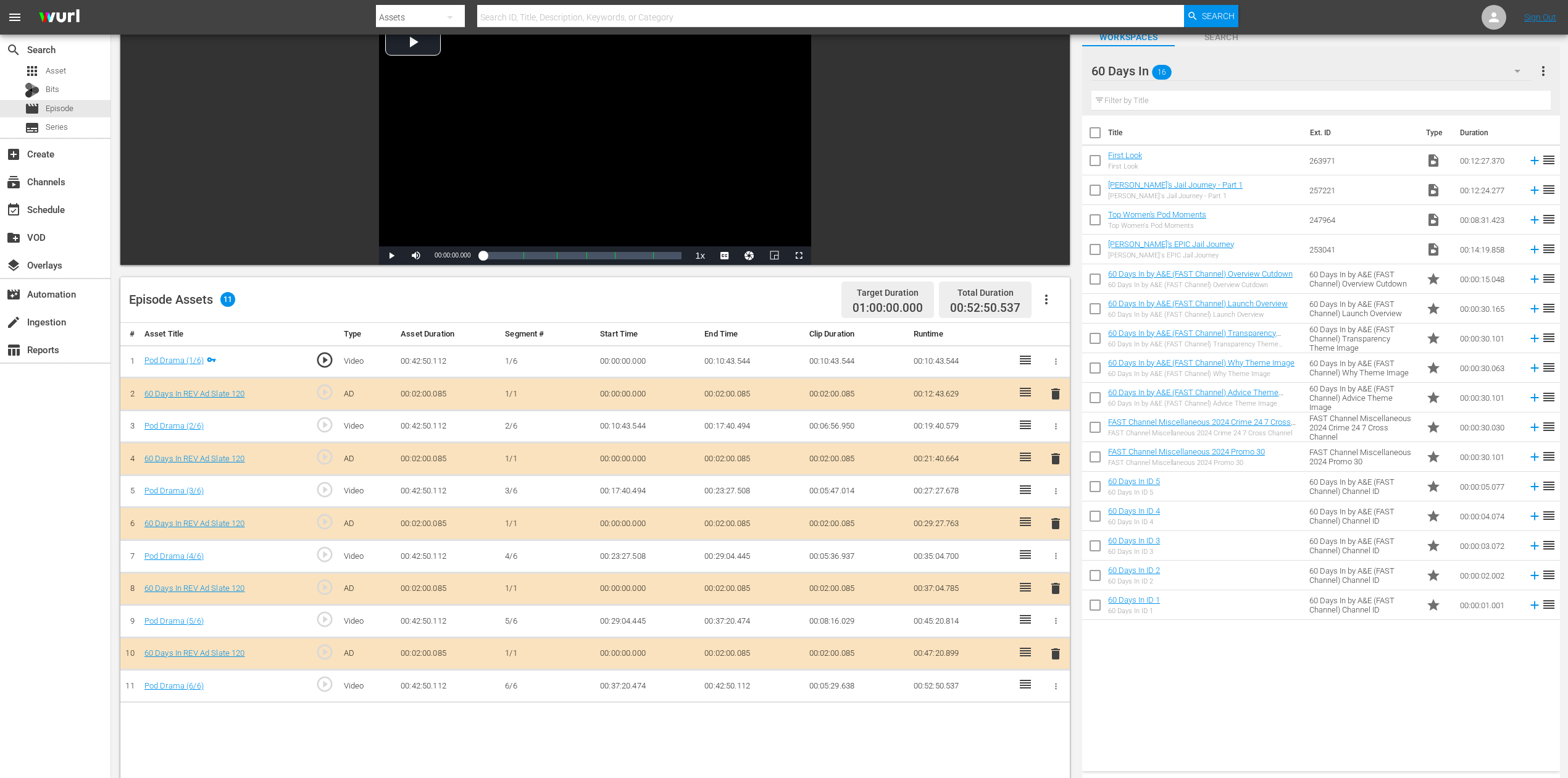
click at [1056, 520] on span "delete" at bounding box center [1055, 524] width 15 height 15
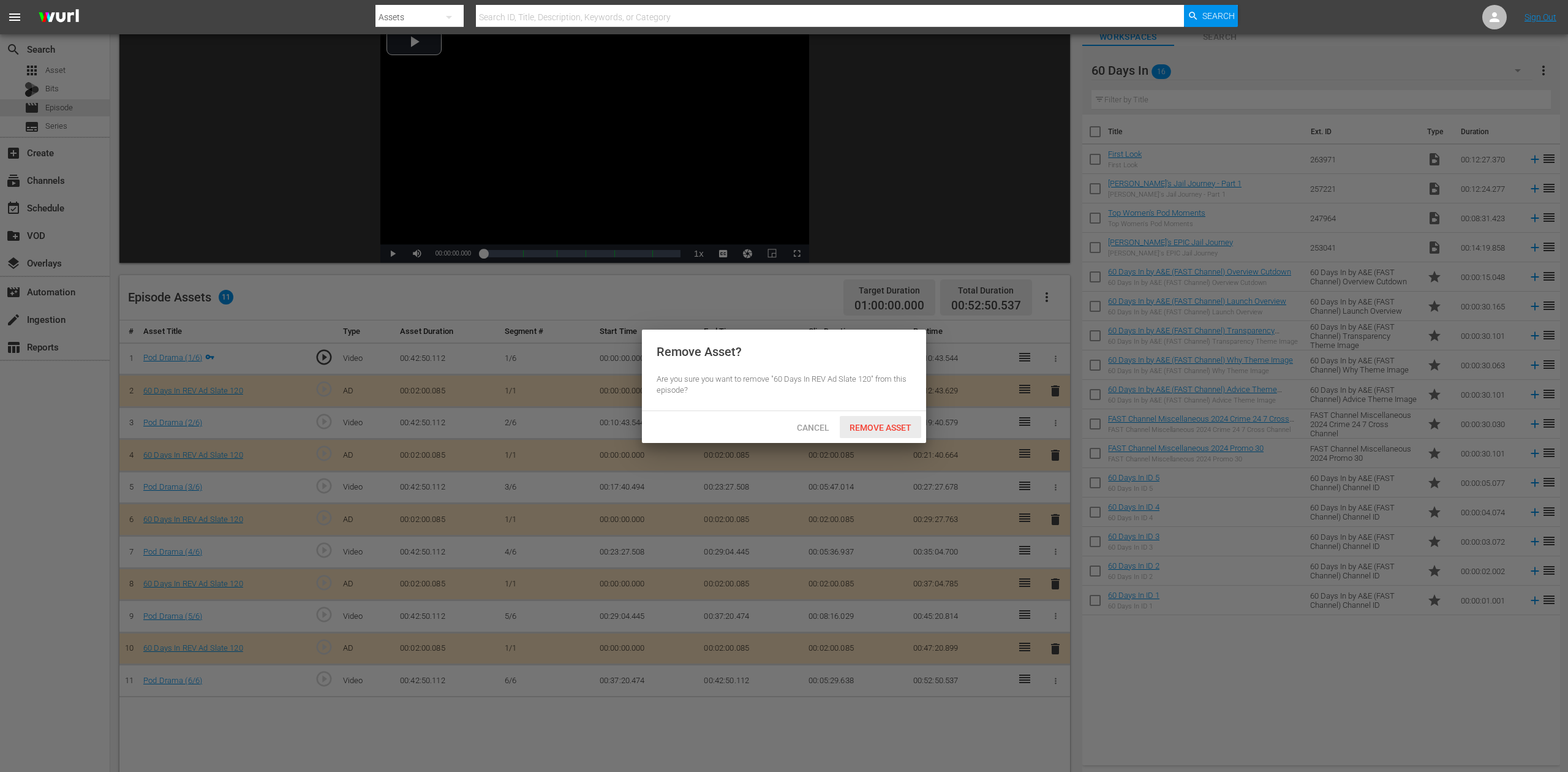
click at [889, 425] on span "Remove Asset" at bounding box center [881, 427] width 81 height 10
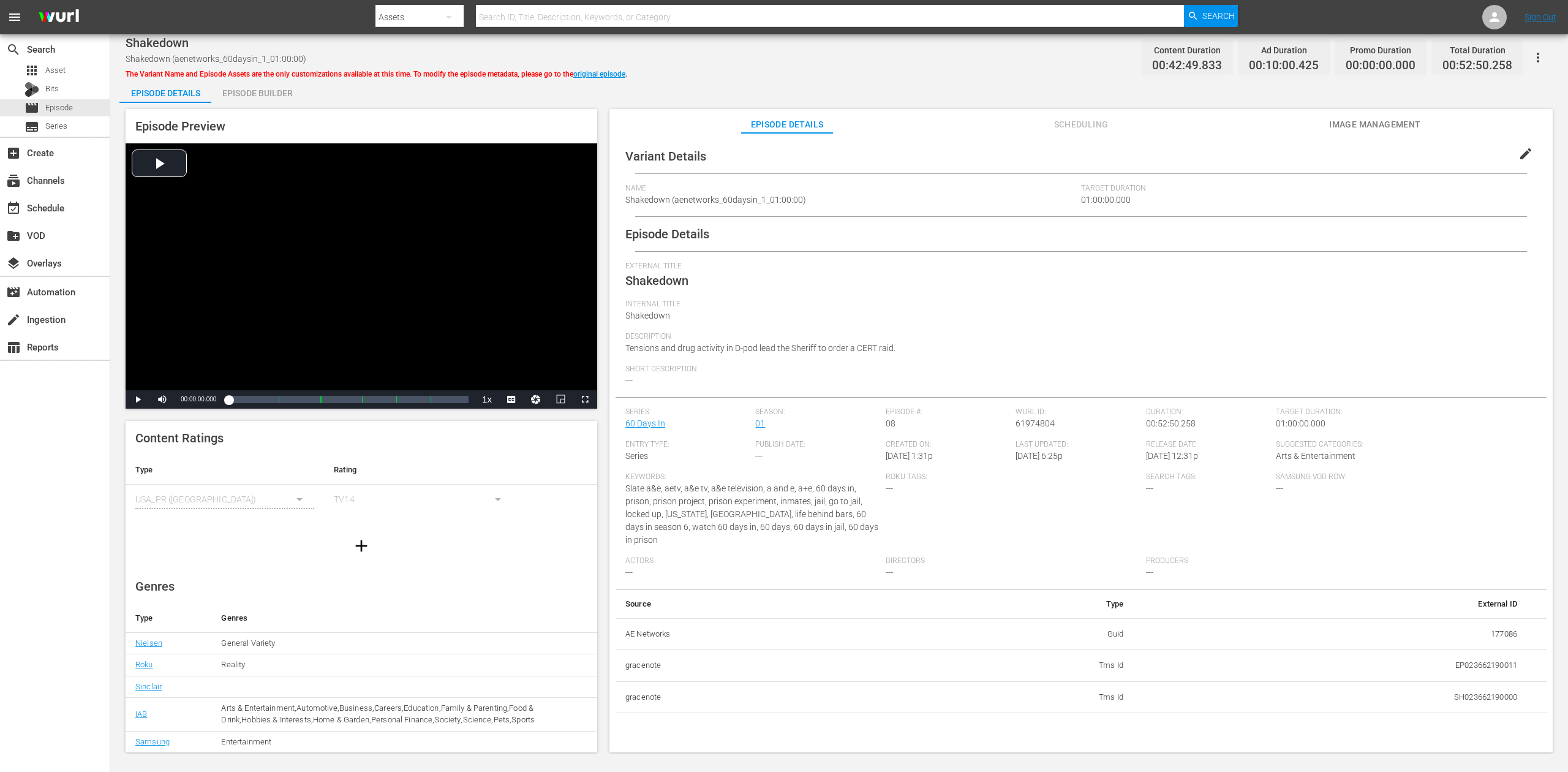
click at [249, 92] on div "Episode Builder" at bounding box center [258, 93] width 92 height 29
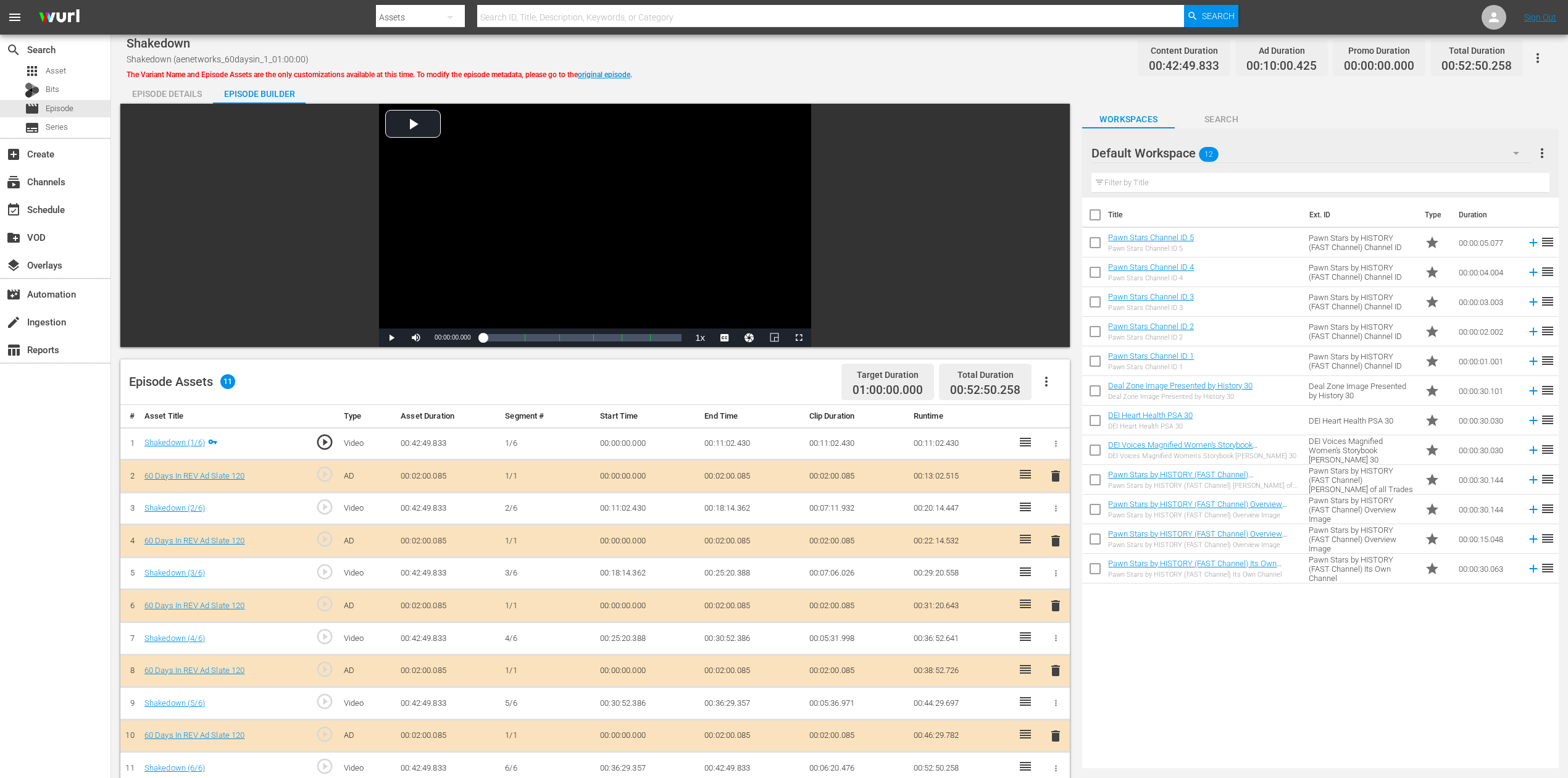
click at [1057, 583] on span "delete" at bounding box center [1055, 606] width 15 height 15
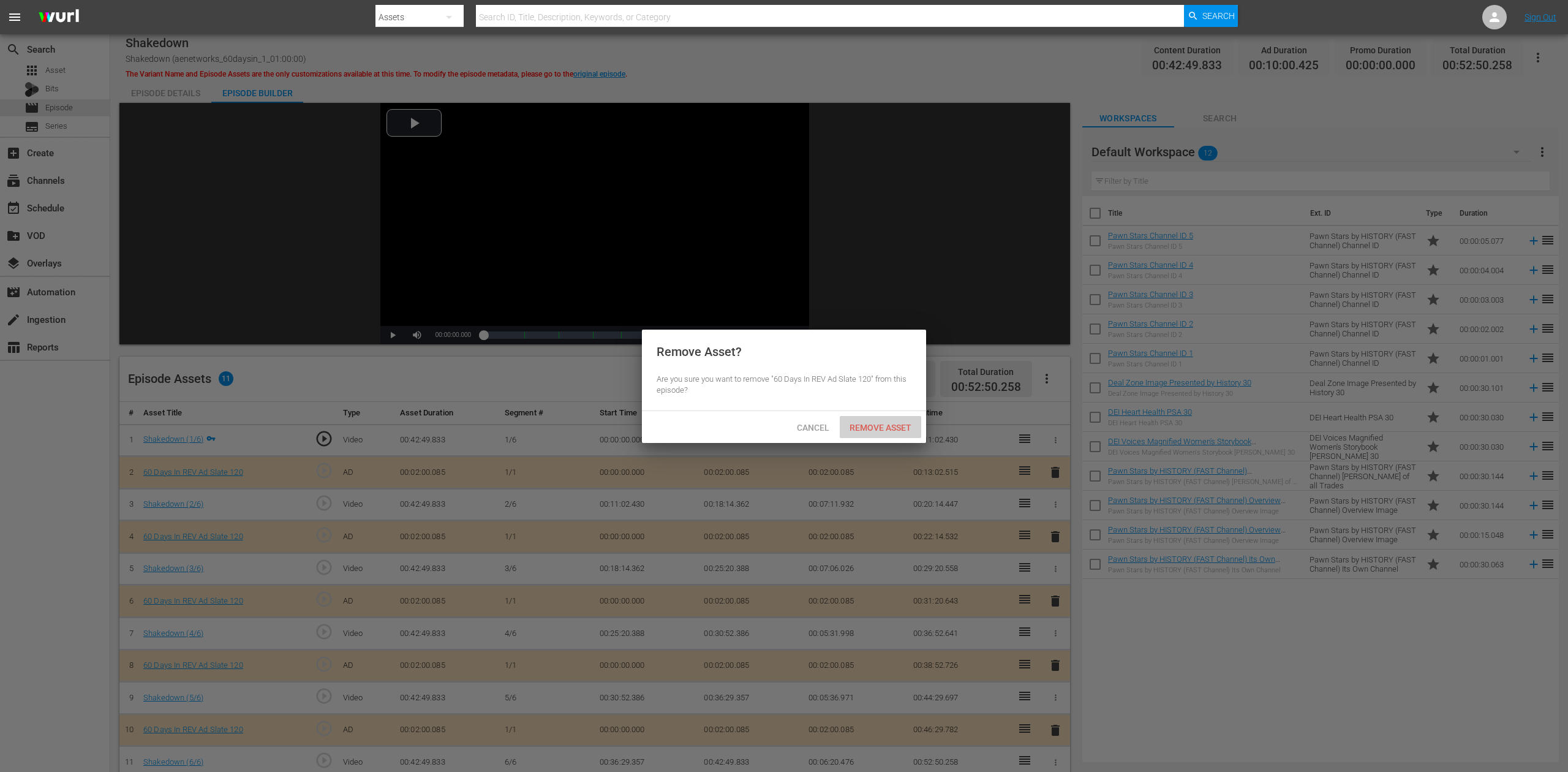
click at [889, 430] on span "Remove Asset" at bounding box center [881, 427] width 81 height 10
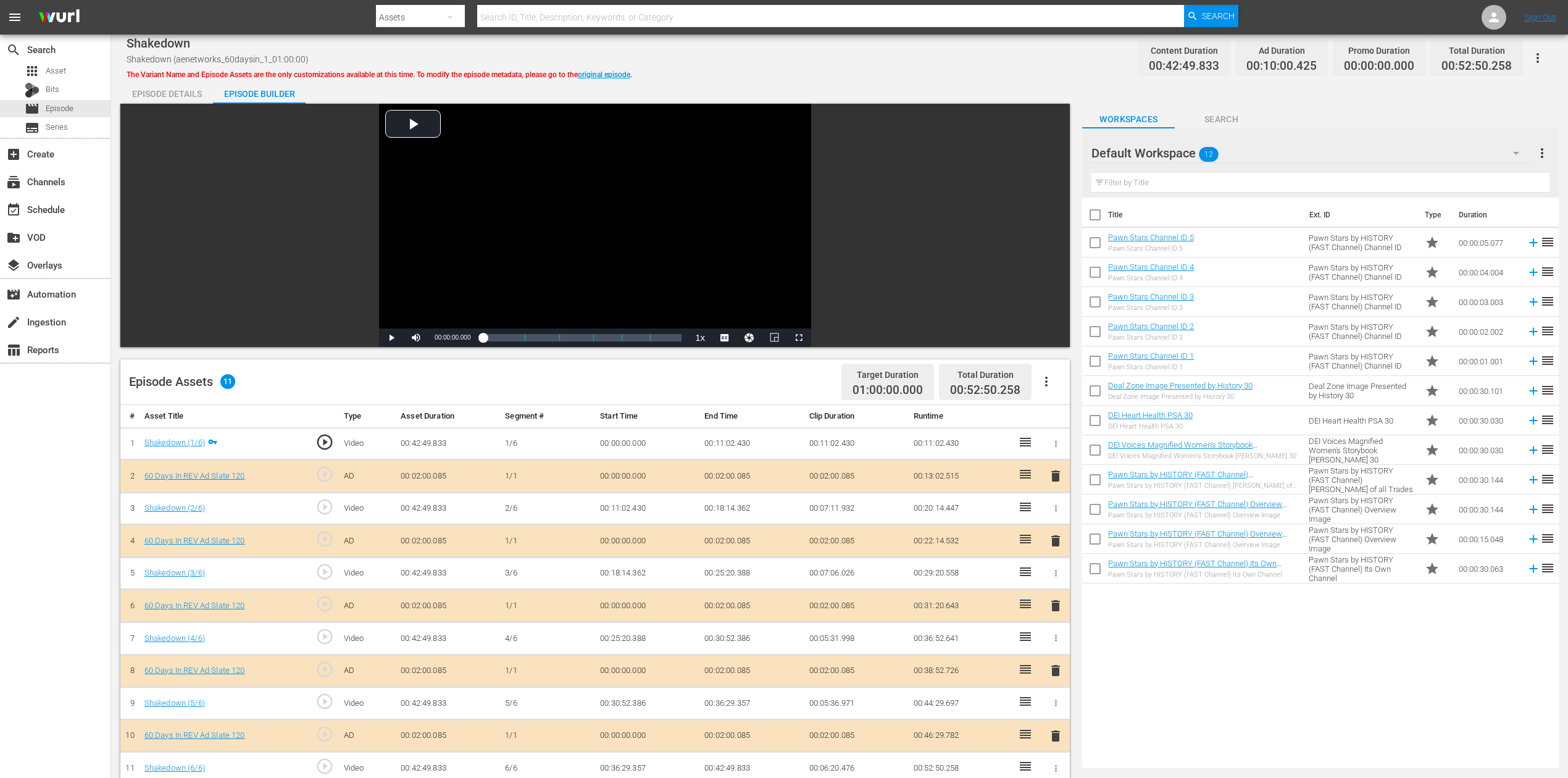
click at [1184, 151] on icon "button" at bounding box center [1516, 153] width 15 height 15
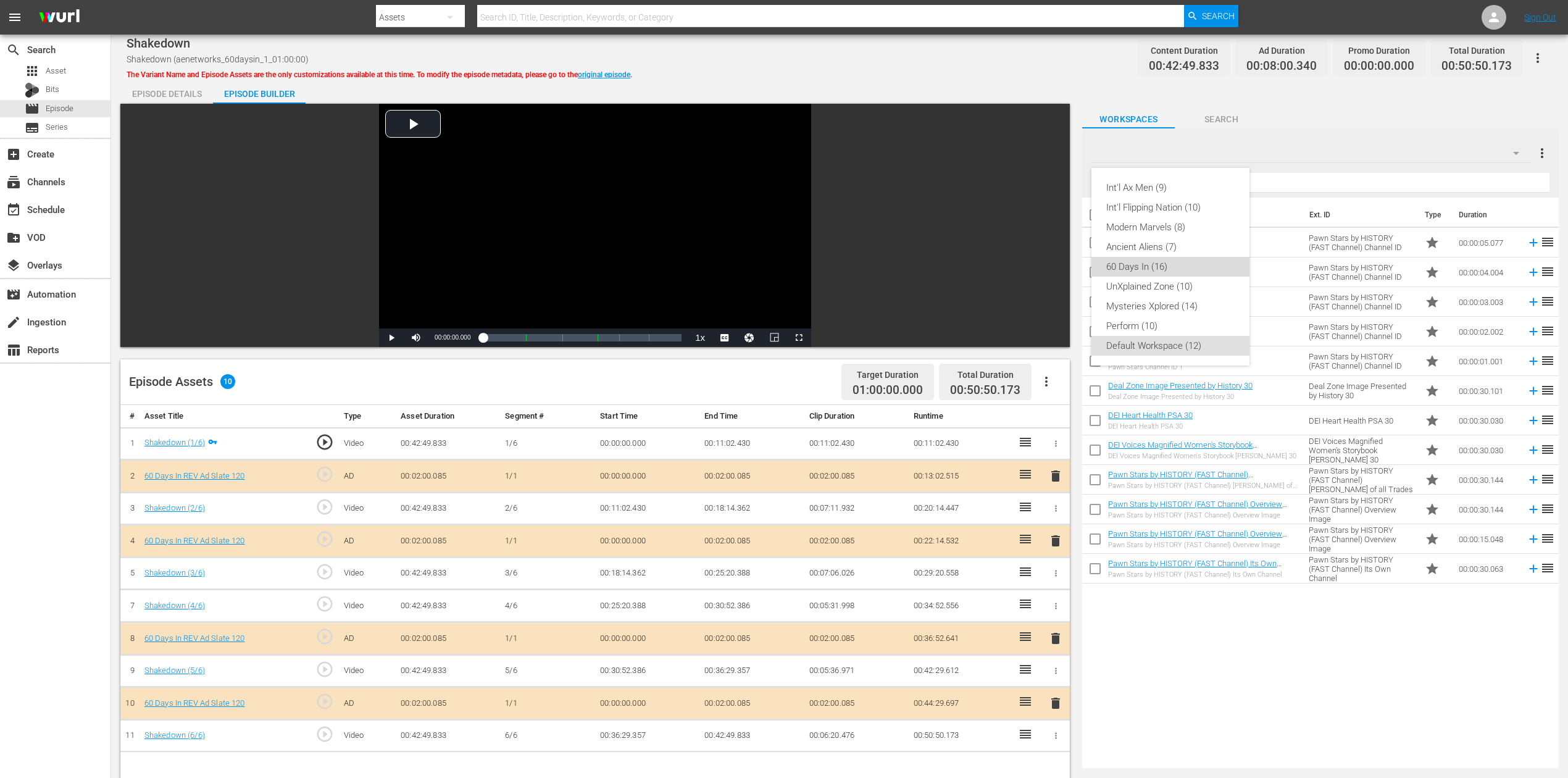
click at [1156, 268] on div "60 Days In (16)" at bounding box center [1170, 267] width 128 height 20
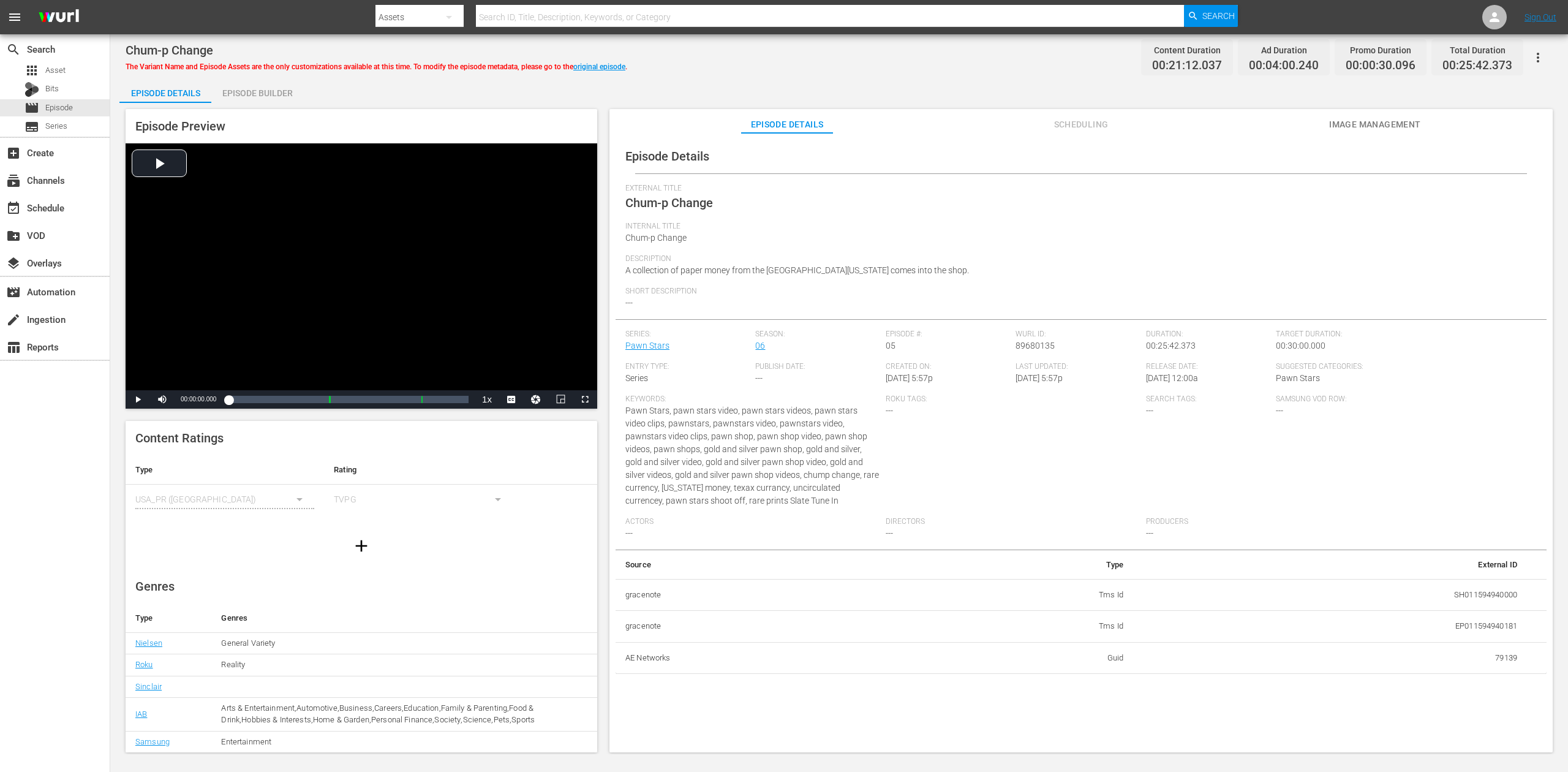
click at [265, 90] on div "Episode Builder" at bounding box center [258, 93] width 92 height 29
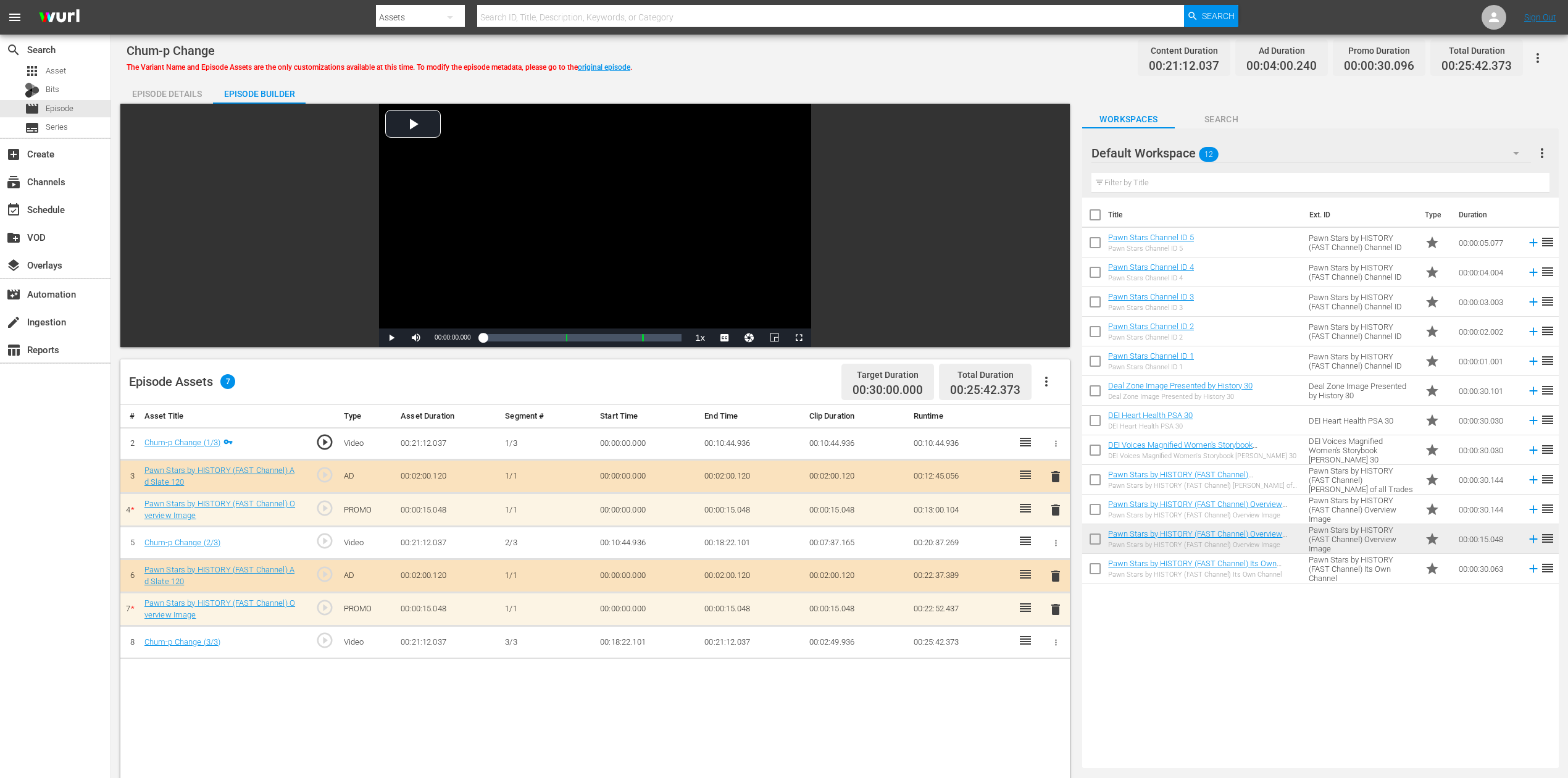
click at [1054, 507] on span "delete" at bounding box center [1055, 510] width 15 height 15
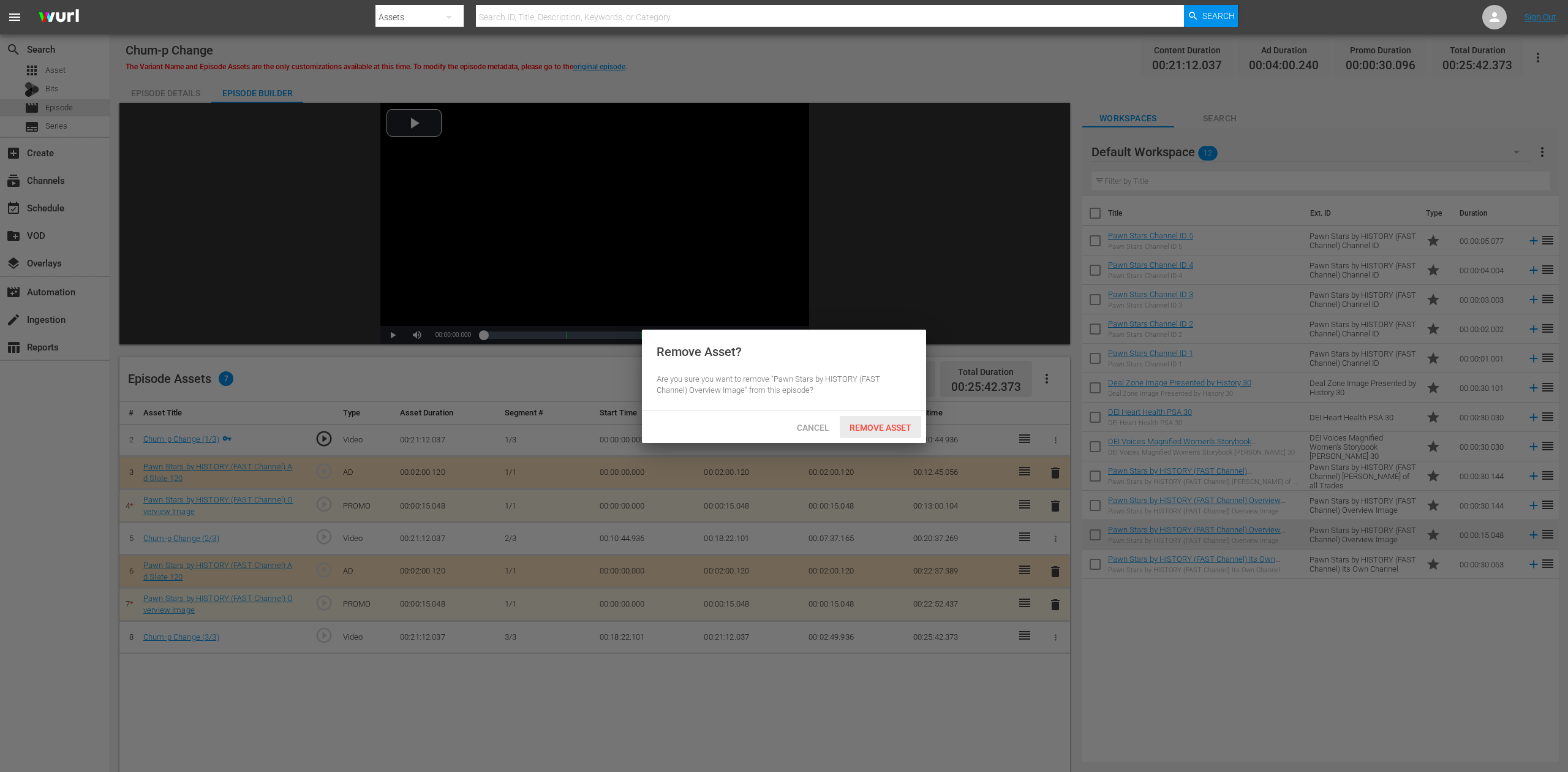
click at [895, 428] on span "Remove Asset" at bounding box center [881, 427] width 81 height 10
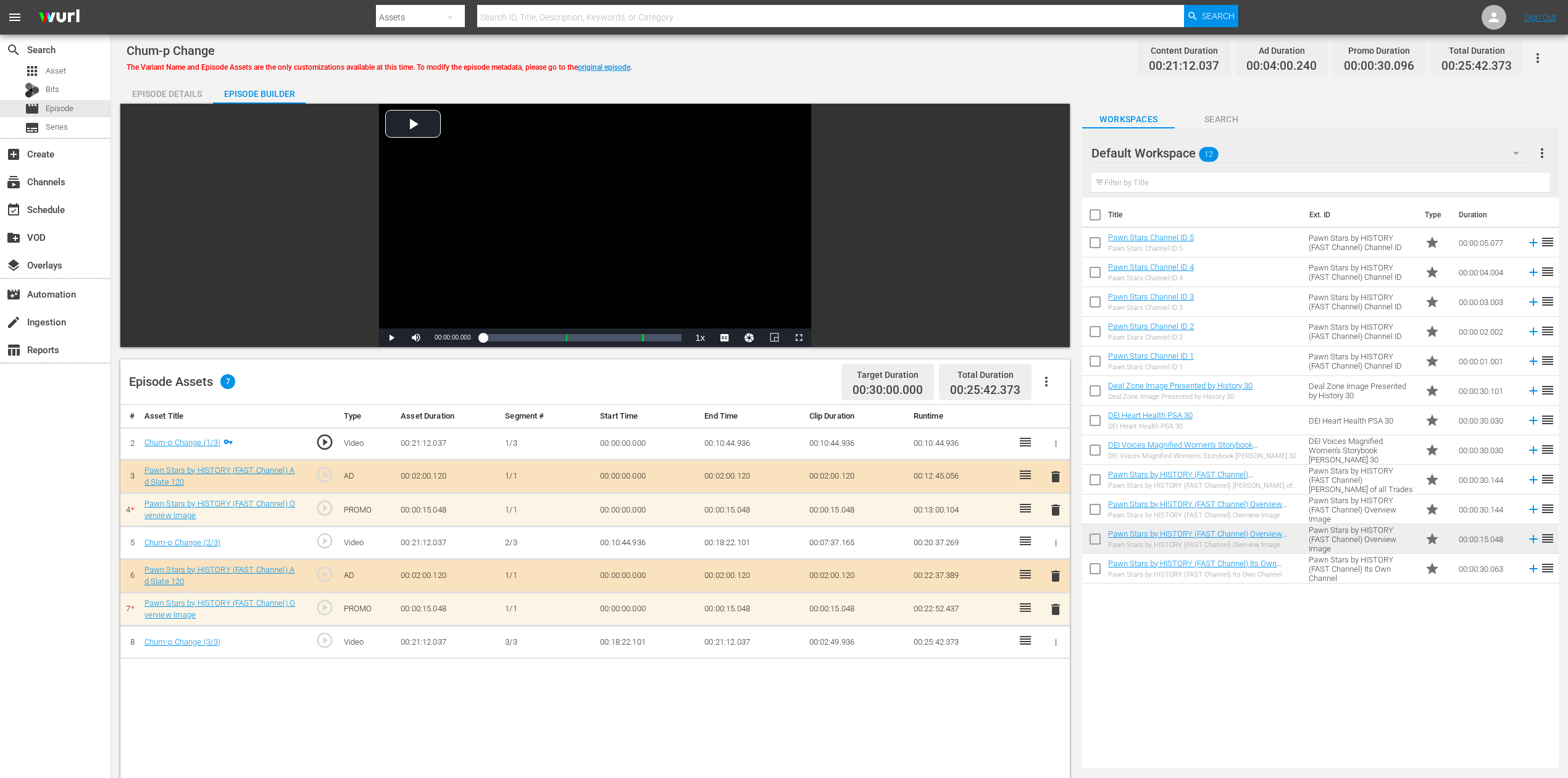
click at [1052, 583] on span "delete" at bounding box center [1055, 609] width 15 height 15
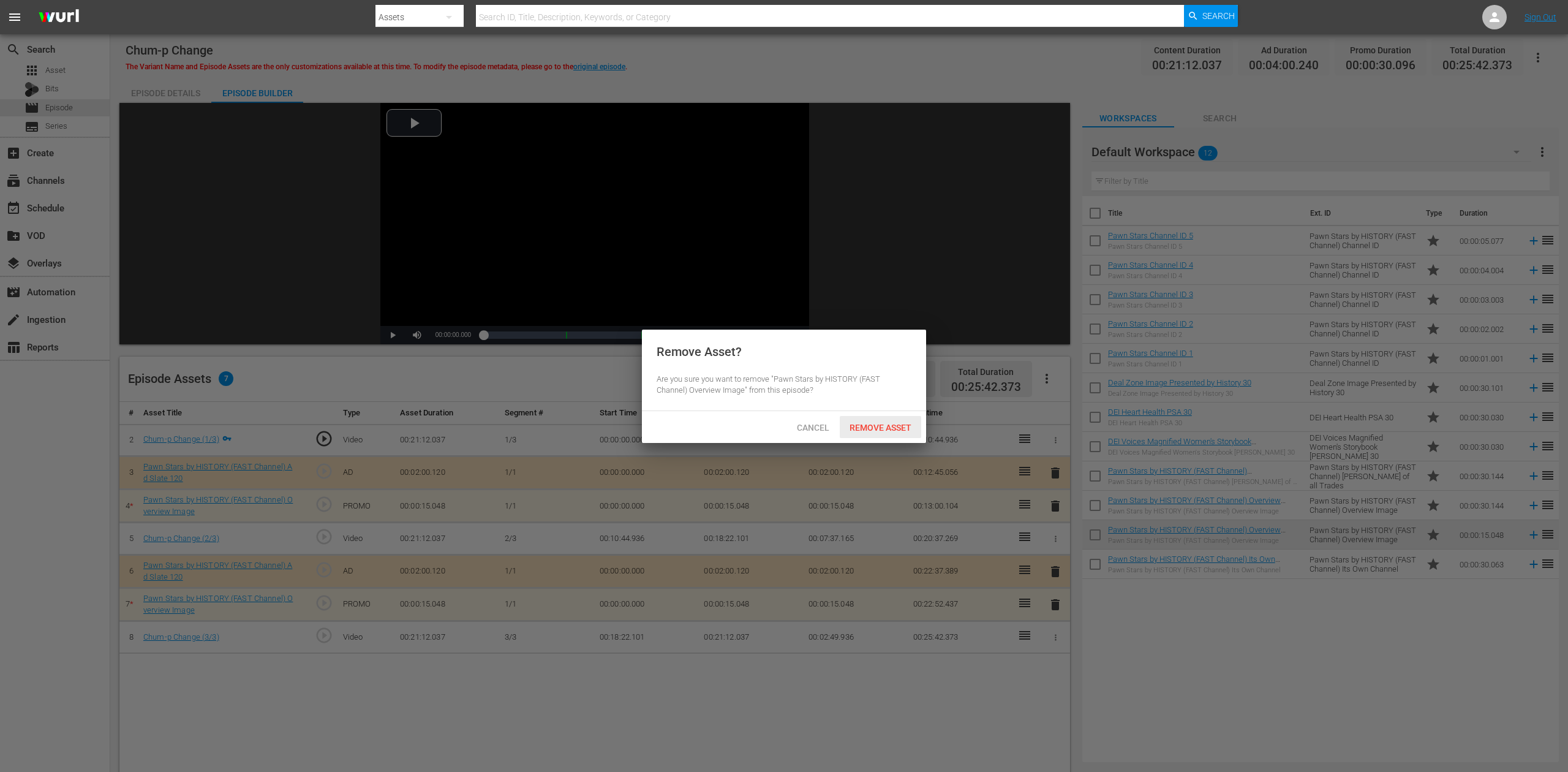
click at [866, 425] on span "Remove Asset" at bounding box center [881, 427] width 81 height 10
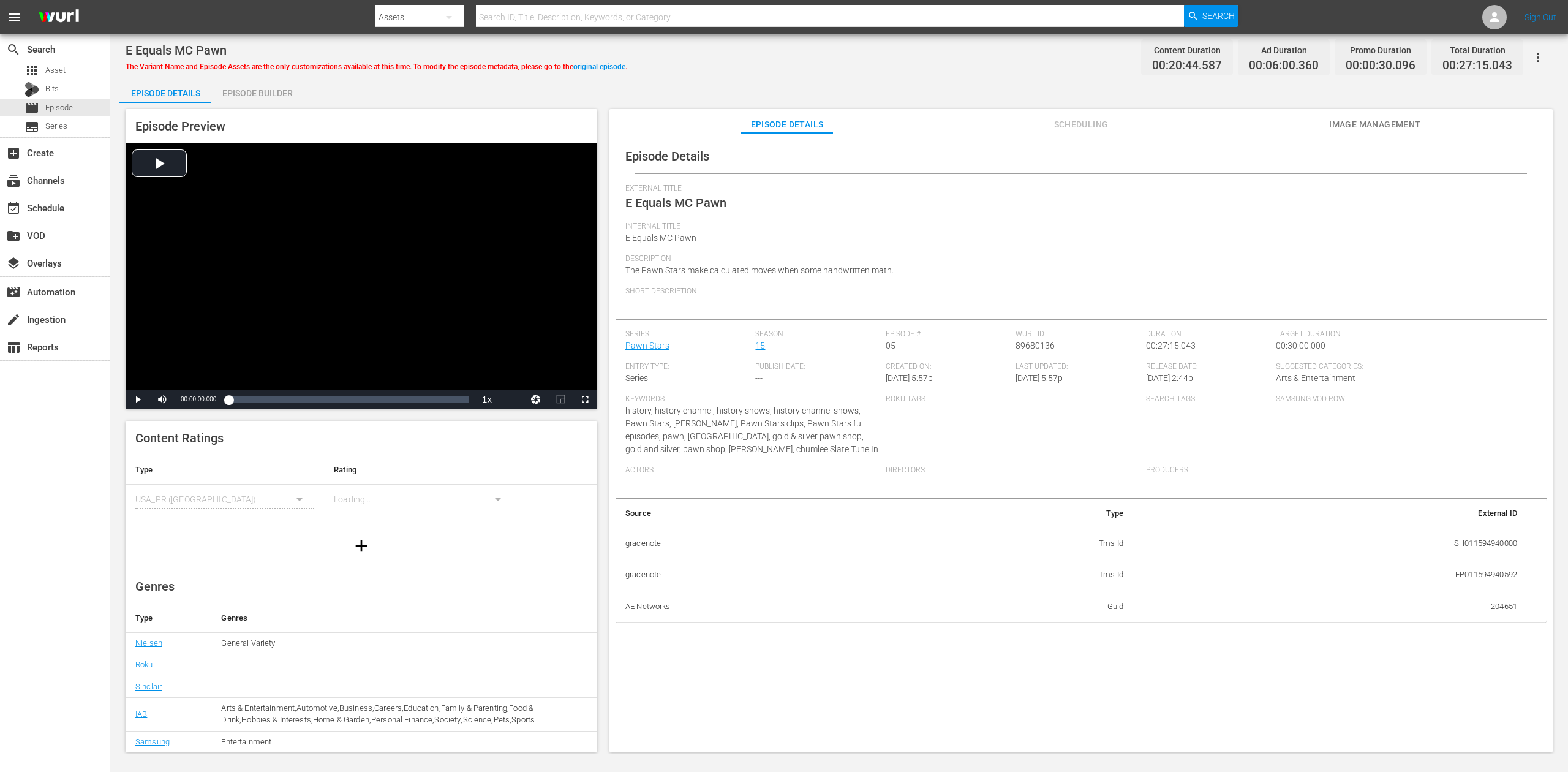
click at [265, 88] on div "Episode Builder" at bounding box center [258, 93] width 92 height 29
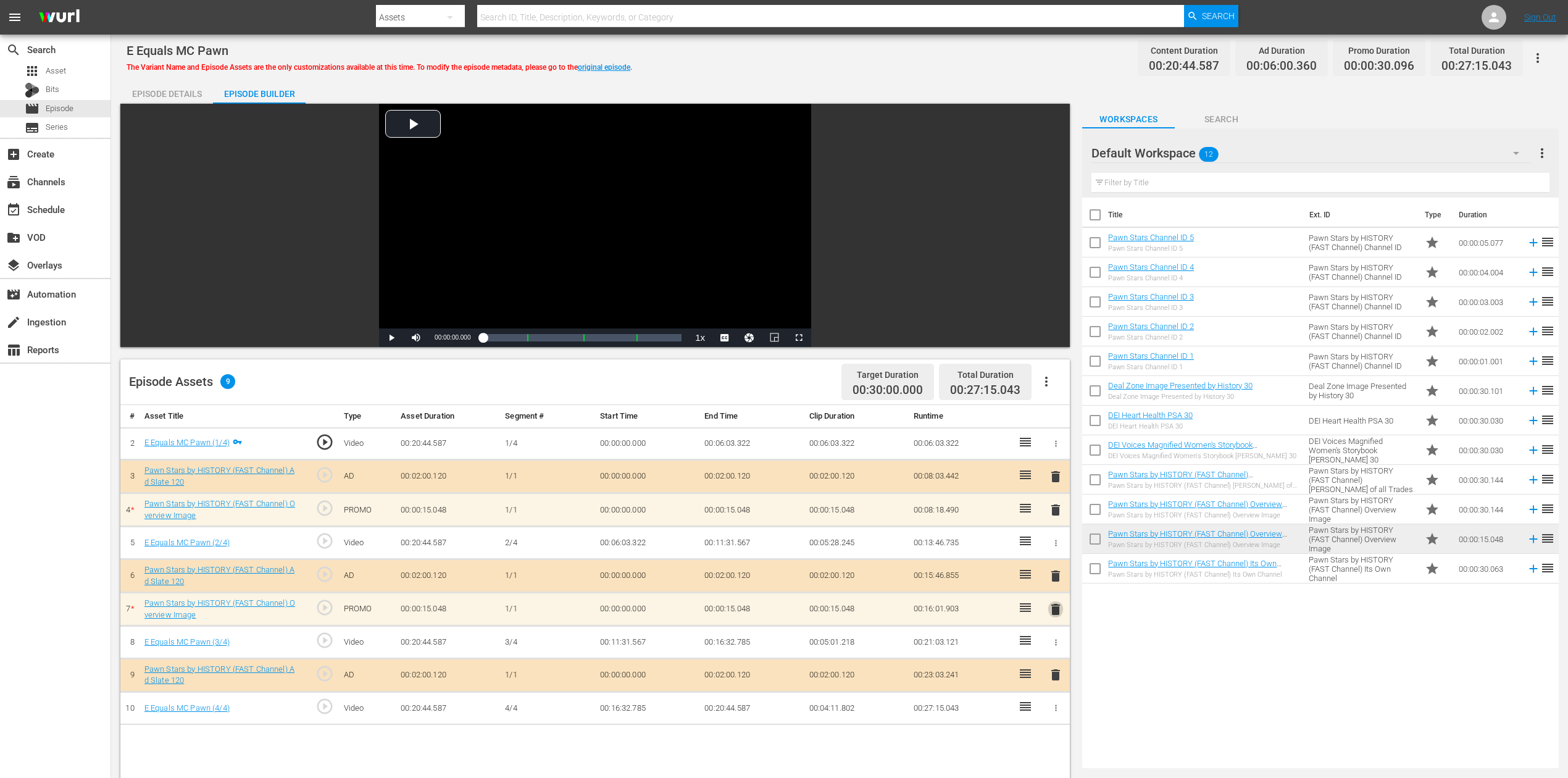
click at [1052, 583] on span "delete" at bounding box center [1055, 609] width 15 height 15
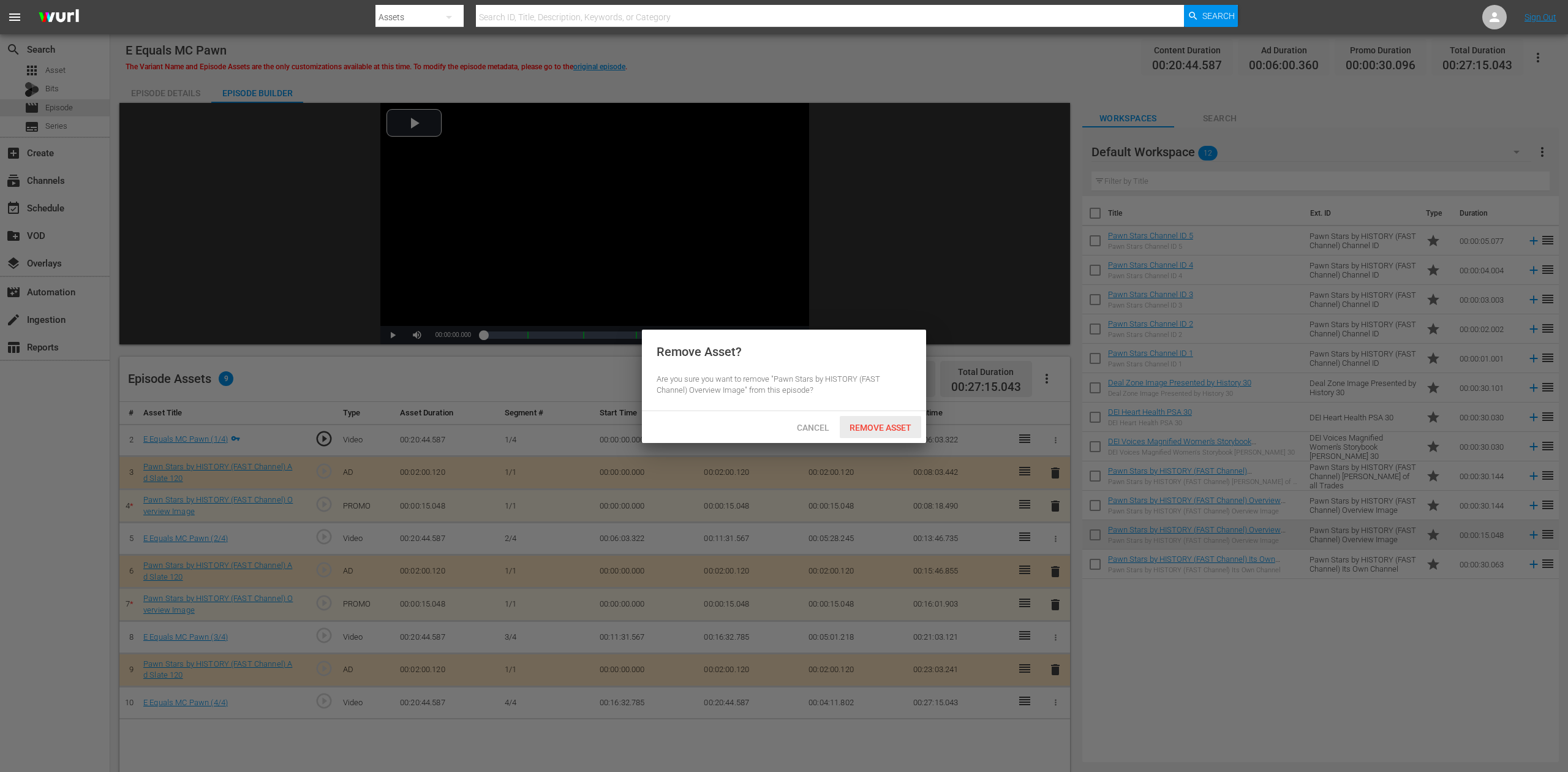
click at [882, 425] on span "Remove Asset" at bounding box center [881, 427] width 81 height 10
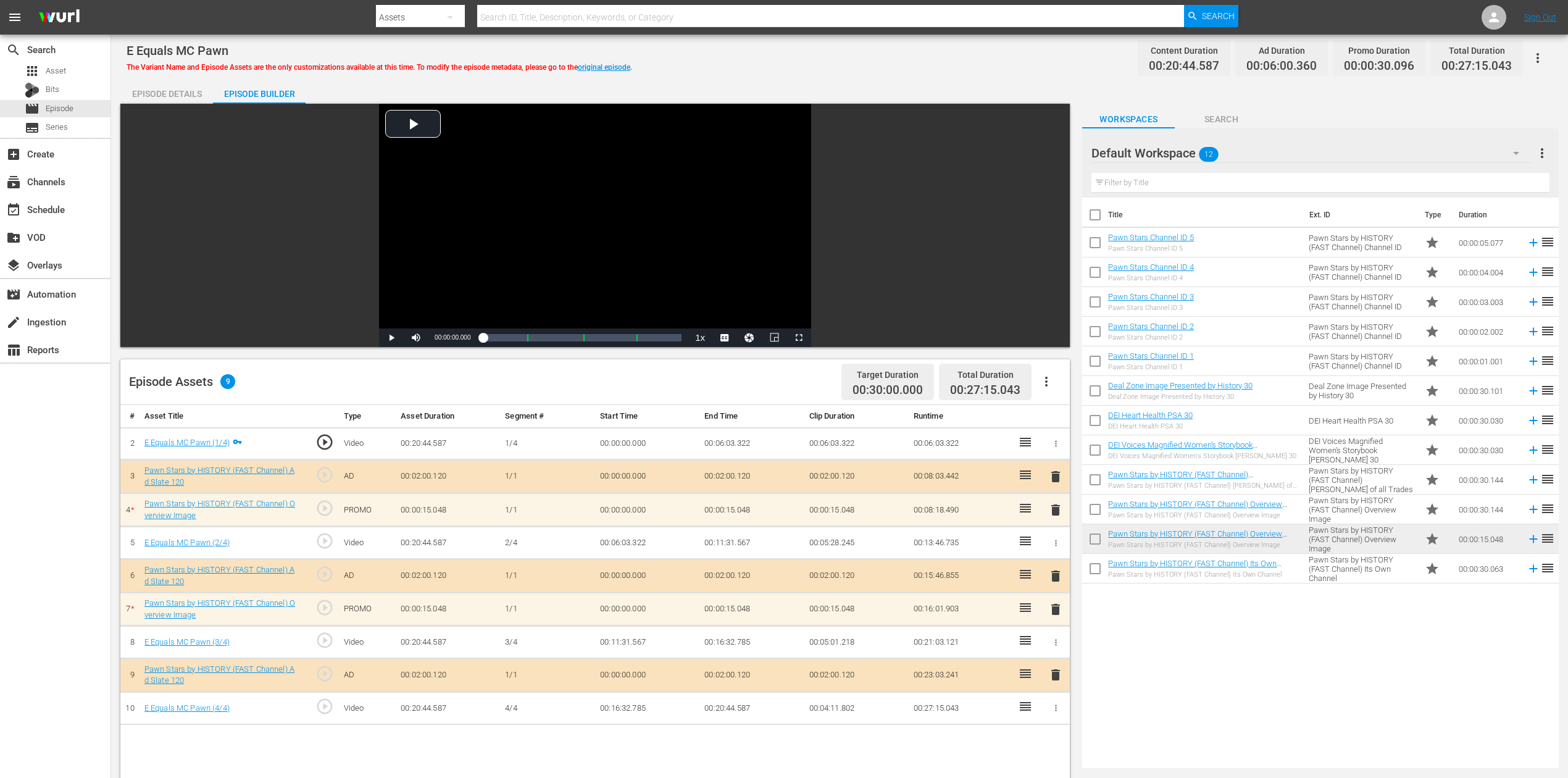
click at [1054, 512] on span "delete" at bounding box center [1055, 510] width 15 height 15
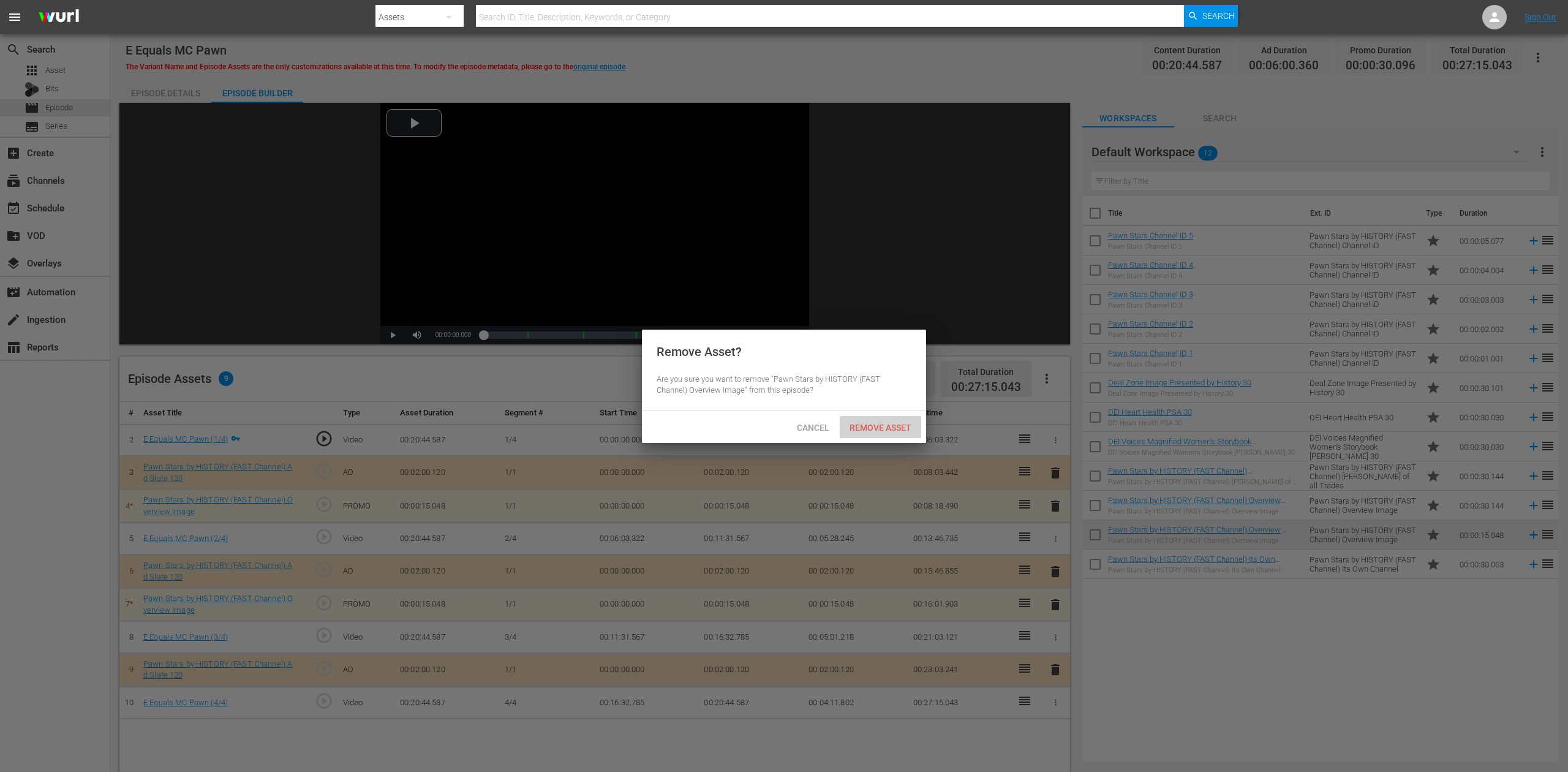
click at [856, 419] on div "Remove Asset" at bounding box center [881, 427] width 81 height 23
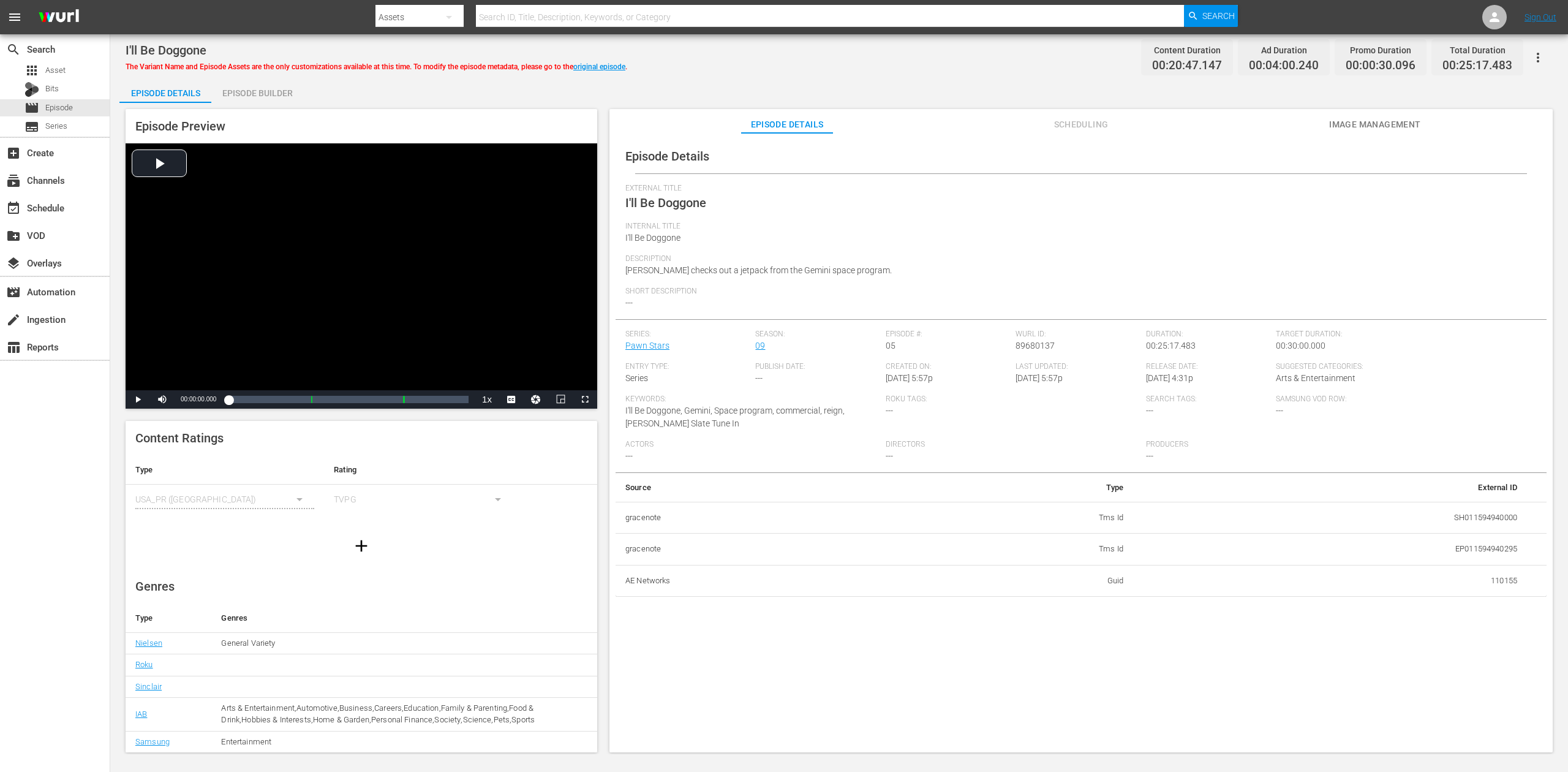
click at [265, 89] on div "Episode Builder" at bounding box center [258, 93] width 92 height 29
click at [254, 87] on div "Episode Builder" at bounding box center [258, 93] width 92 height 29
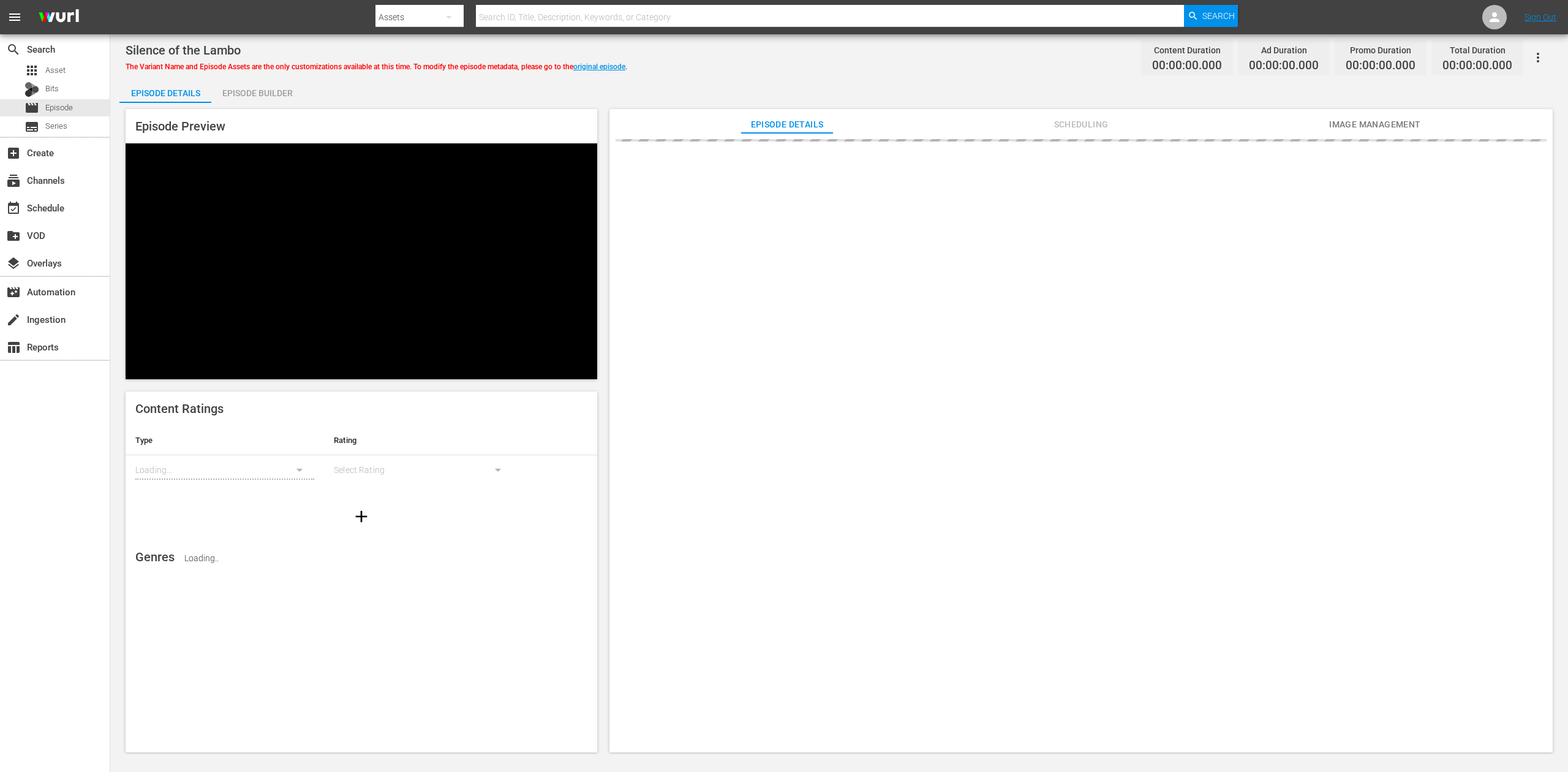
click at [250, 91] on div "Episode Builder" at bounding box center [258, 93] width 92 height 29
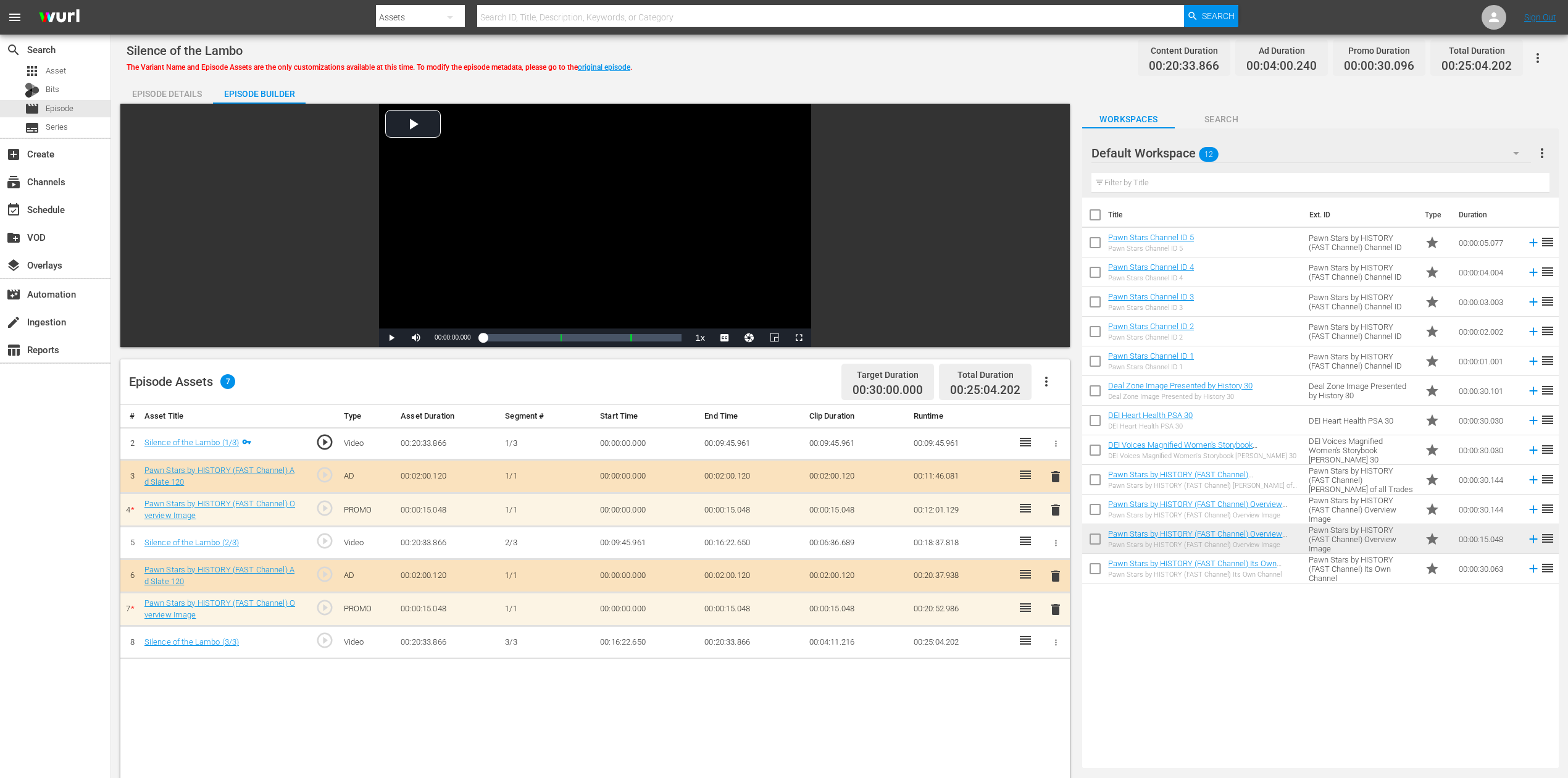
click at [1056, 507] on span "delete" at bounding box center [1055, 510] width 15 height 15
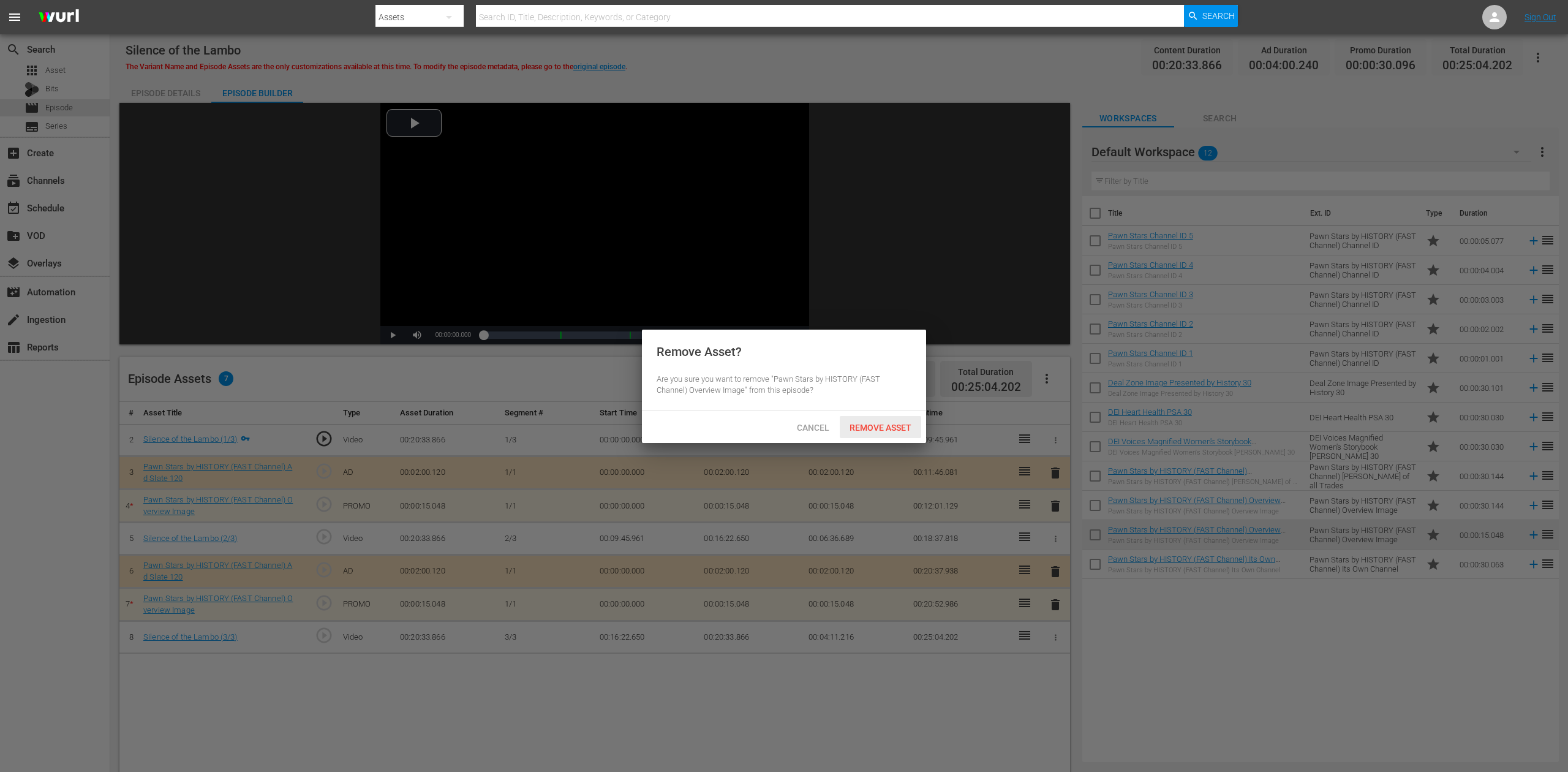
click at [894, 427] on span "Remove Asset" at bounding box center [881, 427] width 81 height 10
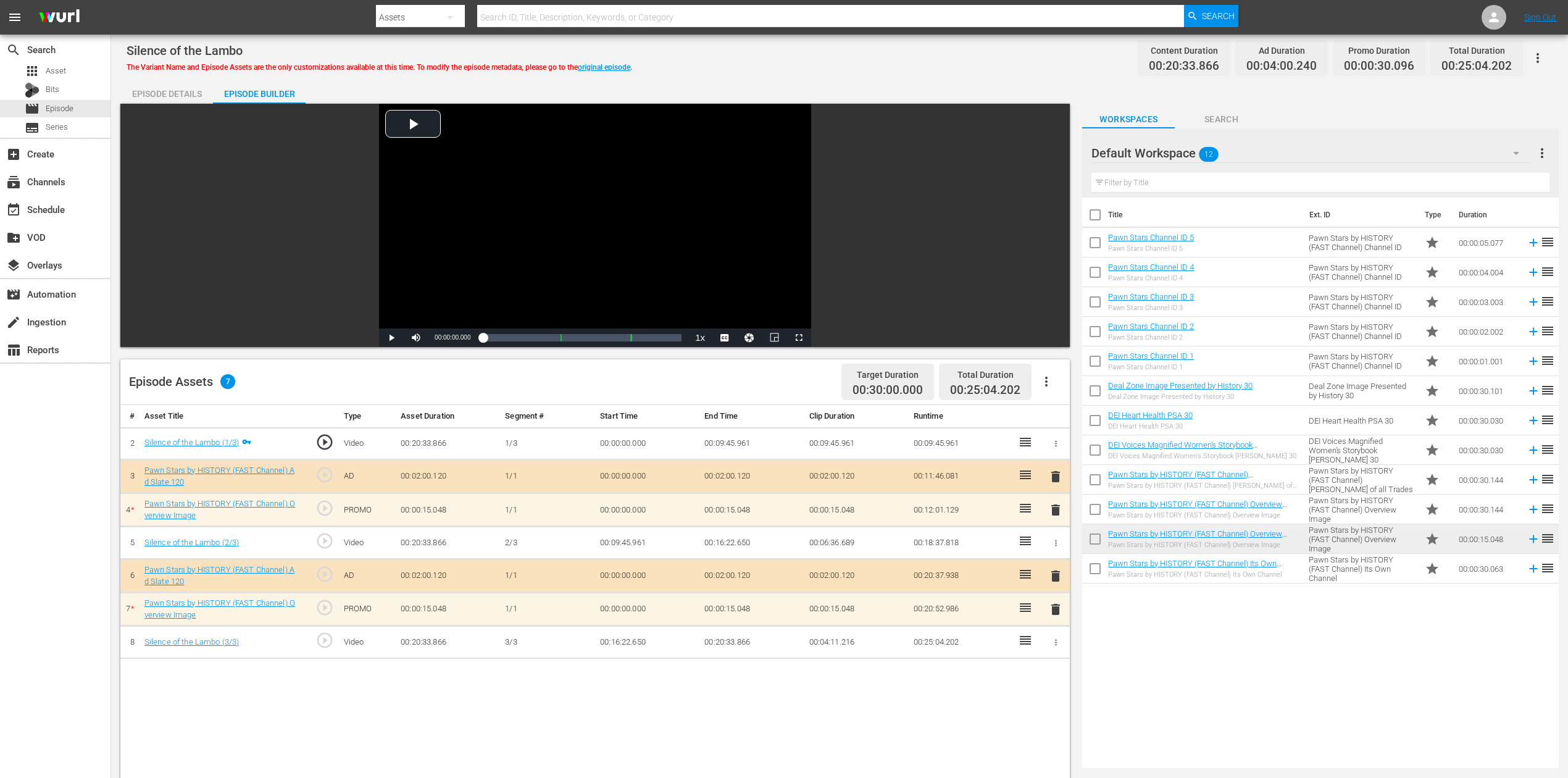
click at [1053, 583] on span "delete" at bounding box center [1055, 609] width 15 height 15
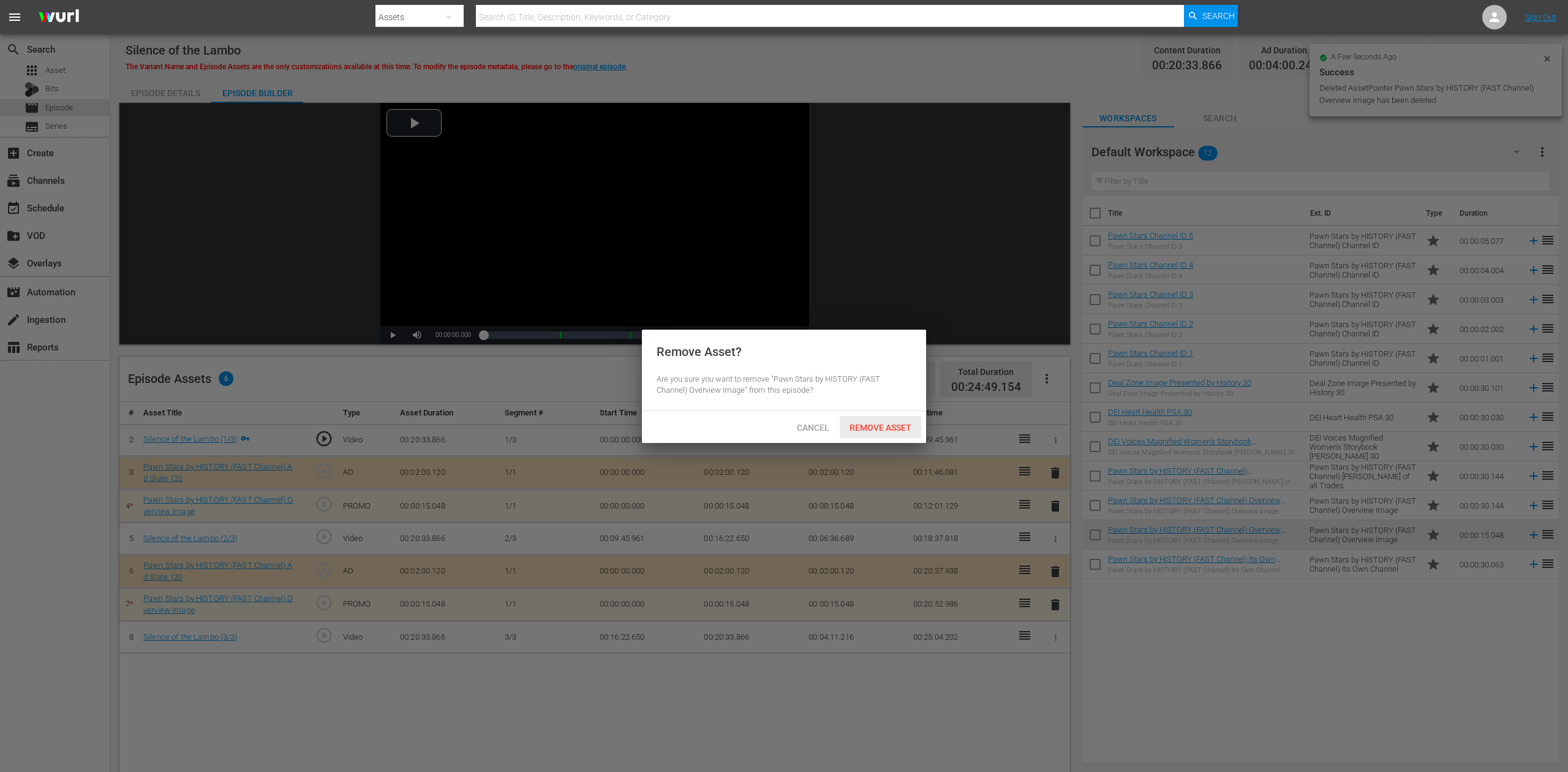
click at [890, 425] on span "Remove Asset" at bounding box center [881, 427] width 81 height 10
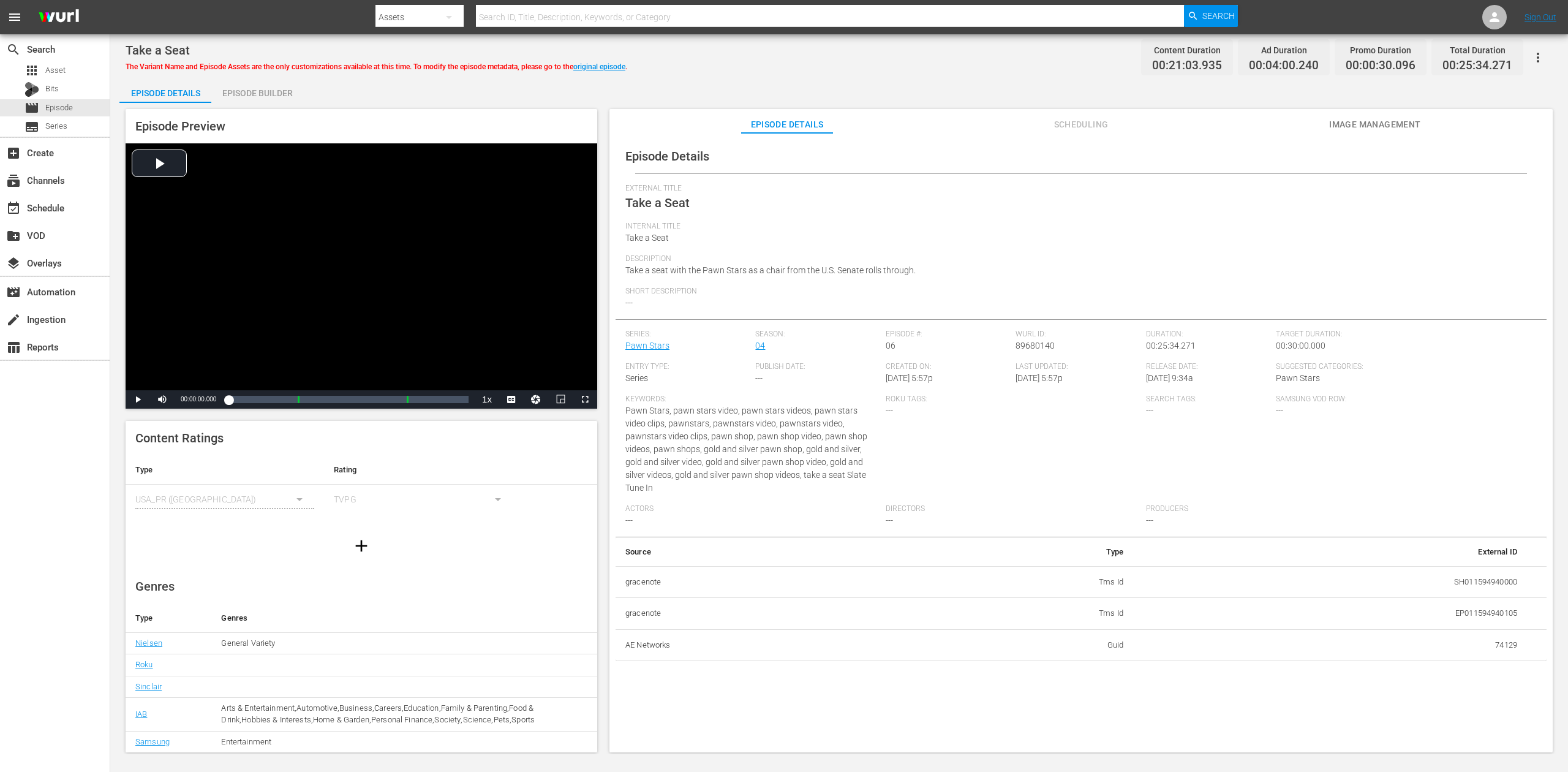
click at [262, 92] on div "Episode Builder" at bounding box center [258, 93] width 92 height 29
click at [245, 90] on div "Episode Builder" at bounding box center [258, 93] width 92 height 29
click at [258, 89] on div "Episode Builder" at bounding box center [258, 93] width 92 height 29
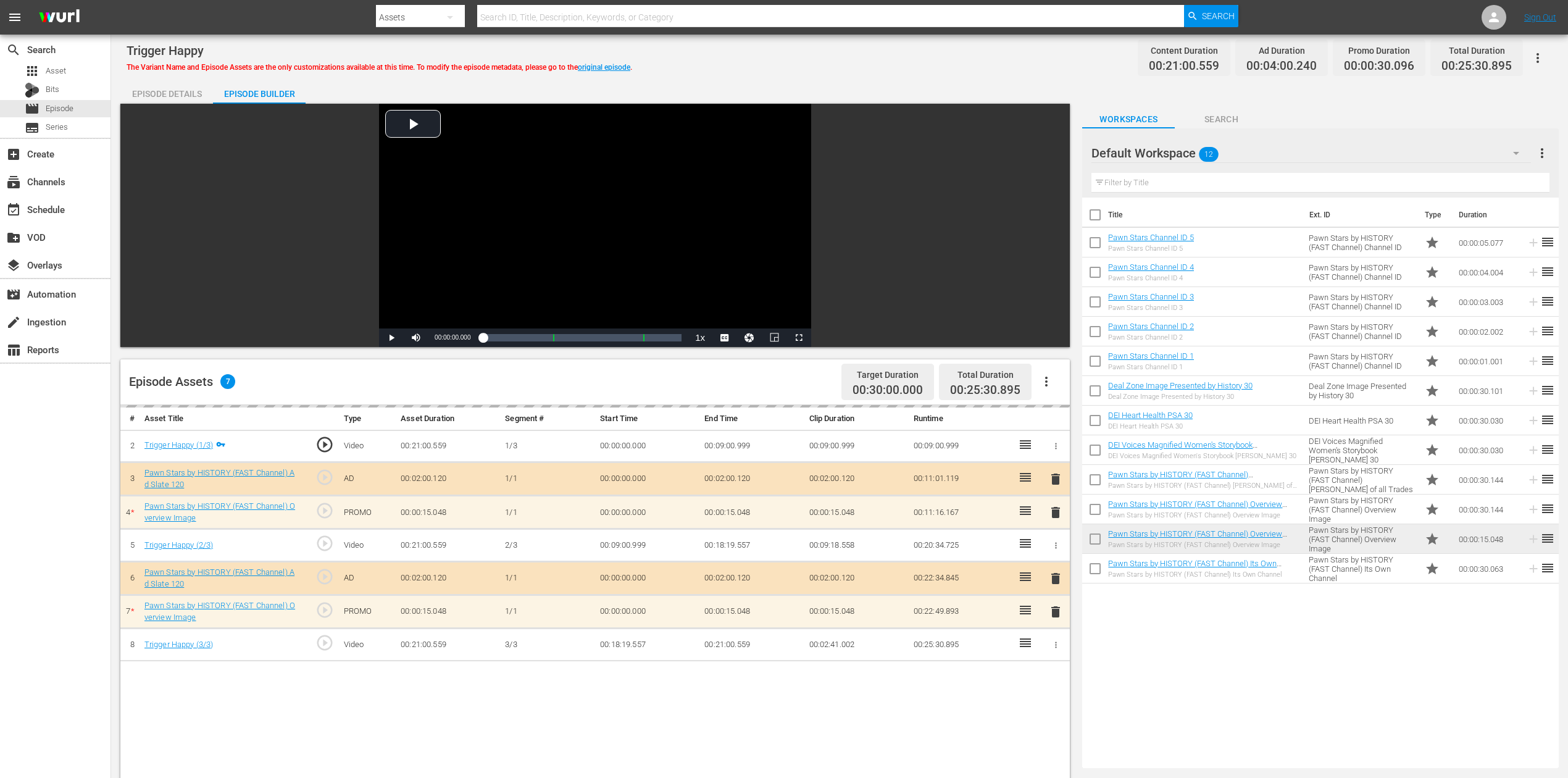
click at [1052, 512] on div "delete" at bounding box center [1056, 512] width 18 height 18
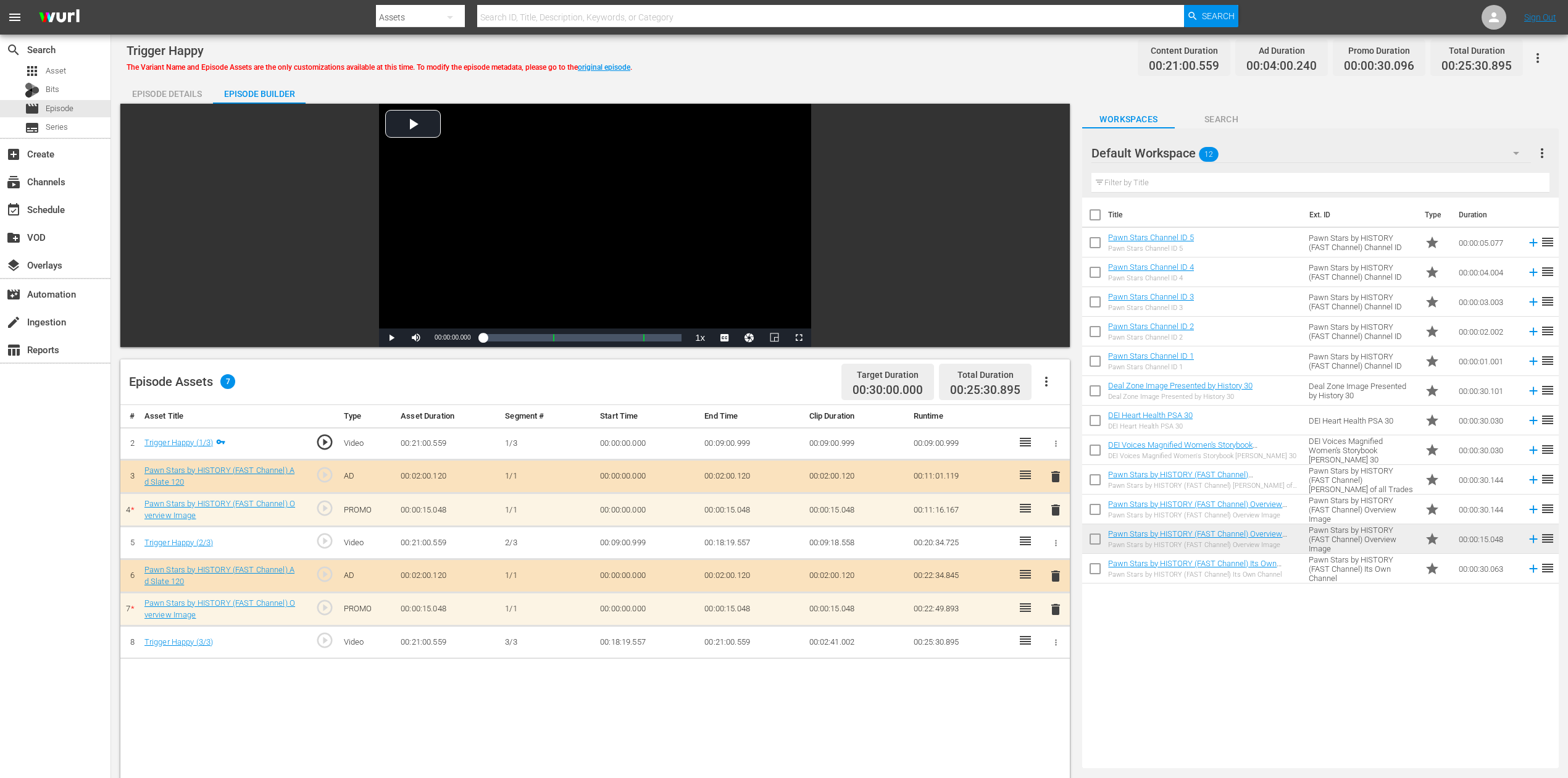
click at [1054, 510] on span "delete" at bounding box center [1055, 510] width 15 height 15
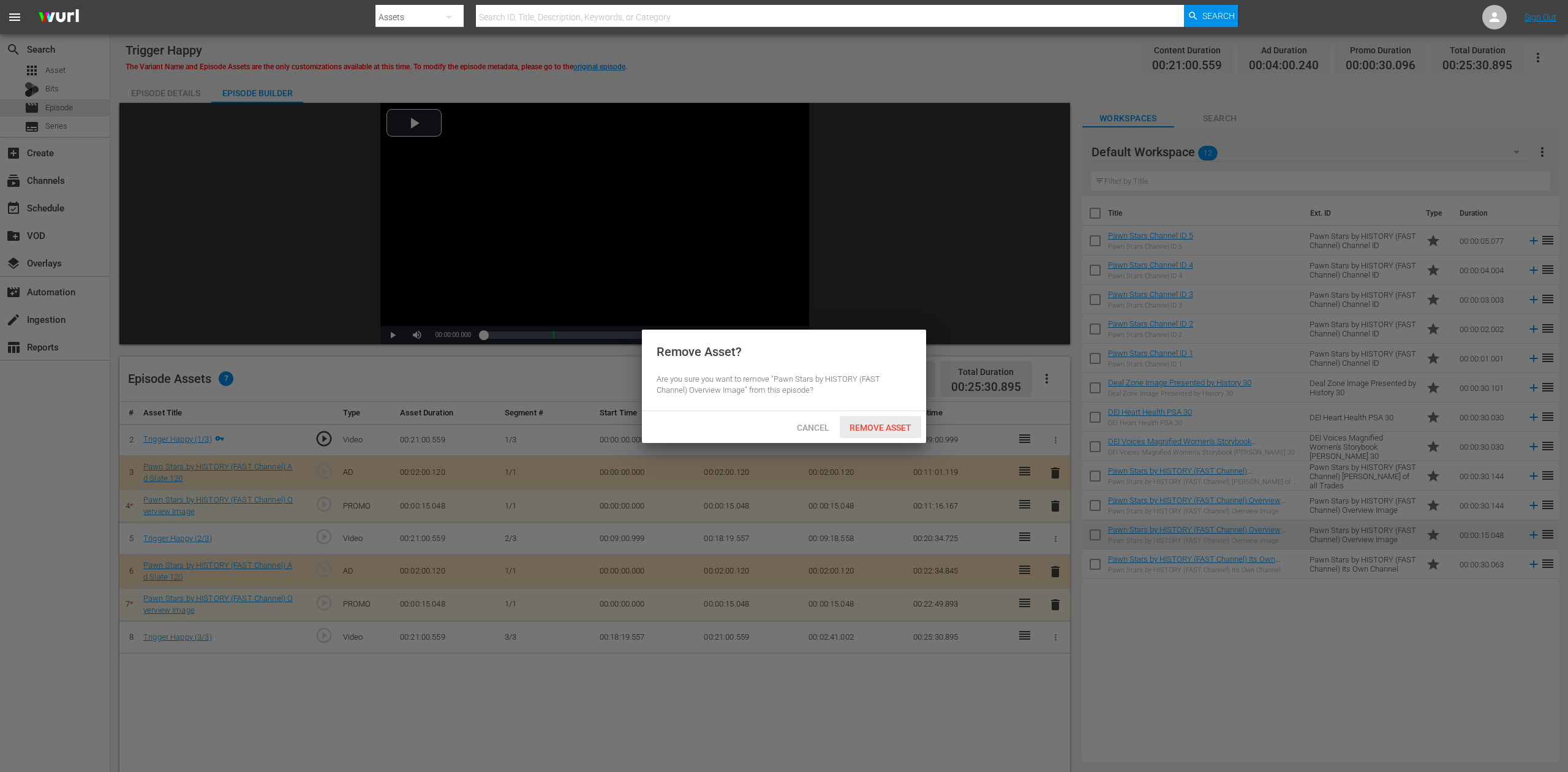
click at [883, 429] on span "Remove Asset" at bounding box center [881, 427] width 81 height 10
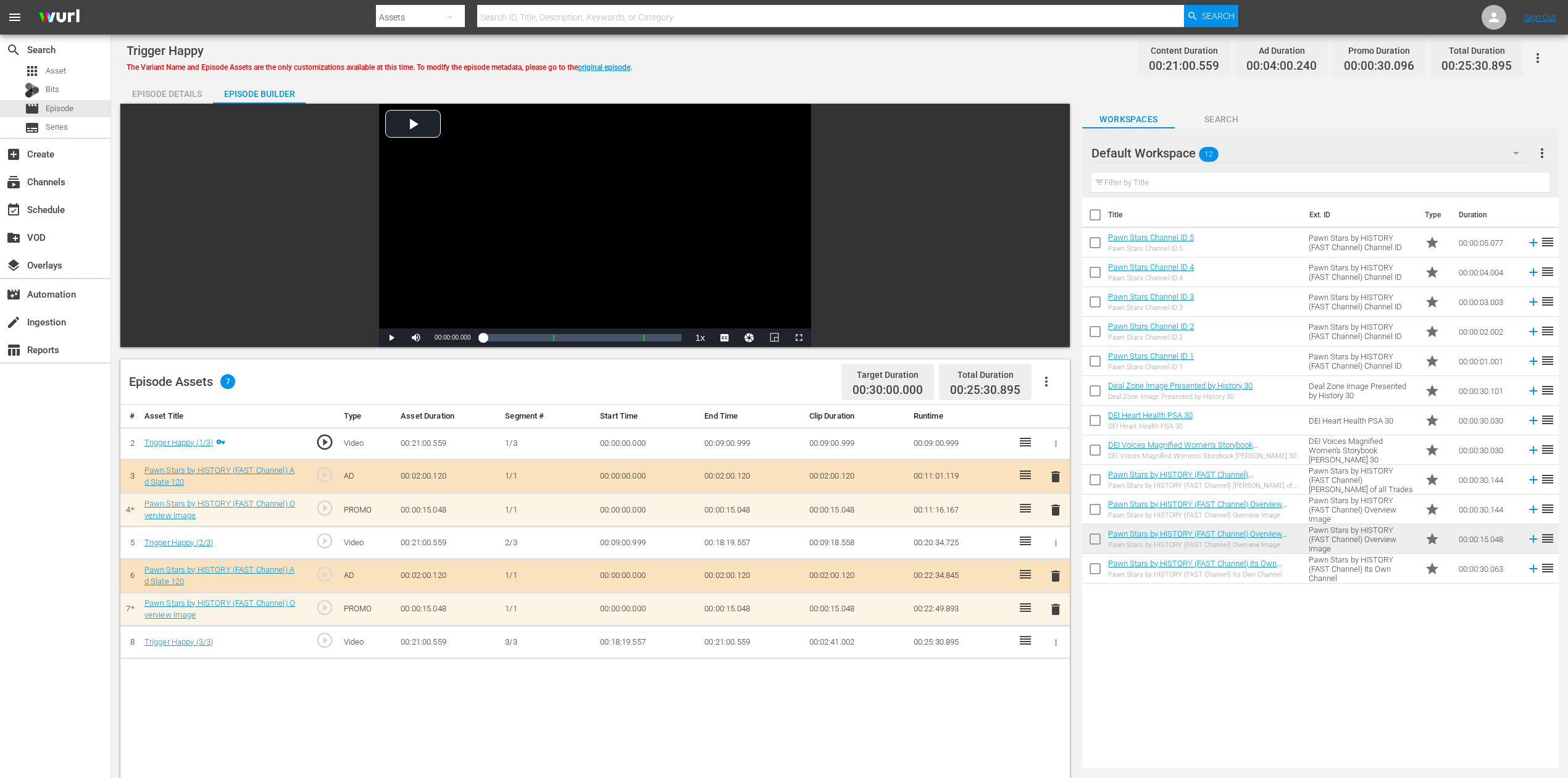
click at [1057, 583] on span "delete" at bounding box center [1055, 609] width 15 height 15
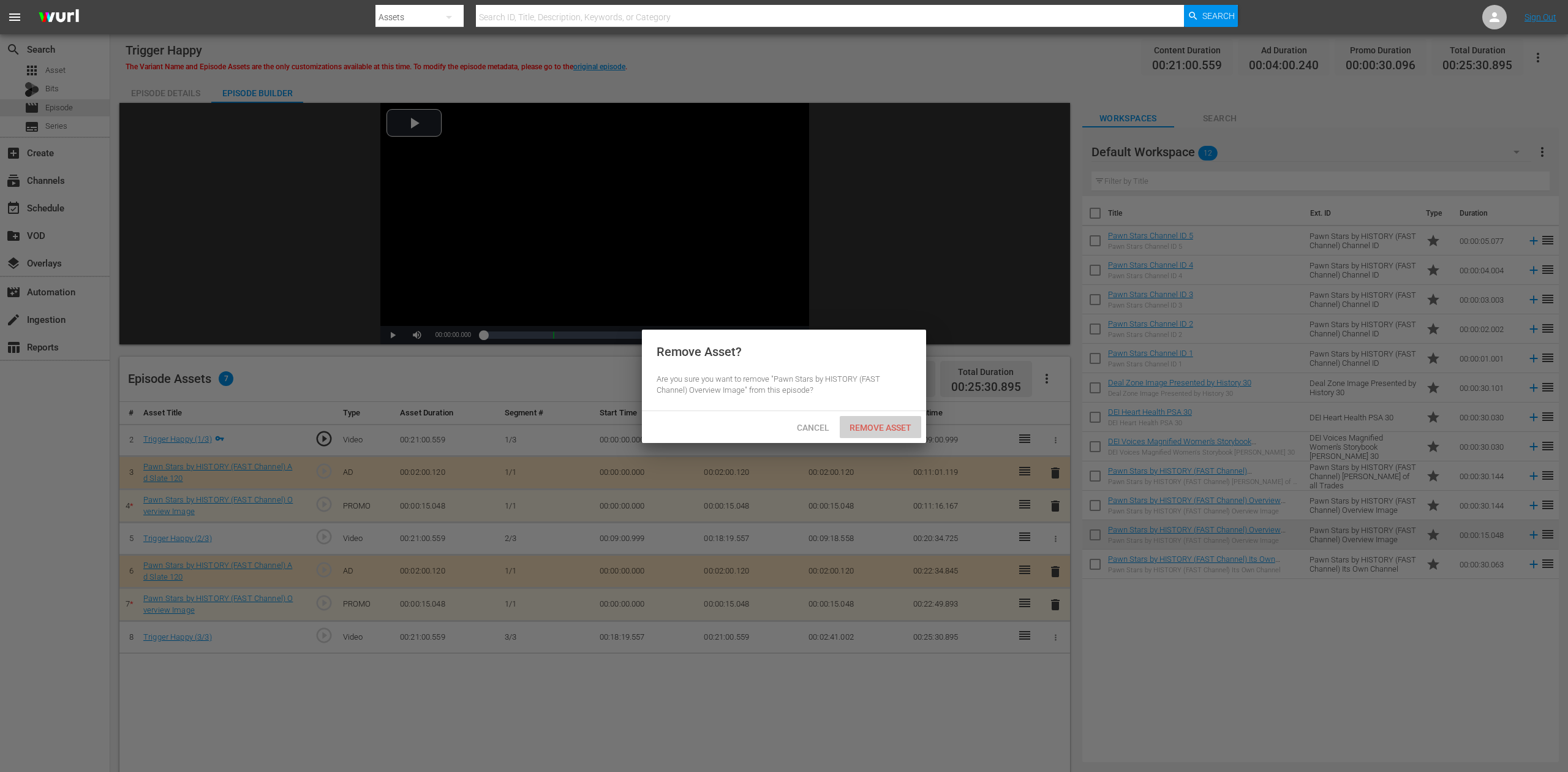
click at [882, 424] on span "Remove Asset" at bounding box center [881, 427] width 81 height 10
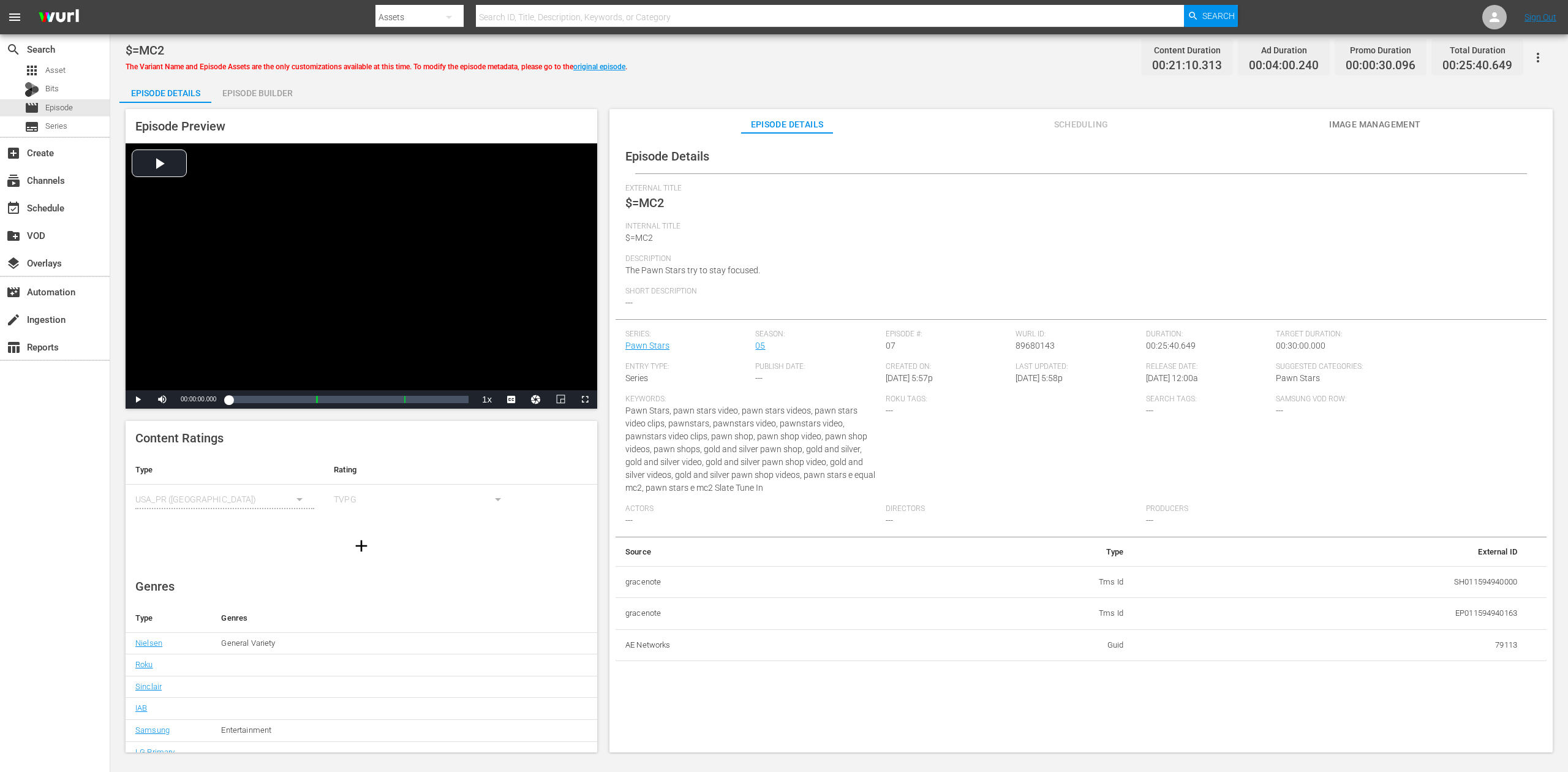
click at [251, 93] on div "Episode Builder" at bounding box center [258, 93] width 92 height 29
click at [256, 88] on div "Episode Builder" at bounding box center [258, 93] width 92 height 29
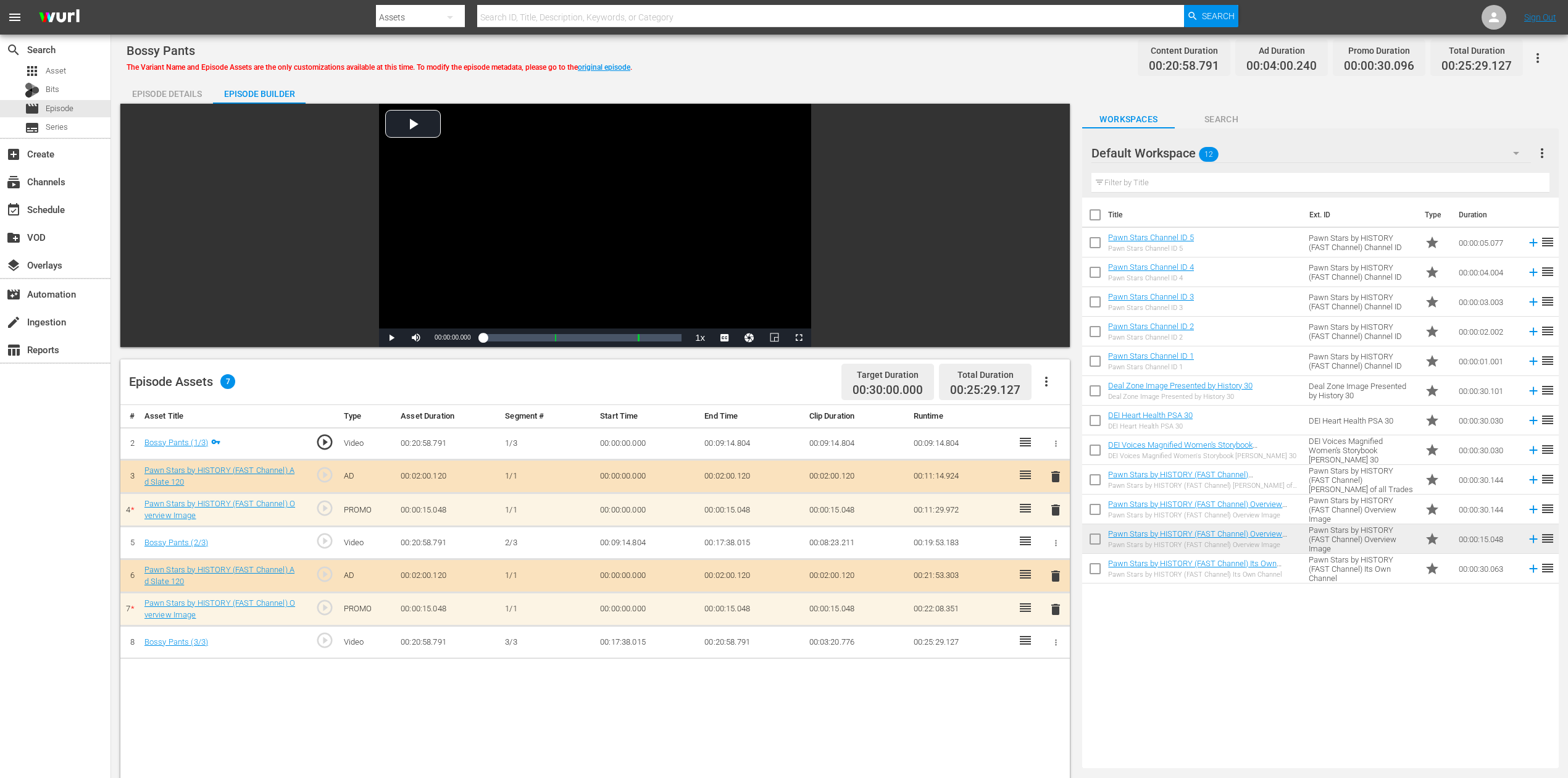
click at [1055, 509] on span "delete" at bounding box center [1055, 510] width 15 height 15
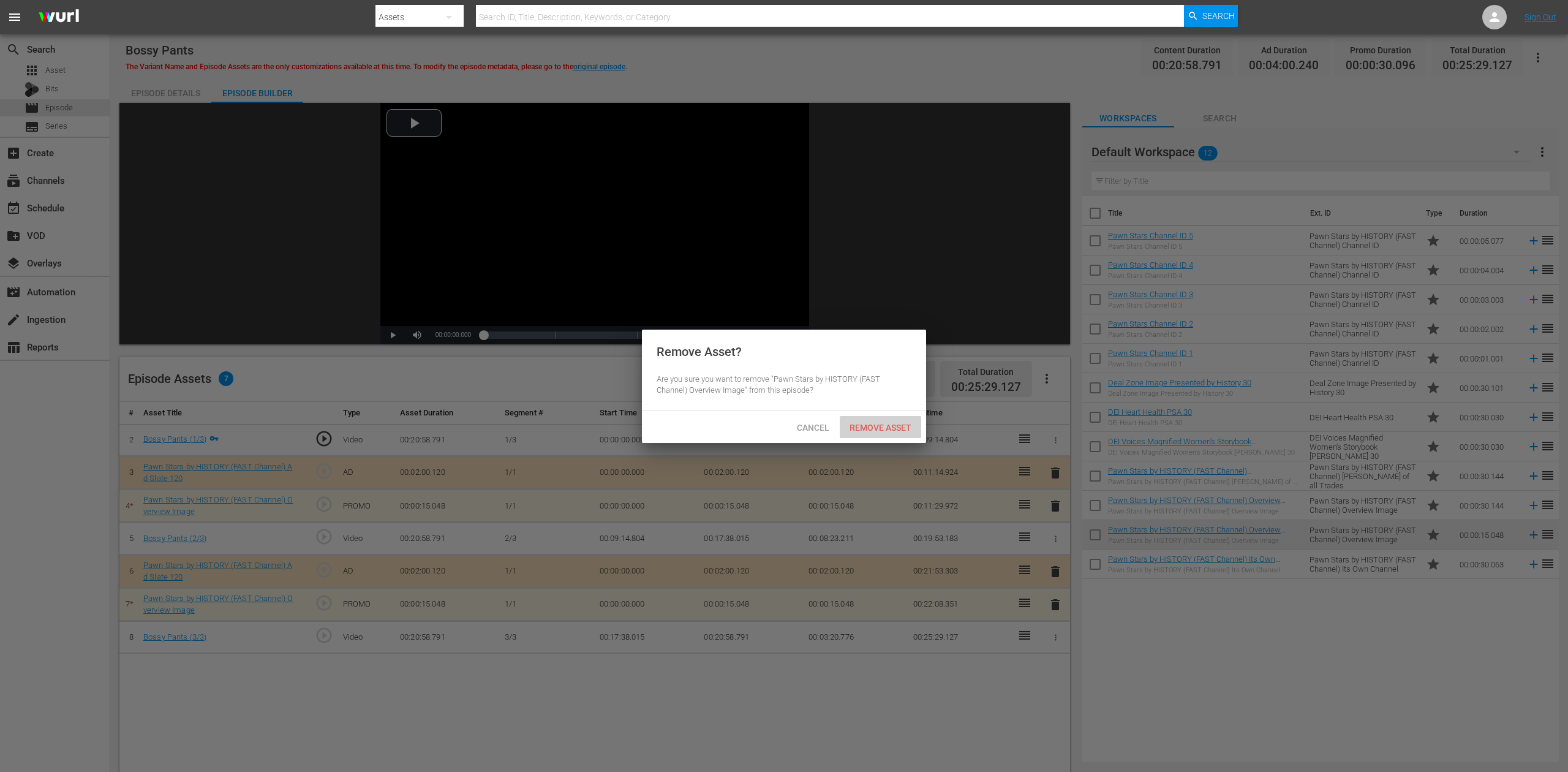
click at [888, 427] on span "Remove Asset" at bounding box center [881, 427] width 81 height 10
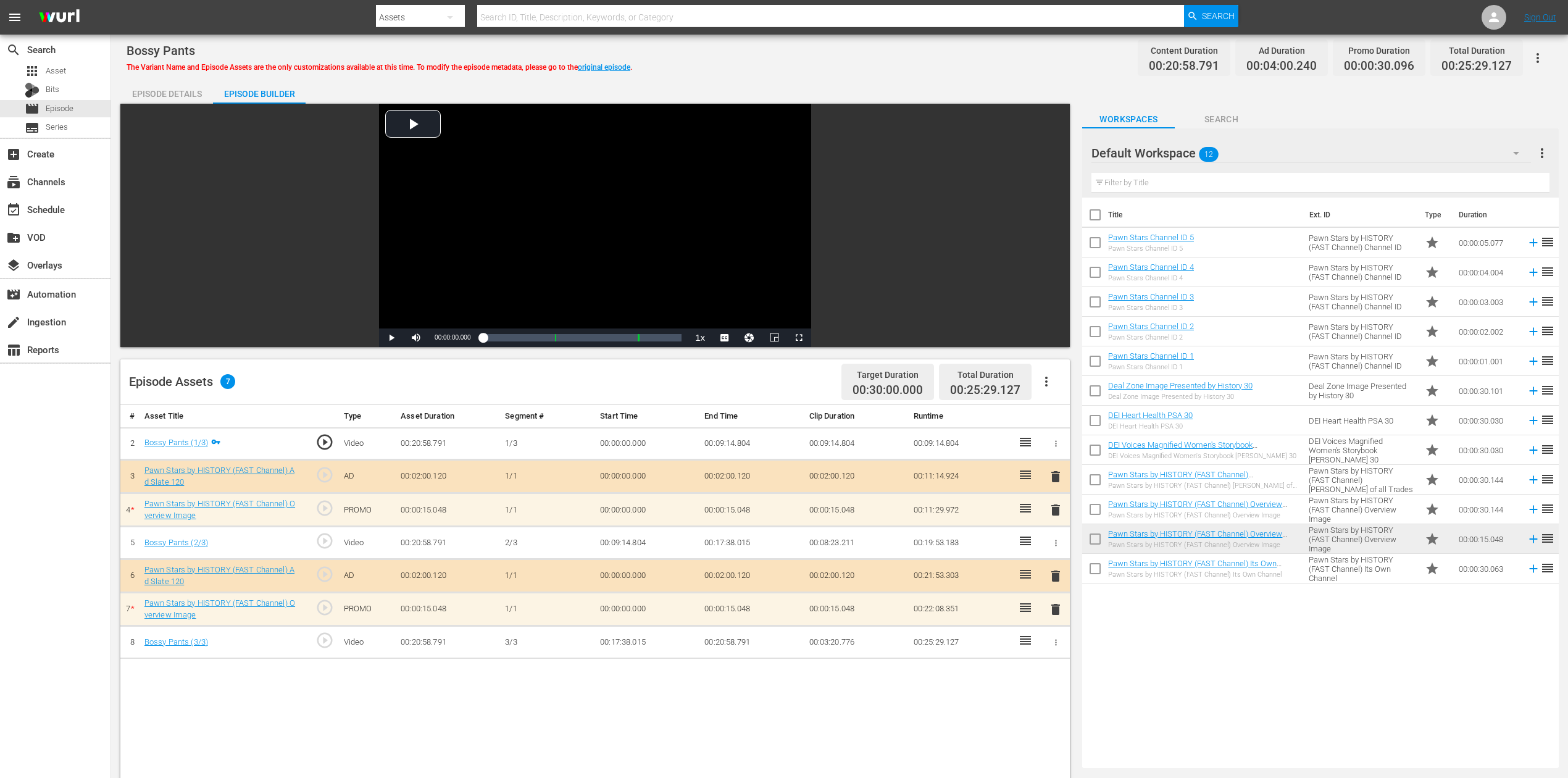
click at [1055, 583] on span "delete" at bounding box center [1055, 609] width 15 height 15
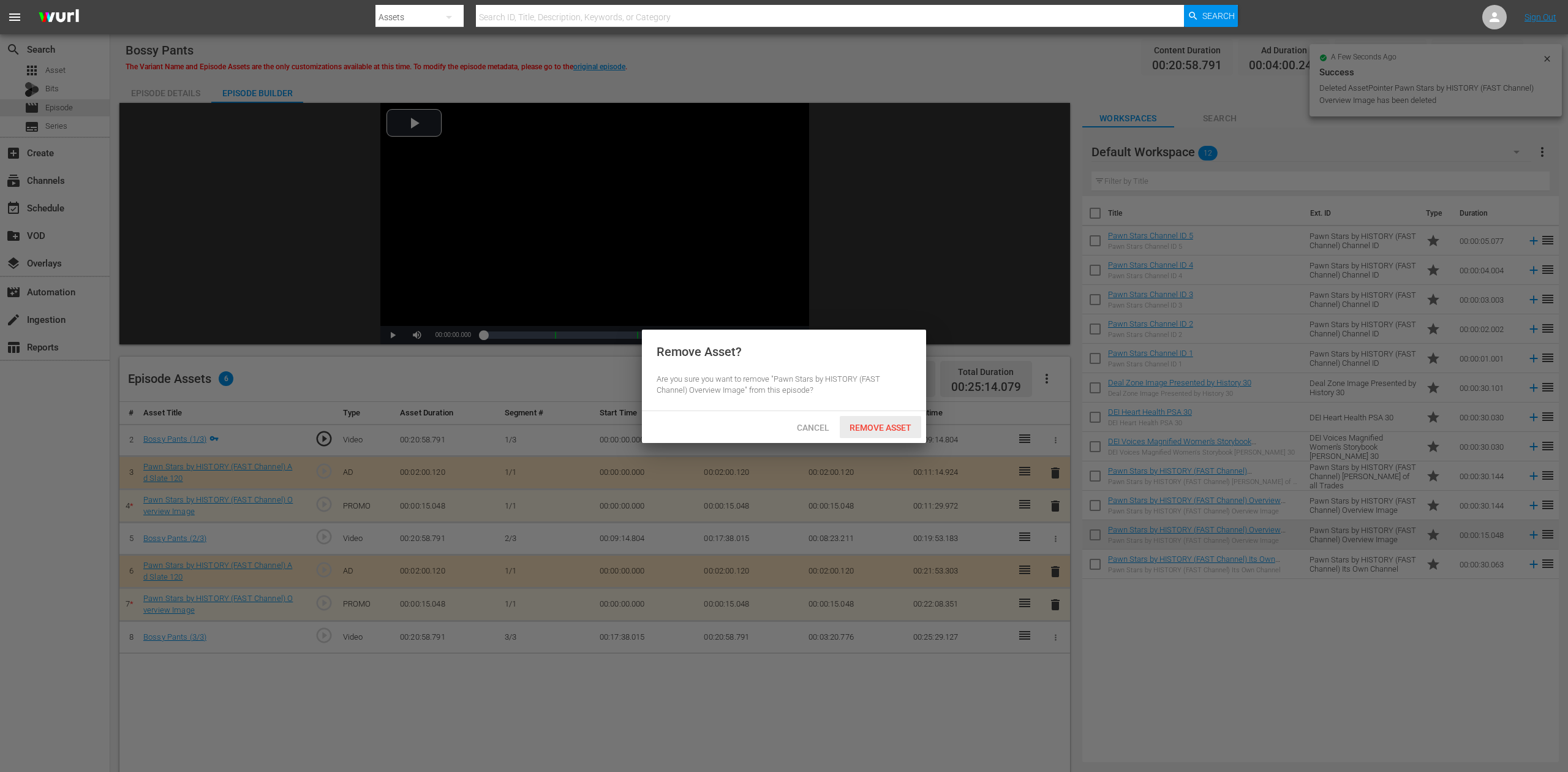
click at [875, 424] on span "Remove Asset" at bounding box center [881, 427] width 81 height 10
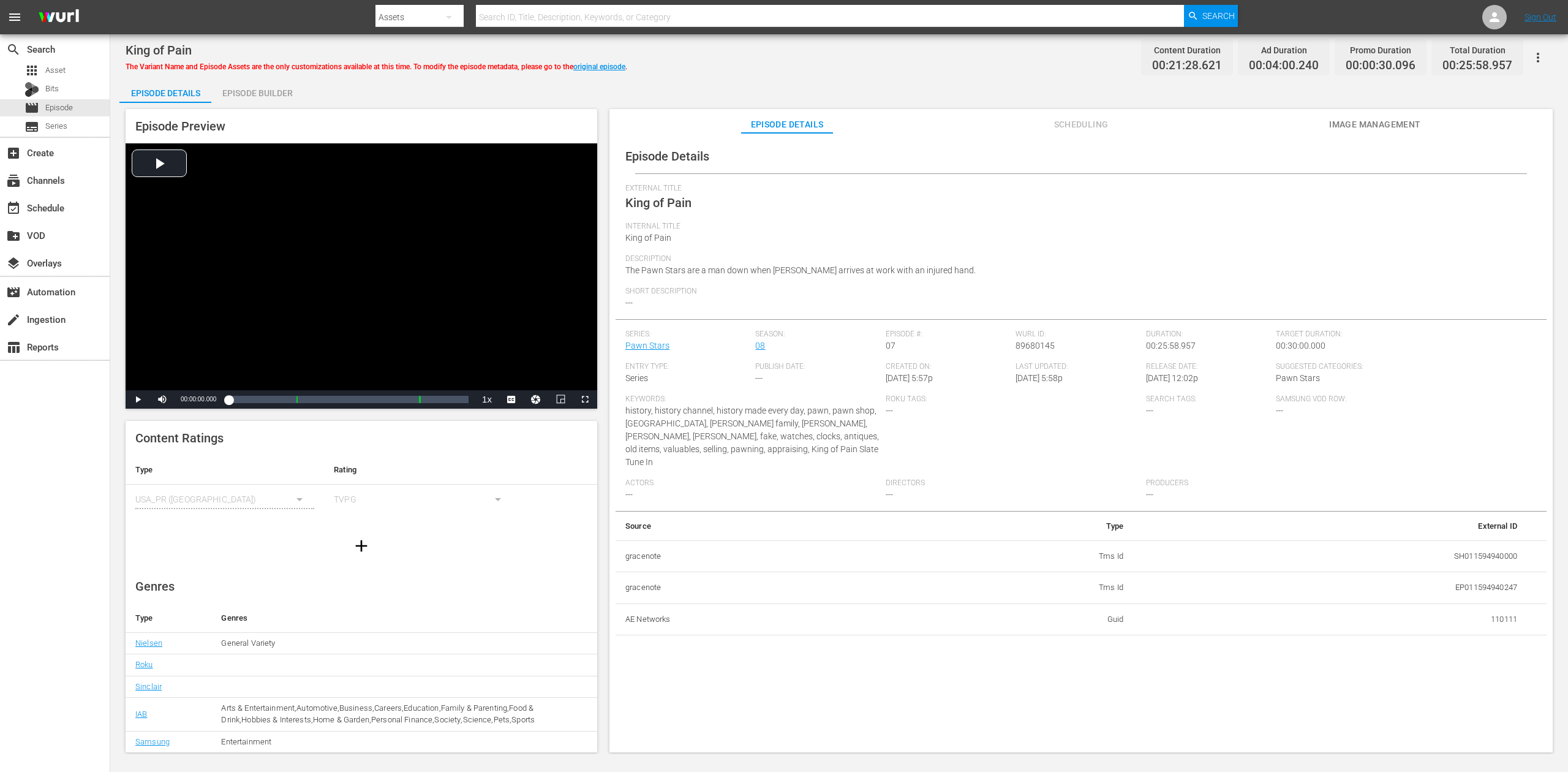
click at [249, 90] on div "Episode Builder" at bounding box center [258, 93] width 92 height 29
click at [251, 87] on div "Episode Builder" at bounding box center [258, 93] width 92 height 29
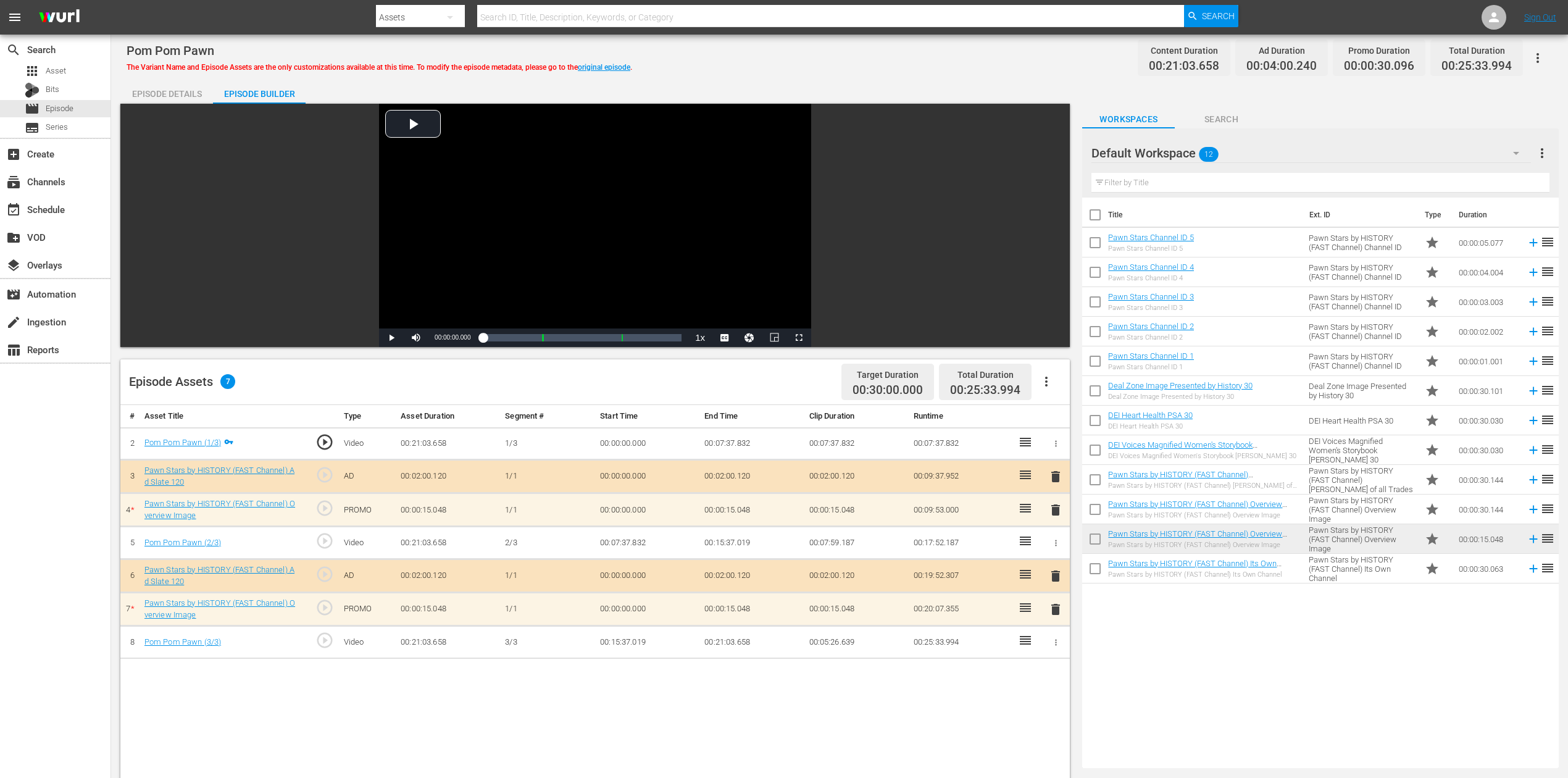
click at [1055, 503] on span "delete" at bounding box center [1055, 510] width 15 height 15
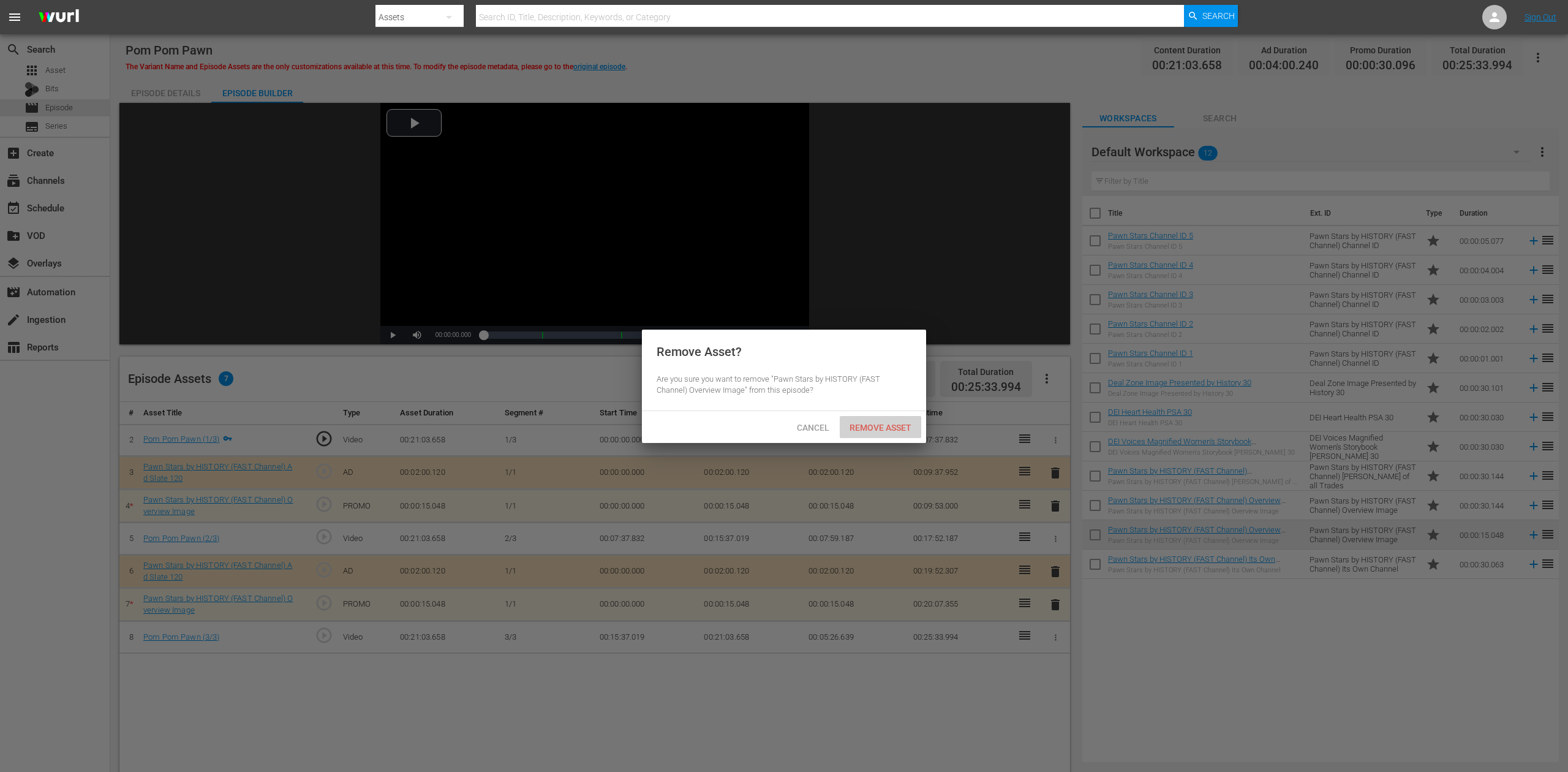
click at [893, 419] on div "Remove Asset" at bounding box center [881, 427] width 81 height 23
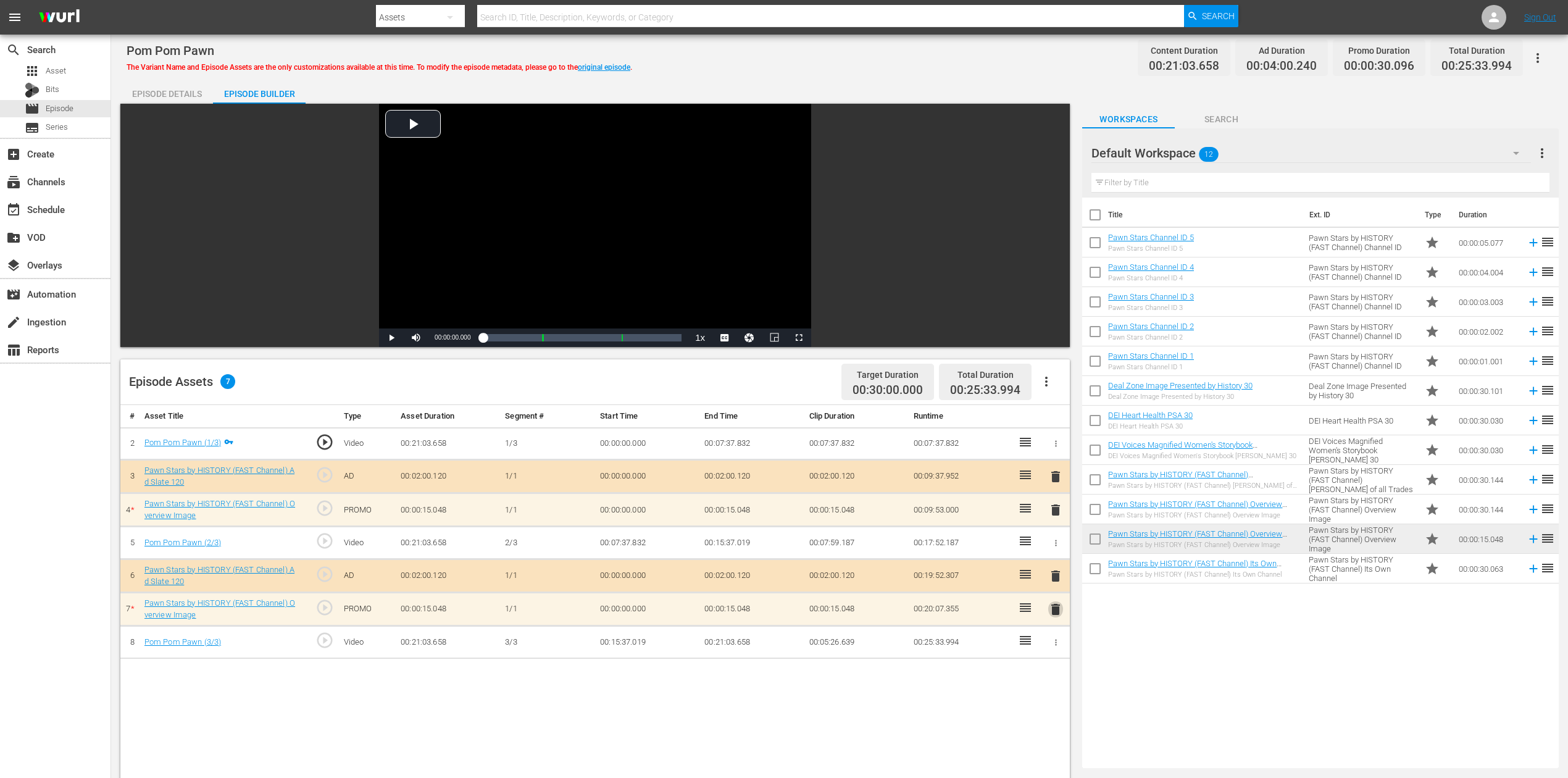
click at [1056, 583] on span "delete" at bounding box center [1055, 609] width 15 height 15
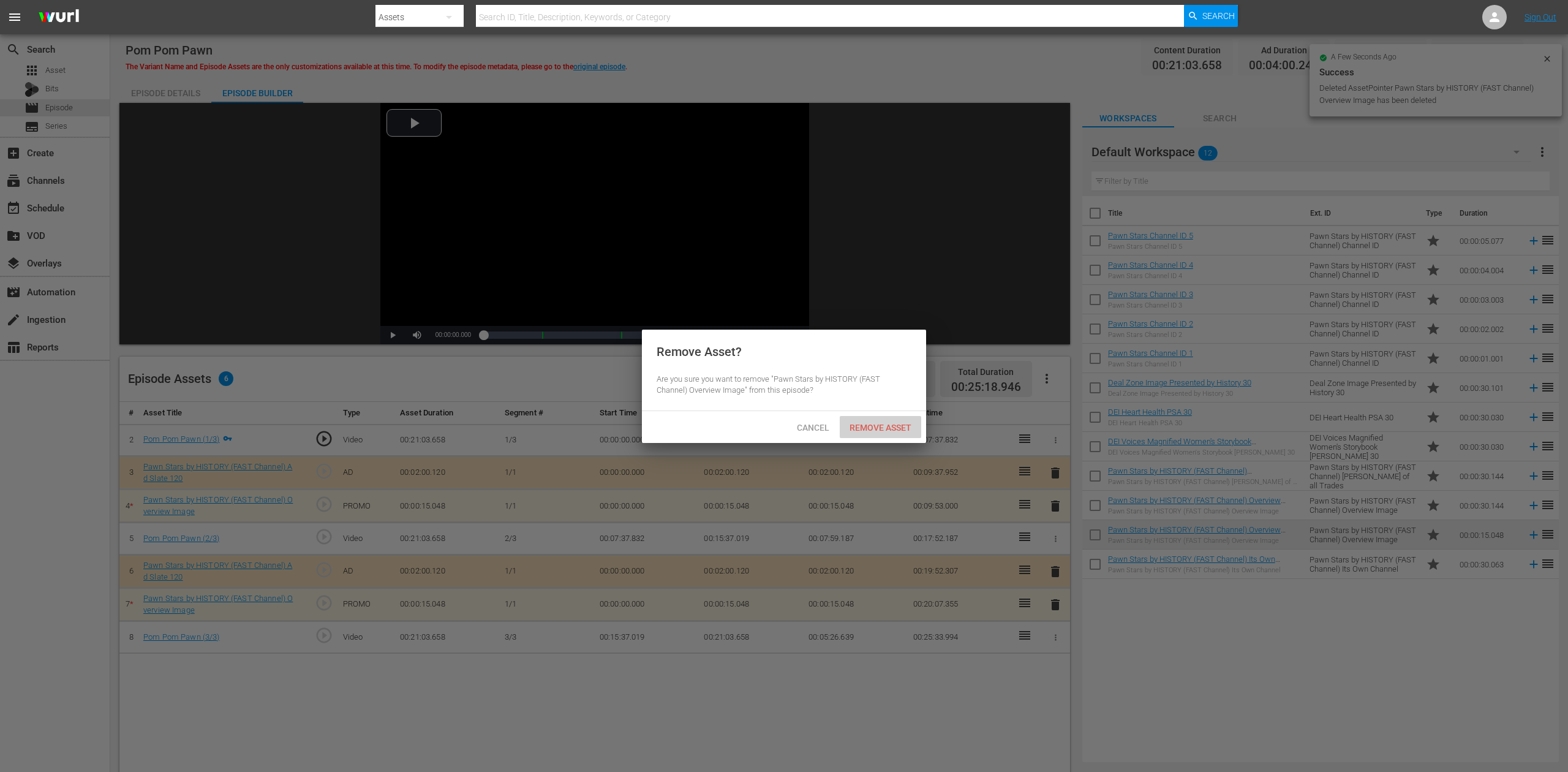
click at [873, 420] on div "Remove Asset" at bounding box center [881, 427] width 81 height 23
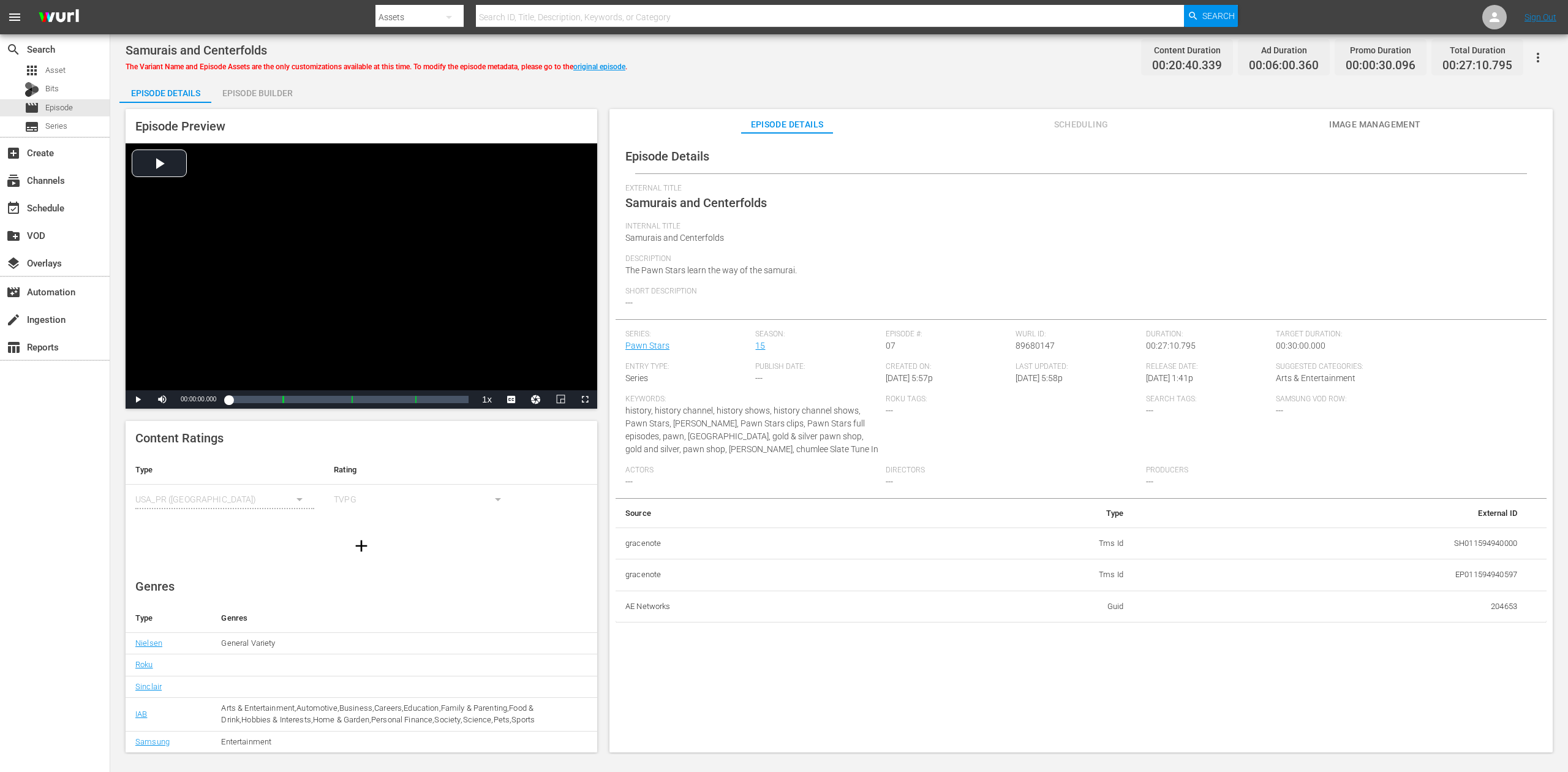
click at [245, 90] on div "Episode Builder" at bounding box center [258, 93] width 92 height 29
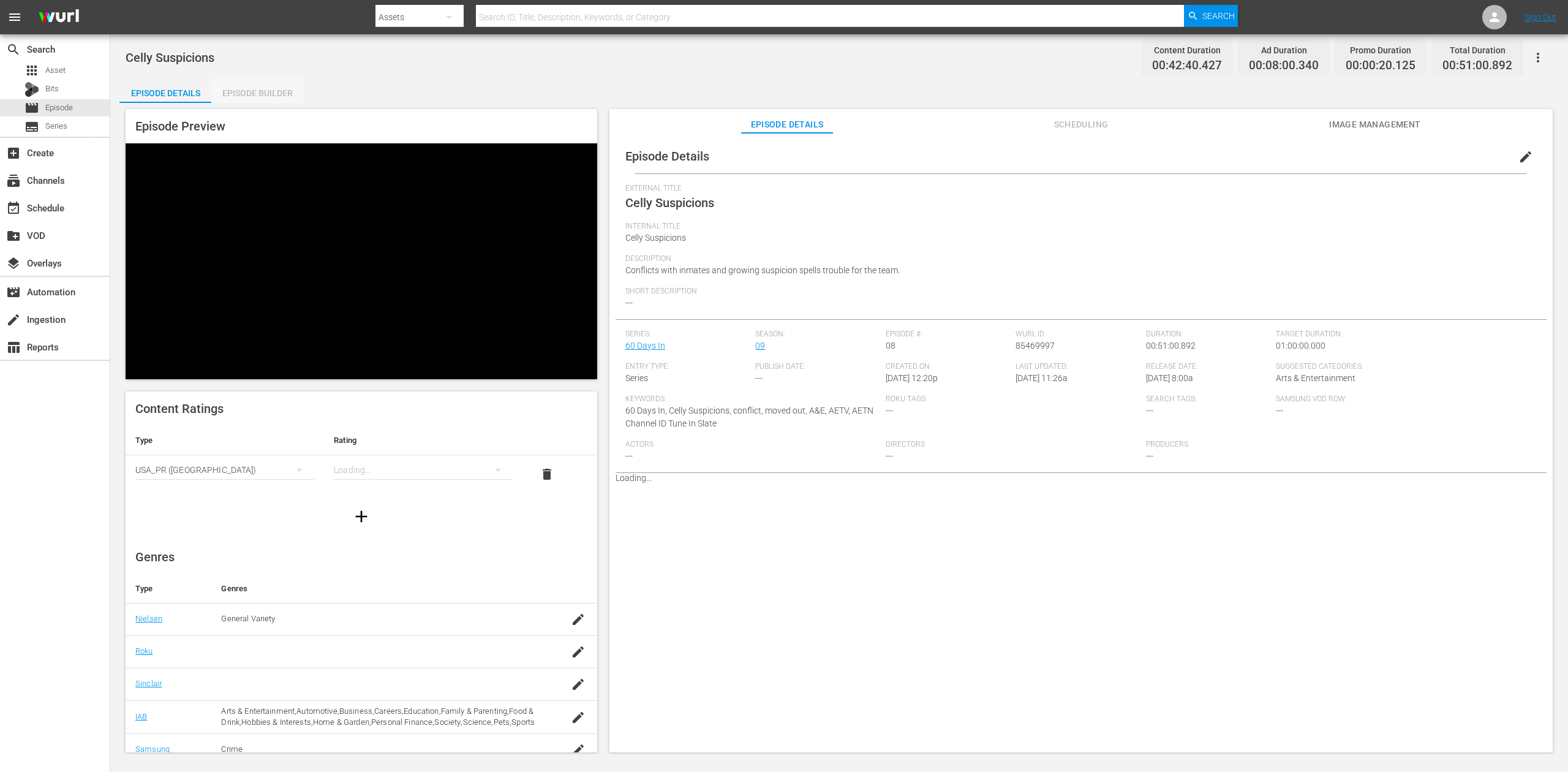
click at [250, 87] on div "Episode Builder" at bounding box center [258, 93] width 92 height 29
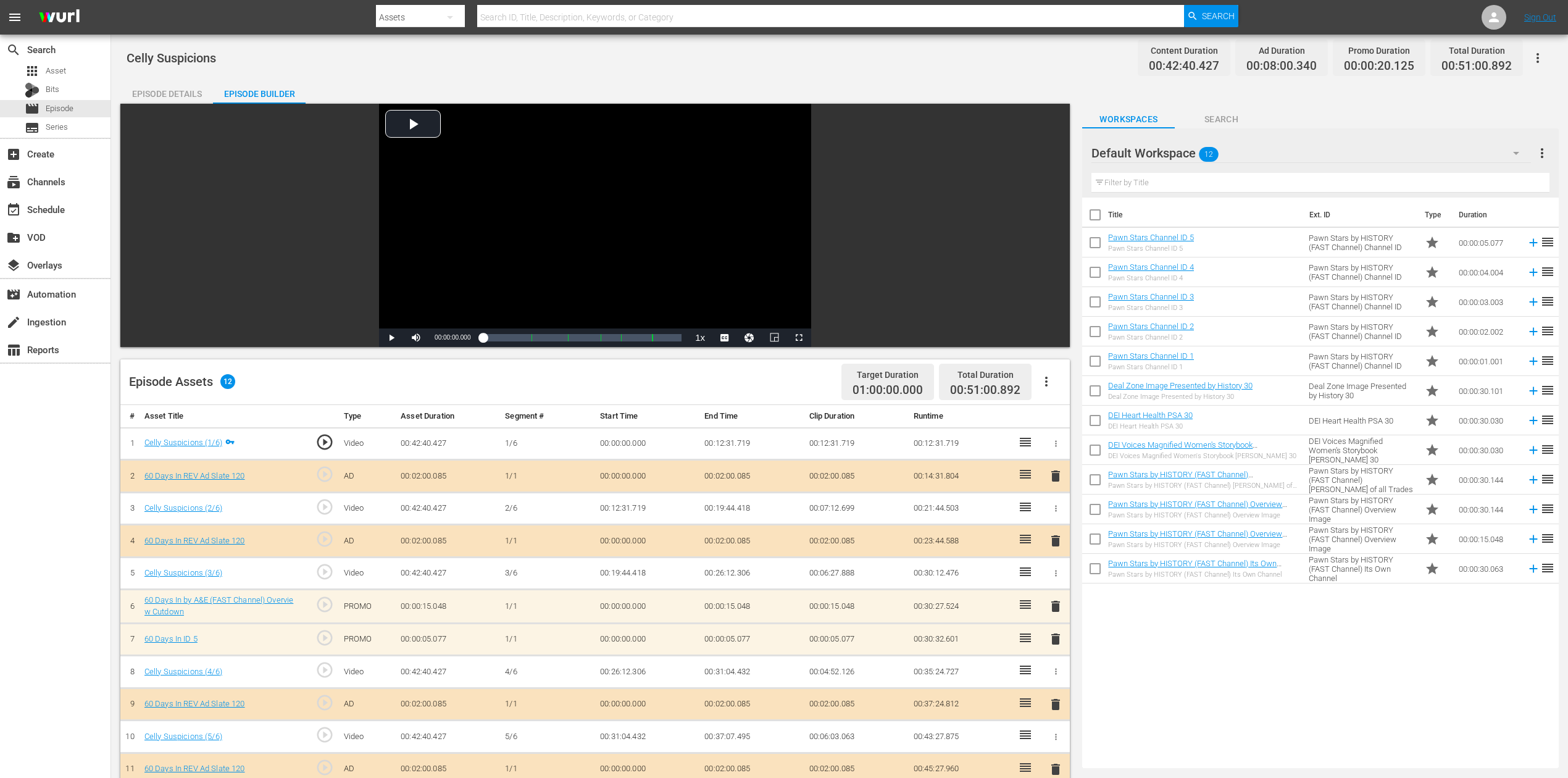
click at [50, 668] on div "search Search apps Asset Bits movie Episode subtitles Series add_box Create sub…" at bounding box center [55, 423] width 111 height 778
click at [1025, 604] on icon at bounding box center [1025, 604] width 11 height 9
drag, startPoint x: 1025, startPoint y: 604, endPoint x: 24, endPoint y: 653, distance: 1002.2
click at [24, 653] on div "search Search apps Asset Bits movie Episode subtitles Series add_box Create sub…" at bounding box center [55, 423] width 111 height 778
drag, startPoint x: 684, startPoint y: 612, endPoint x: 1025, endPoint y: 598, distance: 341.3
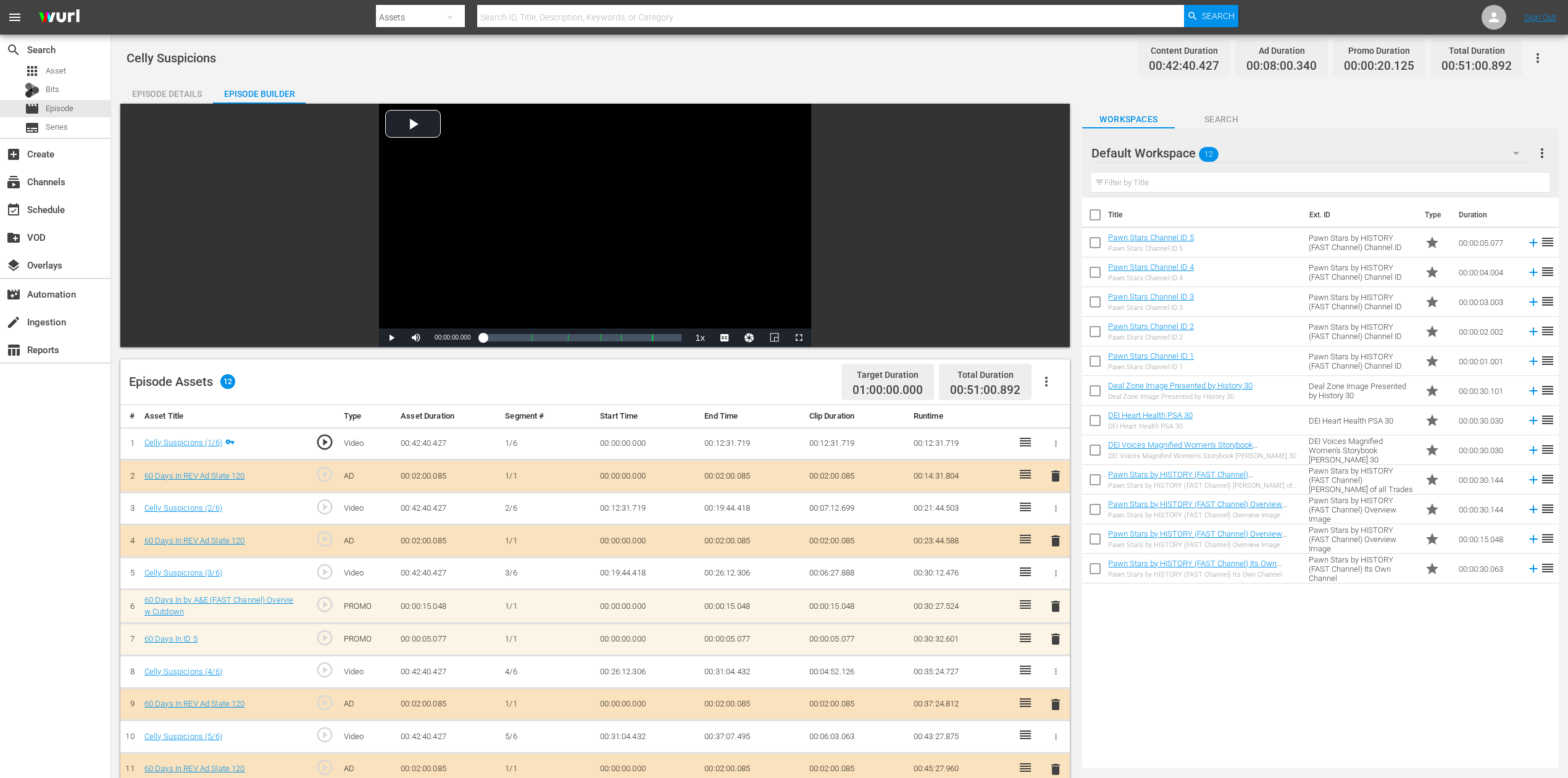
drag, startPoint x: 1025, startPoint y: 598, endPoint x: 1171, endPoint y: 669, distance: 162.3
click at [1171, 669] on div "Title Ext. ID Type Duration Pawn Stars Channel ID 5 Pawn Stars Channel ID 5 Paw…" at bounding box center [1320, 480] width 477 height 565
